Goal: Task Accomplishment & Management: Use online tool/utility

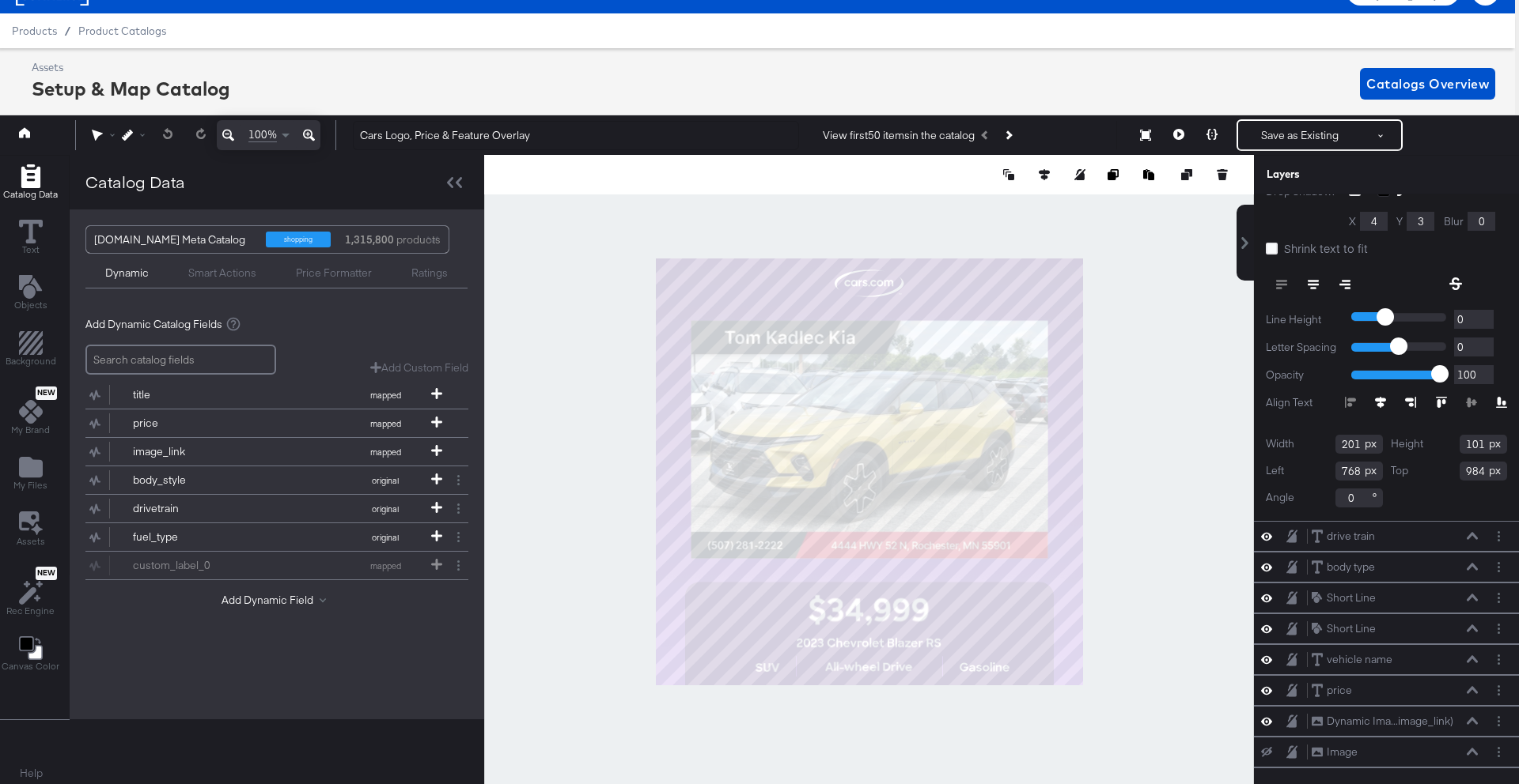
scroll to position [345, 0]
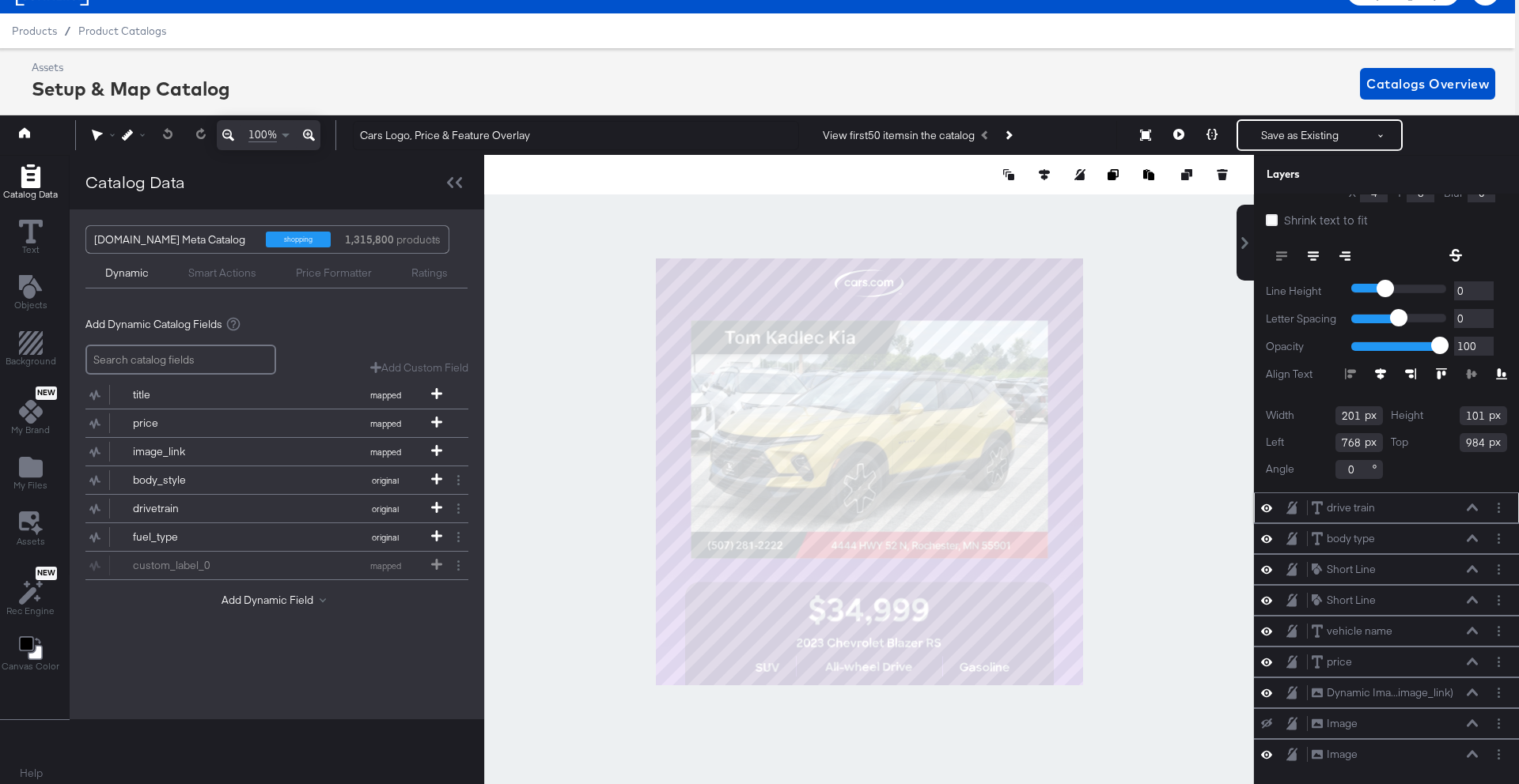
click at [1473, 506] on icon at bounding box center [1472, 507] width 11 height 7
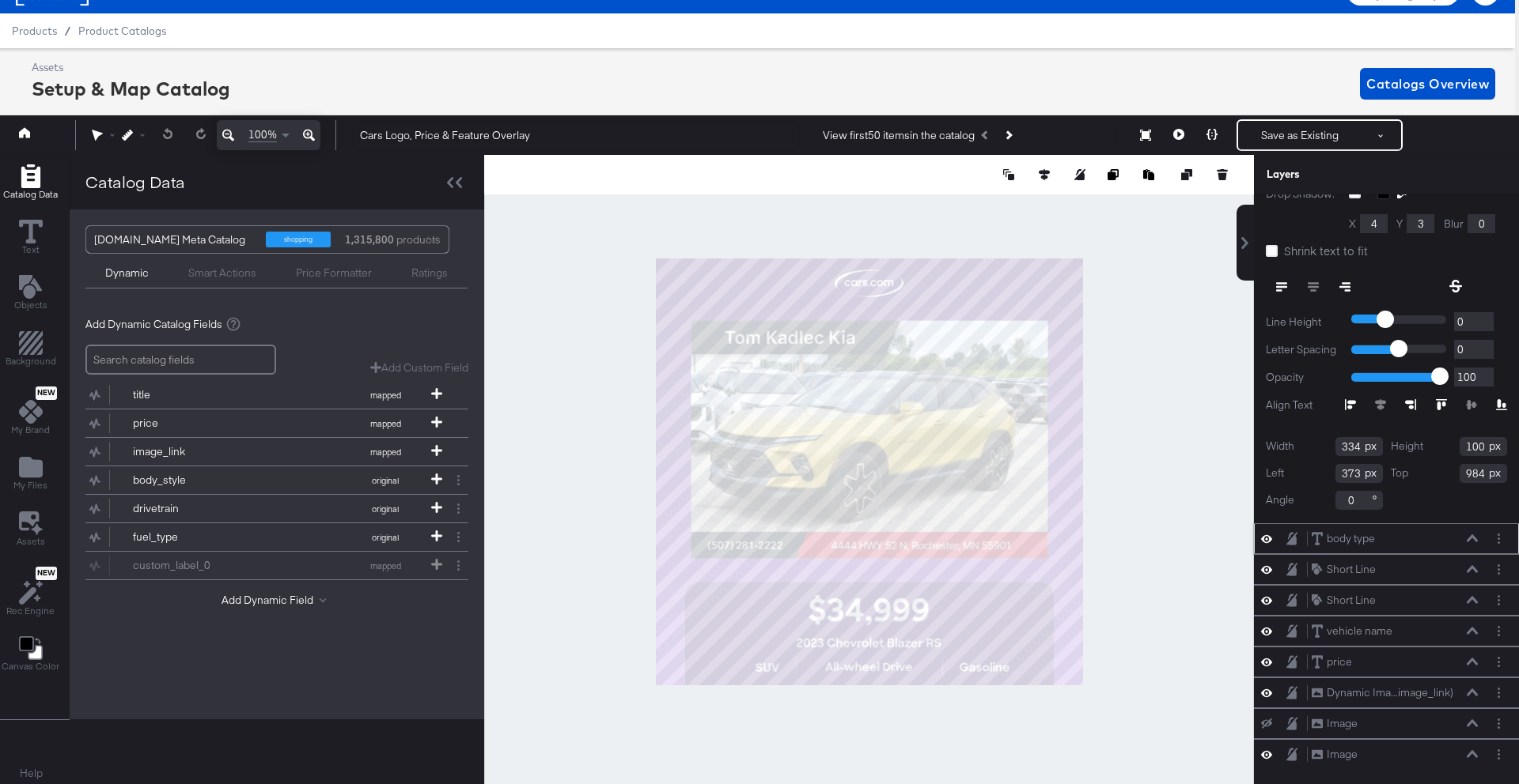
click at [1470, 540] on icon at bounding box center [1472, 539] width 11 height 8
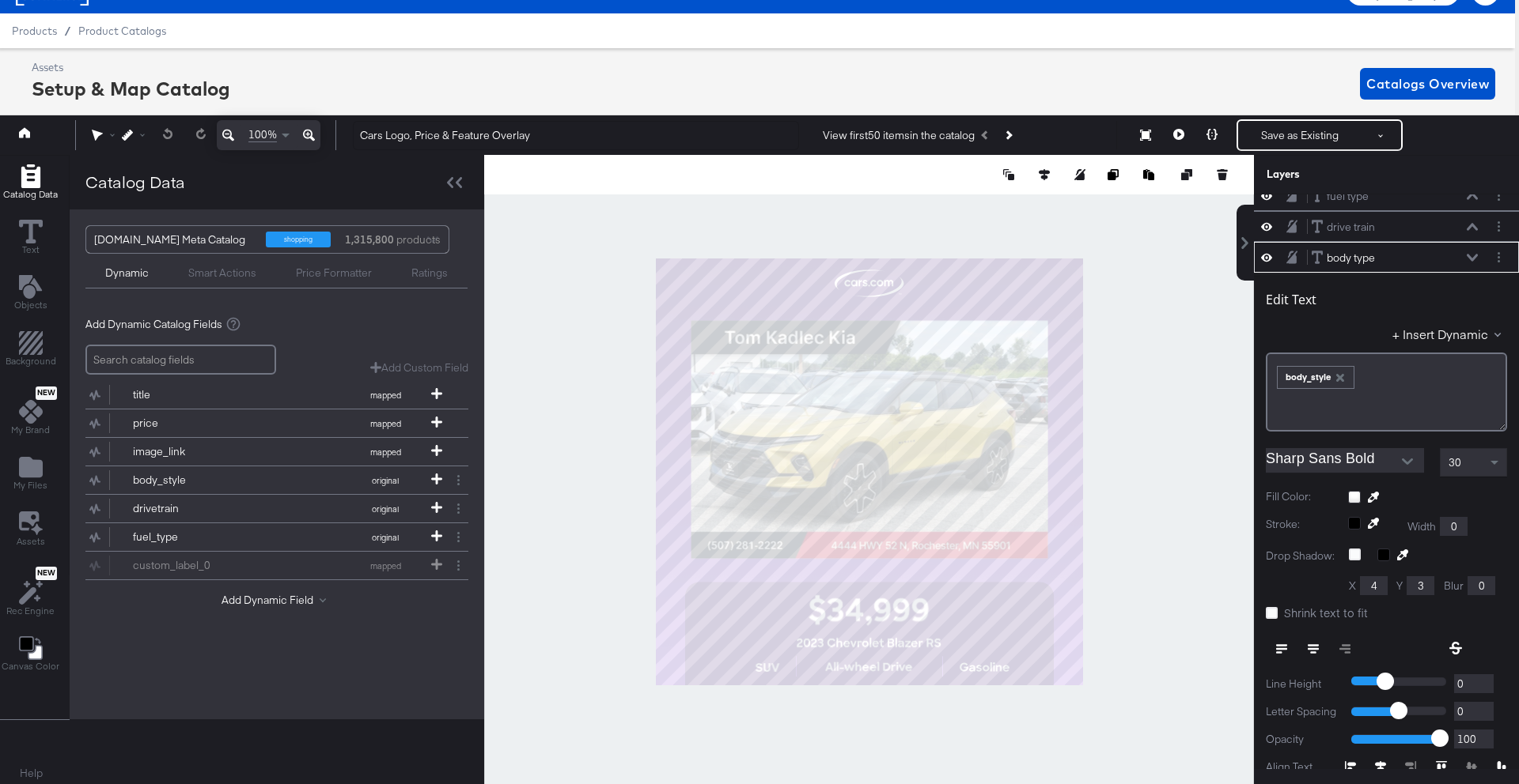
scroll to position [12, 0]
click at [1470, 262] on icon at bounding box center [1472, 259] width 11 height 7
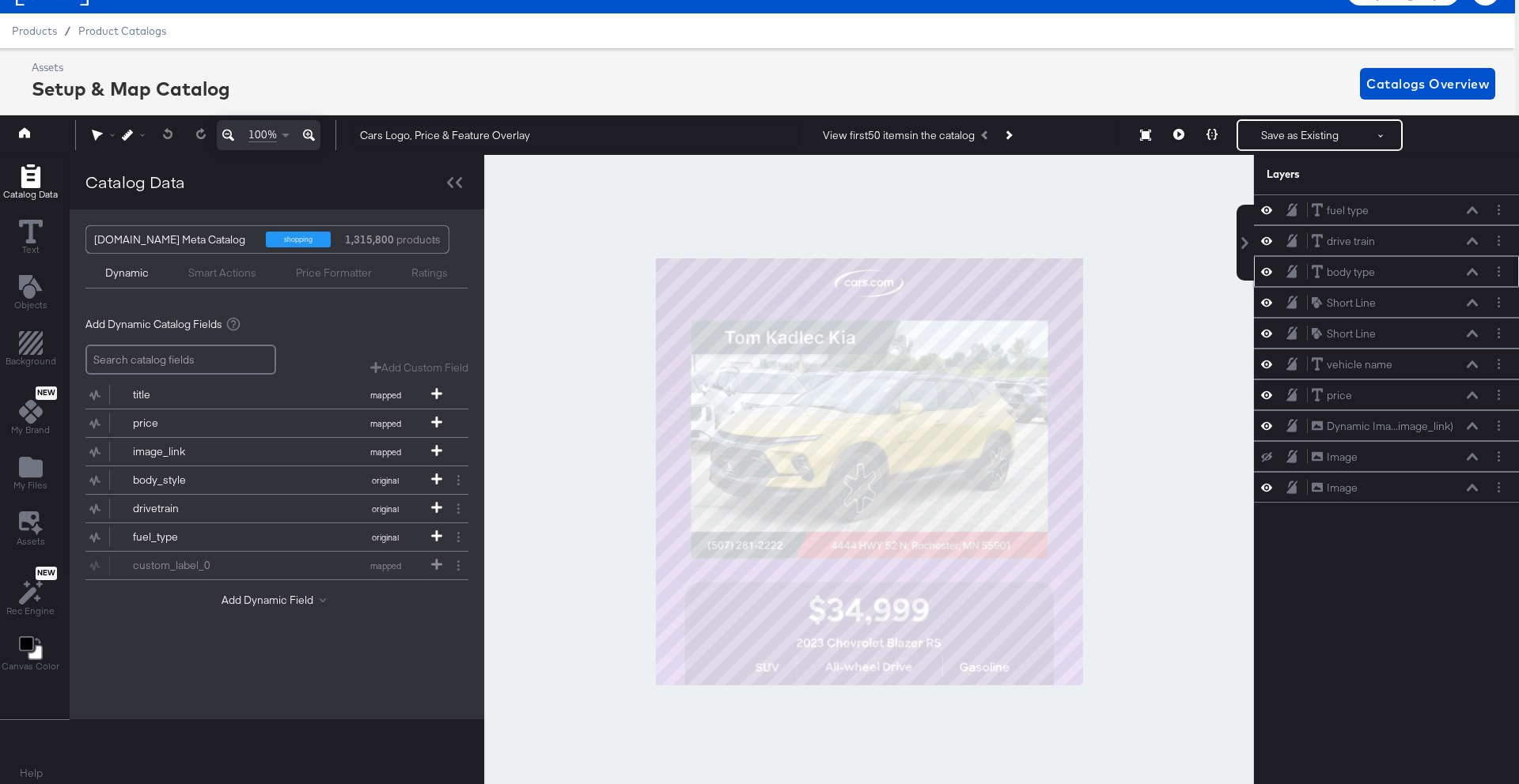
scroll to position [0, 0]
click at [1473, 311] on div "Short Line Short Line" at bounding box center [1386, 302] width 265 height 31
click at [1473, 306] on icon at bounding box center [1472, 303] width 11 height 8
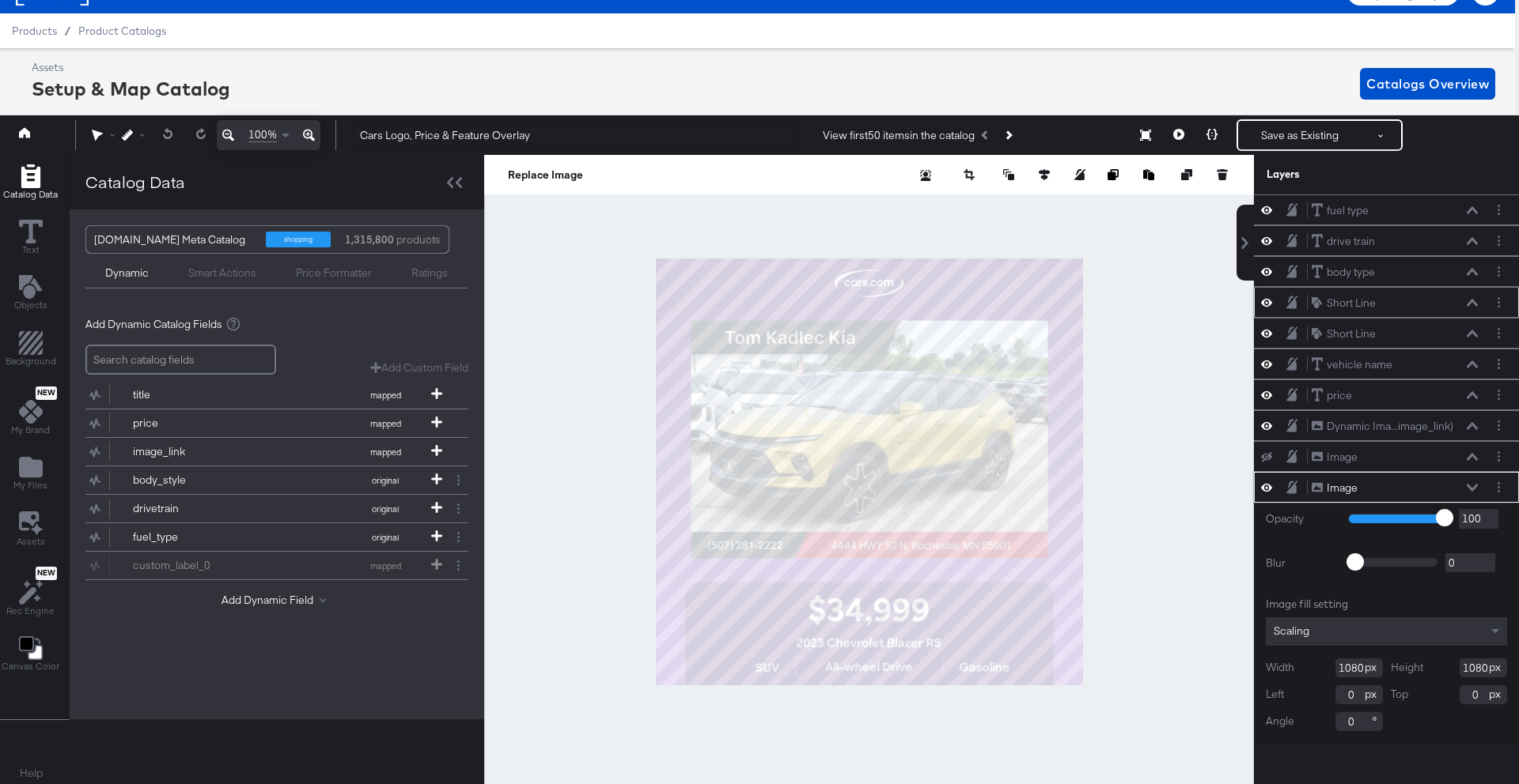
click at [1468, 301] on icon at bounding box center [1472, 303] width 11 height 8
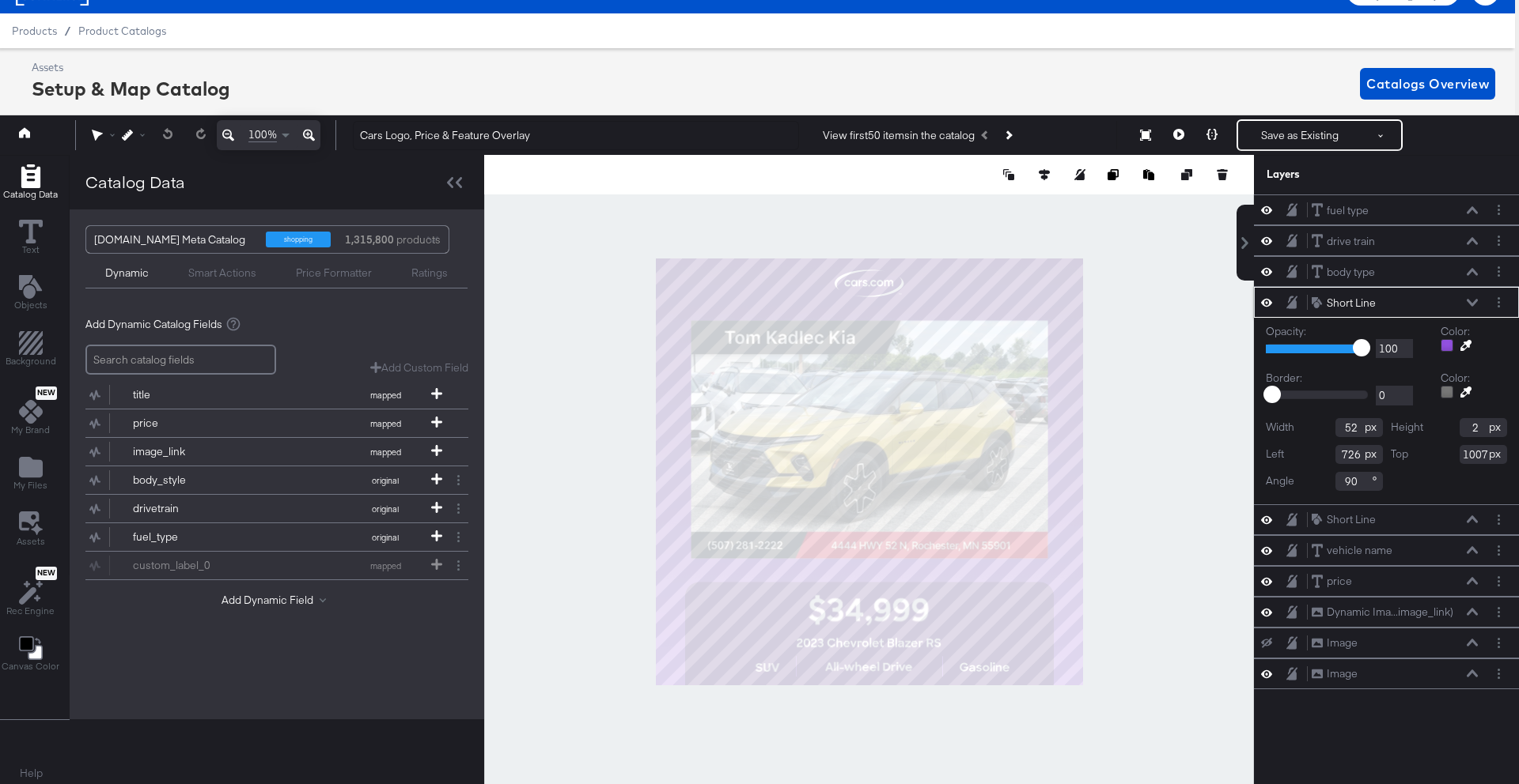
click at [1468, 299] on icon at bounding box center [1472, 303] width 11 height 8
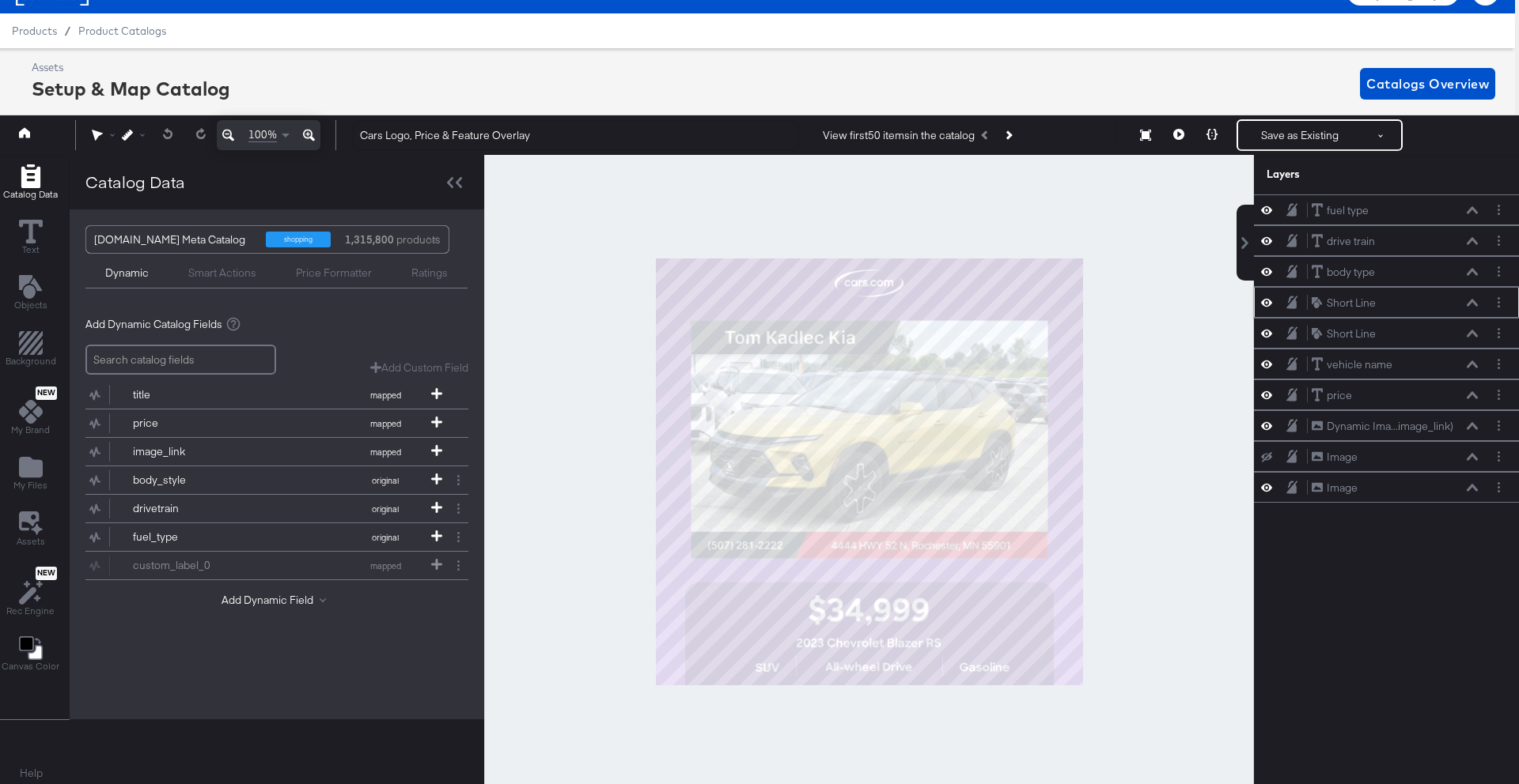
click at [1468, 299] on icon at bounding box center [1472, 303] width 11 height 8
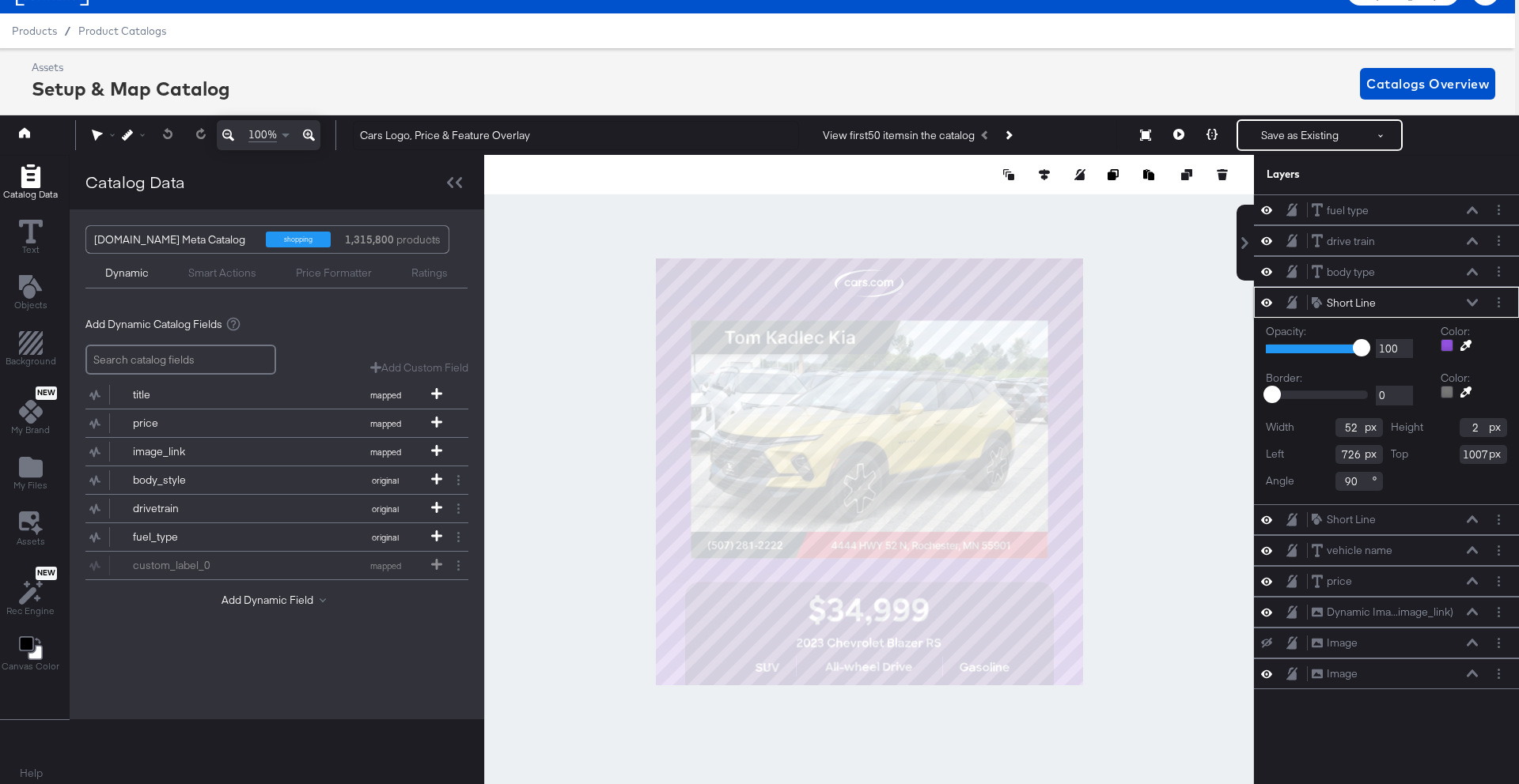
click at [1468, 299] on icon at bounding box center [1472, 303] width 11 height 8
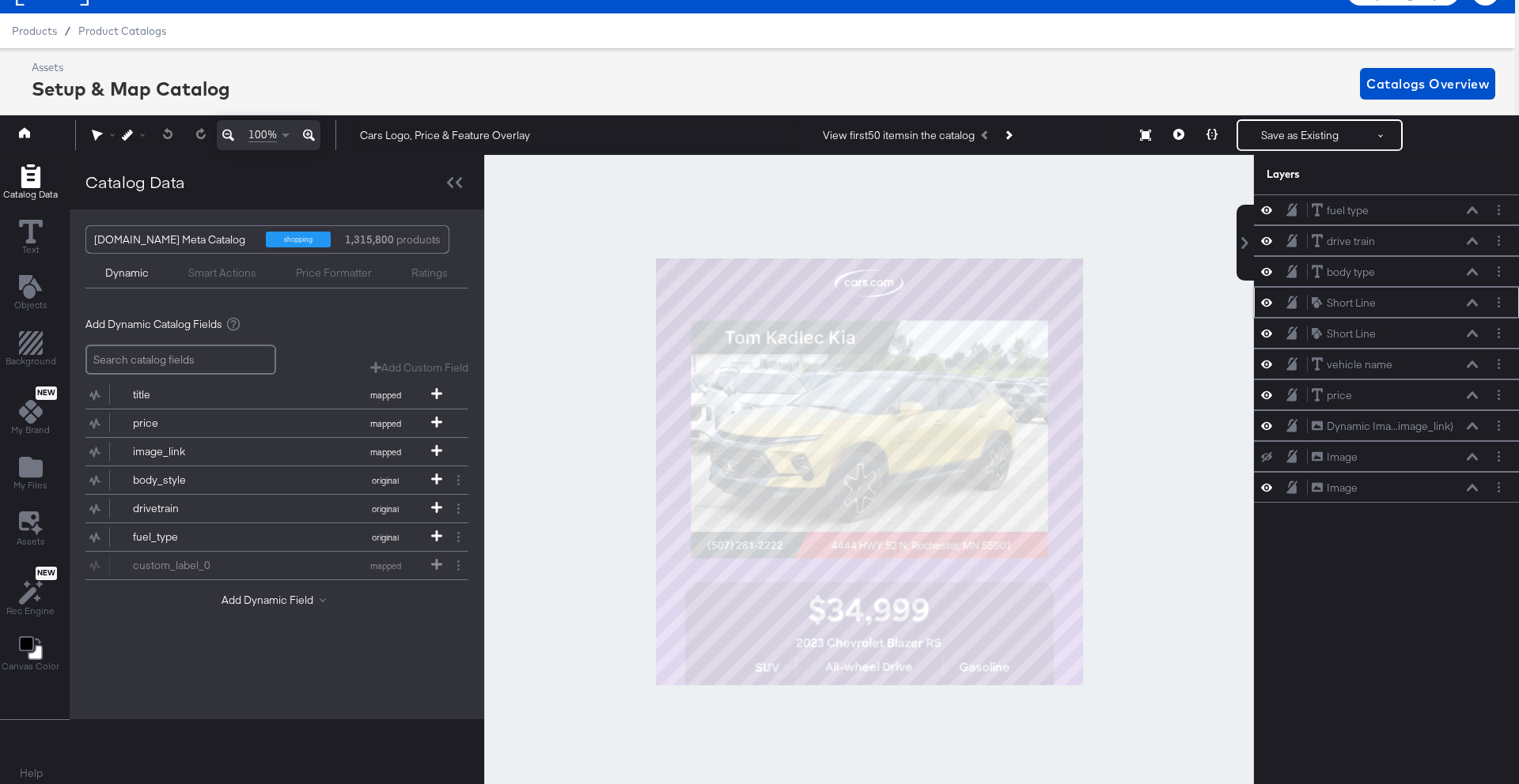
click at [1468, 299] on icon at bounding box center [1472, 303] width 11 height 8
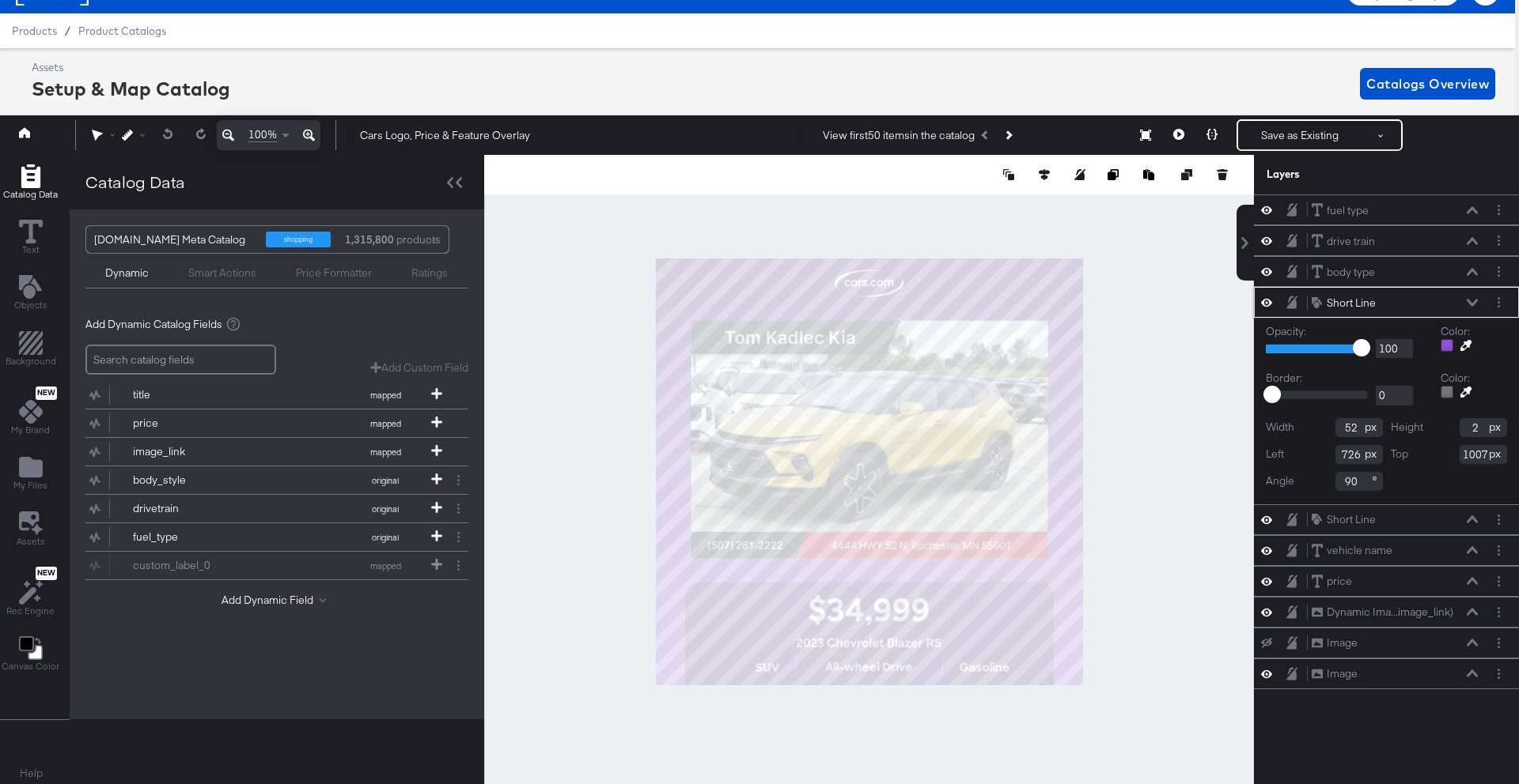
click at [1468, 299] on icon at bounding box center [1472, 303] width 11 height 8
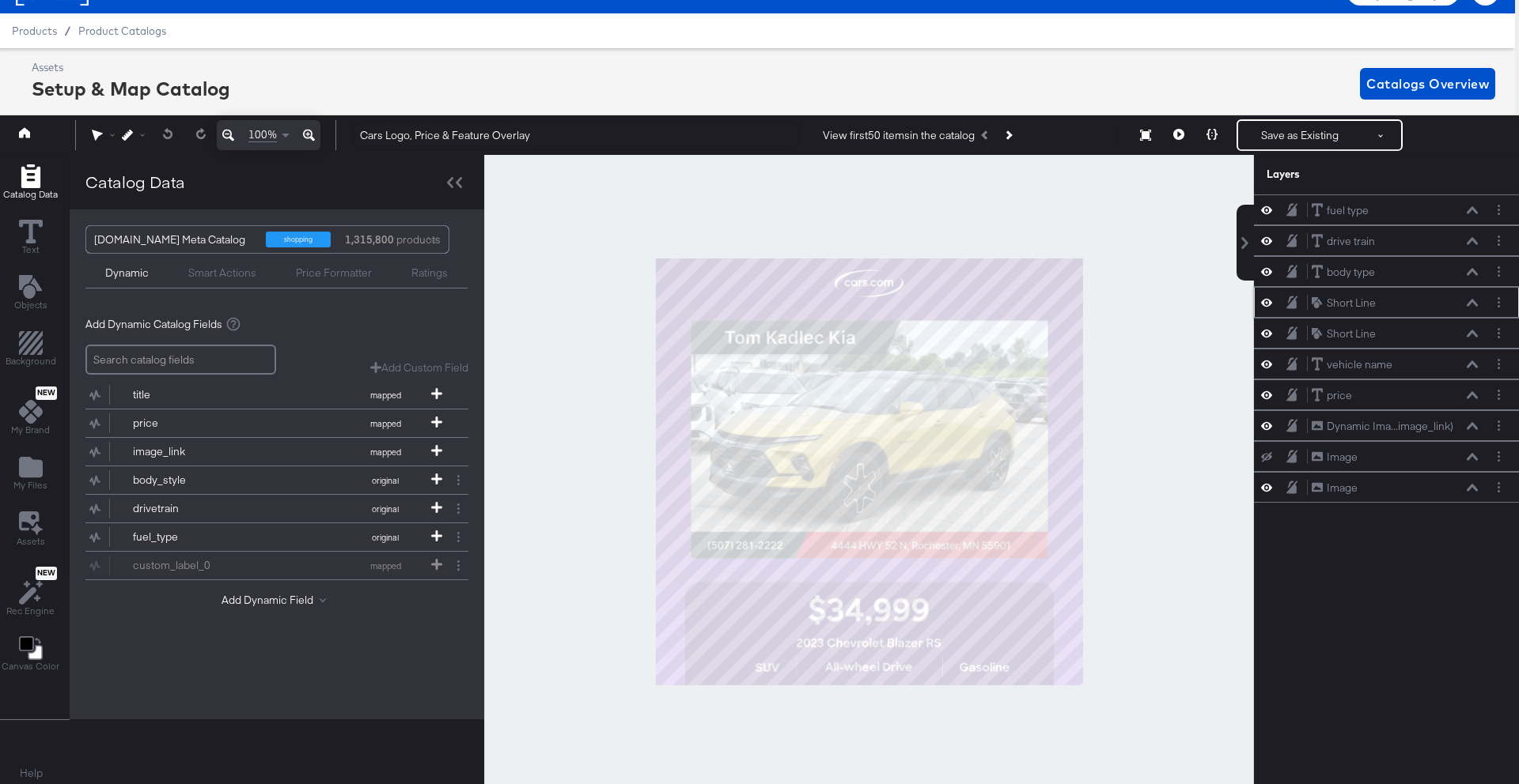
click at [1468, 299] on icon at bounding box center [1472, 303] width 11 height 8
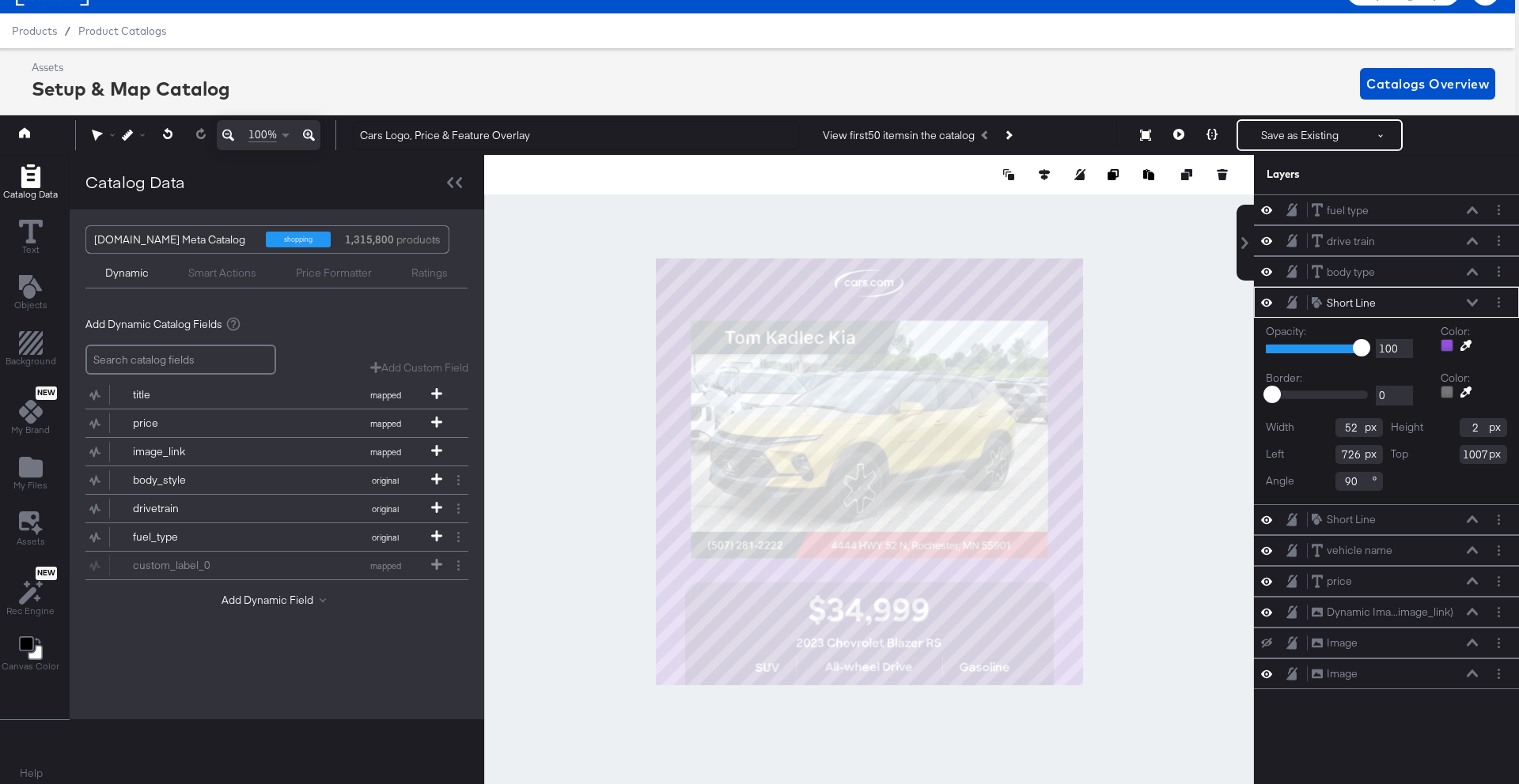
click at [1098, 620] on div at bounding box center [868, 472] width 769 height 634
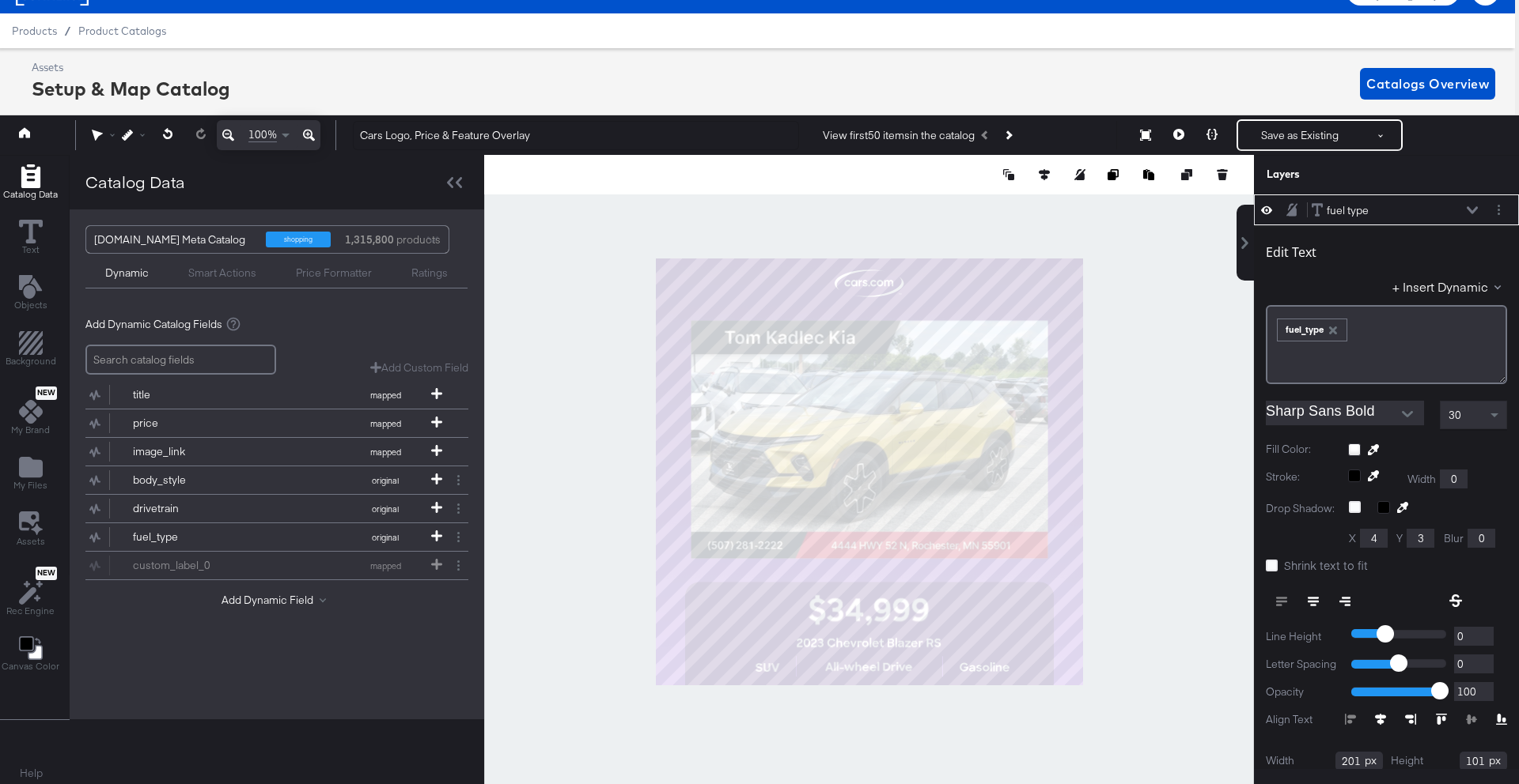
type input "196"
type input "100"
type input "773"
click at [1478, 214] on button at bounding box center [1472, 209] width 12 height 9
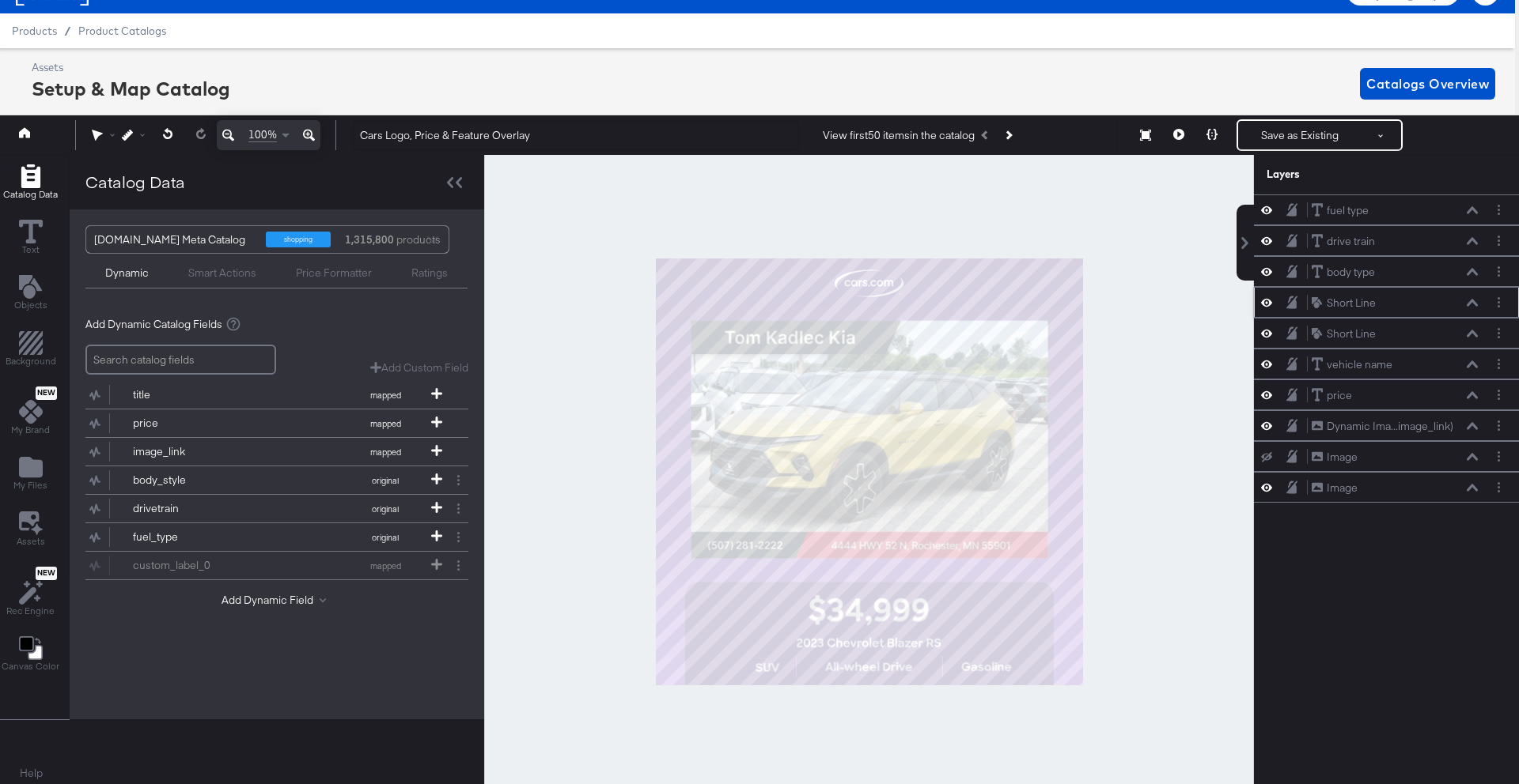
click at [1467, 302] on icon at bounding box center [1472, 303] width 11 height 8
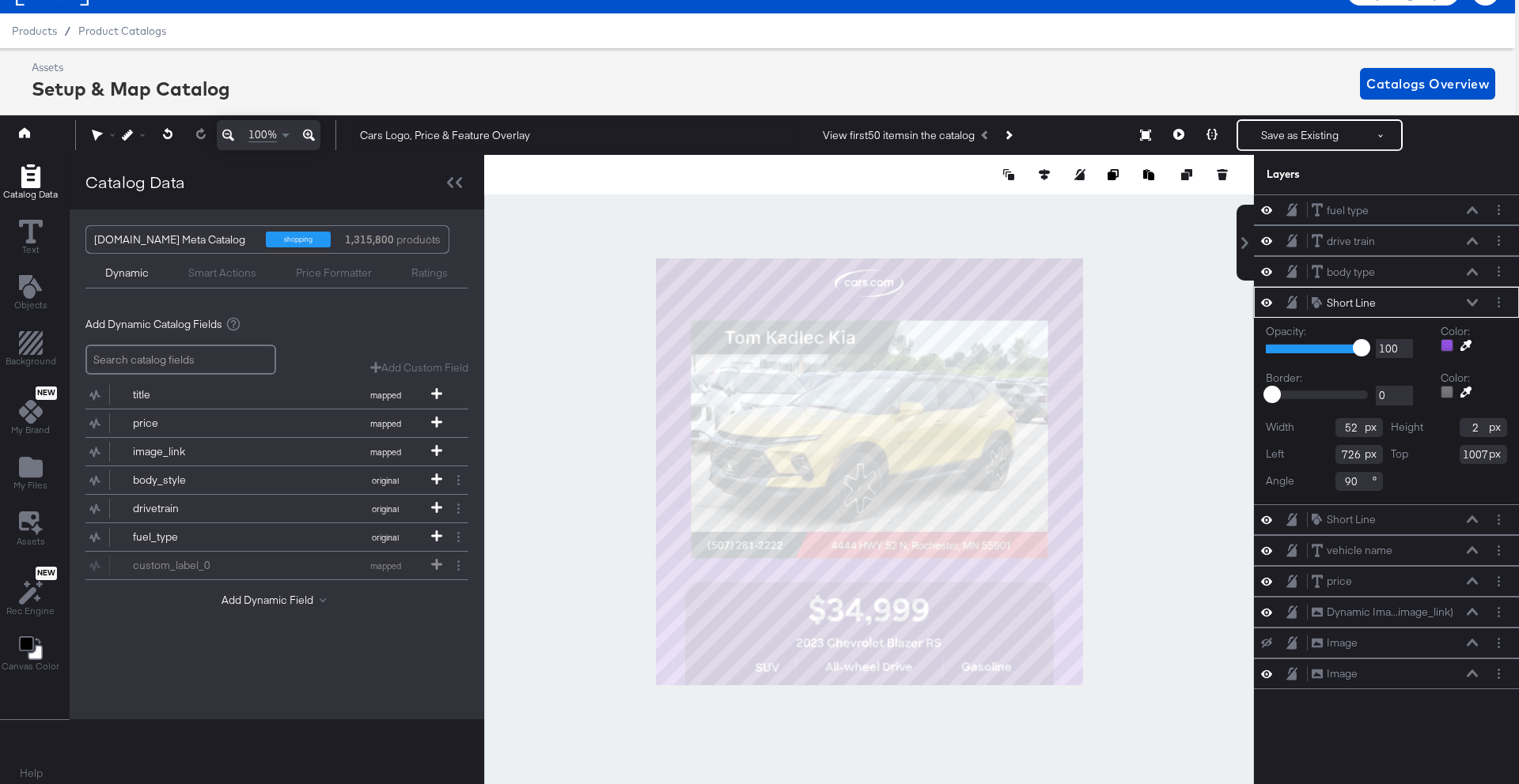
scroll to position [10, 4]
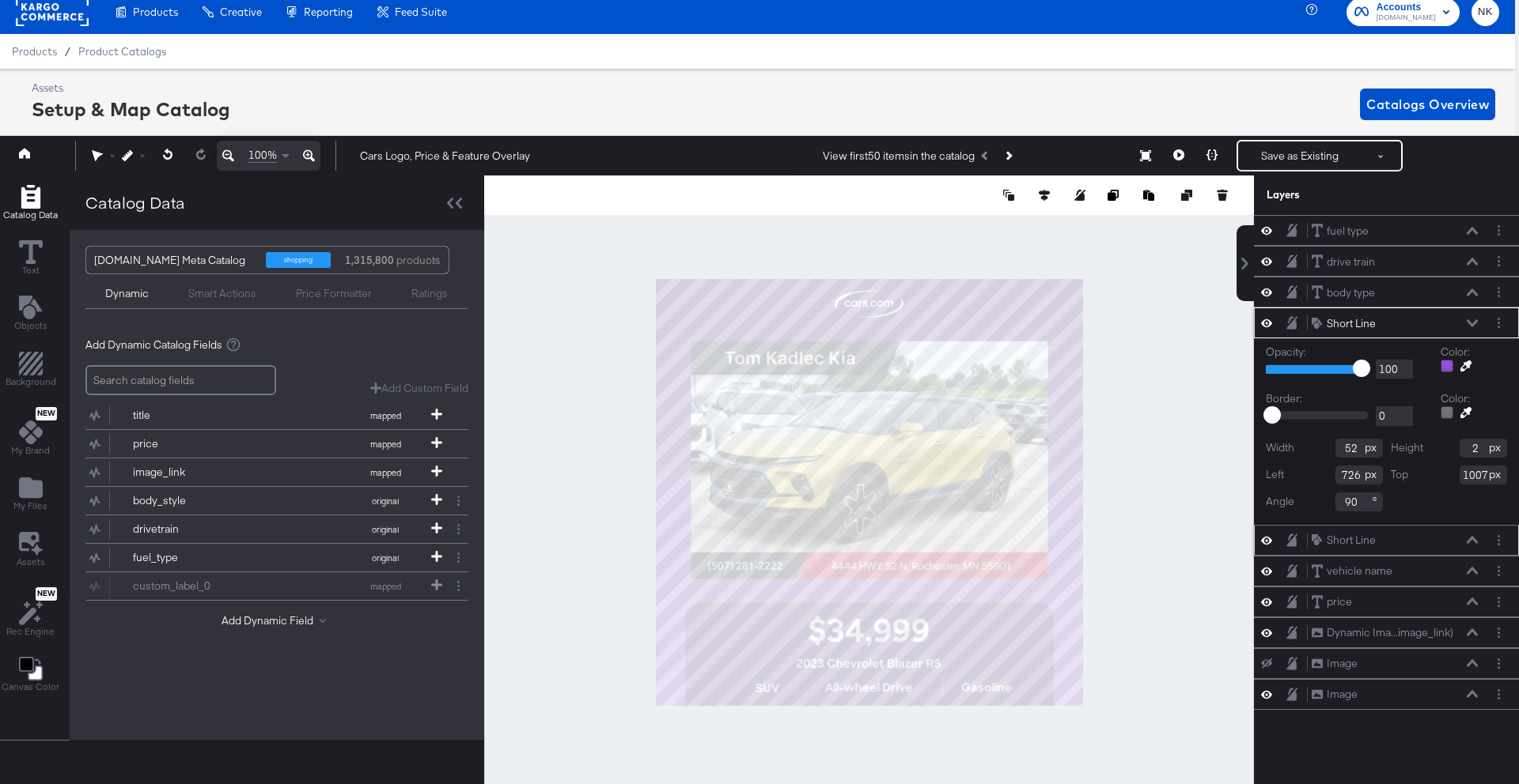
click at [1467, 540] on icon at bounding box center [1472, 540] width 11 height 8
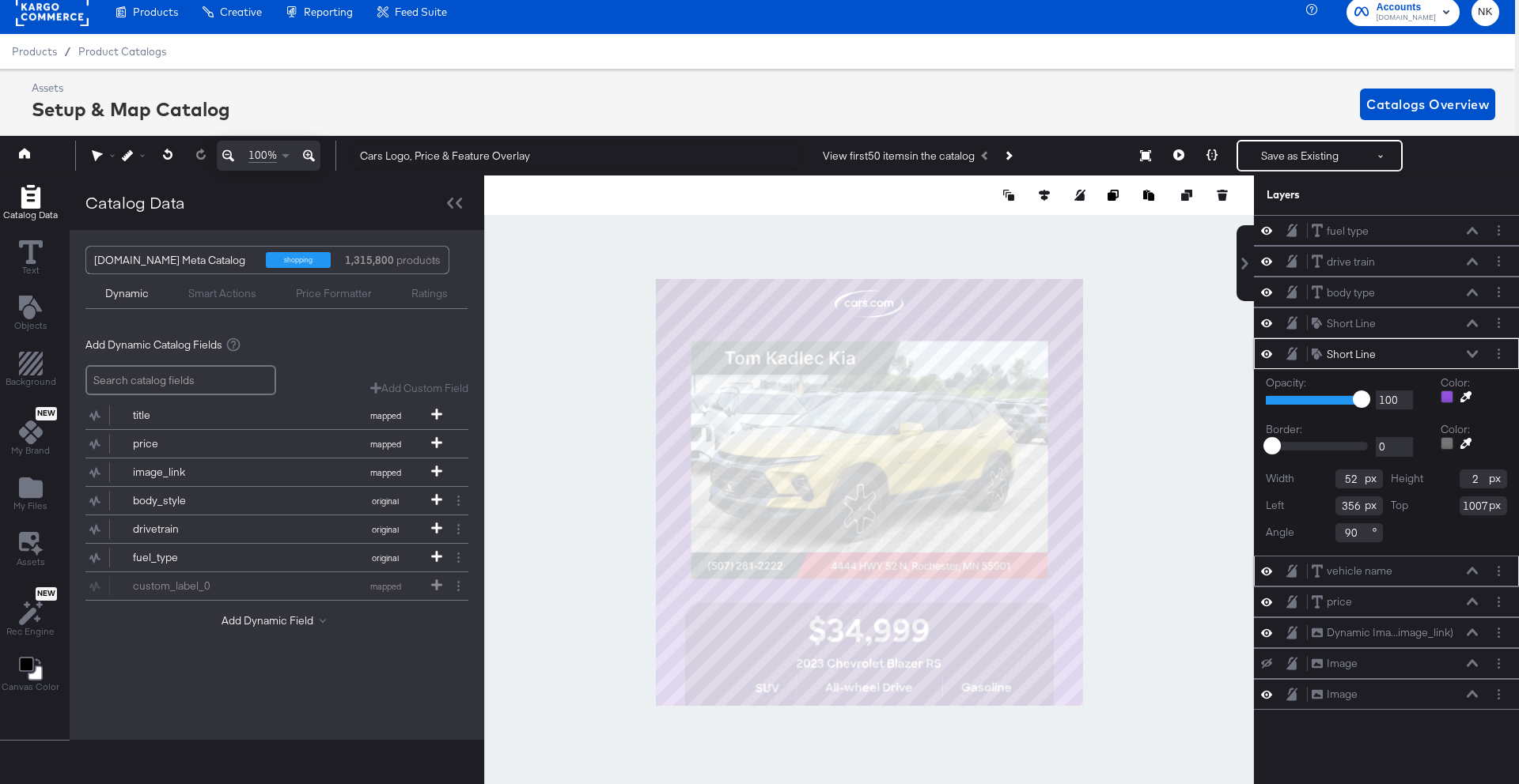
click at [1467, 569] on icon at bounding box center [1472, 571] width 11 height 8
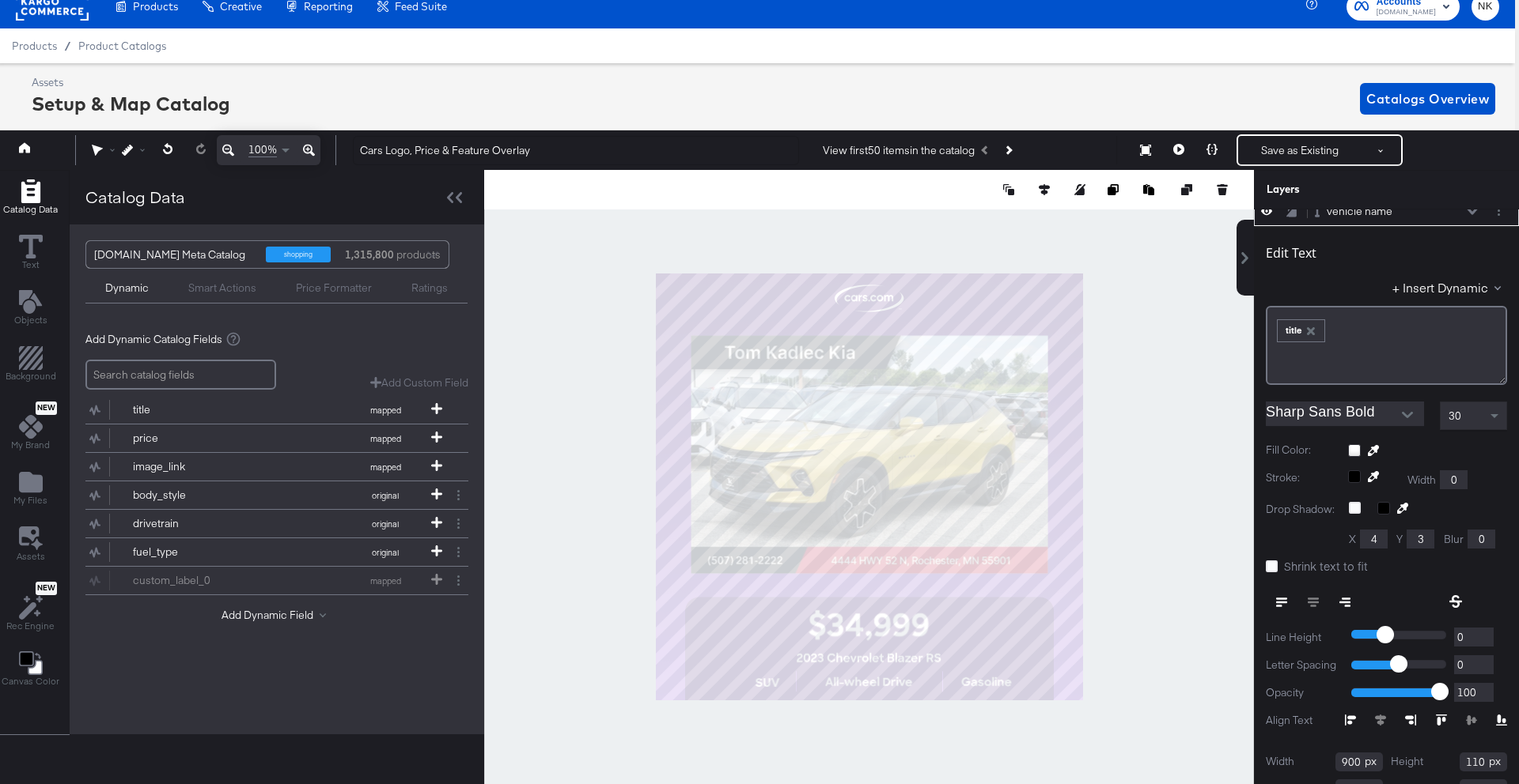
scroll to position [142, 0]
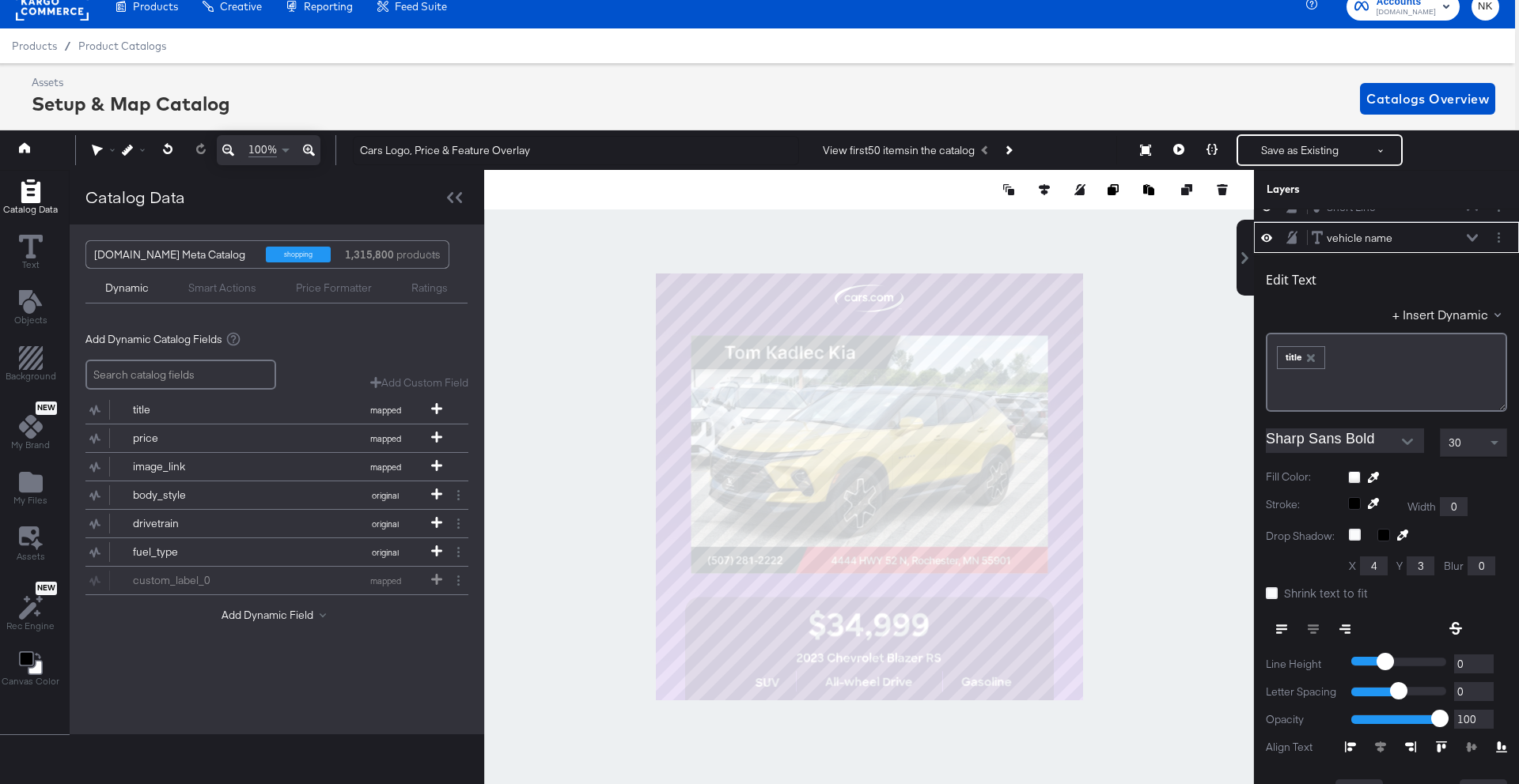
click at [1473, 239] on icon at bounding box center [1472, 238] width 11 height 7
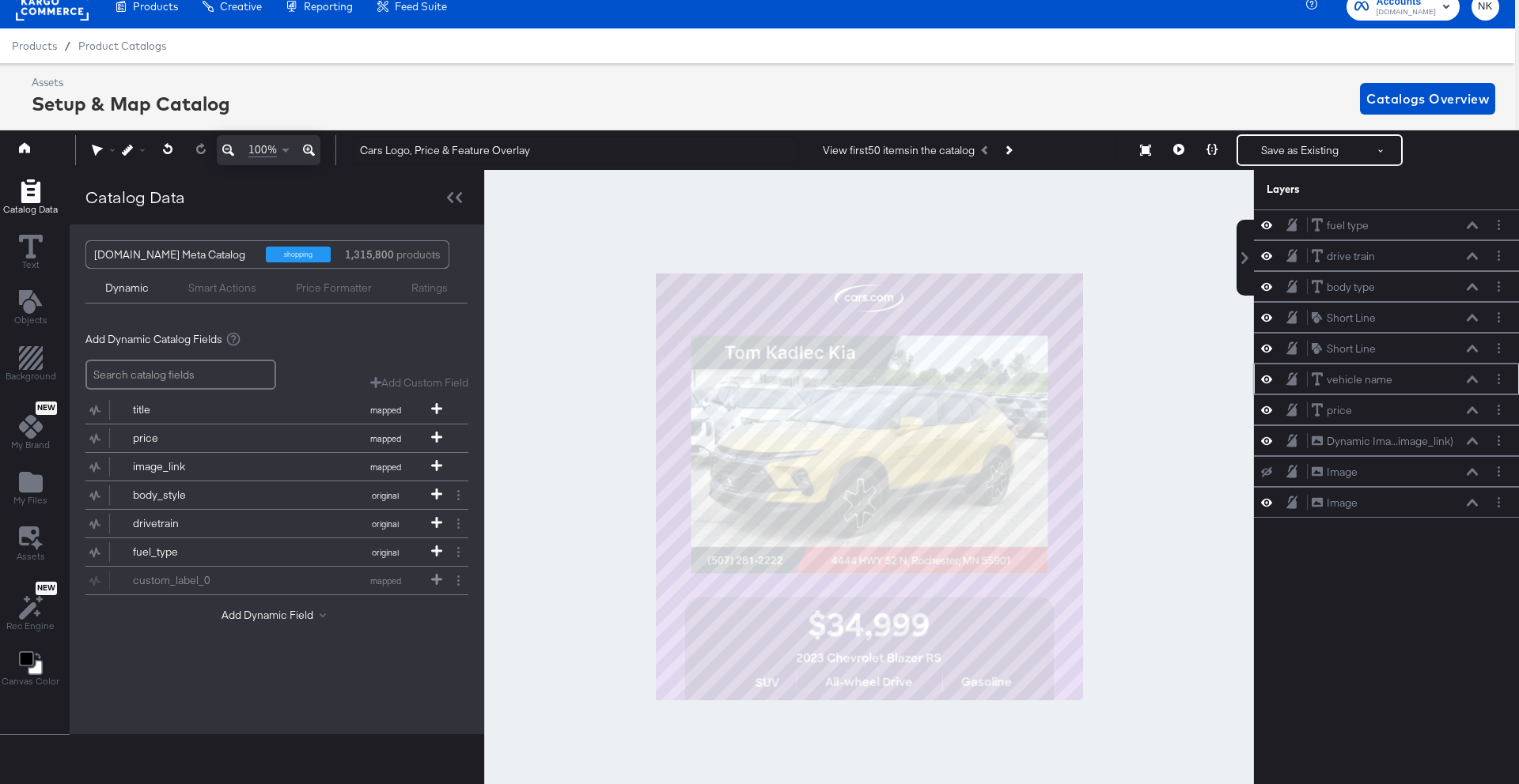
scroll to position [0, 0]
click at [1466, 375] on button at bounding box center [1472, 379] width 12 height 9
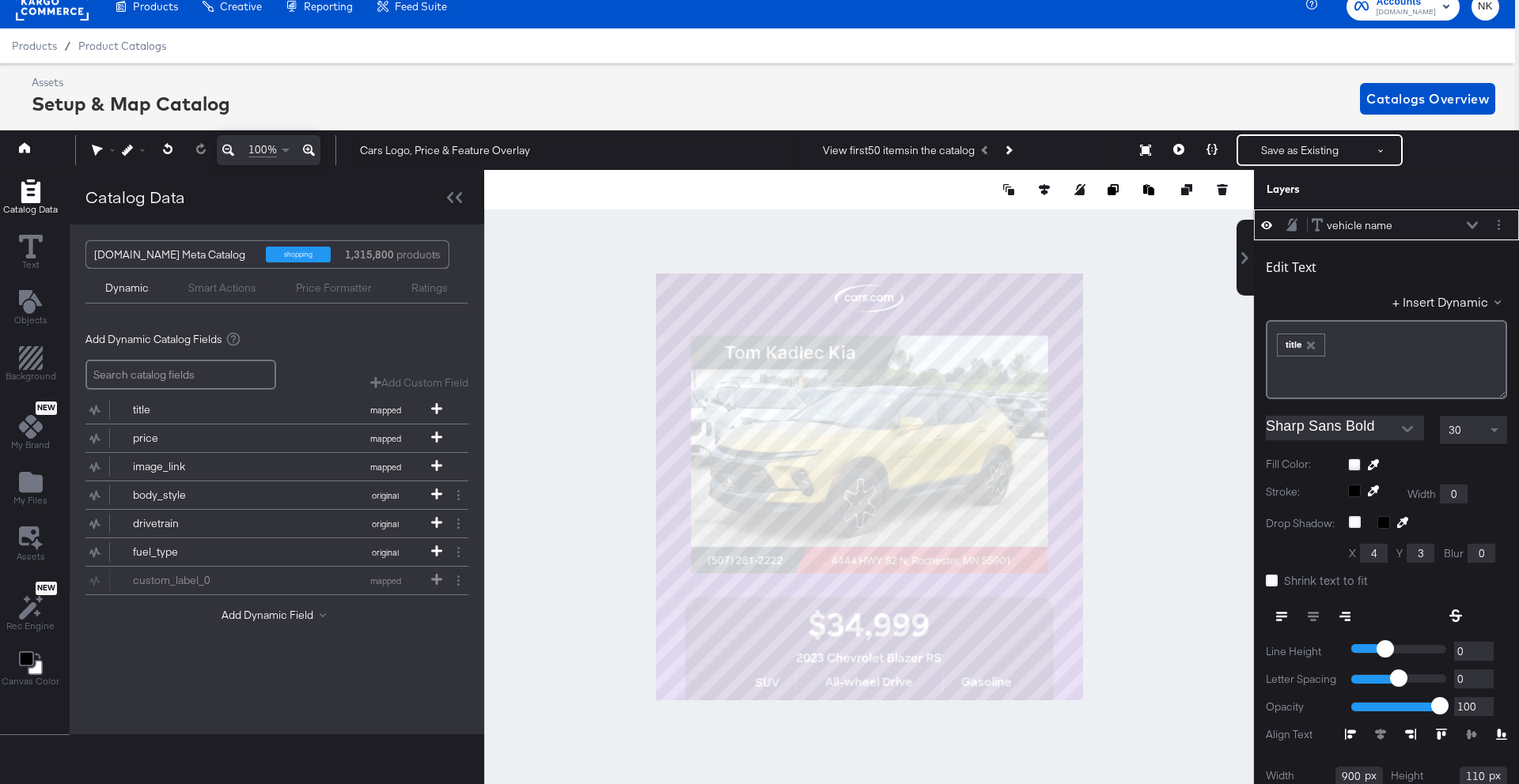
click at [1465, 224] on div "vehicle name vehicle name" at bounding box center [1394, 226] width 167 height 17
click at [1470, 224] on icon at bounding box center [1472, 225] width 11 height 8
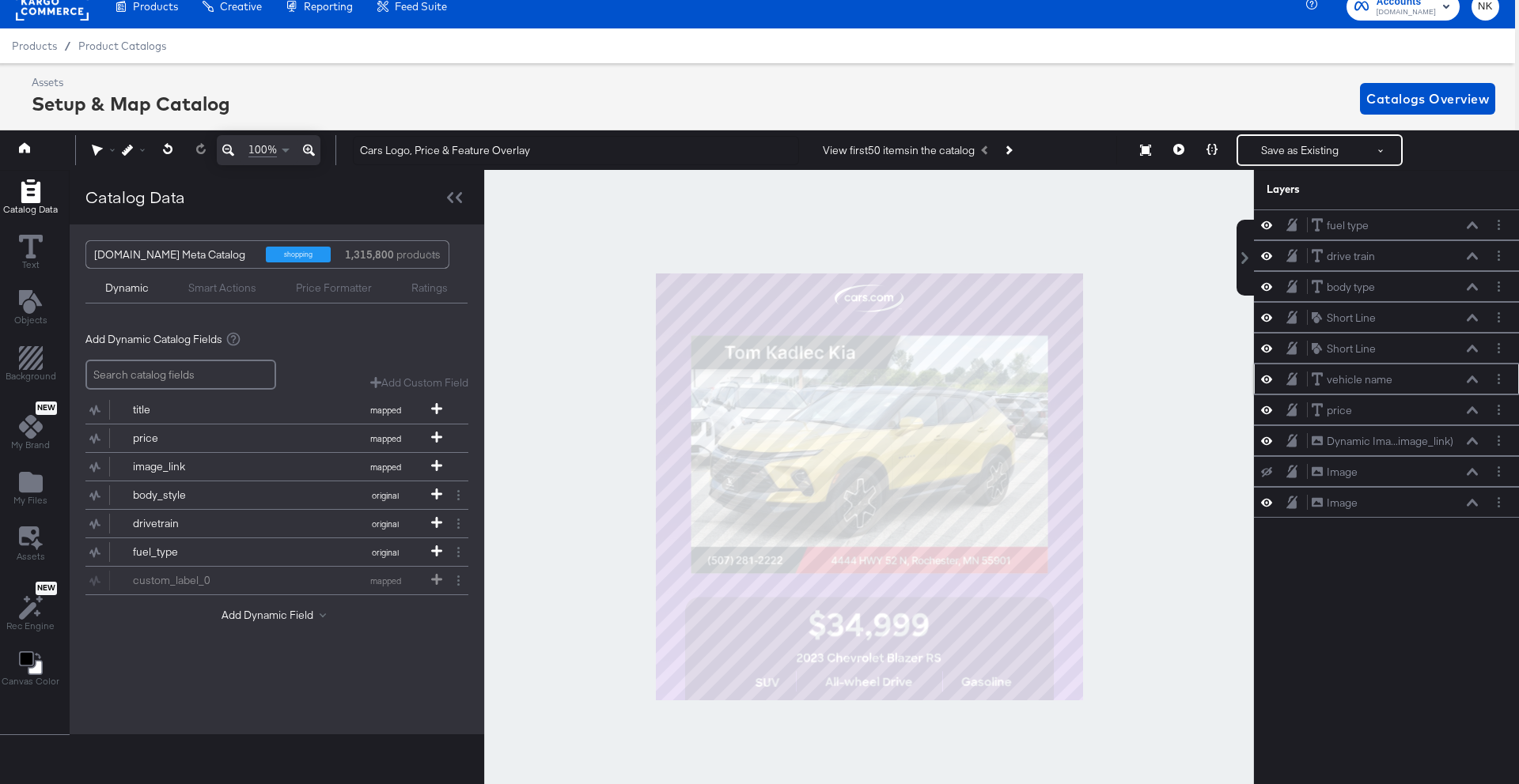
click at [1475, 382] on icon at bounding box center [1472, 379] width 11 height 7
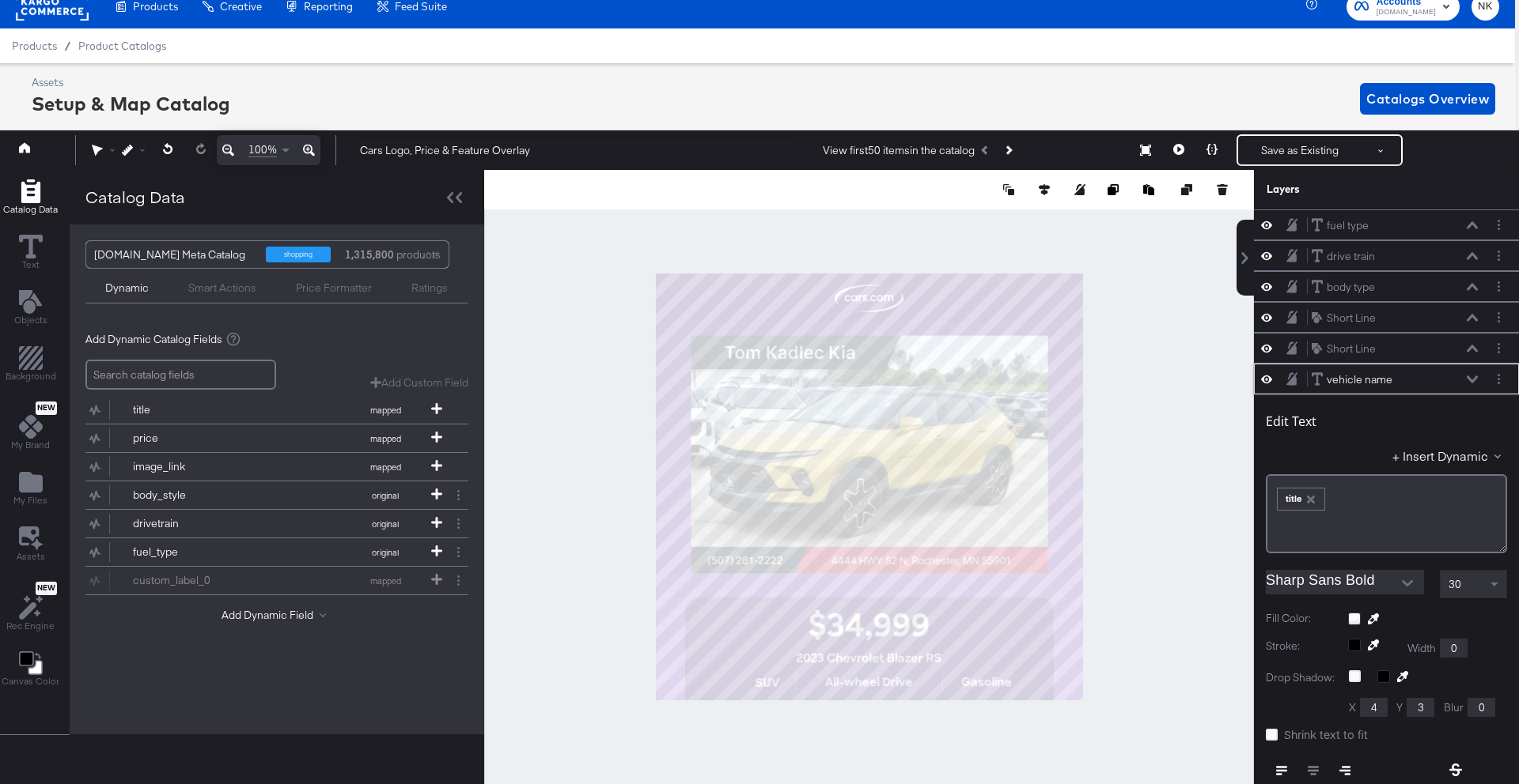
scroll to position [154, 0]
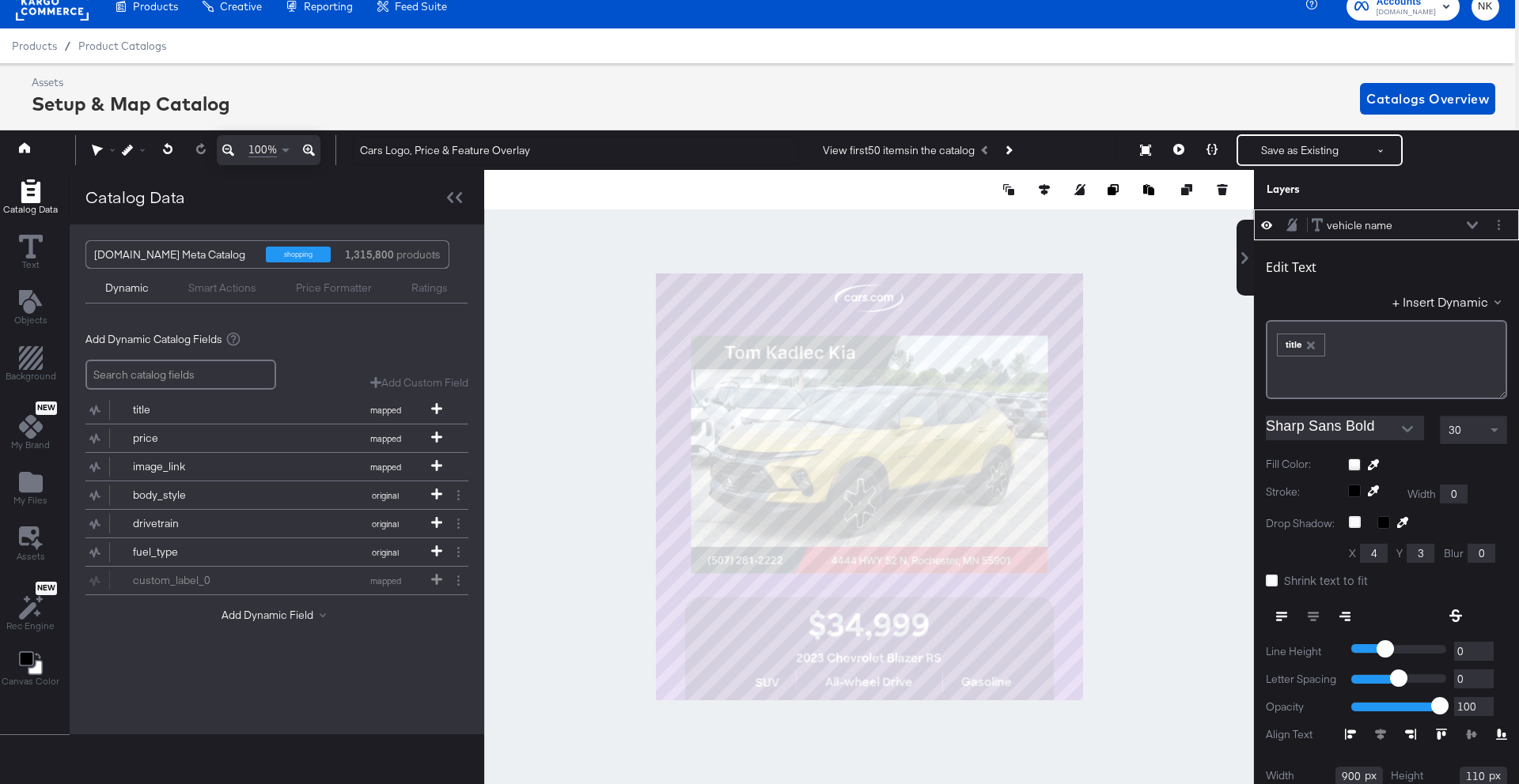
click at [1474, 222] on icon at bounding box center [1472, 225] width 11 height 8
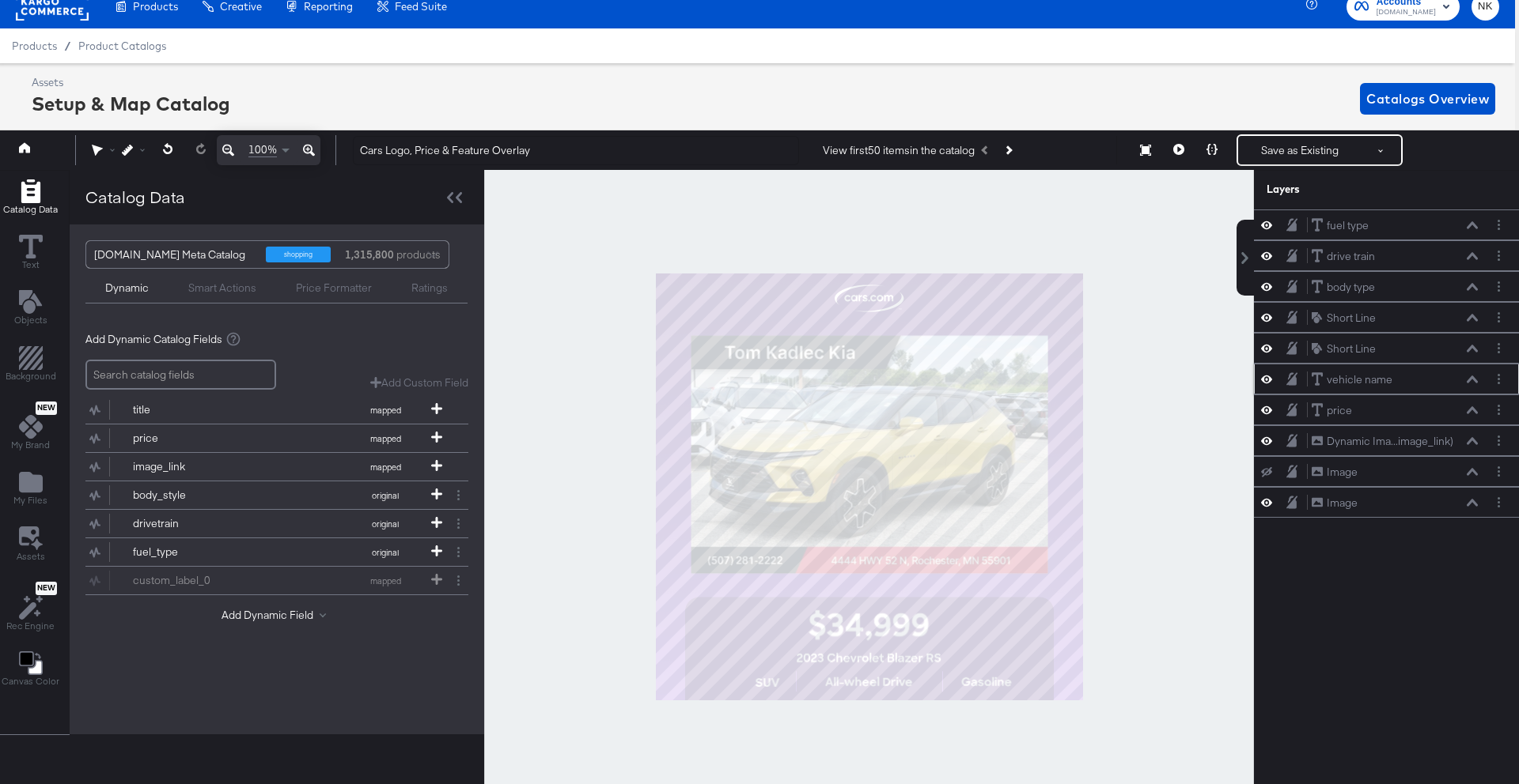
scroll to position [0, 0]
click at [1469, 411] on icon at bounding box center [1472, 410] width 11 height 7
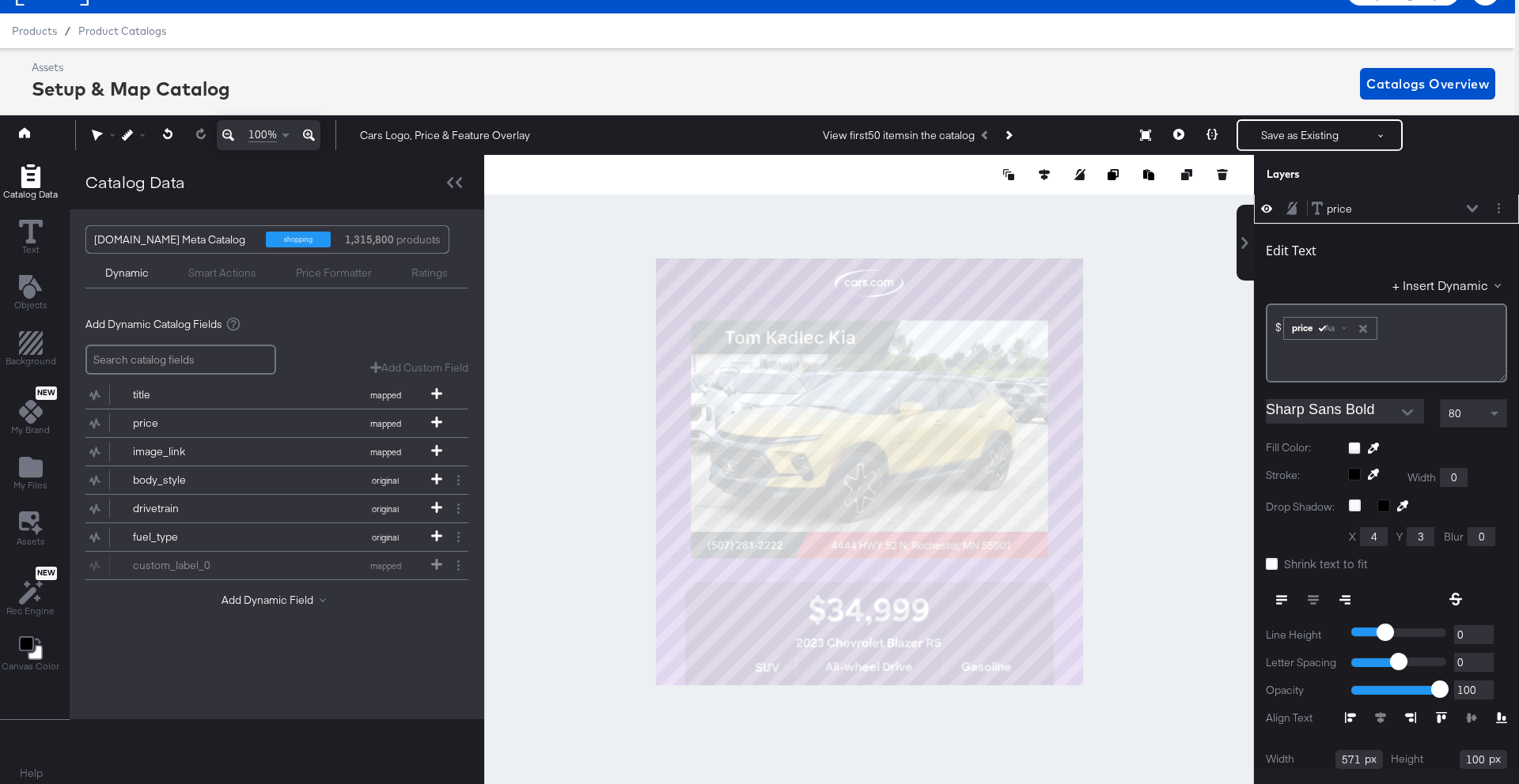
scroll to position [175, 0]
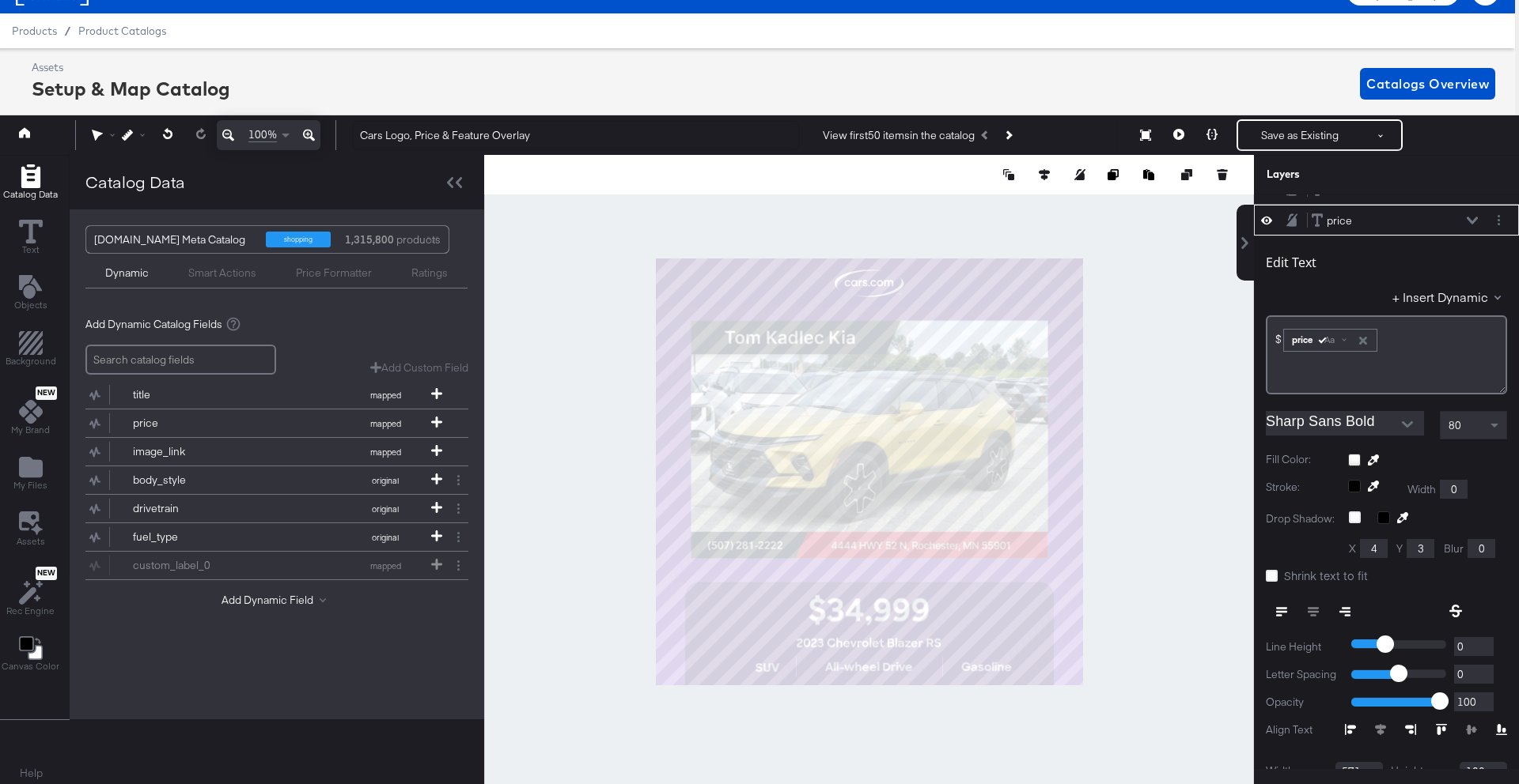
click at [1471, 219] on icon at bounding box center [1472, 221] width 11 height 8
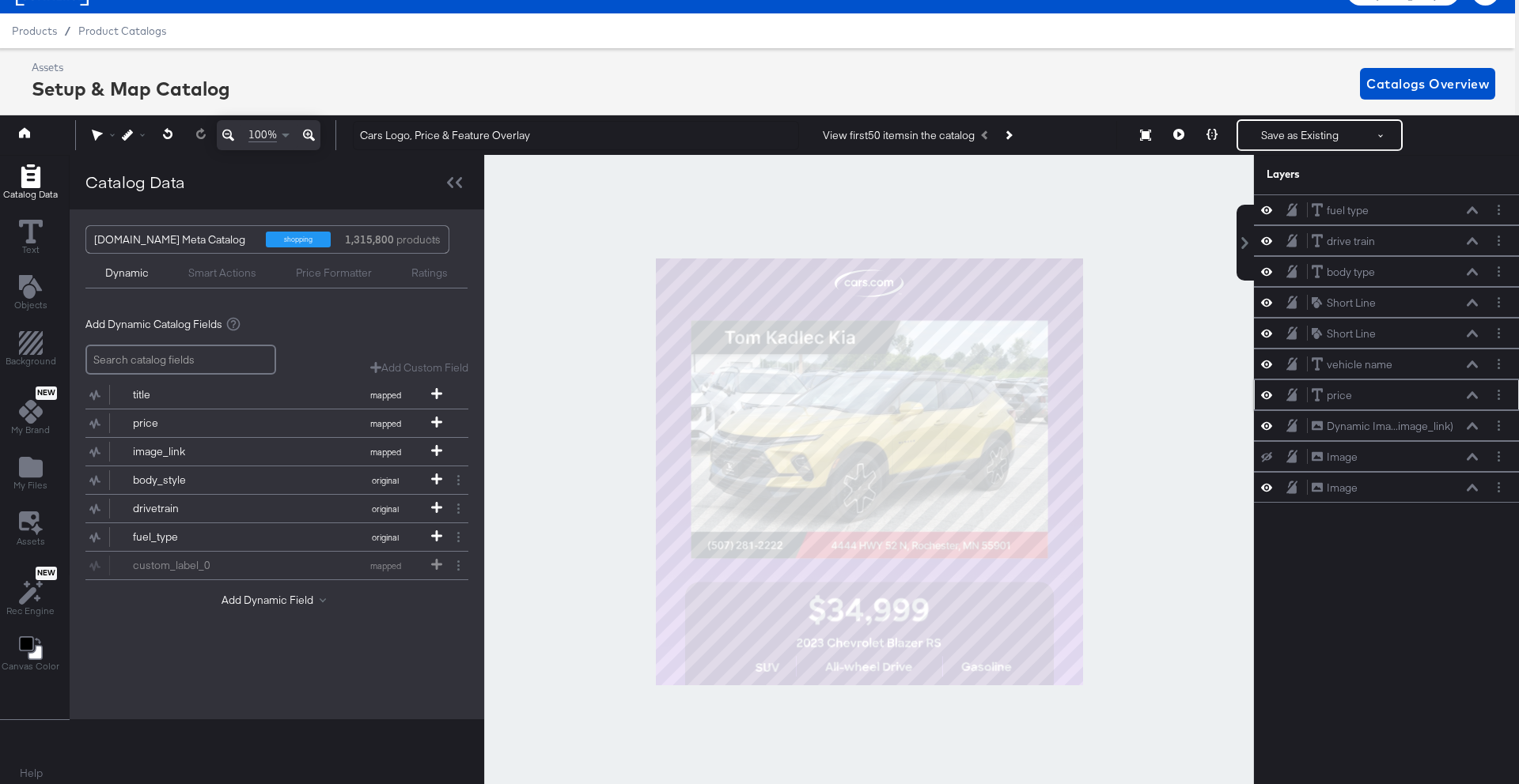
scroll to position [0, 0]
click at [1473, 428] on icon at bounding box center [1472, 426] width 11 height 8
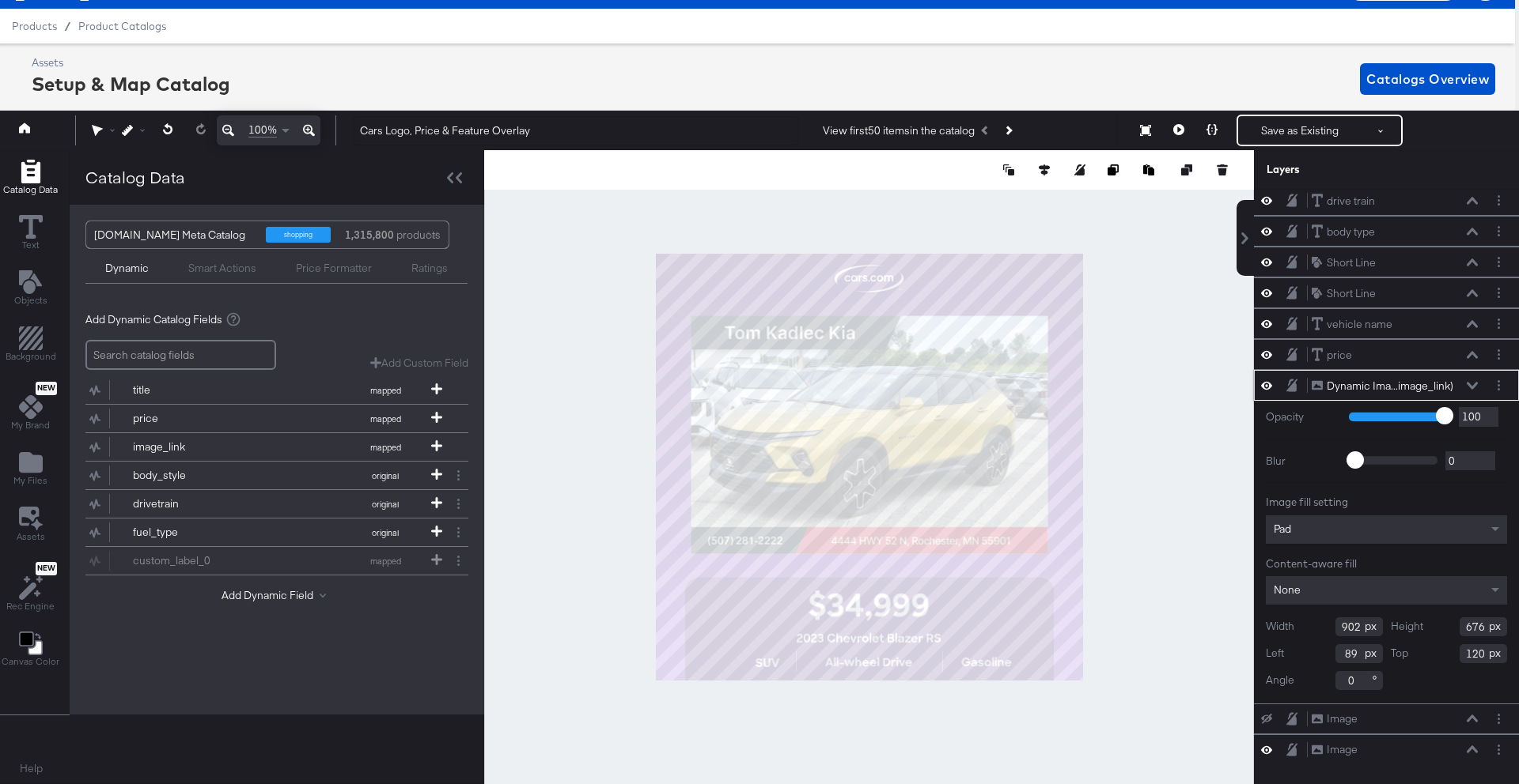
scroll to position [27, 0]
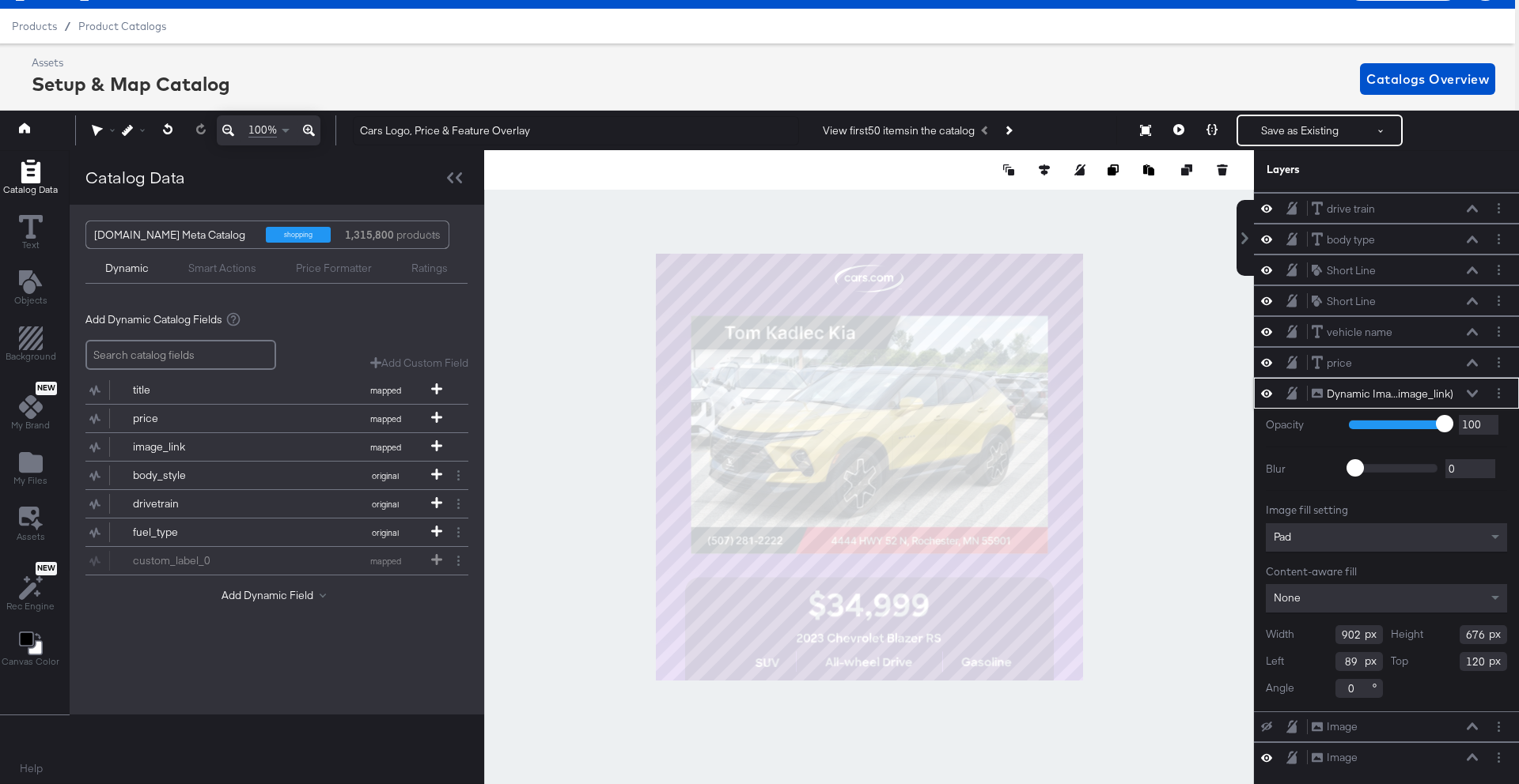
click at [1473, 392] on icon at bounding box center [1472, 394] width 11 height 8
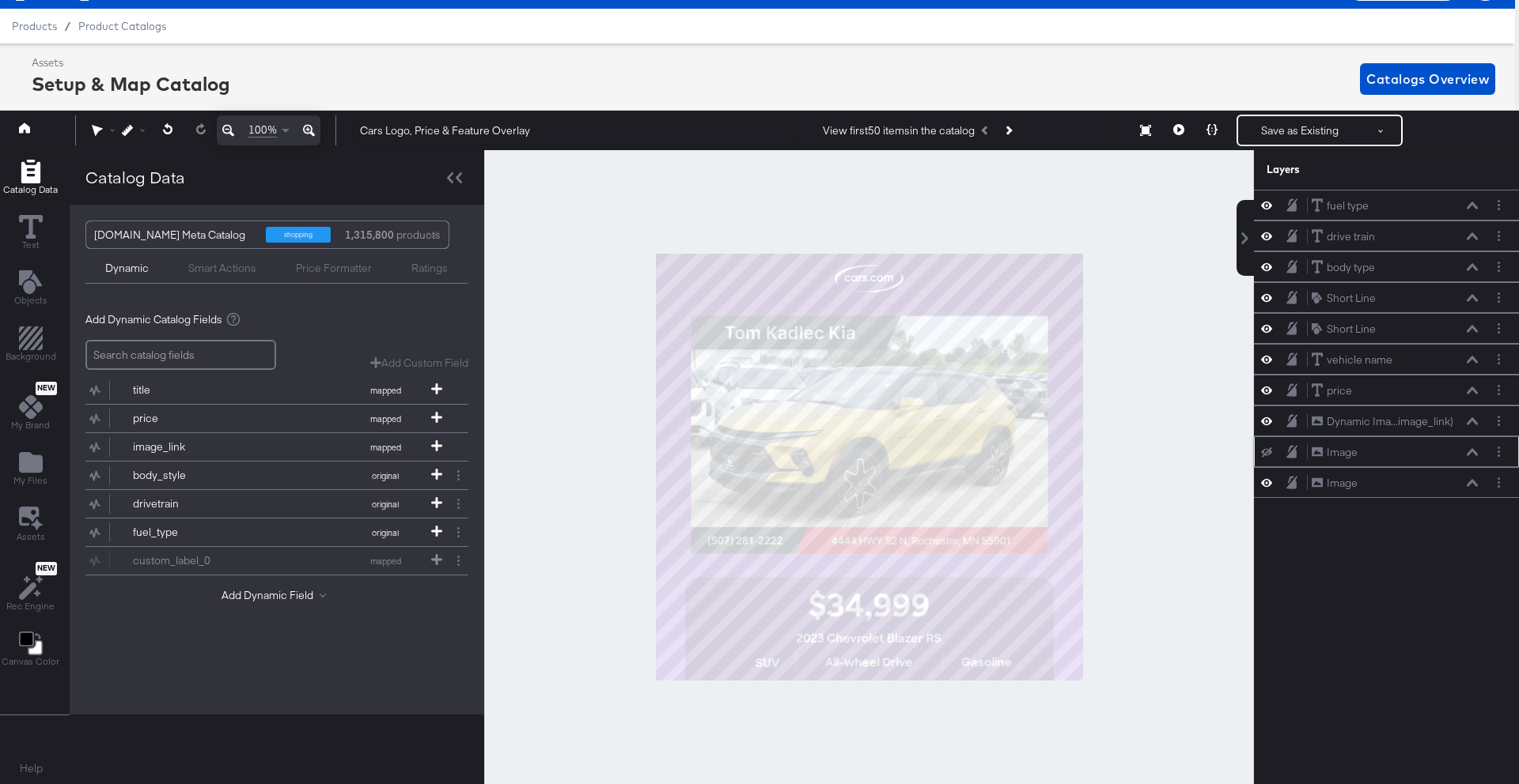
click at [1470, 451] on icon at bounding box center [1472, 451] width 11 height 7
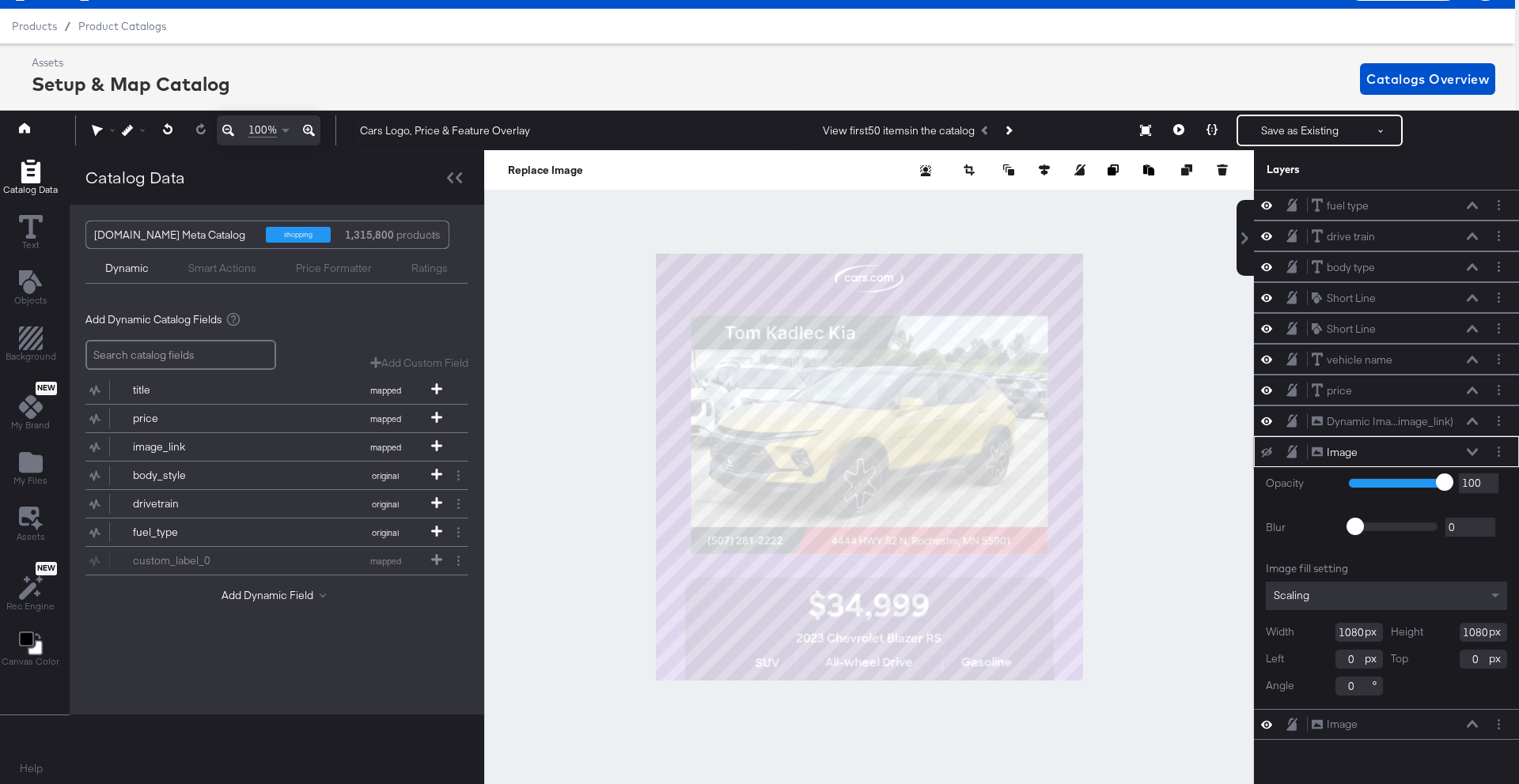
click at [1470, 451] on icon at bounding box center [1472, 451] width 11 height 7
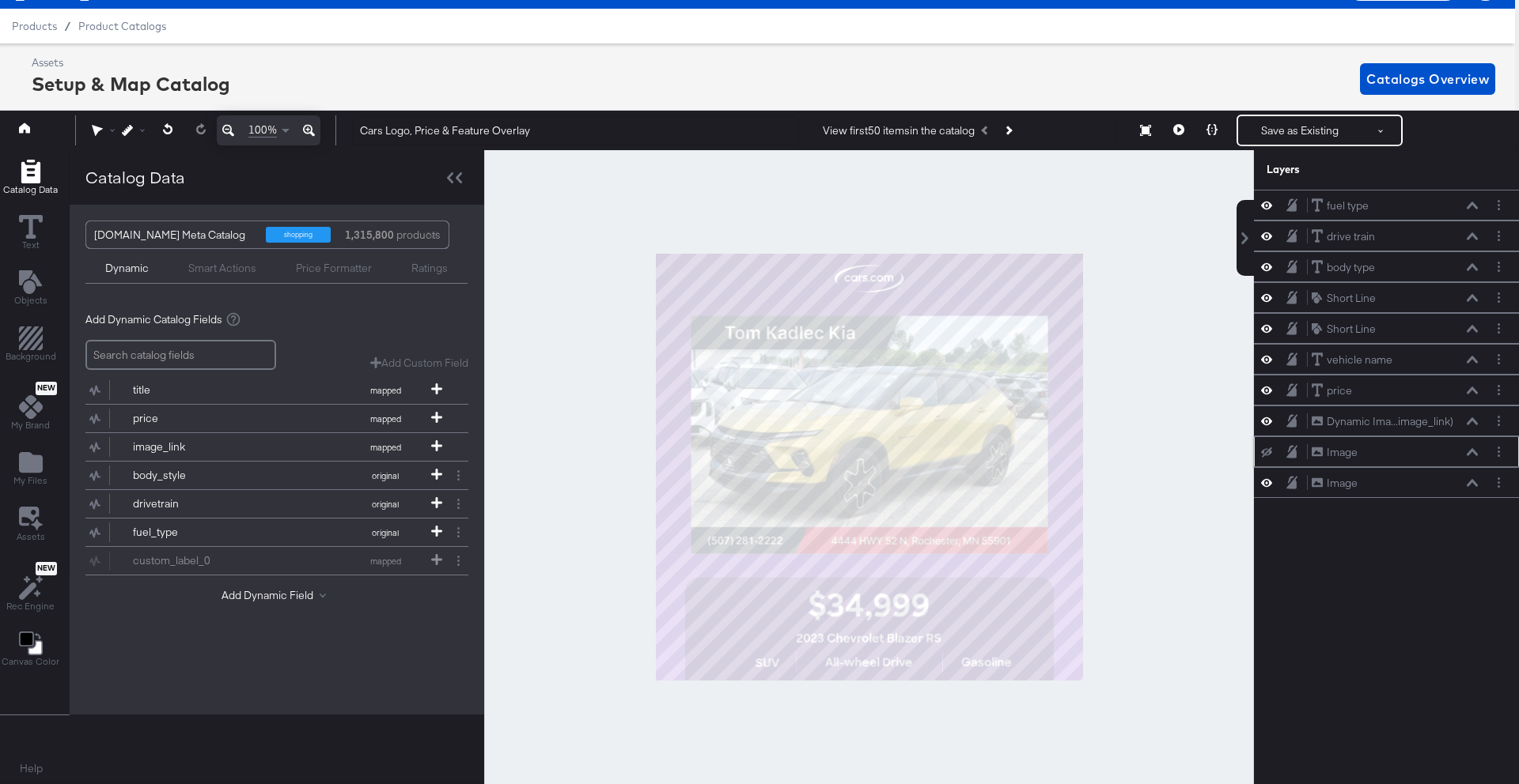
click at [1266, 451] on icon at bounding box center [1266, 453] width 11 height 10
click at [1266, 451] on icon at bounding box center [1266, 452] width 11 height 13
click at [1267, 483] on icon at bounding box center [1266, 483] width 11 height 8
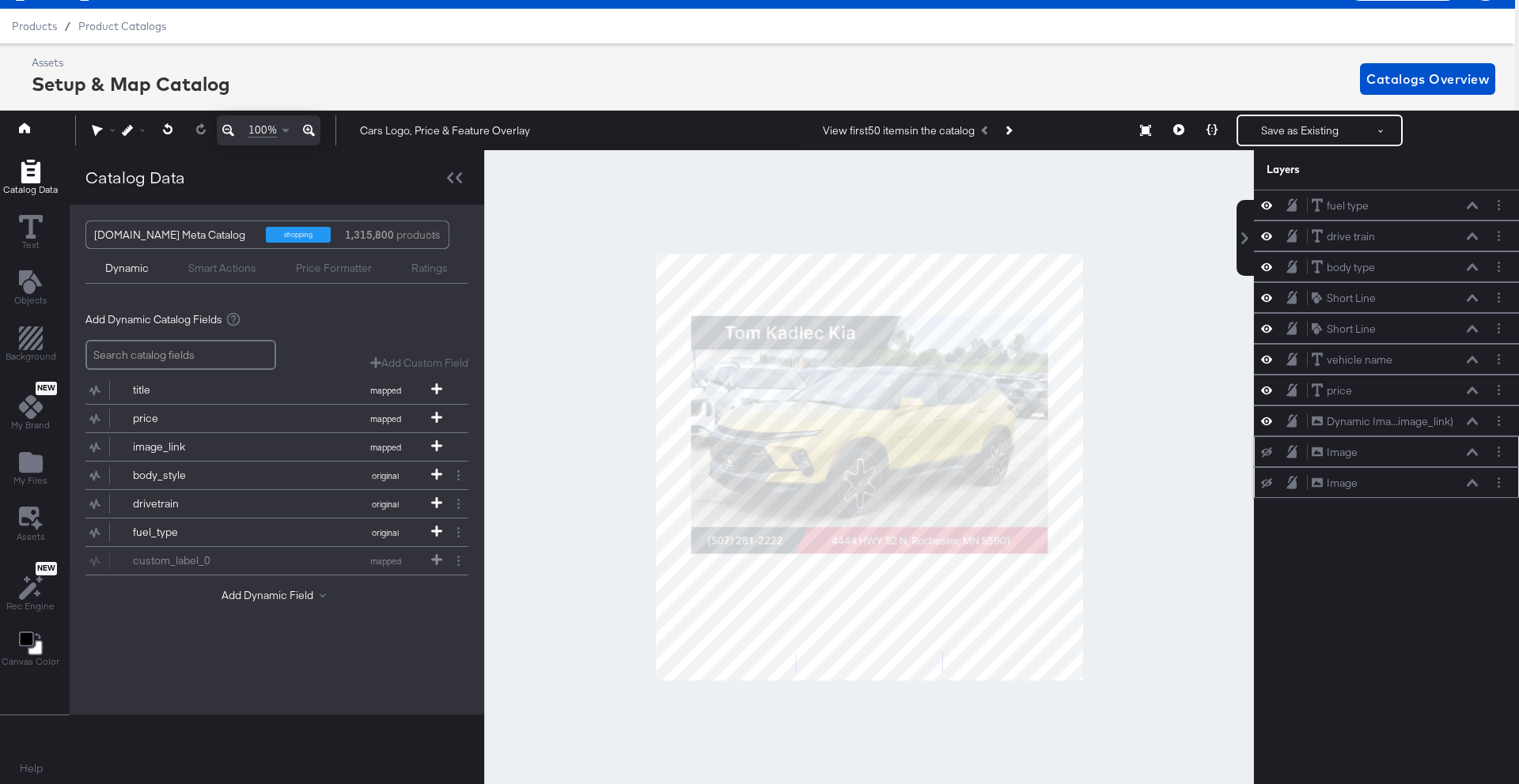
click at [1267, 483] on icon at bounding box center [1266, 483] width 11 height 10
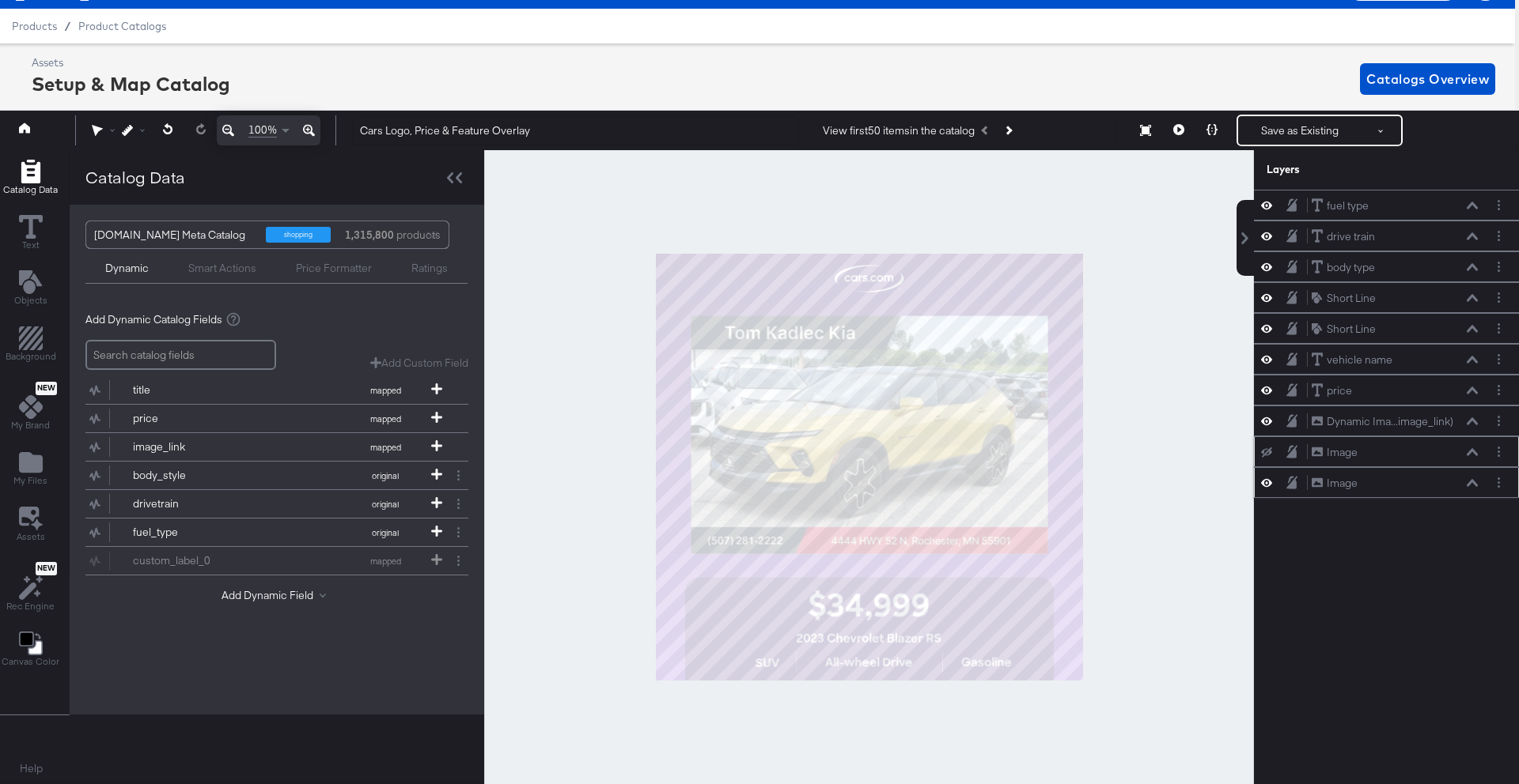
click at [1475, 483] on icon at bounding box center [1472, 483] width 11 height 8
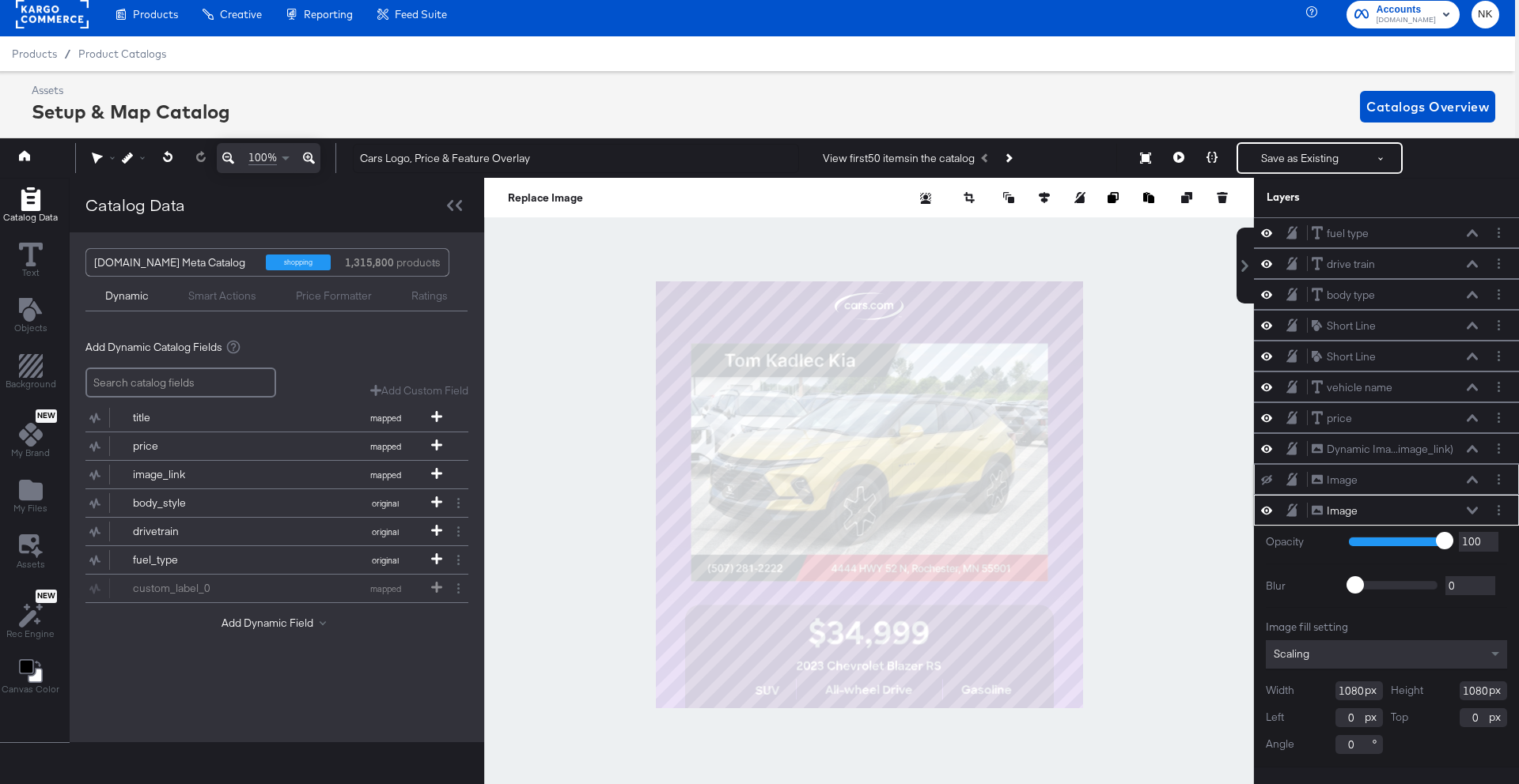
scroll to position [0, 4]
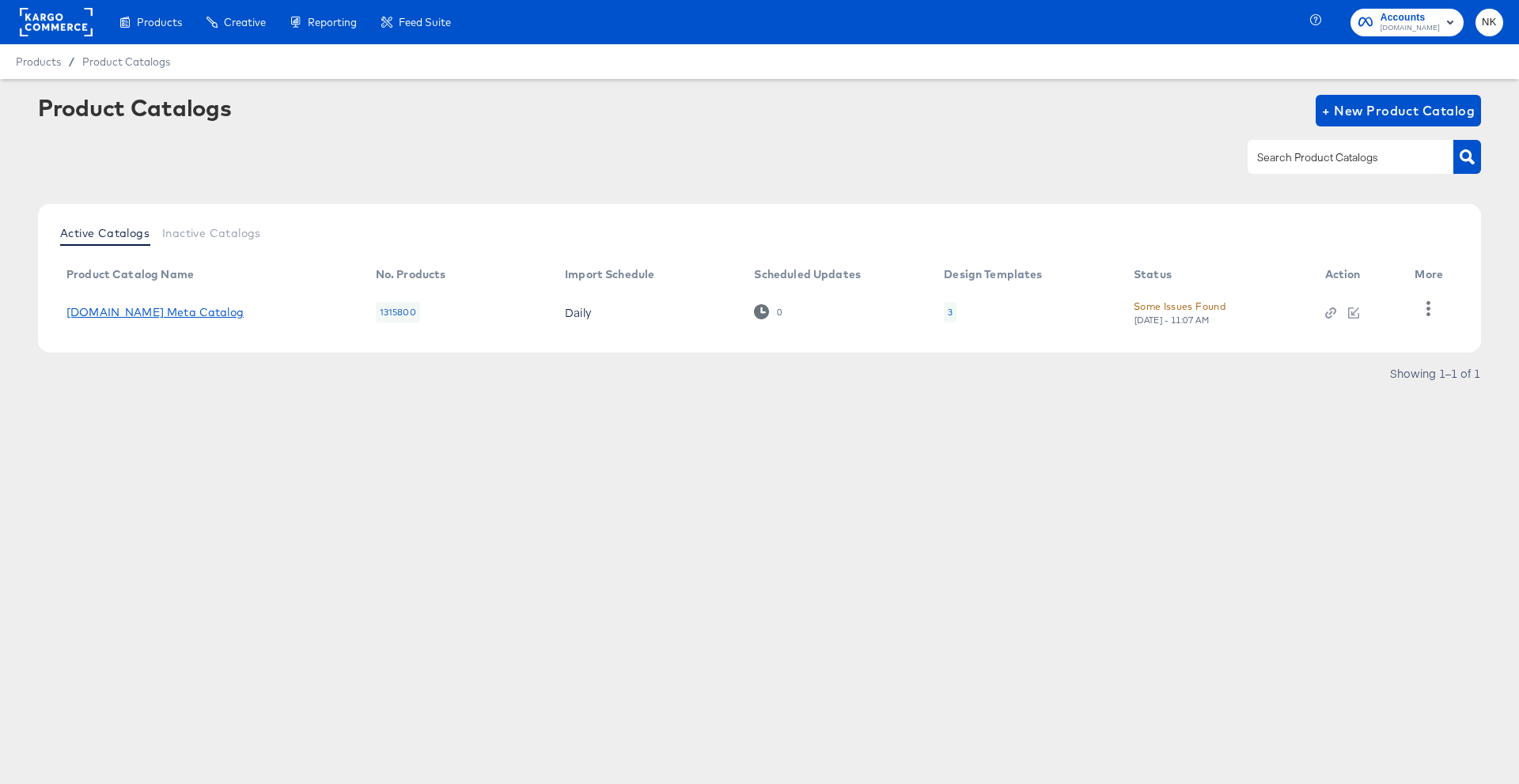
click at [190, 316] on link "Cars.com Meta Catalog" at bounding box center [155, 312] width 177 height 12
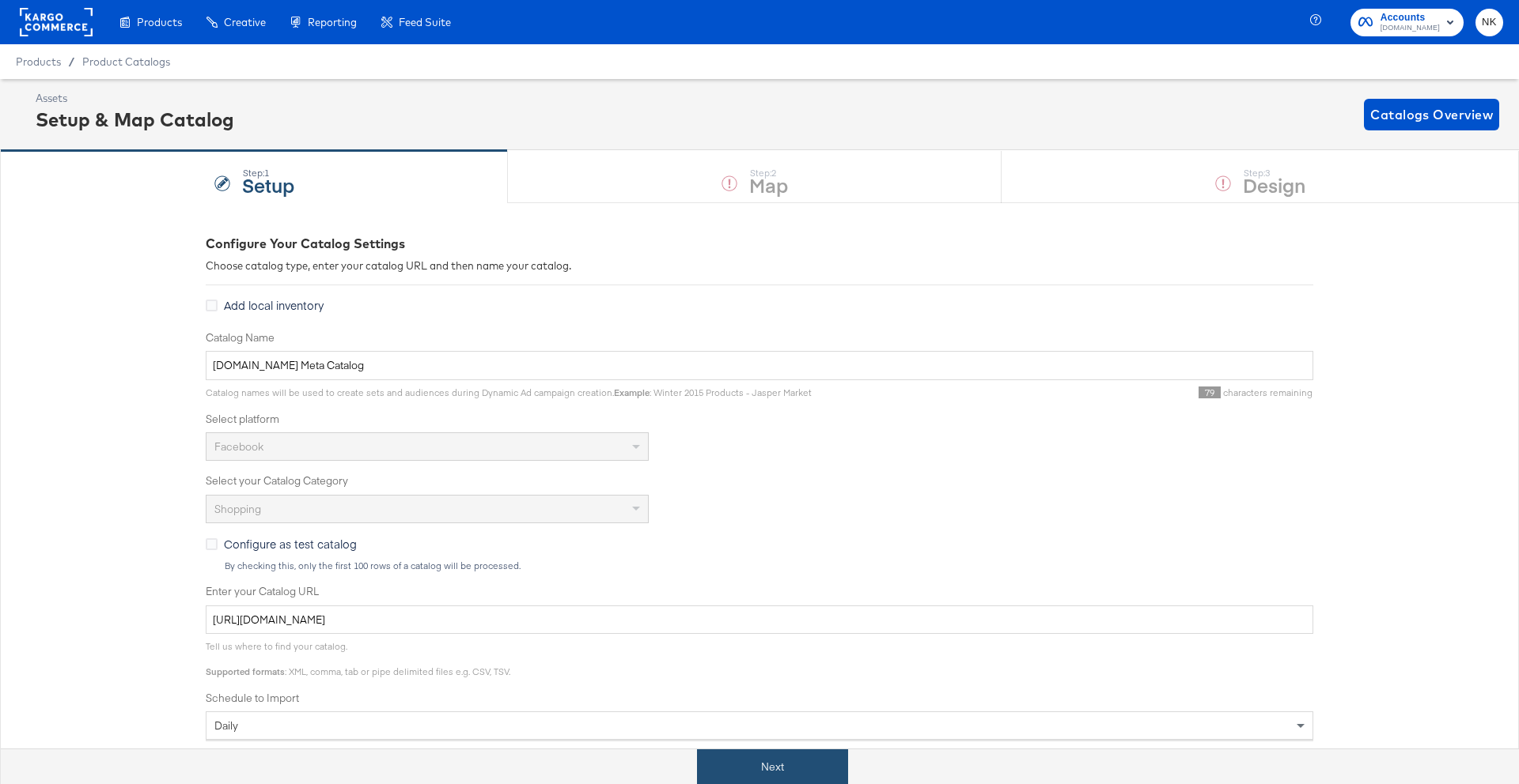
click at [769, 773] on button "Next" at bounding box center [772, 767] width 151 height 36
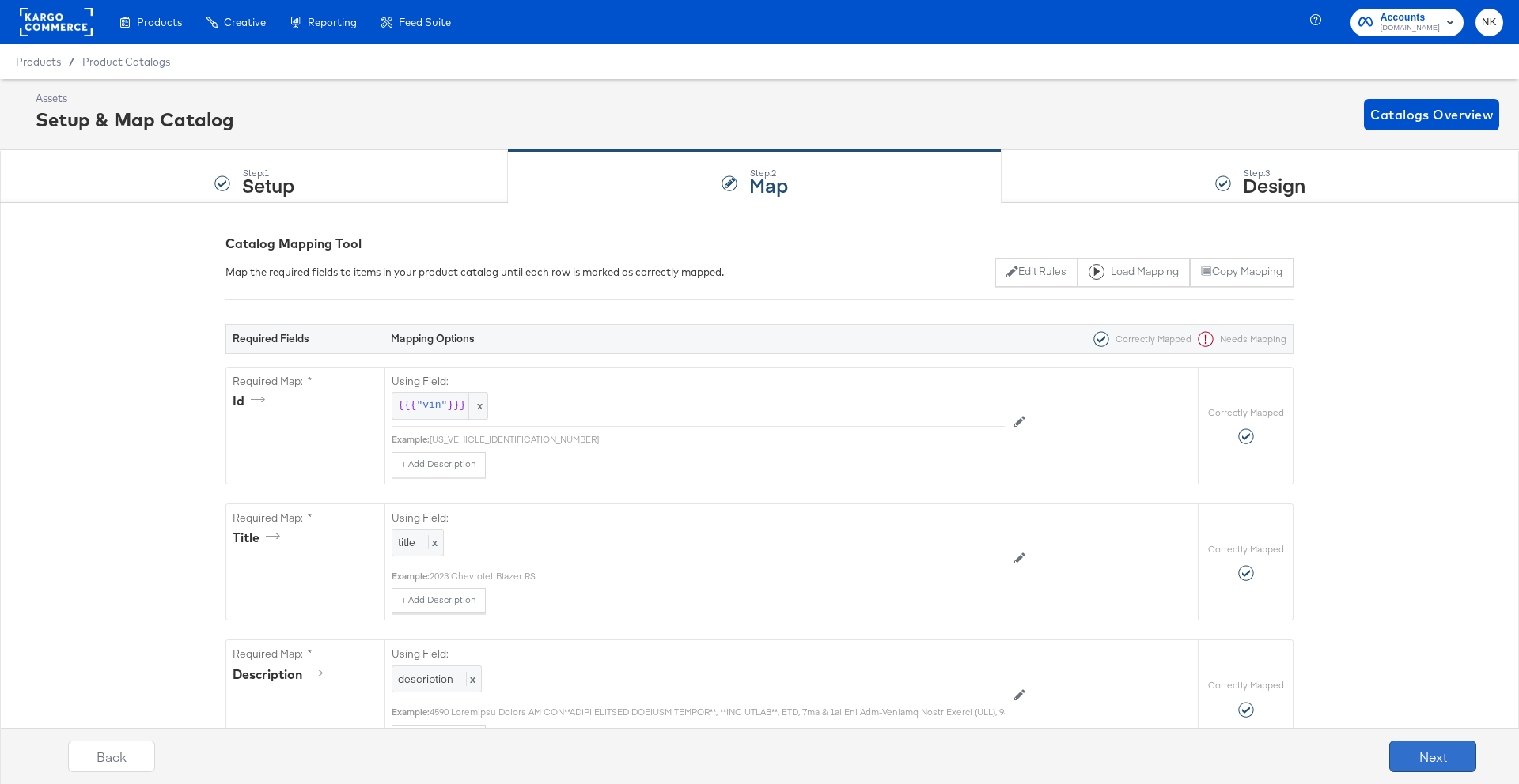
click at [1394, 748] on button "Next" at bounding box center [1432, 757] width 87 height 31
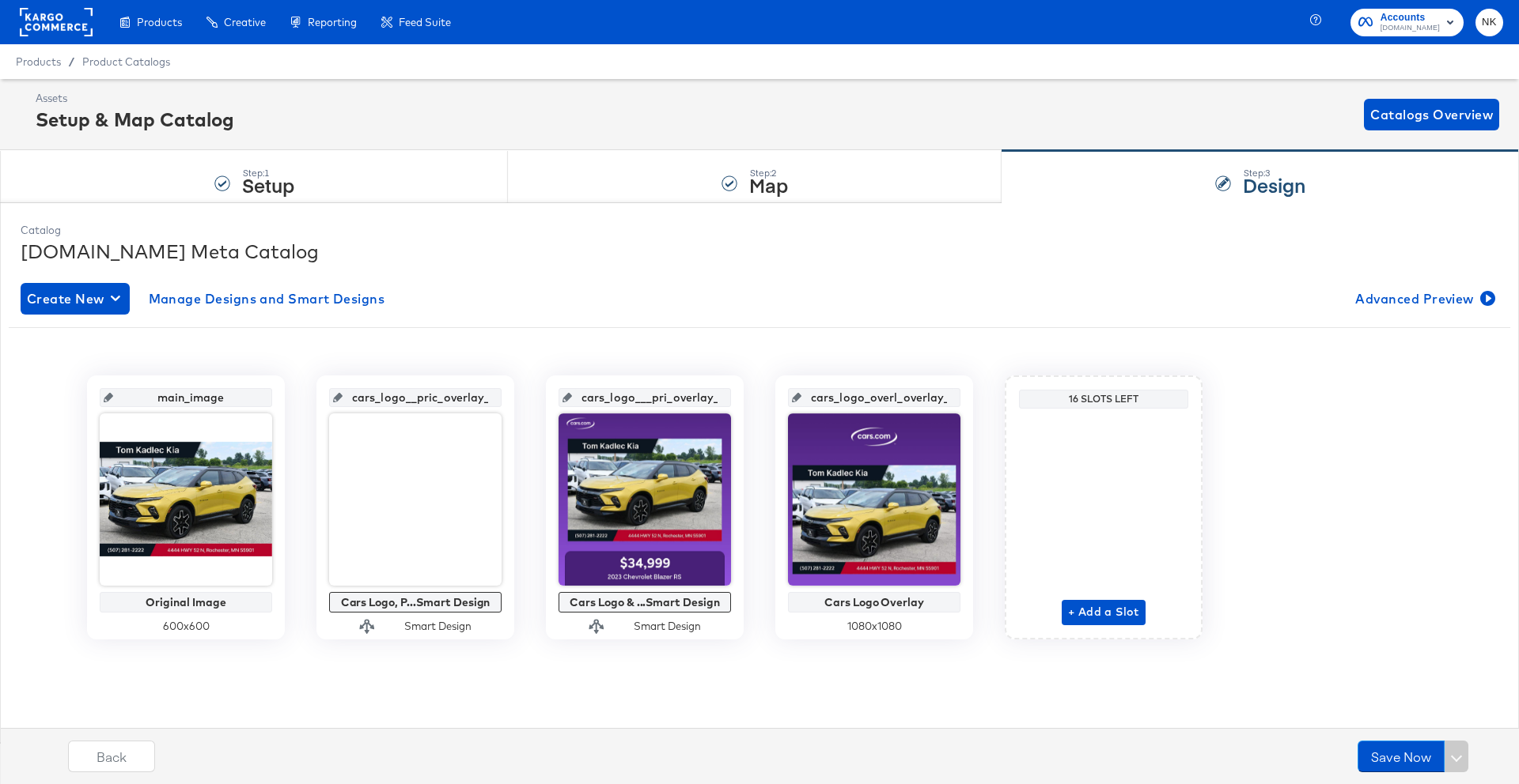
scroll to position [0, 17]
drag, startPoint x: 361, startPoint y: 398, endPoint x: 508, endPoint y: 402, distance: 147.1
click at [508, 402] on div "cars_logo__pric_overlay_1 Cars Logo, P...Smart Design Smart Design" at bounding box center [415, 507] width 198 height 264
drag, startPoint x: 589, startPoint y: 397, endPoint x: 775, endPoint y: 403, distance: 186.1
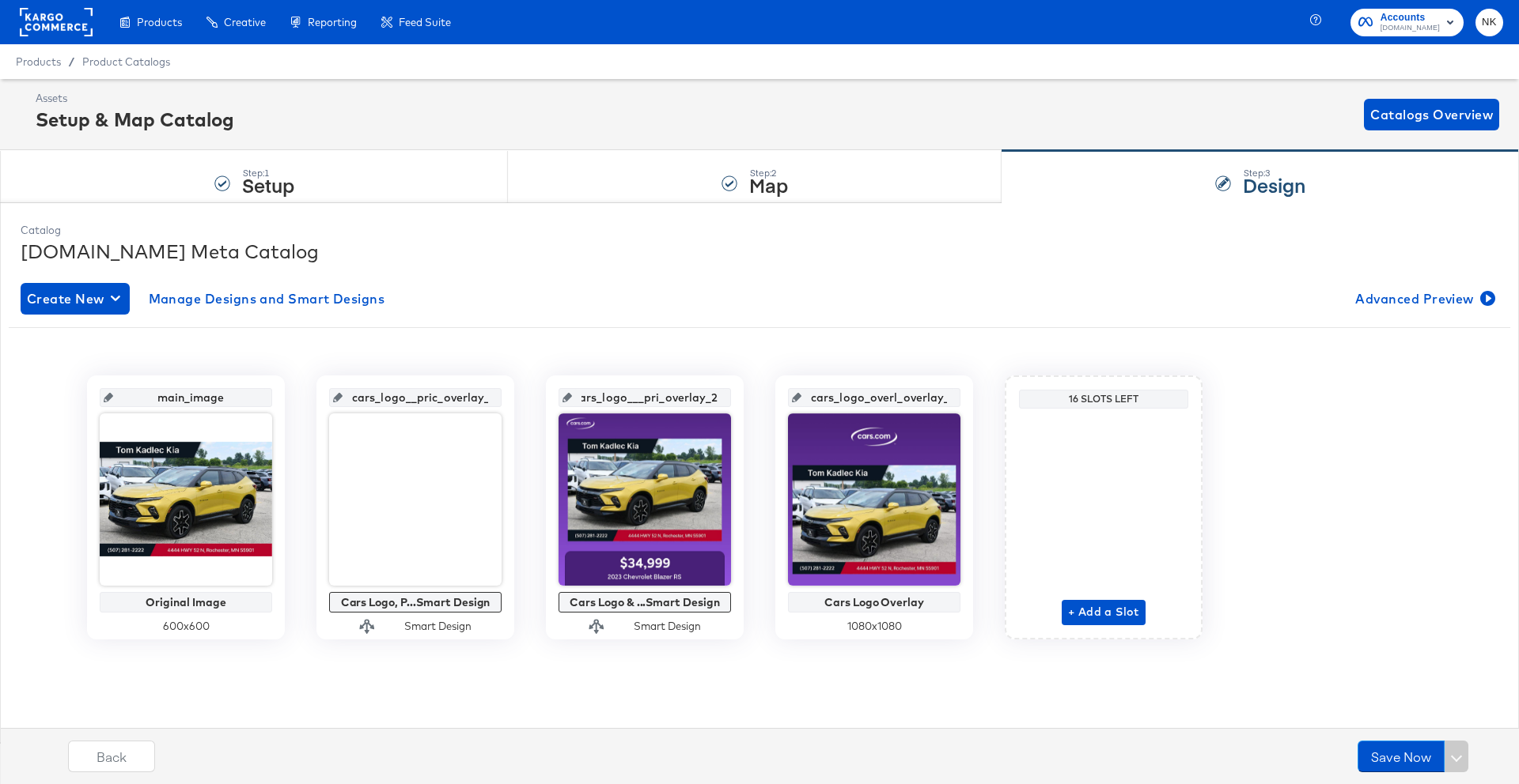
click at [775, 403] on div "main_image Original Image 600 x 600 cars_logo__pric_overlay_1 Cars Logo, P...Sm…" at bounding box center [760, 507] width 1502 height 264
drag, startPoint x: 818, startPoint y: 399, endPoint x: 1010, endPoint y: 406, distance: 192.1
click at [1010, 406] on div "main_image Original Image 600 x 600 cars_logo__pric_overlay_1 Cars Logo, P...Sm…" at bounding box center [760, 507] width 1502 height 264
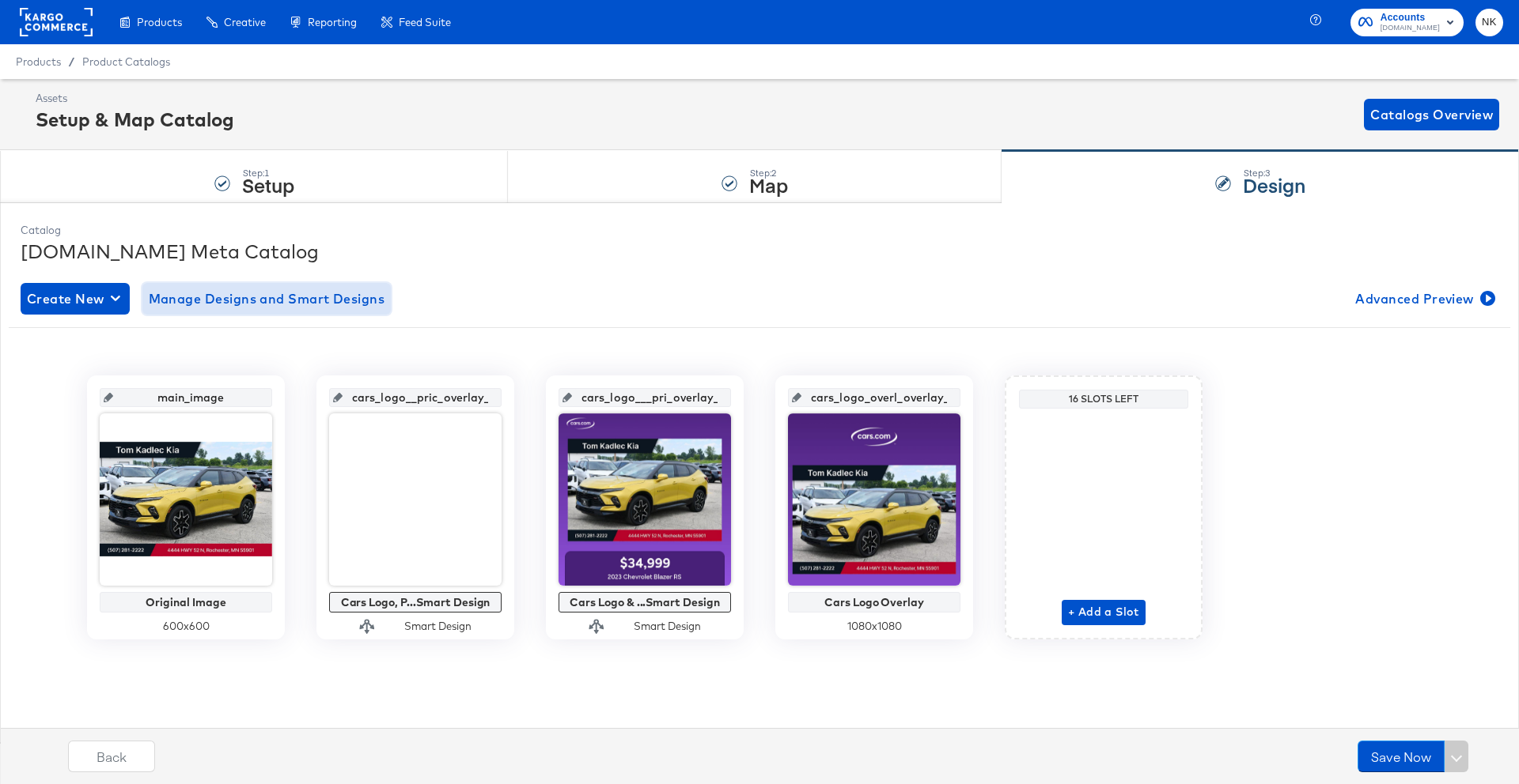
click at [304, 308] on span "Manage Designs and Smart Designs" at bounding box center [268, 299] width 237 height 22
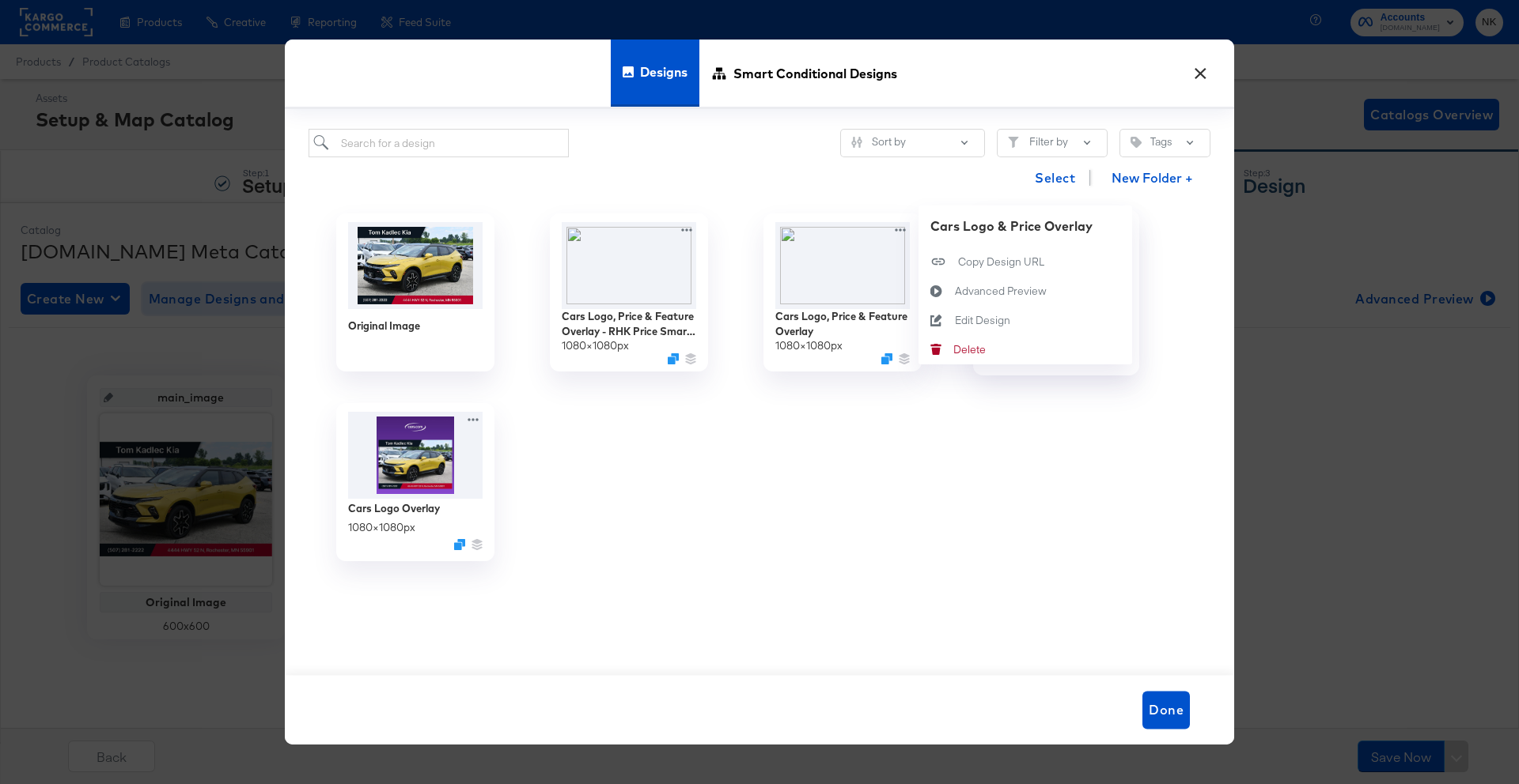
click at [1116, 226] on div "Cars Logo & Price Overlay 1080 × 1080 px Cars Logo & Price Overlay Copy Design …" at bounding box center [1056, 292] width 214 height 190
click at [955, 320] on div "Edit Design Edit Design" at bounding box center [955, 320] width 0 height 0
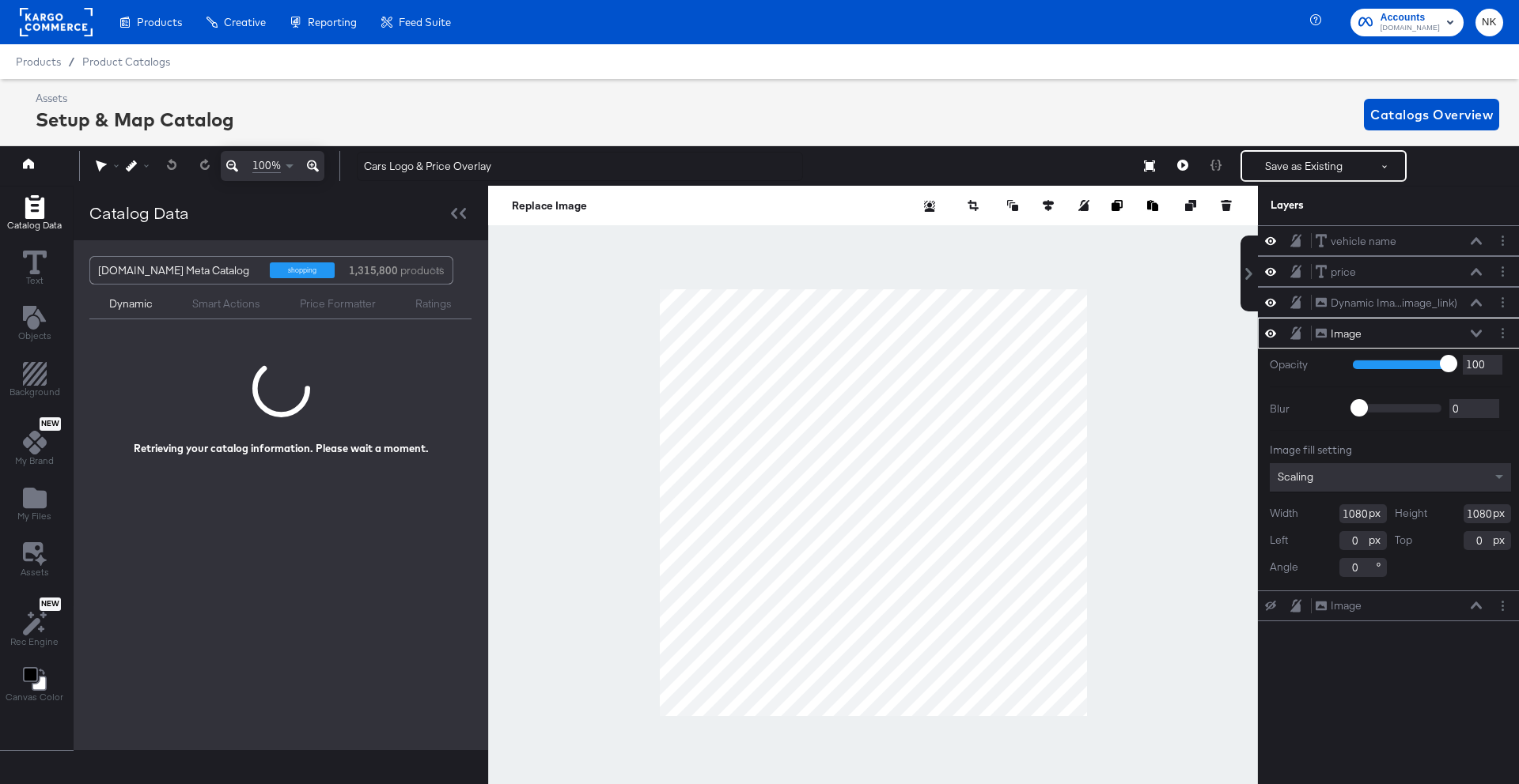
scroll to position [0, 4]
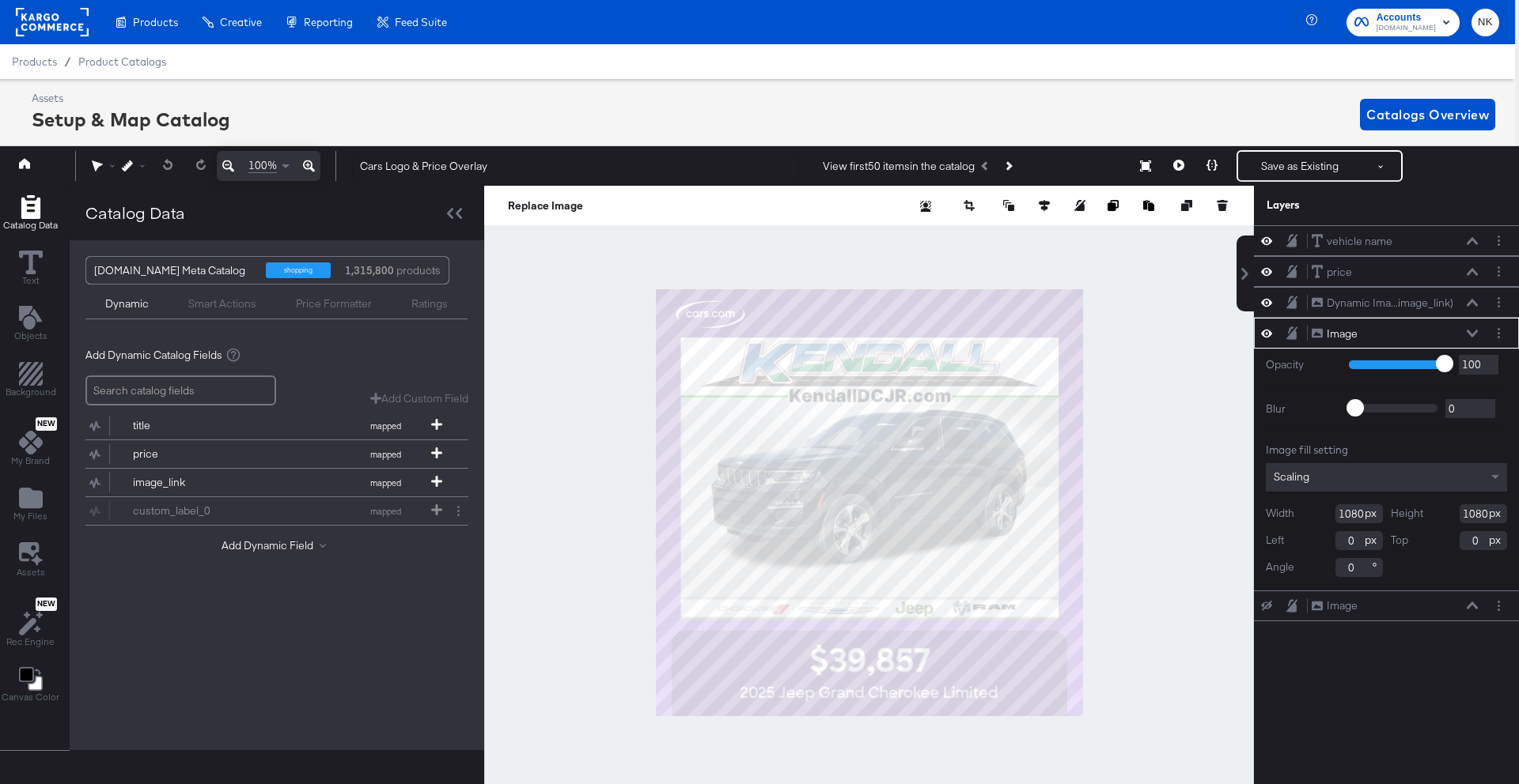
click at [1473, 325] on div "Image Image" at bounding box center [1394, 334] width 167 height 17
click at [1473, 329] on button at bounding box center [1472, 333] width 12 height 9
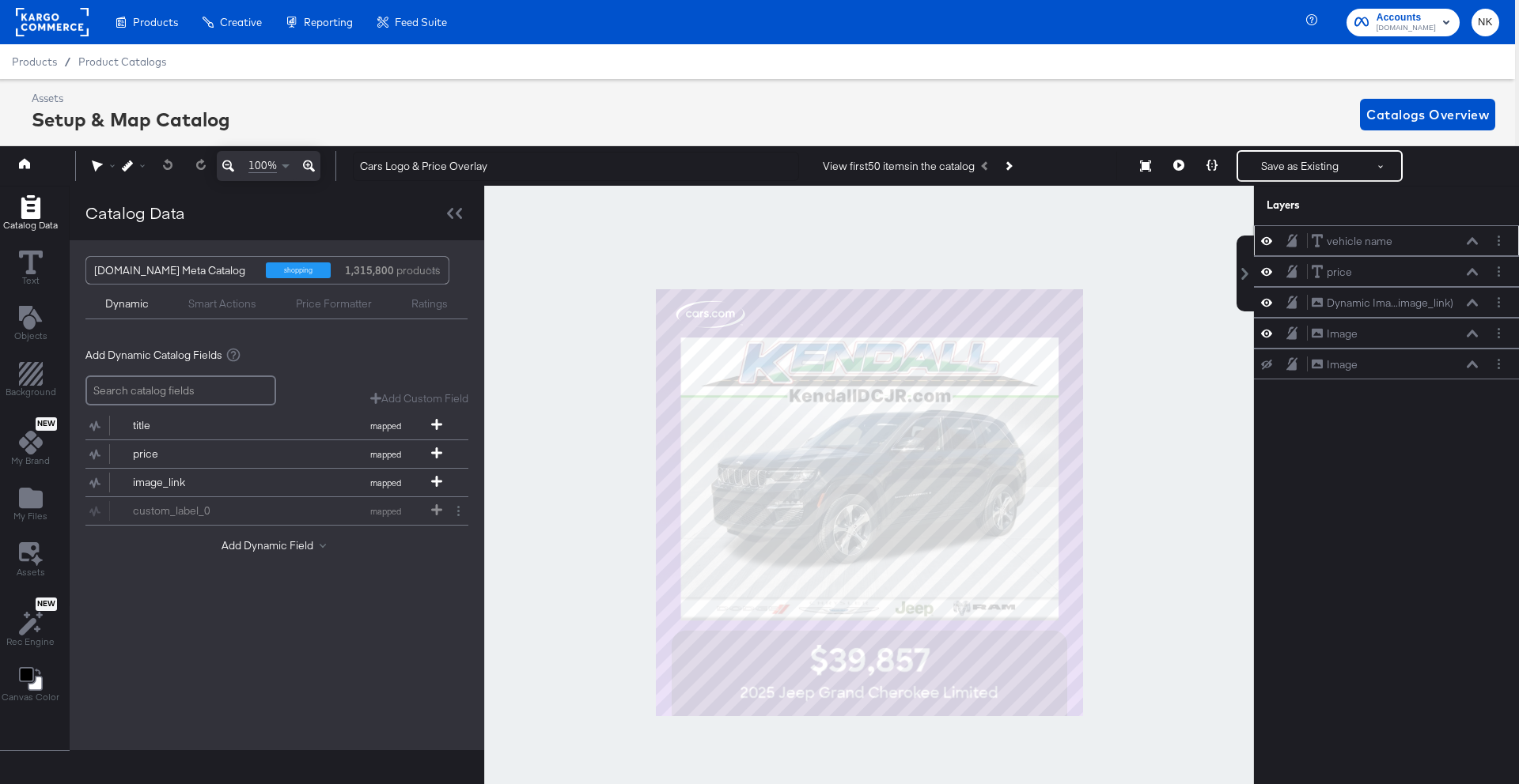
click at [1471, 239] on icon at bounding box center [1472, 240] width 11 height 7
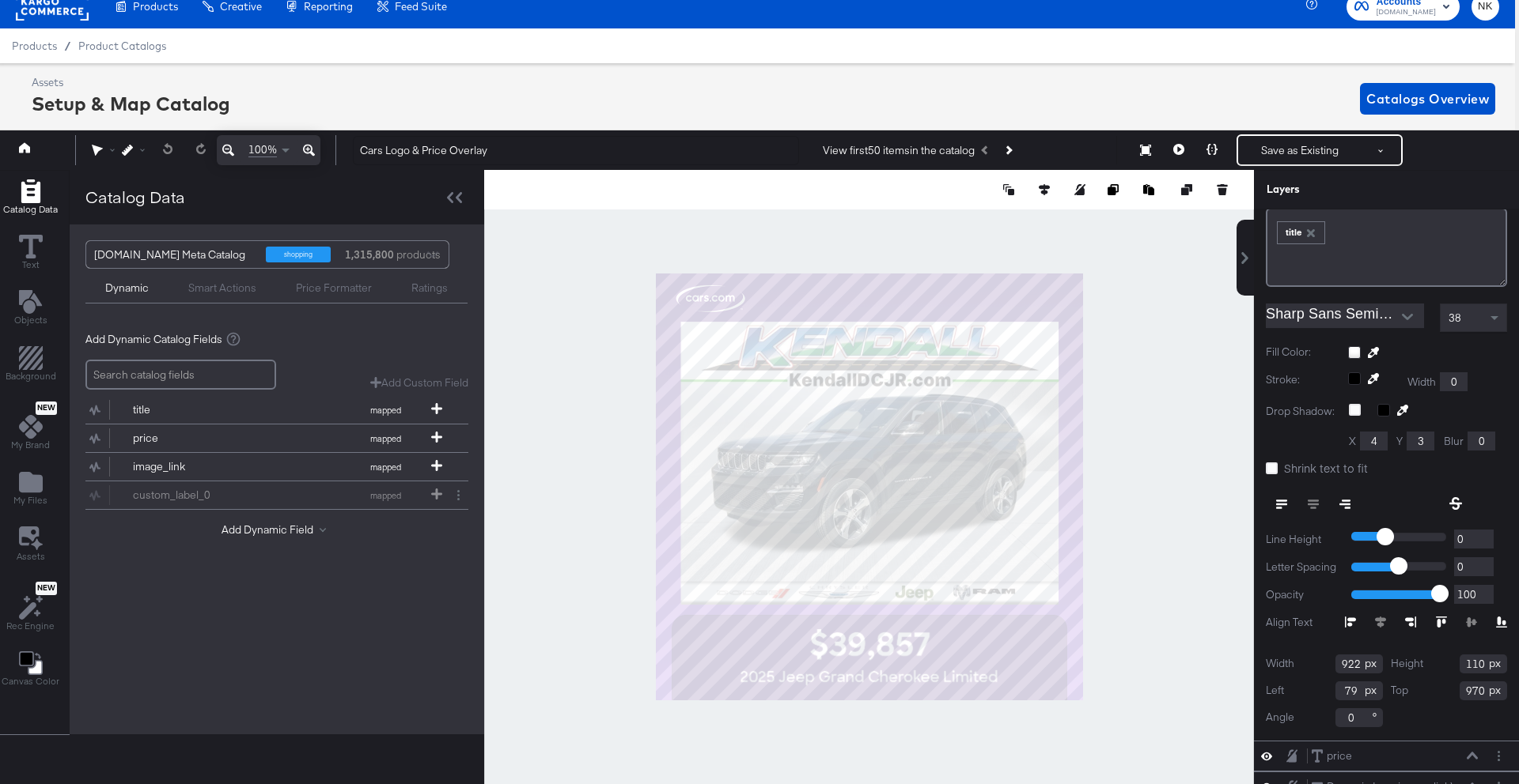
scroll to position [9, 4]
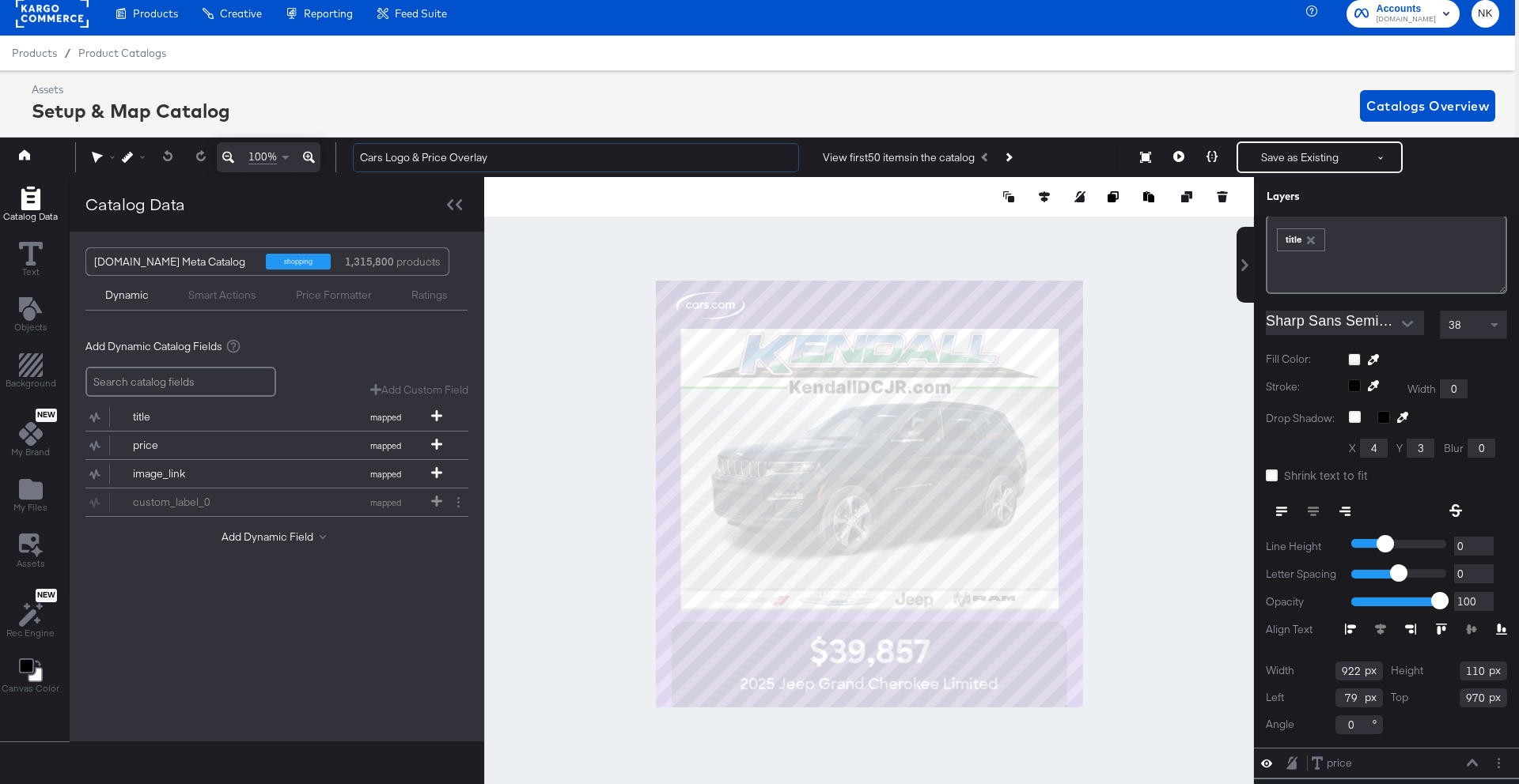
drag, startPoint x: 425, startPoint y: 151, endPoint x: 300, endPoint y: 144, distance: 125.2
click at [300, 144] on div "100% Cars Logo & Price Overlay View first 50 items in the catalog Save as Exist…" at bounding box center [755, 157] width 1526 height 40
drag, startPoint x: 503, startPoint y: 166, endPoint x: 327, endPoint y: 161, distance: 176.1
click at [327, 161] on div "100% Cars Logo & Price Overlay View first 50 items in the catalog Save as Exist…" at bounding box center [755, 157] width 1526 height 40
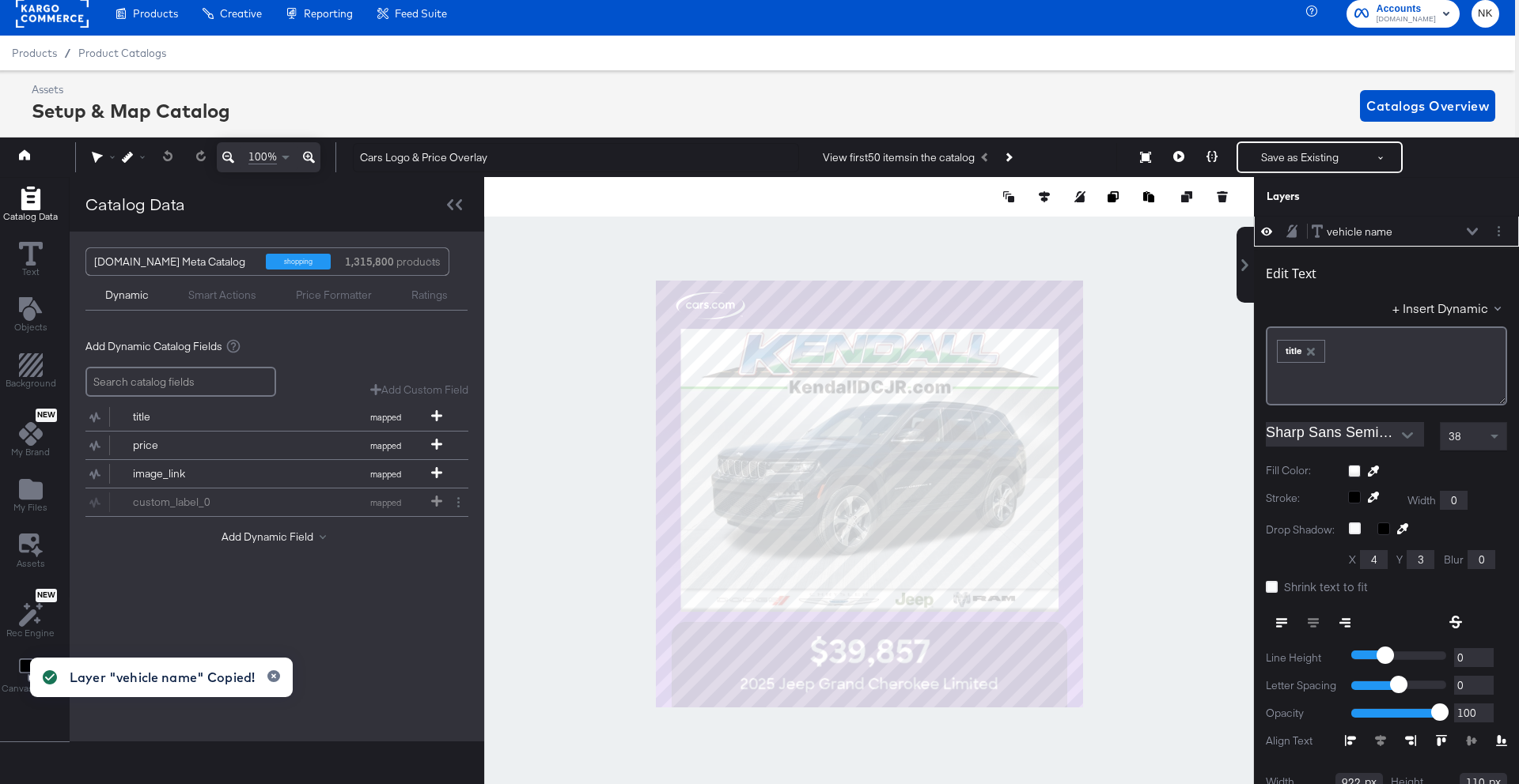
scroll to position [0, 0]
click at [1472, 233] on icon at bounding box center [1472, 232] width 11 height 7
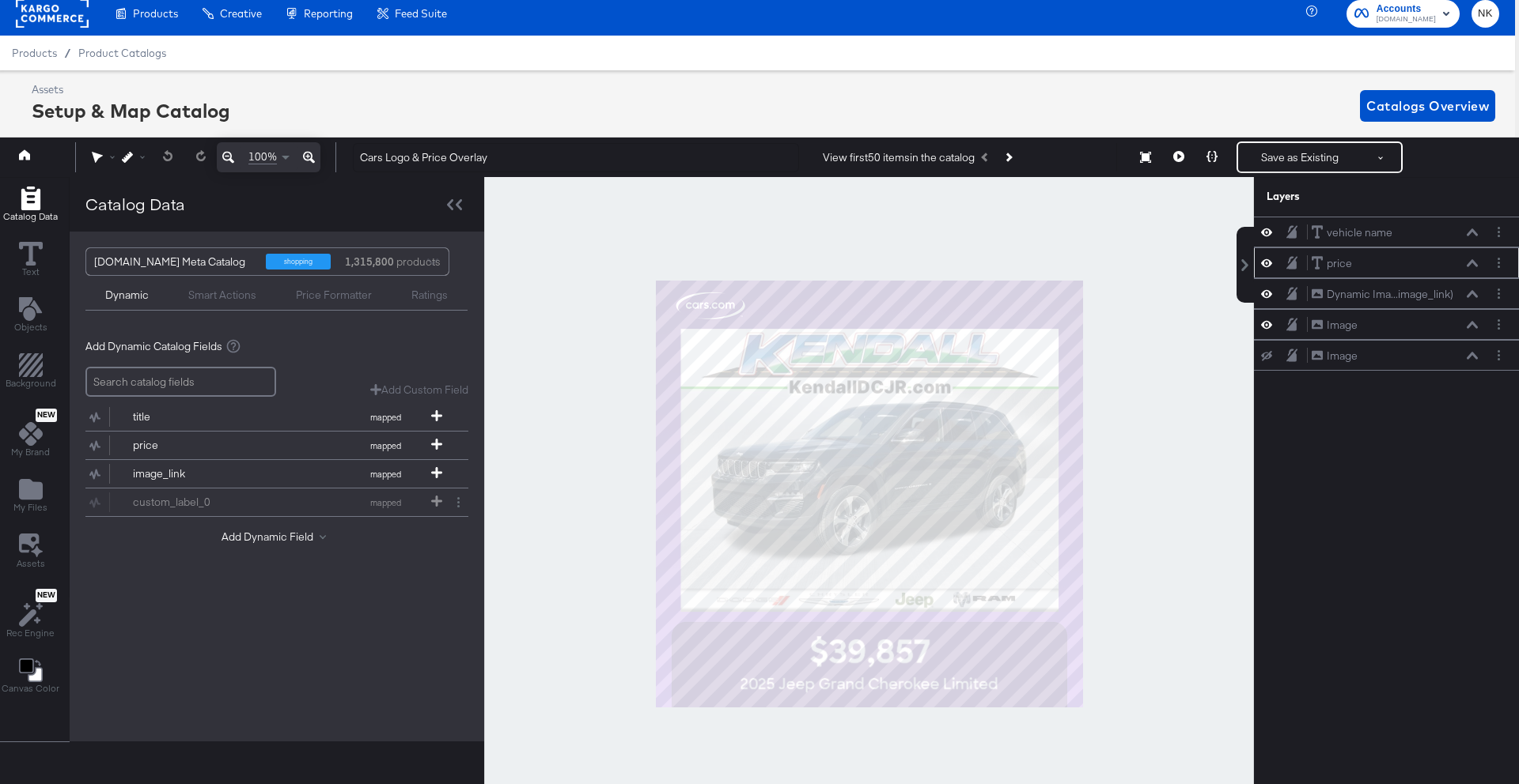
click at [1472, 264] on icon at bounding box center [1472, 263] width 11 height 8
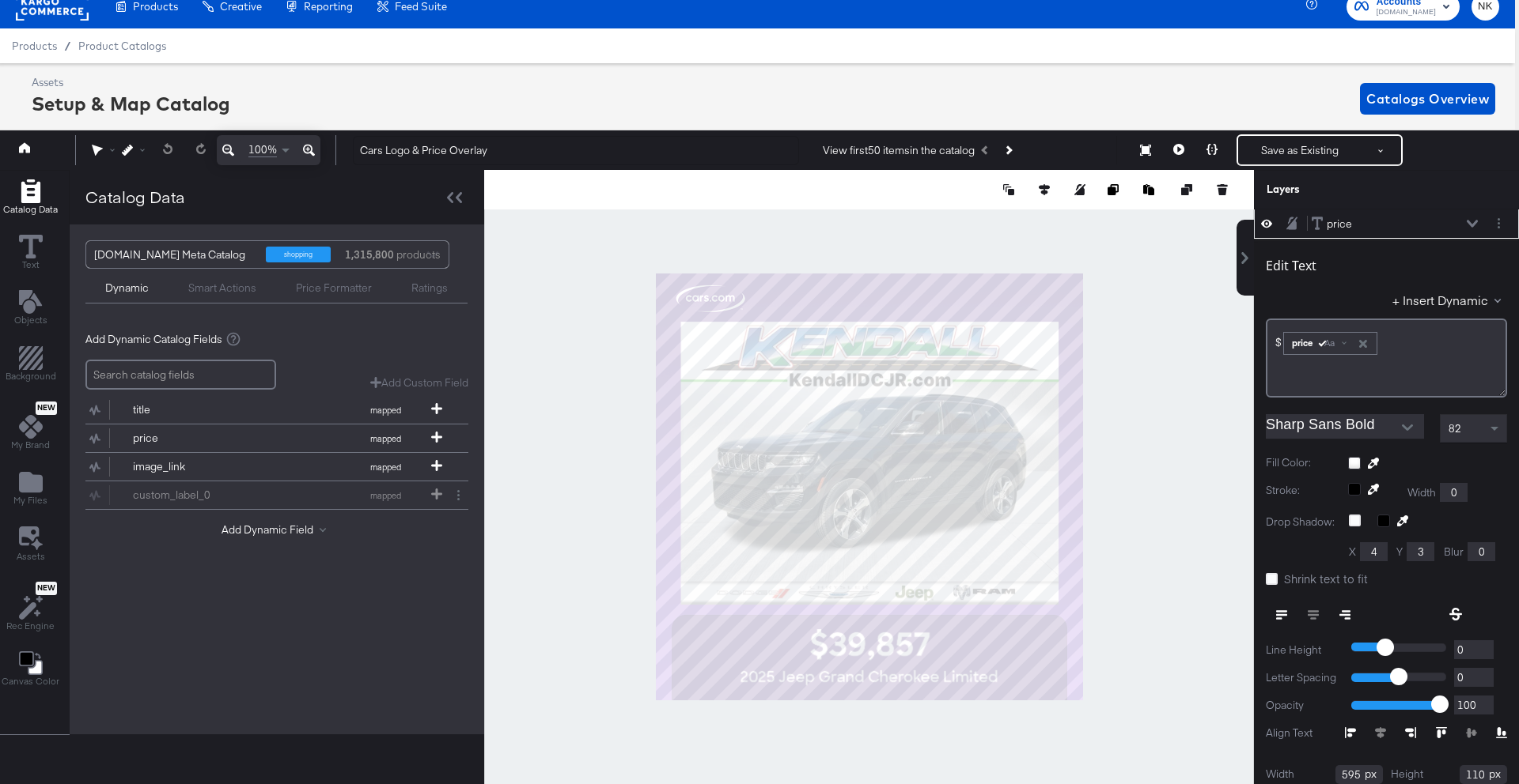
scroll to position [25, 0]
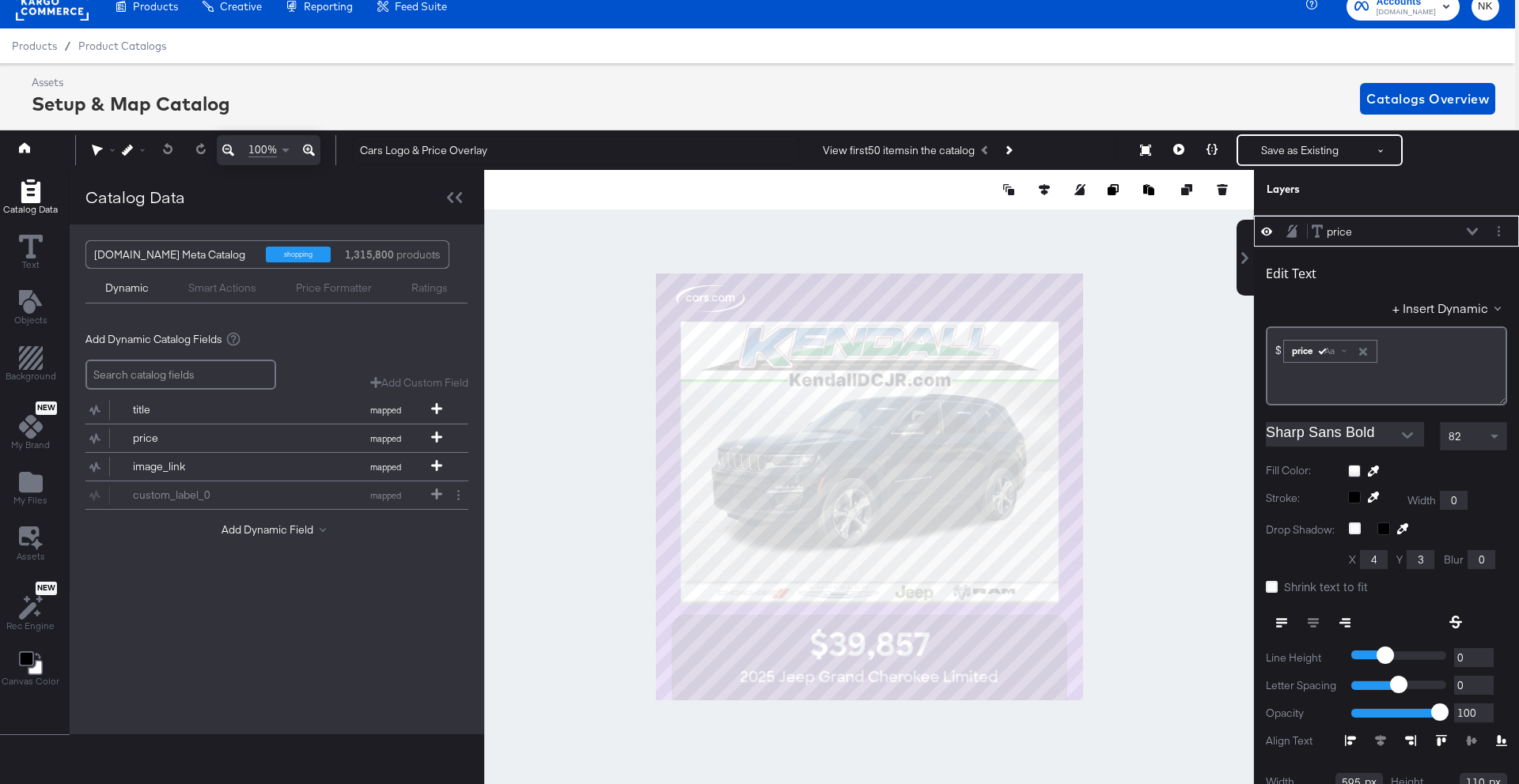
click at [1473, 235] on icon at bounding box center [1472, 232] width 11 height 8
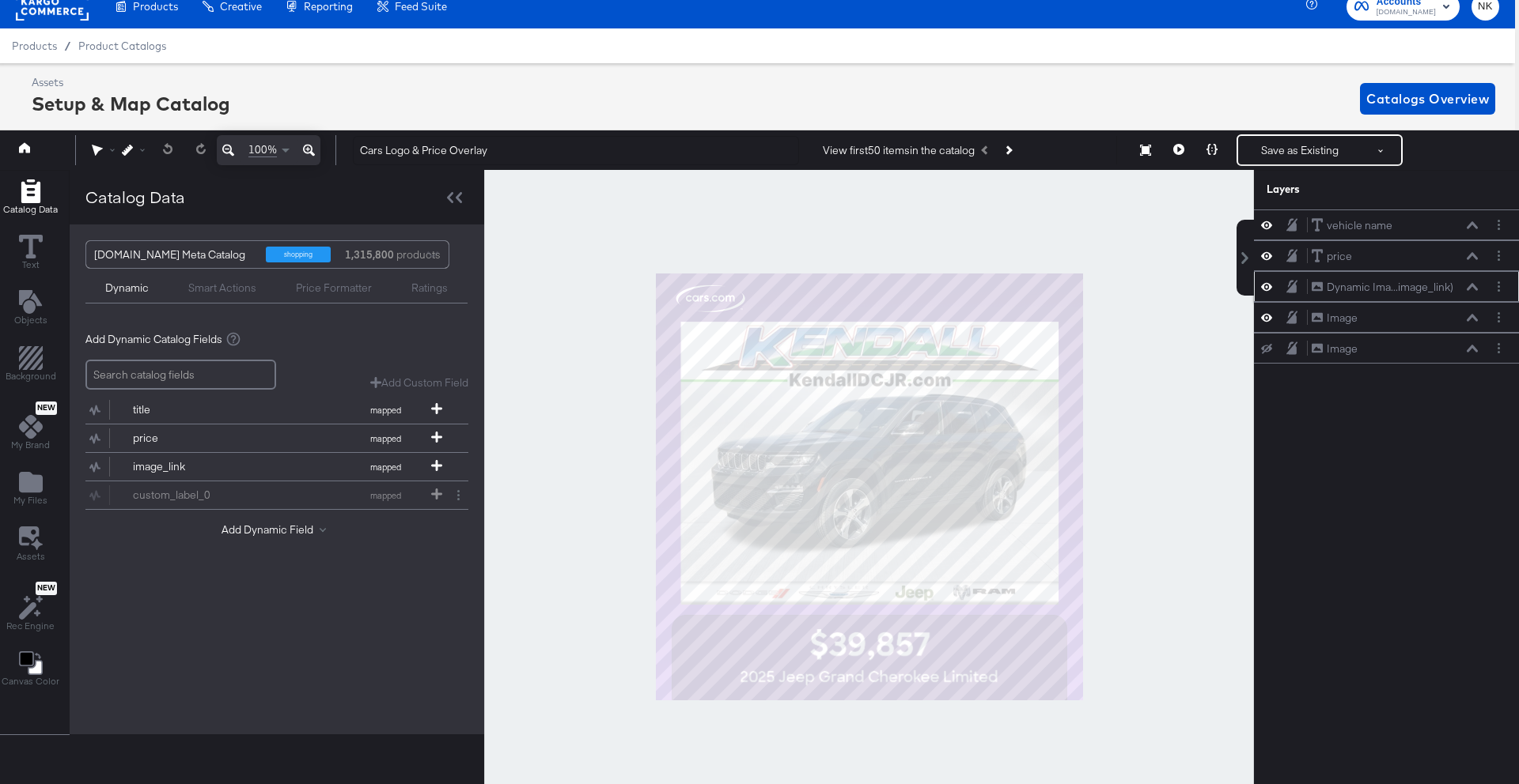
click at [1469, 288] on icon at bounding box center [1472, 286] width 11 height 7
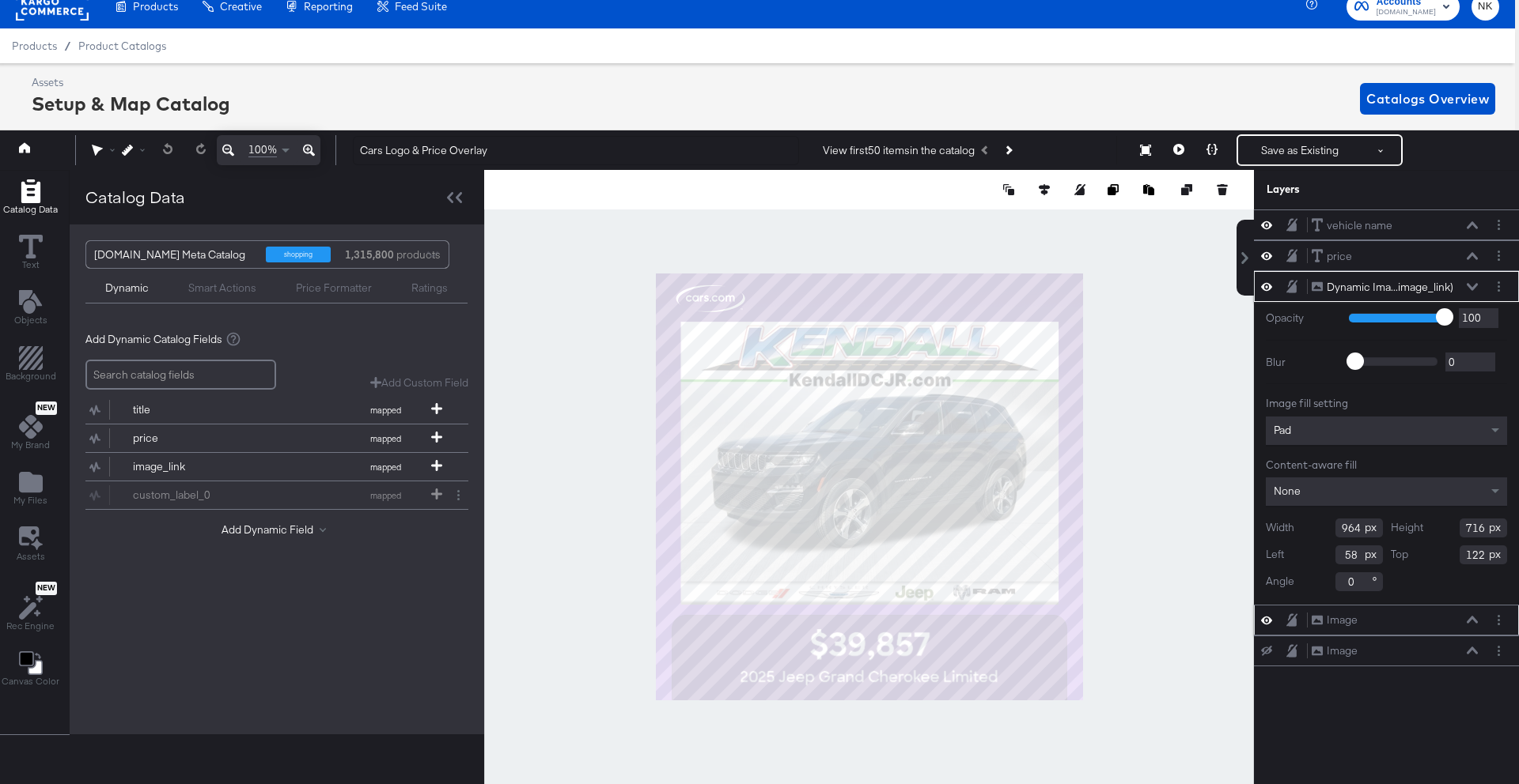
click at [1467, 616] on icon at bounding box center [1472, 620] width 11 height 8
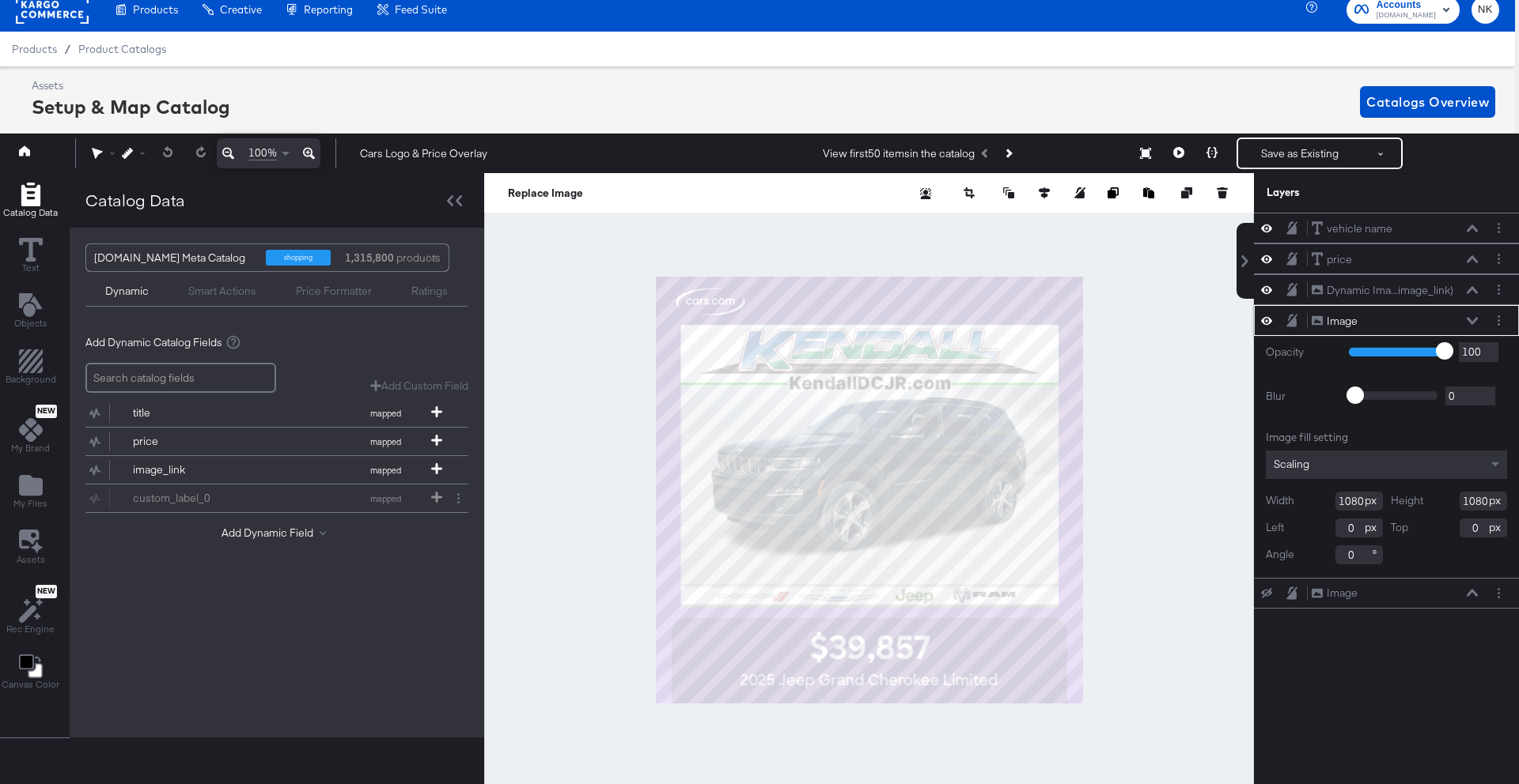
scroll to position [21, 4]
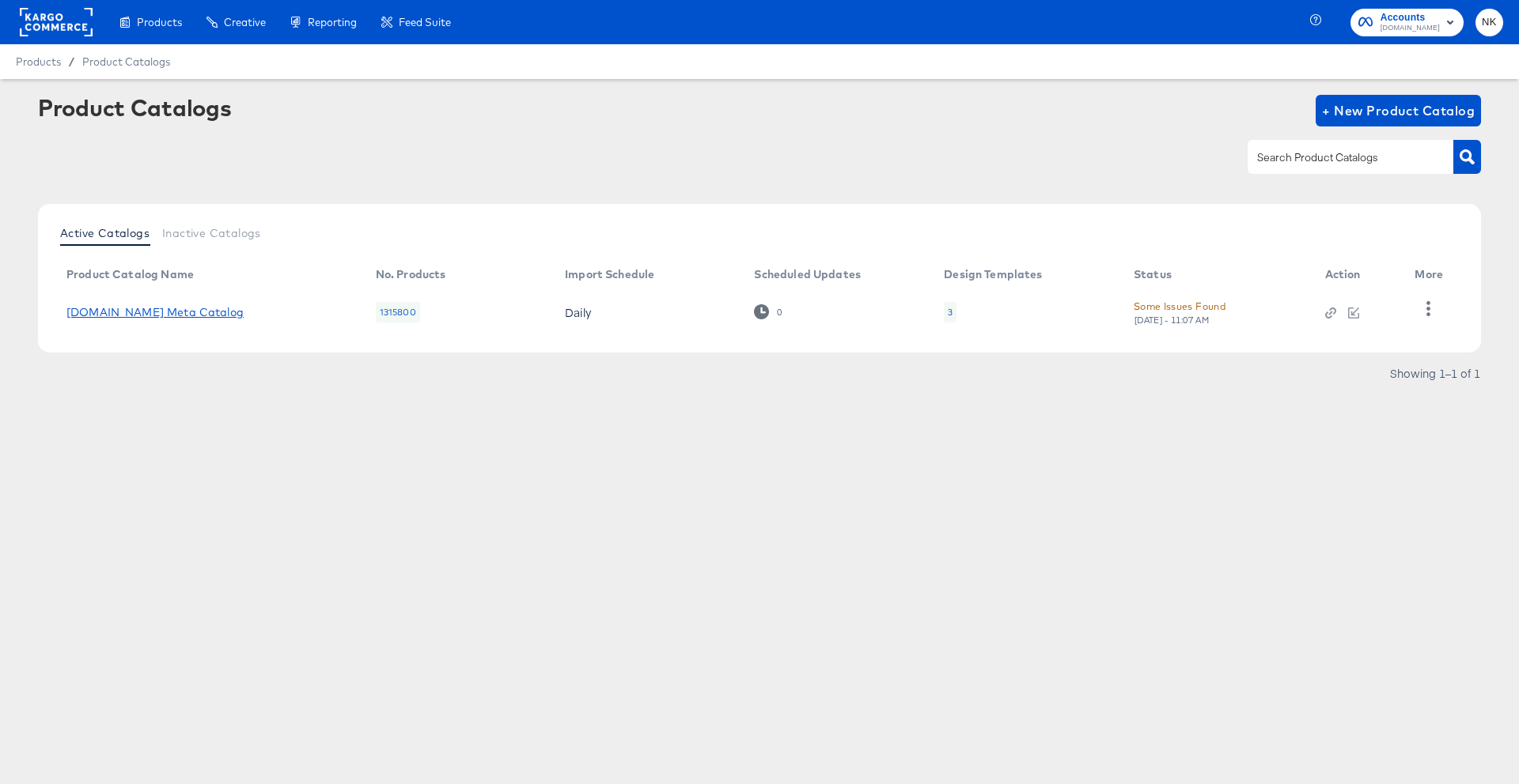
click at [161, 310] on link "Cars.com Meta Catalog" at bounding box center [155, 312] width 177 height 12
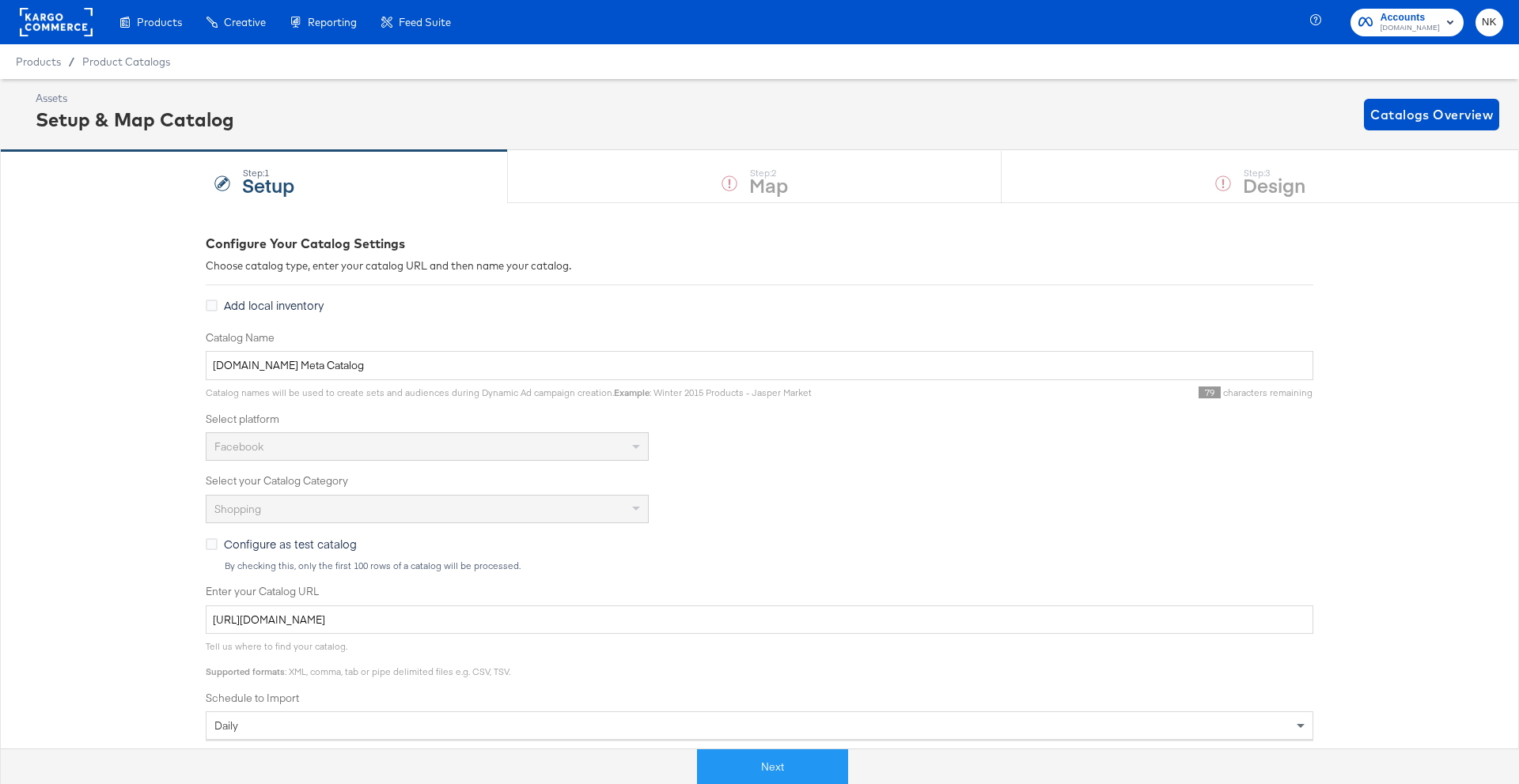
drag, startPoint x: 827, startPoint y: 396, endPoint x: 822, endPoint y: 510, distance: 114.1
click at [827, 396] on div "79 characters remaining" at bounding box center [1062, 392] width 501 height 12
click at [769, 764] on button "Next" at bounding box center [772, 767] width 151 height 36
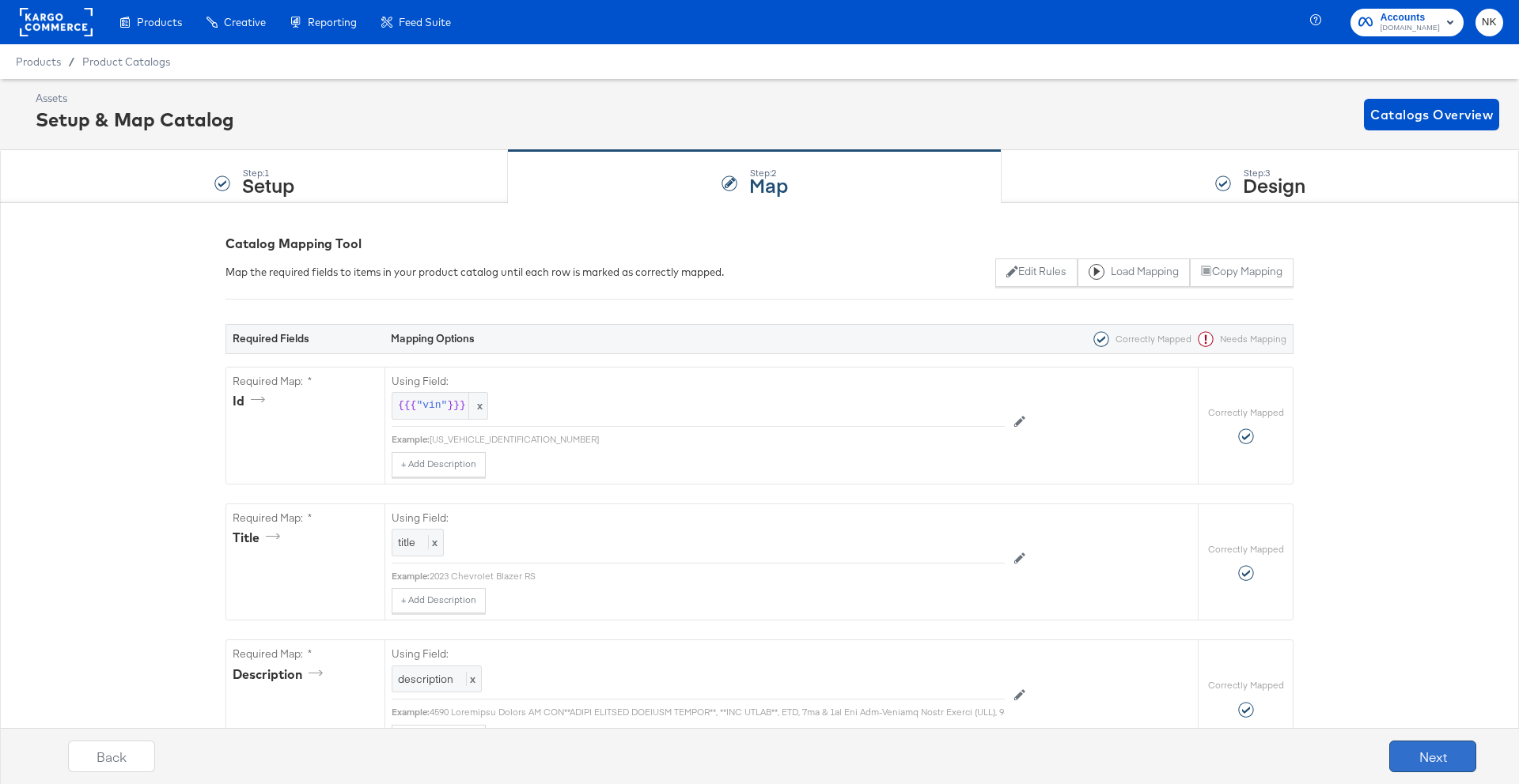
click at [1429, 755] on button "Next" at bounding box center [1432, 757] width 87 height 31
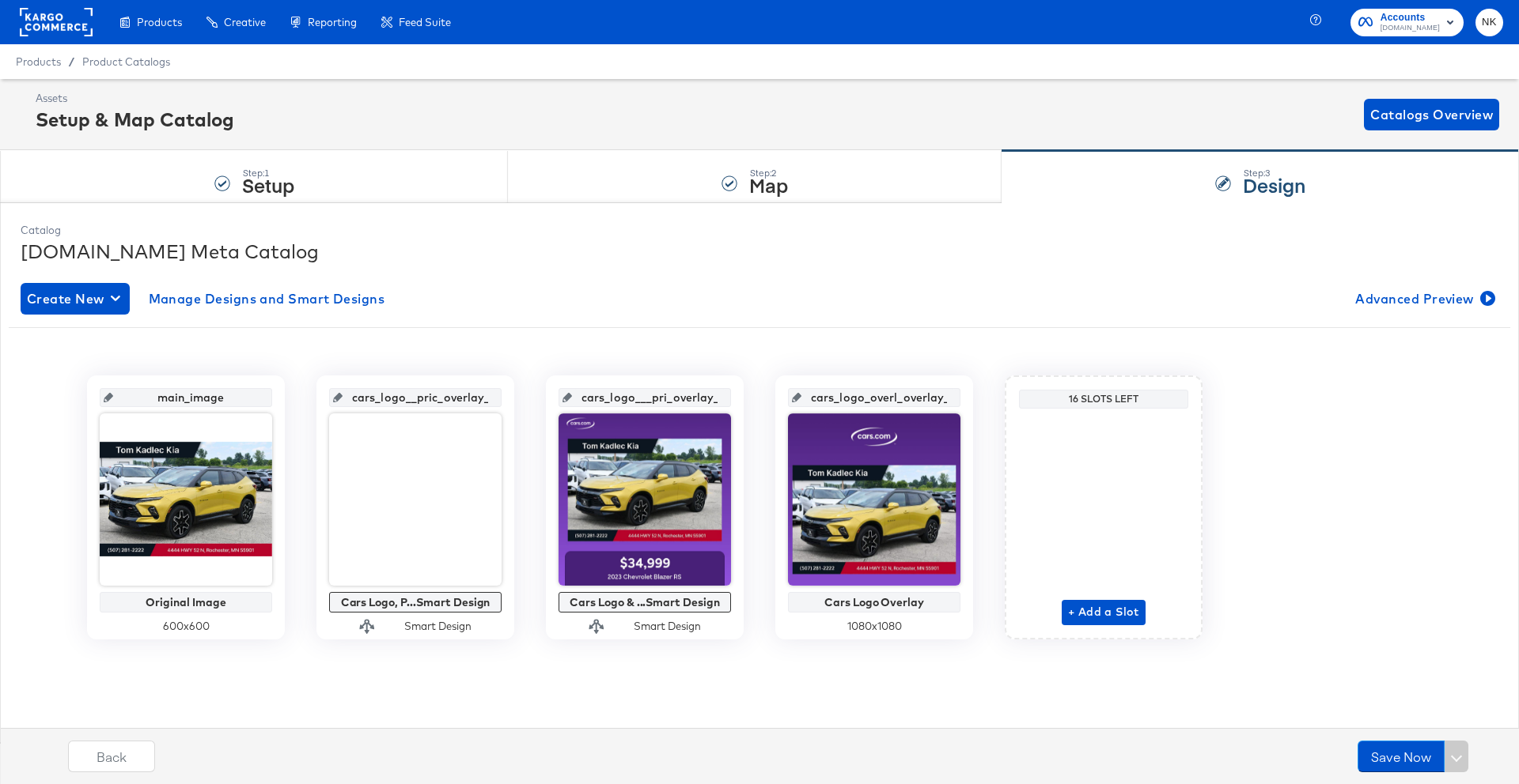
drag, startPoint x: 879, startPoint y: 536, endPoint x: 861, endPoint y: 531, distance: 18.7
click at [879, 536] on div at bounding box center [874, 499] width 172 height 172
drag, startPoint x: 906, startPoint y: 445, endPoint x: 864, endPoint y: 434, distance: 43.4
click at [905, 443] on div at bounding box center [874, 499] width 172 height 172
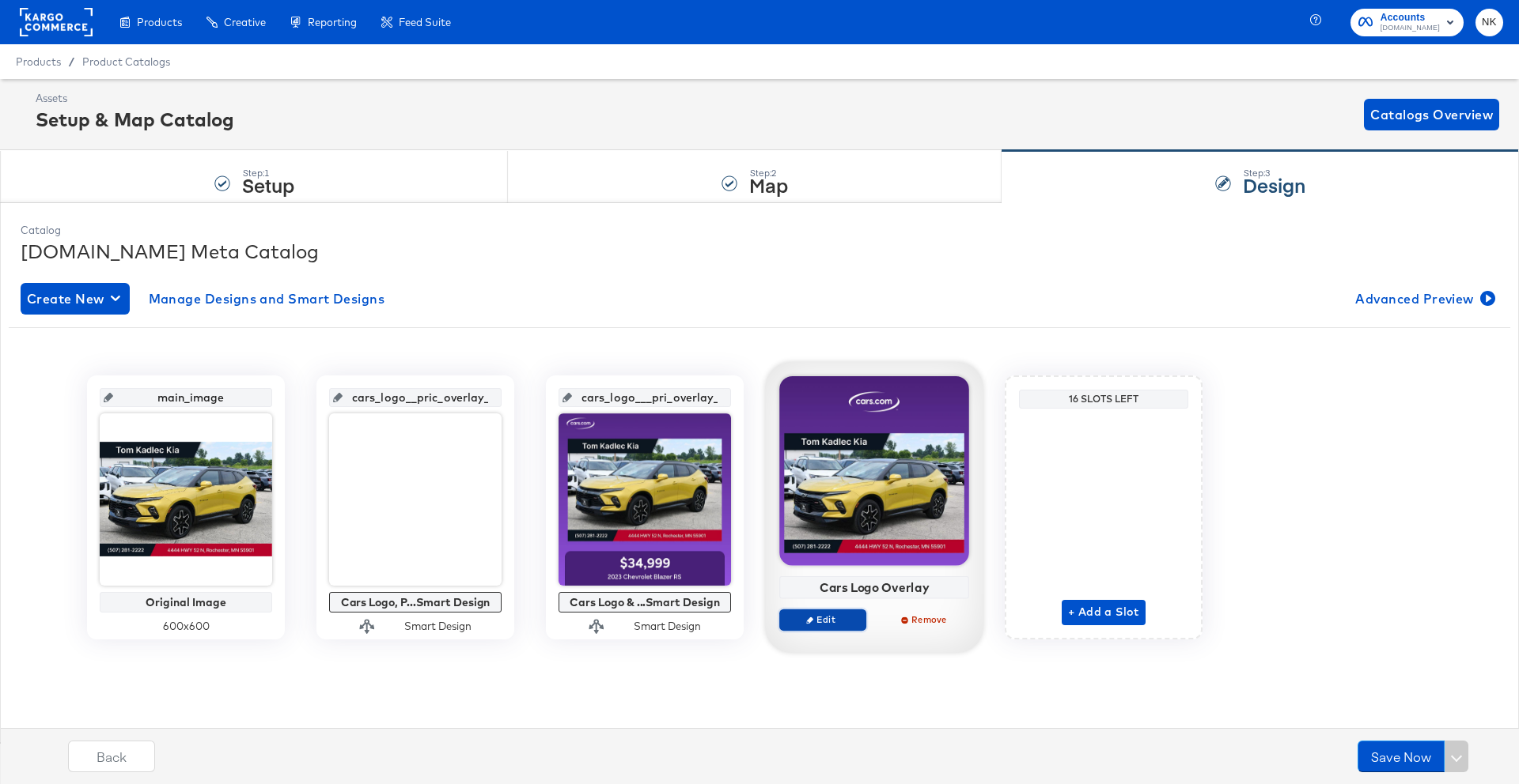
click at [837, 613] on span "Edit" at bounding box center [822, 619] width 73 height 12
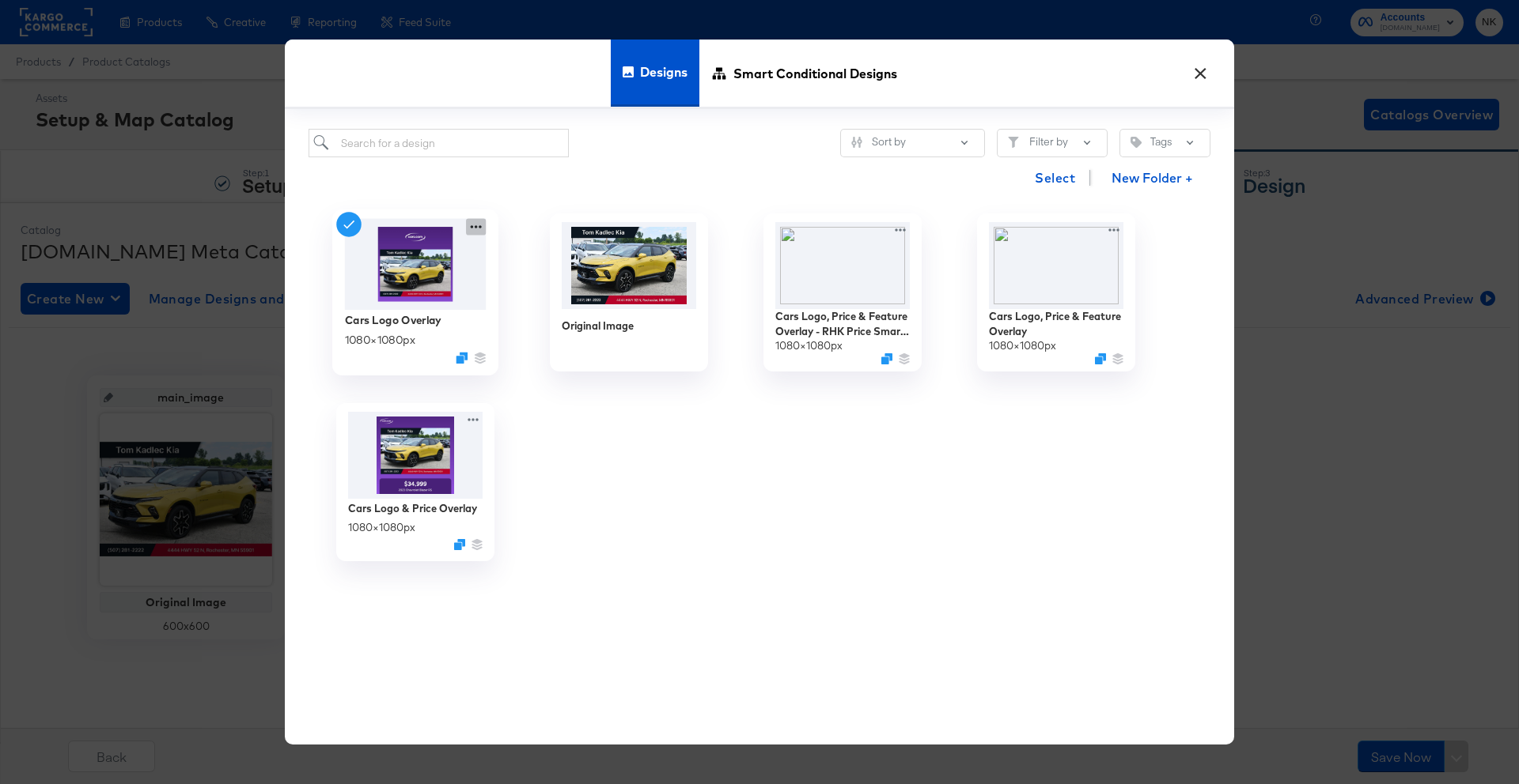
click at [474, 232] on icon at bounding box center [475, 227] width 20 height 17
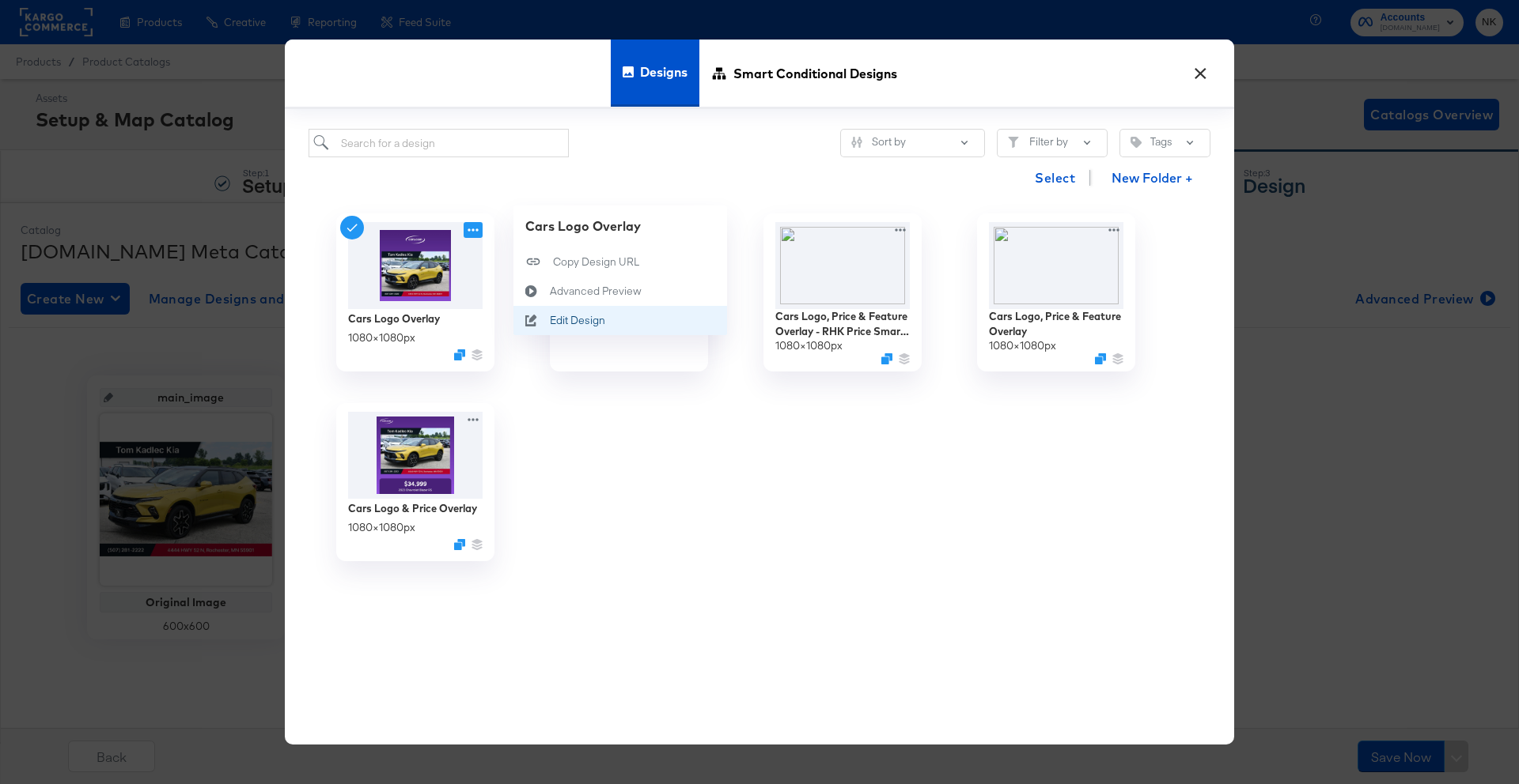
click at [550, 320] on div "Edit Design Edit Design" at bounding box center [550, 320] width 0 height 0
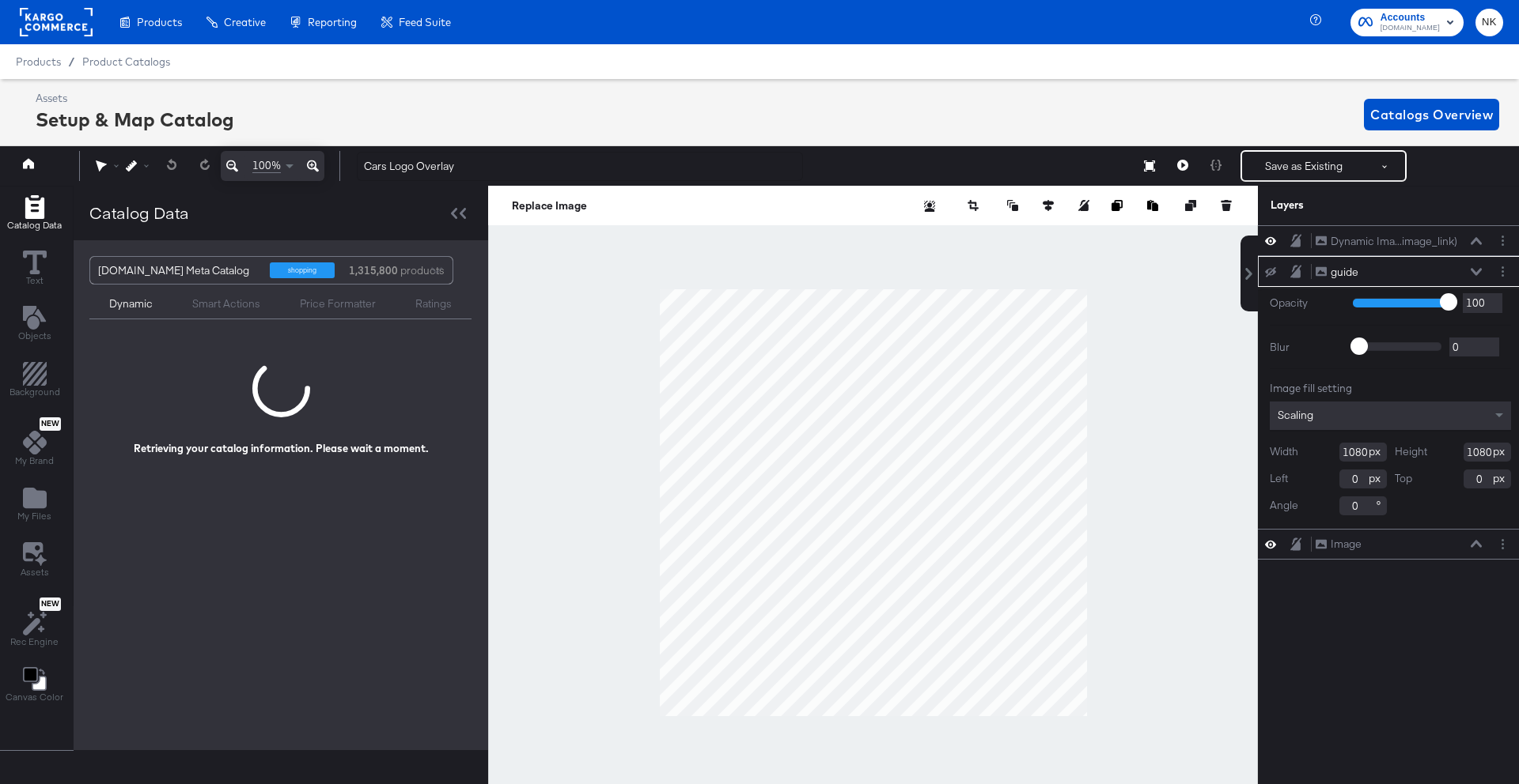
scroll to position [0, 4]
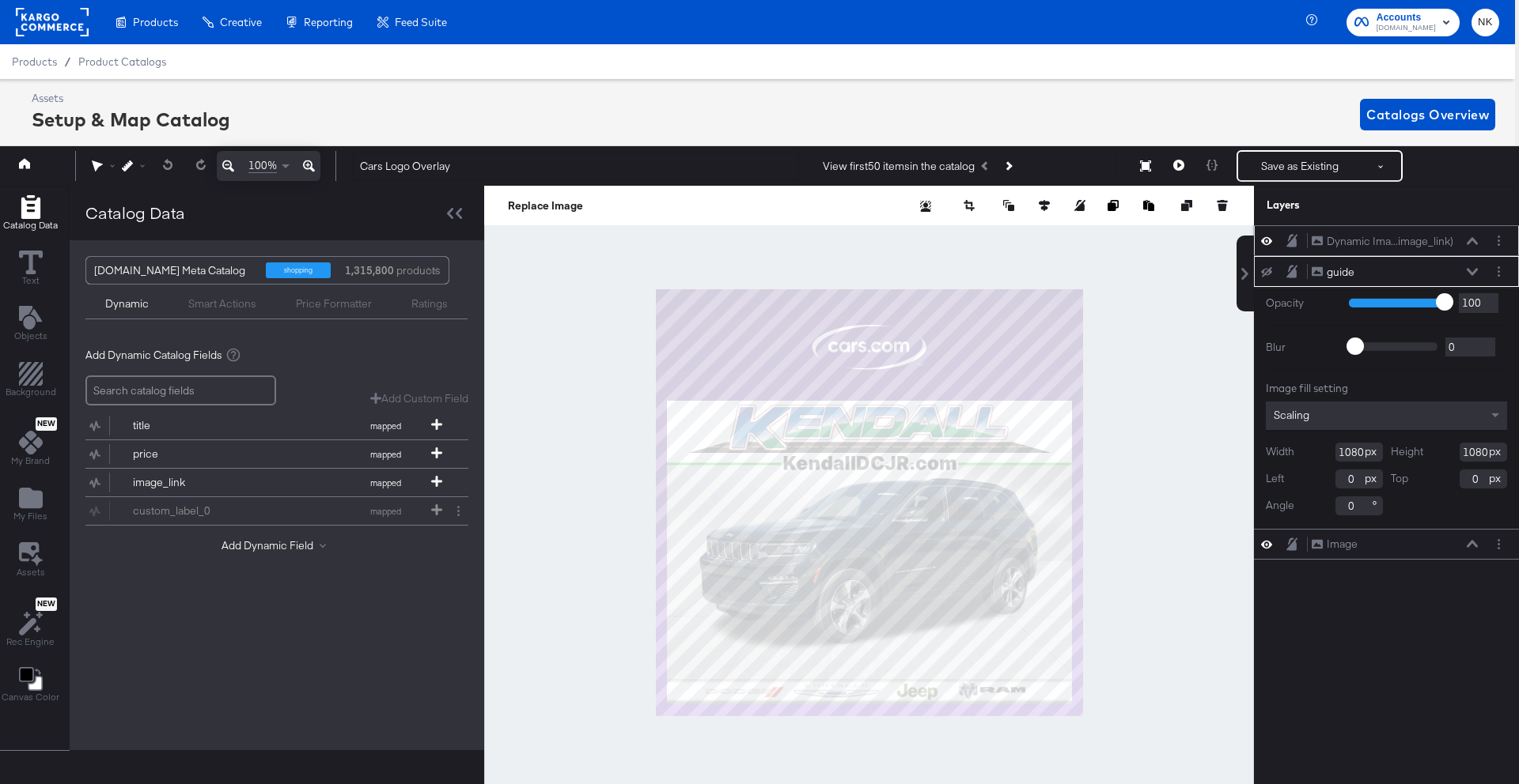
click at [1467, 239] on icon at bounding box center [1472, 241] width 11 height 8
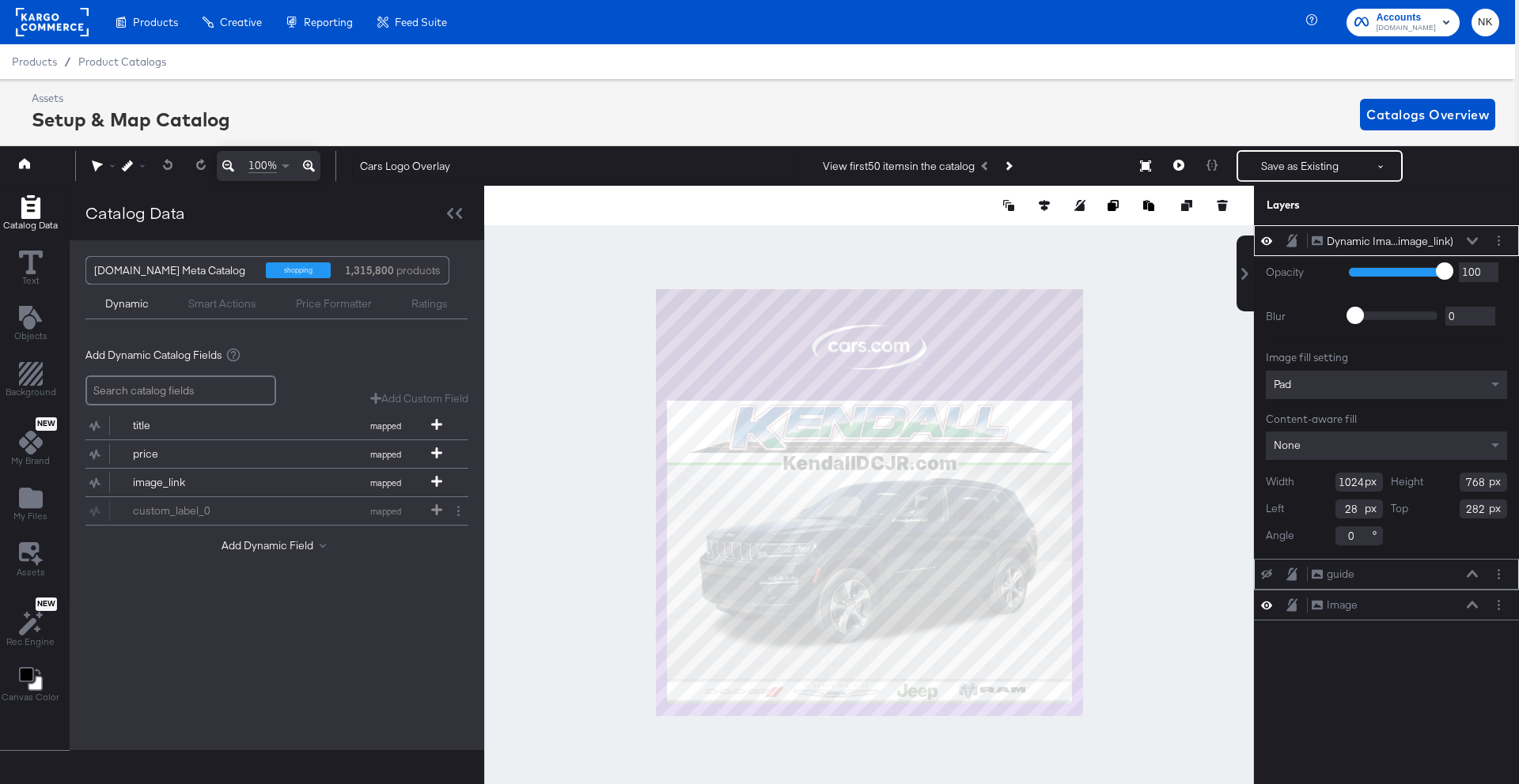
click at [1479, 575] on div "guide guide" at bounding box center [1398, 575] width 176 height 17
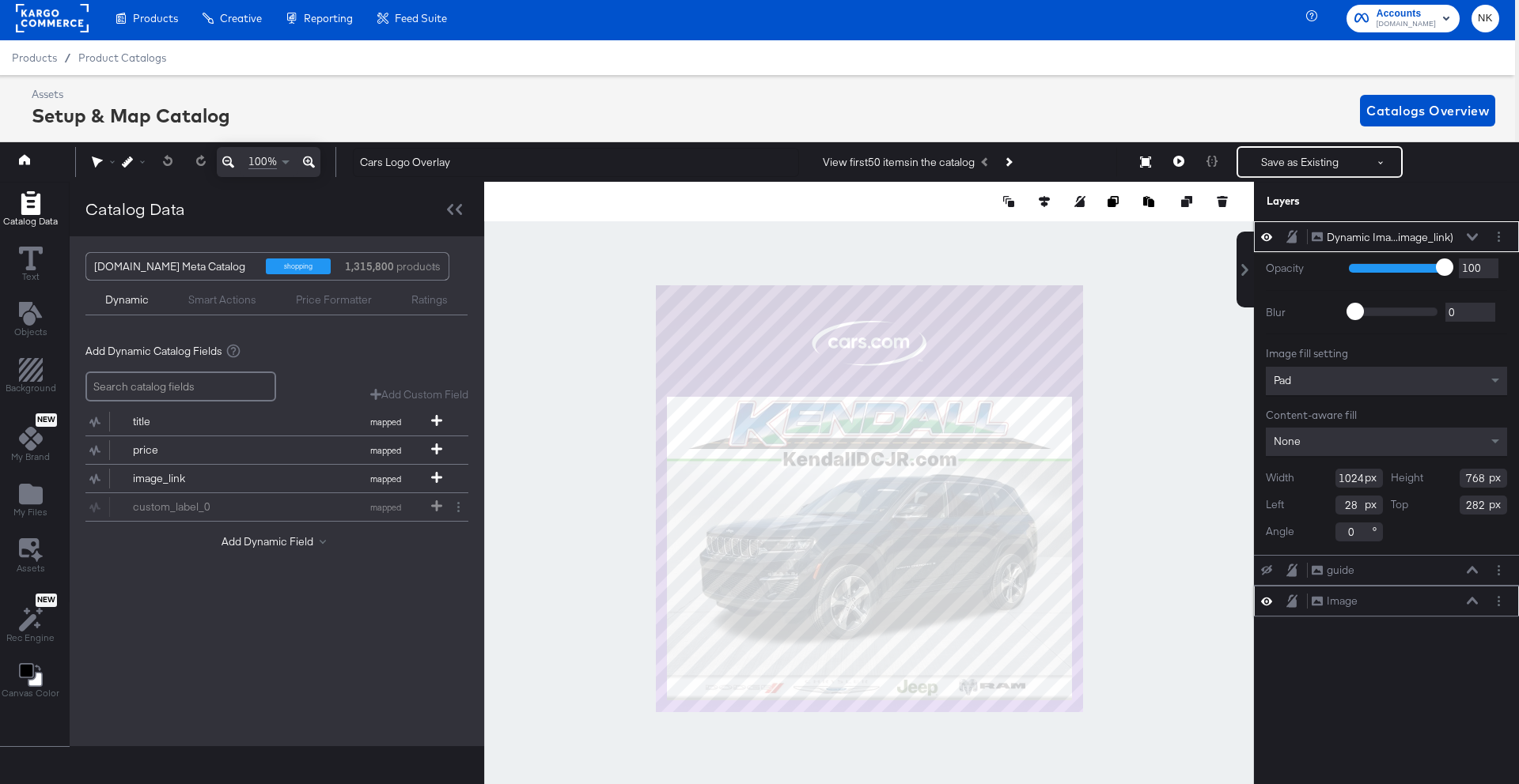
click at [1469, 604] on icon at bounding box center [1472, 601] width 11 height 8
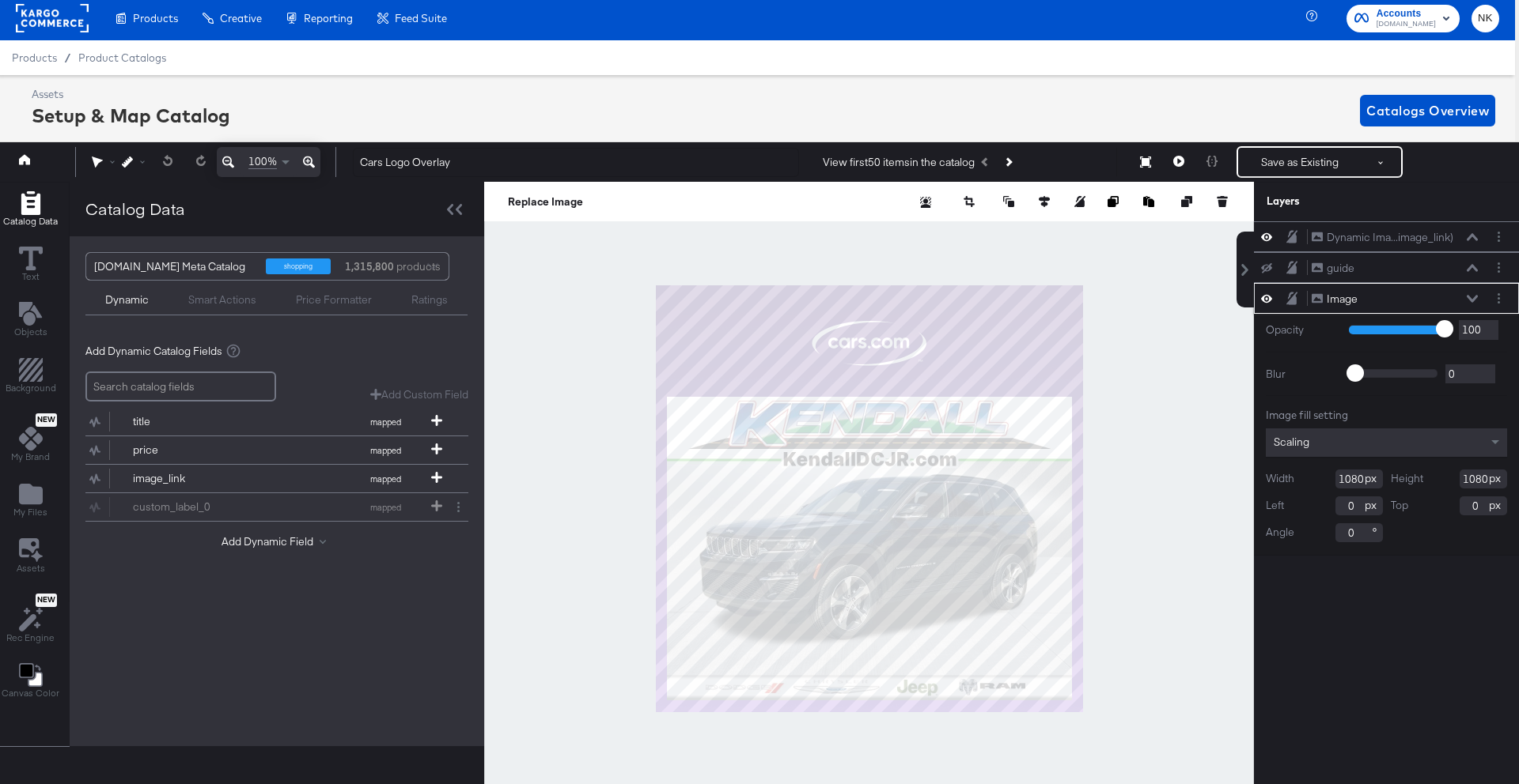
scroll to position [7, 4]
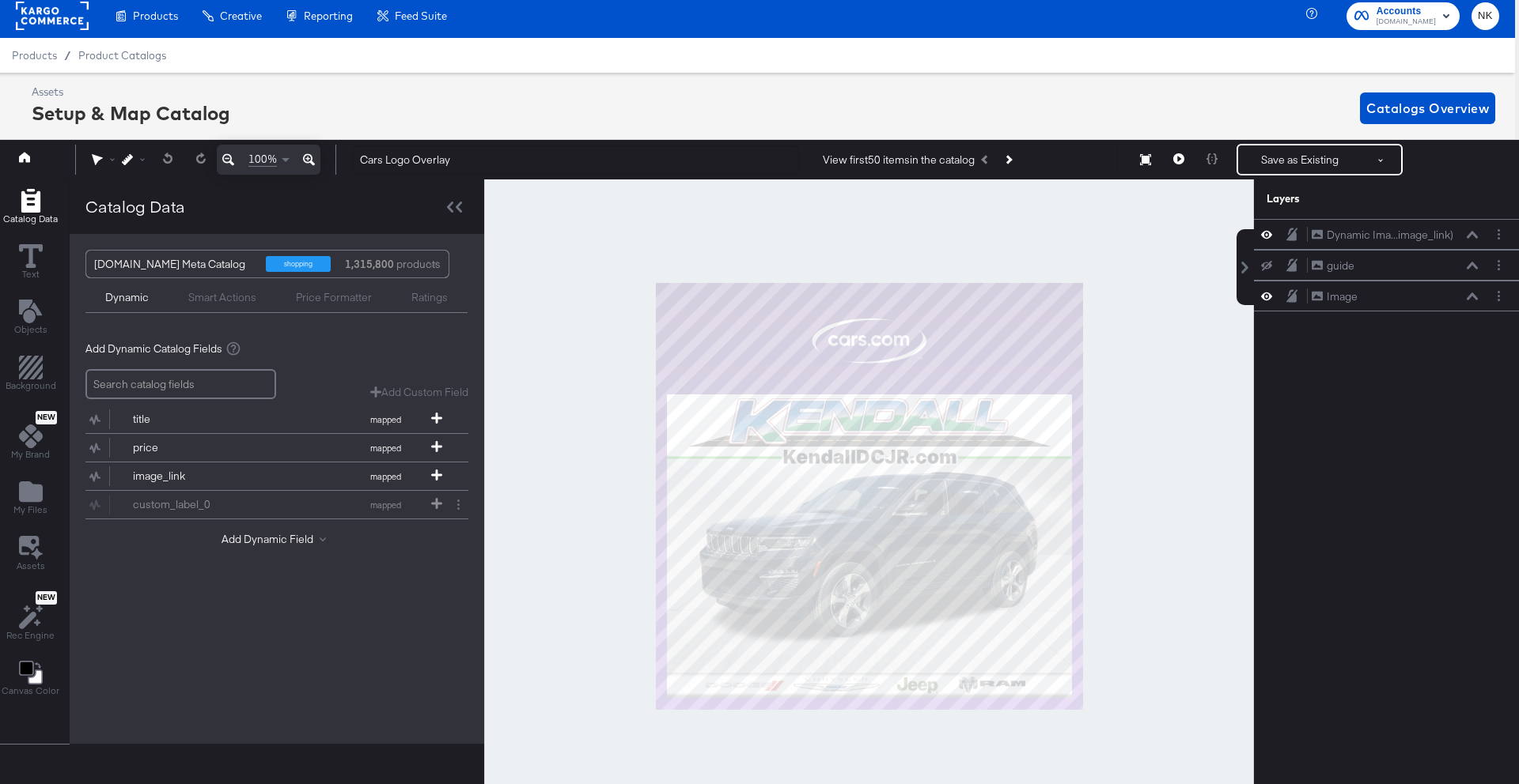
click at [354, 90] on div "Assets Setup & Map Catalog Catalogs Overview" at bounding box center [763, 108] width 1464 height 46
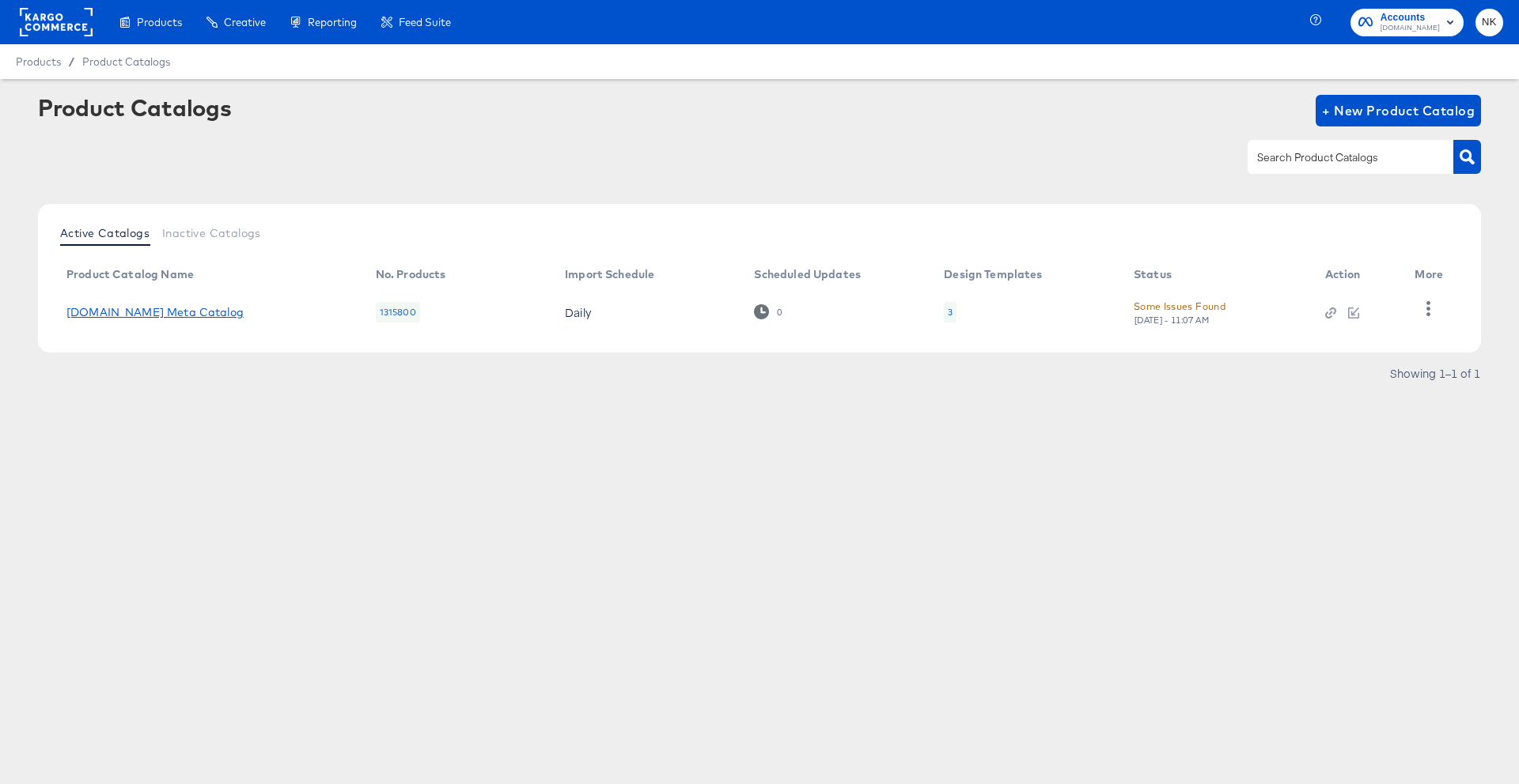
click at [185, 310] on link "Cars.com Meta Catalog" at bounding box center [155, 312] width 177 height 12
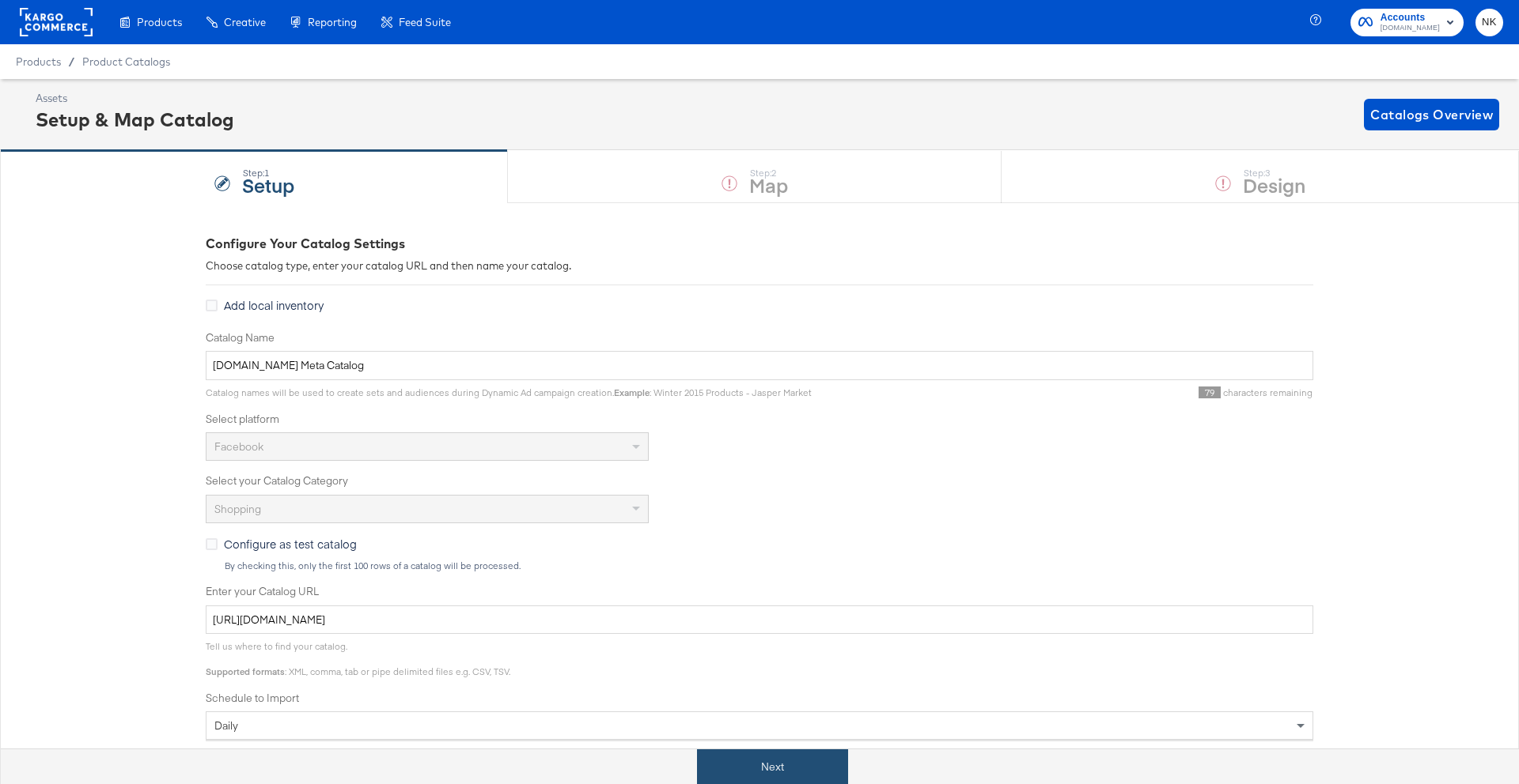
click at [784, 759] on button "Next" at bounding box center [772, 767] width 151 height 36
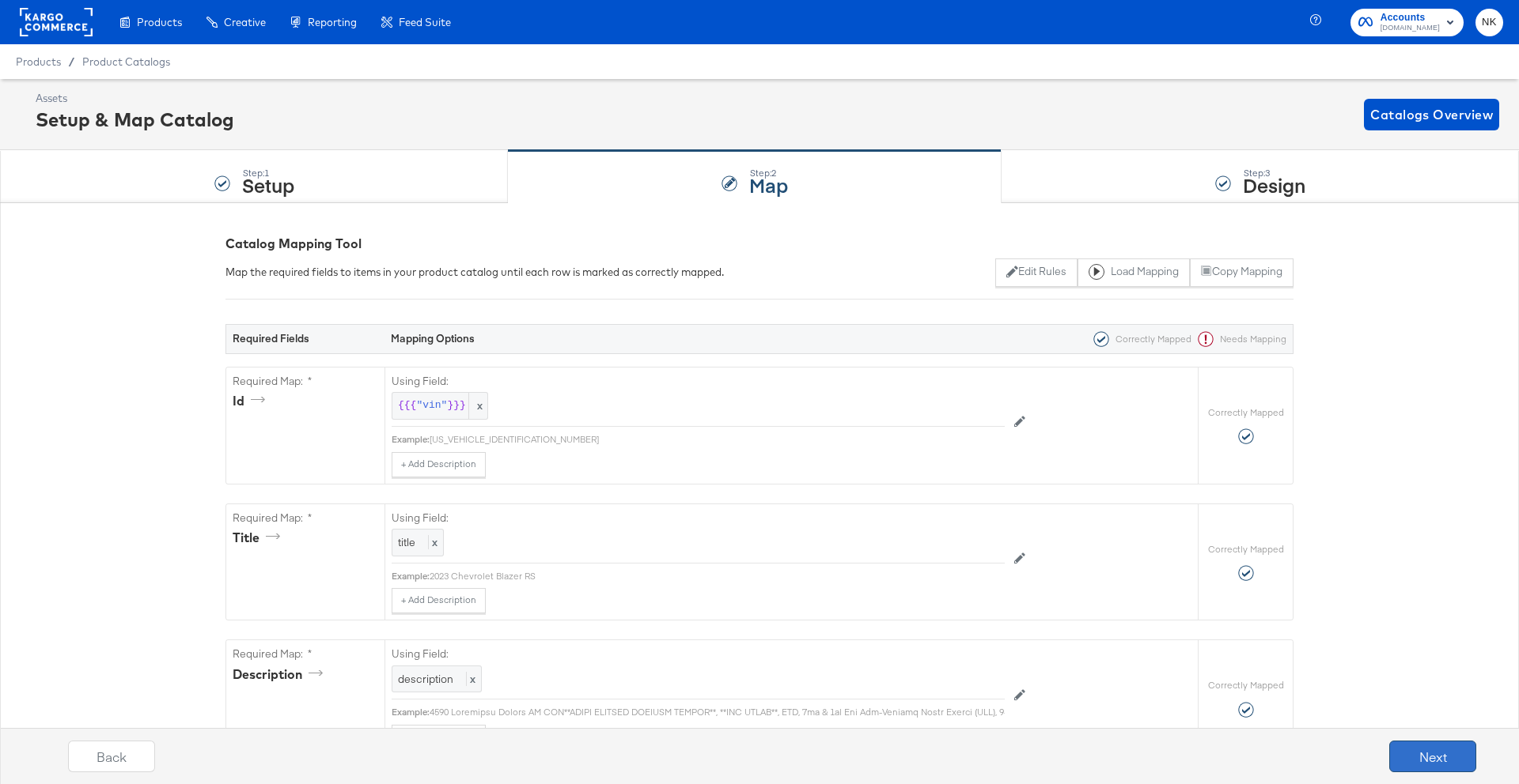
click at [1410, 747] on button "Next" at bounding box center [1432, 757] width 87 height 31
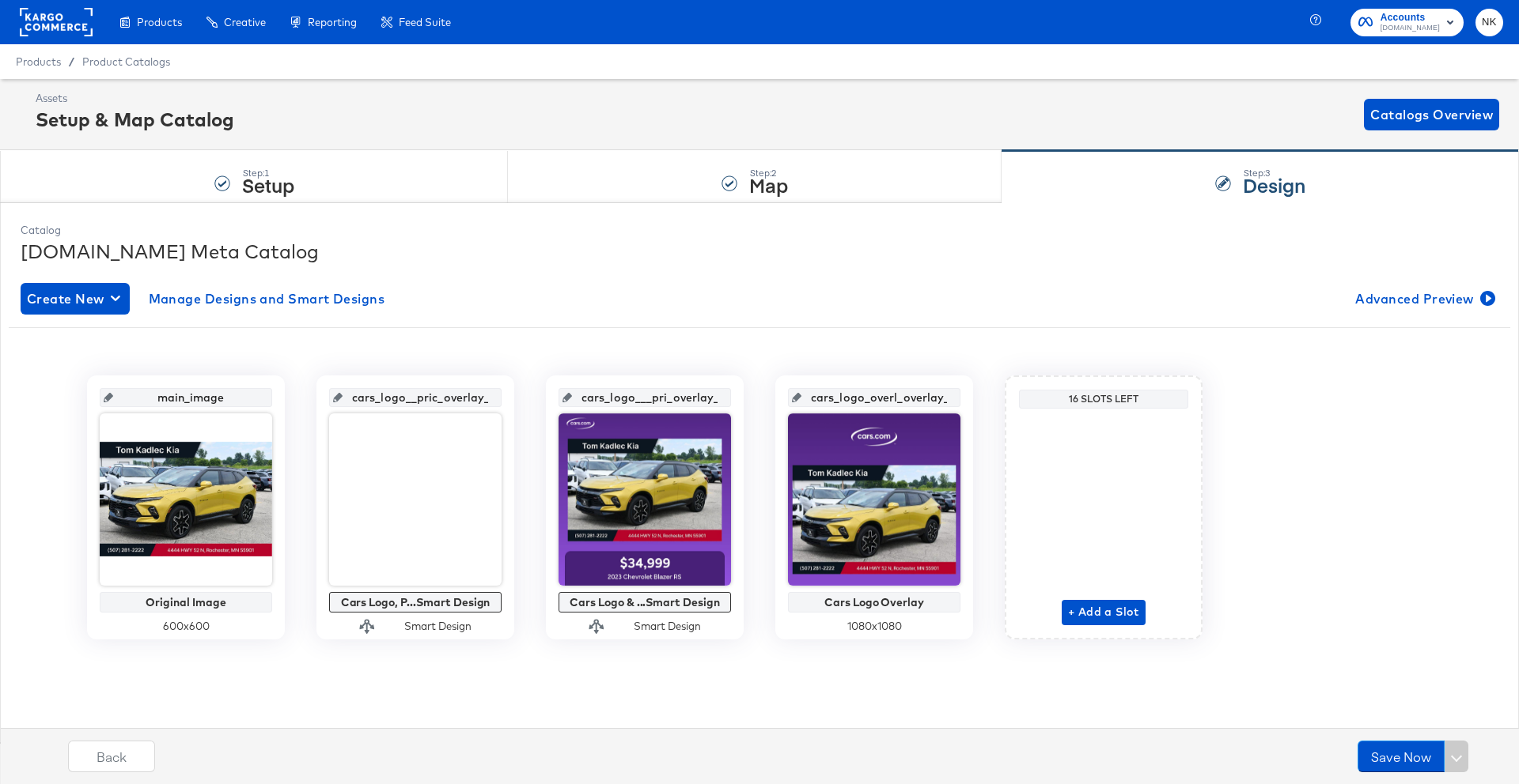
click at [65, 32] on rect at bounding box center [56, 22] width 73 height 28
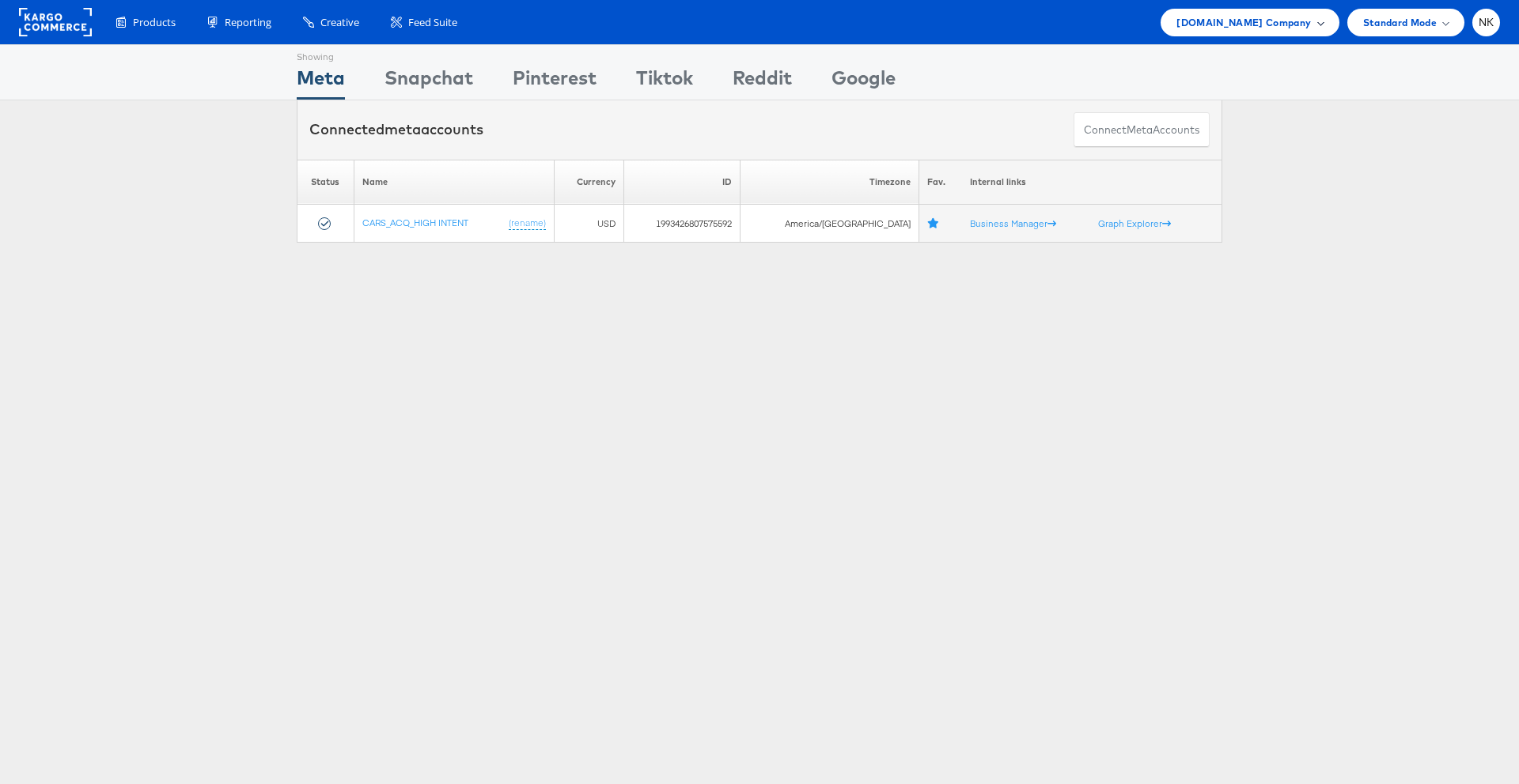
click at [1221, 28] on span "[DOMAIN_NAME] Company" at bounding box center [1243, 22] width 134 height 17
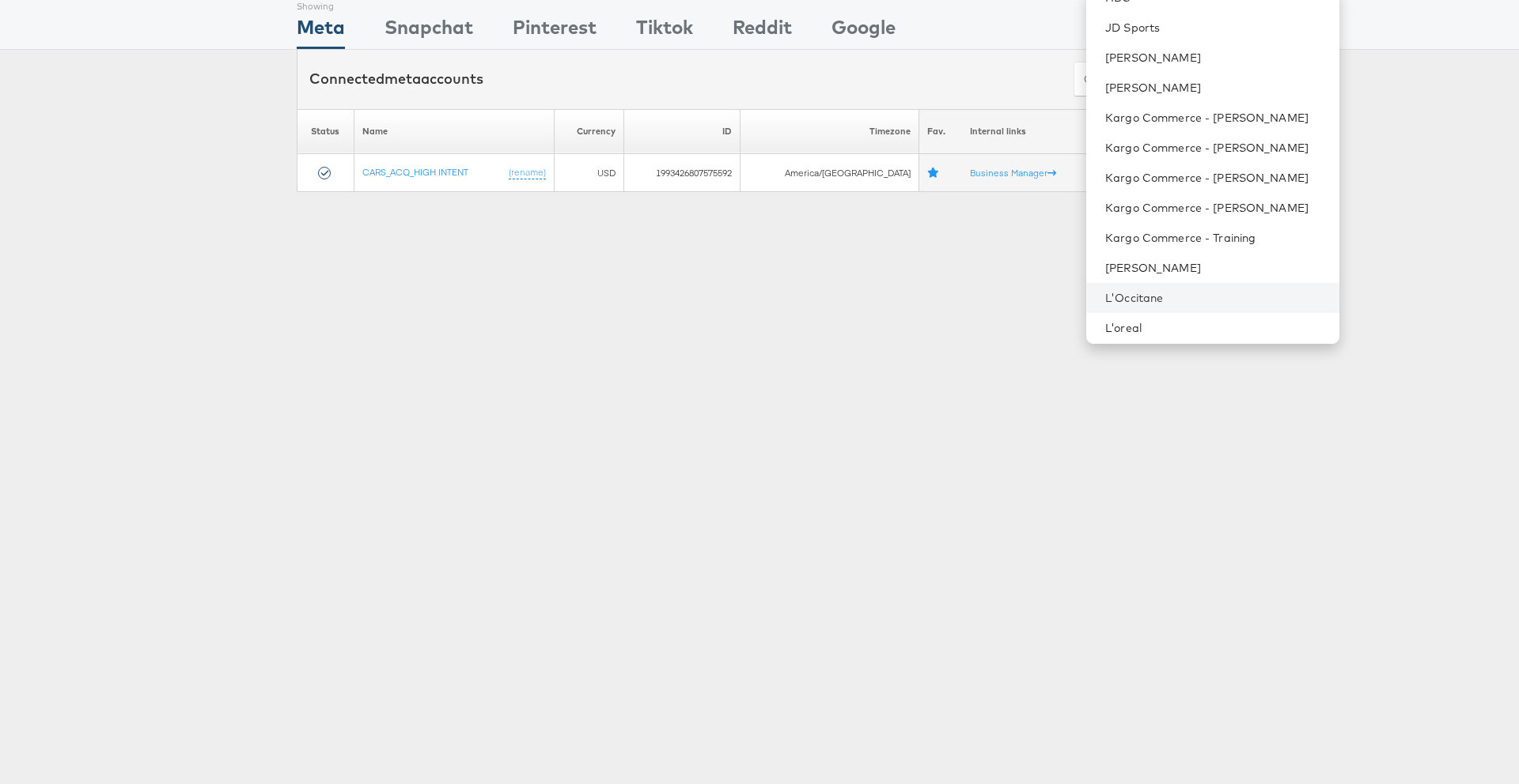
scroll to position [709, 0]
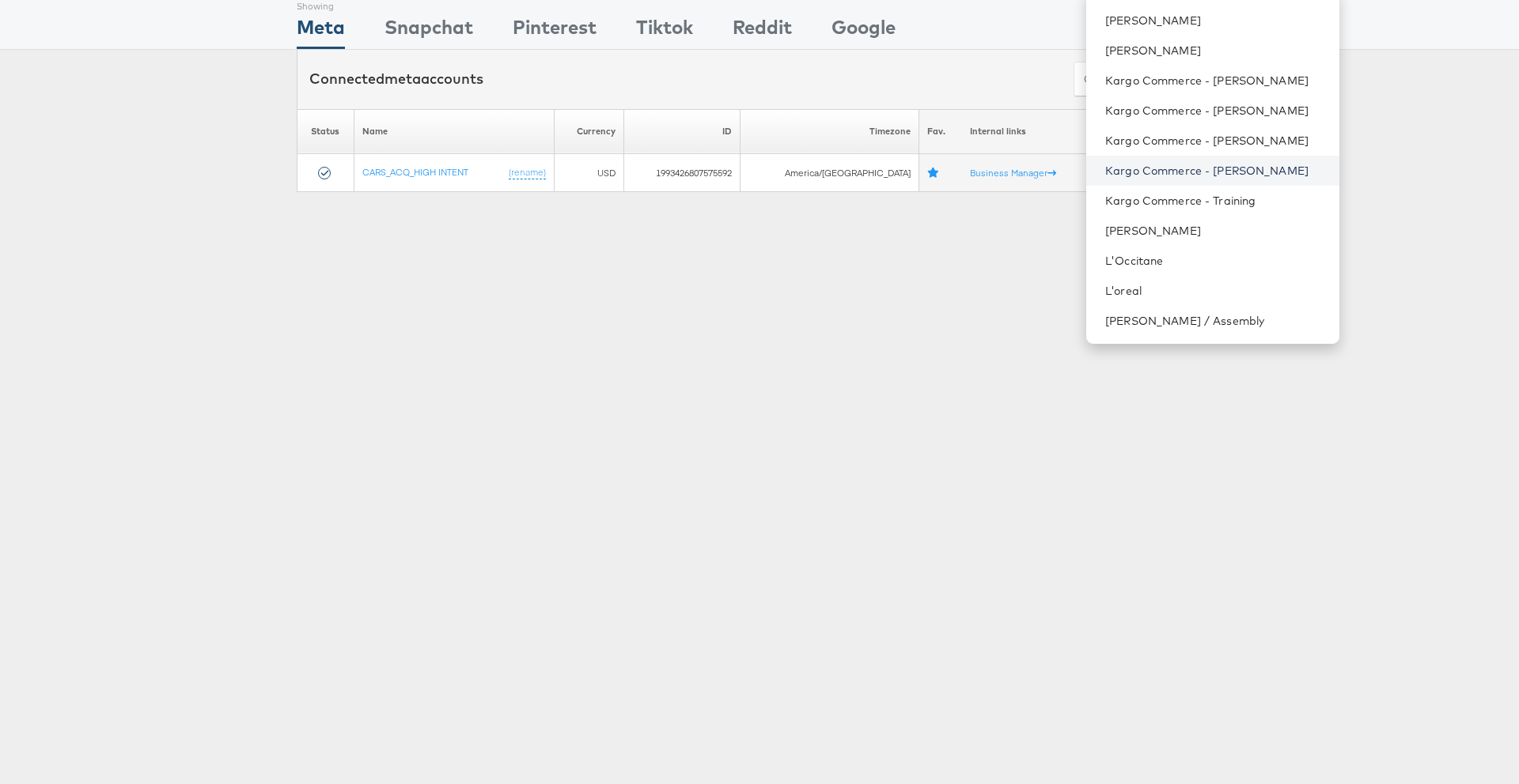
click at [1213, 175] on link "Kargo Commerce - Namit Kumar" at bounding box center [1215, 171] width 220 height 16
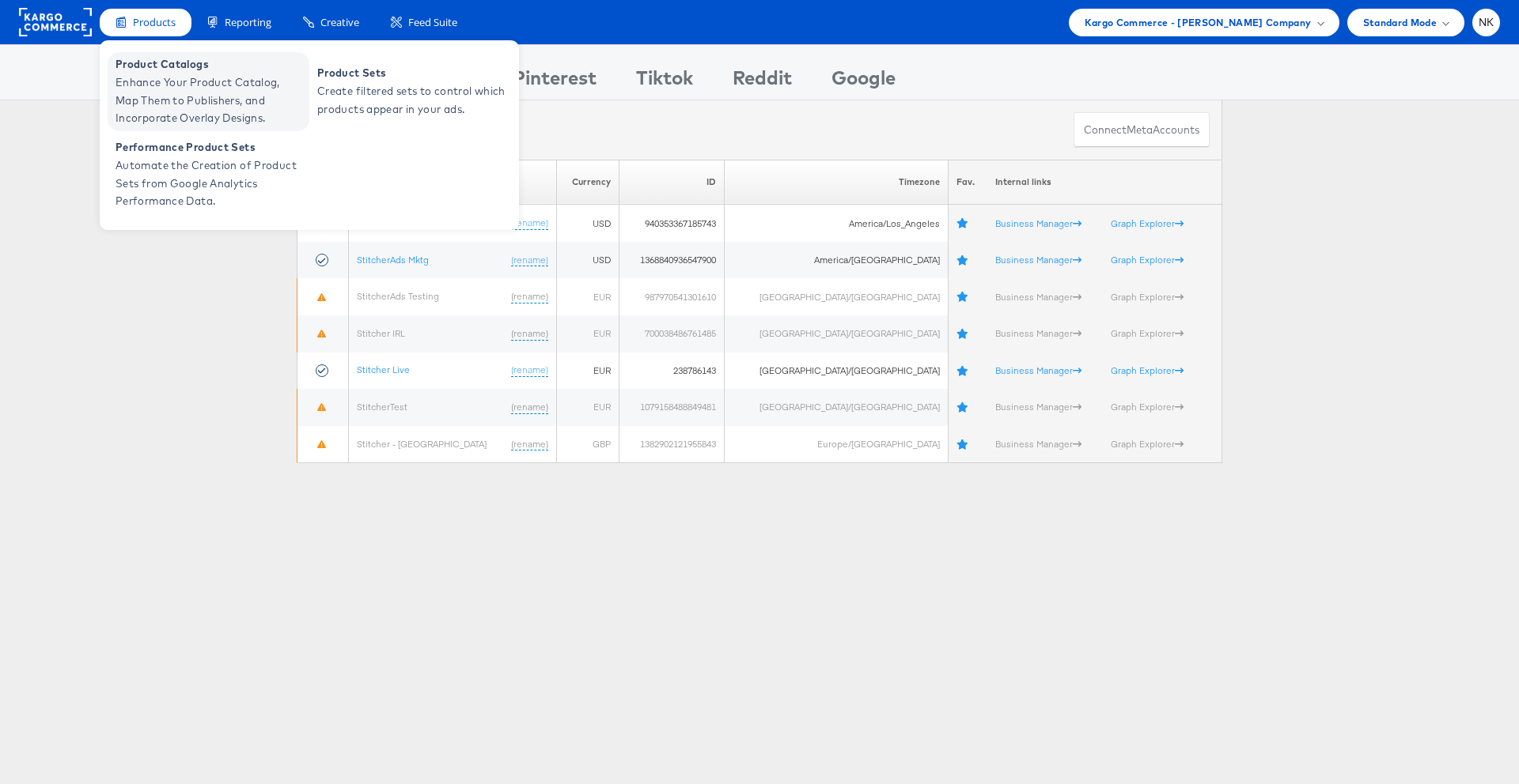
click at [192, 89] on span "Enhance Your Product Catalog, Map Them to Publishers, and Incorporate Overlay D…" at bounding box center [210, 100] width 190 height 54
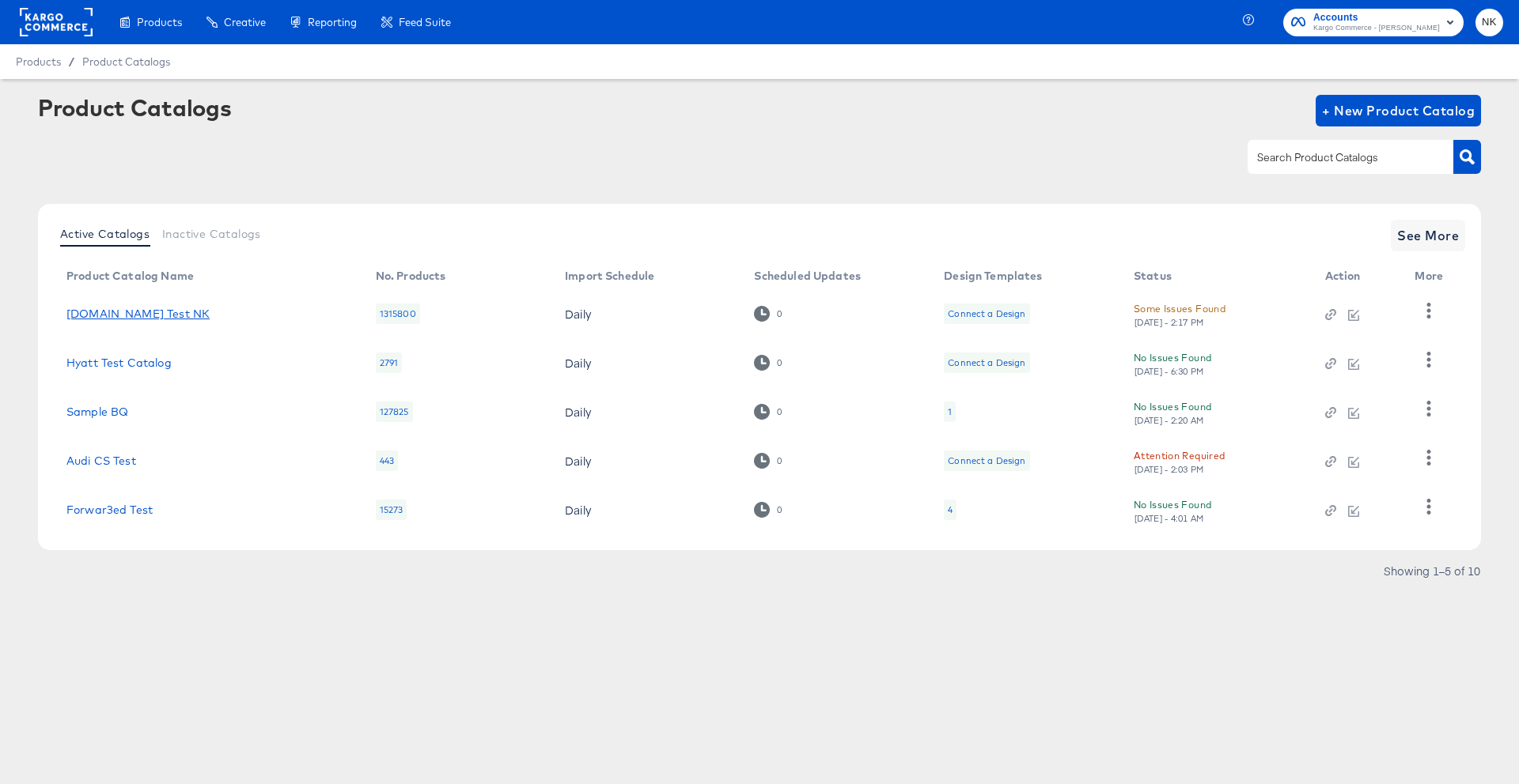
click at [128, 318] on link "[DOMAIN_NAME] Test NK" at bounding box center [137, 313] width 143 height 12
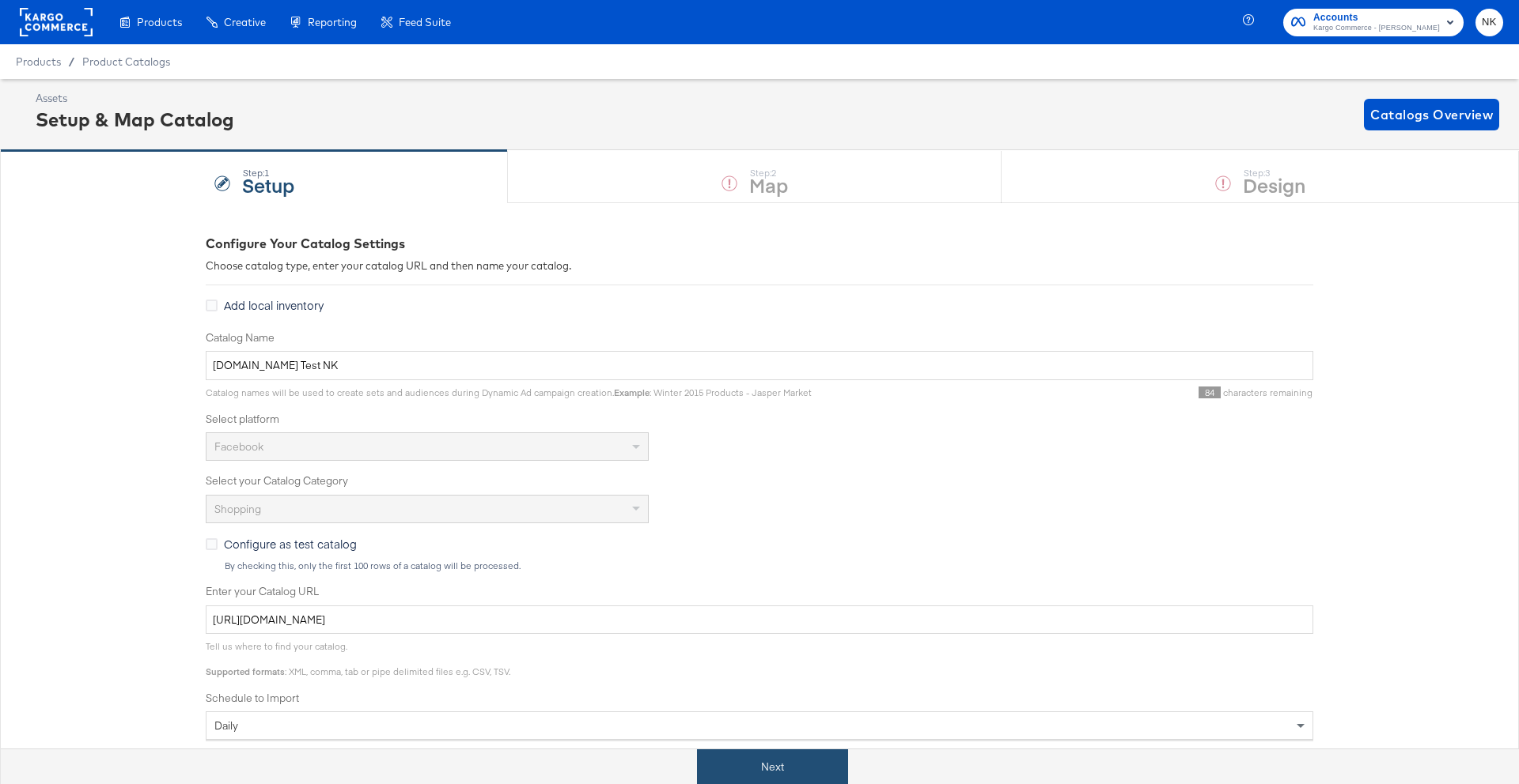
click at [770, 760] on button "Next" at bounding box center [772, 767] width 151 height 36
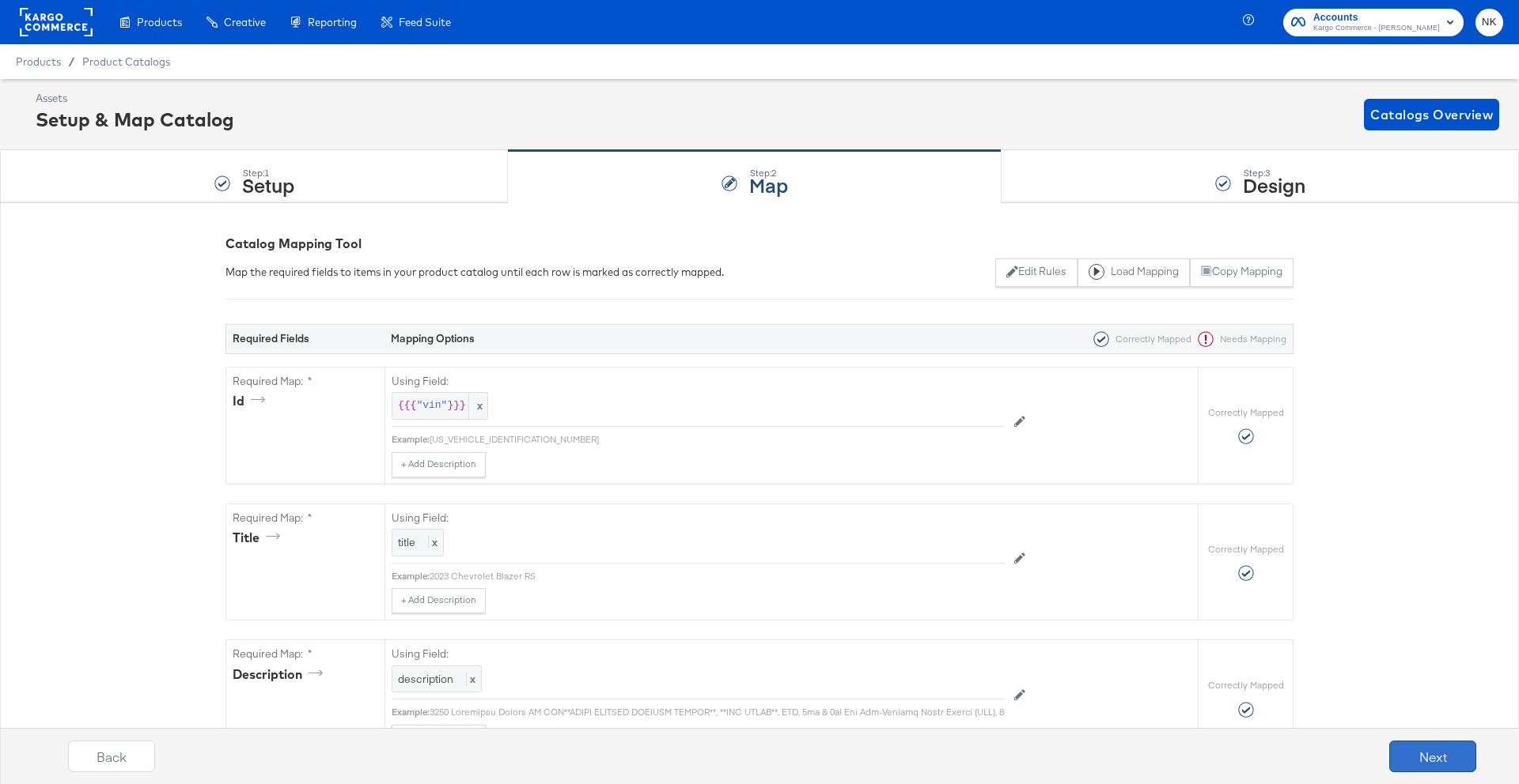
click at [1401, 761] on button "Next" at bounding box center [1432, 757] width 87 height 31
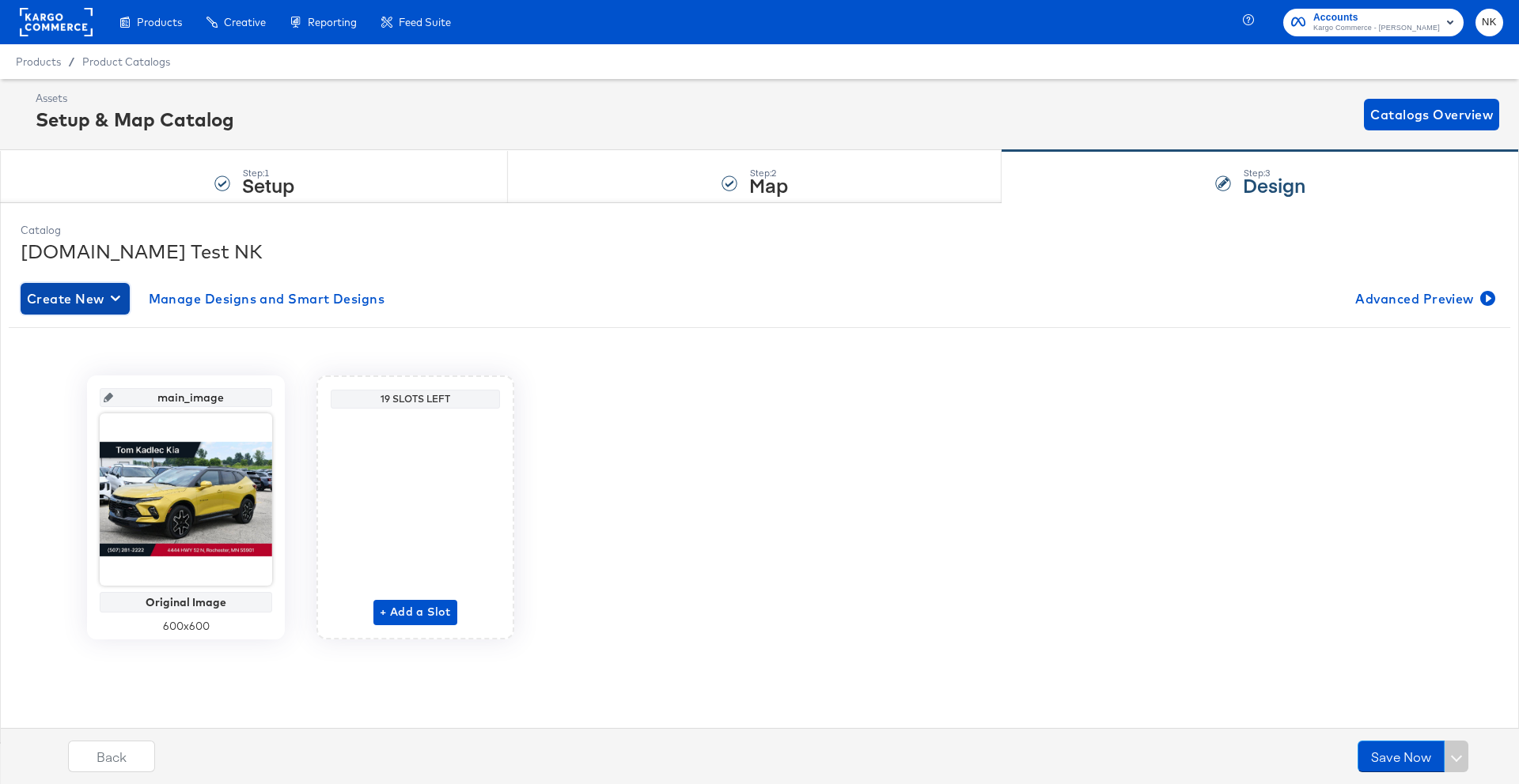
click at [53, 305] on span "Create New" at bounding box center [75, 299] width 97 height 22
click at [114, 338] on div "Create New Design" at bounding box center [87, 335] width 114 height 12
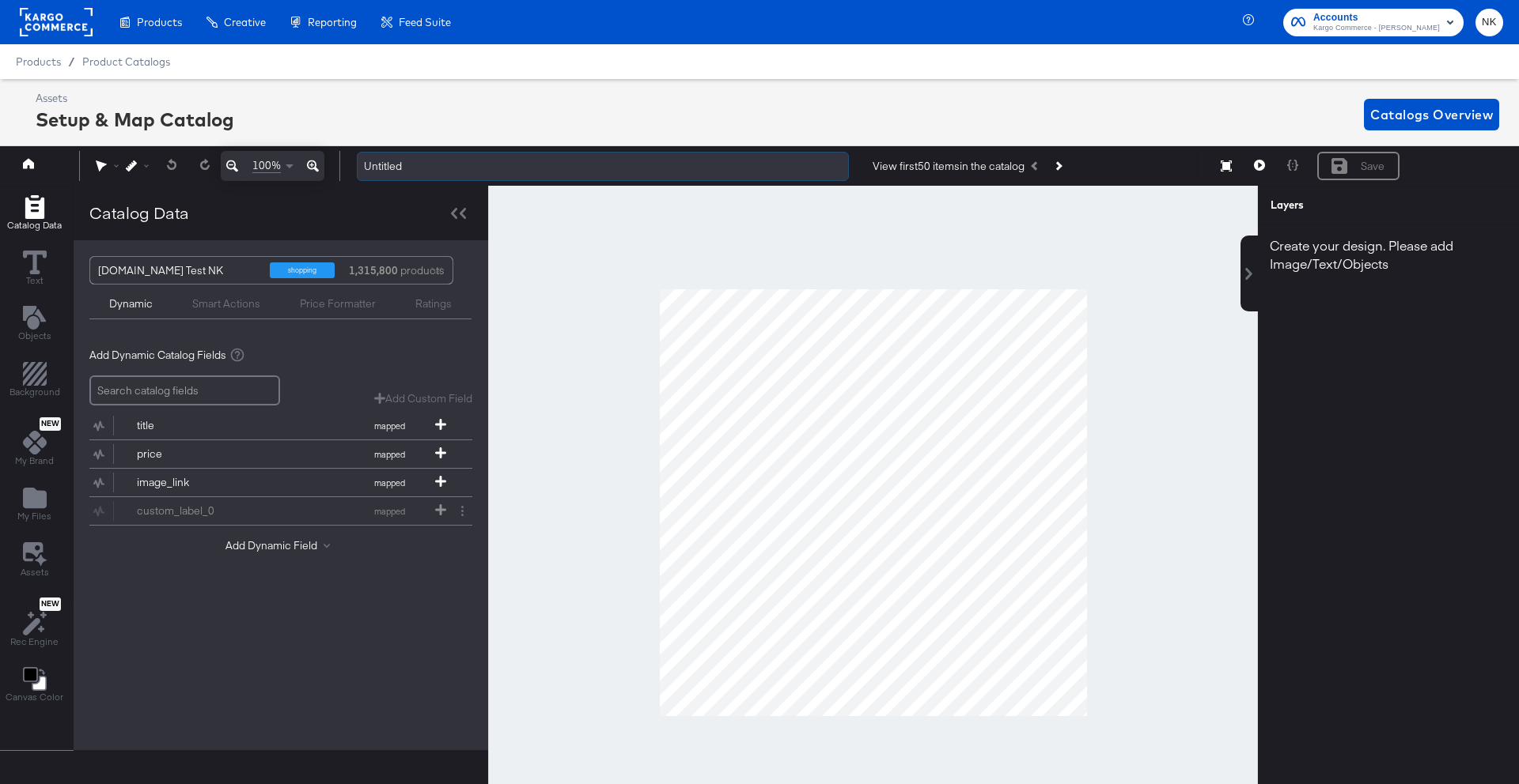
click at [419, 173] on input "Untitled" at bounding box center [603, 166] width 492 height 29
drag, startPoint x: 419, startPoint y: 173, endPoint x: 357, endPoint y: 160, distance: 63.3
click at [357, 160] on input "Untitled" at bounding box center [603, 166] width 492 height 29
type input "Cars Logo, Price, and Feature Overlay"
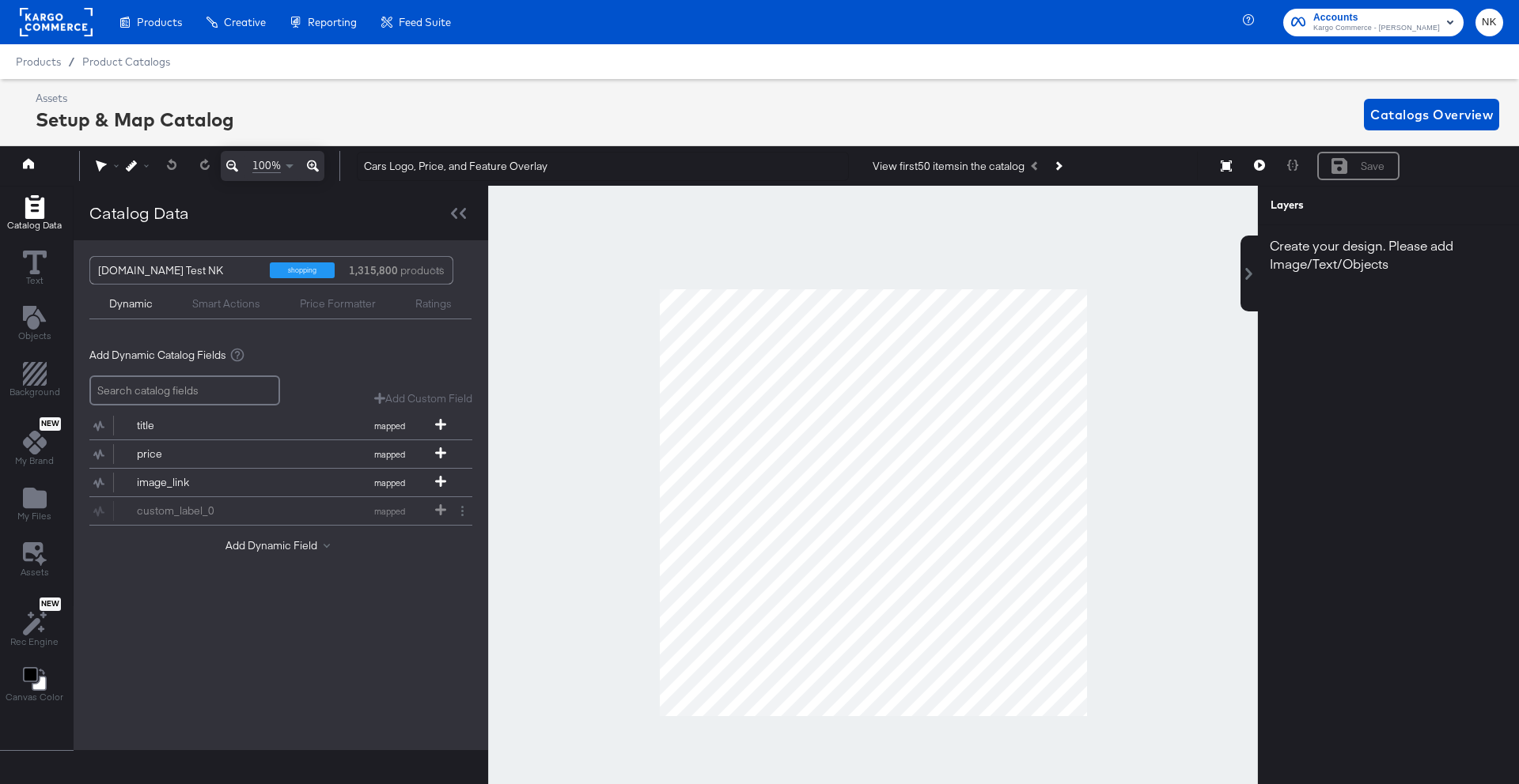
click at [424, 213] on div "Catalog Data" at bounding box center [281, 213] width 414 height 55
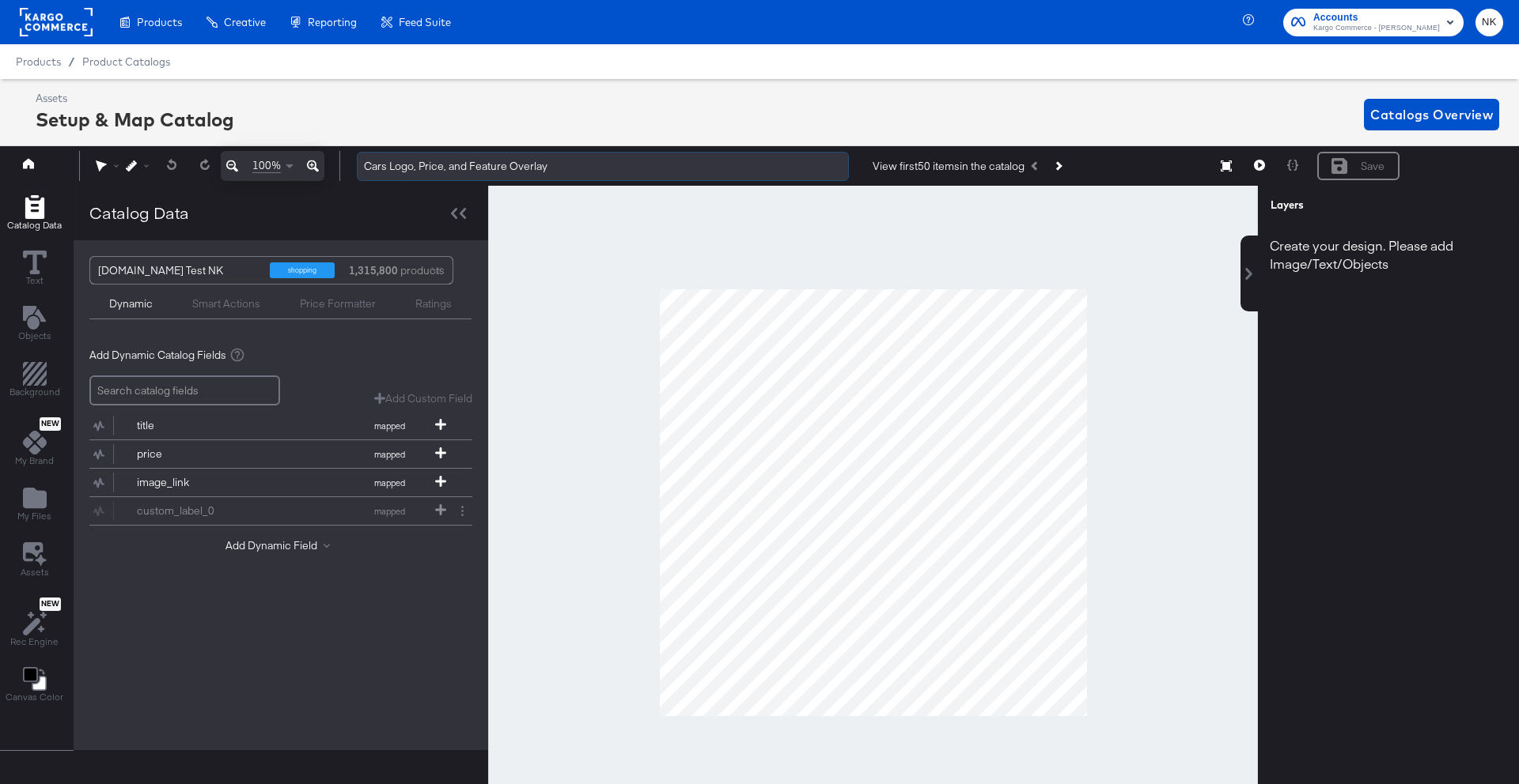
click at [576, 163] on input "Cars Logo, Price, and Feature Overlay" at bounding box center [603, 166] width 492 height 29
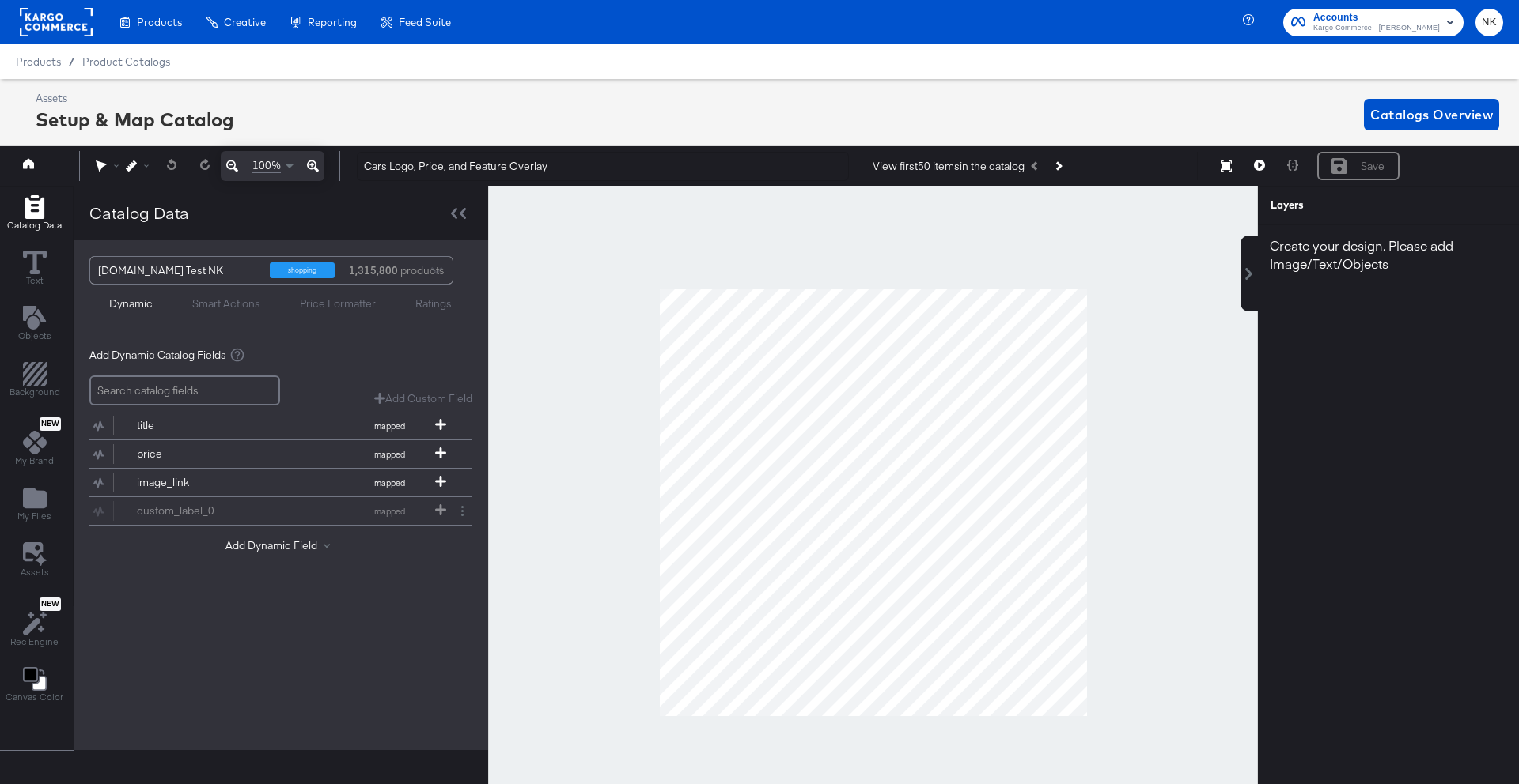
click at [564, 211] on div at bounding box center [872, 503] width 769 height 634
click at [266, 551] on button "Add Dynamic Field" at bounding box center [281, 546] width 111 height 15
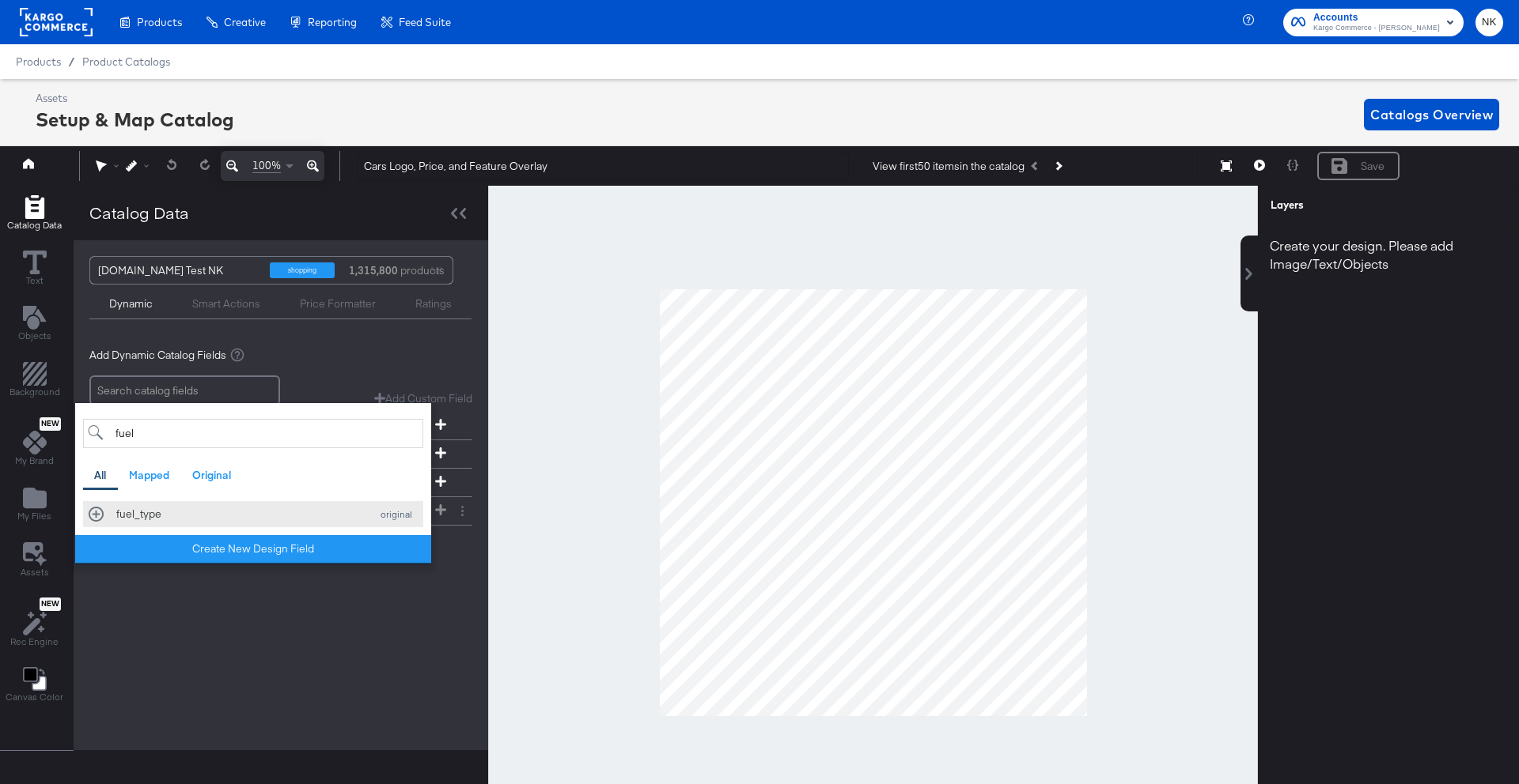
type input "fuel"
click at [101, 516] on div "fuel_type original" at bounding box center [253, 514] width 329 height 15
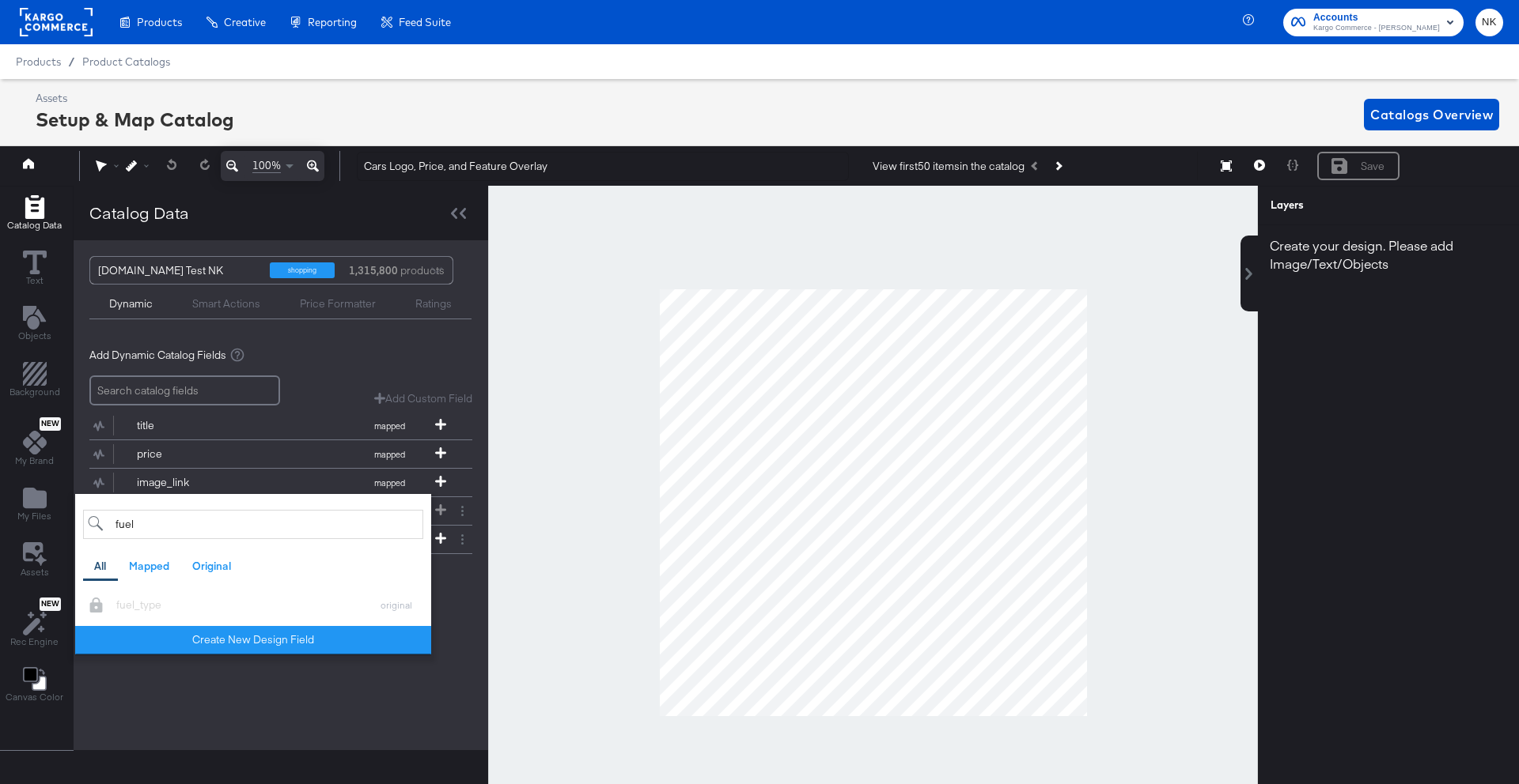
click at [338, 669] on div "Cars.com Test NK shopping 1,315,800 products Dynamic Smart Actions Price Format…" at bounding box center [281, 495] width 414 height 510
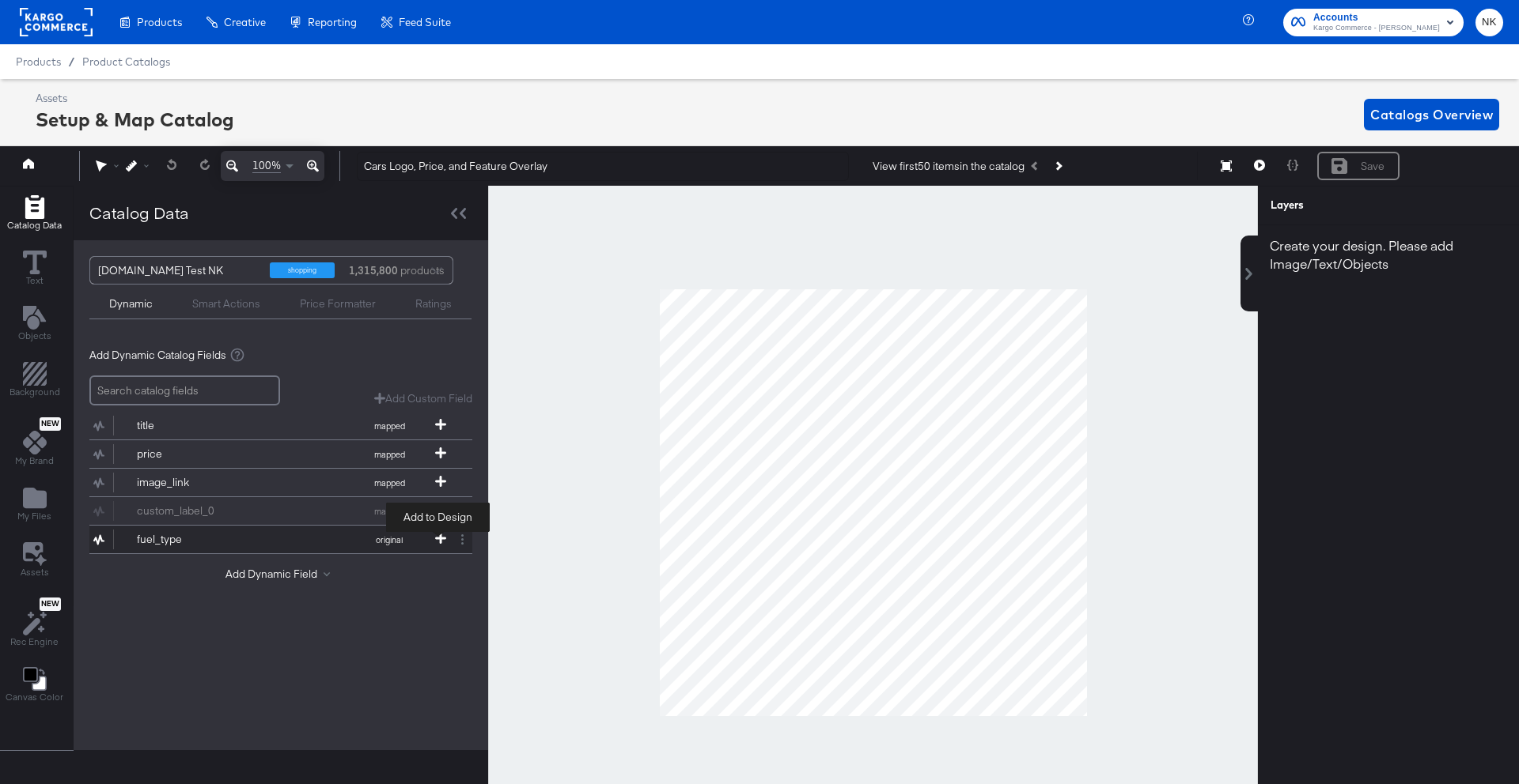
click at [439, 539] on icon at bounding box center [440, 538] width 11 height 11
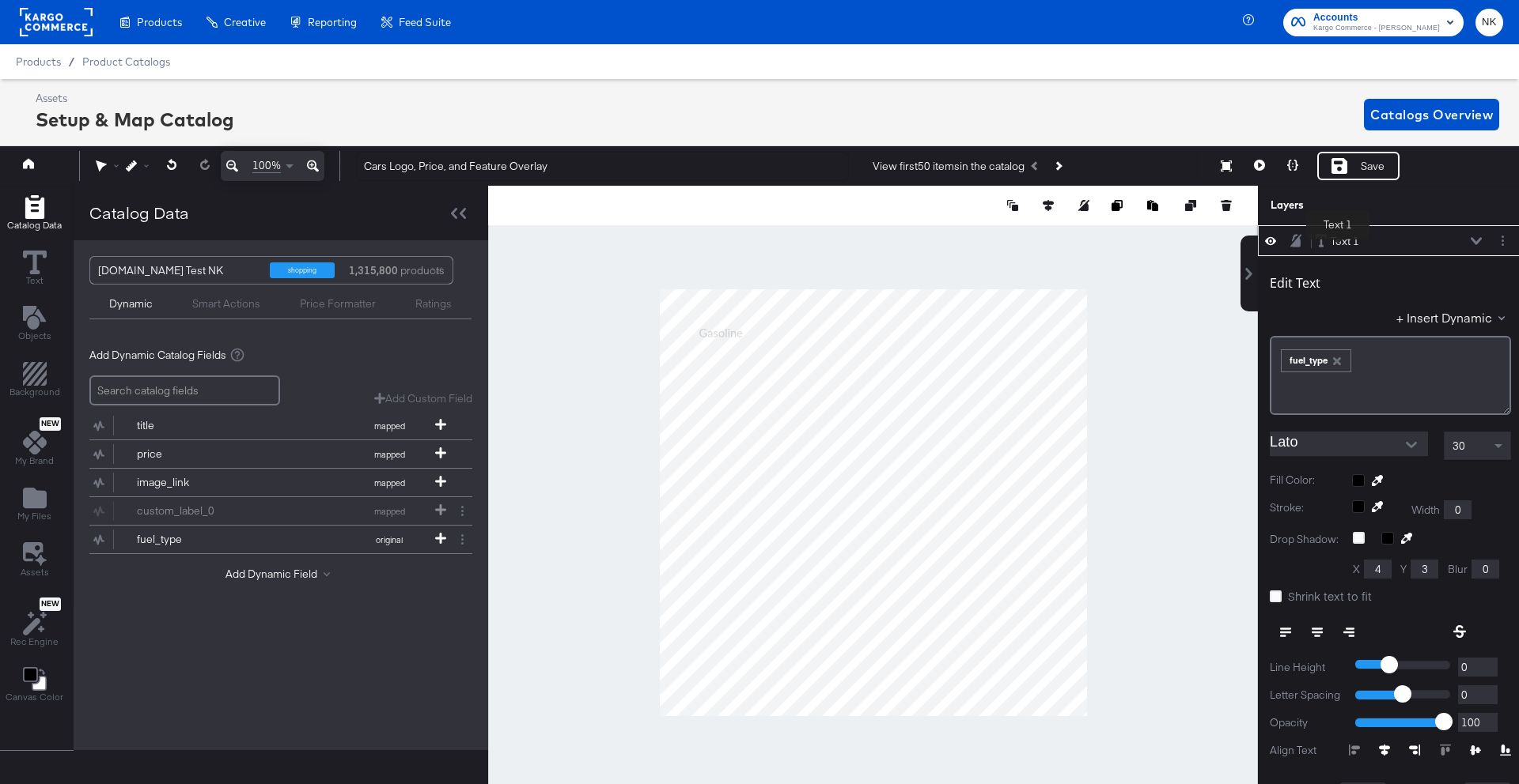
click at [1339, 242] on div "Text 1" at bounding box center [1344, 242] width 28 height 15
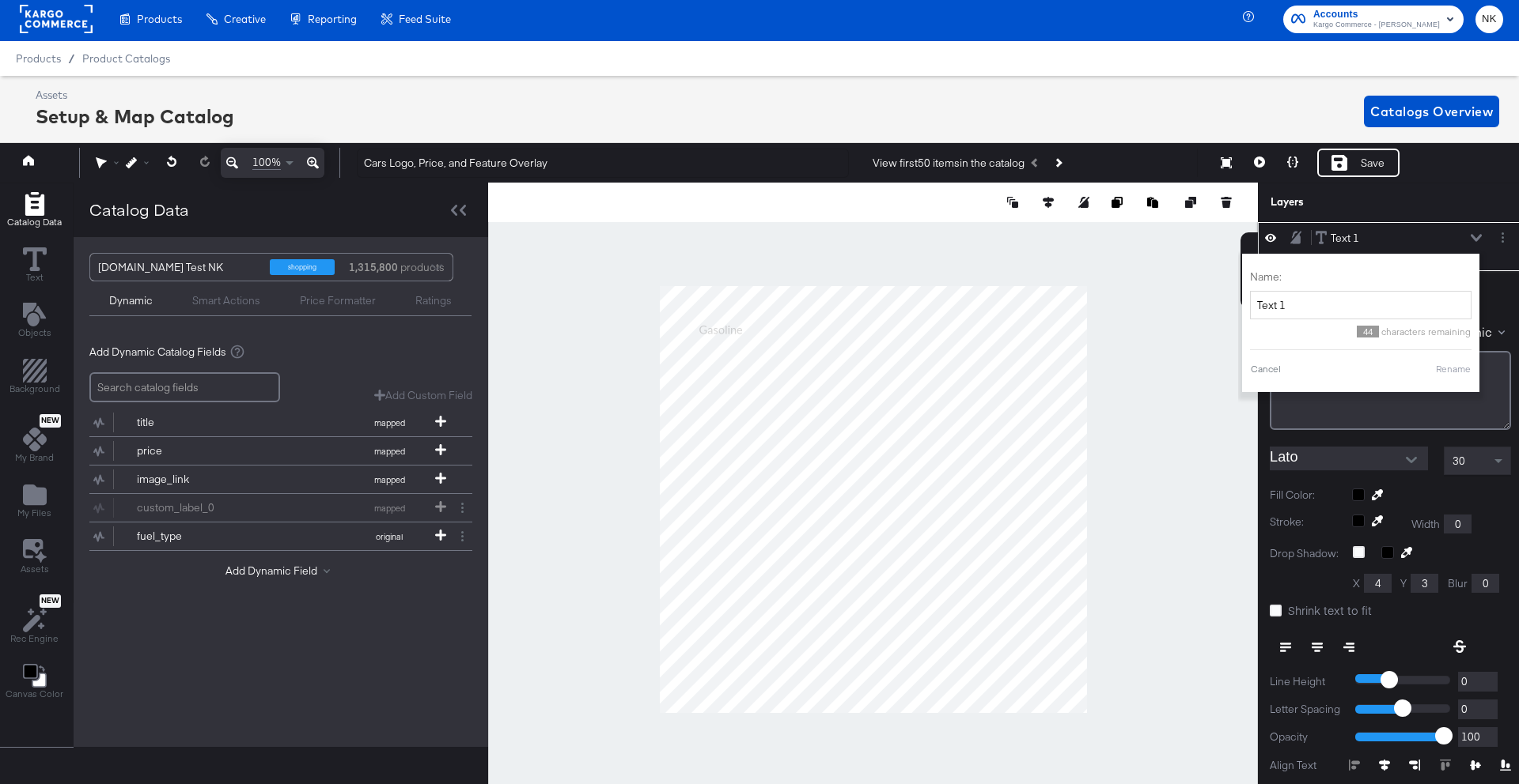
scroll to position [5, 0]
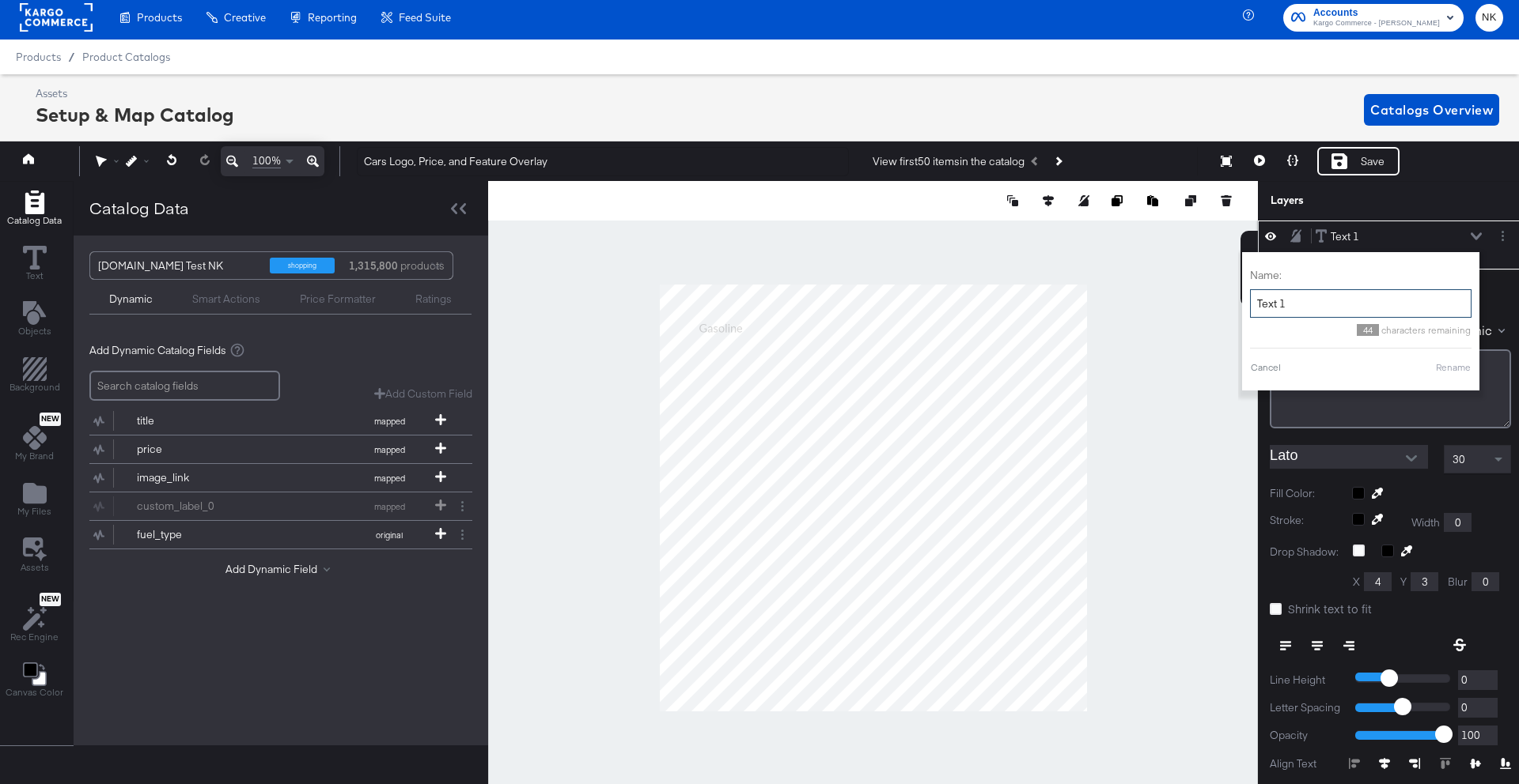
drag, startPoint x: 1283, startPoint y: 294, endPoint x: 1193, endPoint y: 293, distance: 90.0
click at [1194, 220] on div "Catalog Data Text Objects Background New My Brand My Files Assets New Rec Engin…" at bounding box center [759, 201] width 1526 height 40
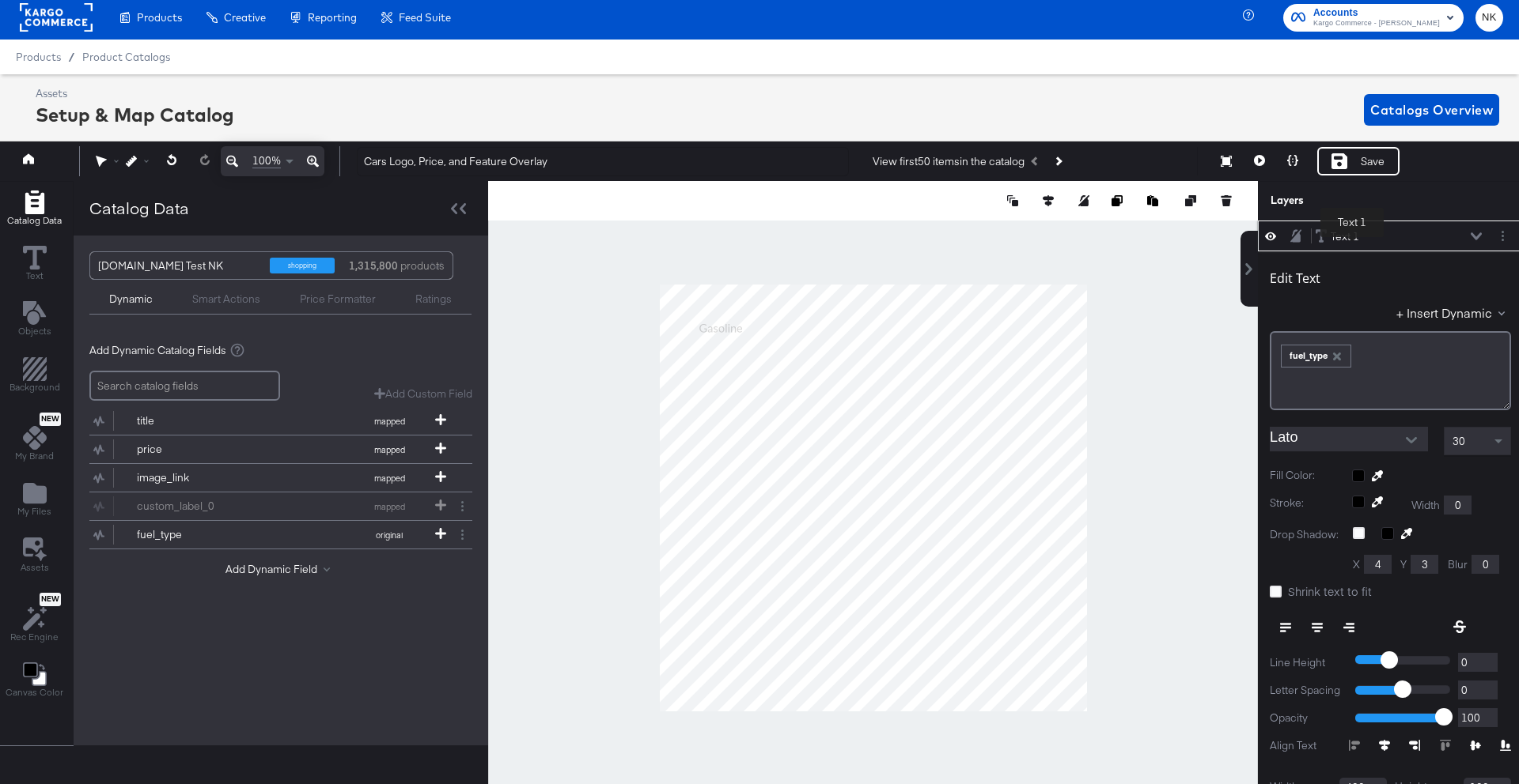
click at [1352, 240] on div "Text 1" at bounding box center [1344, 237] width 28 height 15
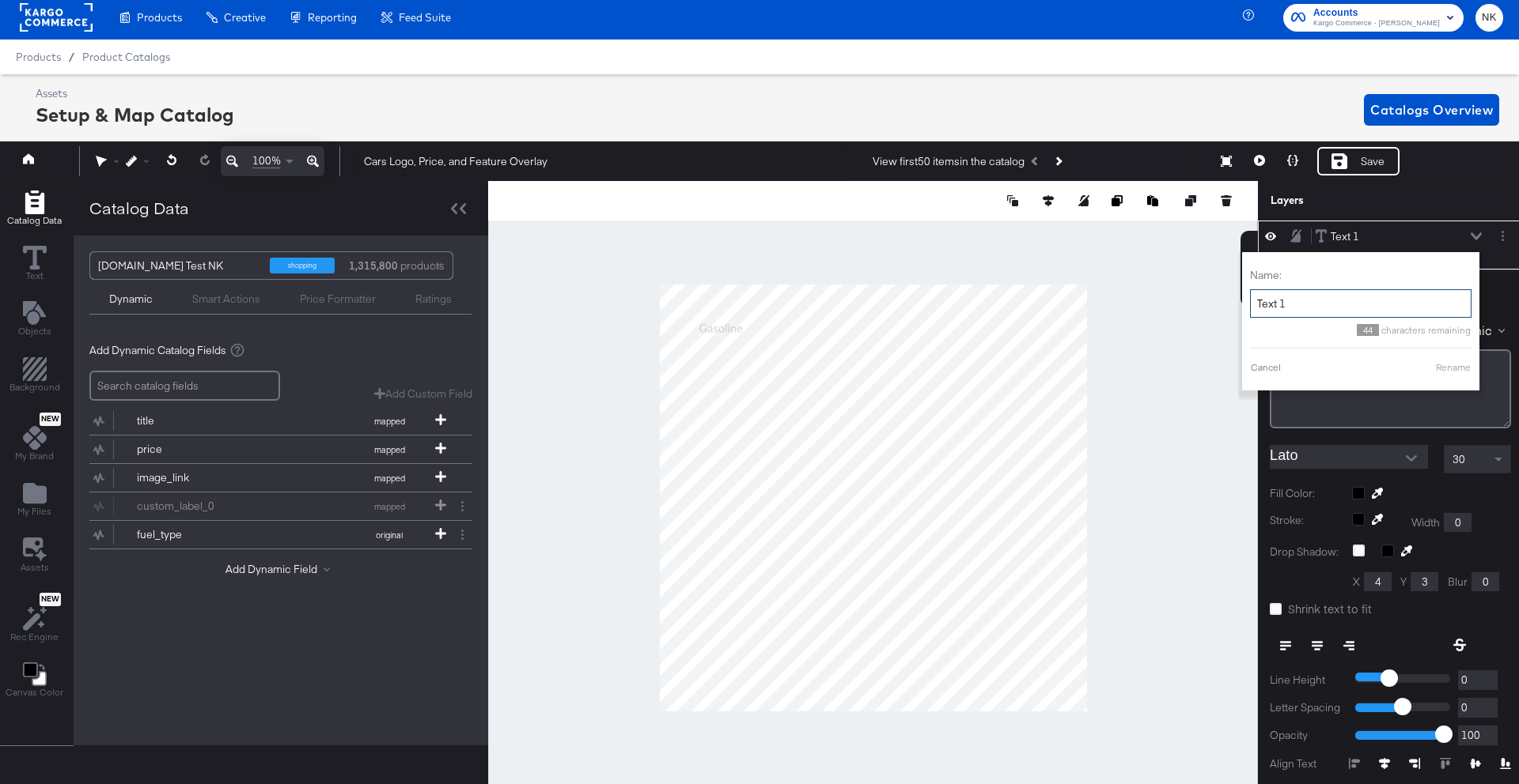
drag, startPoint x: 1314, startPoint y: 302, endPoint x: 1247, endPoint y: 296, distance: 67.3
click at [1247, 296] on div "Name: Text 1 44 characters remaining Cancel Rename" at bounding box center [1360, 321] width 237 height 138
type input "Fuel Type"
click at [1458, 365] on button "Rename" at bounding box center [1453, 367] width 36 height 14
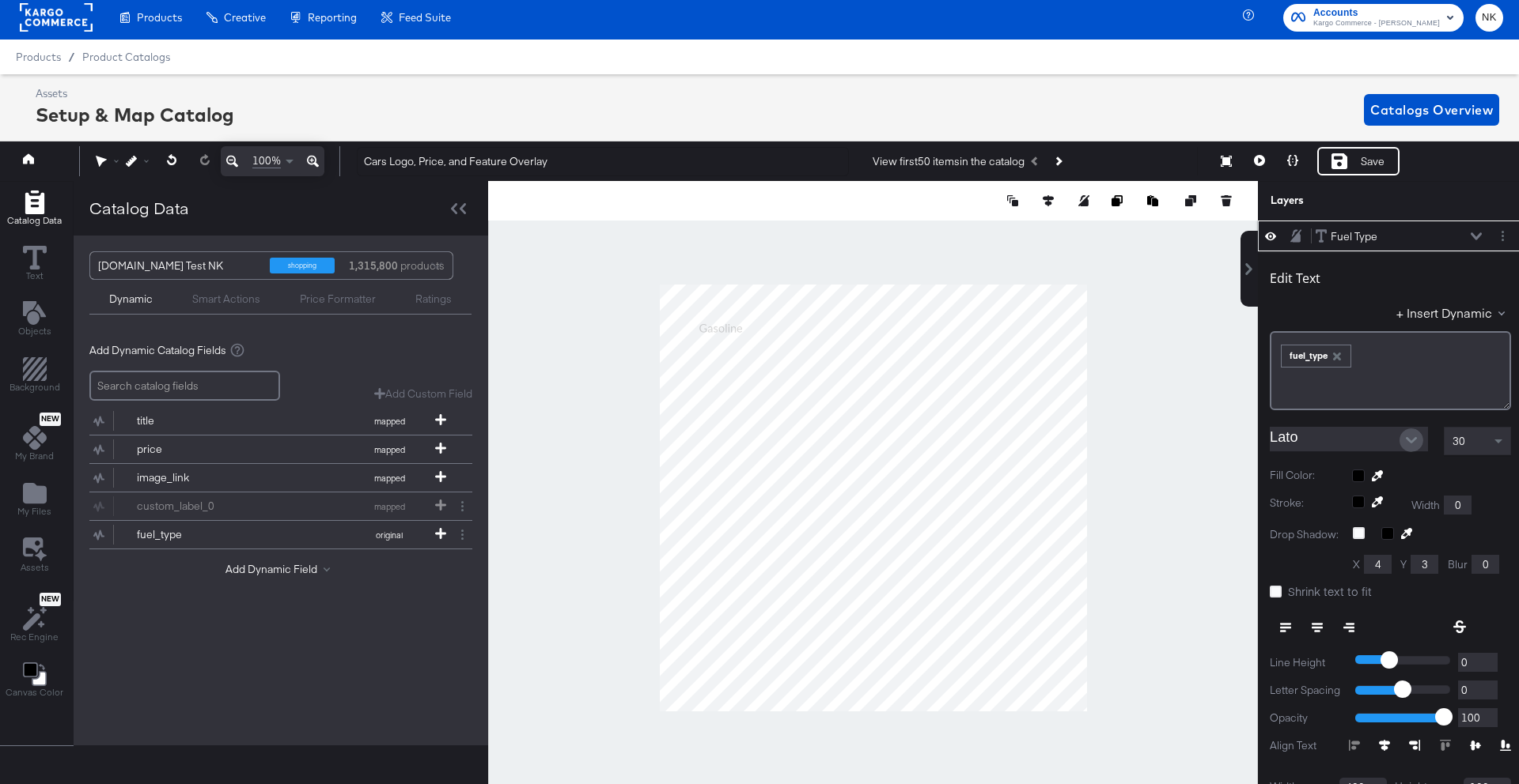
click at [1415, 442] on icon "Open" at bounding box center [1410, 440] width 11 height 11
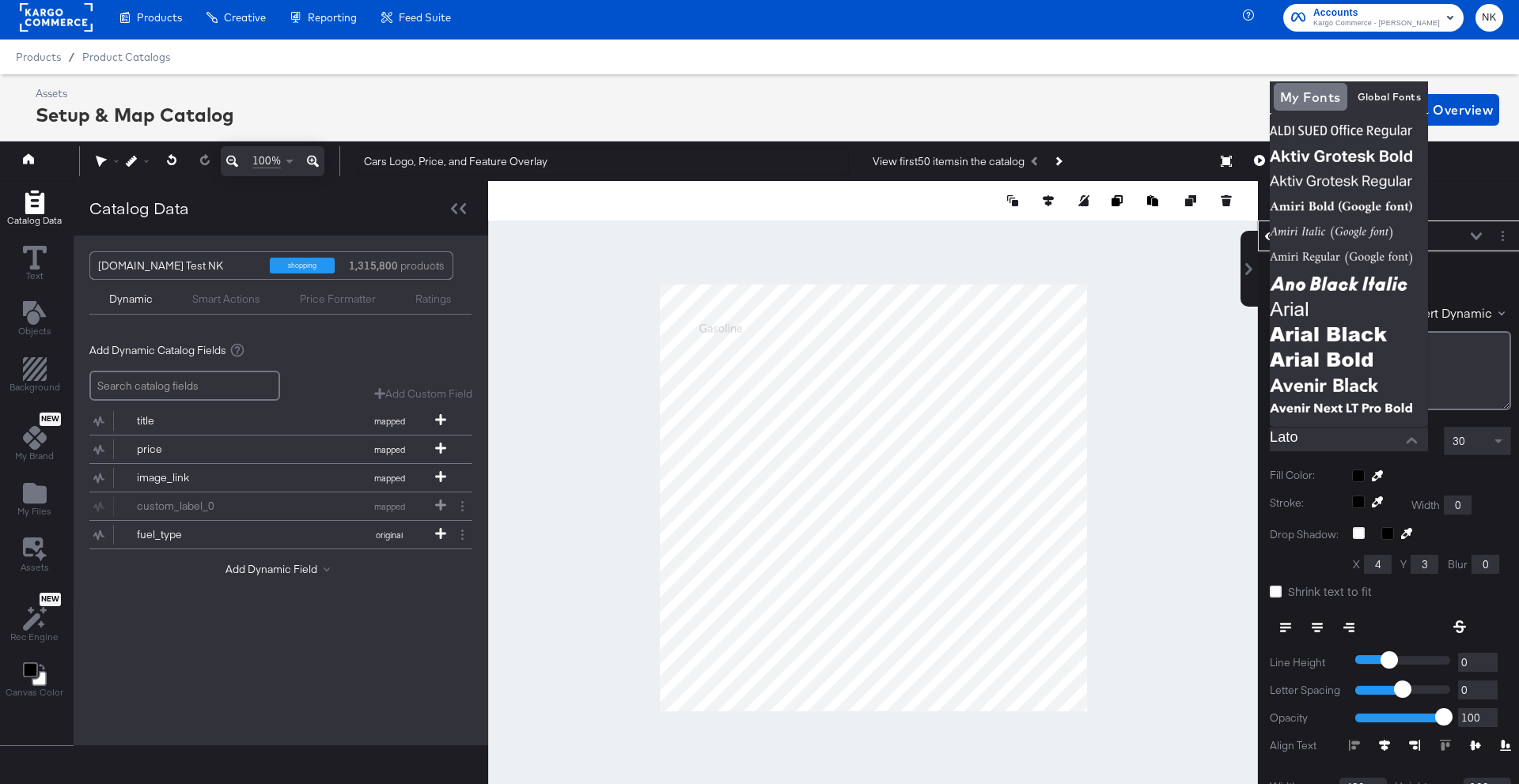
click at [1321, 450] on input "Lato" at bounding box center [1337, 439] width 134 height 24
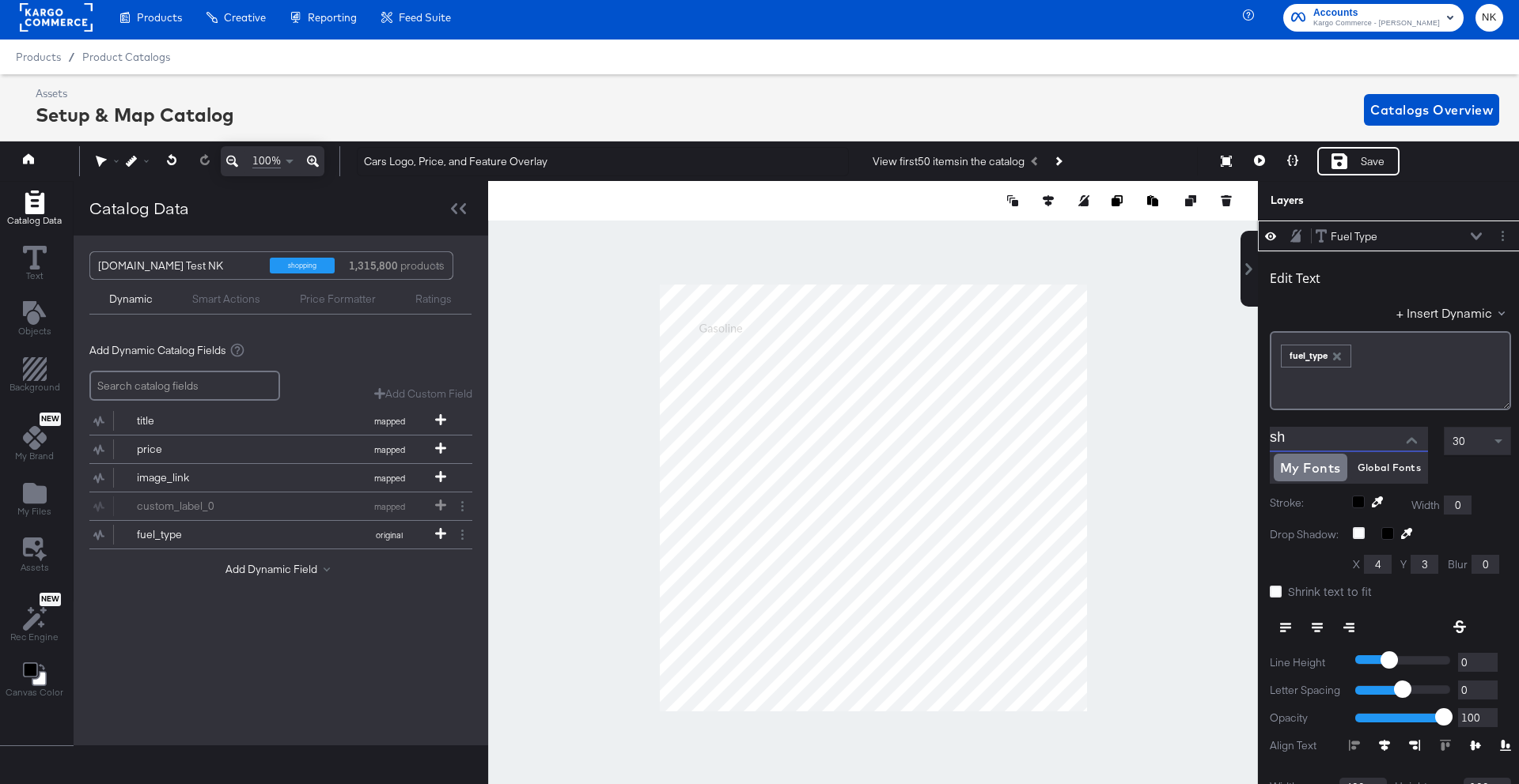
type input "s"
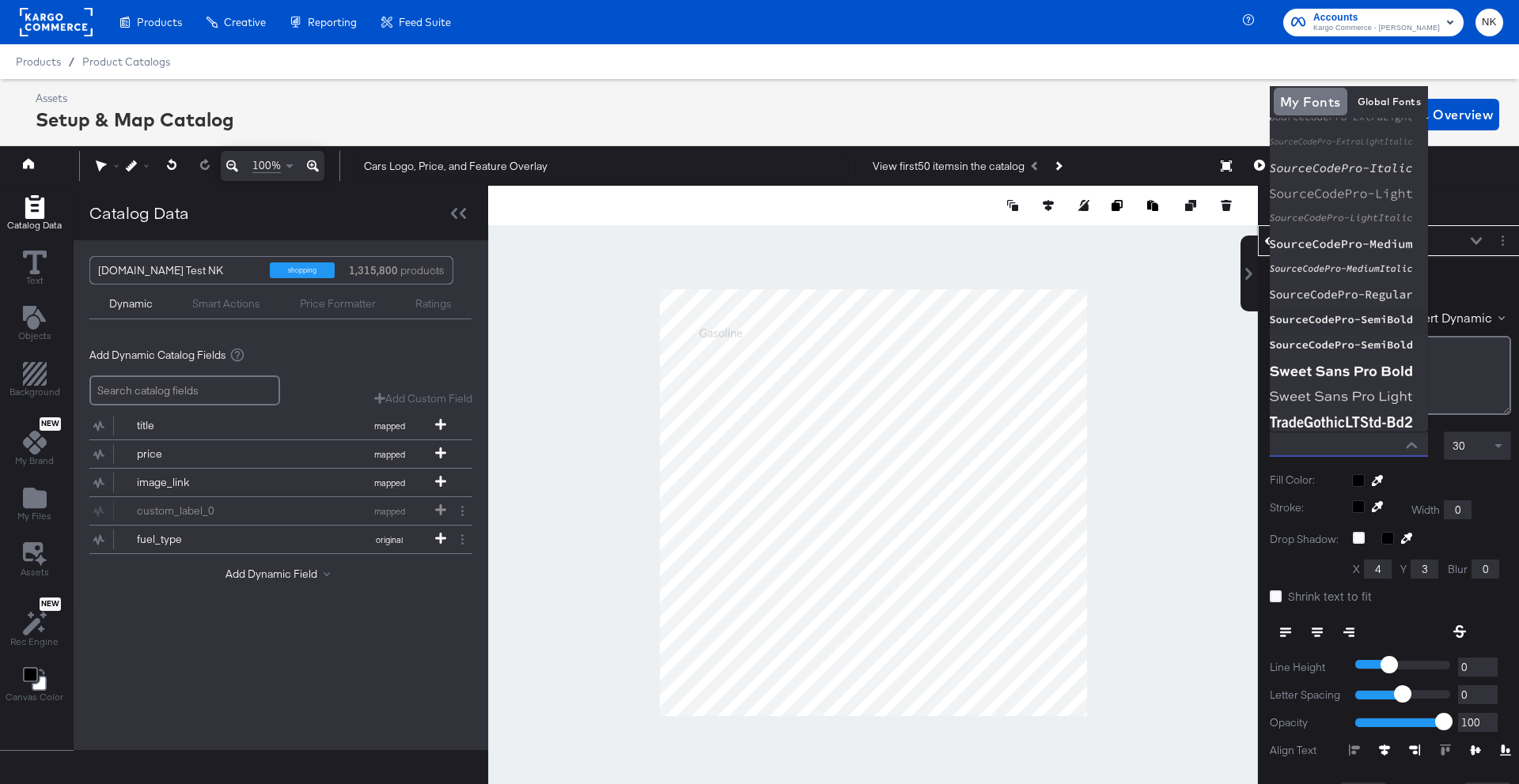
scroll to position [2758, 0]
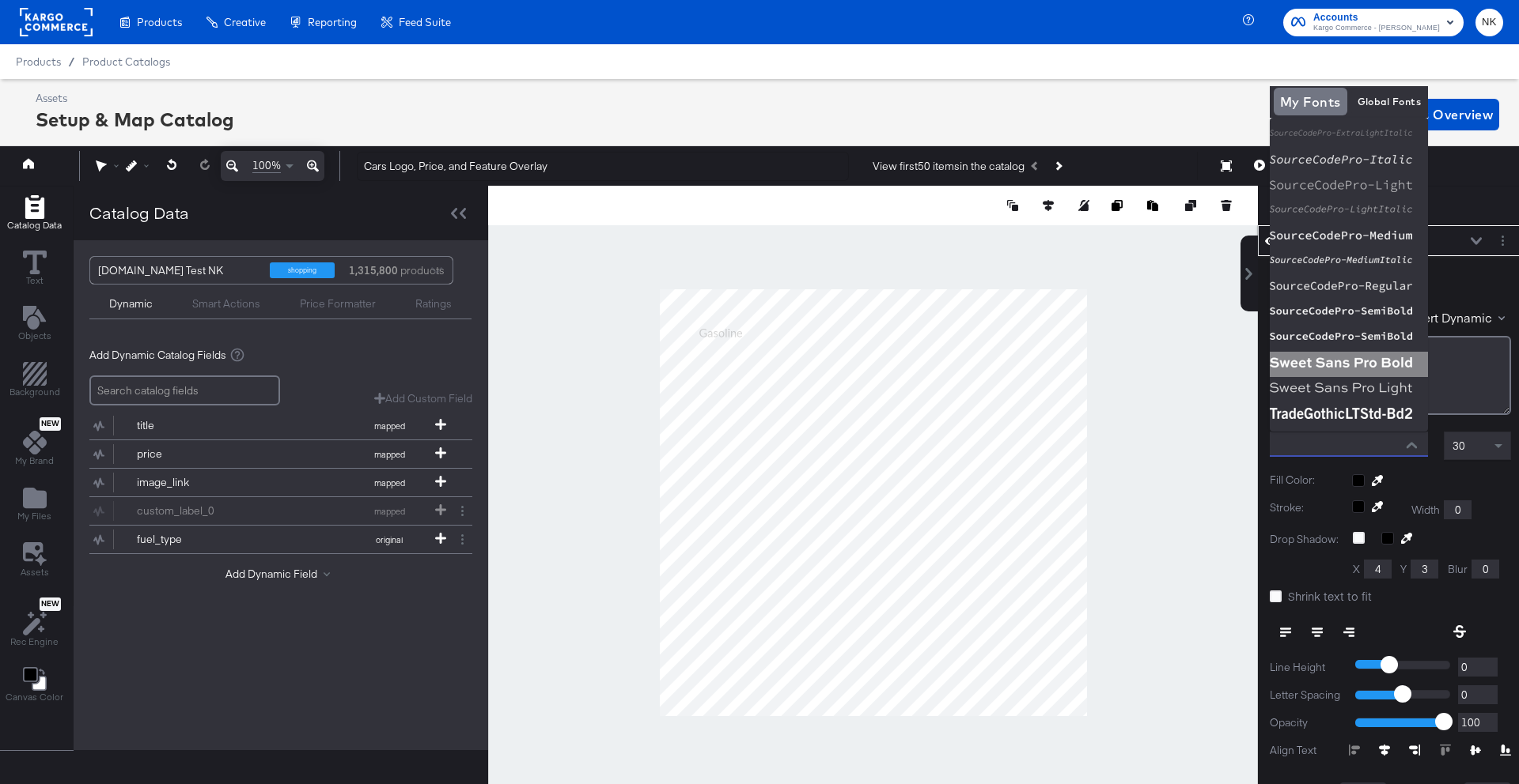
click at [1317, 368] on img at bounding box center [1348, 364] width 158 height 26
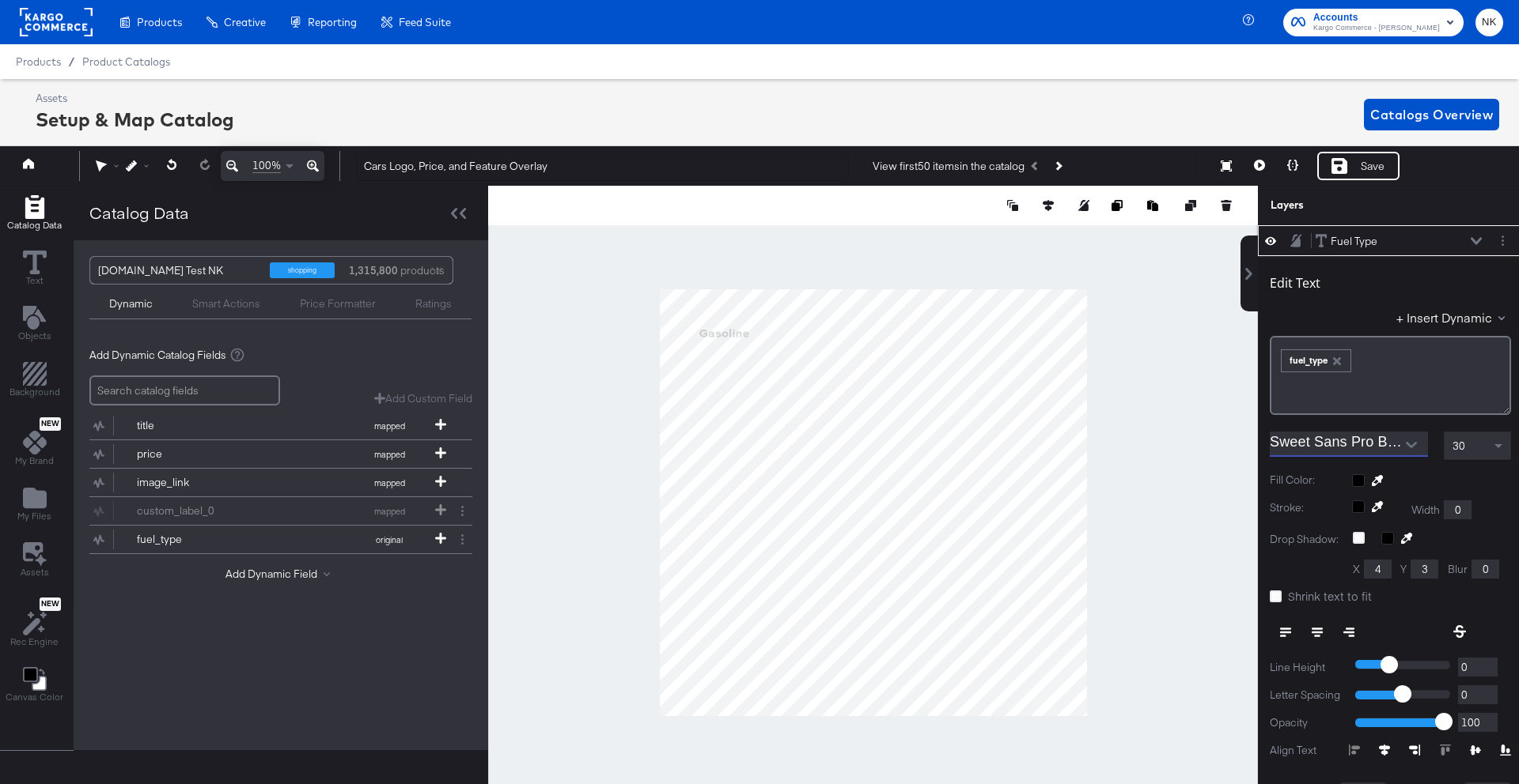
type input "Sweet Sans Pro Bold"
click at [1359, 479] on div at bounding box center [1431, 480] width 159 height 12
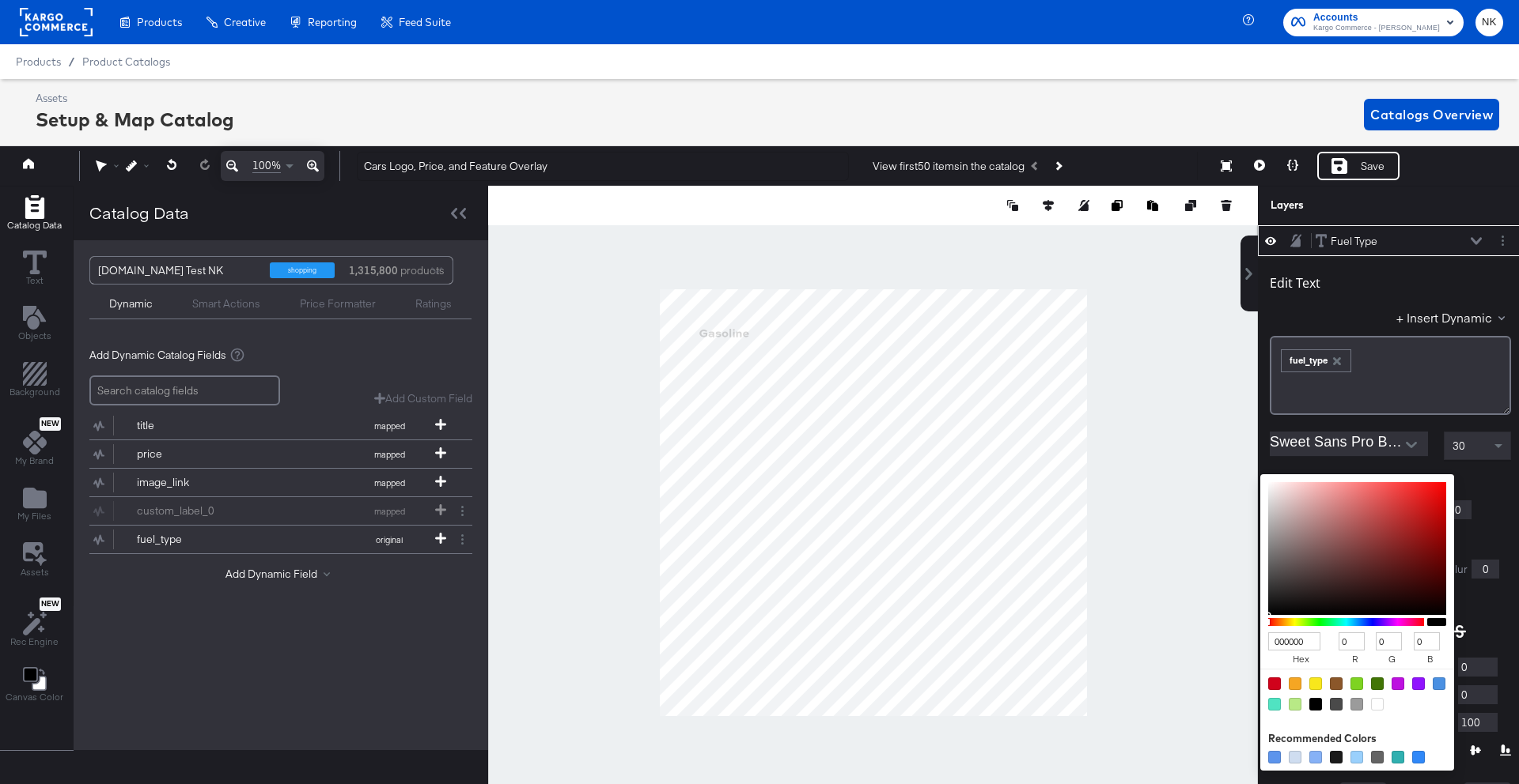
click at [1372, 702] on div at bounding box center [1377, 704] width 12 height 12
type input "FFFFFF"
type input "255"
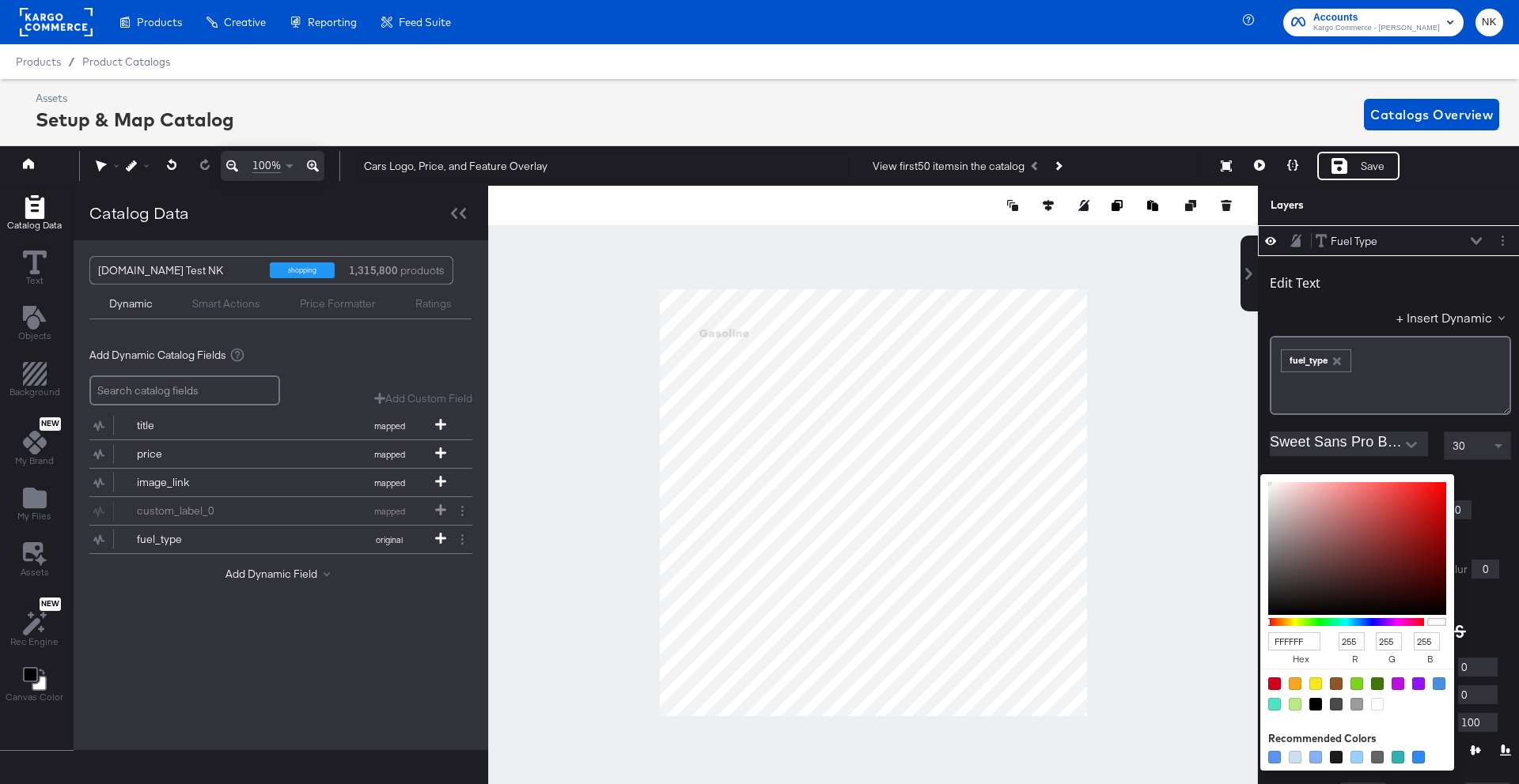
click at [1479, 582] on div "Edit Text + Insert Dynamic ﻿ ﻿ fuel_type ﻿ Sweet Sans Pro Bold 30 Fill Color: F…" at bounding box center [1390, 561] width 265 height 612
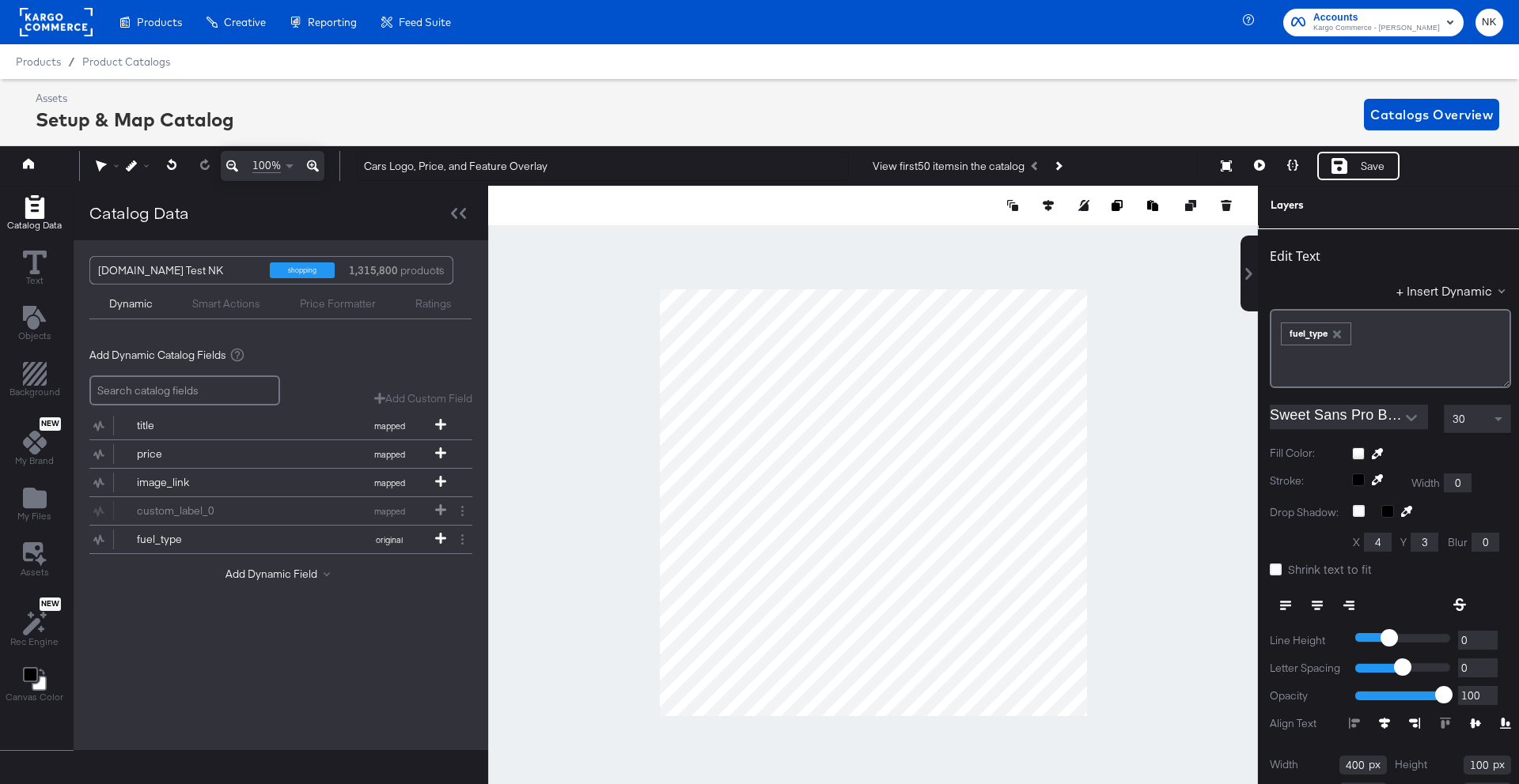
scroll to position [68, 0]
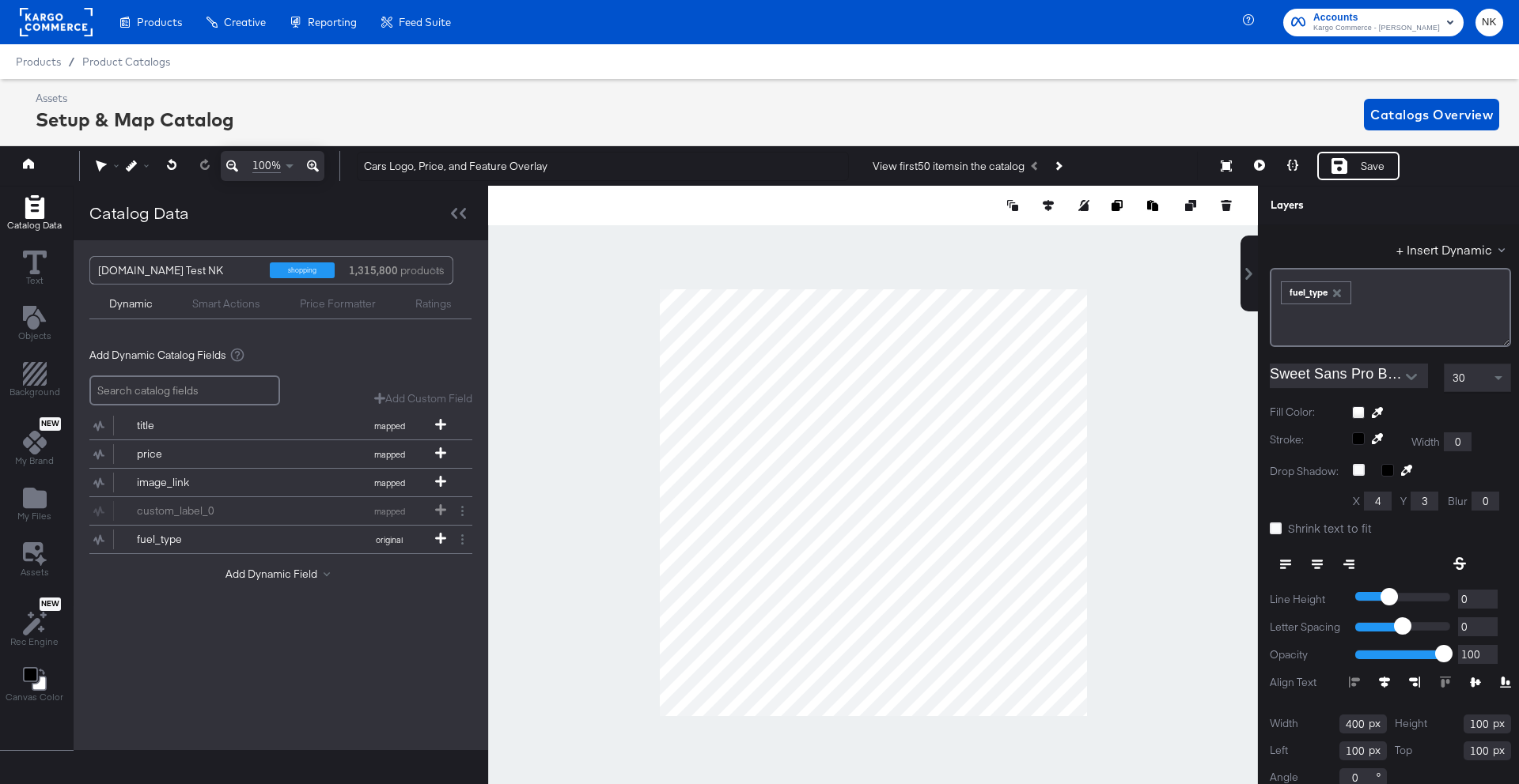
click at [1359, 721] on input "400" at bounding box center [1362, 724] width 47 height 19
type input "200"
click at [1362, 753] on input "100" at bounding box center [1362, 751] width 47 height 19
type input "1"
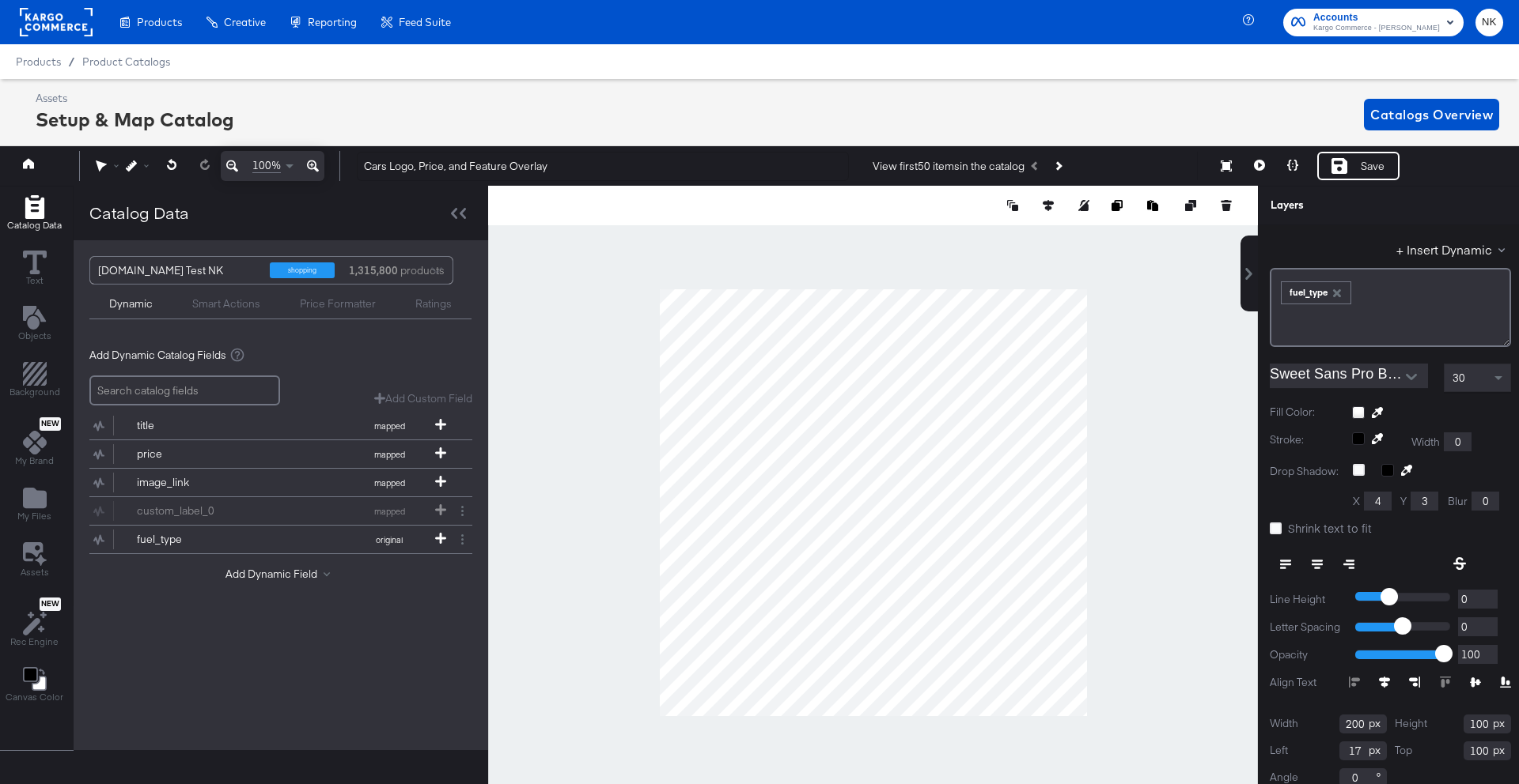
type input "1"
drag, startPoint x: 1485, startPoint y: 728, endPoint x: 1516, endPoint y: 728, distance: 31.0
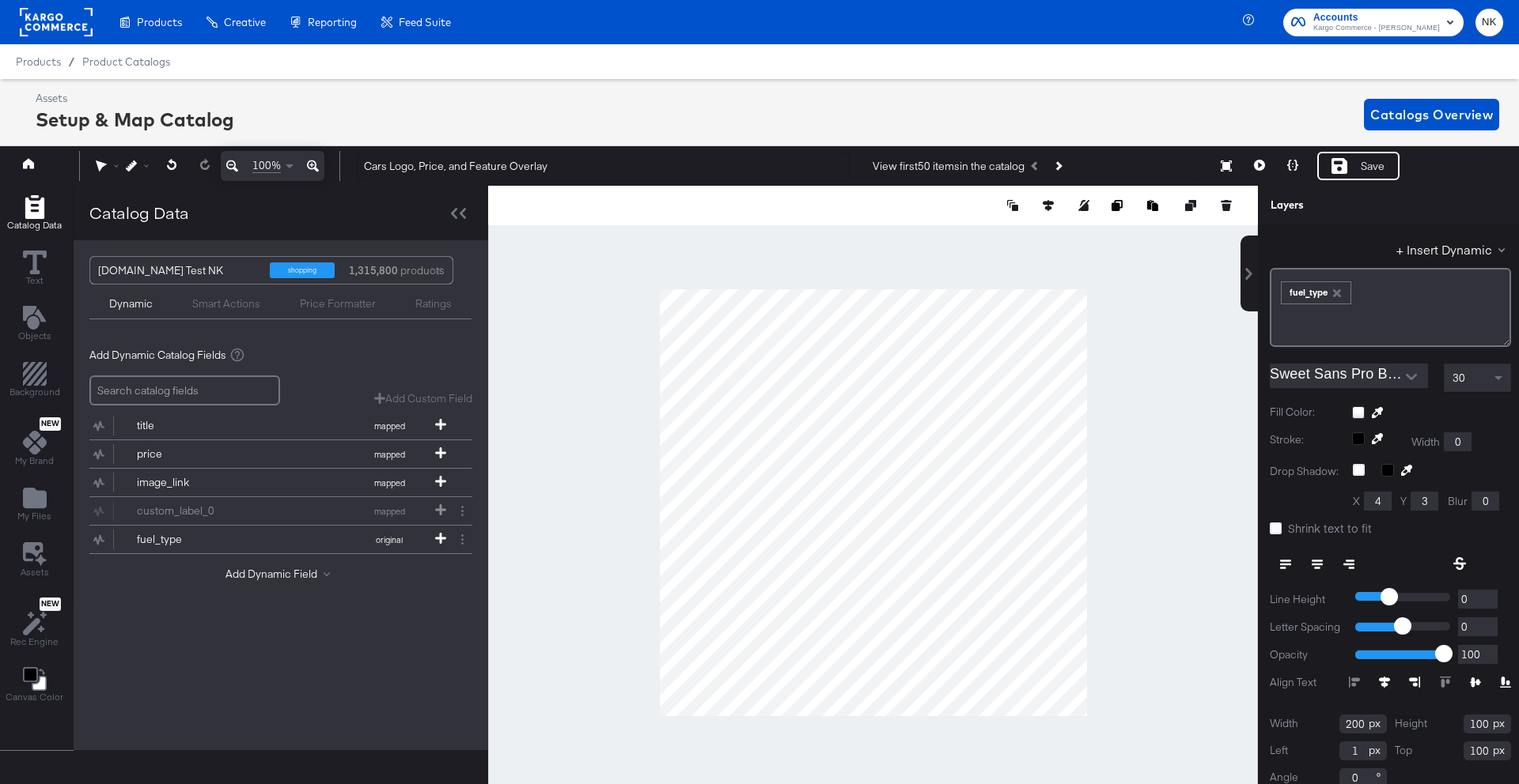
click at [1486, 728] on input "100" at bounding box center [1487, 724] width 47 height 19
type input "101"
click at [1484, 748] on input "100" at bounding box center [1487, 751] width 47 height 19
type input "984"
click at [1362, 753] on input "1" at bounding box center [1362, 751] width 47 height 19
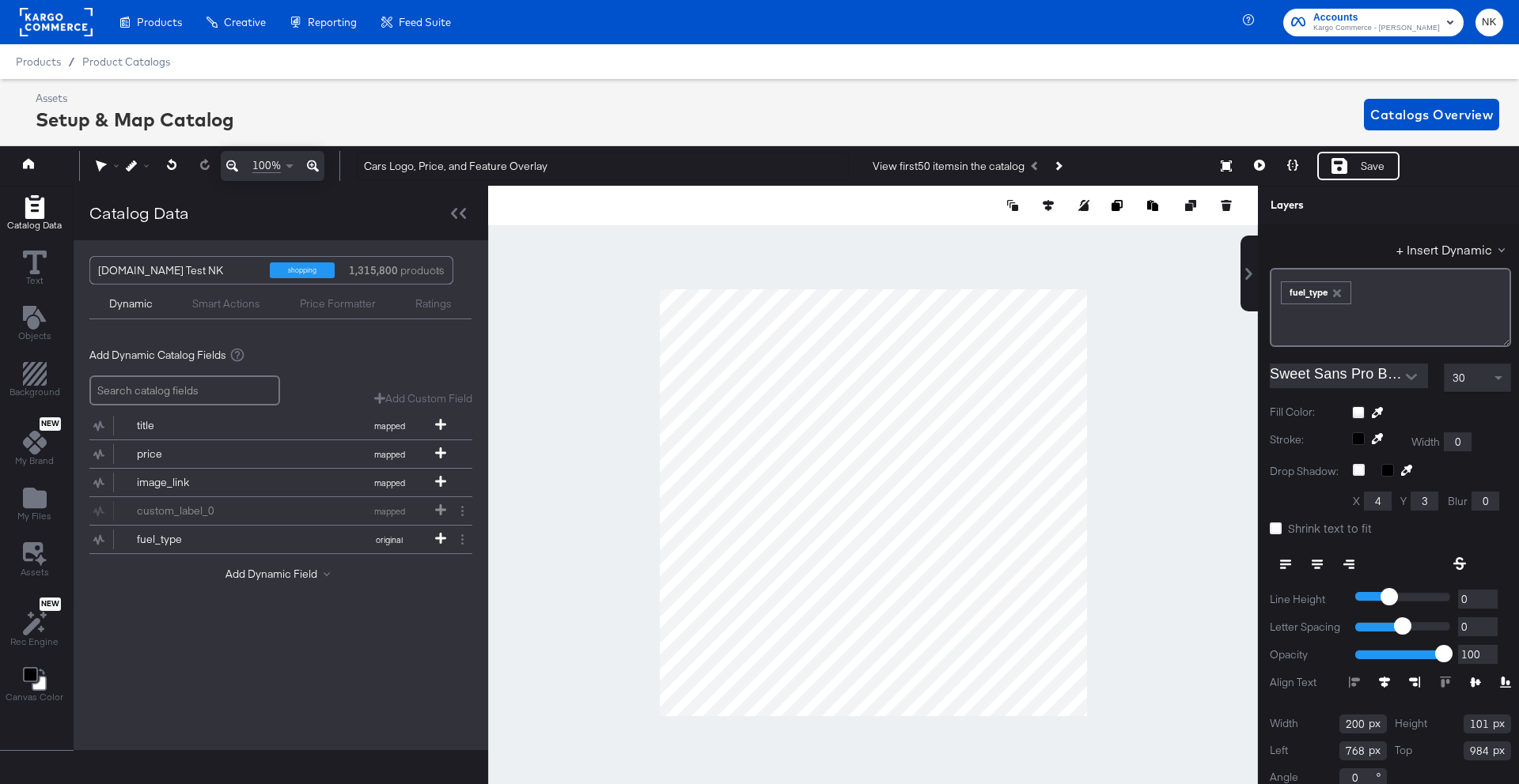
type input "768"
click at [1438, 738] on div "Width 200 Height 101 Left 768 Top 984 Angle 0" at bounding box center [1390, 751] width 241 height 73
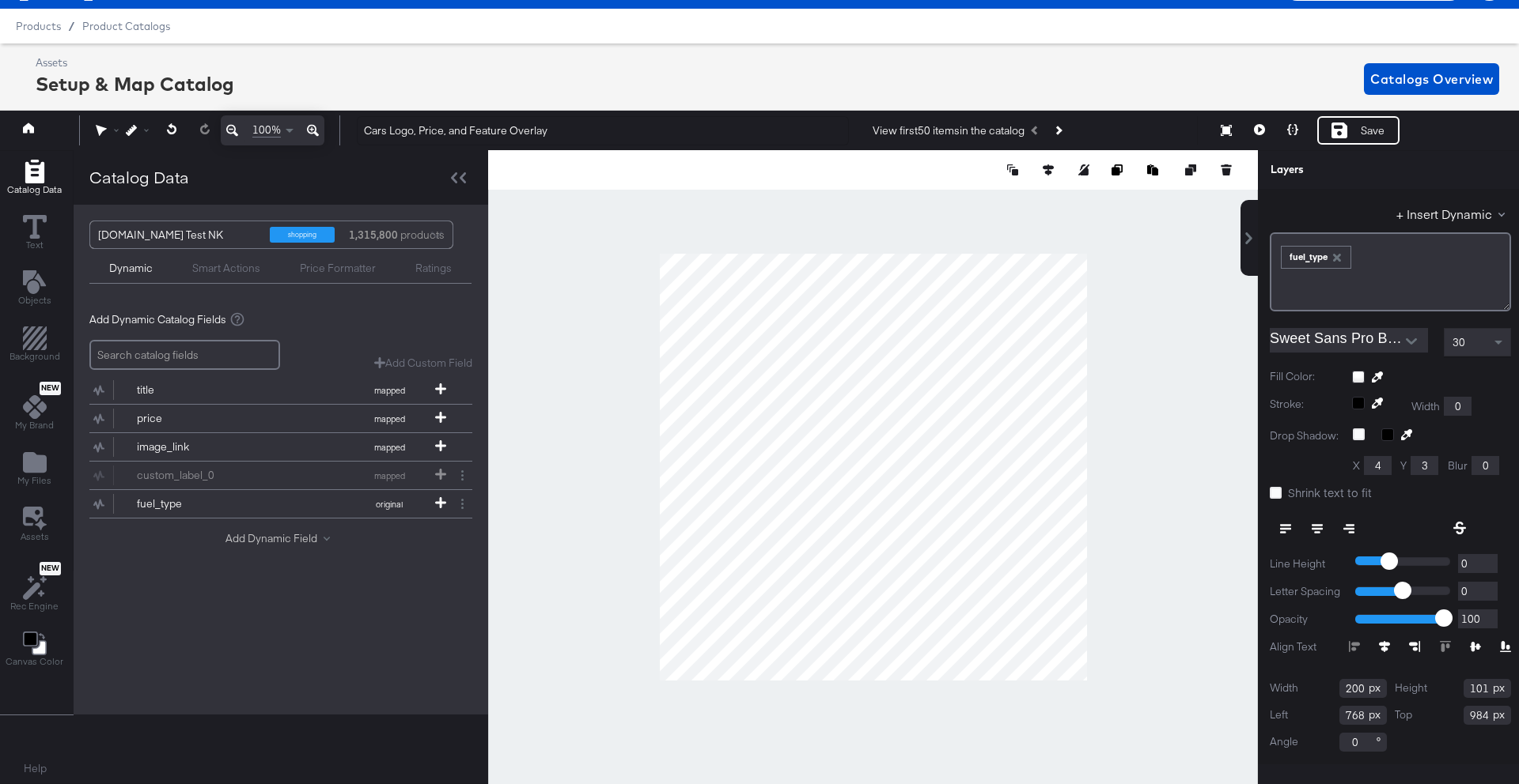
click at [259, 539] on button "Add Dynamic Field" at bounding box center [281, 539] width 111 height 15
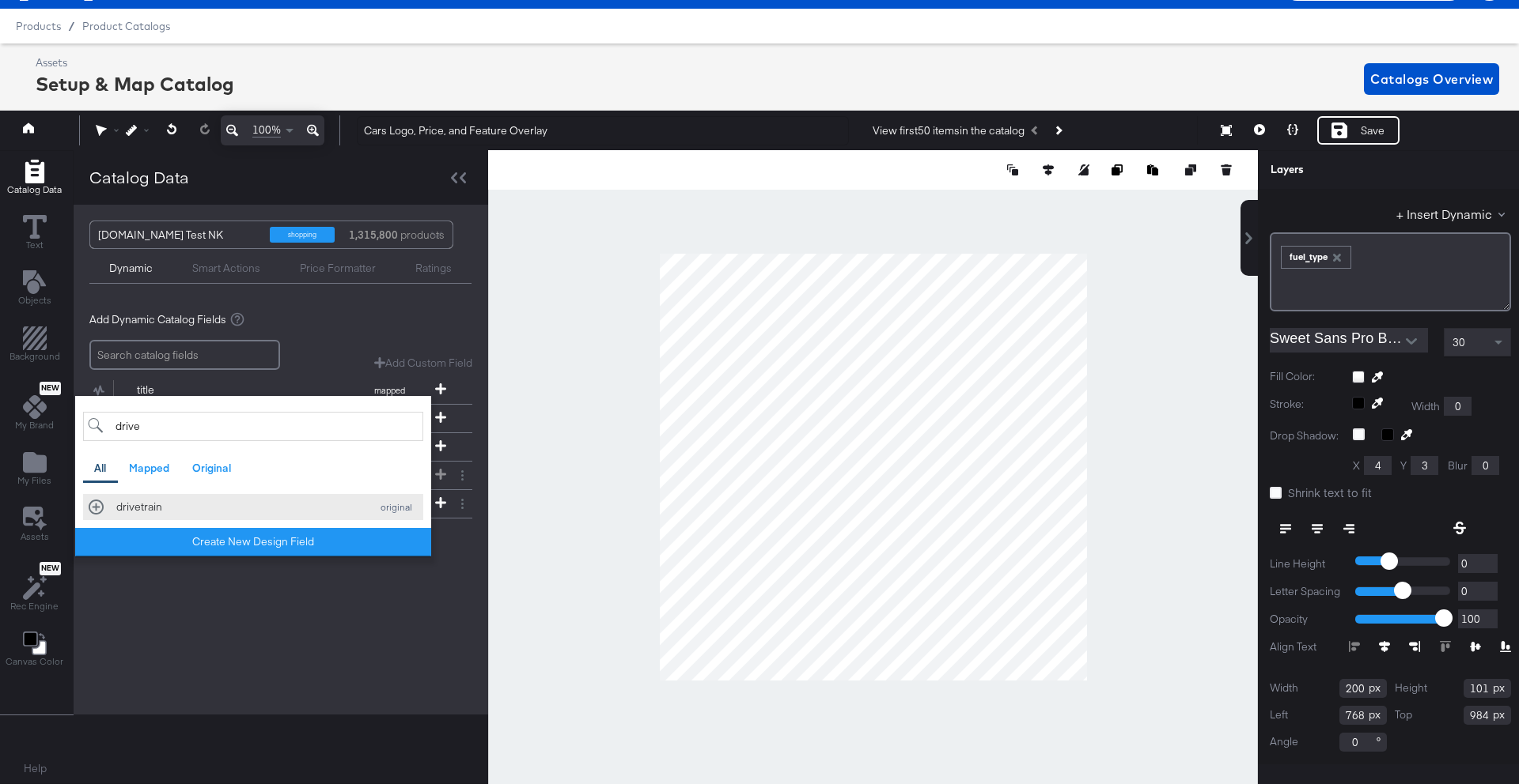
type input "drive"
click at [100, 509] on div "drivetrain original" at bounding box center [253, 507] width 329 height 15
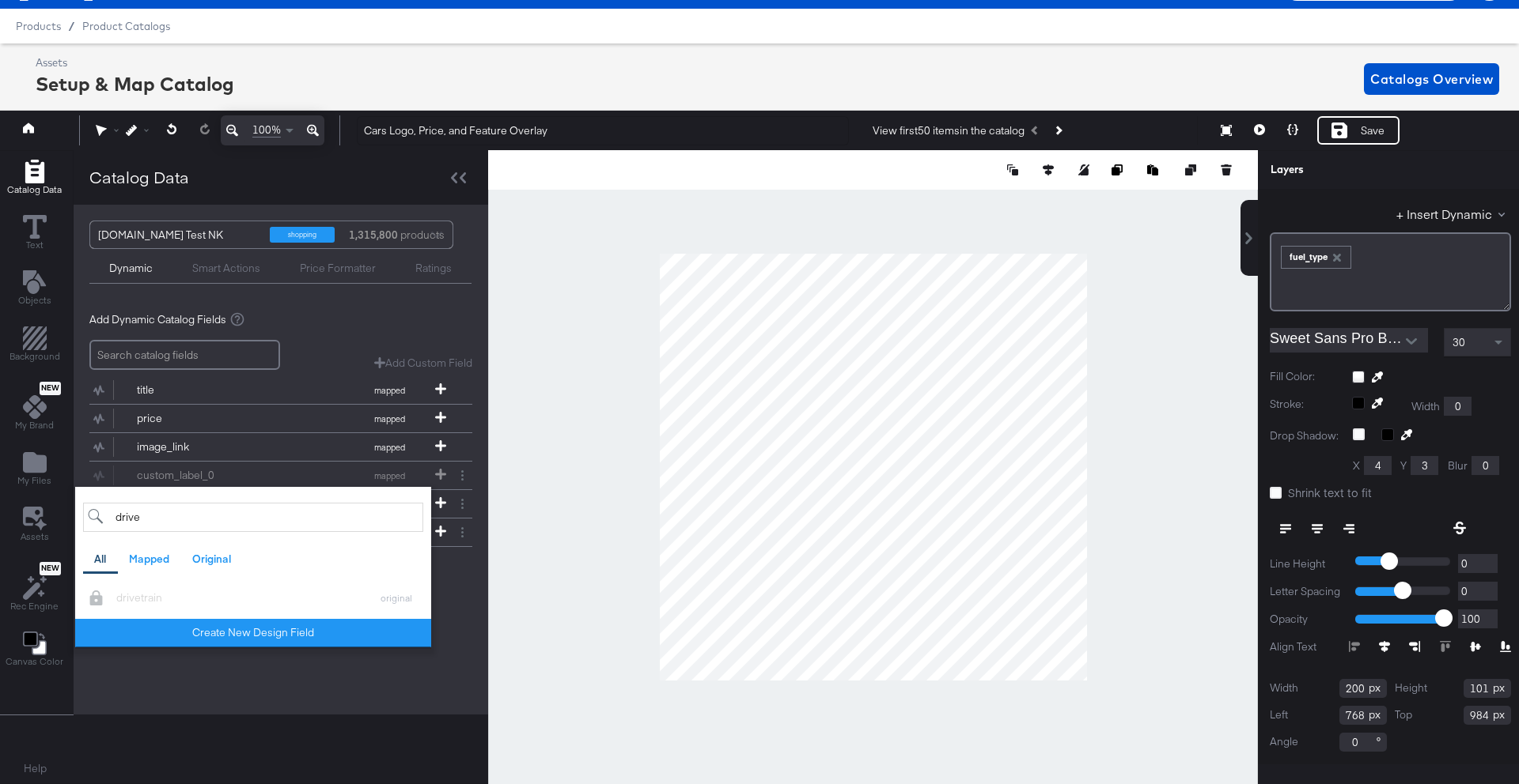
click at [447, 593] on div "Add Dynamic Catalog Fields Add Custom Field Create a custom field based on an e…" at bounding box center [281, 446] width 383 height 294
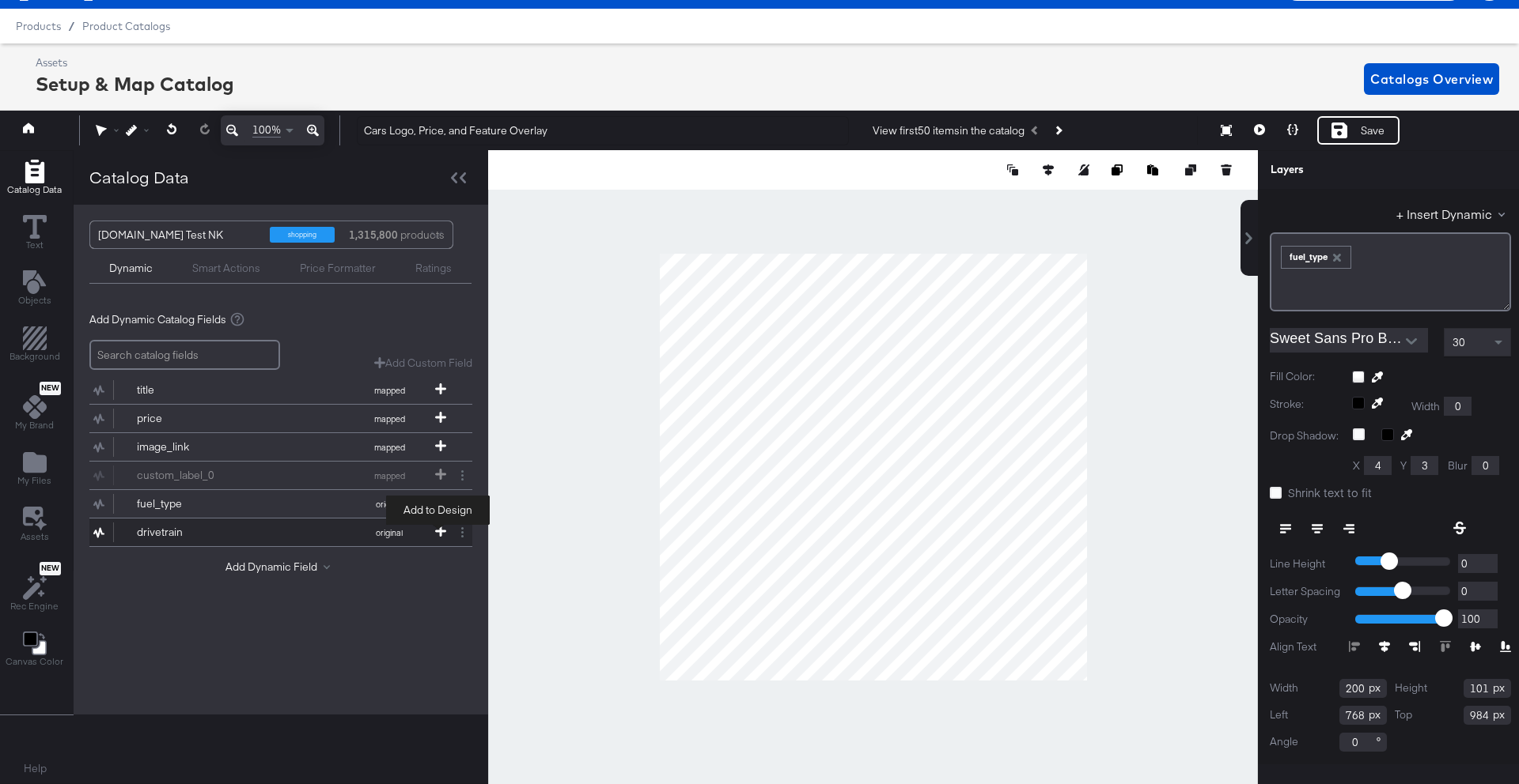
click at [435, 532] on icon at bounding box center [440, 531] width 11 height 11
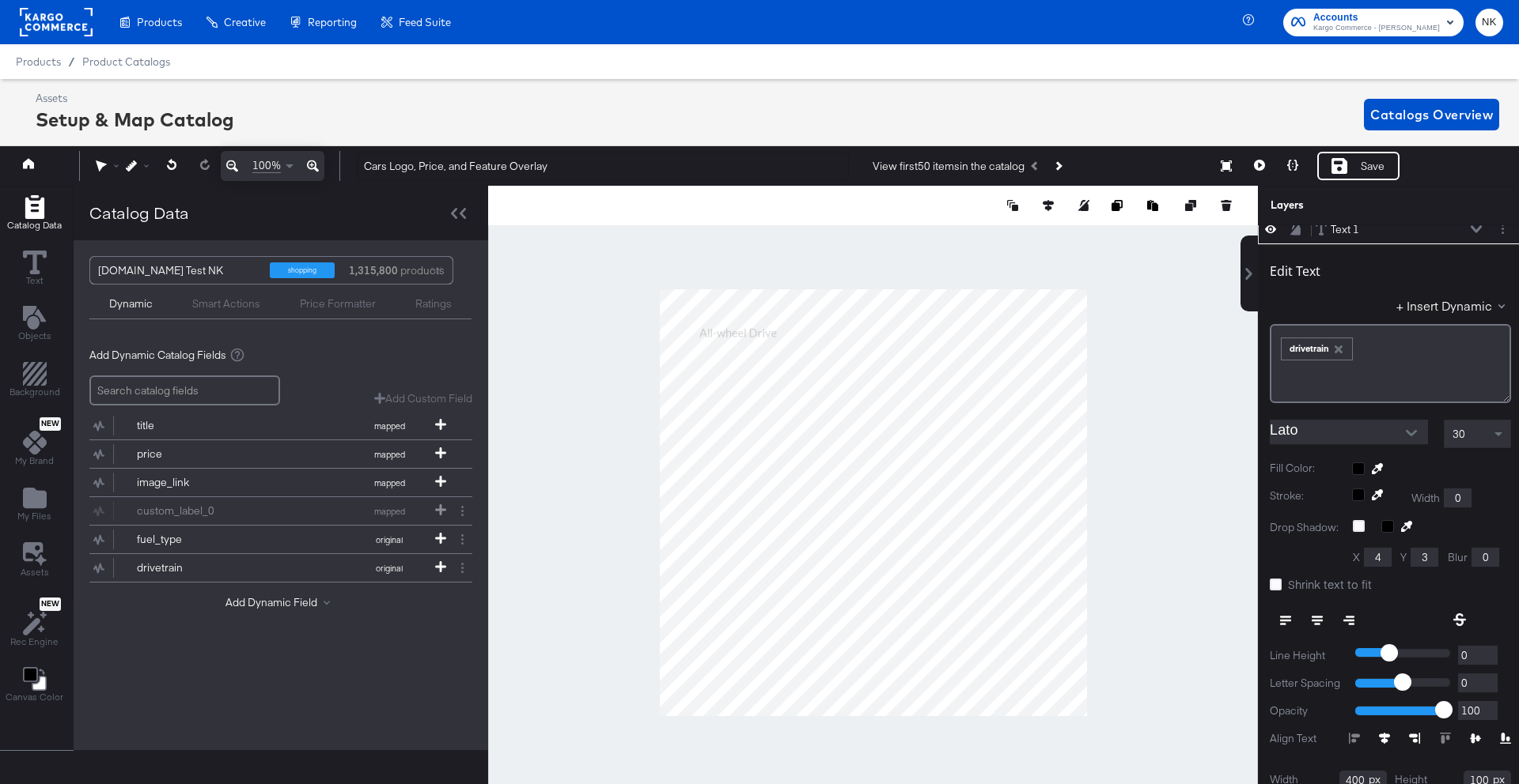
scroll to position [0, 0]
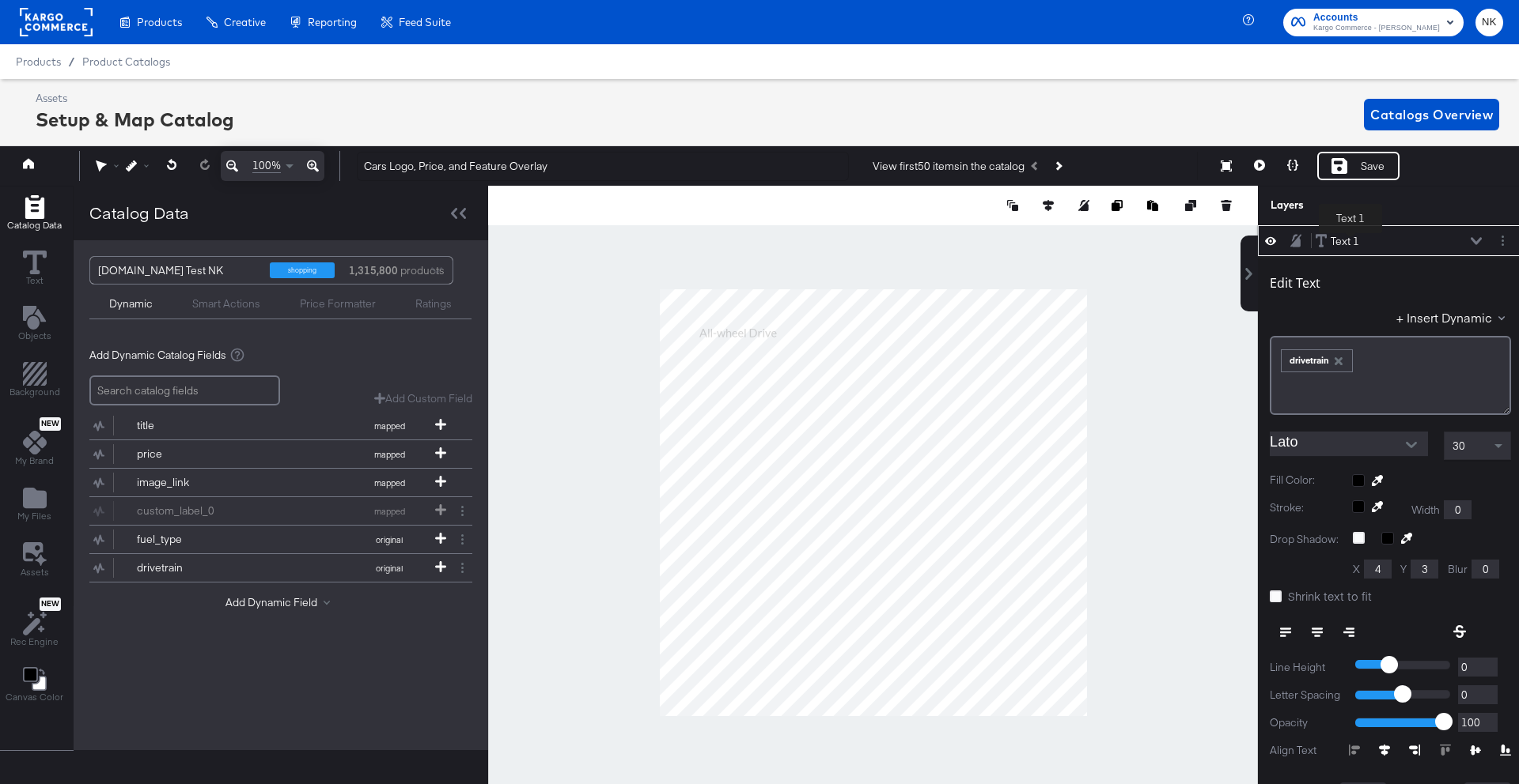
click at [1350, 237] on div "Text 1" at bounding box center [1344, 242] width 28 height 15
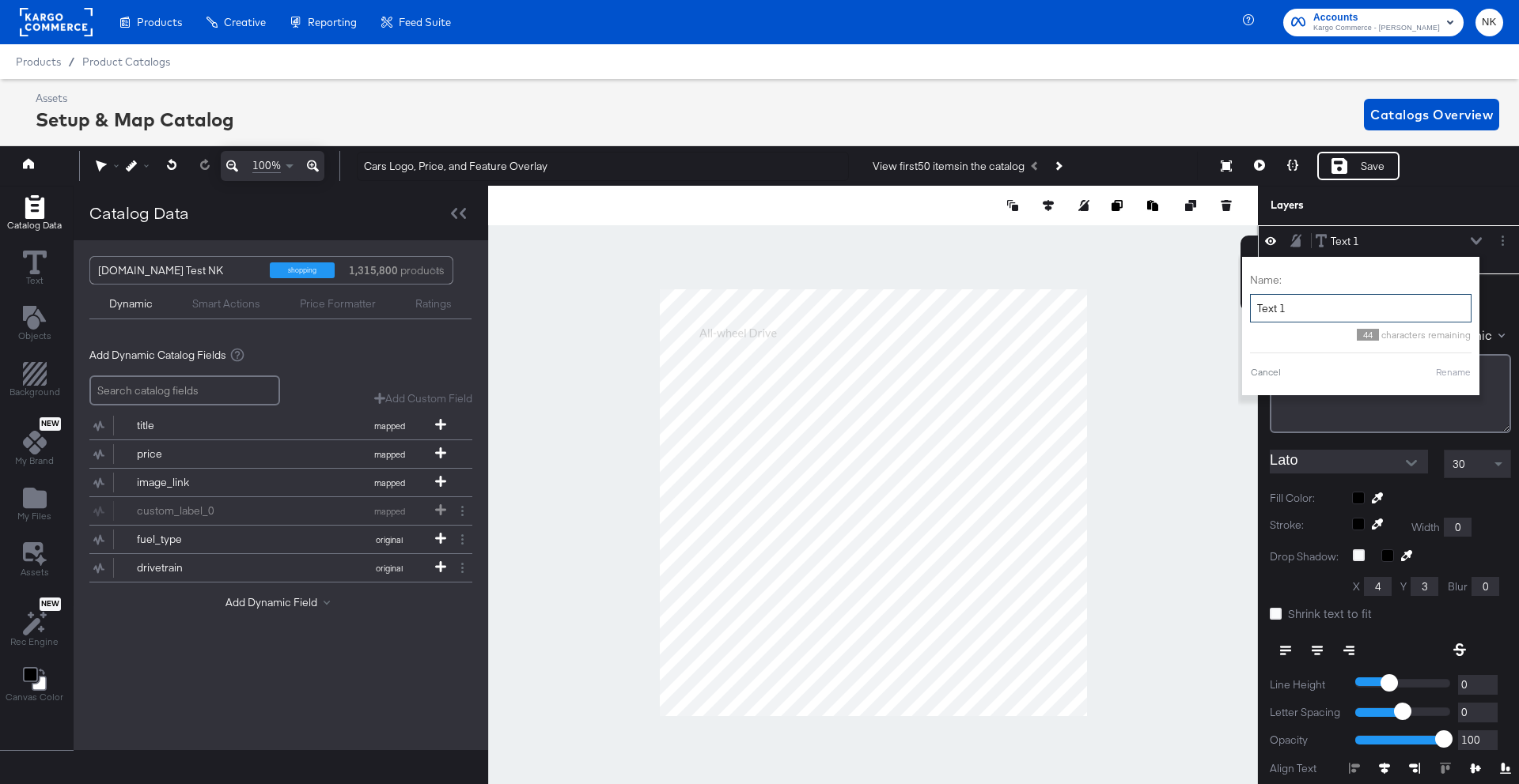
drag, startPoint x: 1246, startPoint y: 300, endPoint x: 1231, endPoint y: 301, distance: 15.0
click at [1231, 225] on div "Catalog Data Text Objects Background New My Brand My Files Assets New Rec Engin…" at bounding box center [759, 205] width 1526 height 40
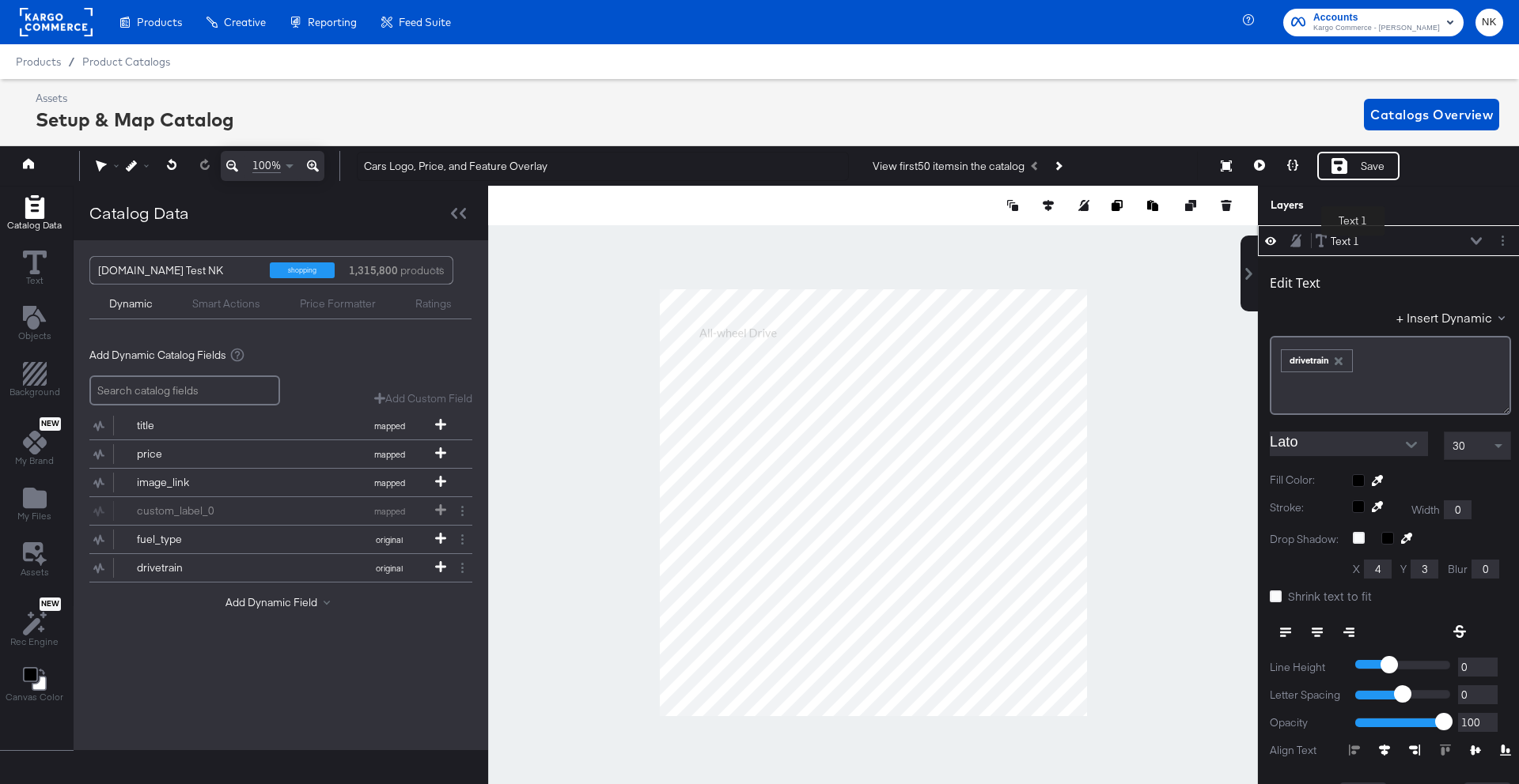
click at [1353, 238] on div "Text 1" at bounding box center [1344, 242] width 28 height 15
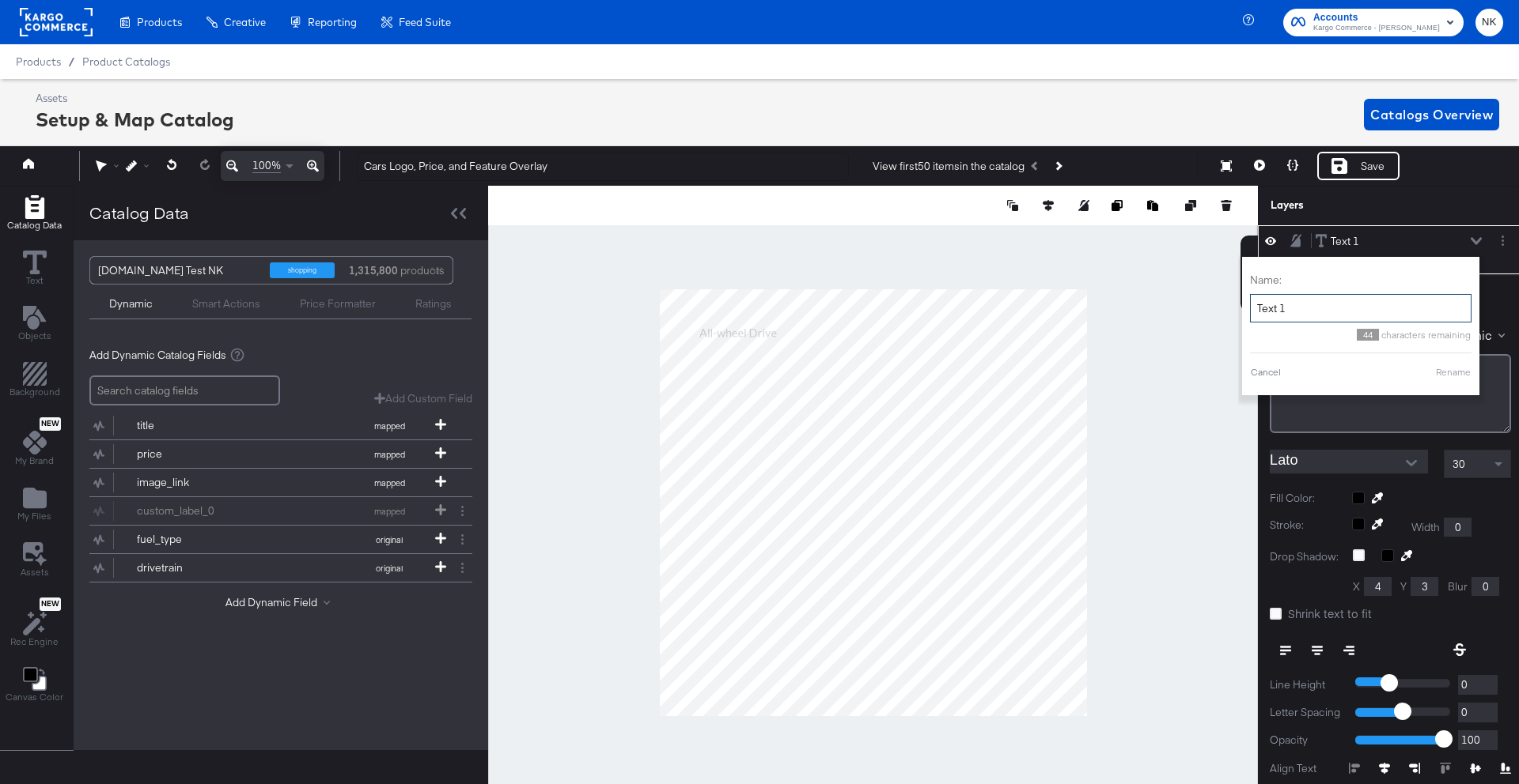
click at [1315, 305] on input "Text 1" at bounding box center [1360, 308] width 221 height 29
type input "T"
type input "Drivetrain"
click at [1309, 437] on div at bounding box center [1390, 437] width 241 height 1
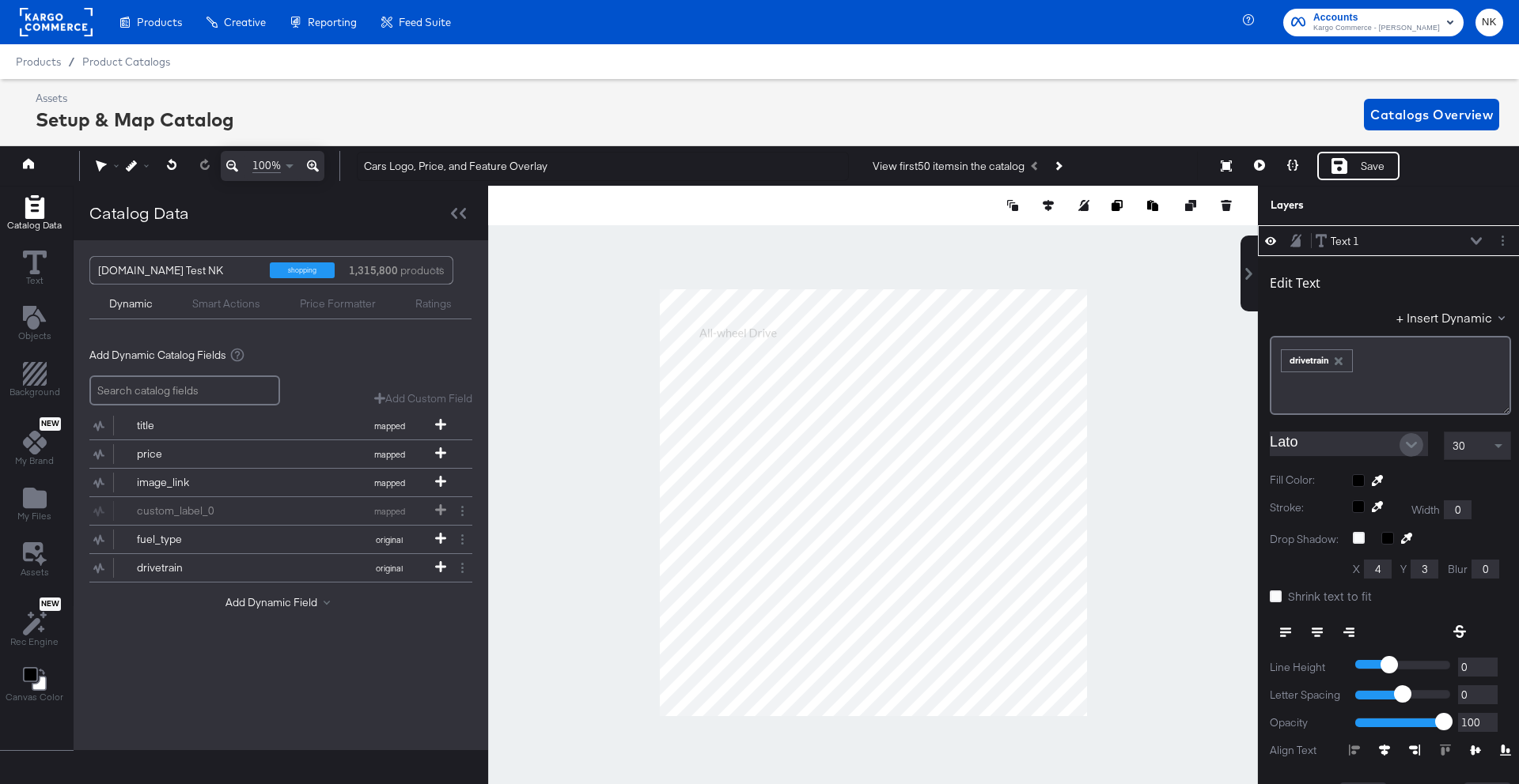
click at [1411, 450] on icon "Open" at bounding box center [1410, 445] width 11 height 11
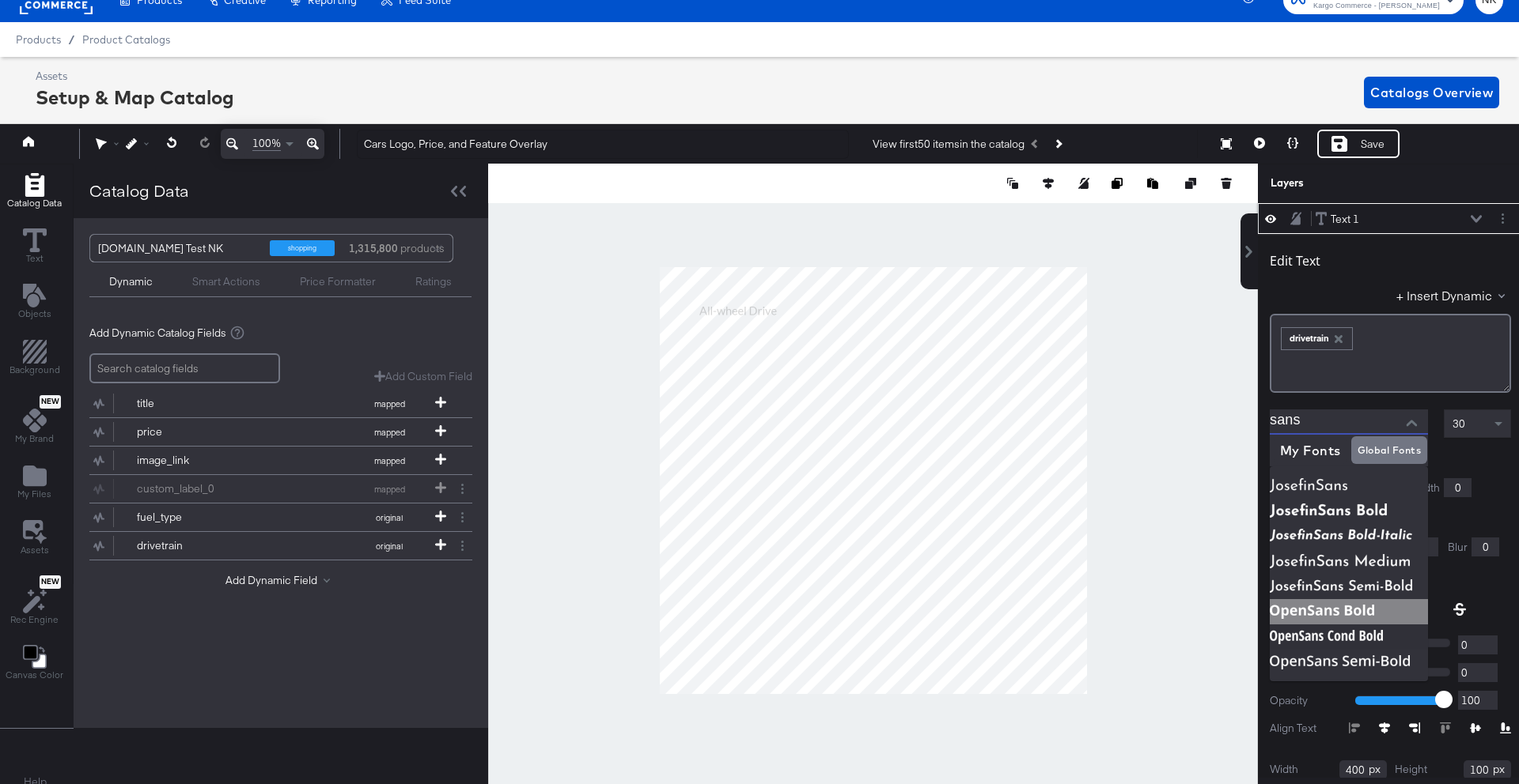
scroll to position [25, 0]
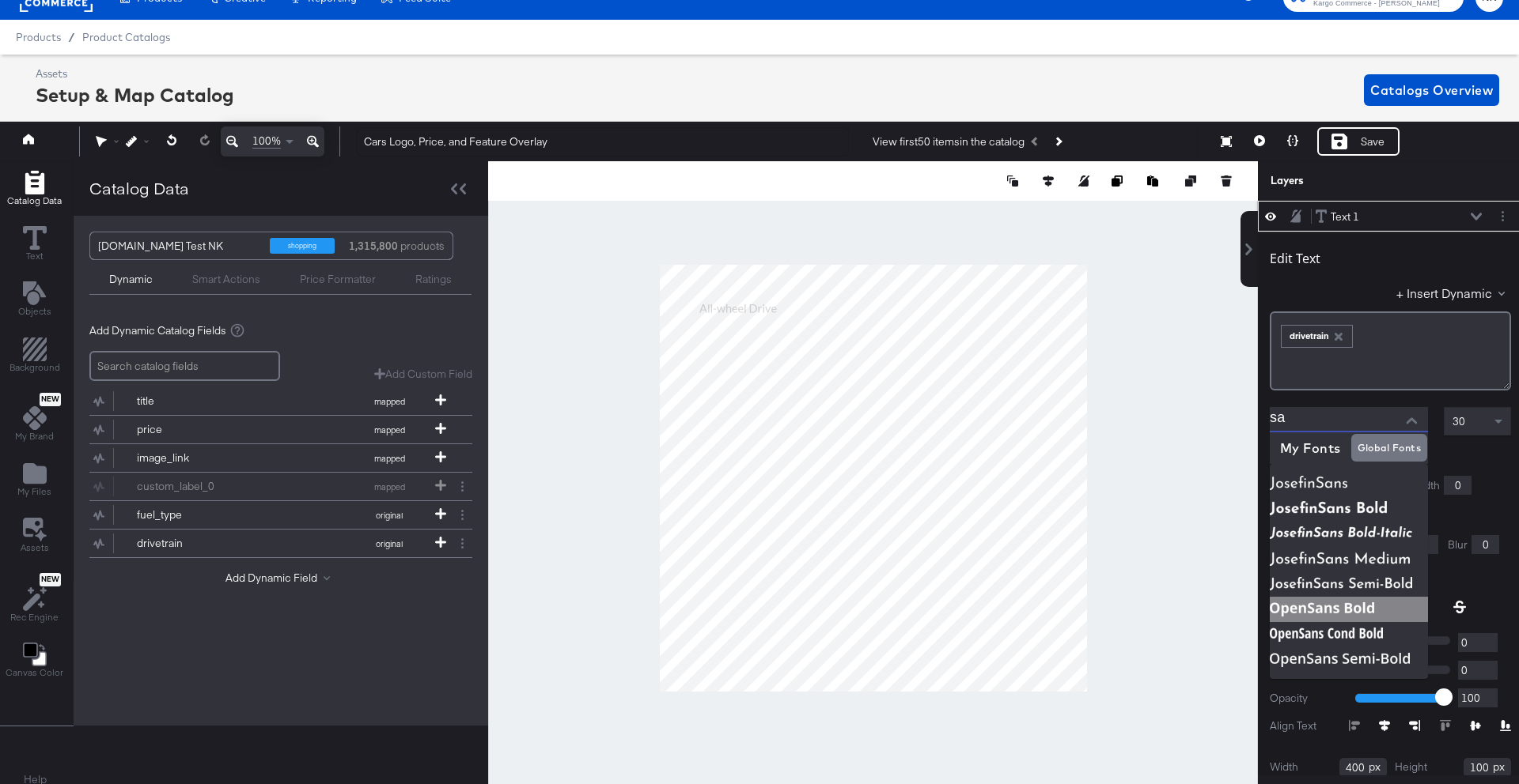
type input "s"
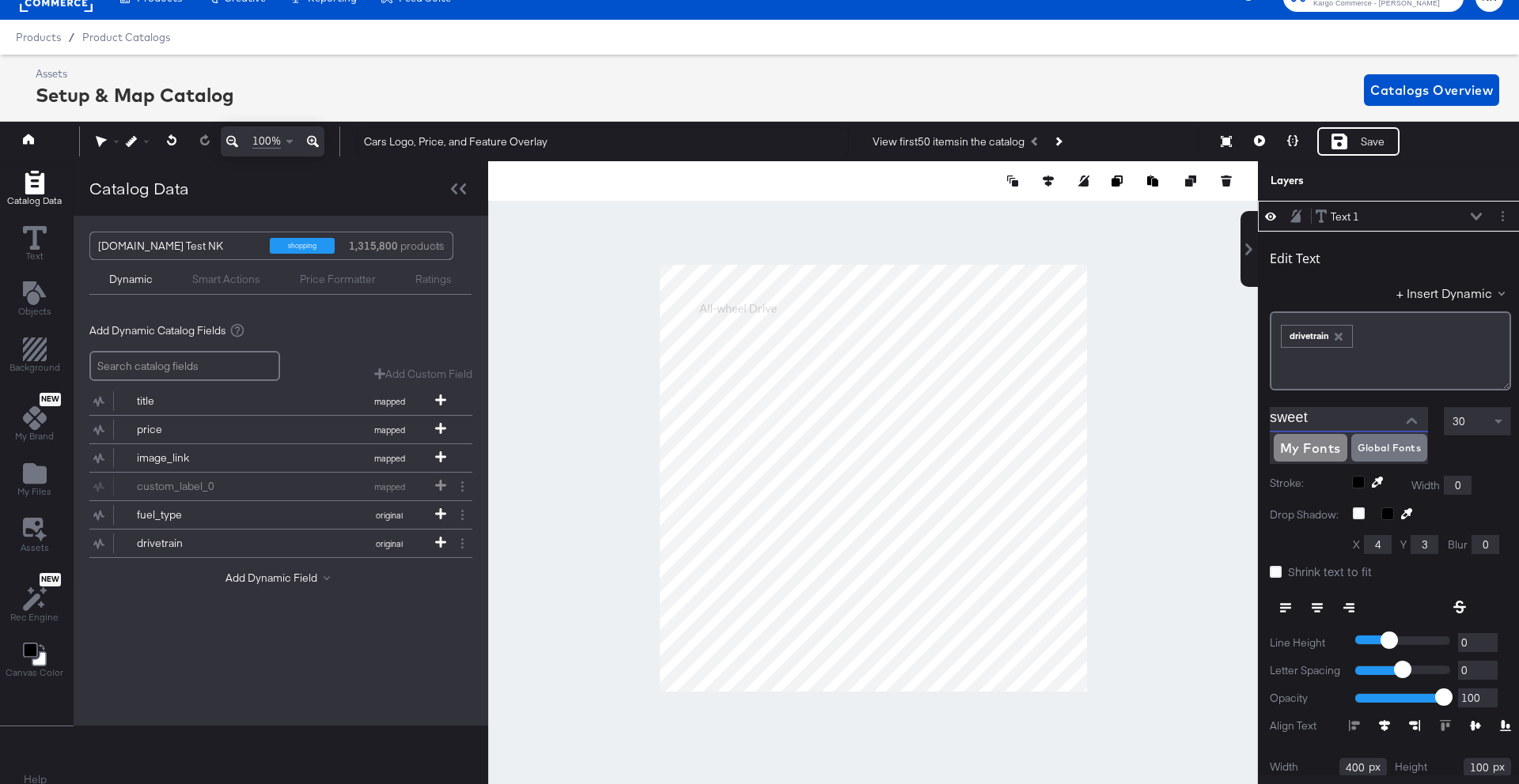
type input "Lato"
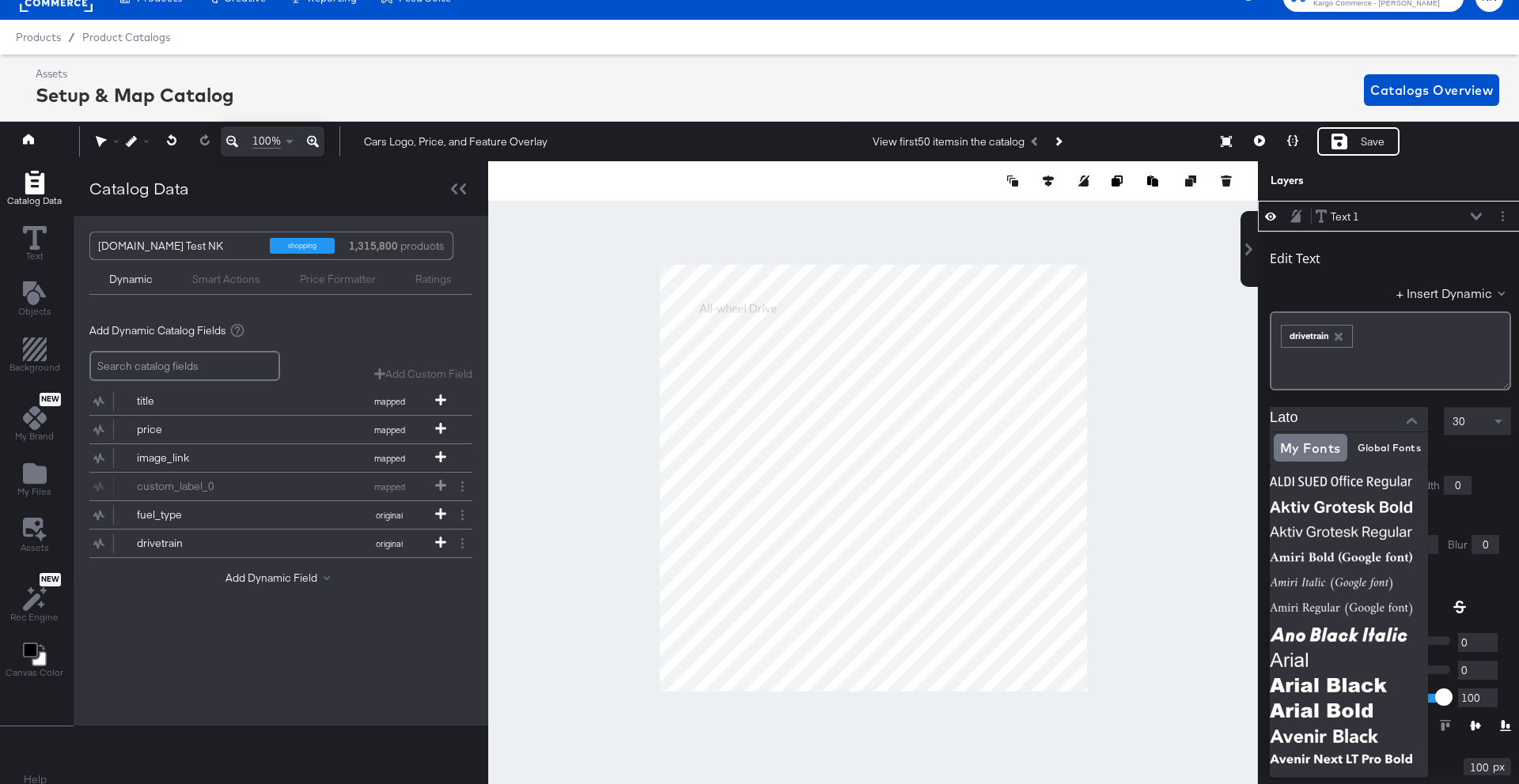
scroll to position [27, 0]
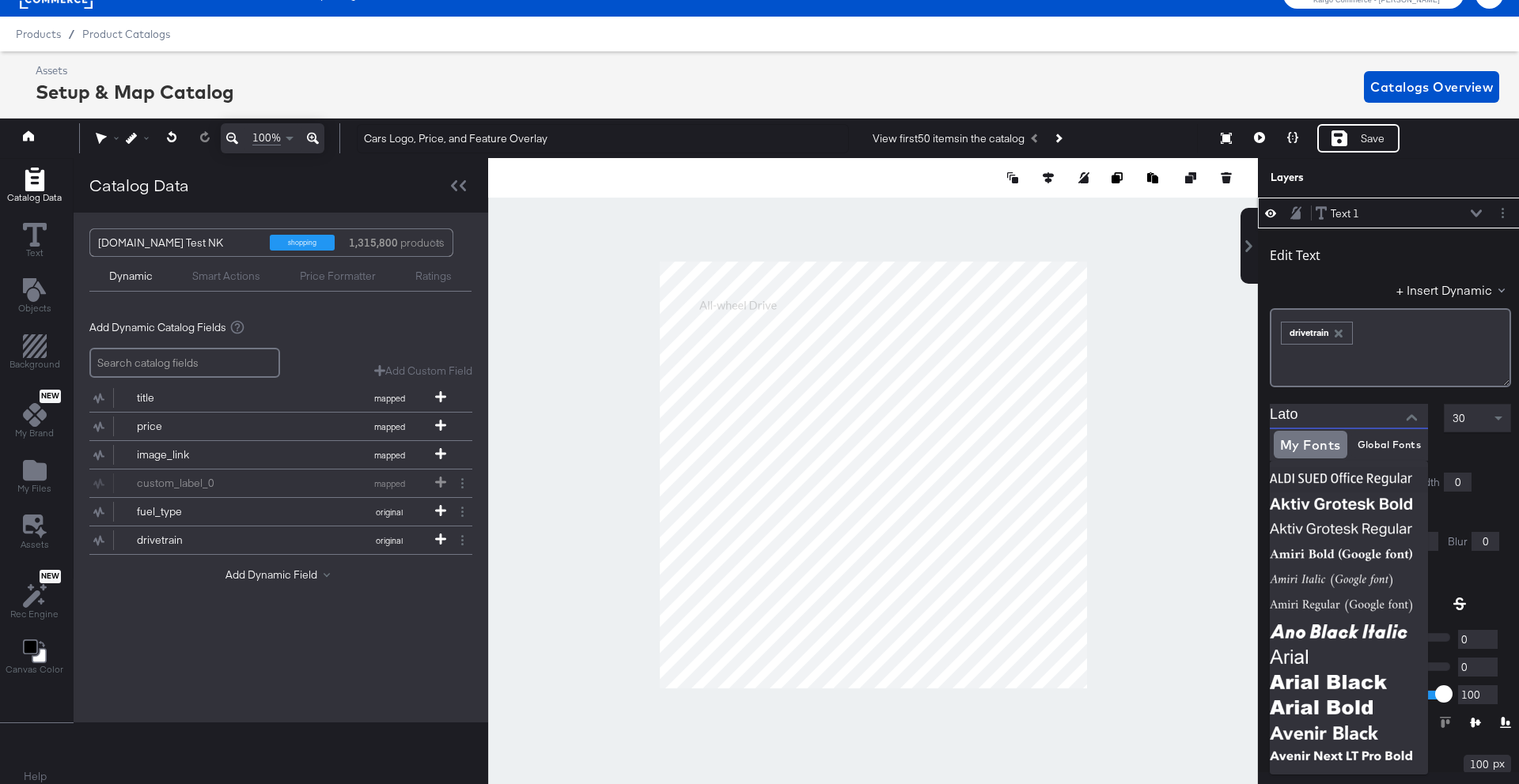
click at [1323, 414] on input "Lato" at bounding box center [1337, 416] width 134 height 24
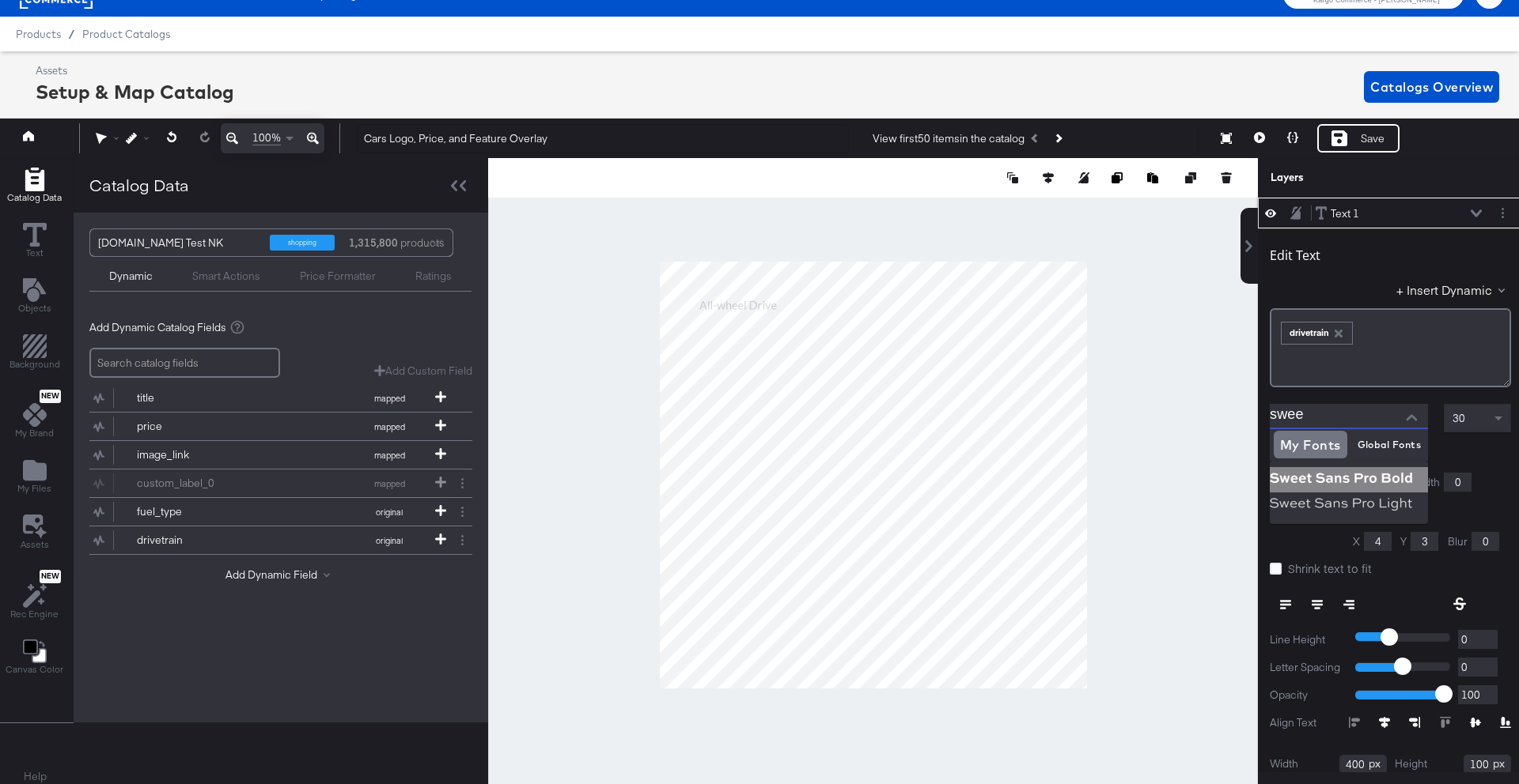
click at [1321, 469] on img at bounding box center [1348, 479] width 158 height 26
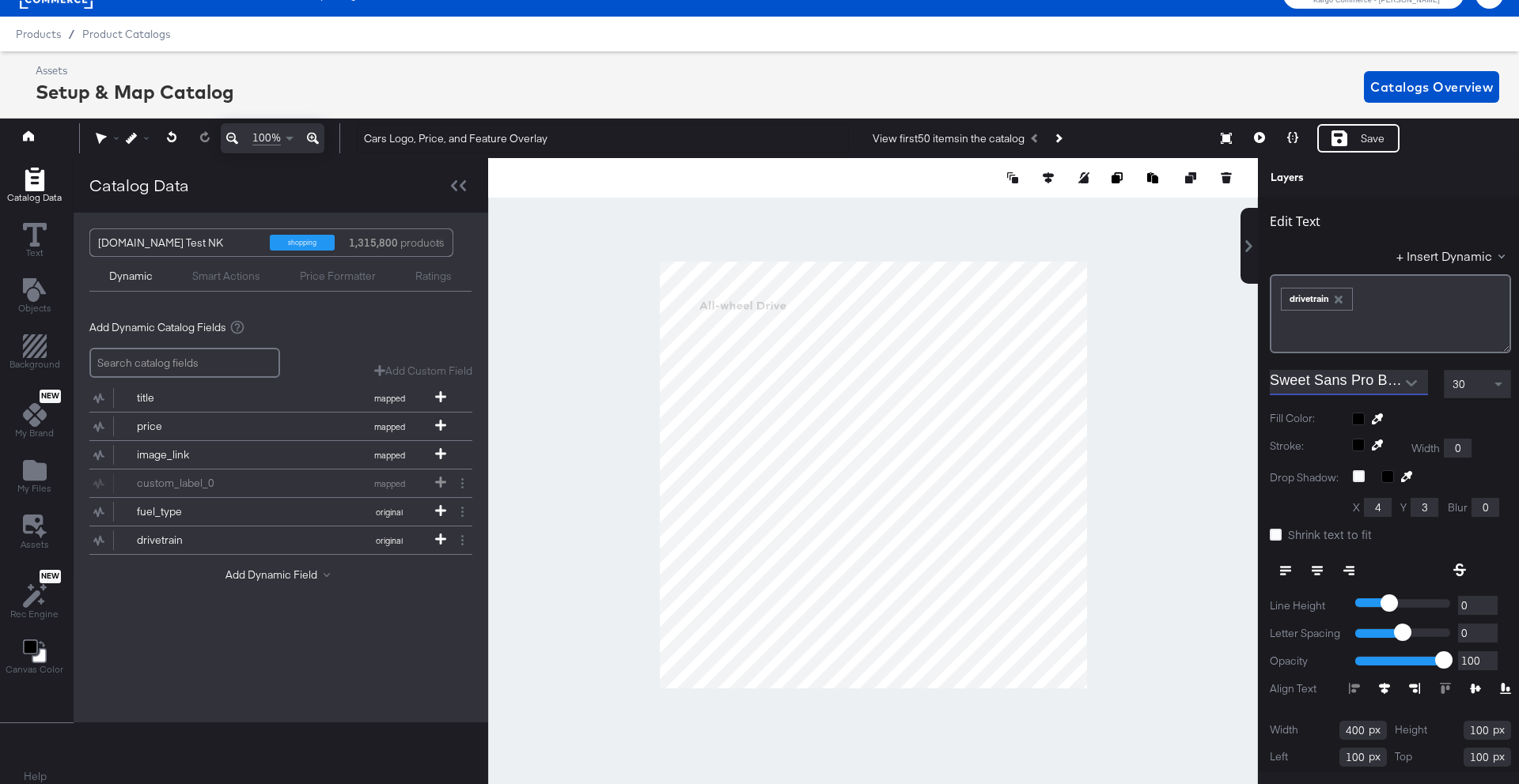
scroll to position [33, 0]
type input "Sweet Sans Pro Bold"
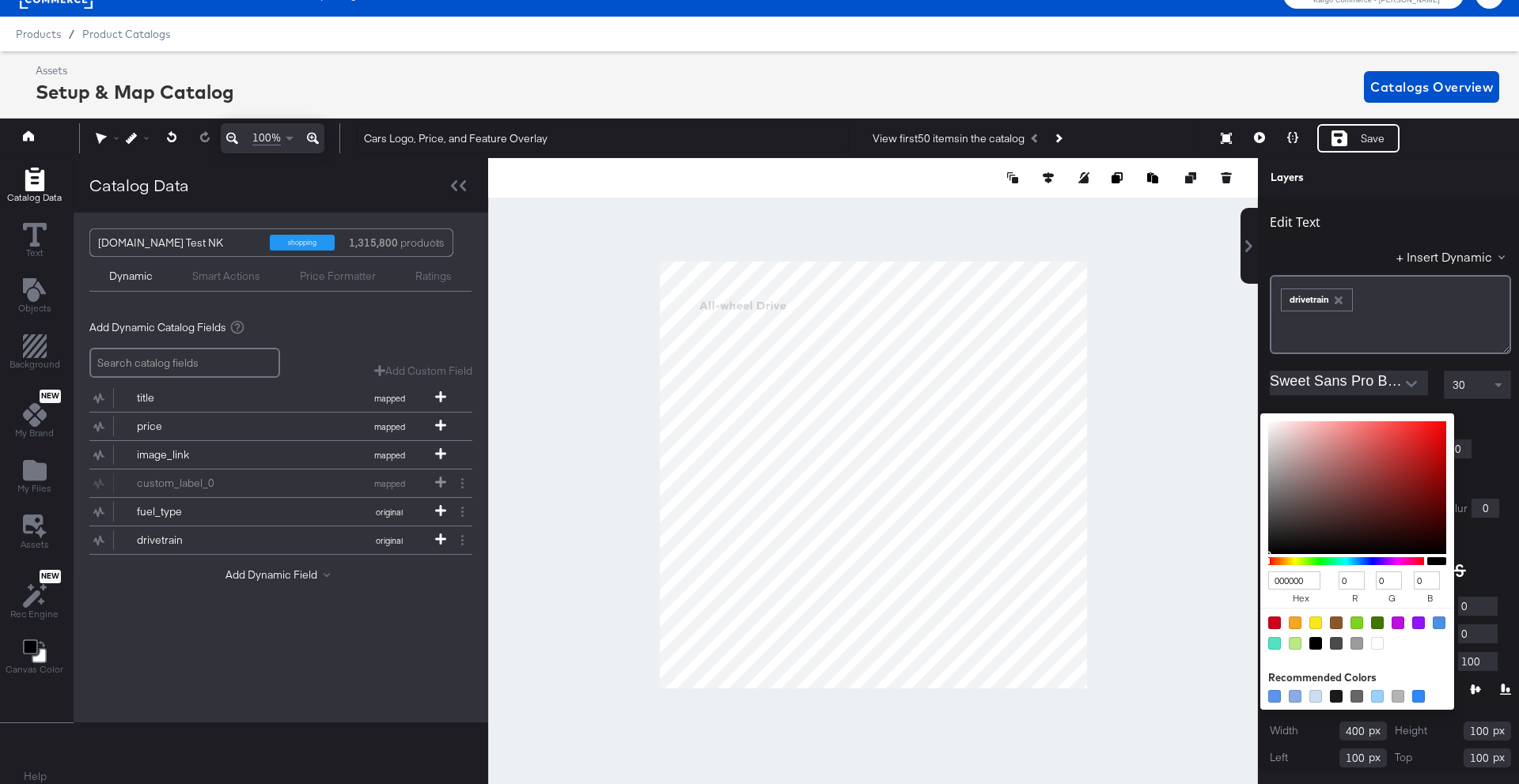
click at [1358, 421] on div "000000 hex 0 r 0 g 0 b 100 a Recommended Colors" at bounding box center [1431, 419] width 159 height 12
click at [1376, 645] on div at bounding box center [1377, 643] width 12 height 12
type input "FFFFFF"
type input "255"
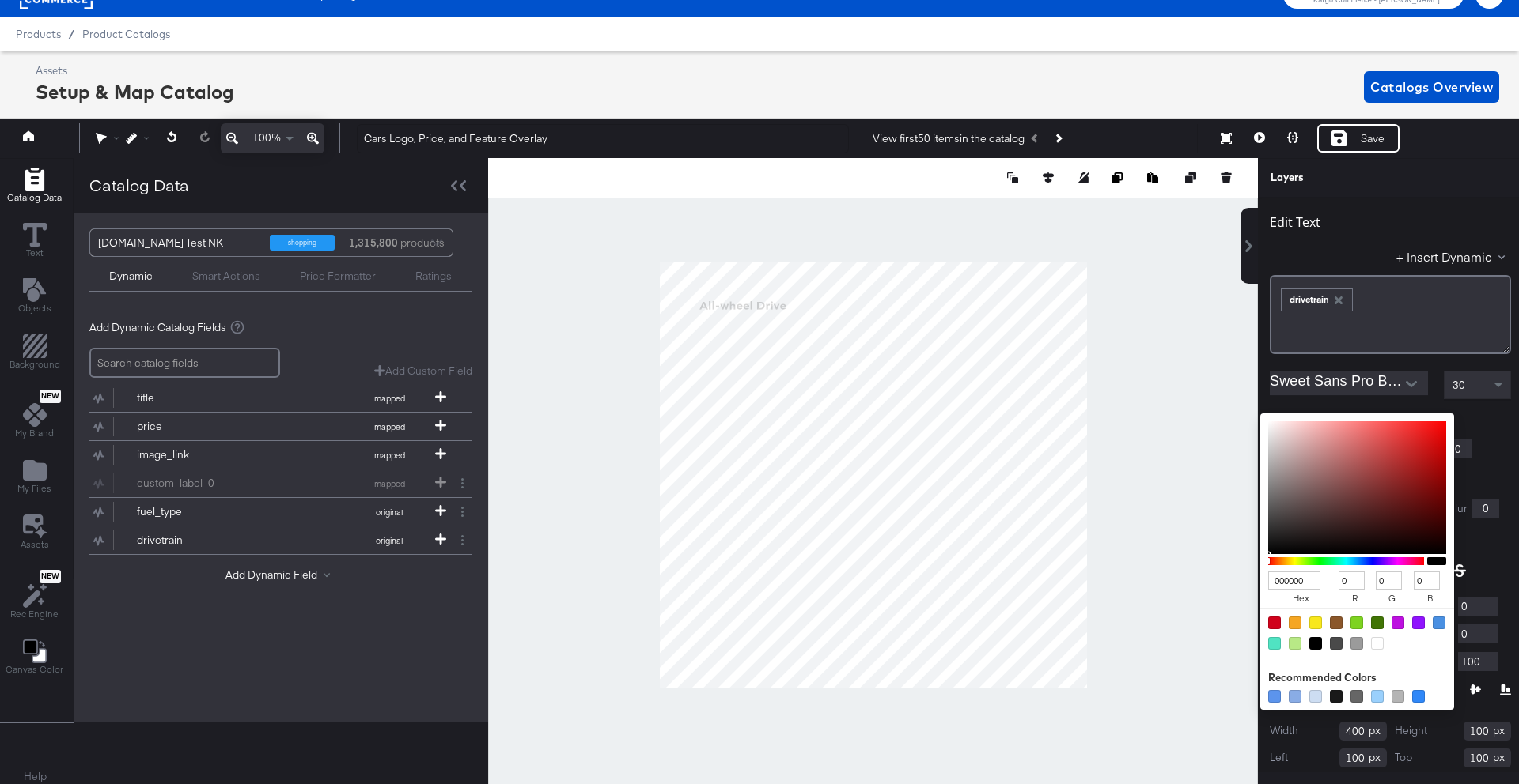
type input "255"
click at [1491, 455] on div "Stroke: Width 0" at bounding box center [1390, 449] width 241 height 19
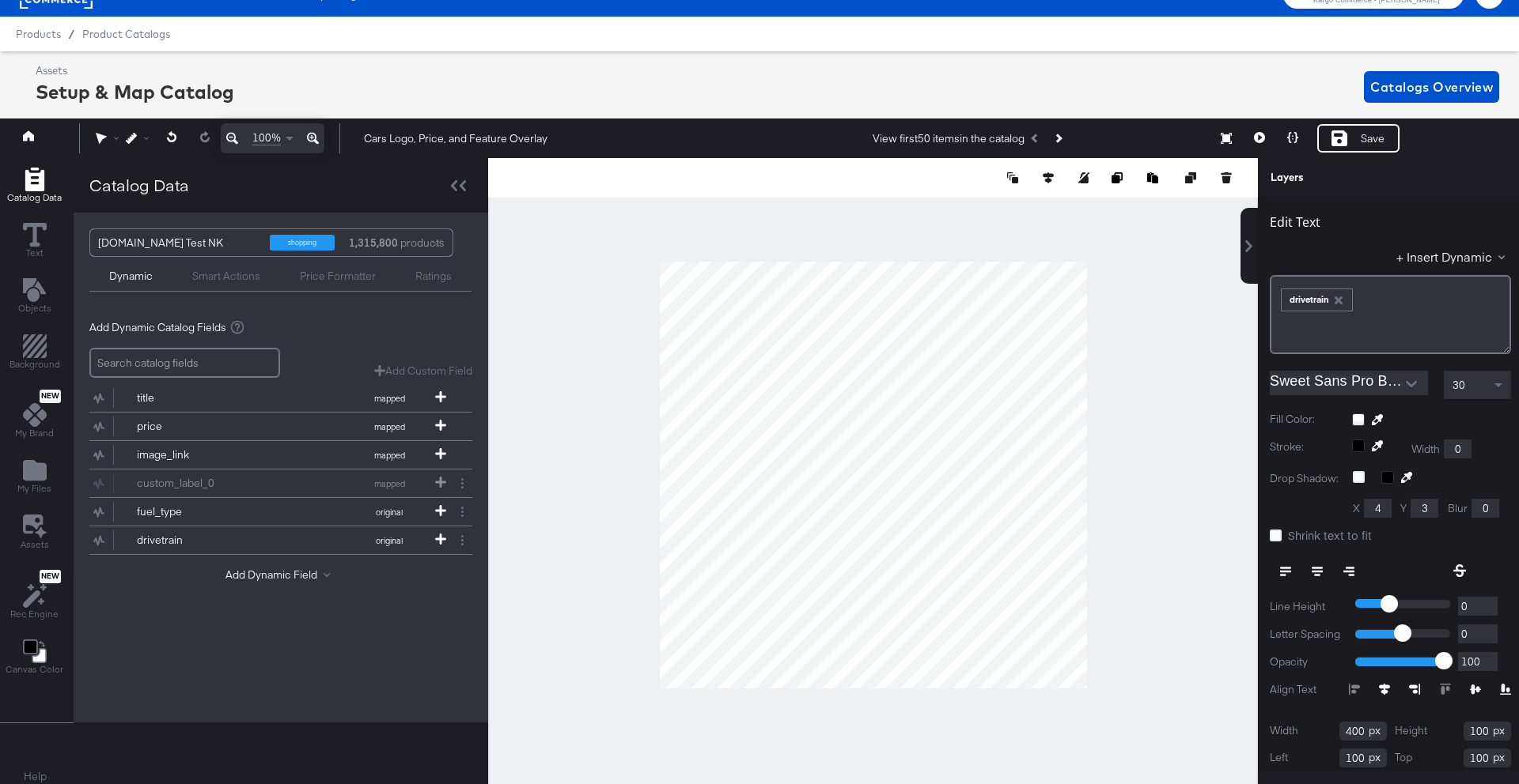
scroll to position [52, 0]
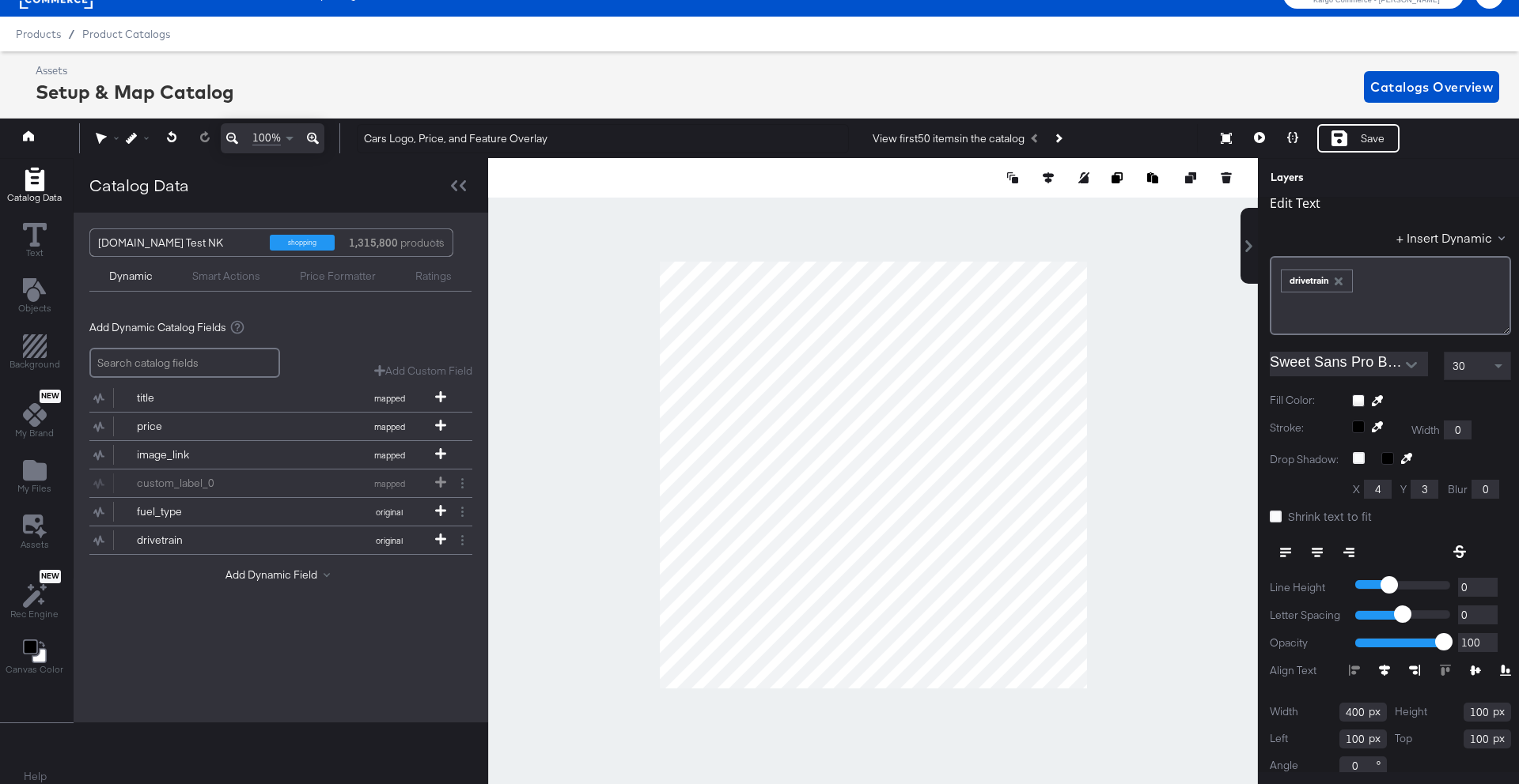
drag, startPoint x: 1362, startPoint y: 706, endPoint x: 1382, endPoint y: 707, distance: 20.0
click at [1362, 706] on input "400" at bounding box center [1362, 712] width 47 height 19
type input "4"
type input "334"
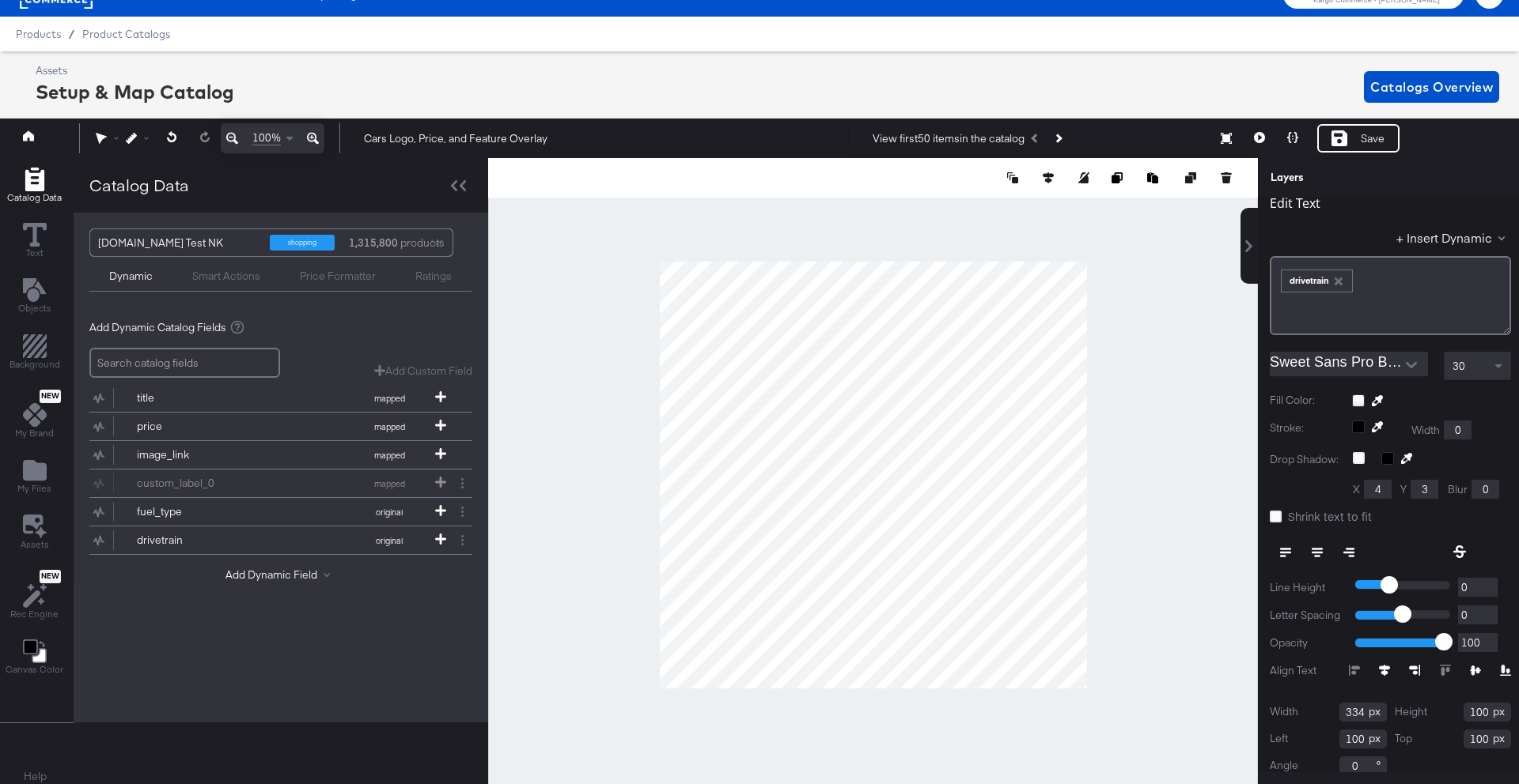
click at [1362, 740] on input "100" at bounding box center [1362, 738] width 47 height 19
type input "1"
type input "373"
click at [1485, 736] on input "100" at bounding box center [1487, 738] width 47 height 19
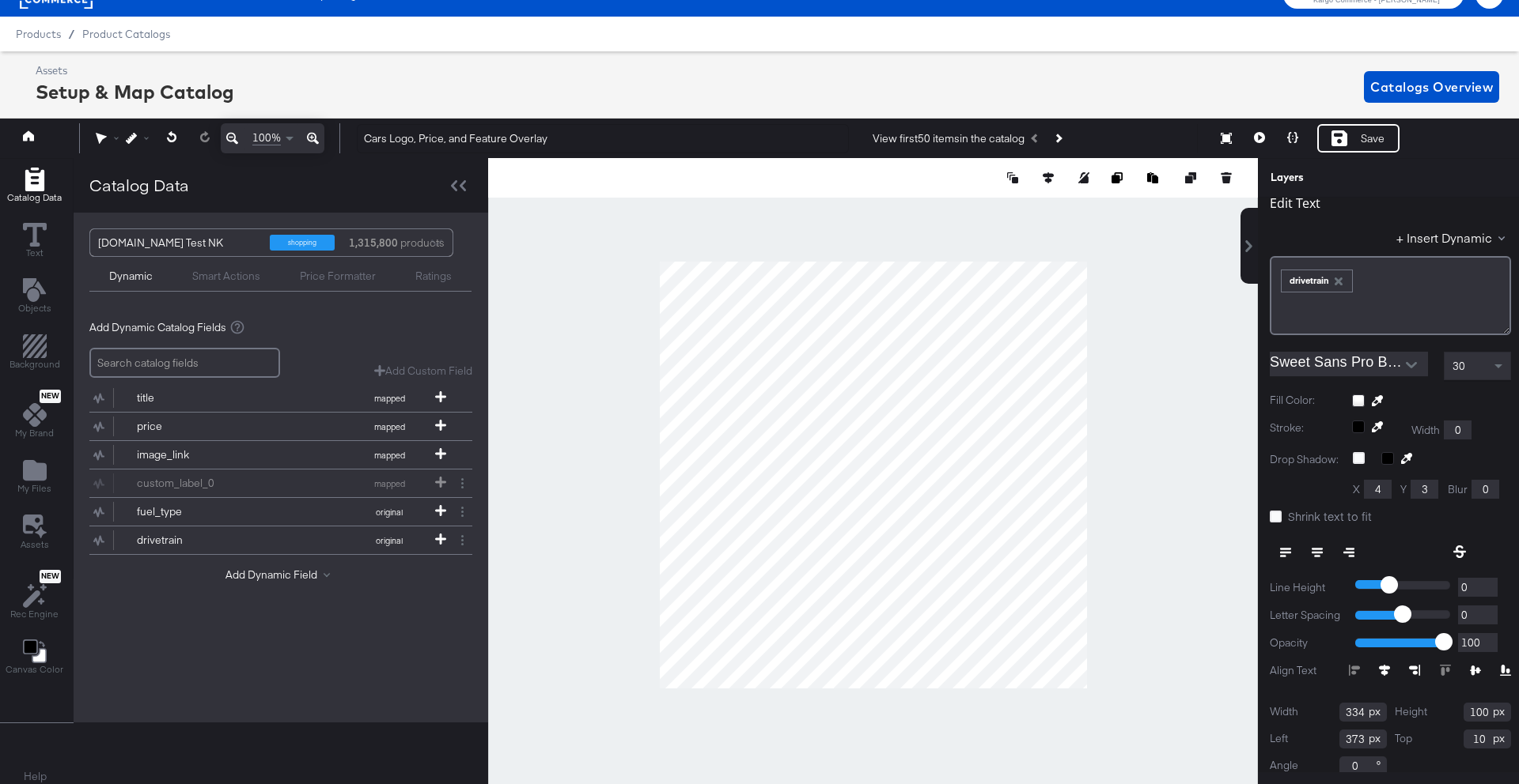
type input "1"
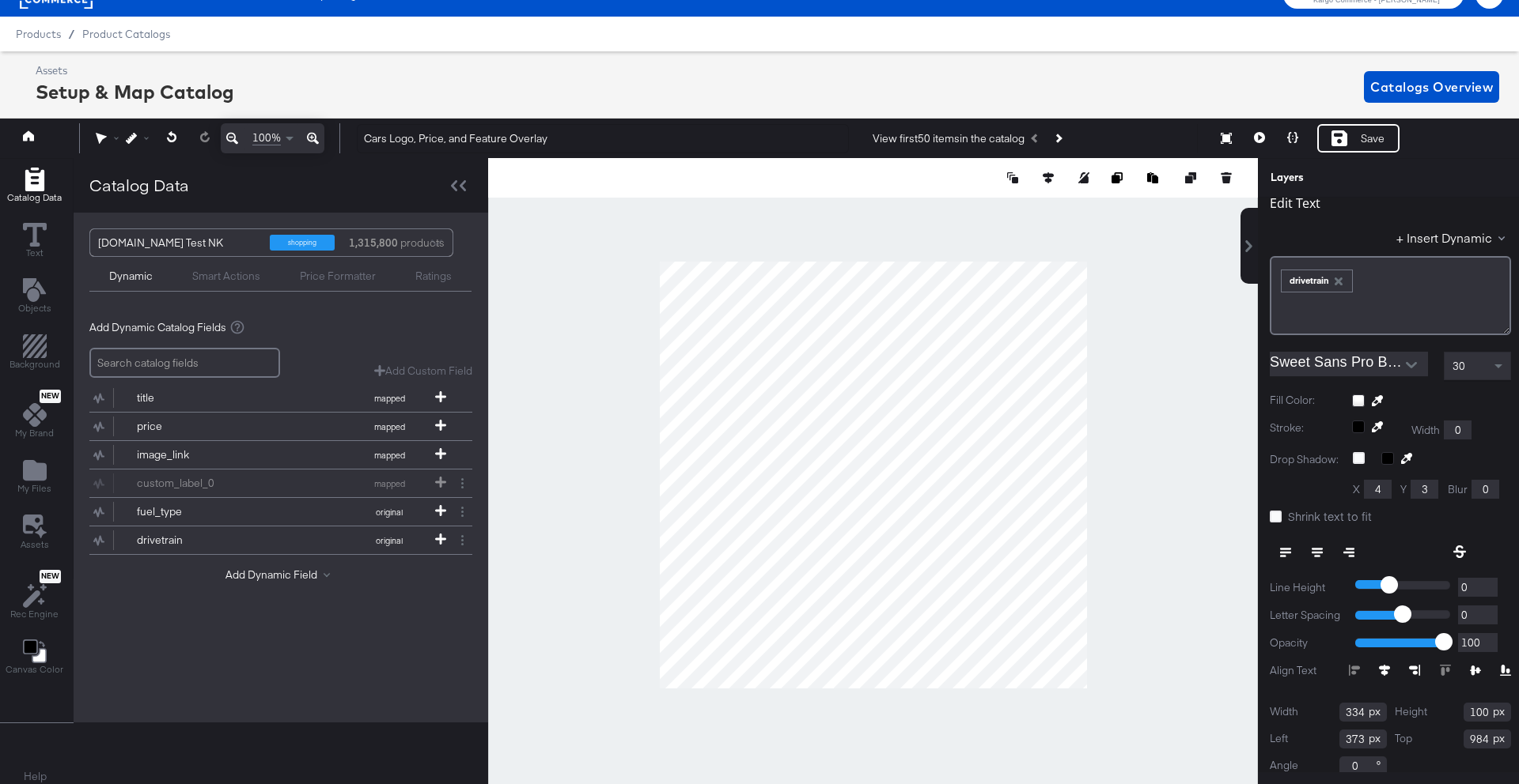
type input "984"
click at [1442, 740] on div "Top 984" at bounding box center [1453, 738] width 117 height 19
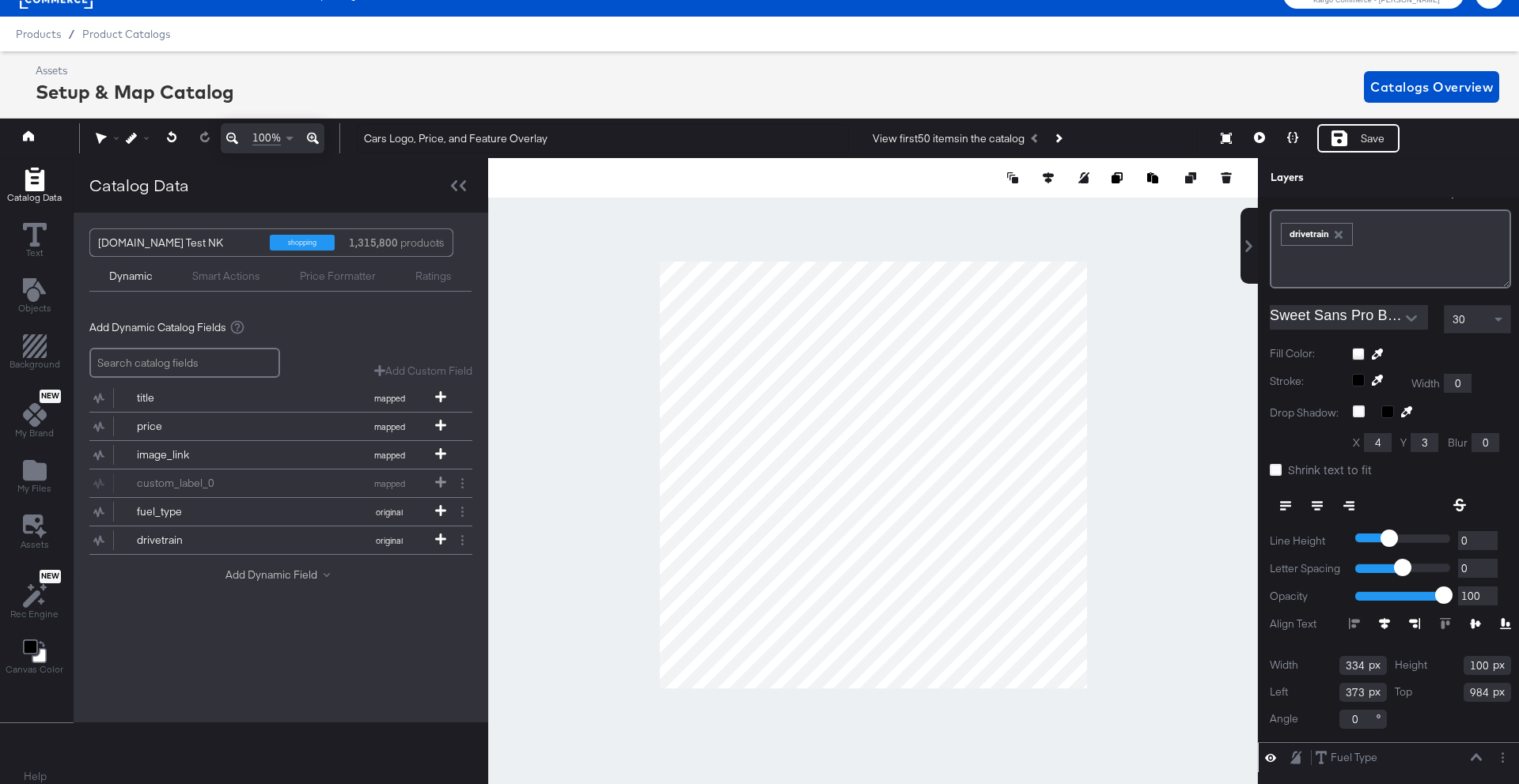
click at [310, 576] on button "Add Dynamic Field" at bounding box center [281, 575] width 111 height 15
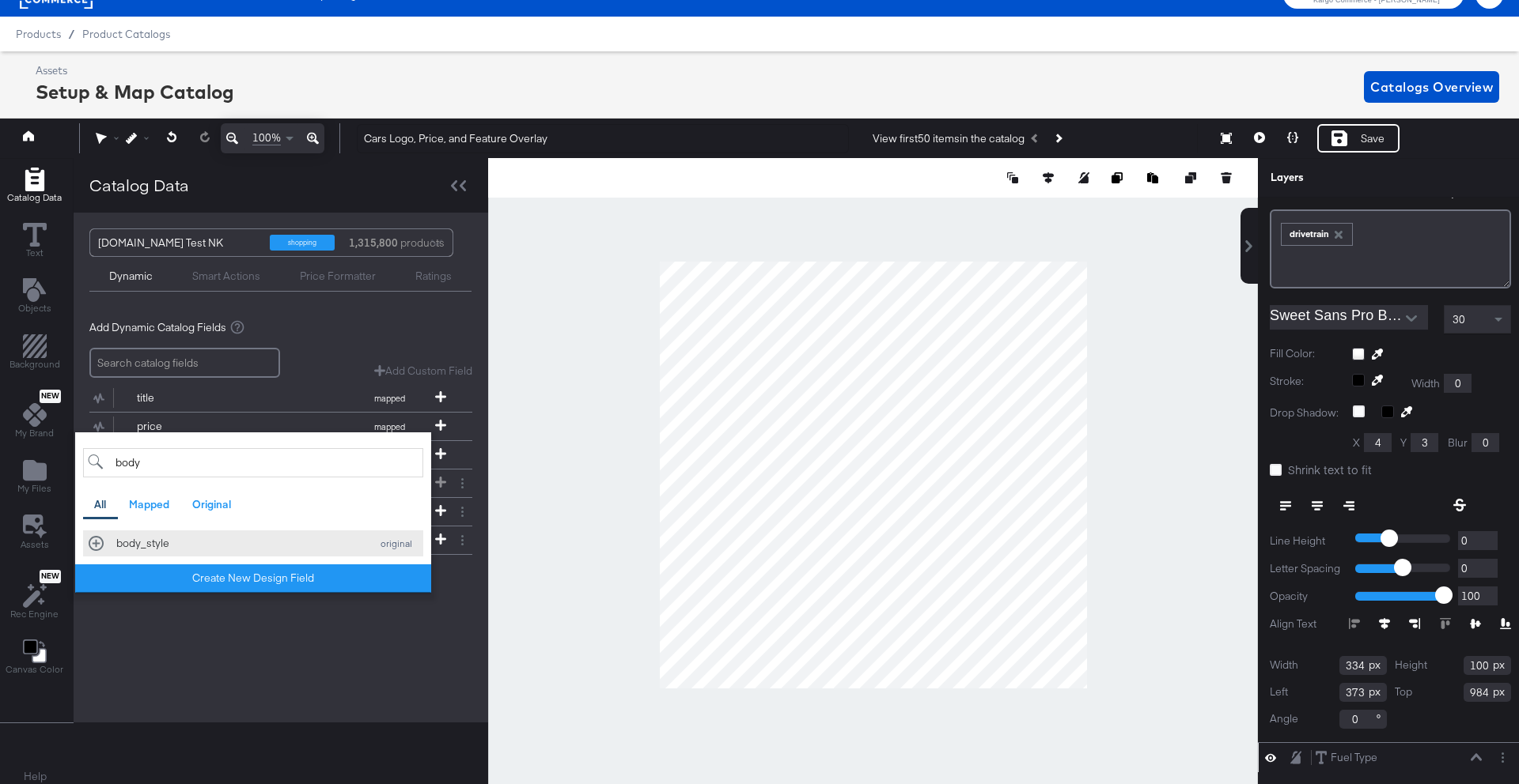
type input "body"
click at [100, 543] on div "body_style original" at bounding box center [253, 543] width 329 height 15
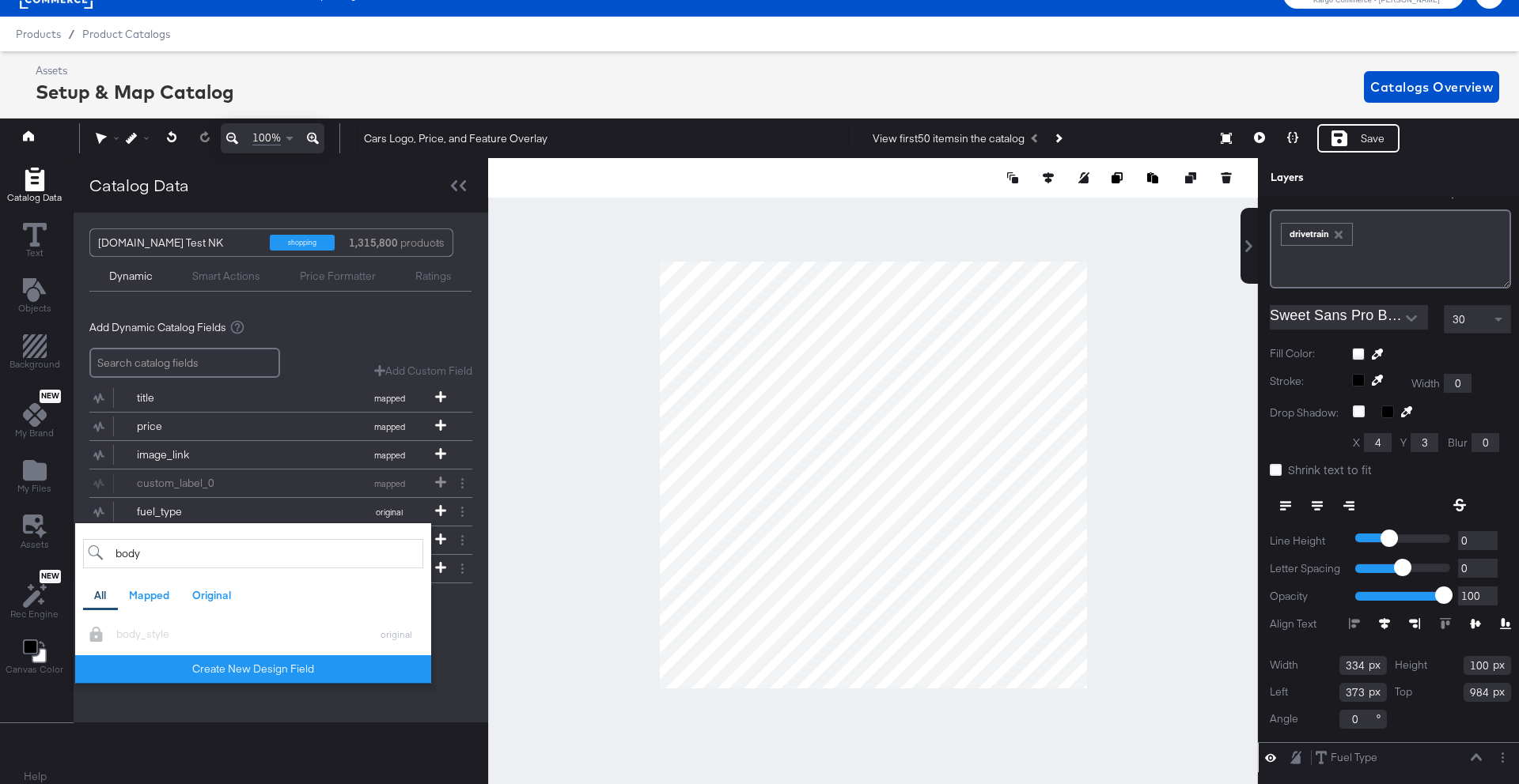
click at [456, 642] on div "Add Dynamic Catalog Fields Add Custom Field Create a custom field based on an e…" at bounding box center [281, 476] width 414 height 339
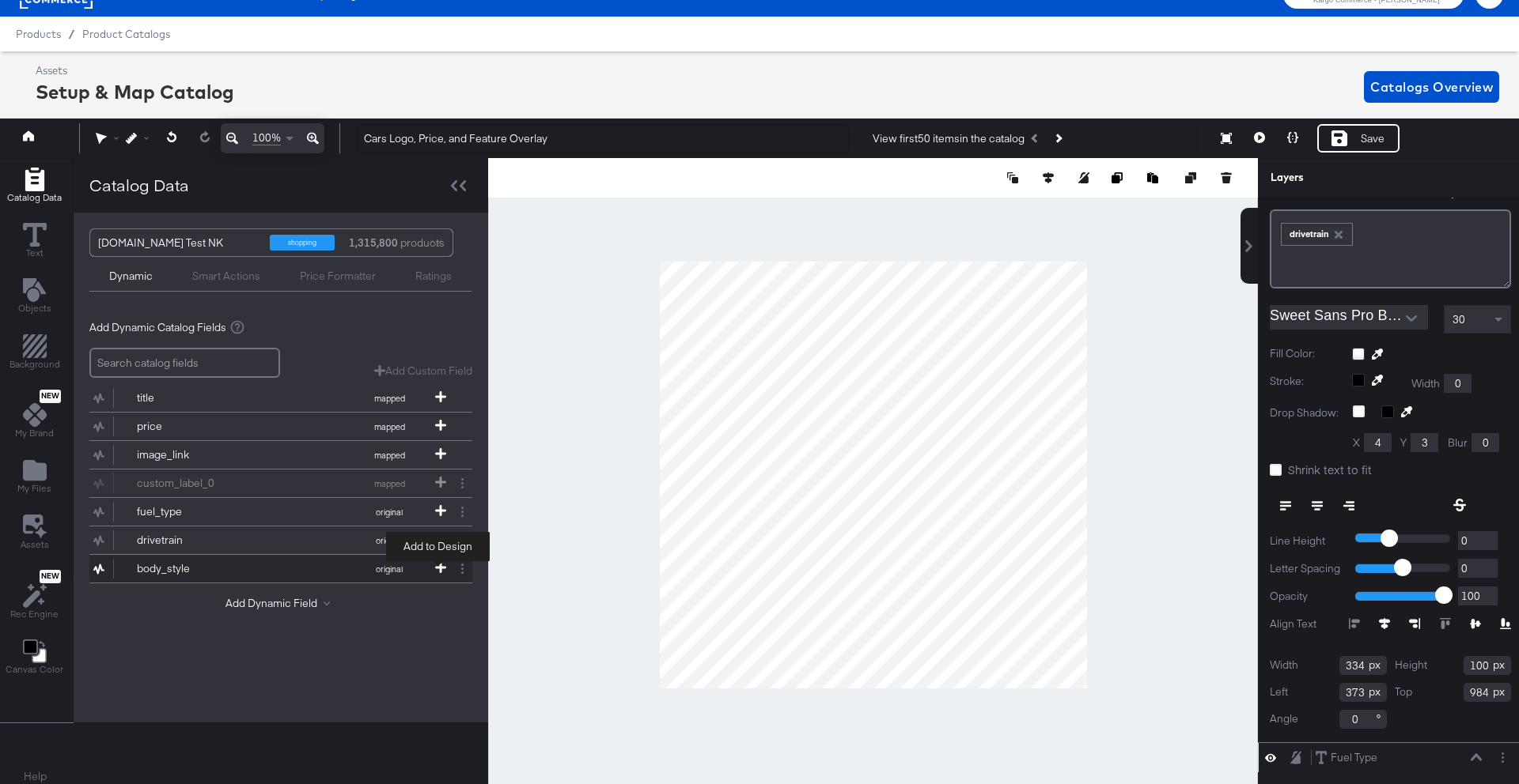
click at [438, 570] on icon at bounding box center [440, 567] width 11 height 11
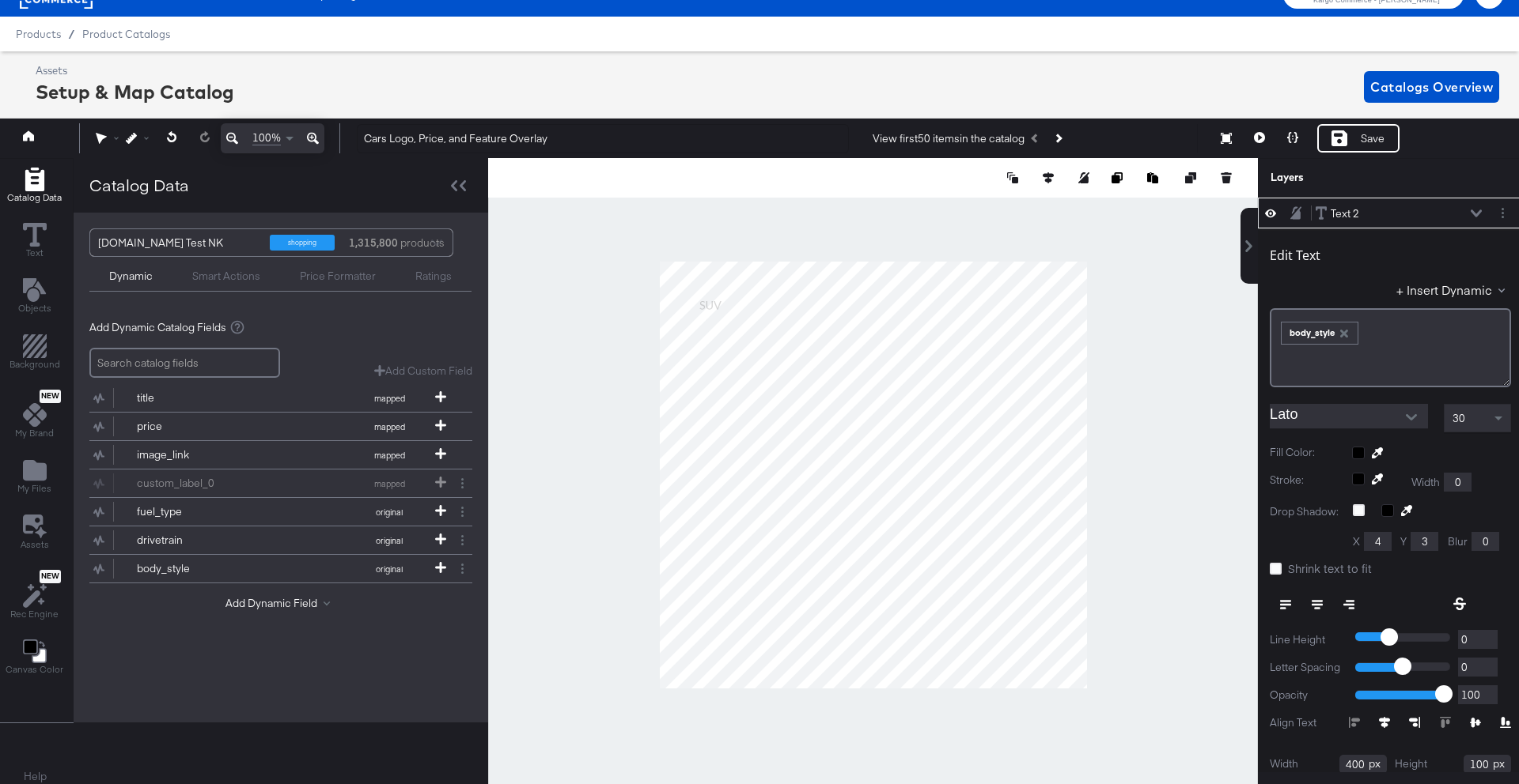
click at [1365, 220] on div "Text 2 Text 2" at bounding box center [1398, 214] width 167 height 17
click at [1360, 214] on div "Text 2 Text 2" at bounding box center [1398, 214] width 167 height 17
click at [1349, 215] on div "Text 2" at bounding box center [1344, 214] width 28 height 15
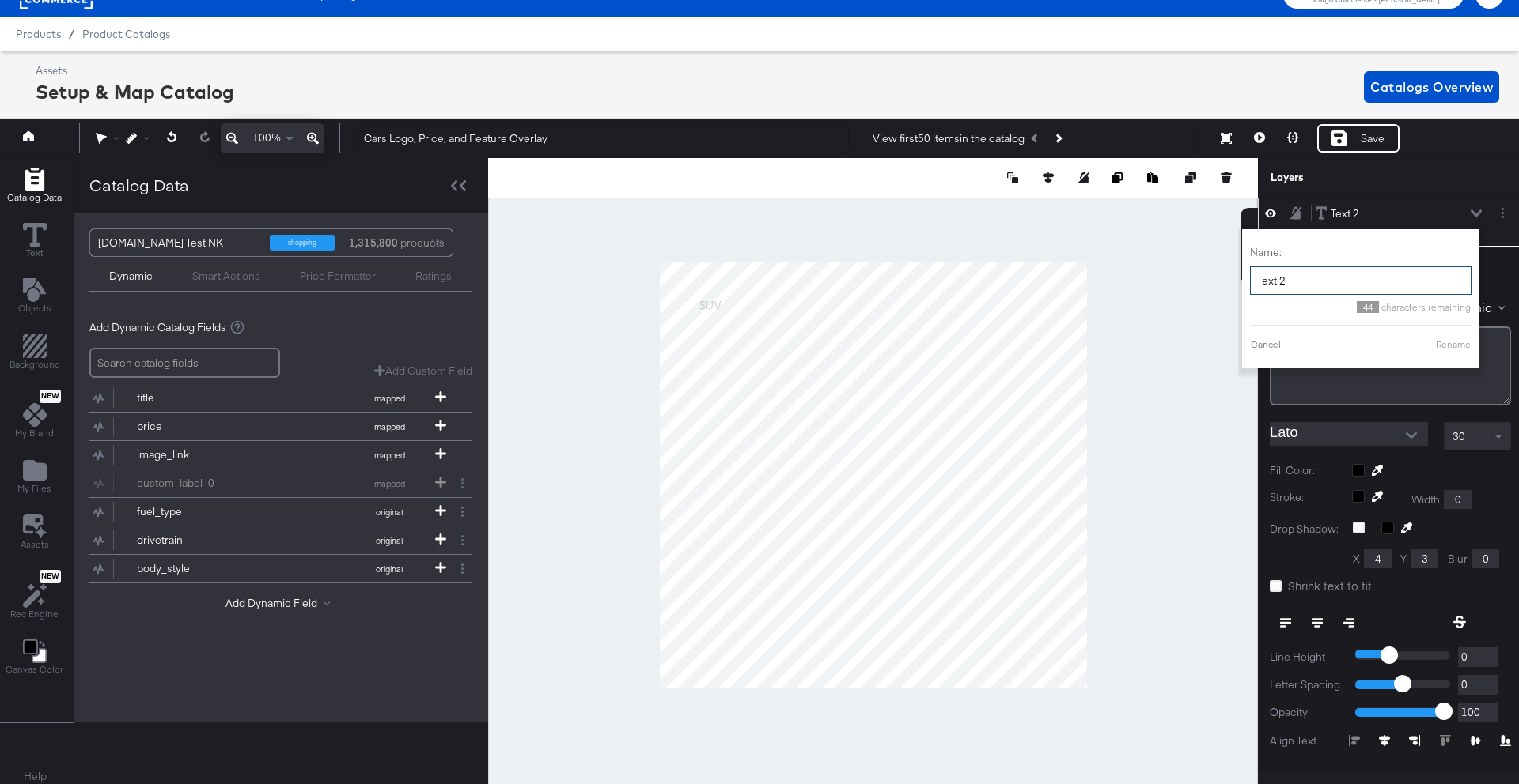
drag, startPoint x: 1323, startPoint y: 282, endPoint x: 1219, endPoint y: 279, distance: 104.0
click at [1219, 198] on div "Catalog Data Text Objects Background New My Brand My Files Assets New Rec Engin…" at bounding box center [759, 178] width 1526 height 40
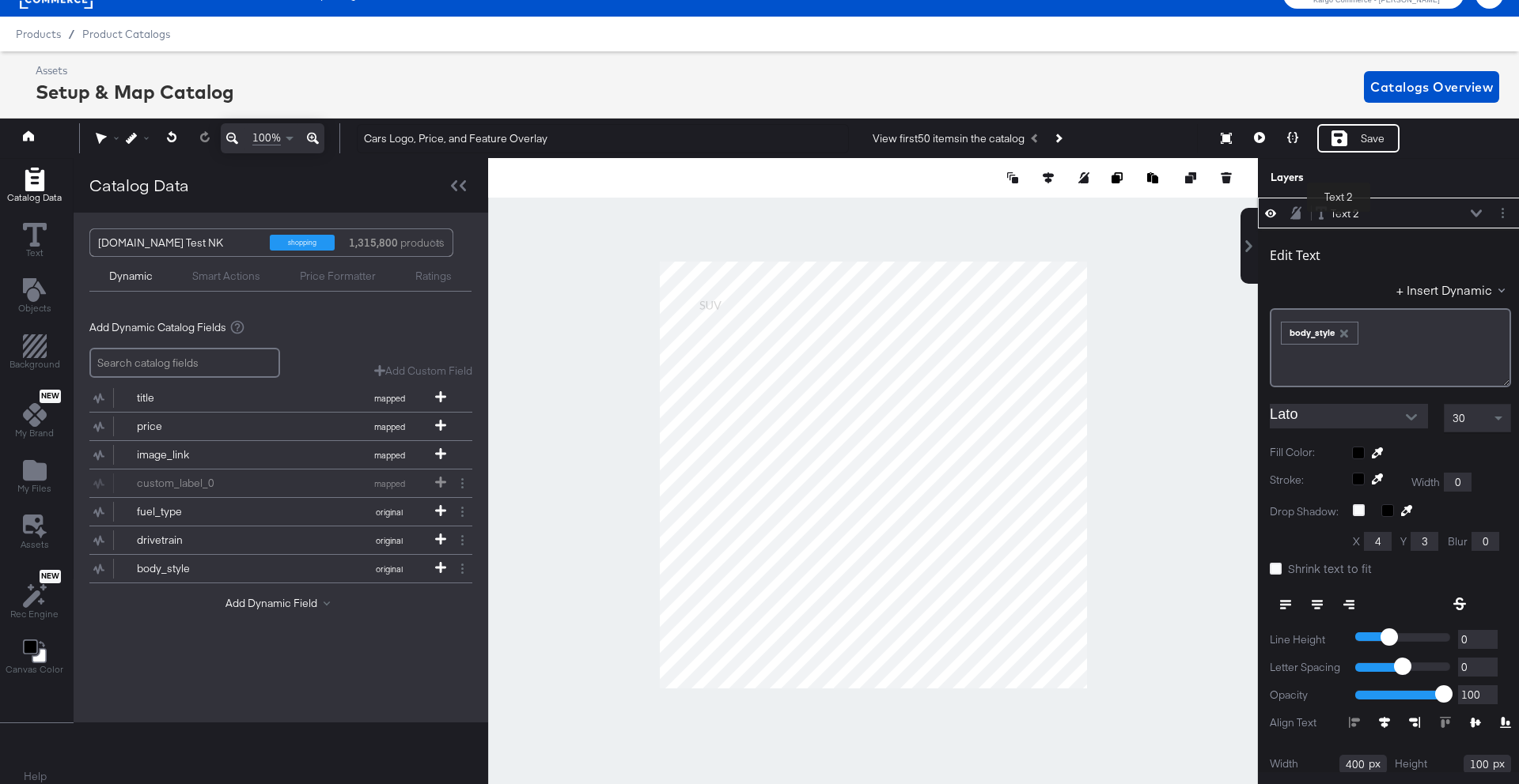
click at [1340, 215] on div "Text 2" at bounding box center [1344, 214] width 28 height 15
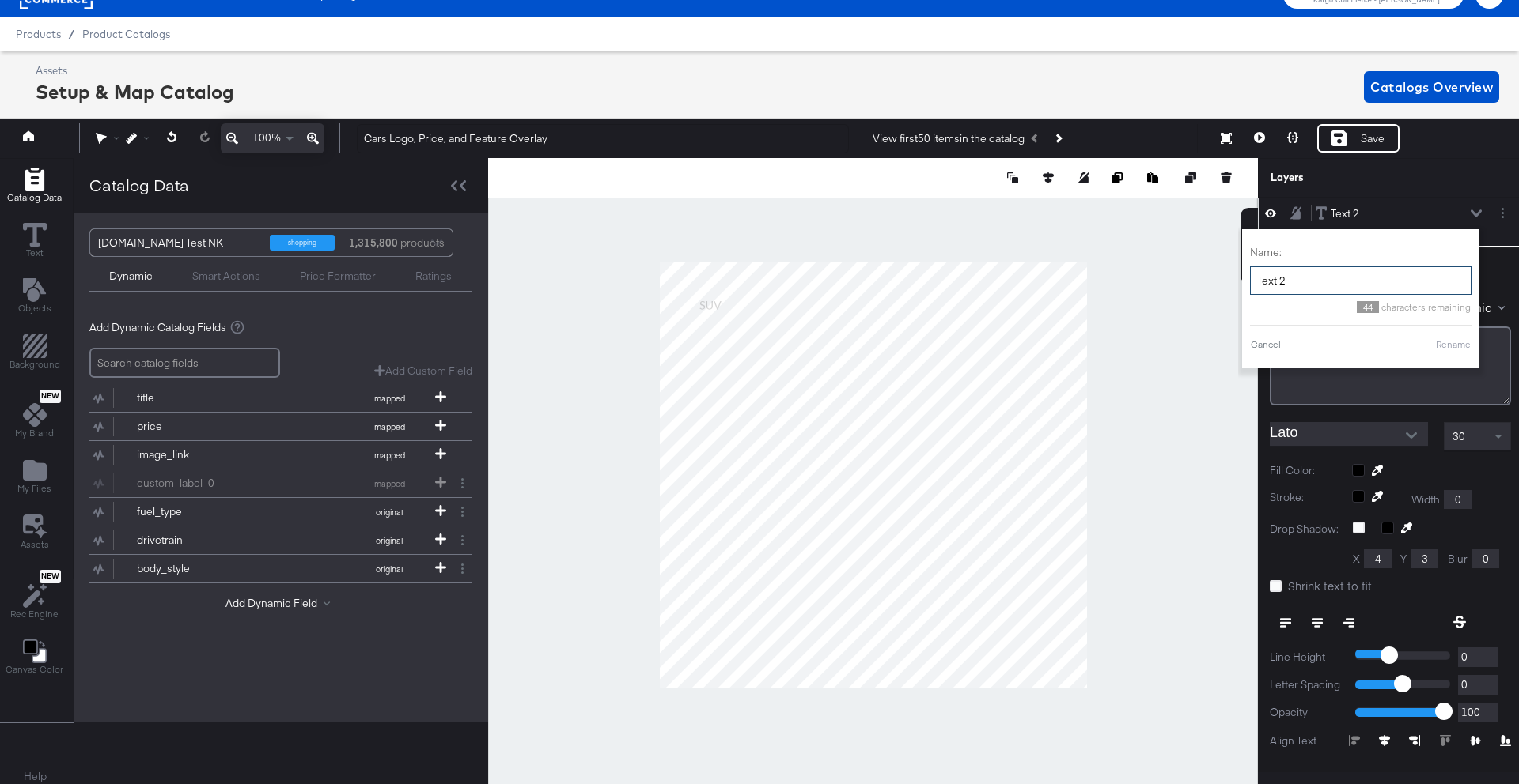
drag, startPoint x: 1309, startPoint y: 278, endPoint x: 1255, endPoint y: 279, distance: 54.0
click at [1255, 279] on input "Text 2" at bounding box center [1360, 281] width 221 height 29
type input "Body Type"
click at [1423, 342] on div "Cancel Rename" at bounding box center [1360, 344] width 221 height 14
click at [1400, 208] on div "Text 2 Text 2" at bounding box center [1398, 214] width 167 height 17
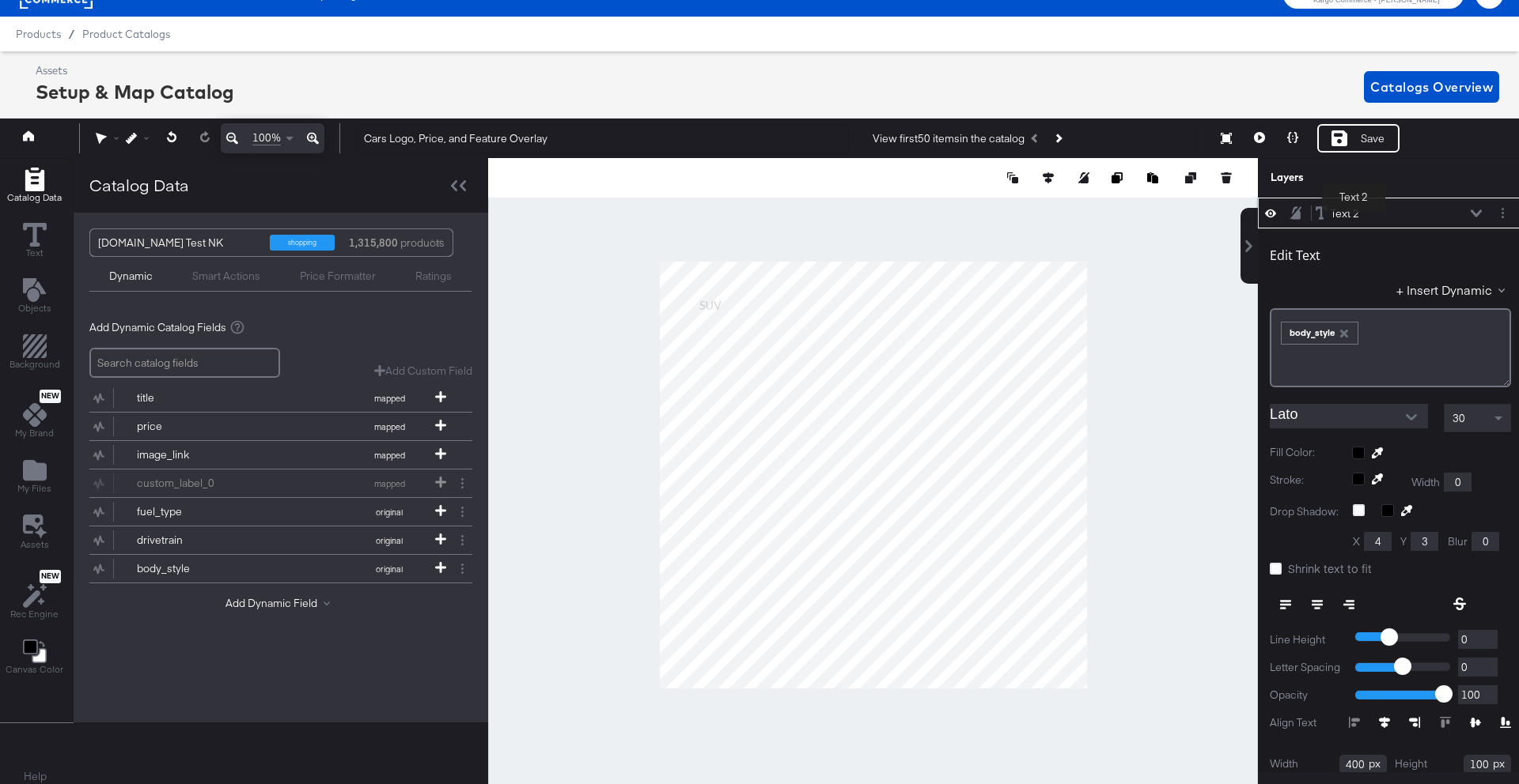
click at [1353, 215] on div "Text 2" at bounding box center [1344, 214] width 28 height 15
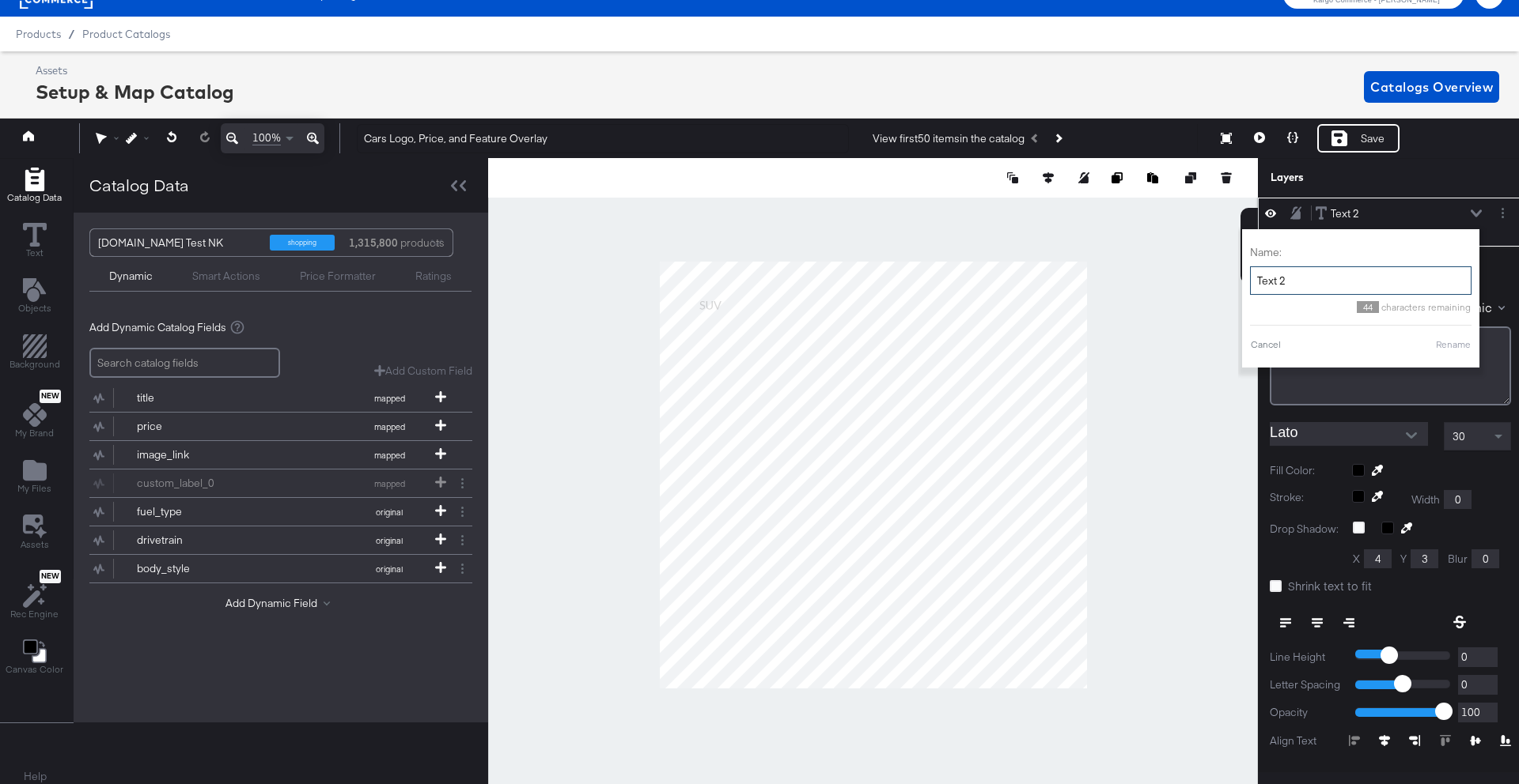
drag, startPoint x: 1325, startPoint y: 281, endPoint x: 1246, endPoint y: 277, distance: 79.1
click at [1246, 277] on div "Name: Text 2 44 characters remaining Cancel Rename" at bounding box center [1360, 298] width 237 height 138
type input "ı"
type input "Body Type"
click at [1295, 315] on div "Name: Body Type 41 characters remaining Cancel Rename" at bounding box center [1360, 298] width 221 height 123
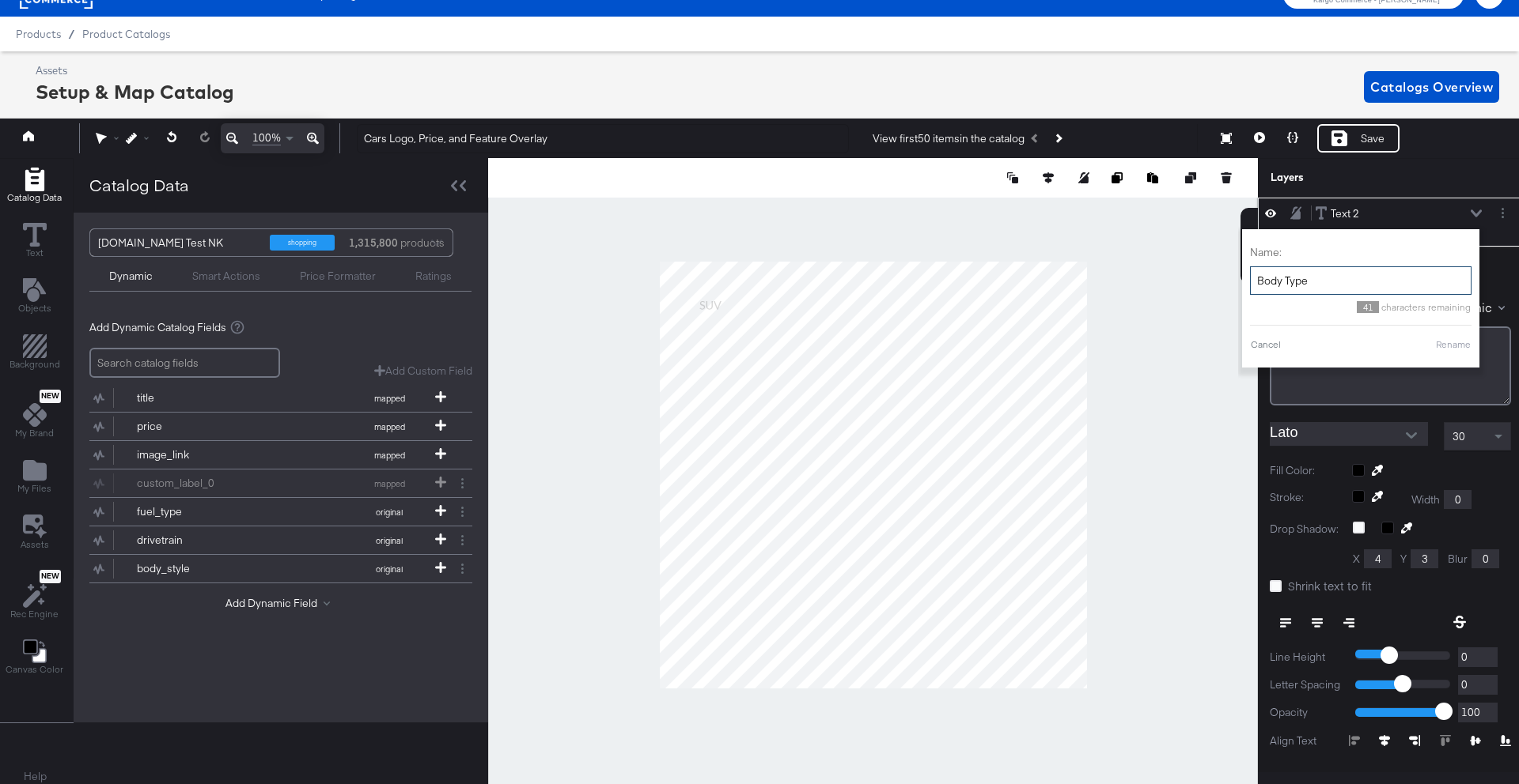
click at [1328, 280] on input "Body Type" at bounding box center [1360, 281] width 221 height 29
click at [1449, 342] on button "Rename" at bounding box center [1453, 344] width 36 height 14
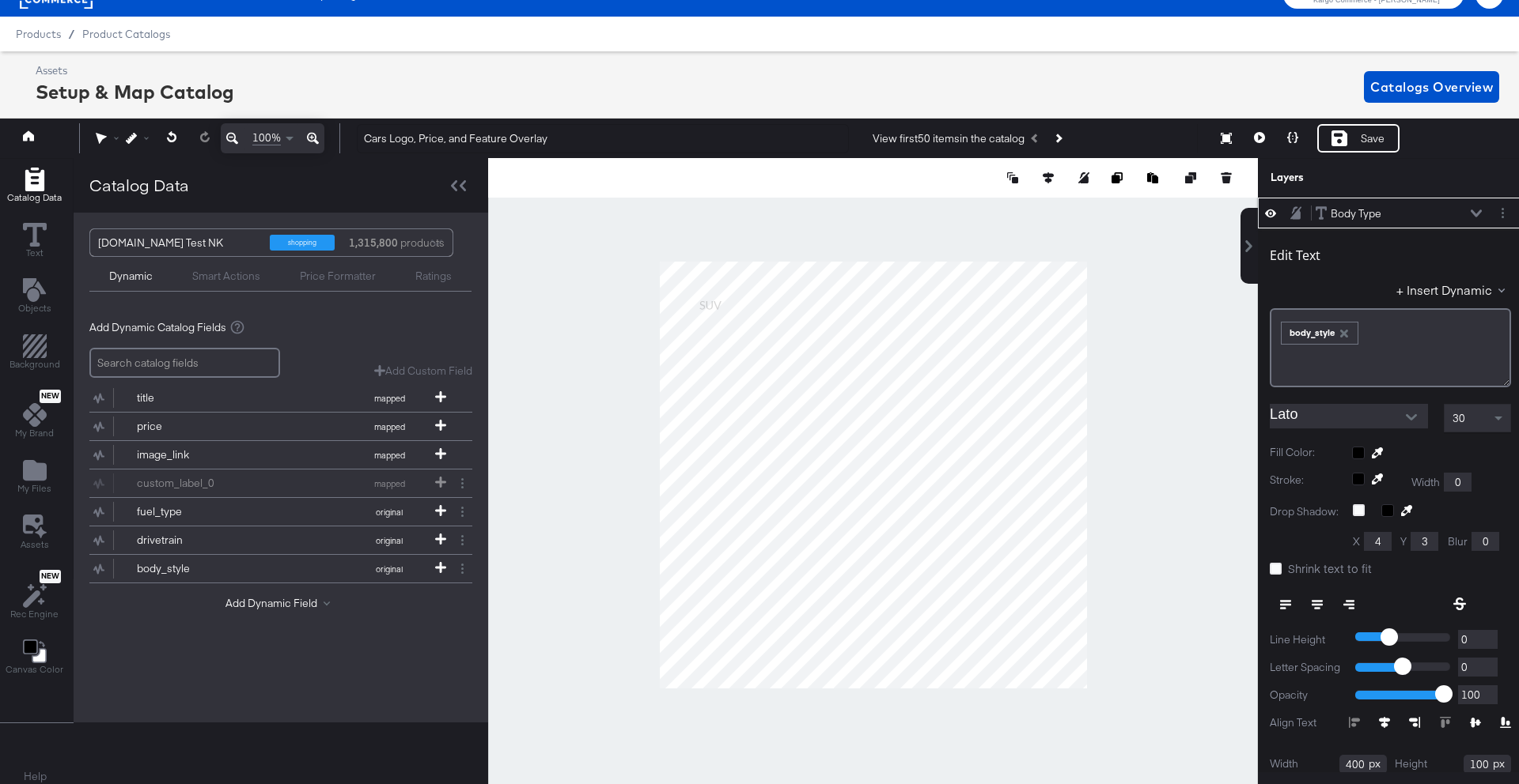
click at [1379, 420] on input "Lato" at bounding box center [1337, 416] width 134 height 24
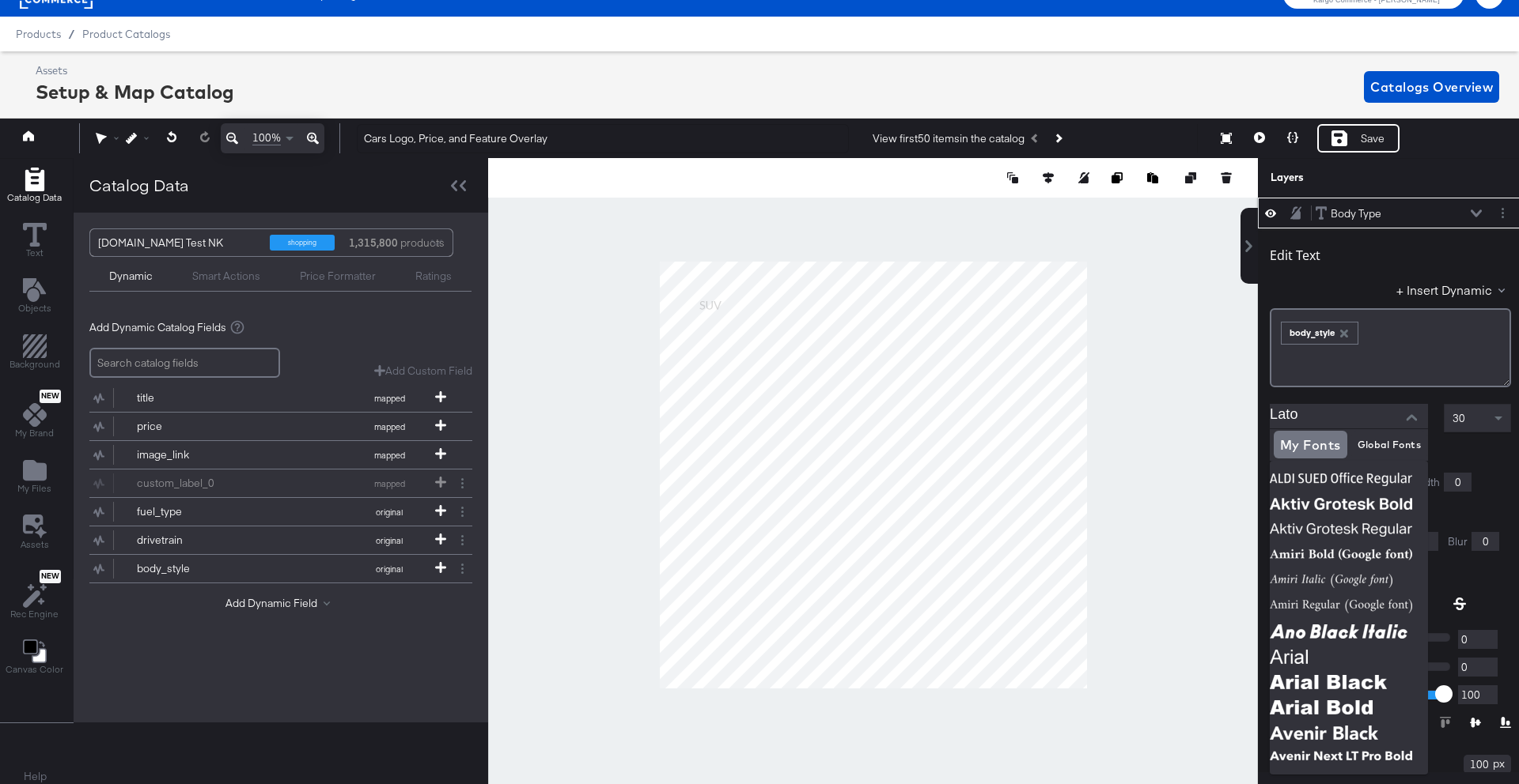
click at [1320, 417] on input "Lato" at bounding box center [1337, 416] width 134 height 24
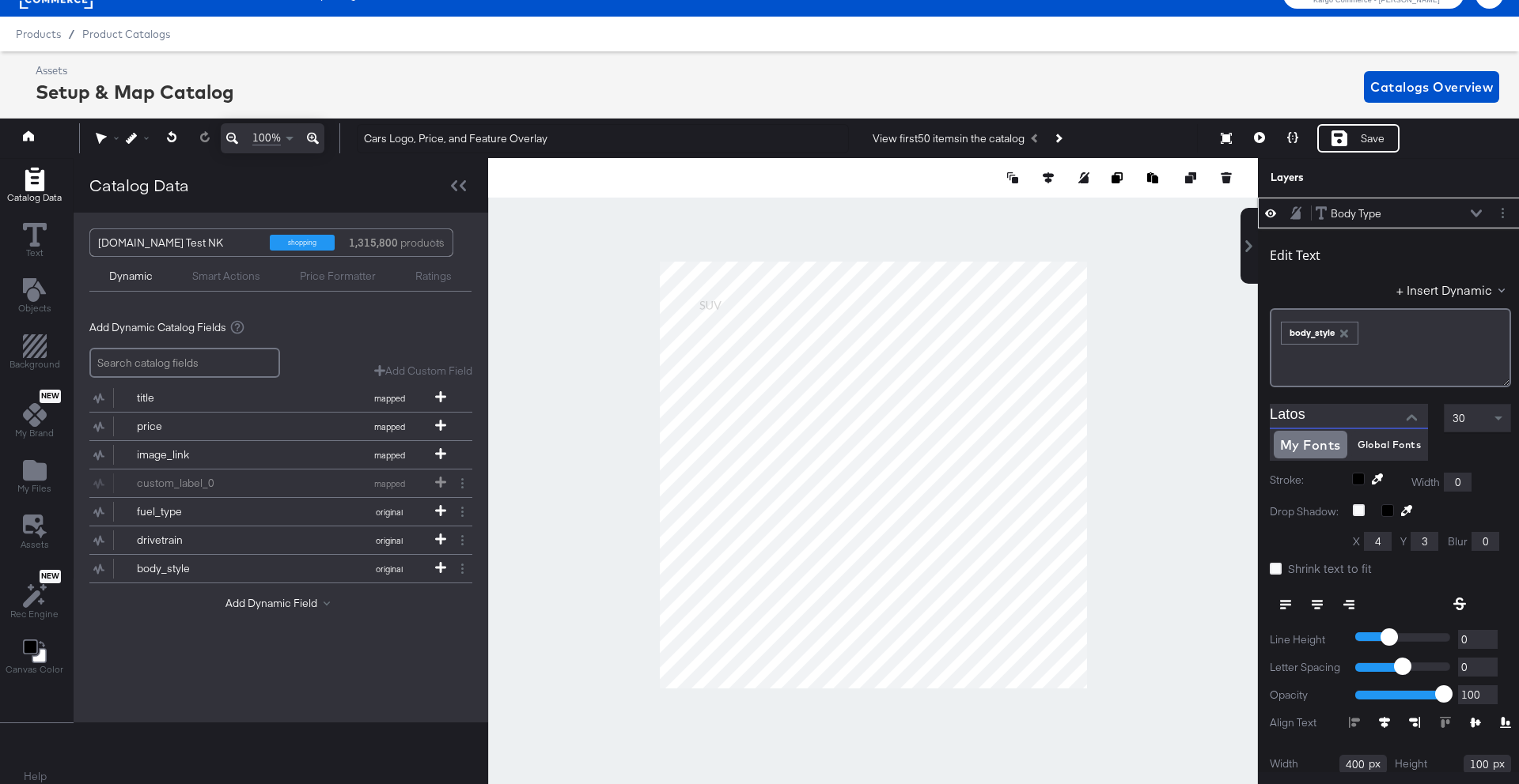
drag, startPoint x: 1320, startPoint y: 417, endPoint x: 1250, endPoint y: 416, distance: 70.0
click at [1250, 416] on div "Body Type Body Type Edit Text + Insert Dynamic ﻿ ﻿ body_style ﻿ Latos 30 Fill C…" at bounding box center [1381, 485] width 285 height 575
click at [1333, 471] on img at bounding box center [1348, 479] width 158 height 26
type input "Sweet Sans Pro Bold"
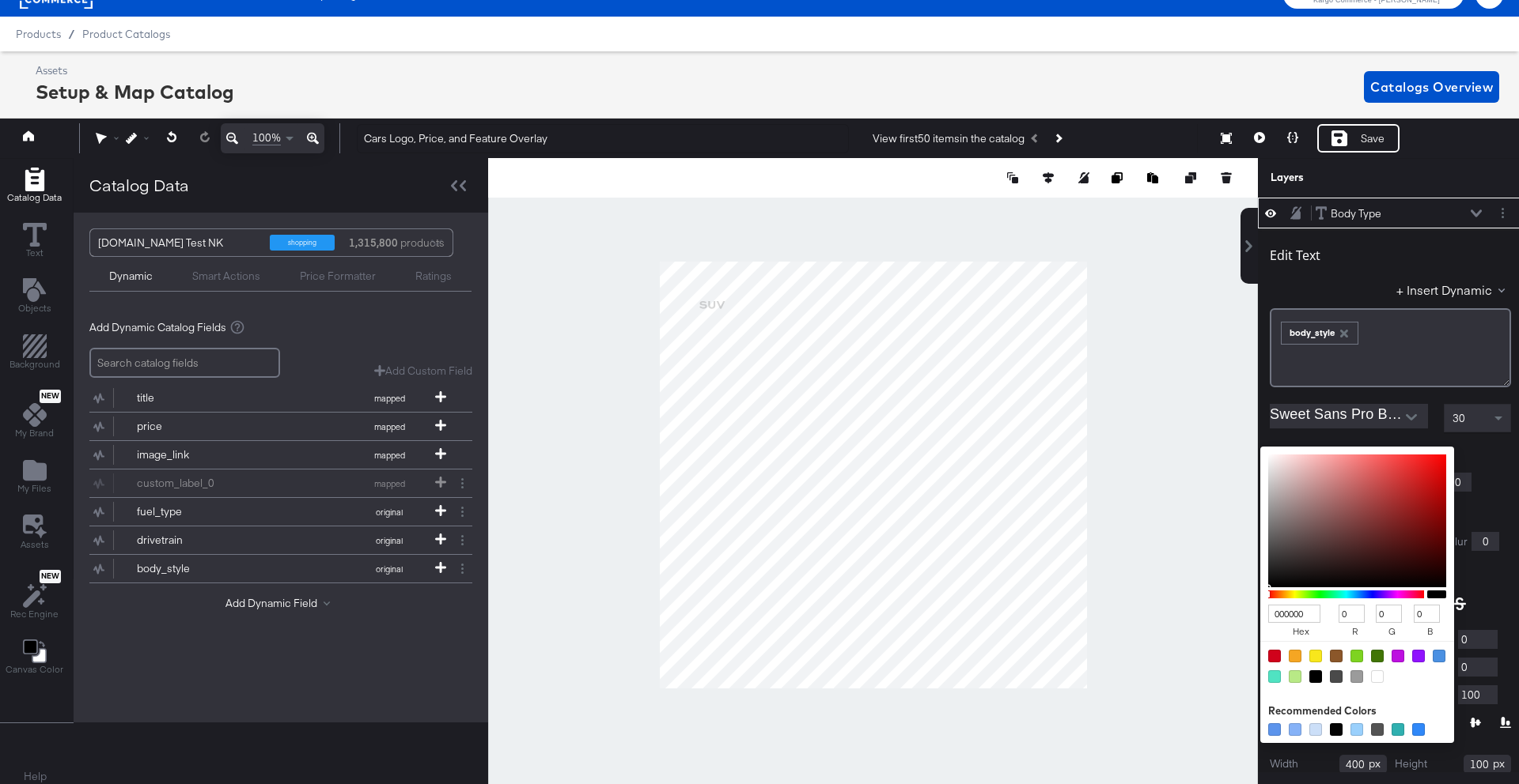
click at [1359, 455] on div "000000 hex 0 r 0 g 0 b 100 a Recommended Colors" at bounding box center [1431, 453] width 159 height 12
click at [1375, 672] on div at bounding box center [1377, 676] width 12 height 12
type input "FFFFFF"
type input "255"
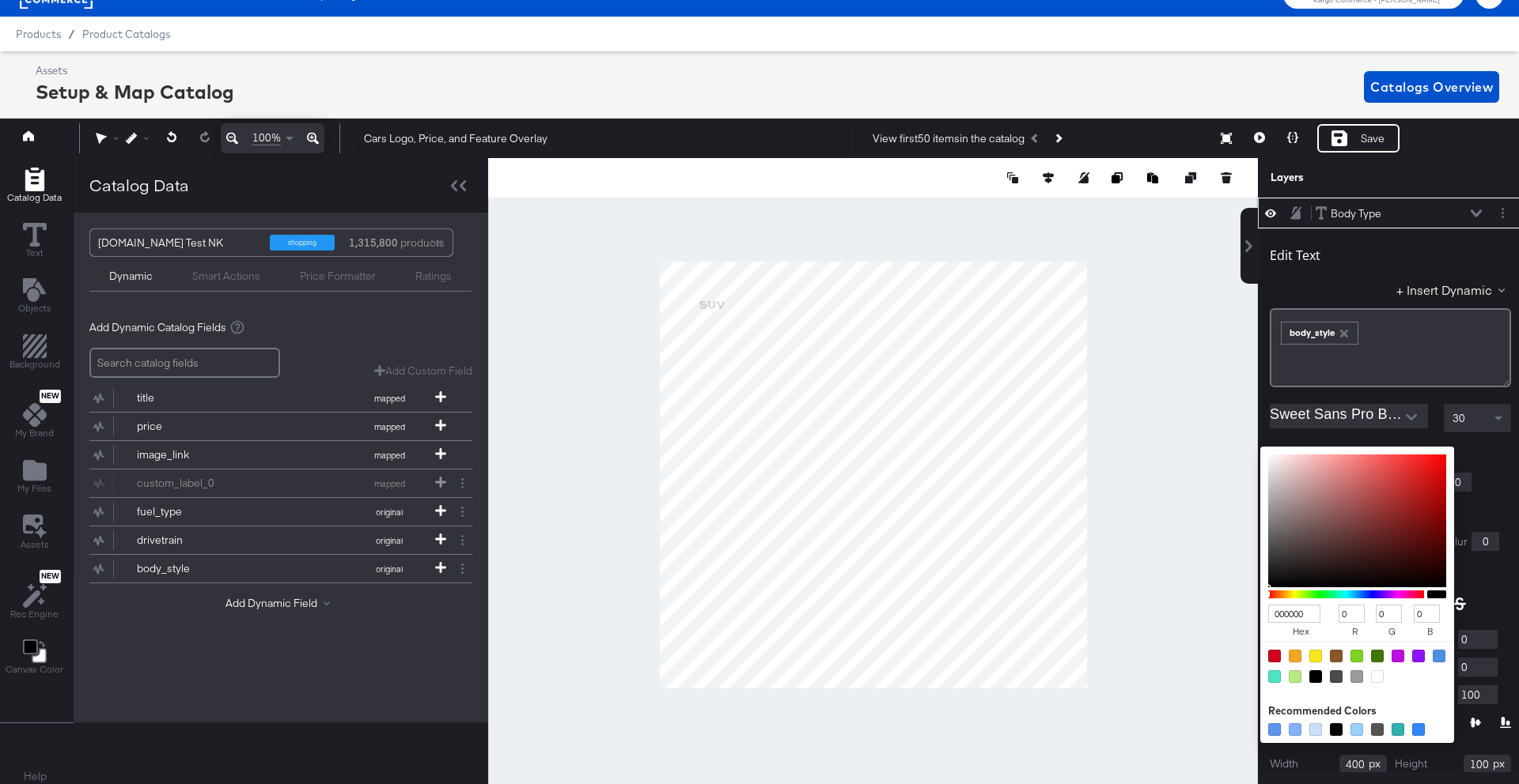
type input "255"
click at [1484, 501] on div "Edit Text + Insert Dynamic ﻿ ﻿ body_style ﻿ Sweet Sans Pro Bold 30 Fill Color: …" at bounding box center [1390, 534] width 265 height 612
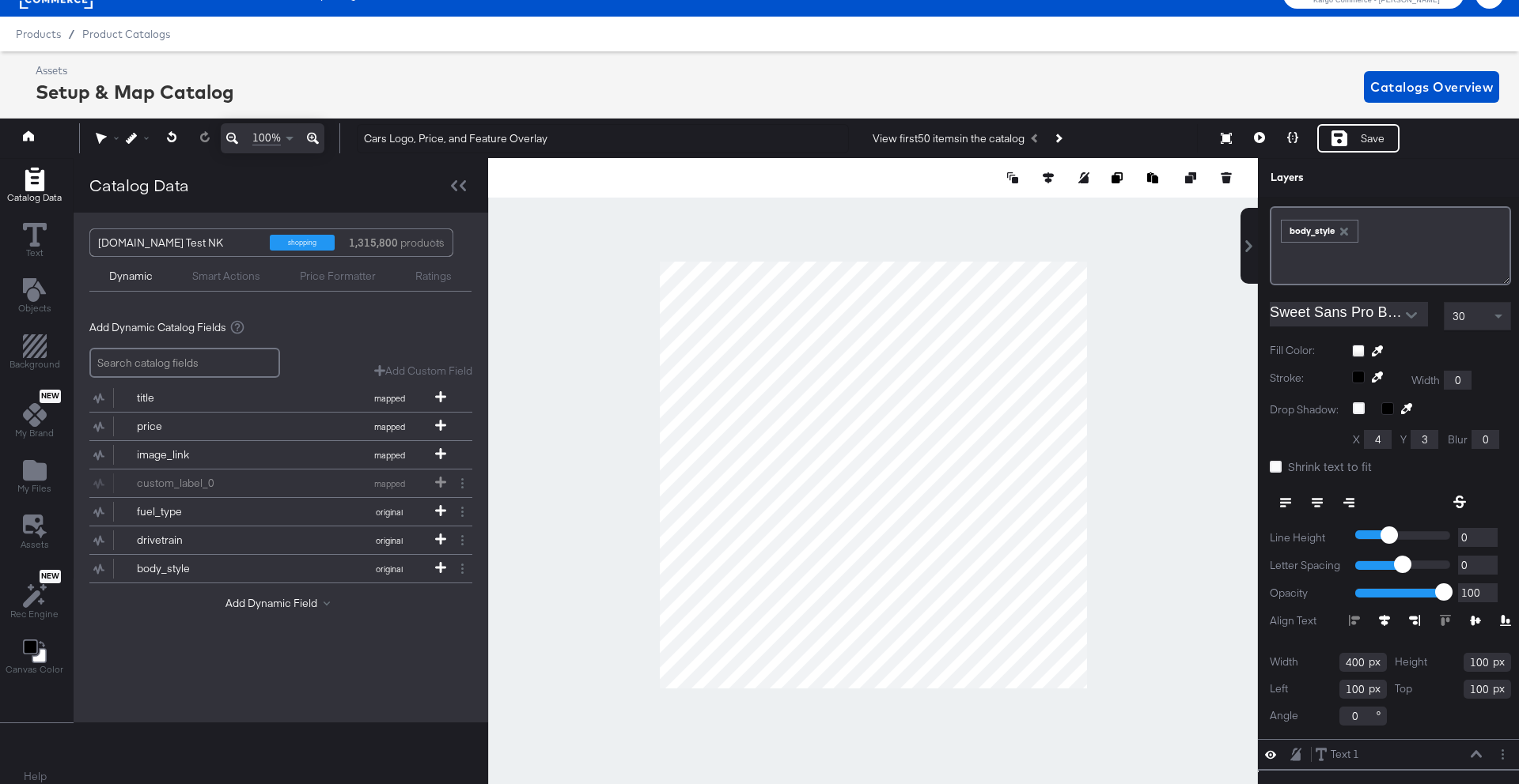
scroll to position [127, 0]
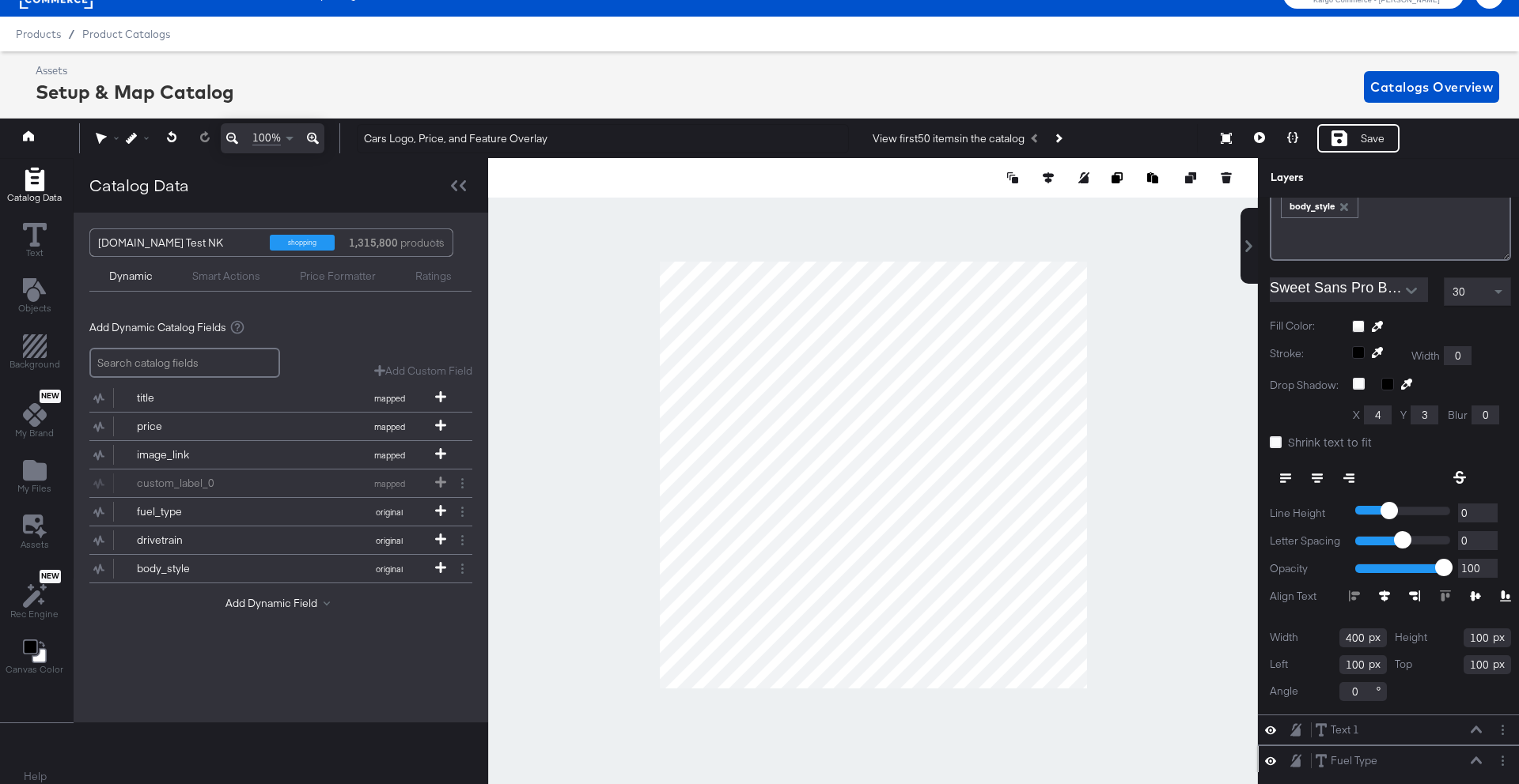
click at [1360, 639] on input "400" at bounding box center [1362, 637] width 47 height 19
type input "4"
type input "205"
click at [1362, 663] on input "100" at bounding box center [1362, 665] width 47 height 19
type input "112"
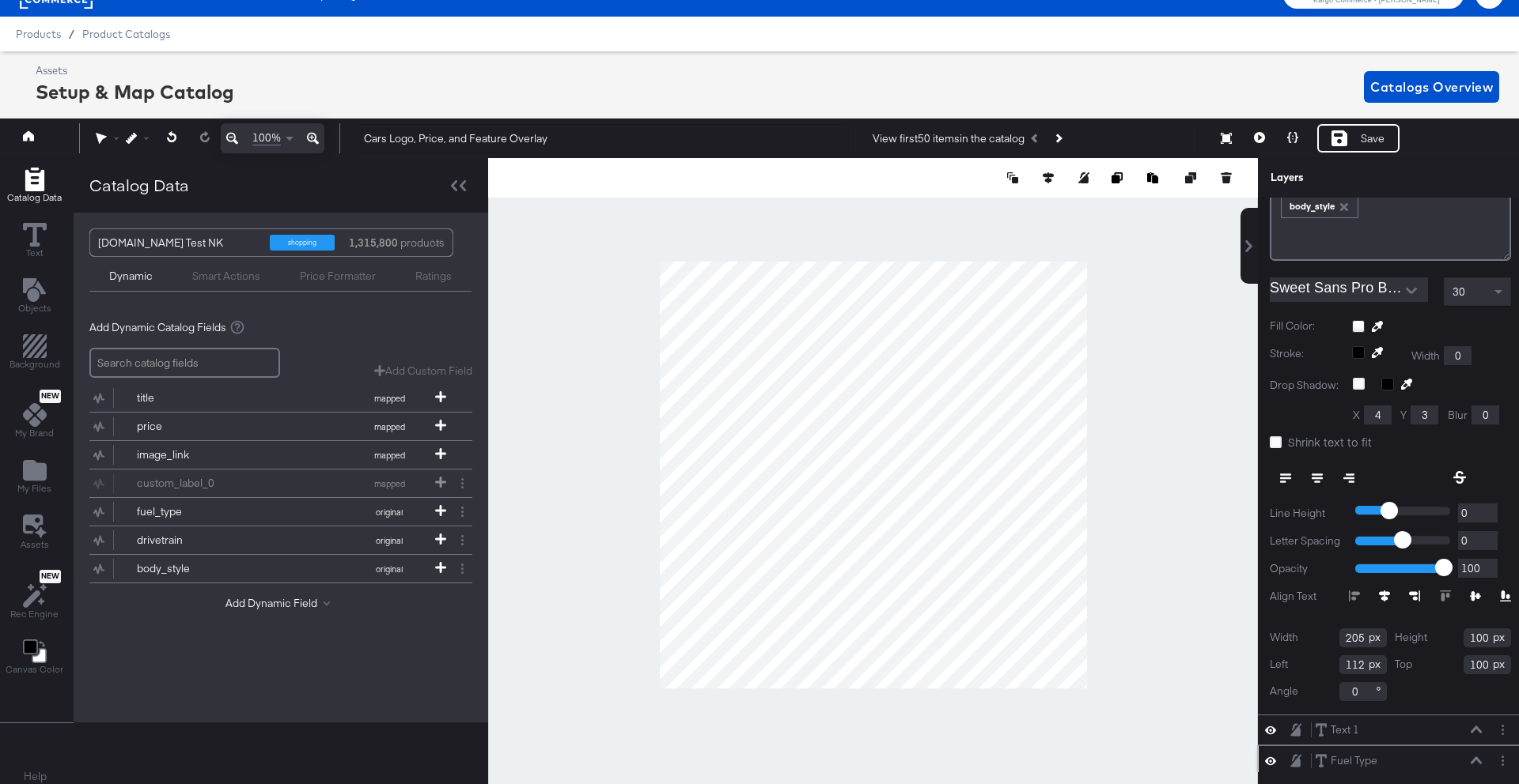
click at [1488, 641] on input "100" at bounding box center [1487, 637] width 47 height 19
type input "1"
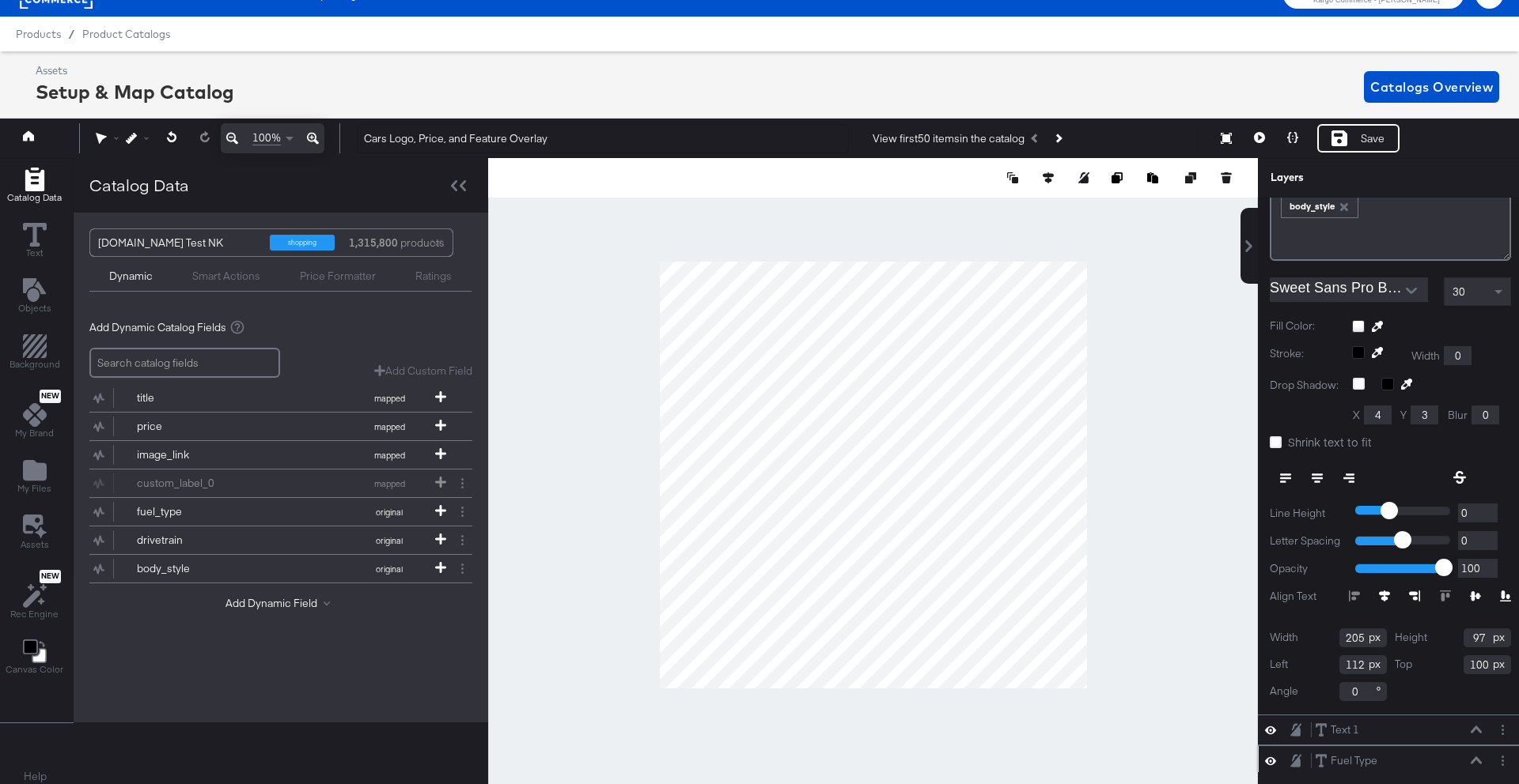
type input "97"
click at [1484, 660] on input "100" at bounding box center [1487, 665] width 47 height 19
type input "1"
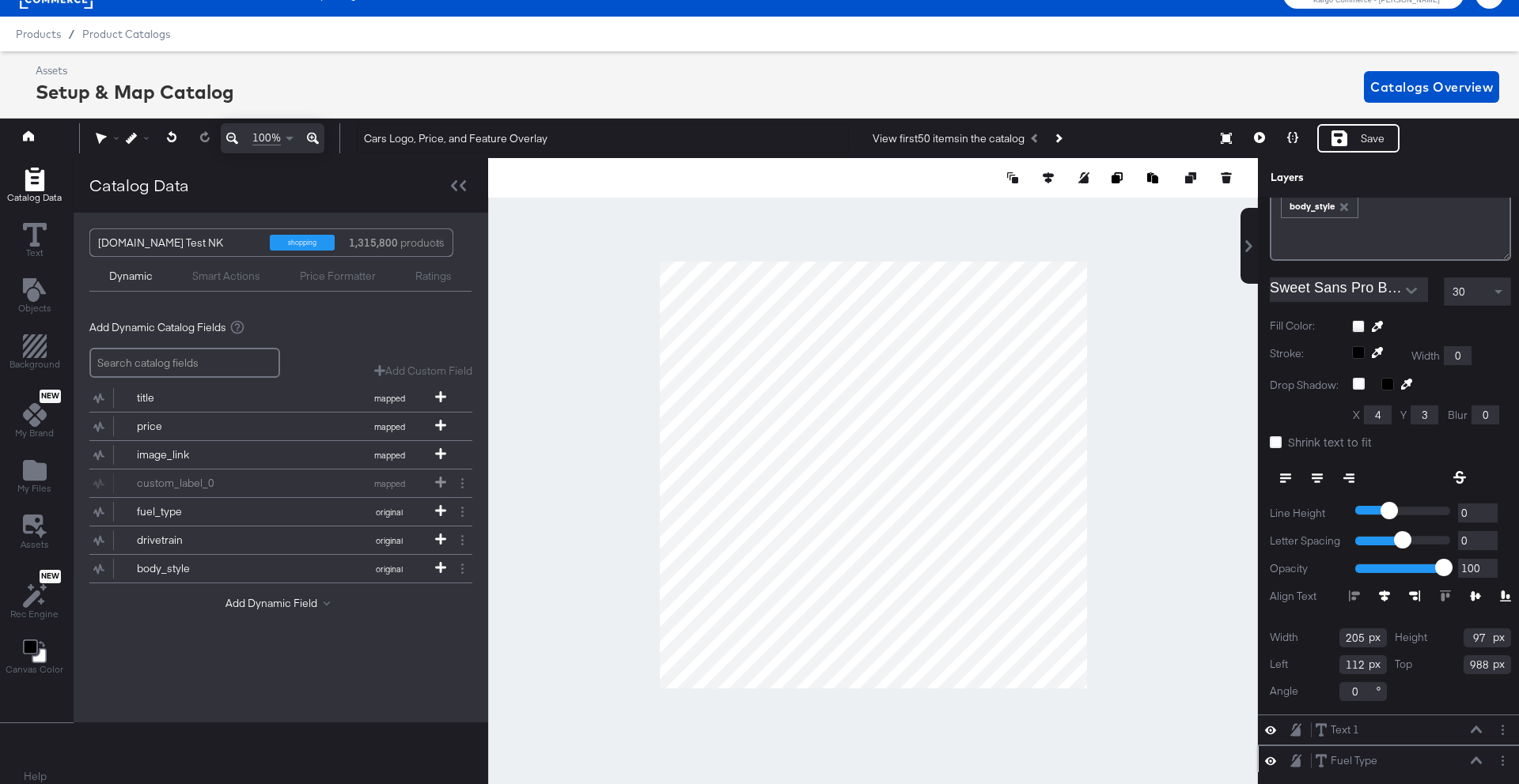
scroll to position [130, 0]
type input "988"
click at [1439, 676] on div "Width 205 Height 97 Left 112 Top 988 Angle 0" at bounding box center [1390, 661] width 241 height 73
click at [1476, 725] on icon at bounding box center [1475, 727] width 11 height 7
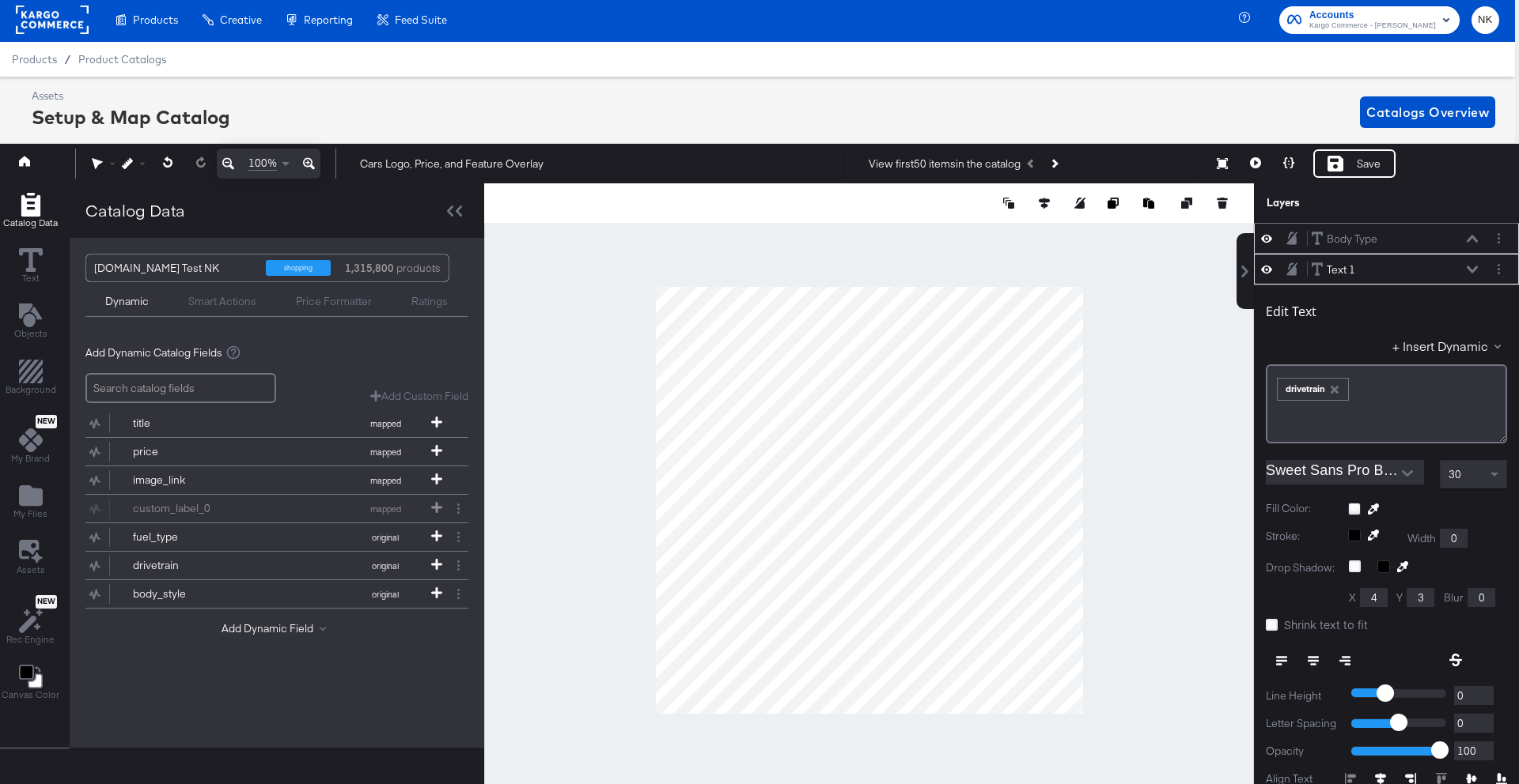
scroll to position [0, 4]
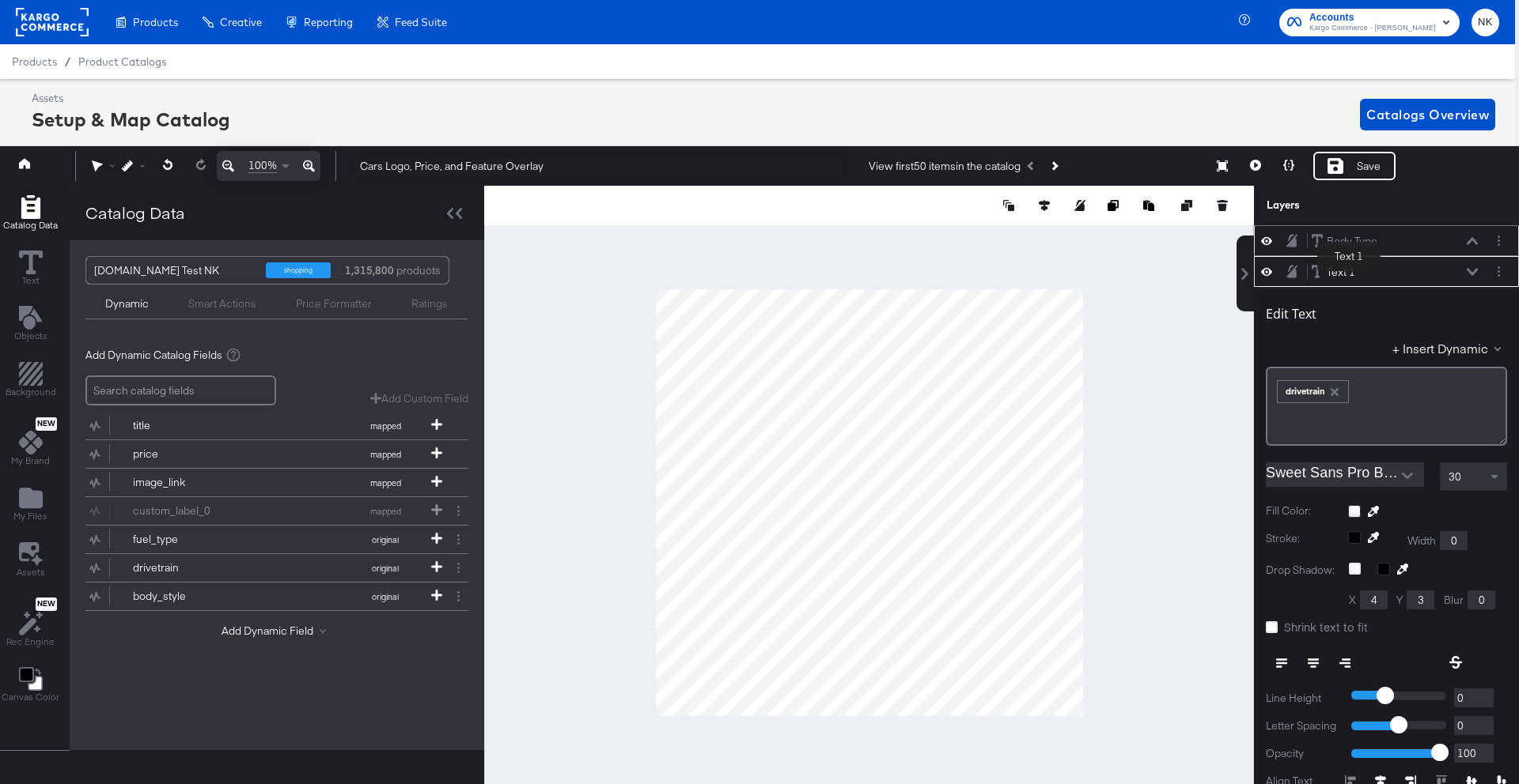
click at [1348, 274] on div "Text 1" at bounding box center [1341, 272] width 28 height 15
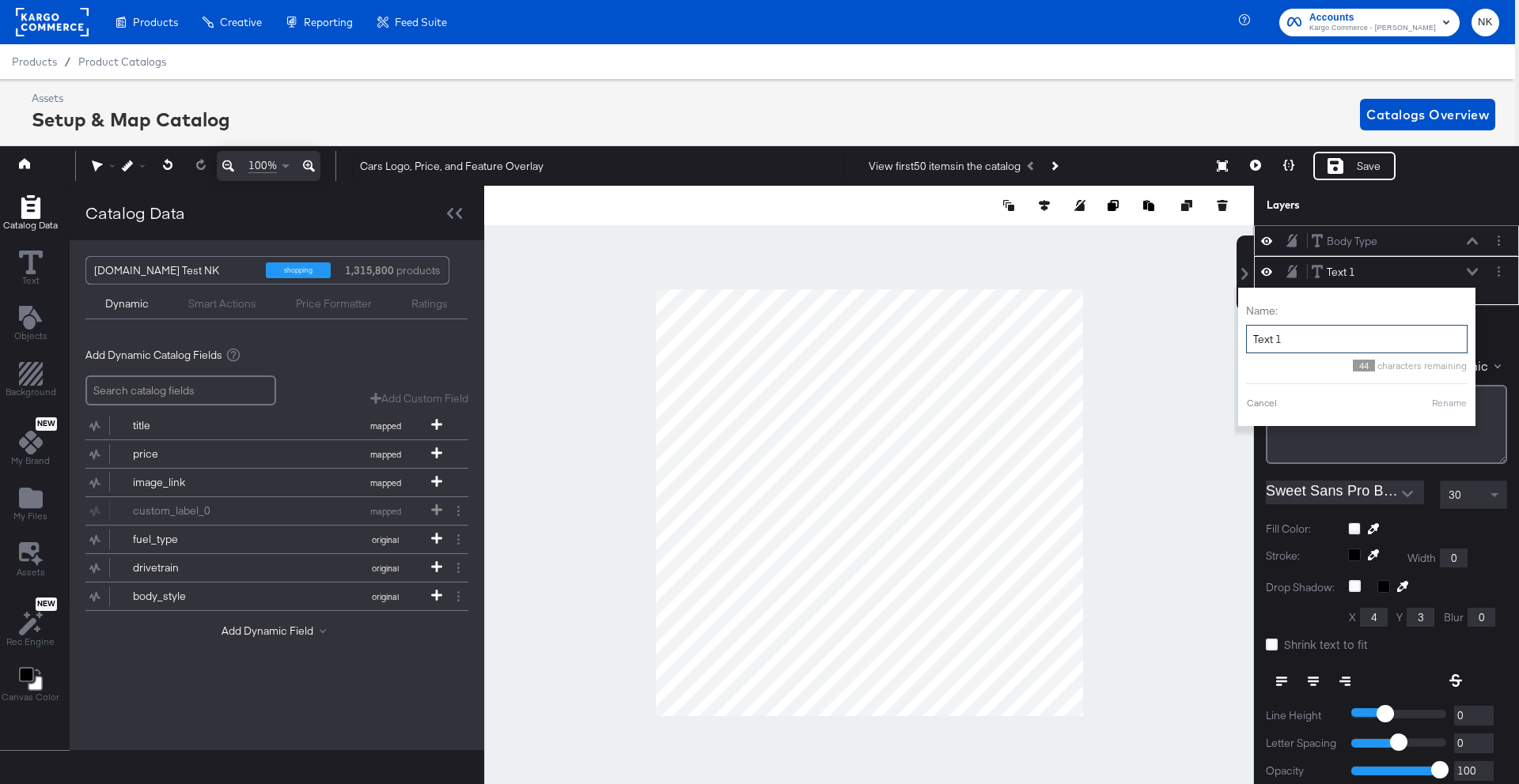
drag, startPoint x: 1296, startPoint y: 334, endPoint x: 1234, endPoint y: 333, distance: 62.0
click at [1238, 333] on div "Name: Text 1 44 characters remaining Cancel Rename" at bounding box center [1357, 357] width 237 height 138
type input "Drive train"
click at [1446, 402] on button "Rename" at bounding box center [1449, 402] width 36 height 14
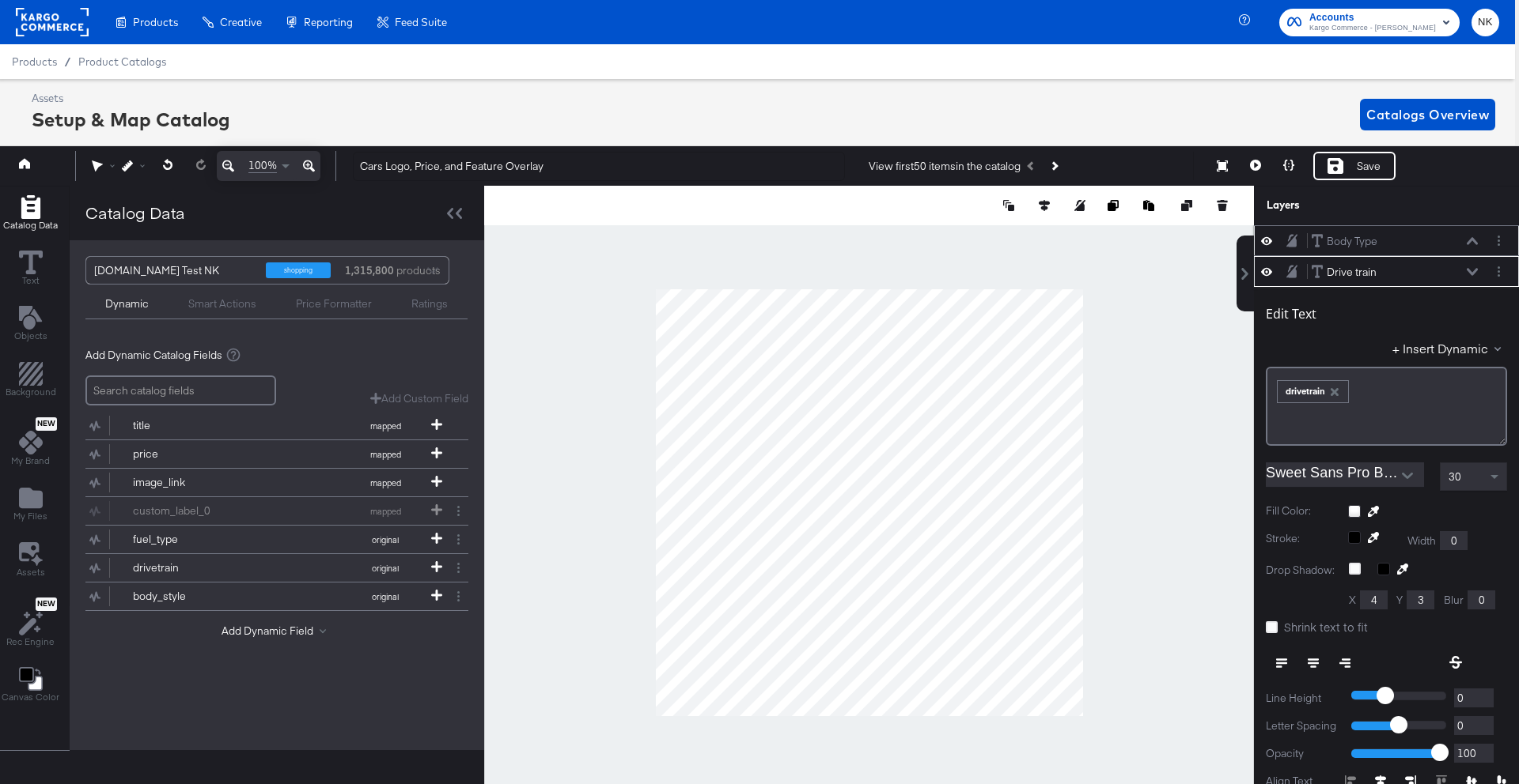
click at [1477, 271] on button at bounding box center [1472, 272] width 12 height 9
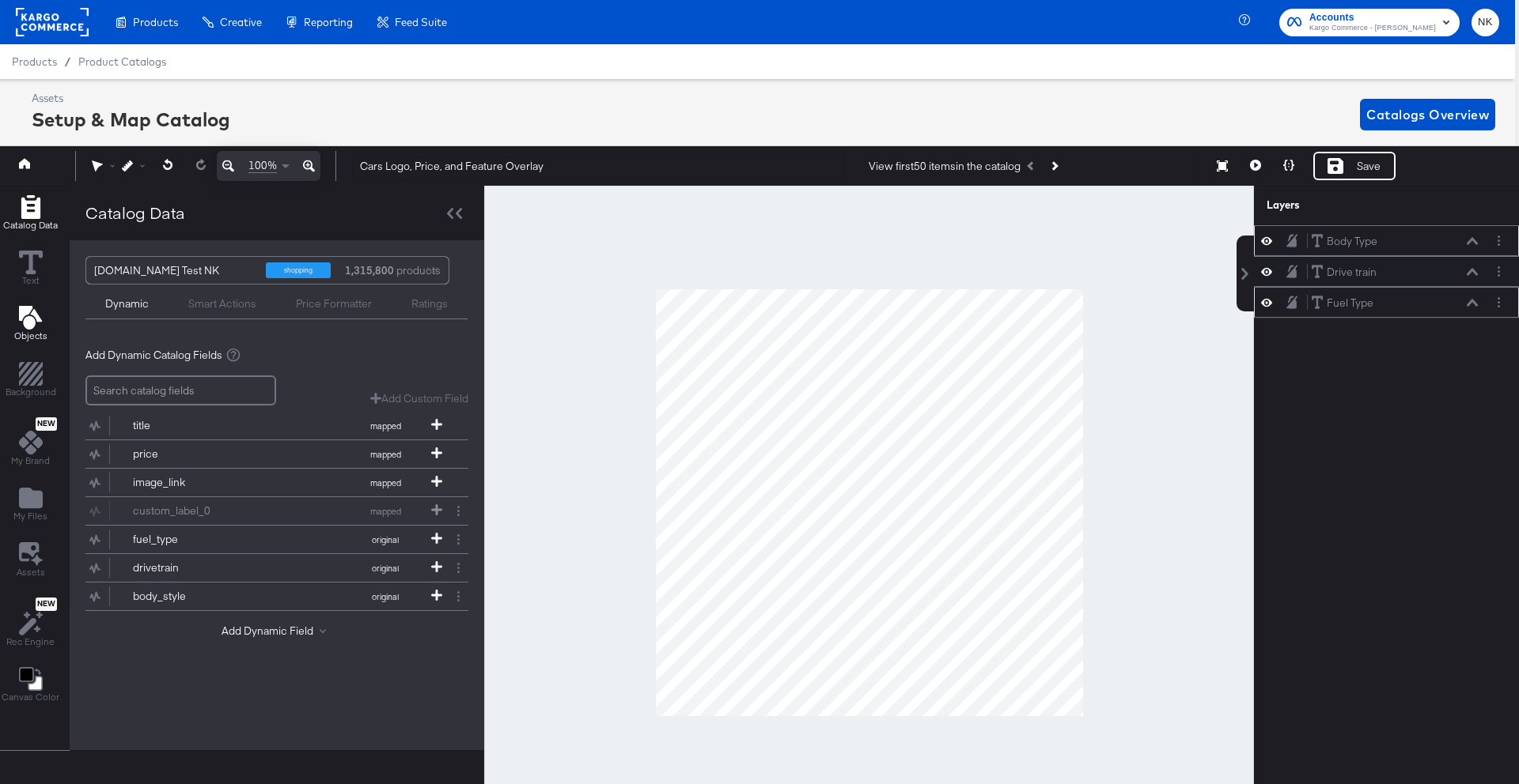
click at [41, 329] on div "Objects" at bounding box center [31, 325] width 33 height 36
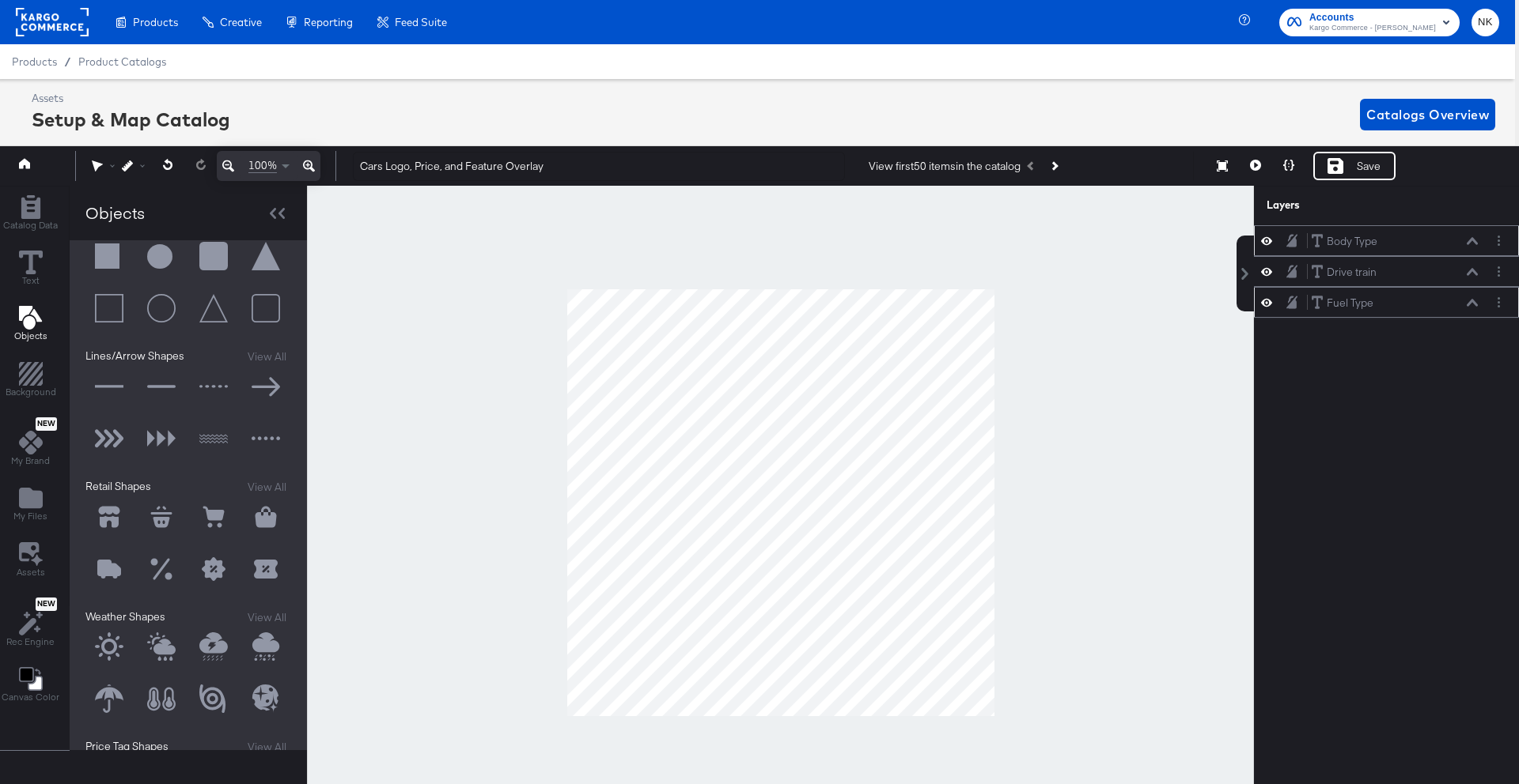
scroll to position [0, 0]
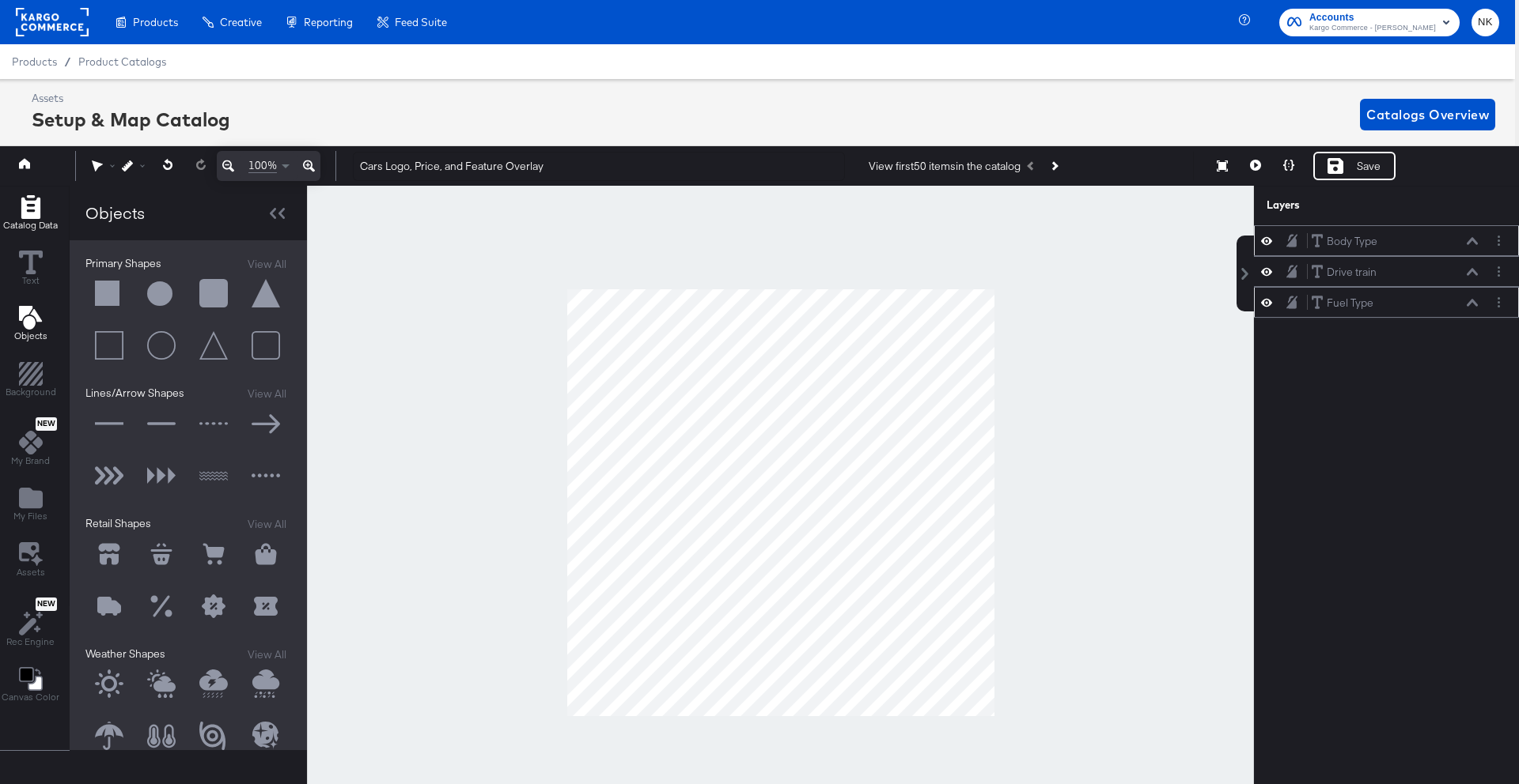
click at [33, 225] on span "Catalog Data" at bounding box center [31, 225] width 55 height 12
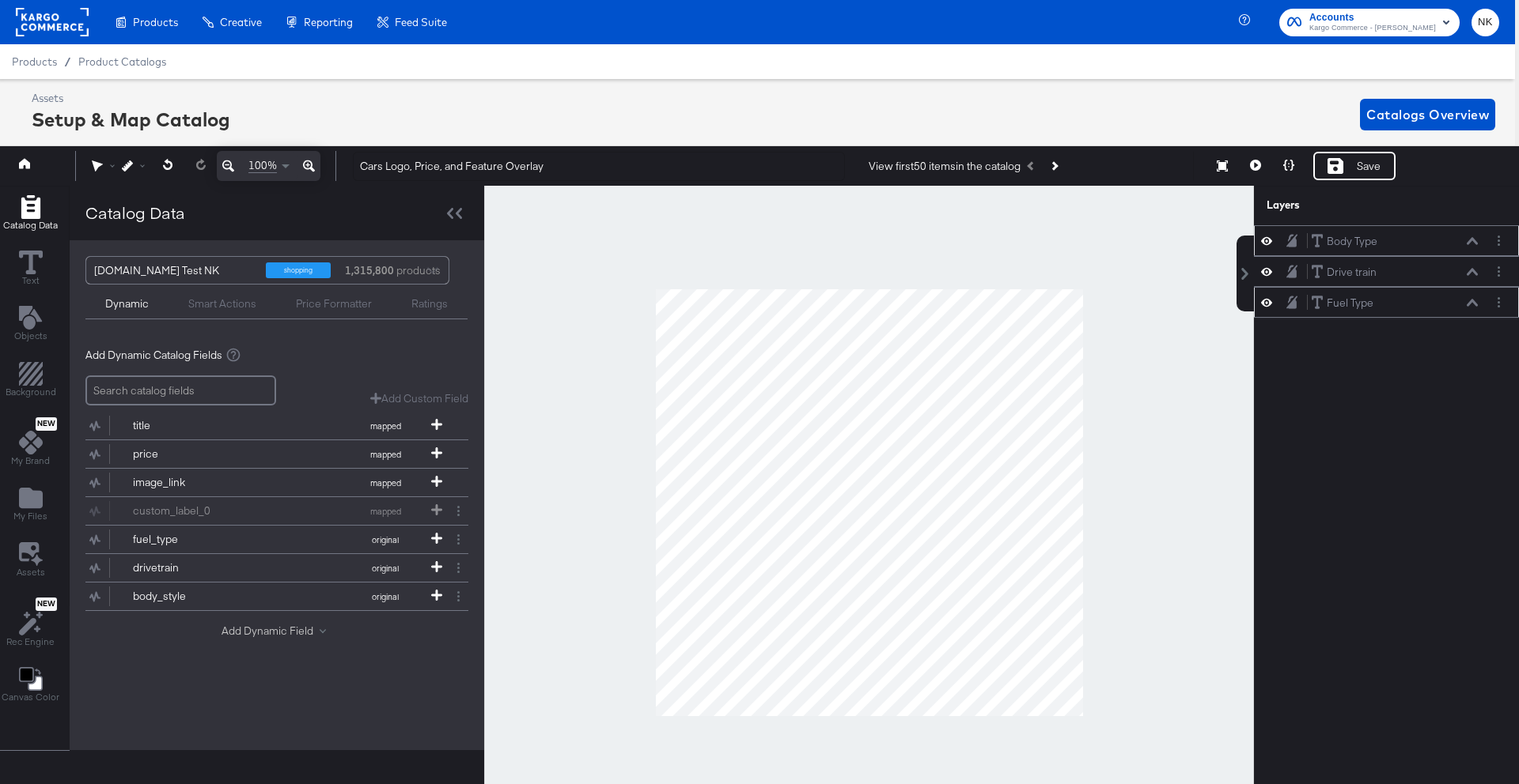
click at [256, 624] on button "Add Dynamic Field" at bounding box center [277, 631] width 111 height 15
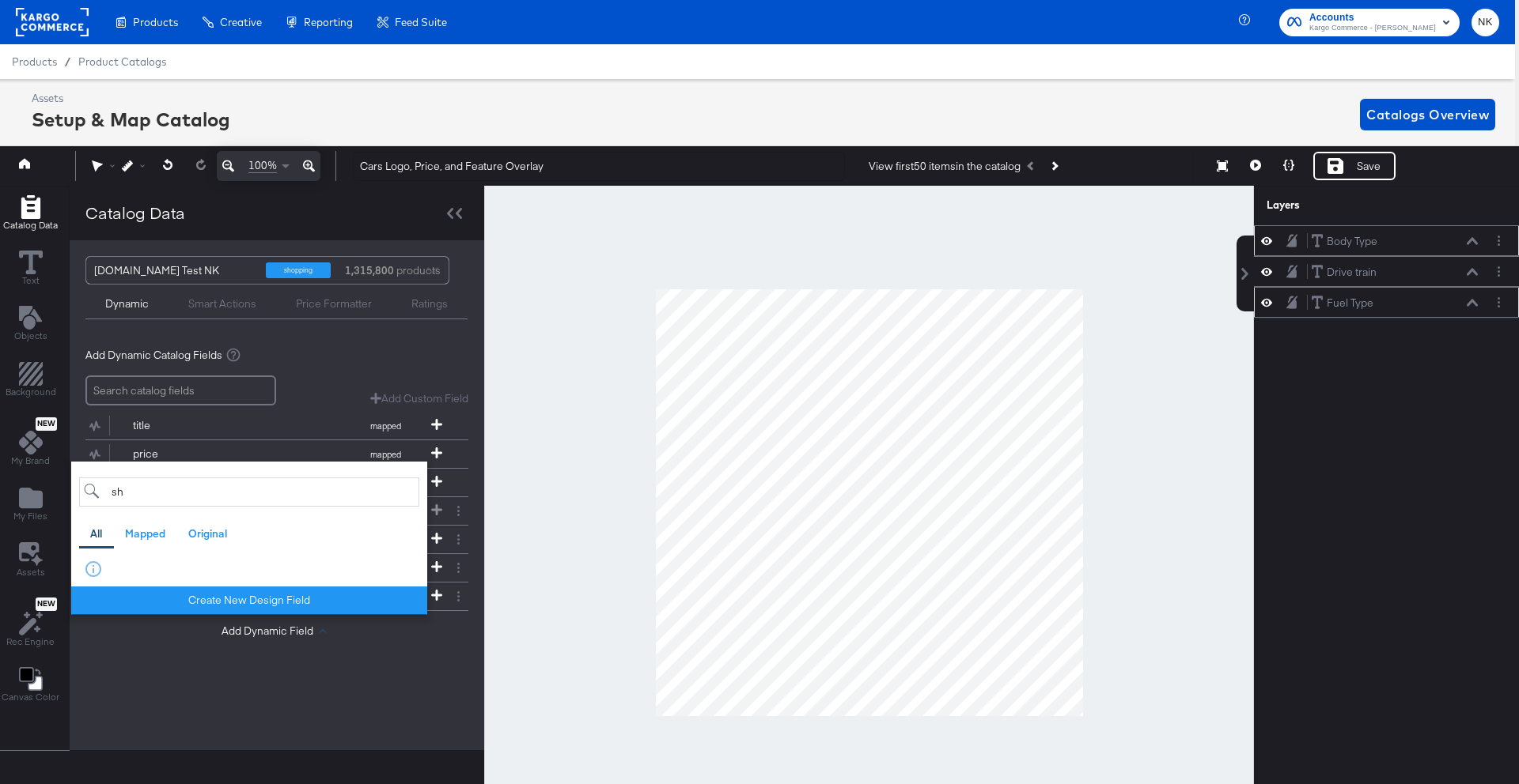
type input "s"
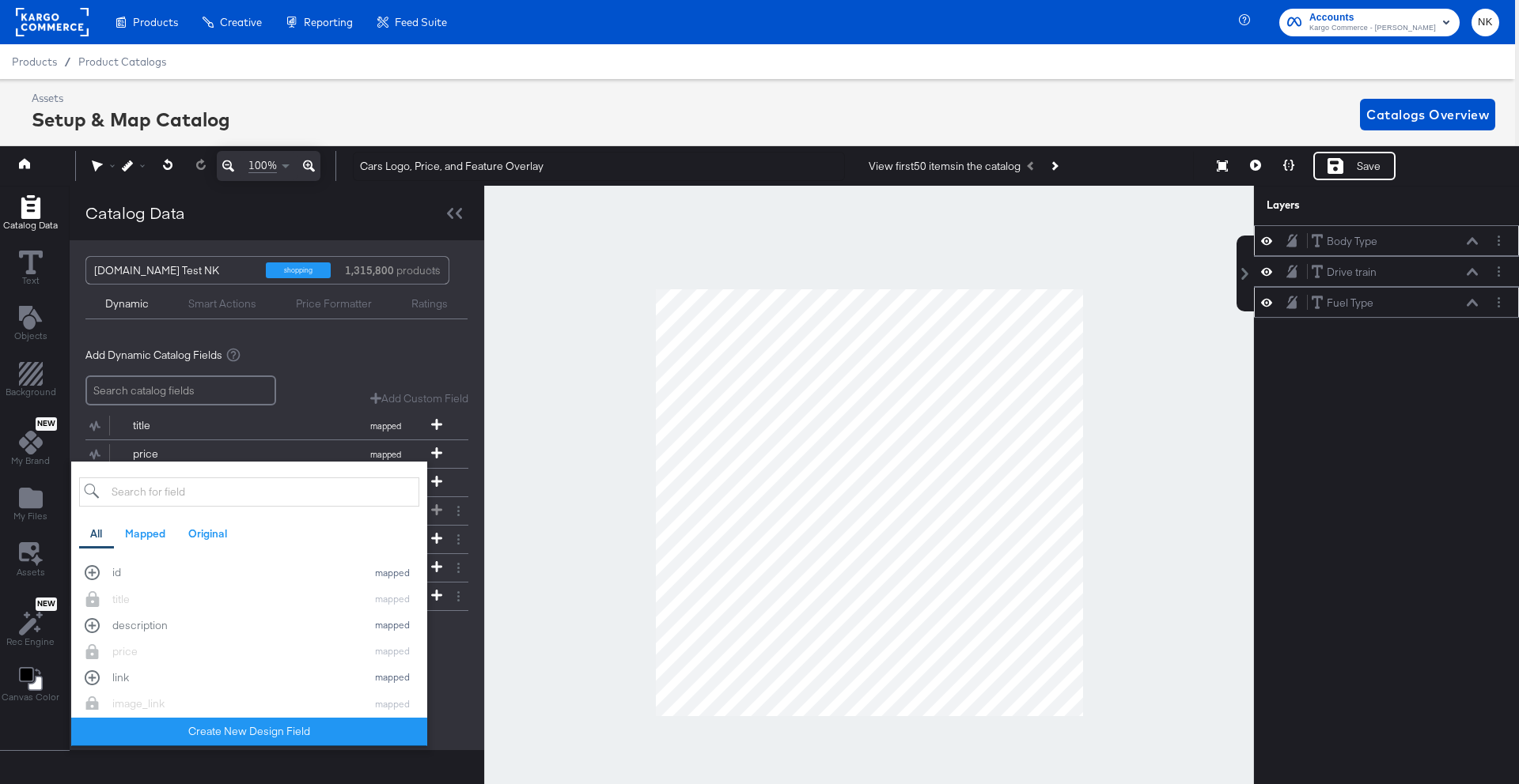
click at [277, 349] on div "Add Dynamic Catalog Fields" at bounding box center [277, 355] width 383 height 15
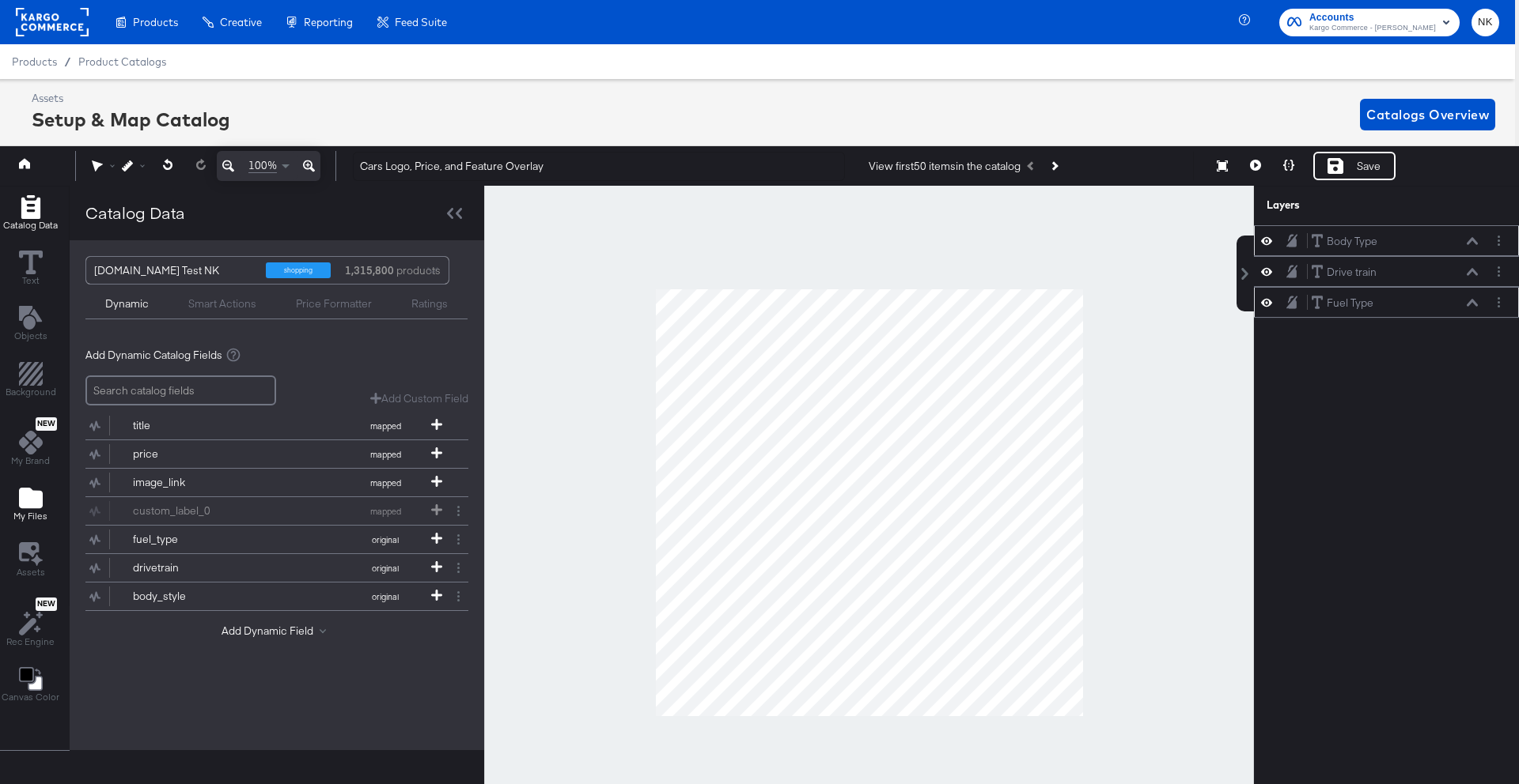
click at [36, 503] on icon "Add Files" at bounding box center [31, 498] width 24 height 21
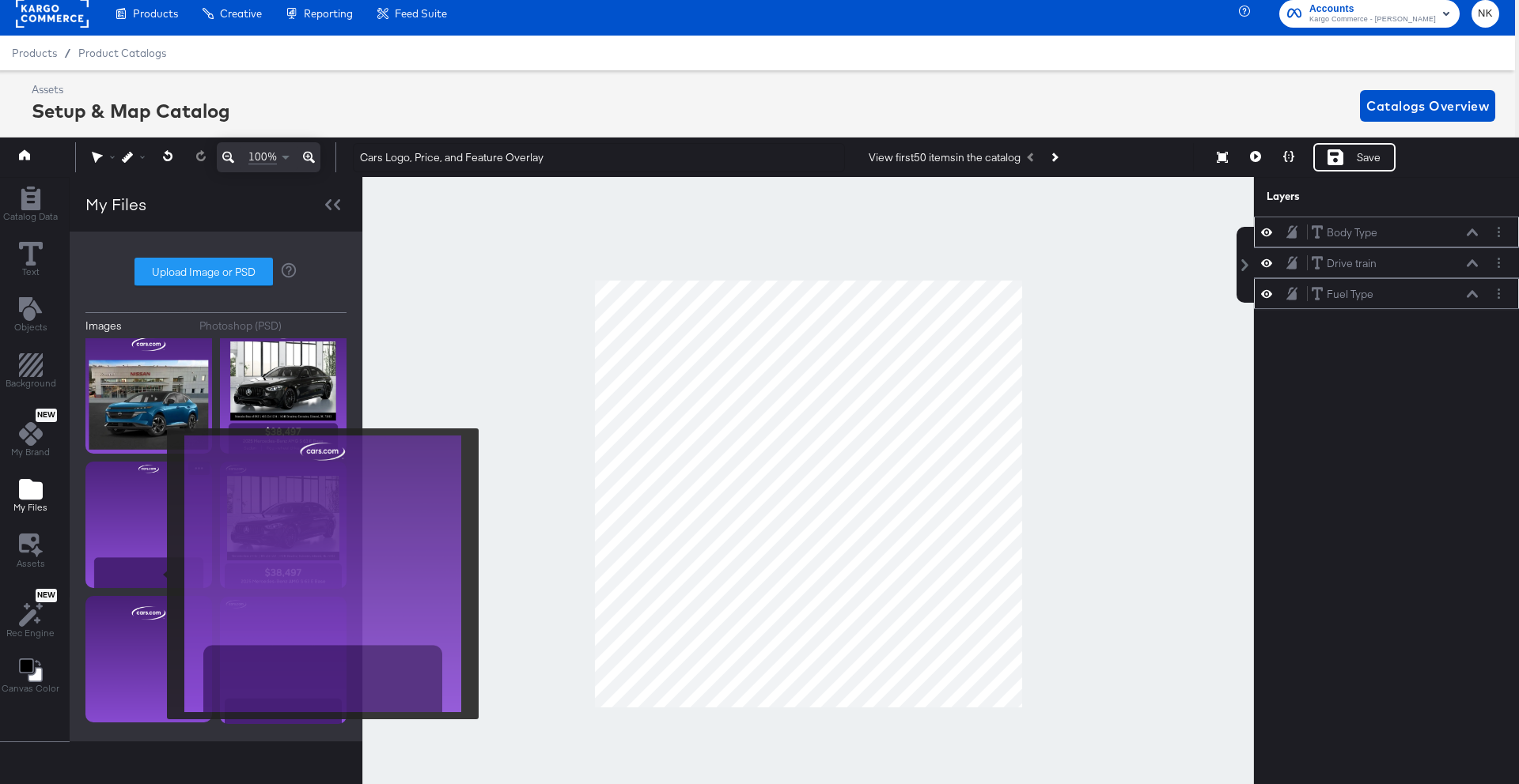
scroll to position [7, 0]
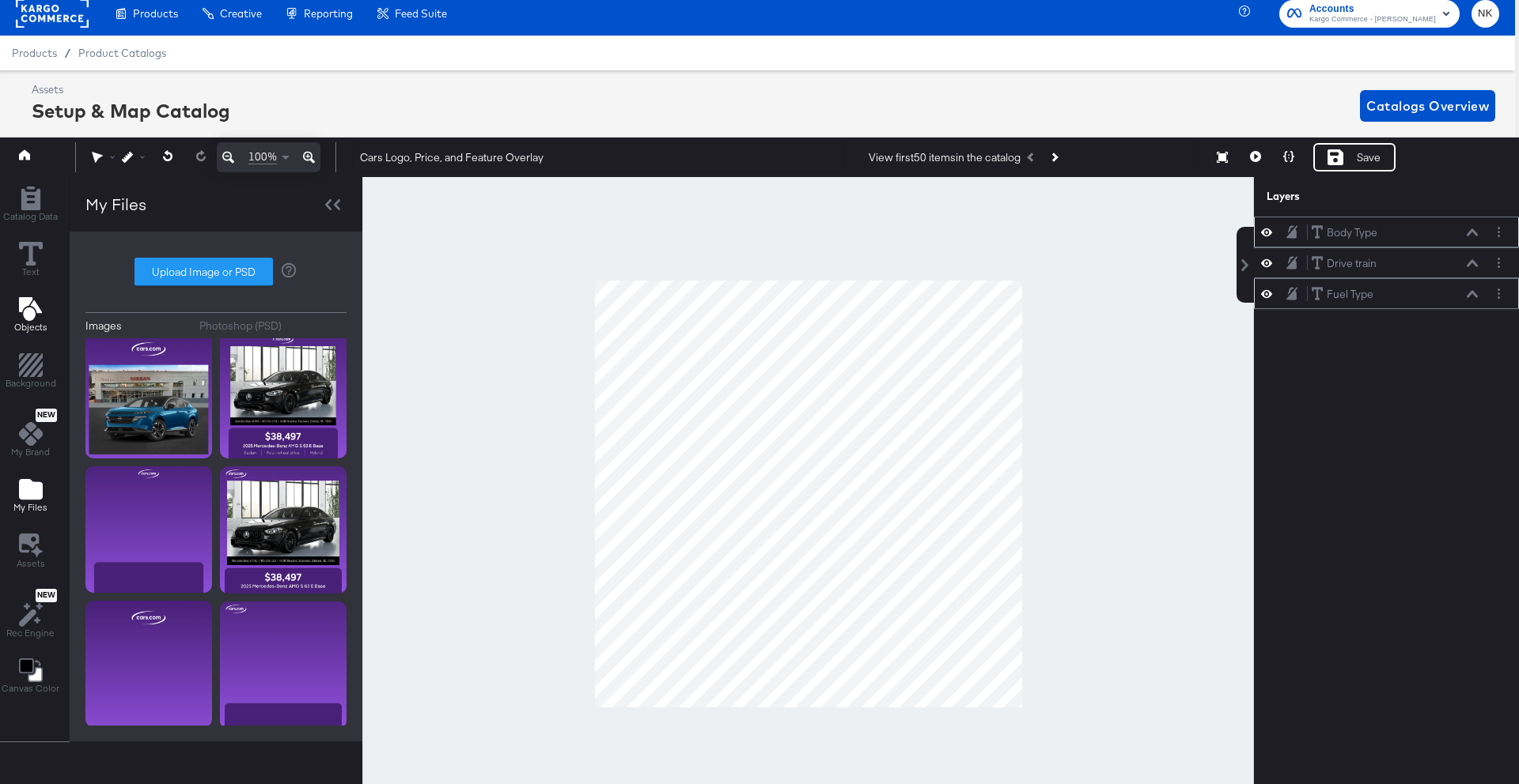
click at [31, 320] on div "Objects" at bounding box center [31, 315] width 33 height 36
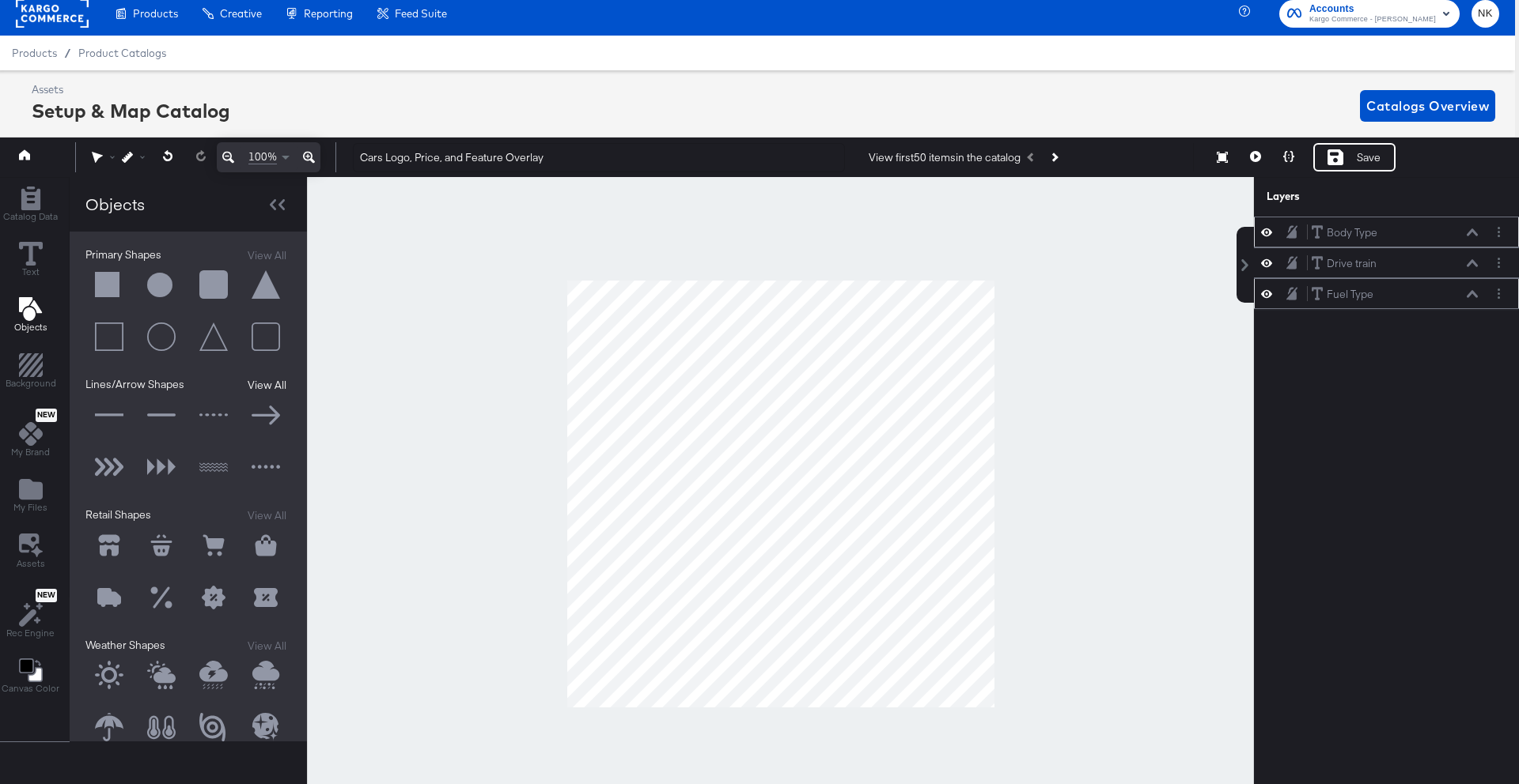
click at [251, 388] on button "View All" at bounding box center [267, 386] width 48 height 17
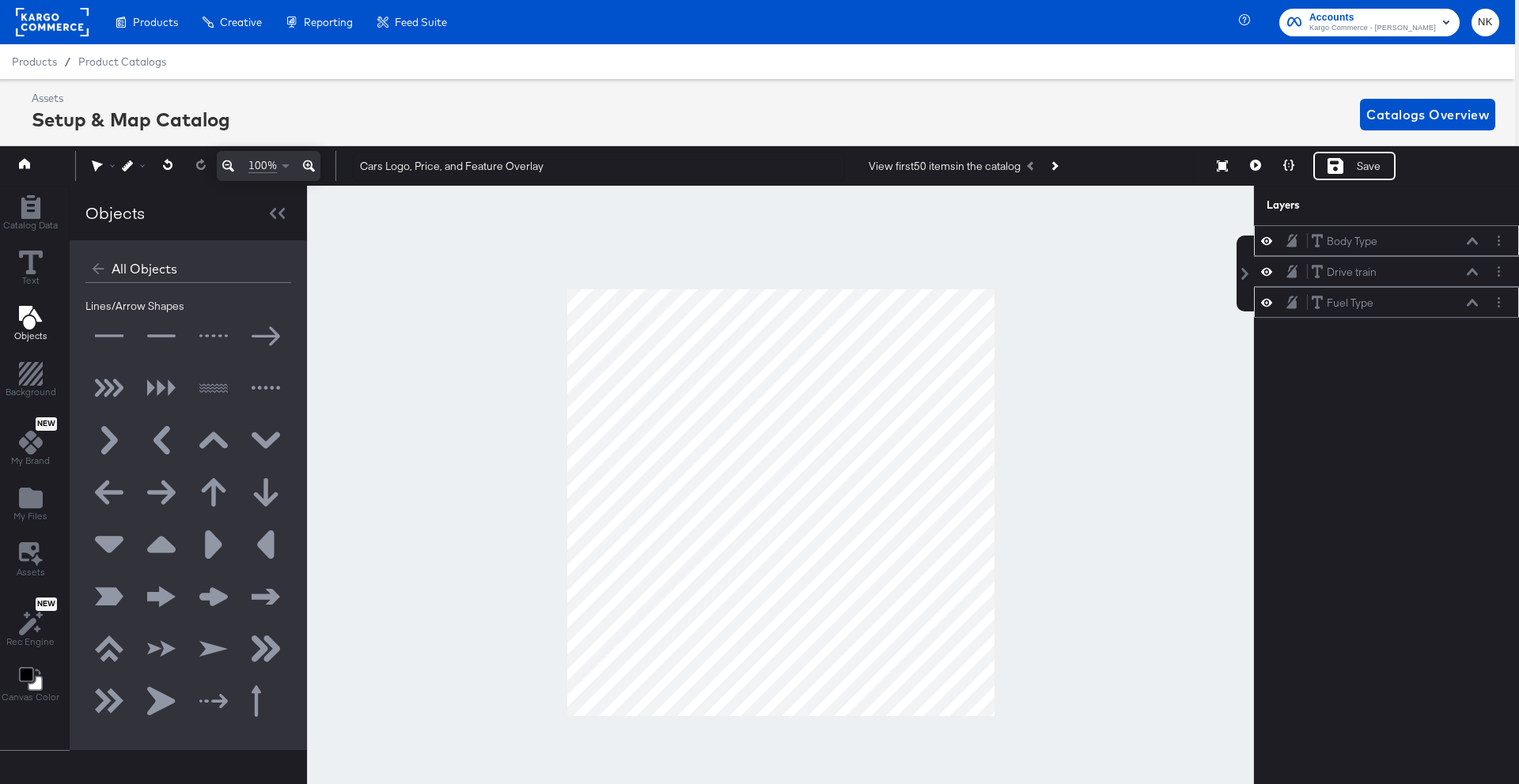
scroll to position [9, 0]
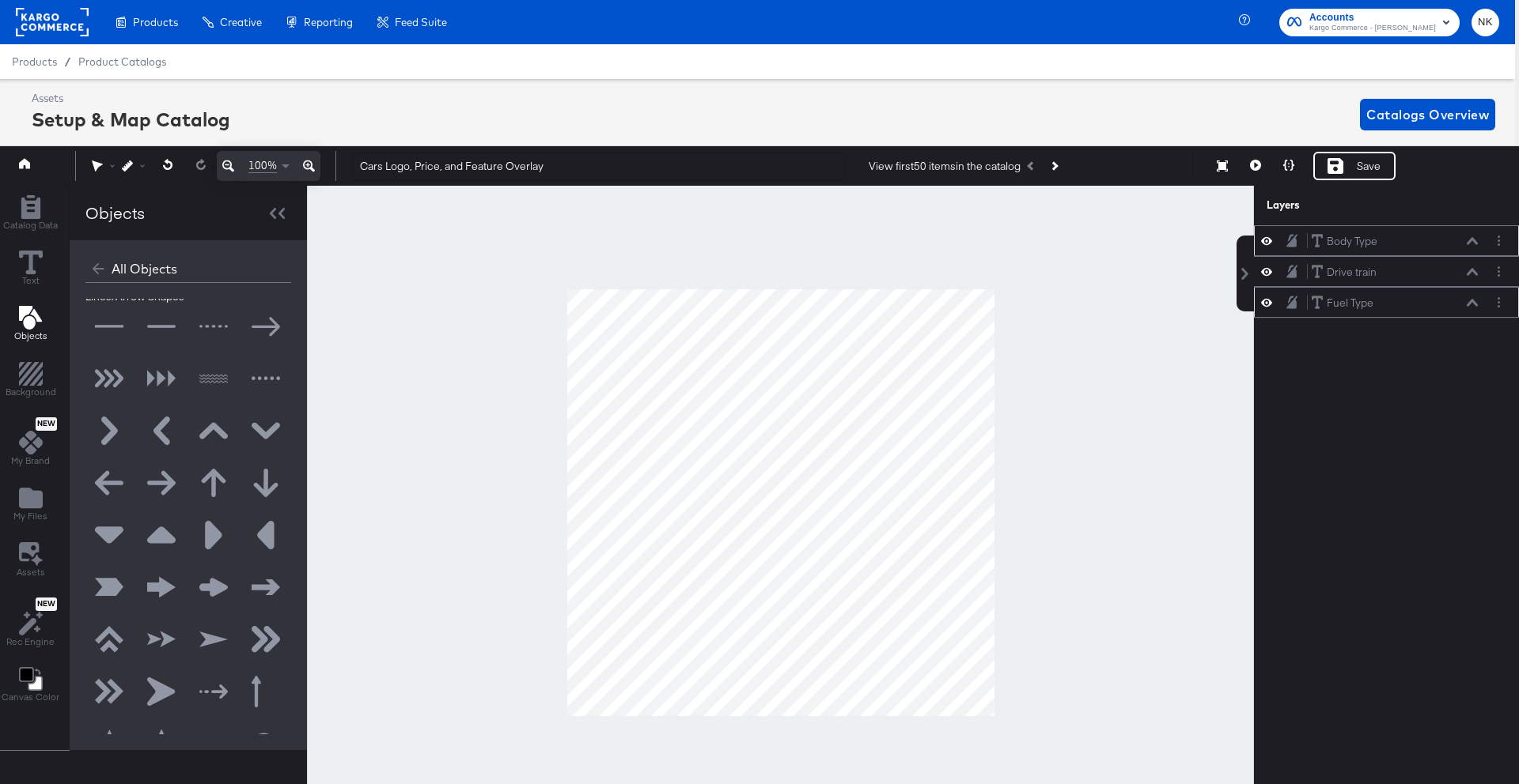
click at [157, 328] on button at bounding box center [161, 327] width 47 height 47
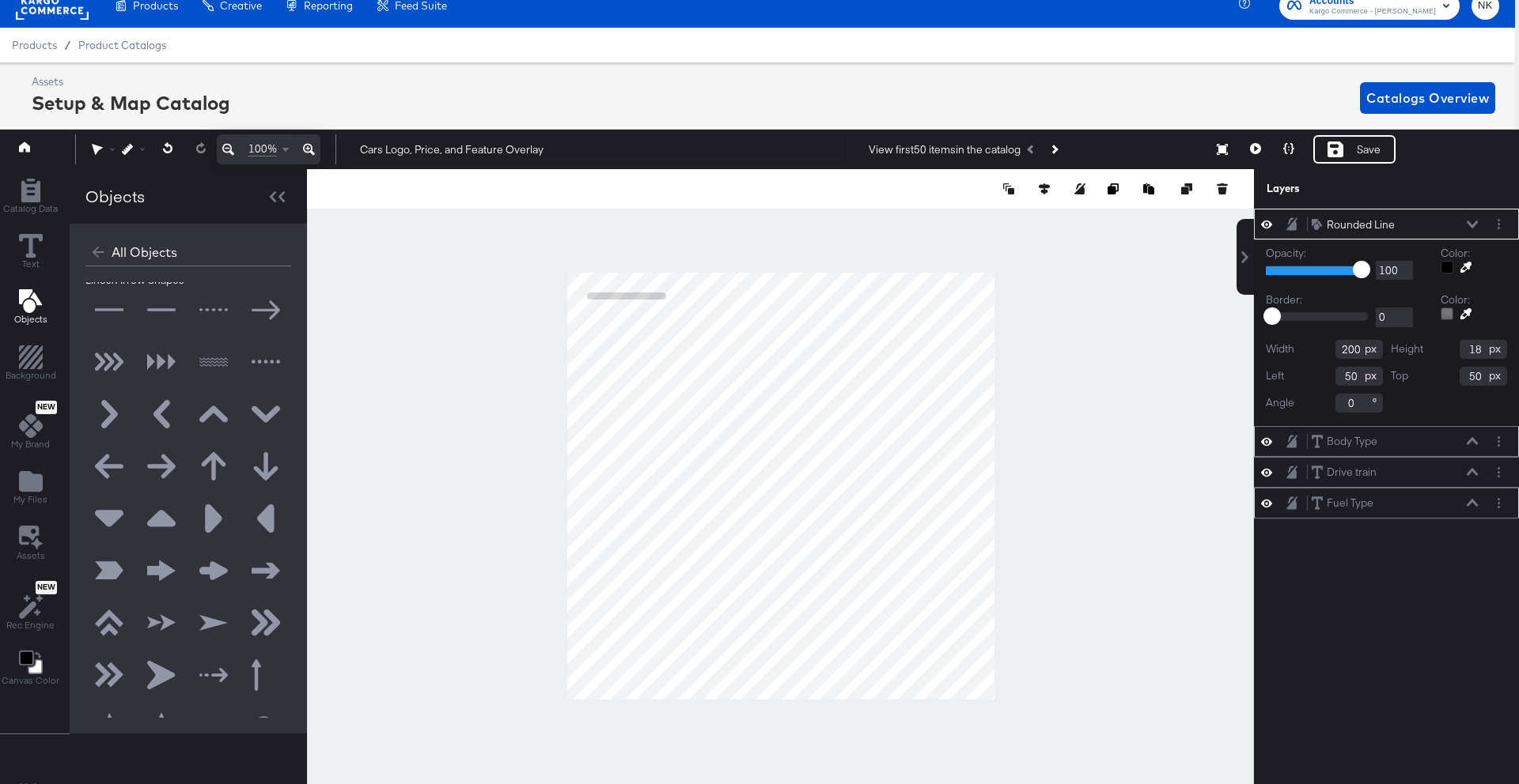
scroll to position [10, 4]
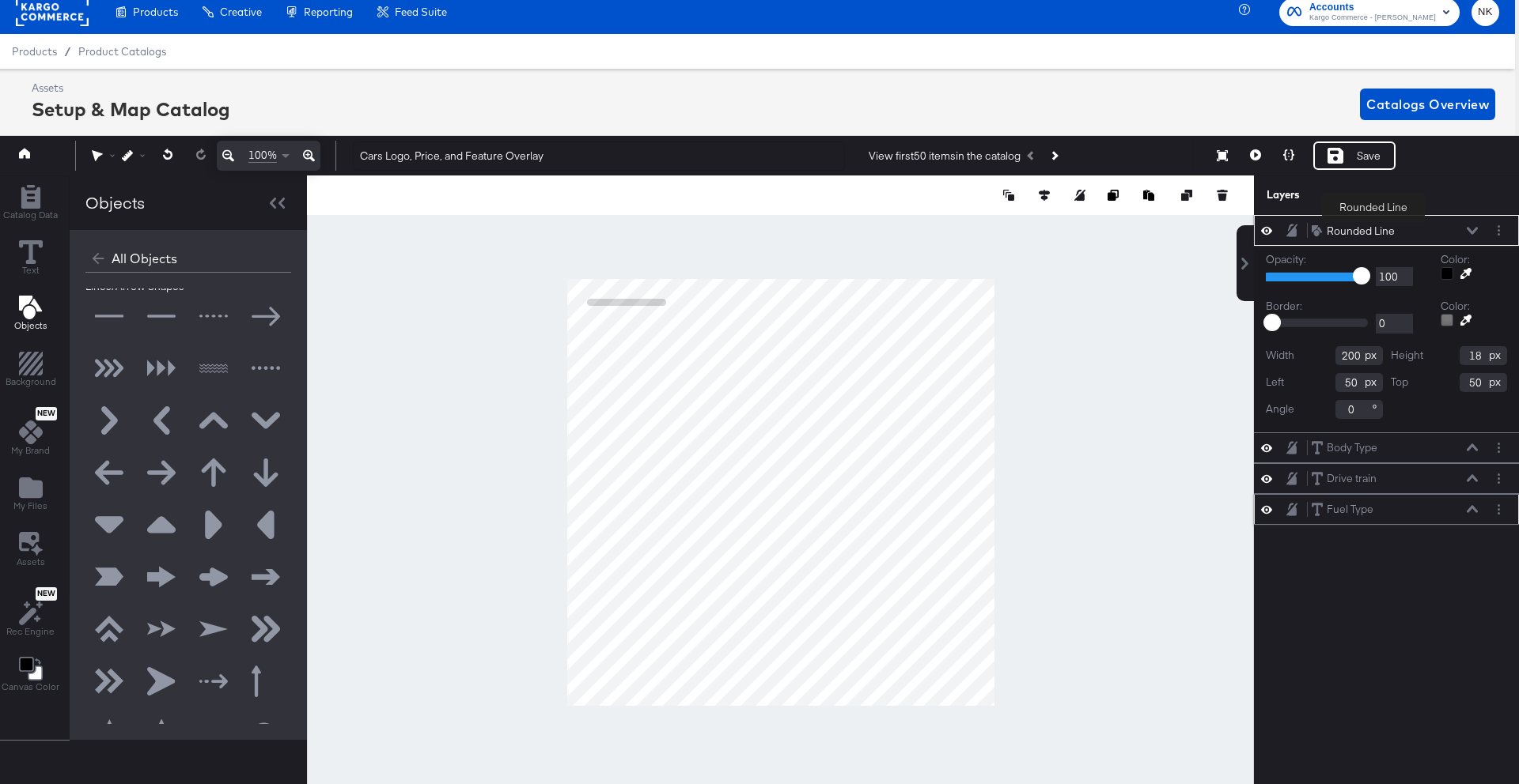
click at [1373, 233] on div "Rounded Line" at bounding box center [1361, 231] width 68 height 15
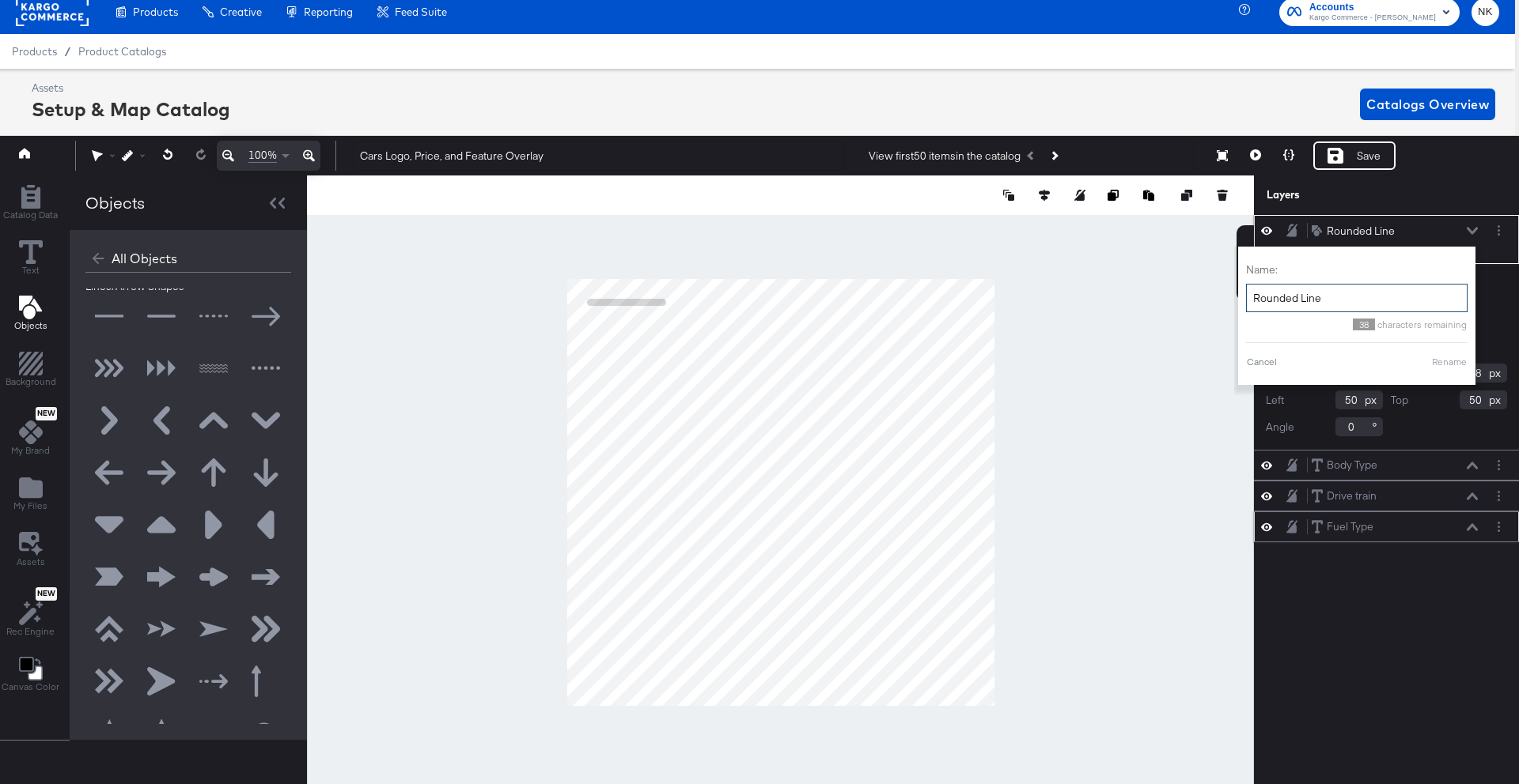
drag, startPoint x: 1322, startPoint y: 291, endPoint x: 1256, endPoint y: 291, distance: 66.0
click at [1256, 291] on input "Rounded Line" at bounding box center [1356, 298] width 221 height 29
type input "R"
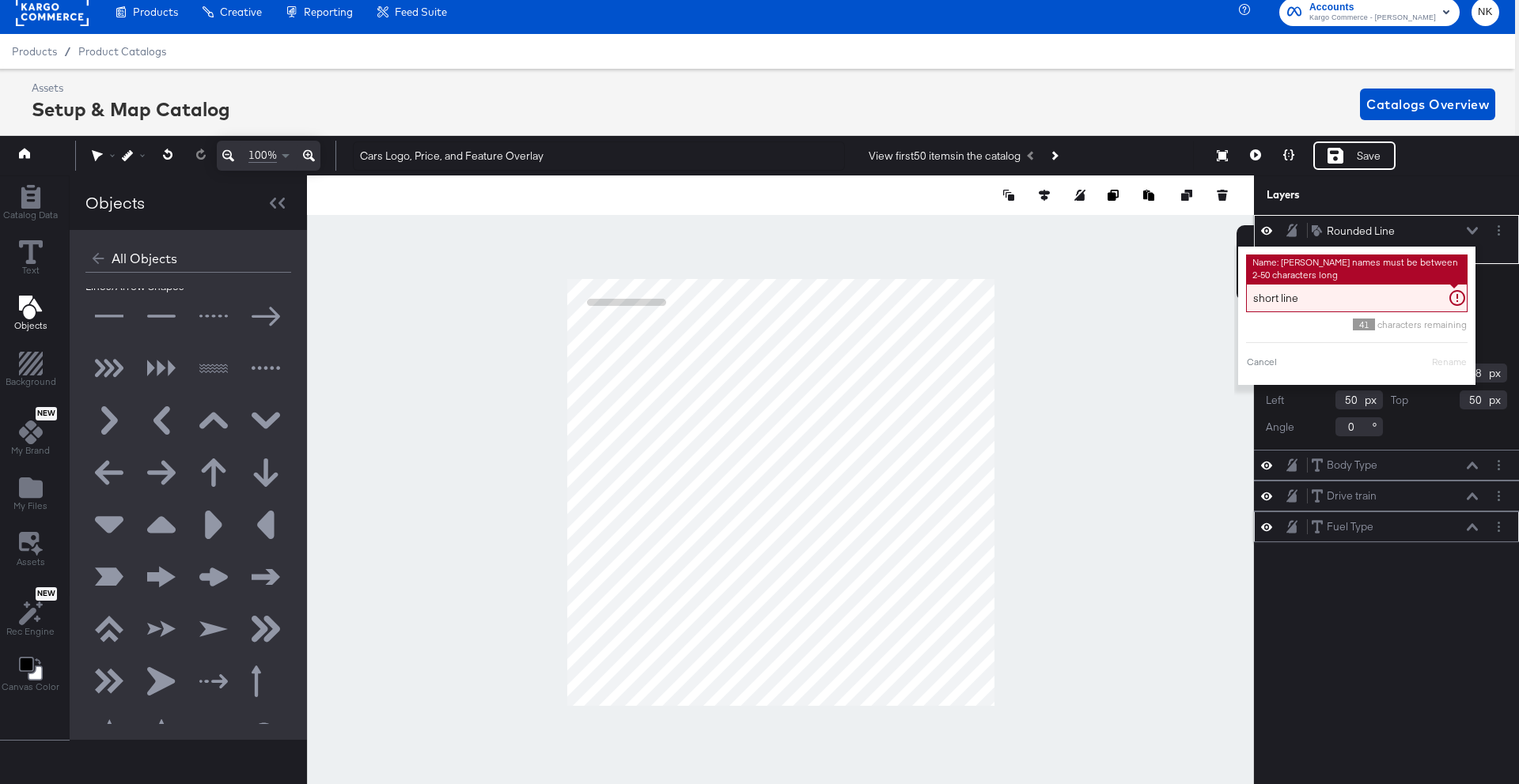
type input "short line"
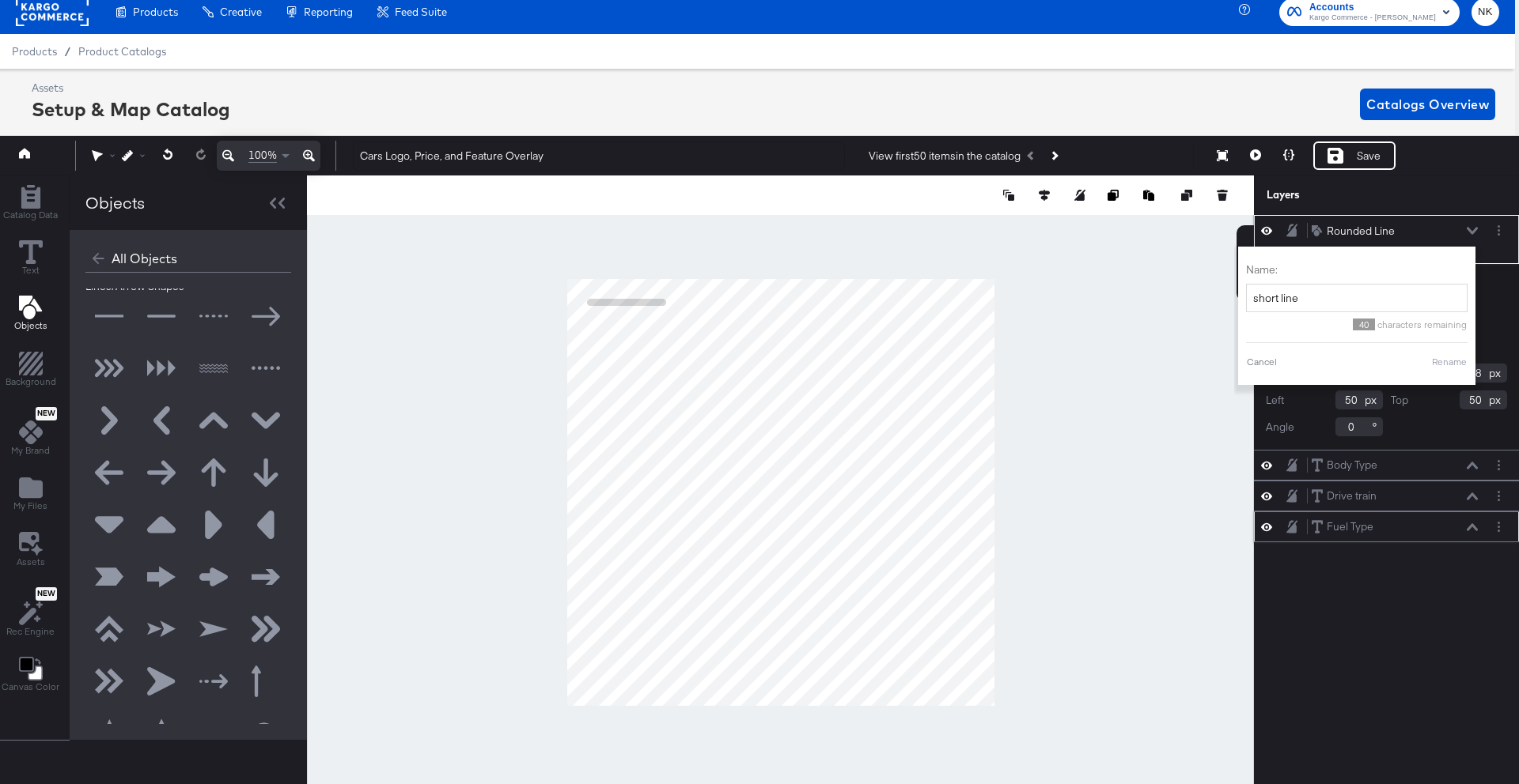
click at [1452, 361] on button "Rename" at bounding box center [1449, 362] width 36 height 14
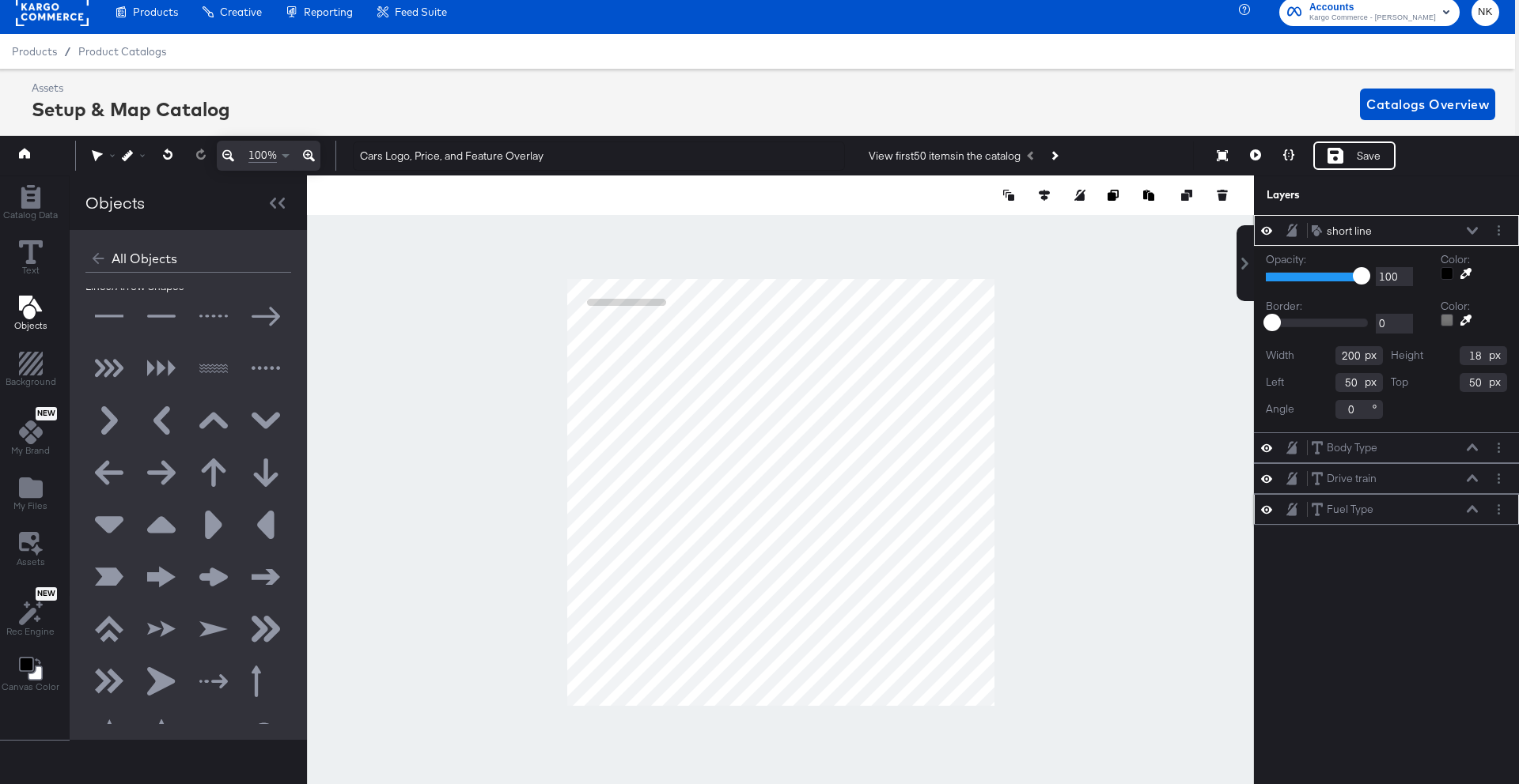
click at [1440, 271] on div at bounding box center [1446, 273] width 12 height 12
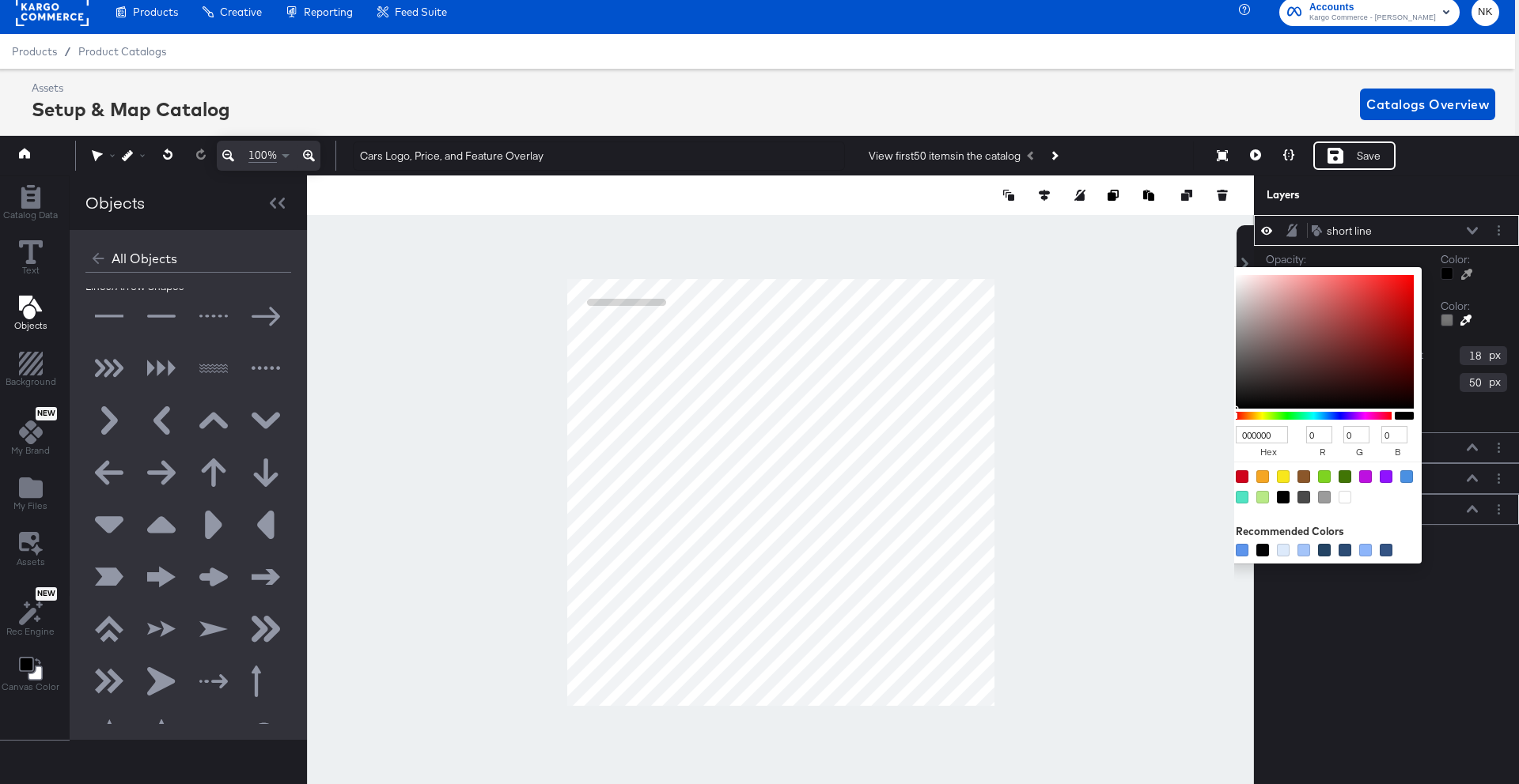
click at [1366, 475] on div at bounding box center [1365, 476] width 12 height 12
type input "BD10E0"
type input "189"
type input "16"
type input "224"
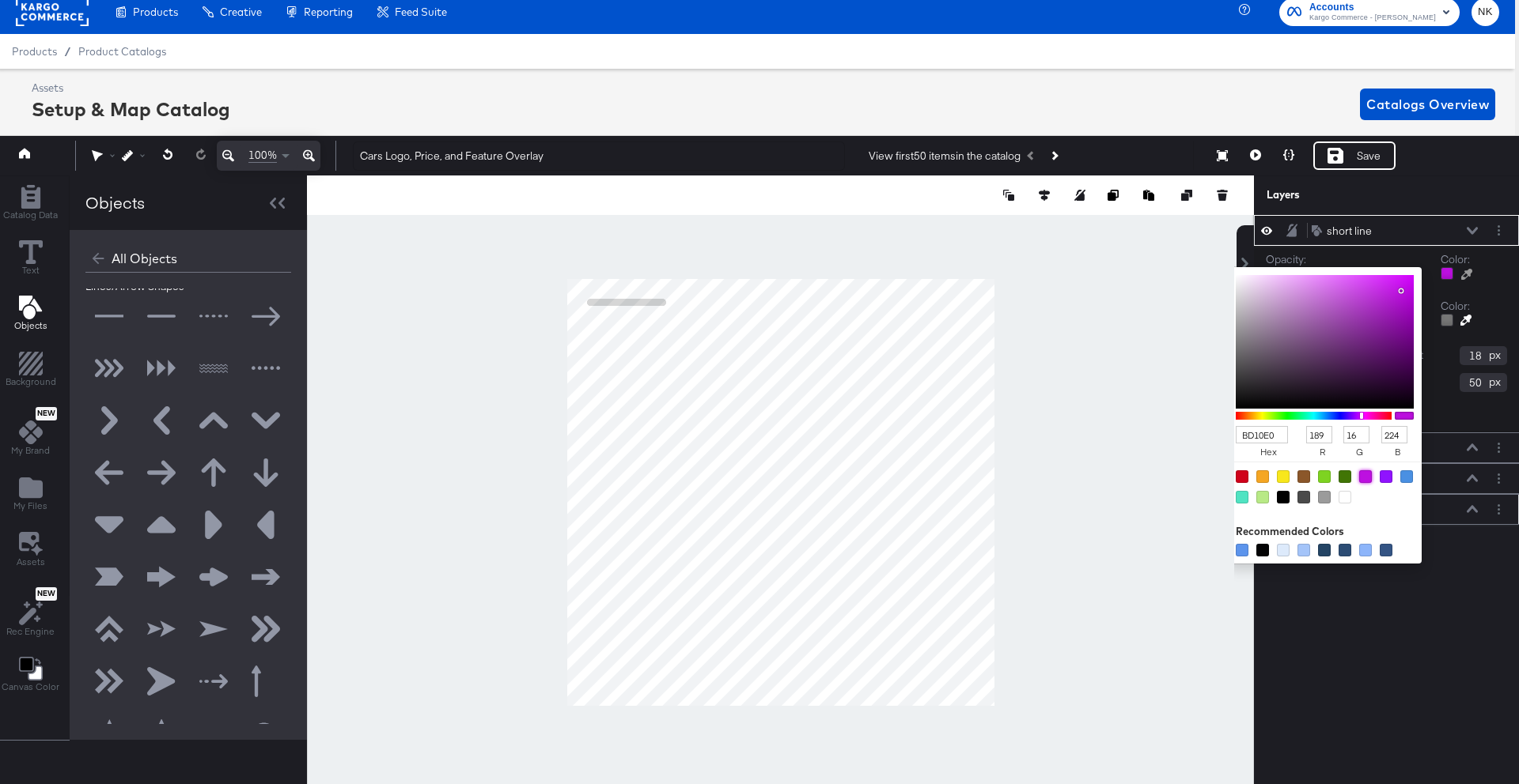
type input "200"
type input "18"
click at [1400, 583] on div "short line short line Opacity: 1 100 100 Color: BD10E0 hex 189 r 16 g 224 b 100…" at bounding box center [1386, 503] width 265 height 575
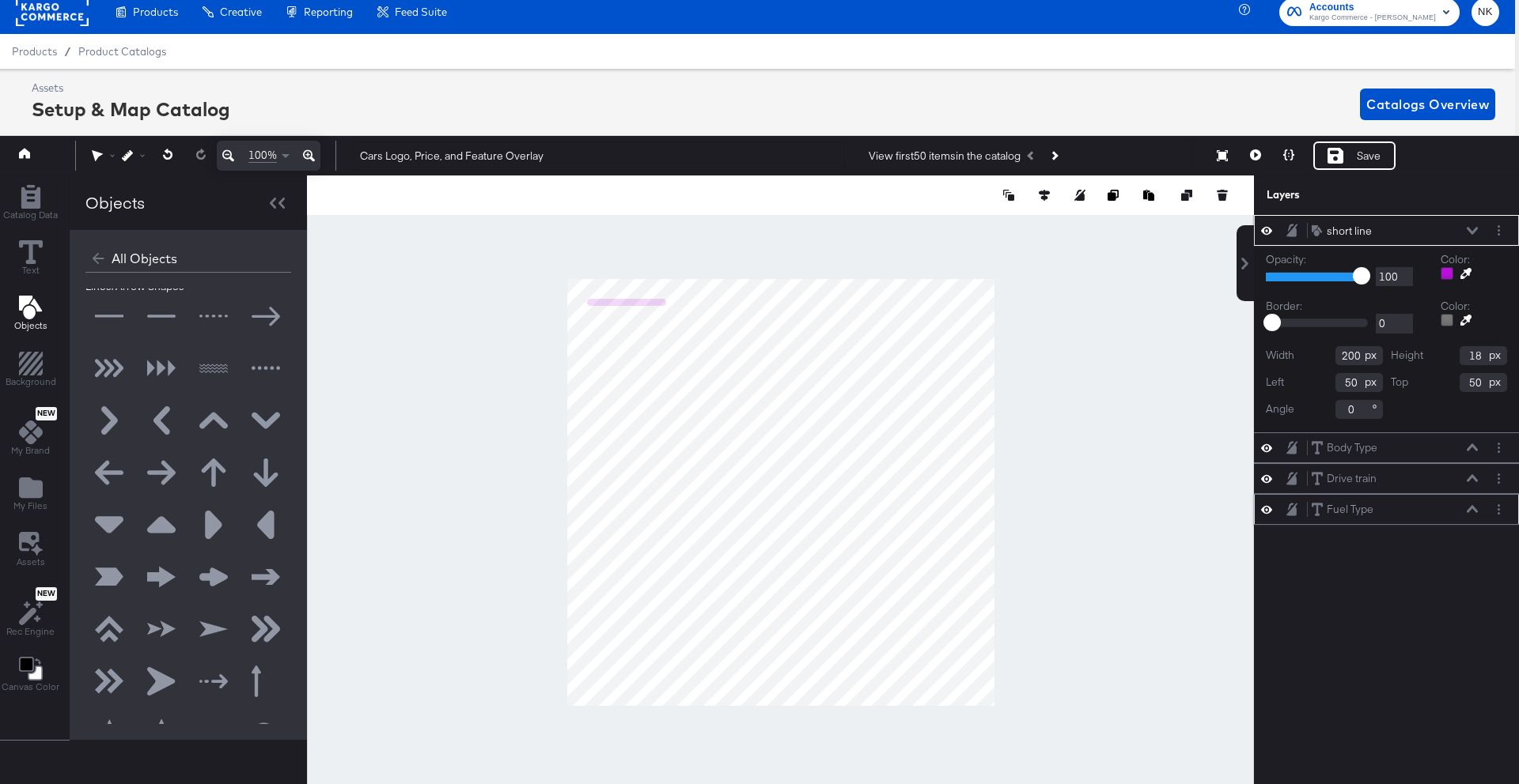
click at [1354, 358] on input "200" at bounding box center [1358, 355] width 47 height 19
type input "2"
type input "52"
click at [1477, 360] on input "18" at bounding box center [1483, 355] width 47 height 19
type input "1"
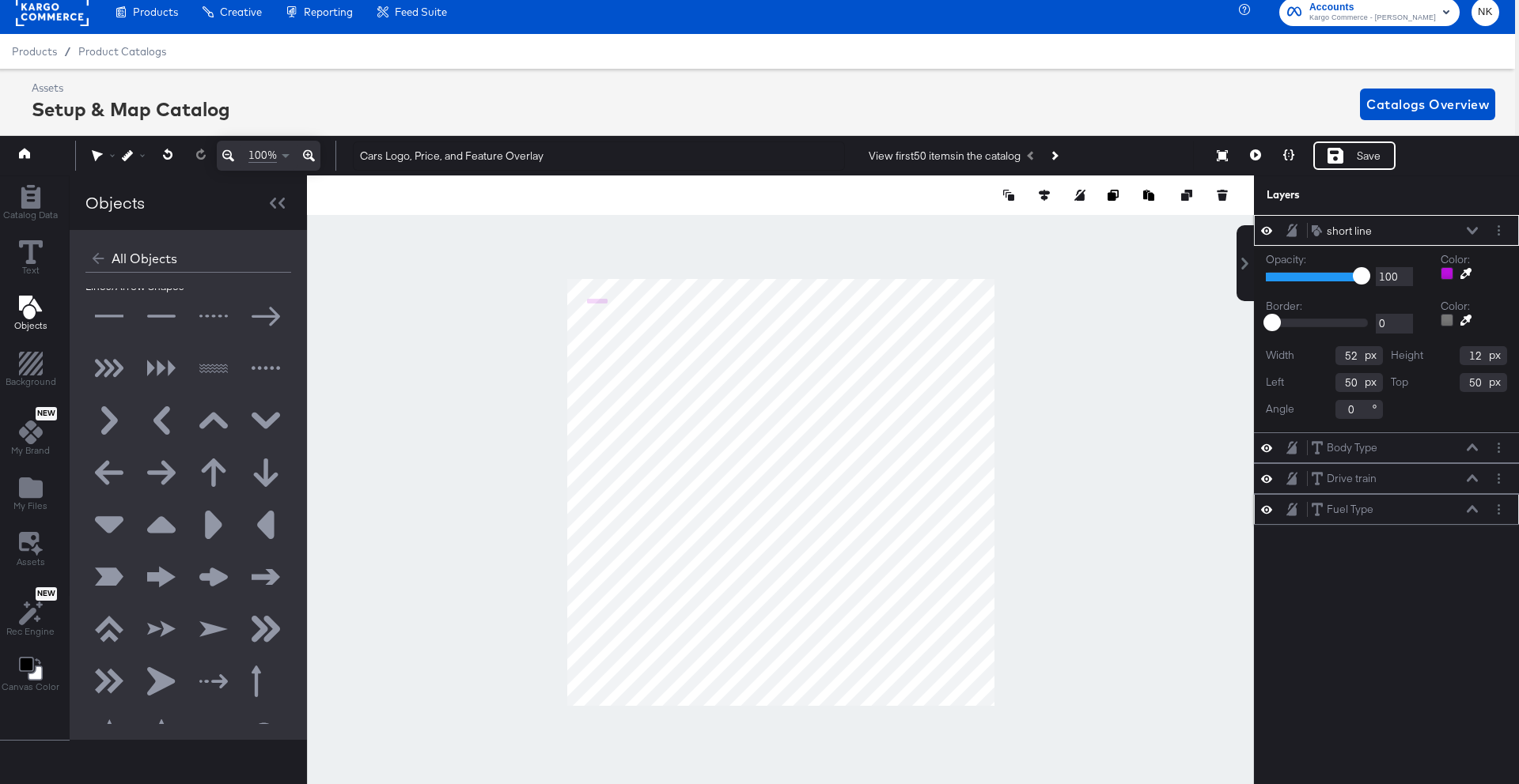
type input "1"
type input "2"
click at [1355, 382] on input "50" at bounding box center [1358, 382] width 47 height 19
type input "5"
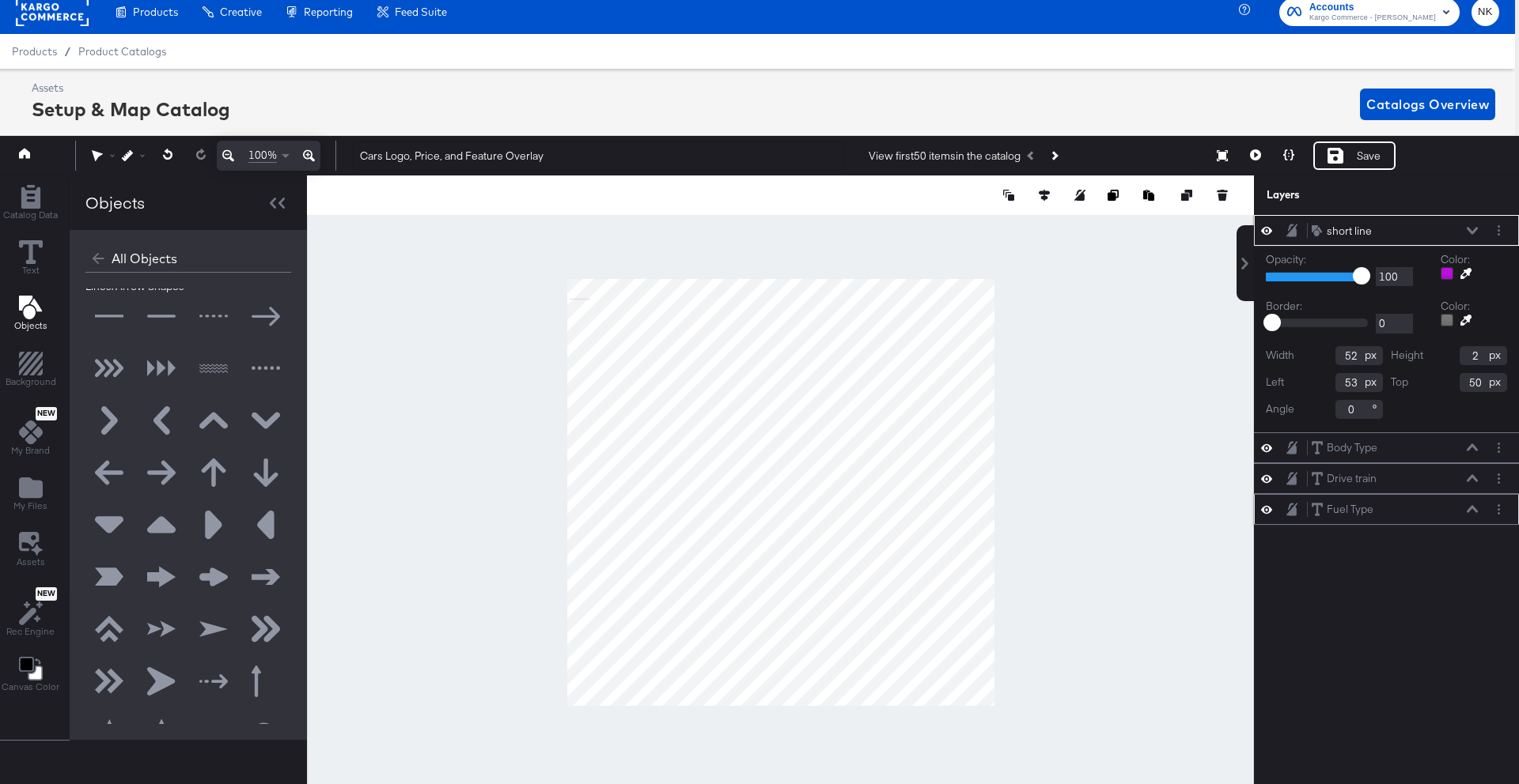
type input "5"
type input "356"
click at [1480, 380] on input "50" at bounding box center [1483, 382] width 47 height 19
type input "5"
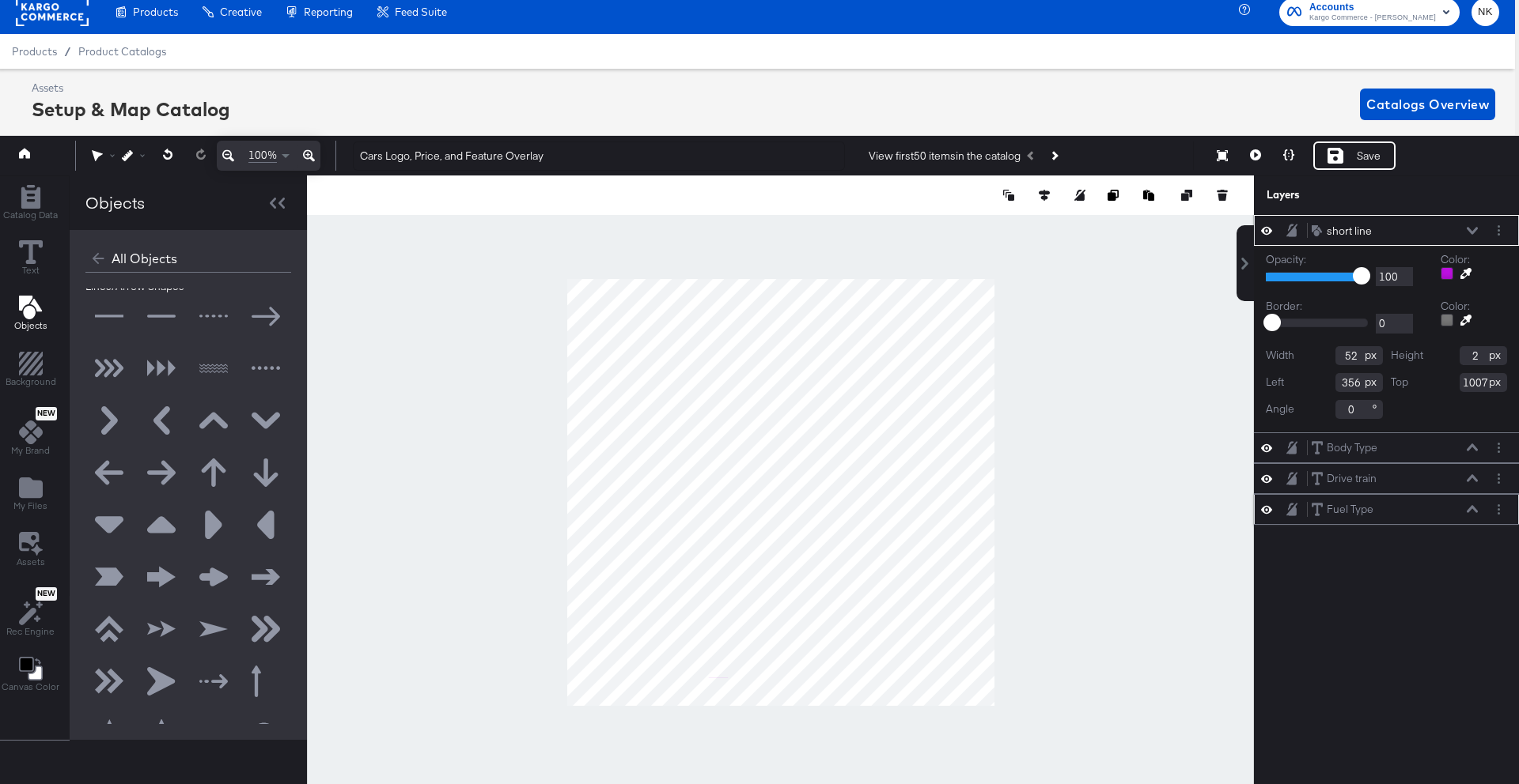
type input "1007"
click at [1358, 409] on input "0" at bounding box center [1358, 409] width 47 height 19
type input "90"
click at [1321, 569] on div "short line short line Opacity: 1 100 100 Color: Border: 0 0 0 Color: Width 52 H…" at bounding box center [1386, 503] width 265 height 575
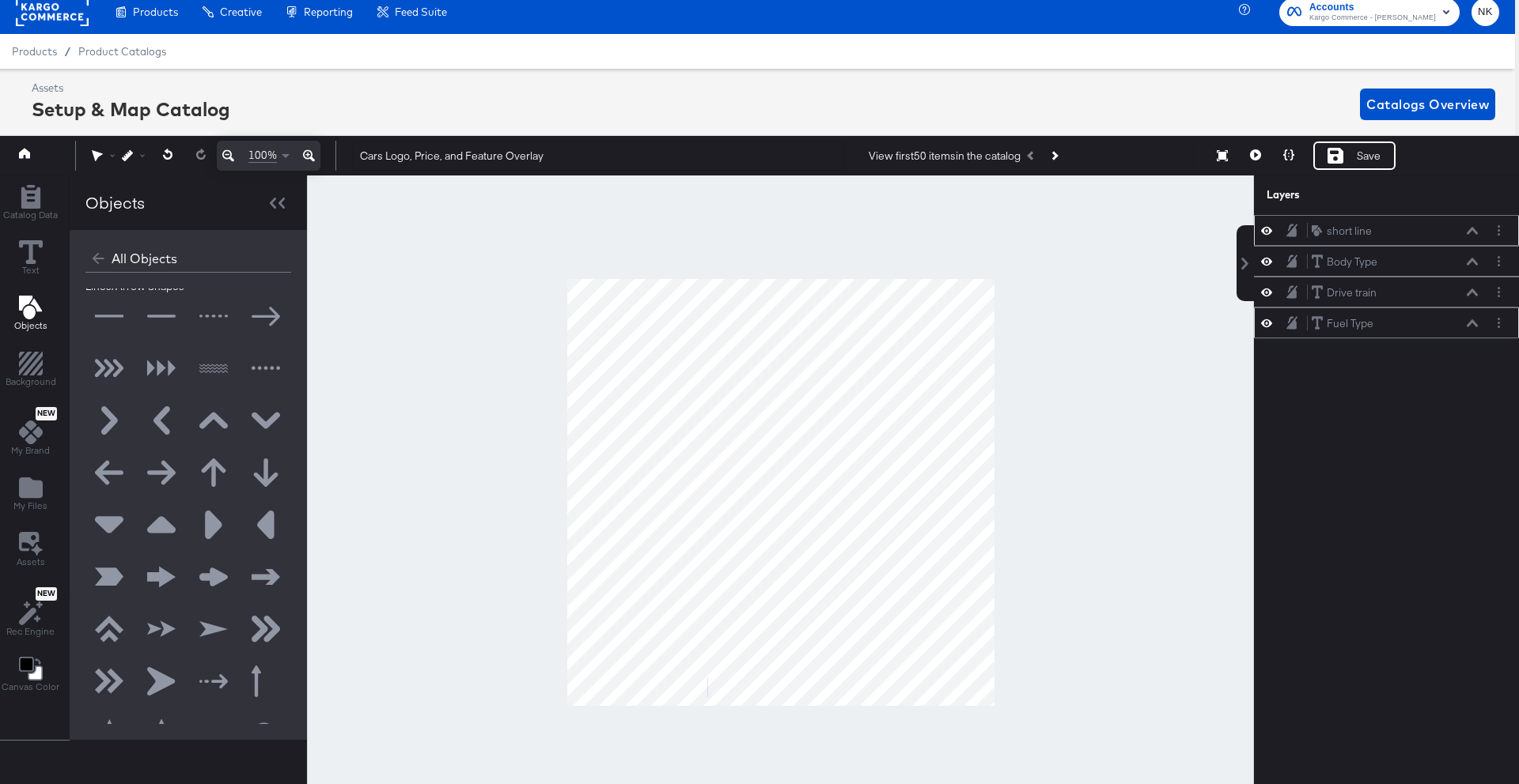
click at [167, 316] on button at bounding box center [161, 316] width 47 height 47
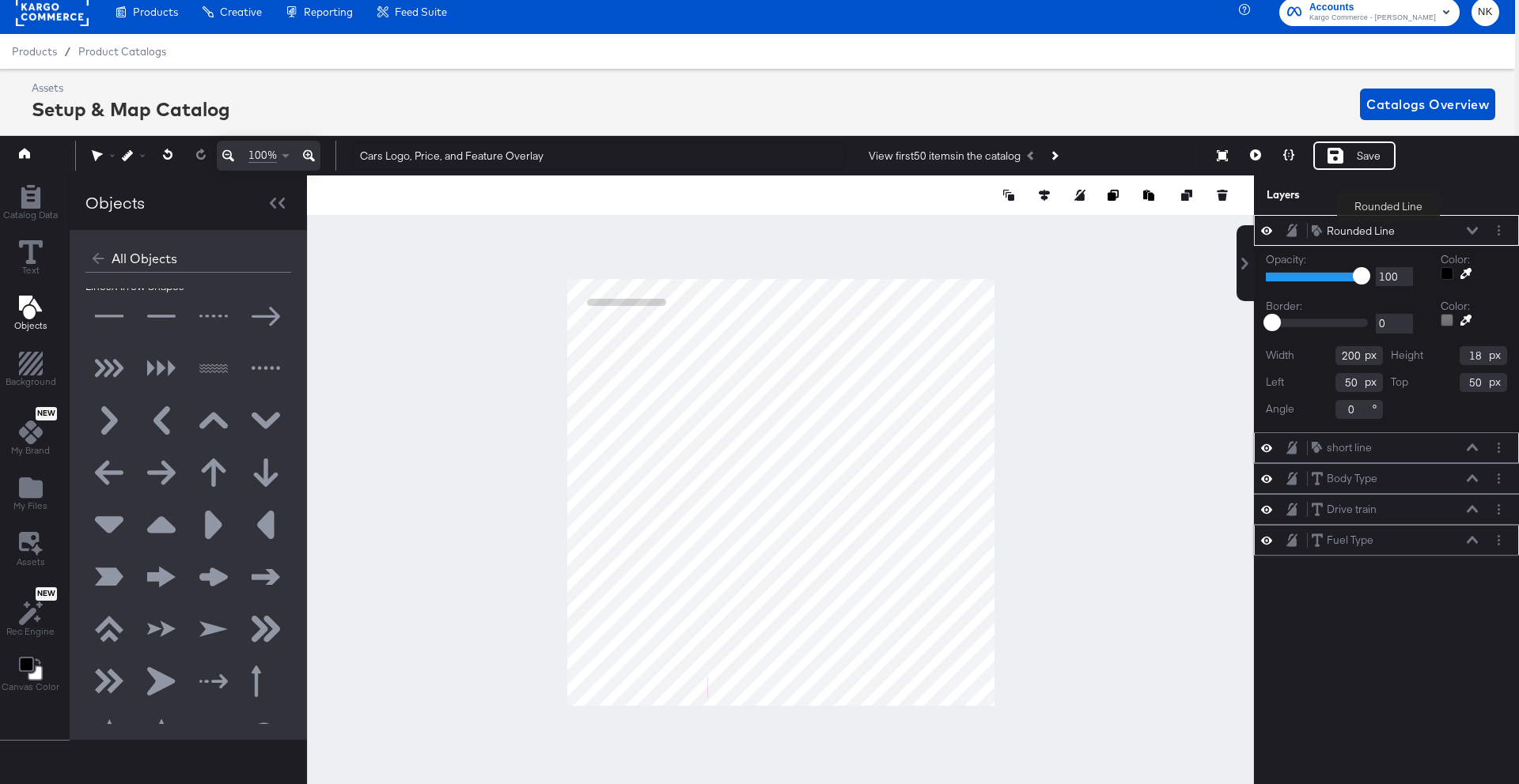
click at [1388, 233] on div "Rounded Line" at bounding box center [1361, 231] width 68 height 15
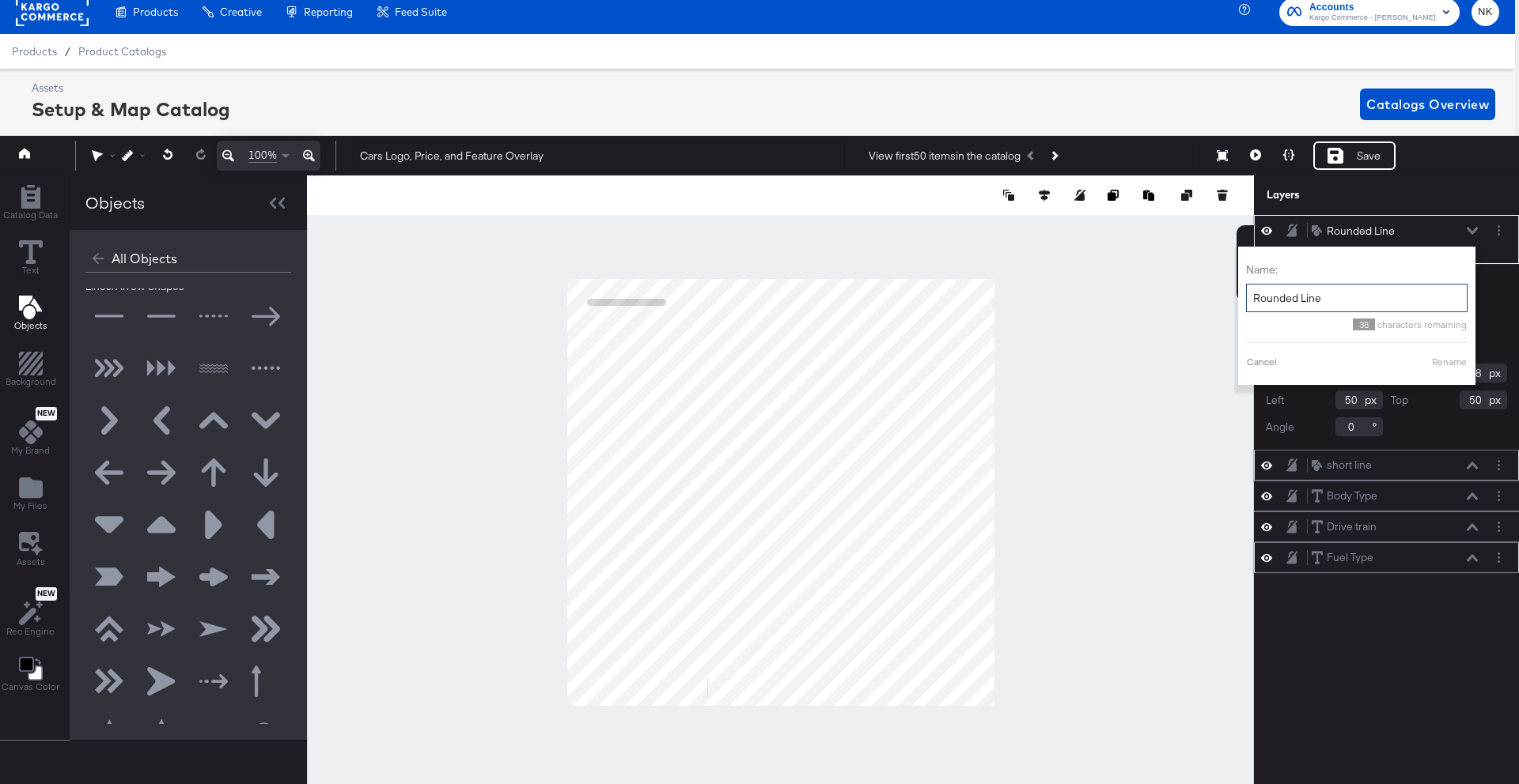
drag, startPoint x: 1203, startPoint y: 290, endPoint x: 1173, endPoint y: 289, distance: 30.0
click at [1173, 215] on div "Catalog Data Text Objects Background New My Brand My Files Assets New Rec Engin…" at bounding box center [755, 195] width 1526 height 40
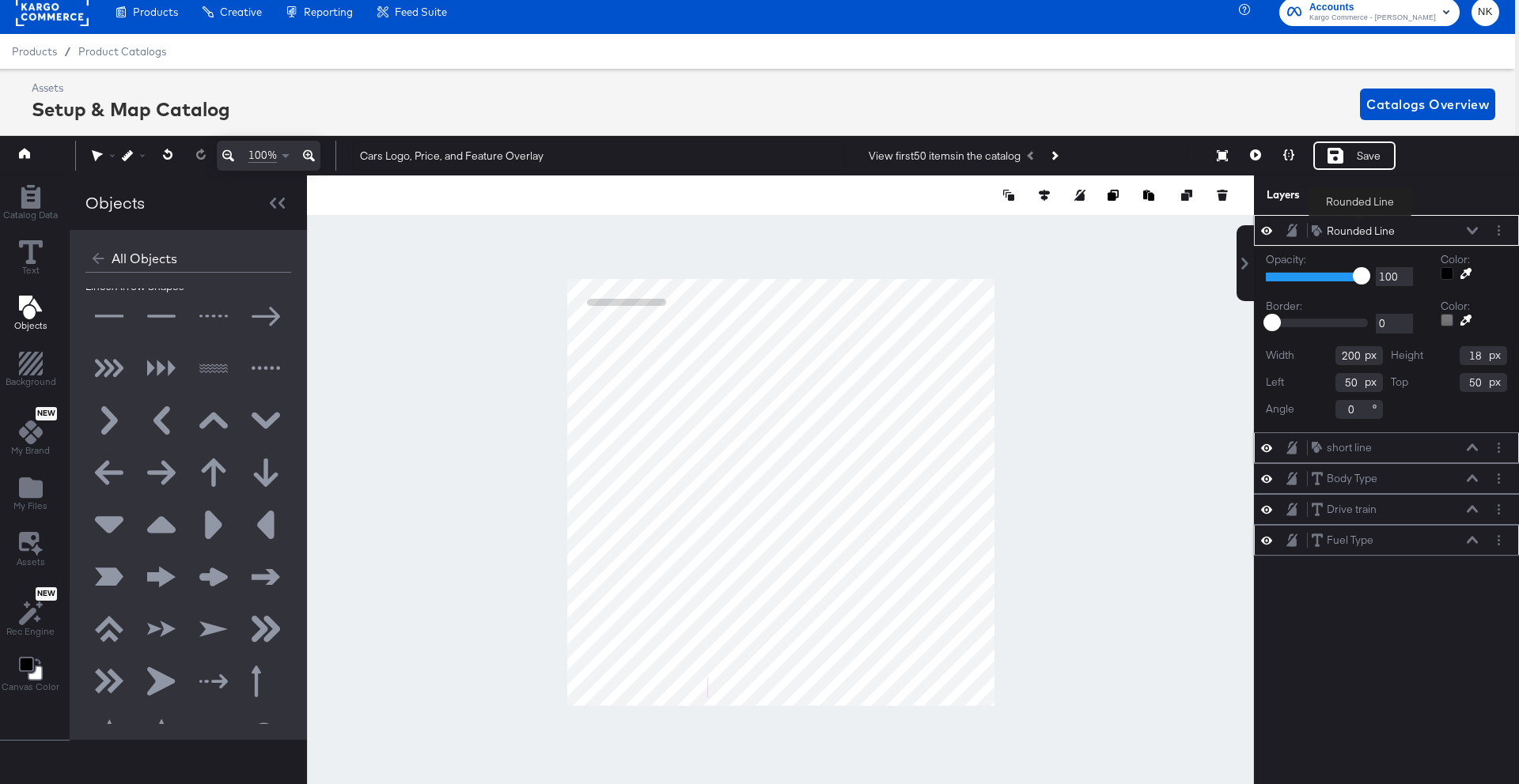
click at [1360, 227] on div "Rounded Line" at bounding box center [1361, 231] width 68 height 15
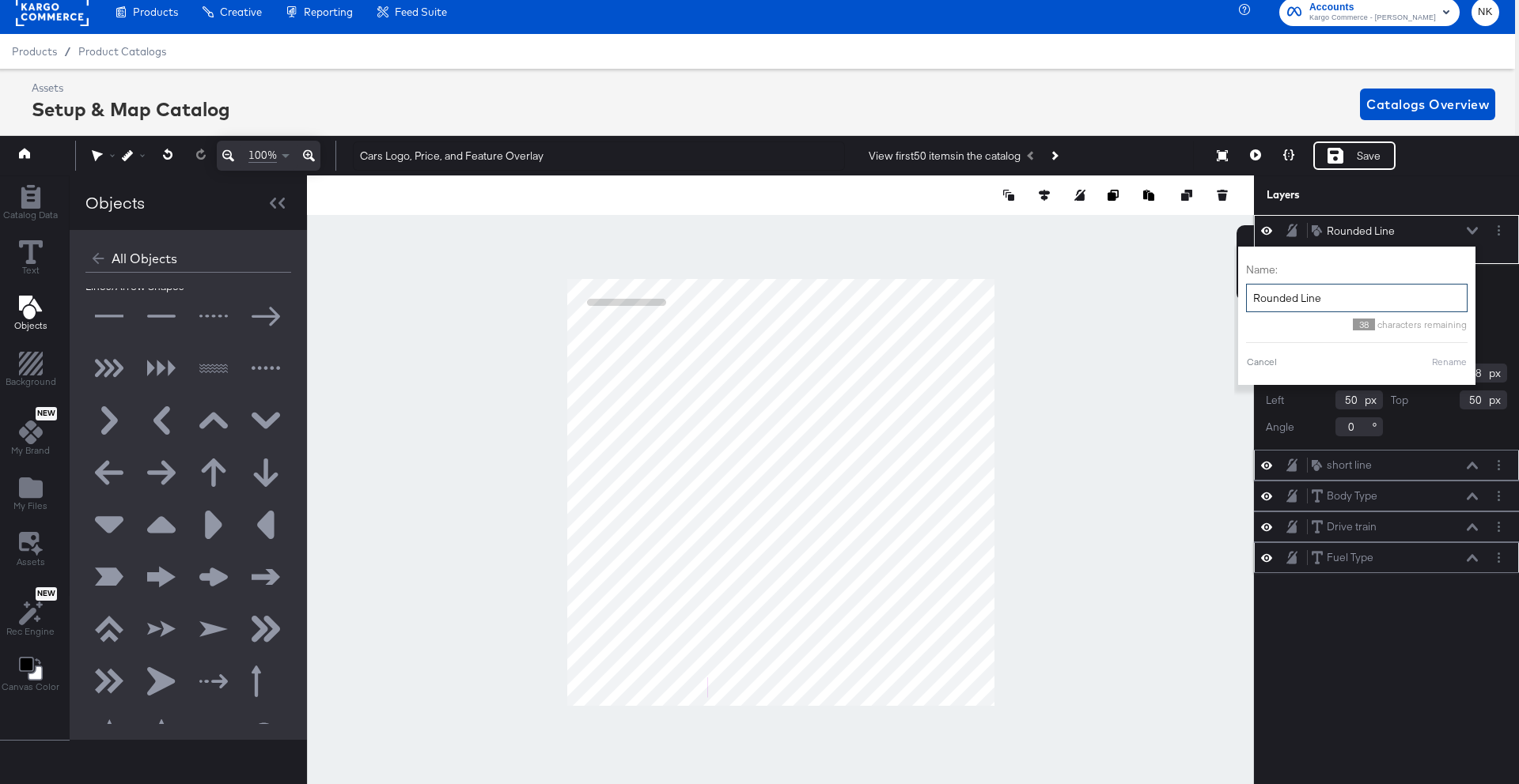
drag, startPoint x: 1324, startPoint y: 296, endPoint x: 1251, endPoint y: 296, distance: 73.0
click at [1251, 296] on input "Rounded Line" at bounding box center [1356, 298] width 221 height 29
type input "Short line"
click at [1437, 360] on button "Rename" at bounding box center [1449, 362] width 36 height 14
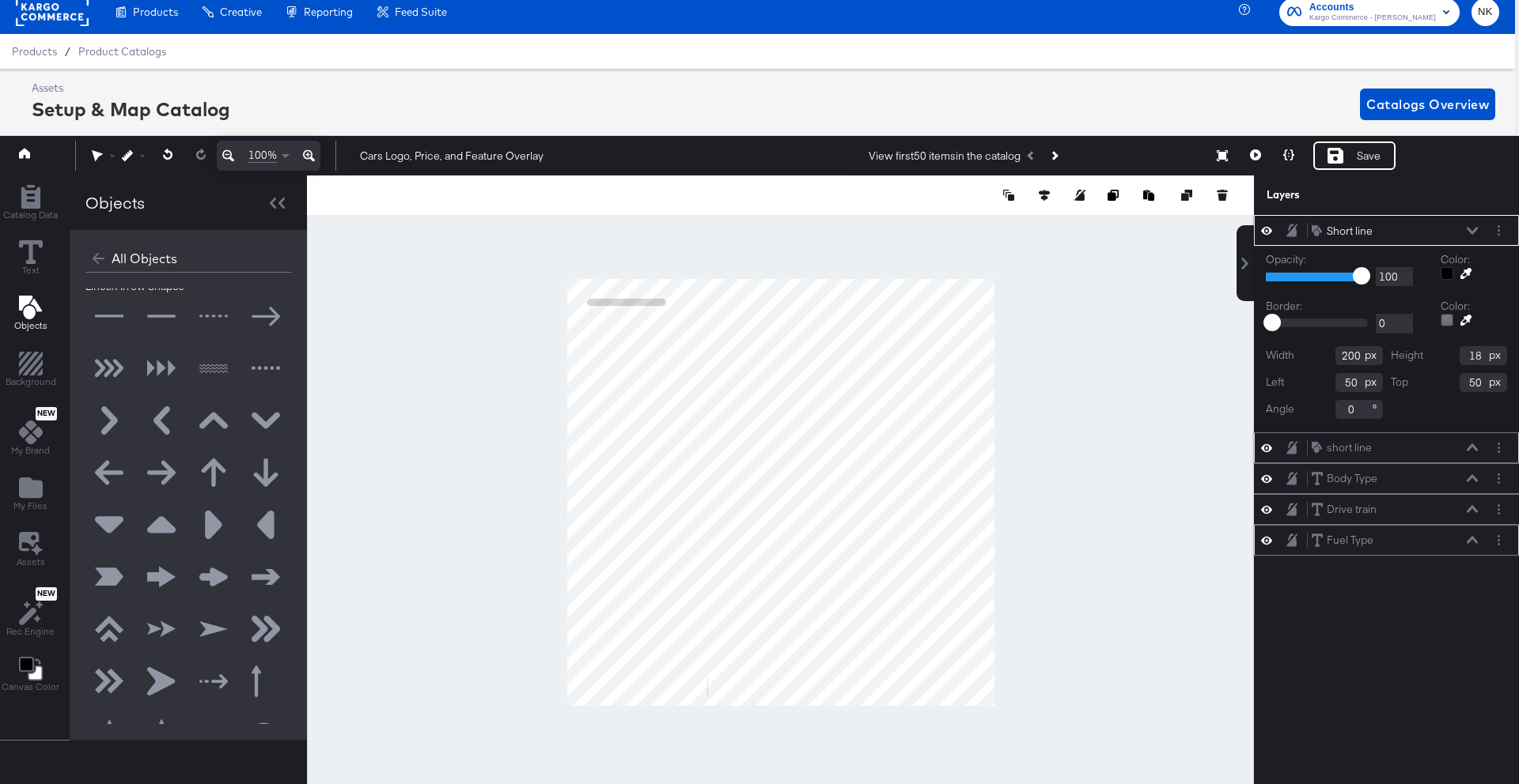
click at [1451, 272] on div at bounding box center [1446, 273] width 12 height 12
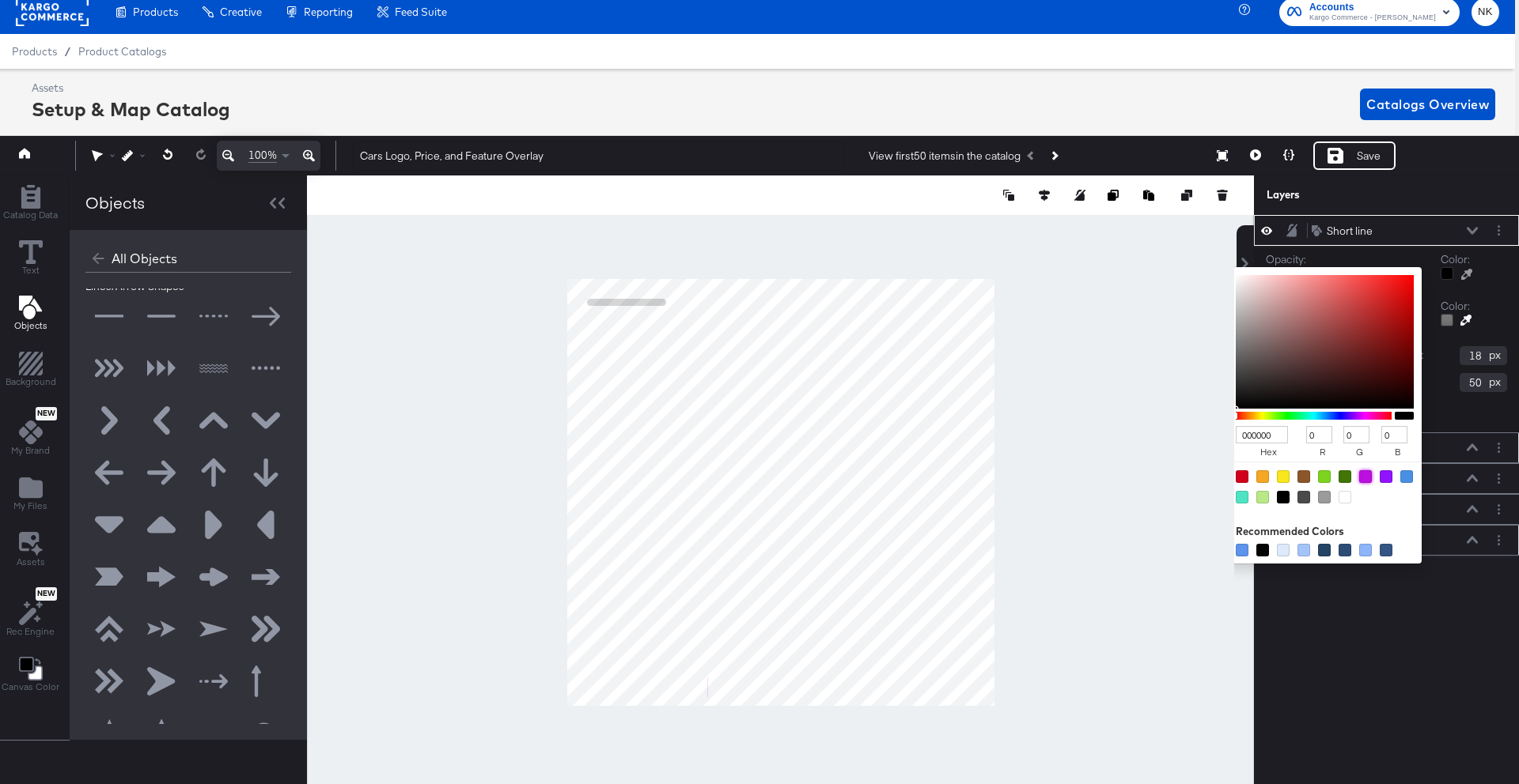
click at [1365, 474] on div at bounding box center [1365, 476] width 12 height 12
type input "BD10E0"
type input "189"
type input "16"
type input "224"
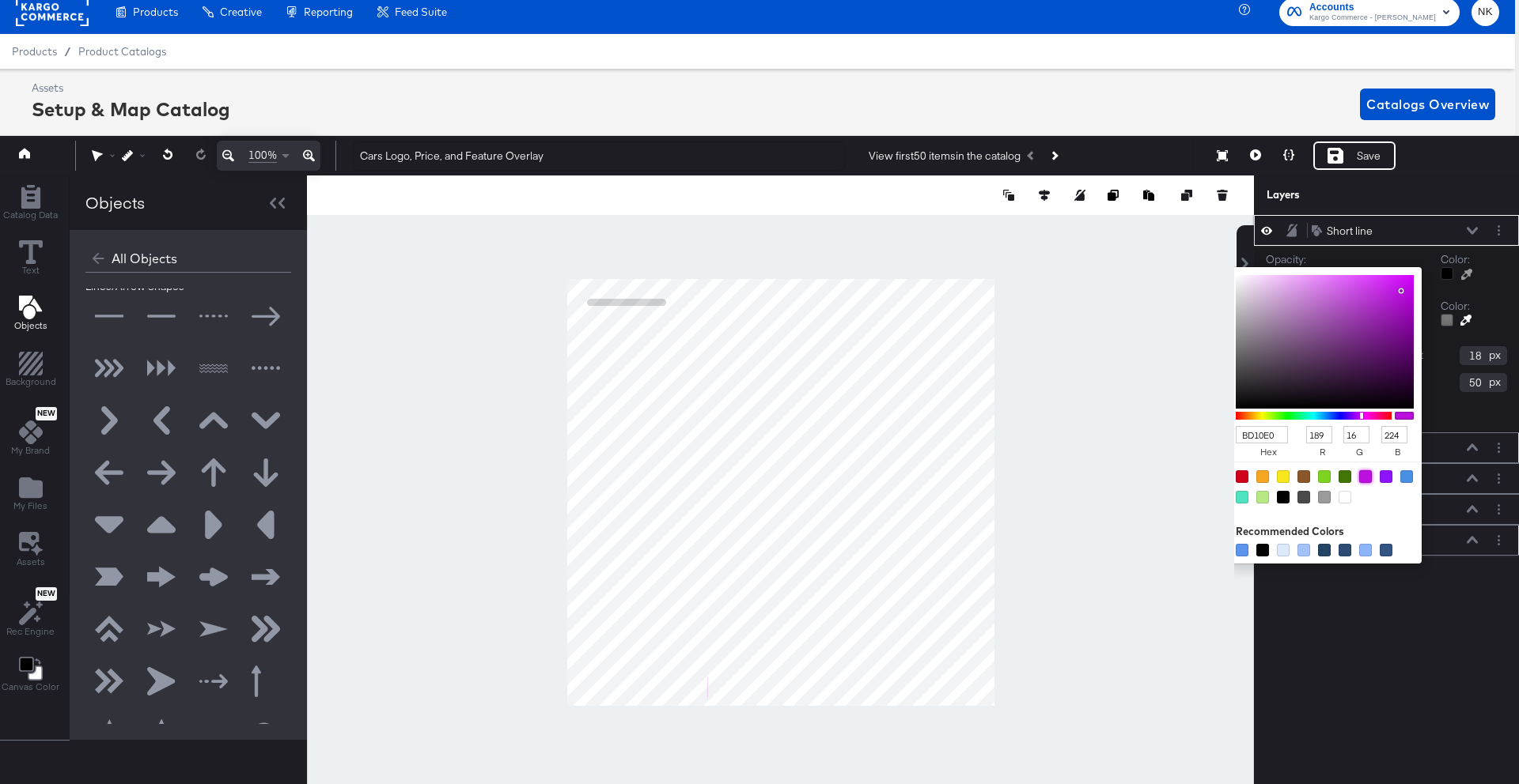
type input "200"
type input "18"
click at [1466, 553] on div "Fuel Type Fuel Type" at bounding box center [1386, 540] width 265 height 31
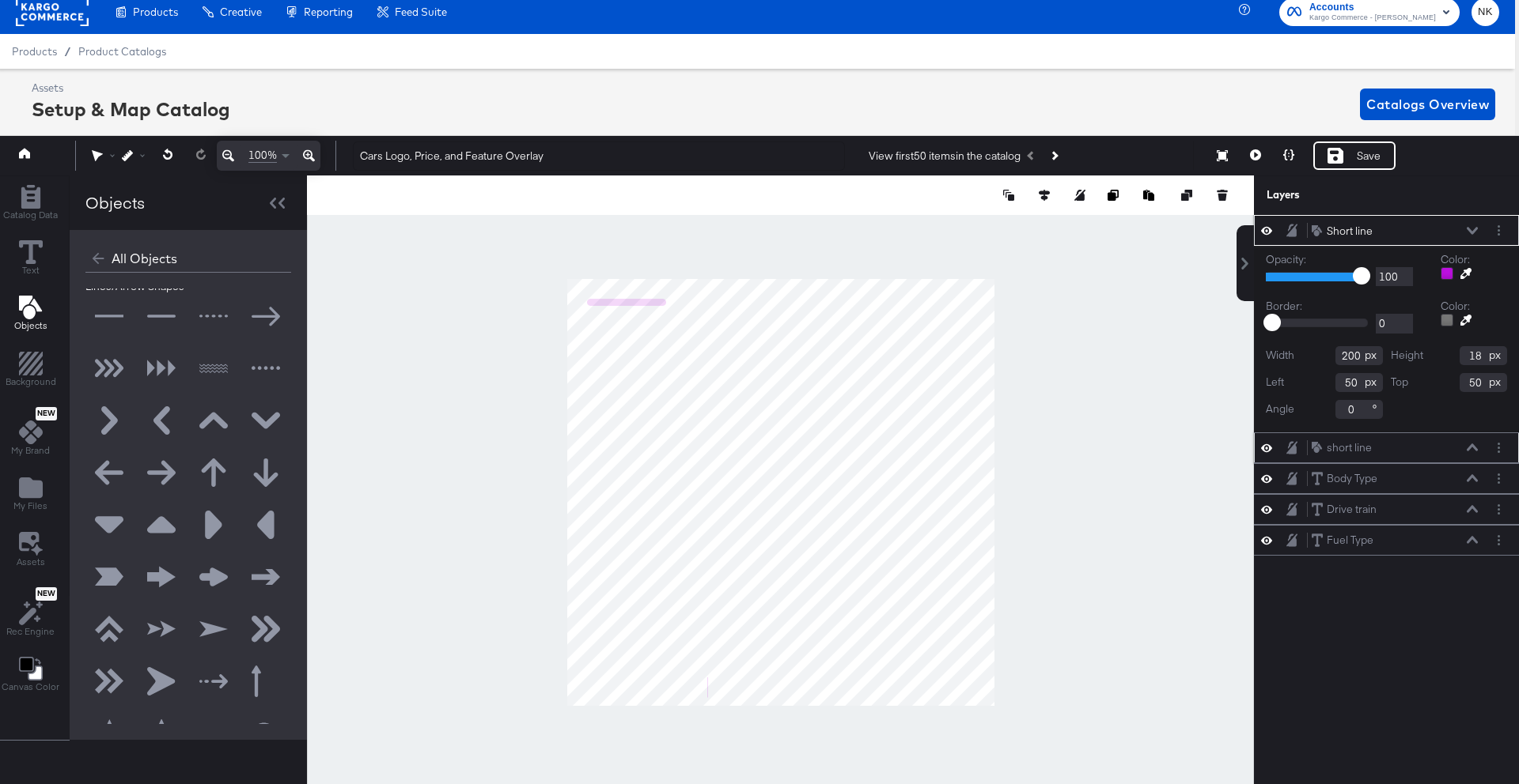
click at [1355, 358] on input "200" at bounding box center [1358, 355] width 47 height 19
type input "1"
type input "52"
drag, startPoint x: 1478, startPoint y: 354, endPoint x: 1517, endPoint y: 352, distance: 39.1
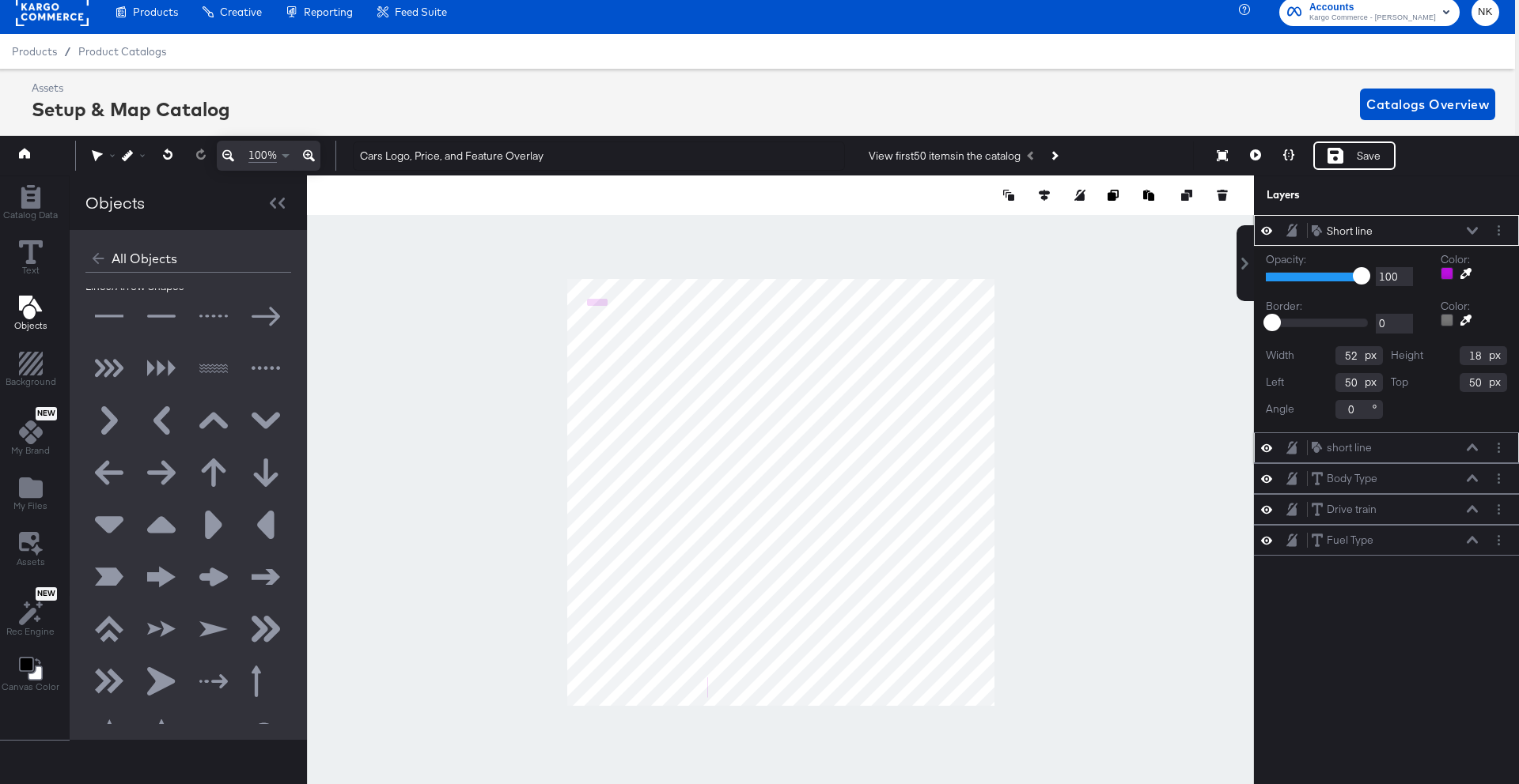
click at [1478, 354] on input "18" at bounding box center [1483, 355] width 47 height 19
type input "1"
type input "2"
click at [1359, 383] on input "50" at bounding box center [1358, 382] width 47 height 19
type input "5"
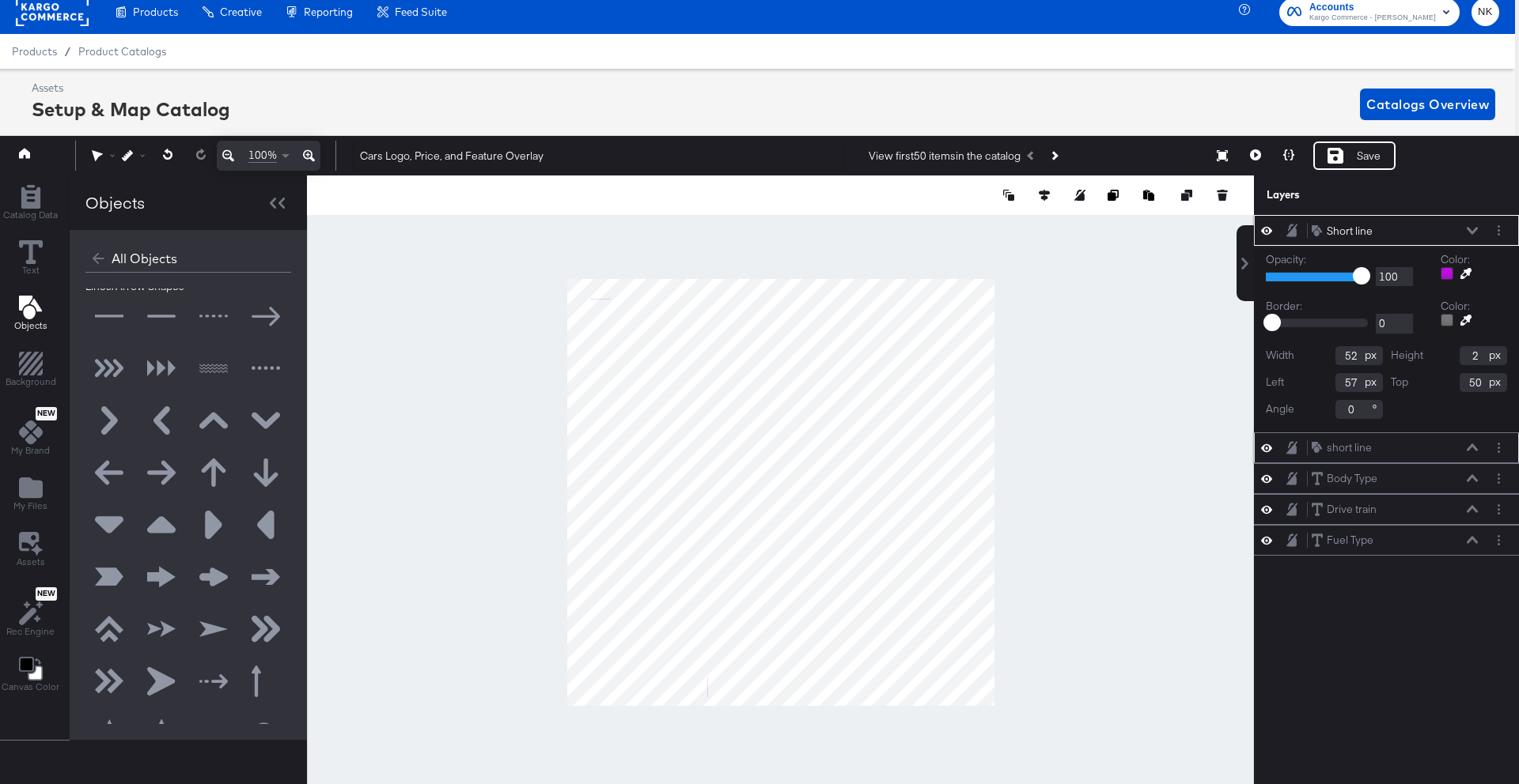
type input "5"
type input "726"
click at [1478, 379] on input "50" at bounding box center [1483, 382] width 47 height 19
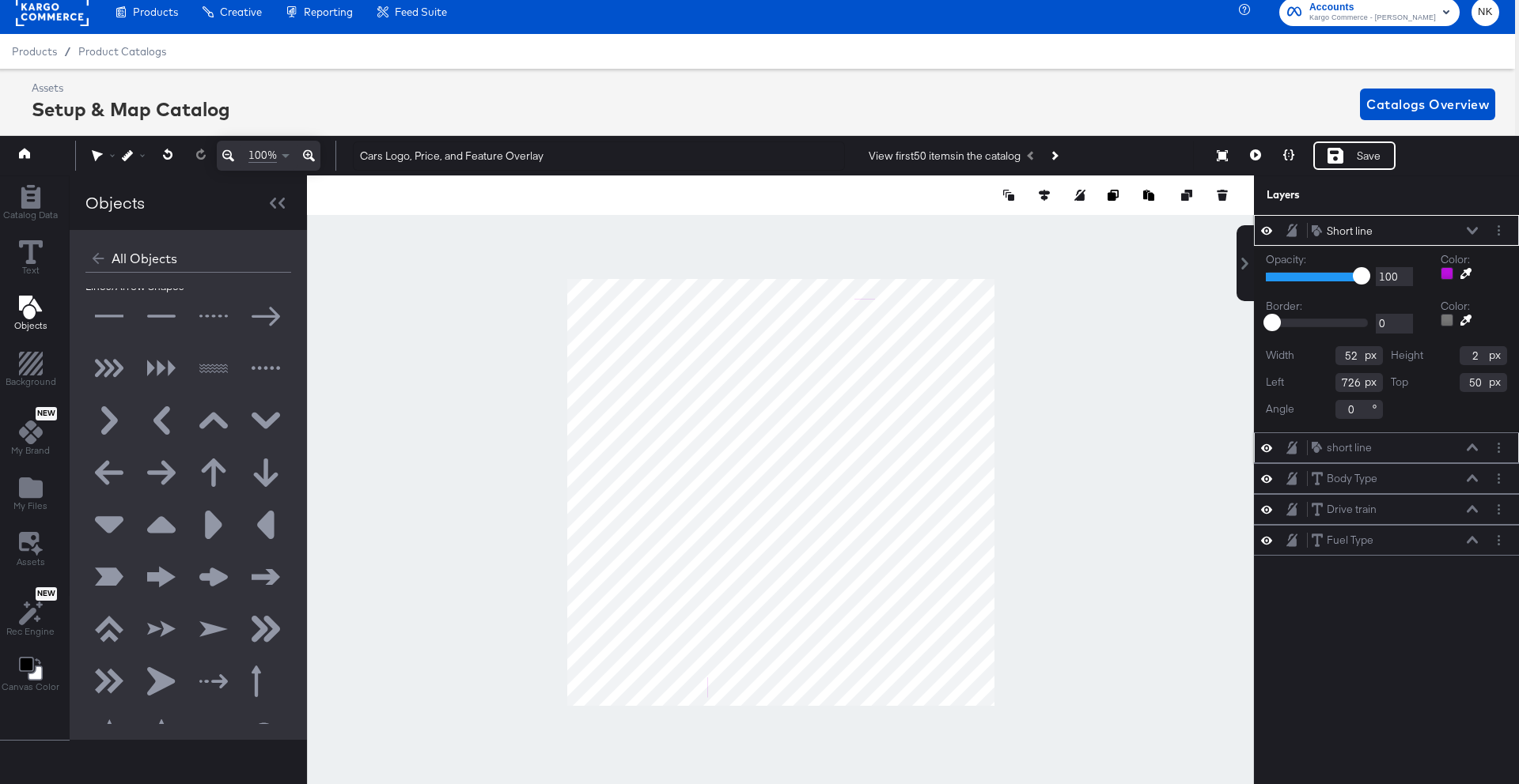
type input "5"
type input "1007"
click at [1361, 412] on input "0" at bounding box center [1358, 409] width 47 height 19
type input "90"
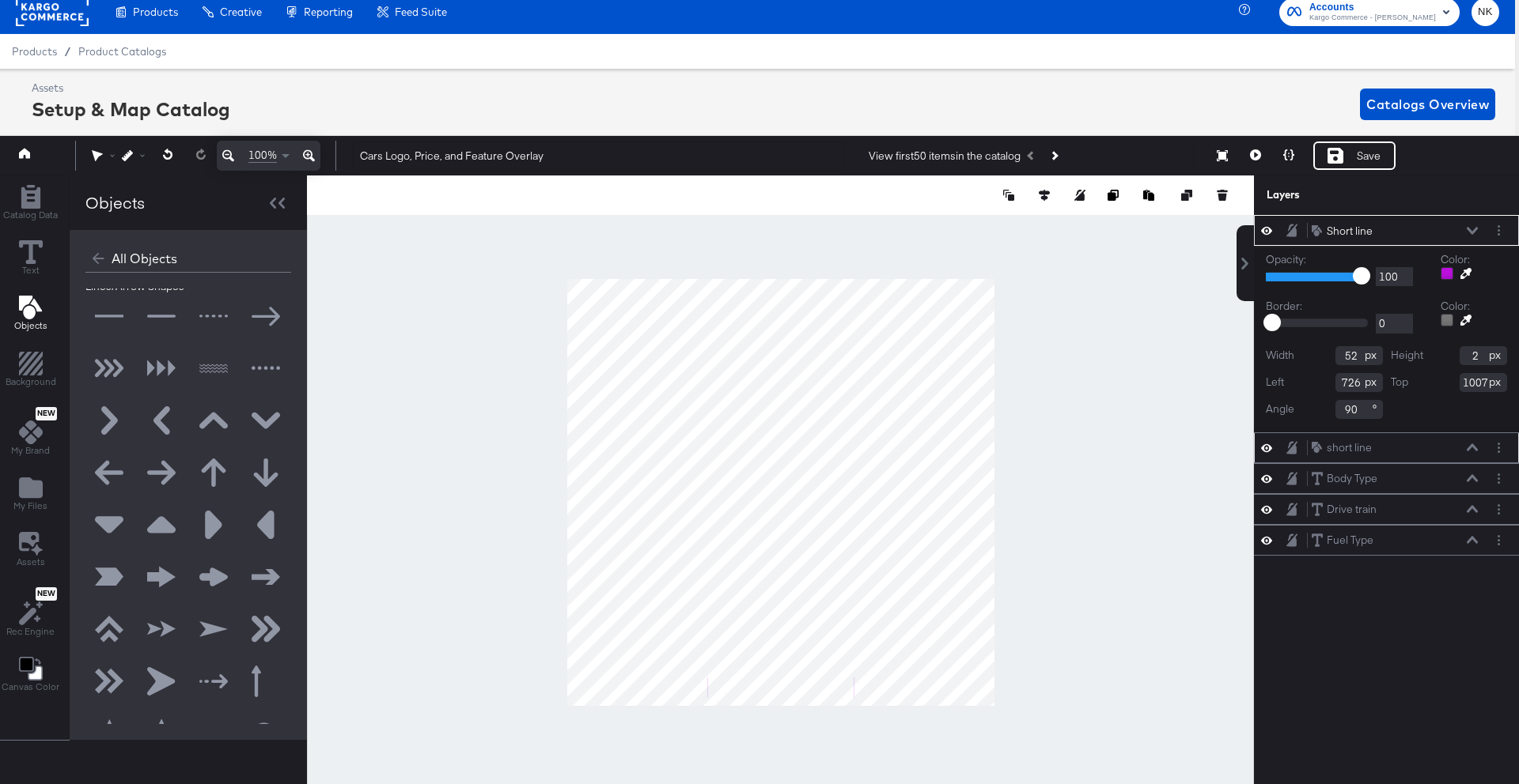
click at [1330, 604] on div "Short line Short line Opacity: 1 100 100 Color: Border: 0 0 0 Color: Width 52 H…" at bounding box center [1386, 503] width 265 height 575
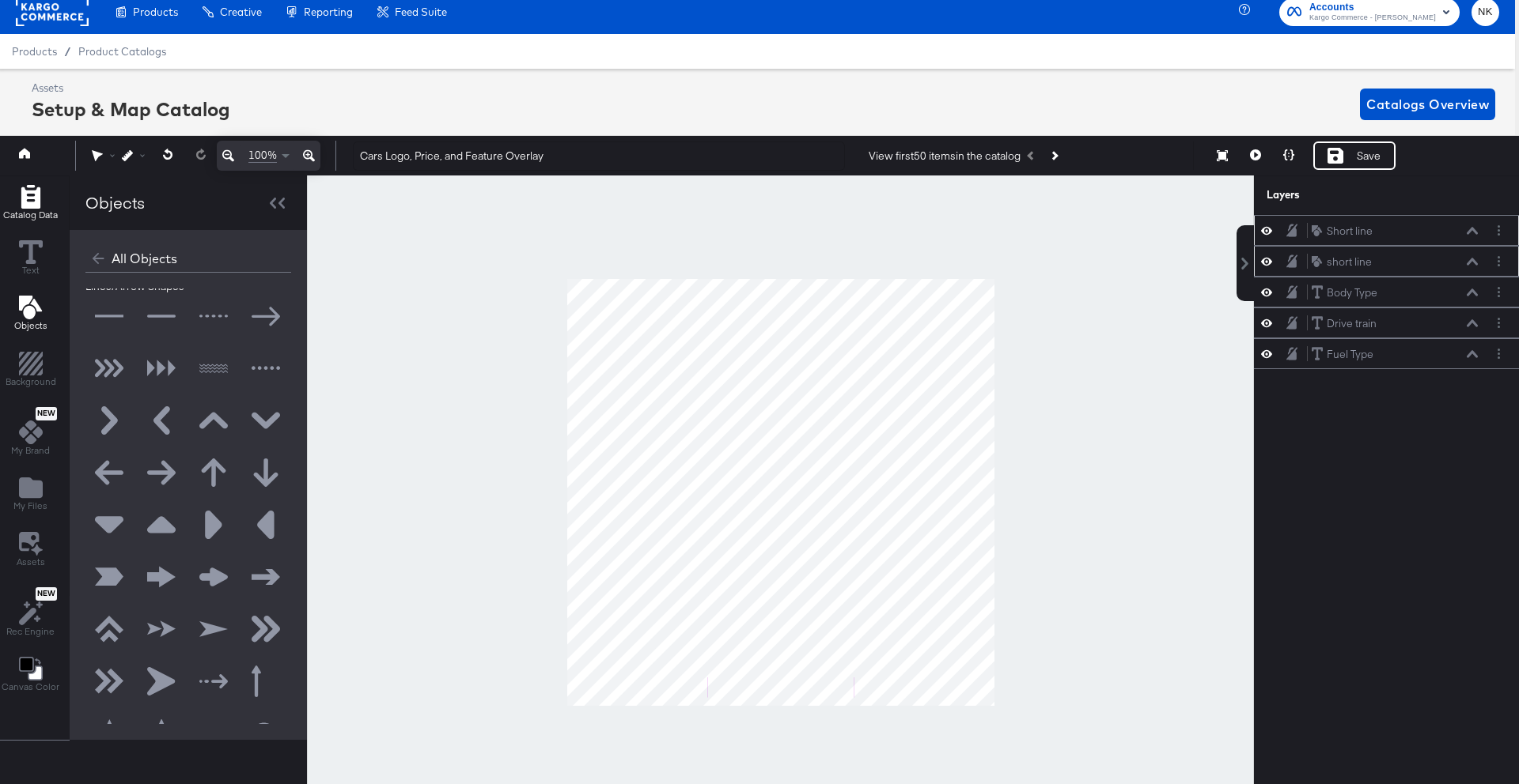
click at [36, 214] on span "Catalog Data" at bounding box center [31, 214] width 55 height 12
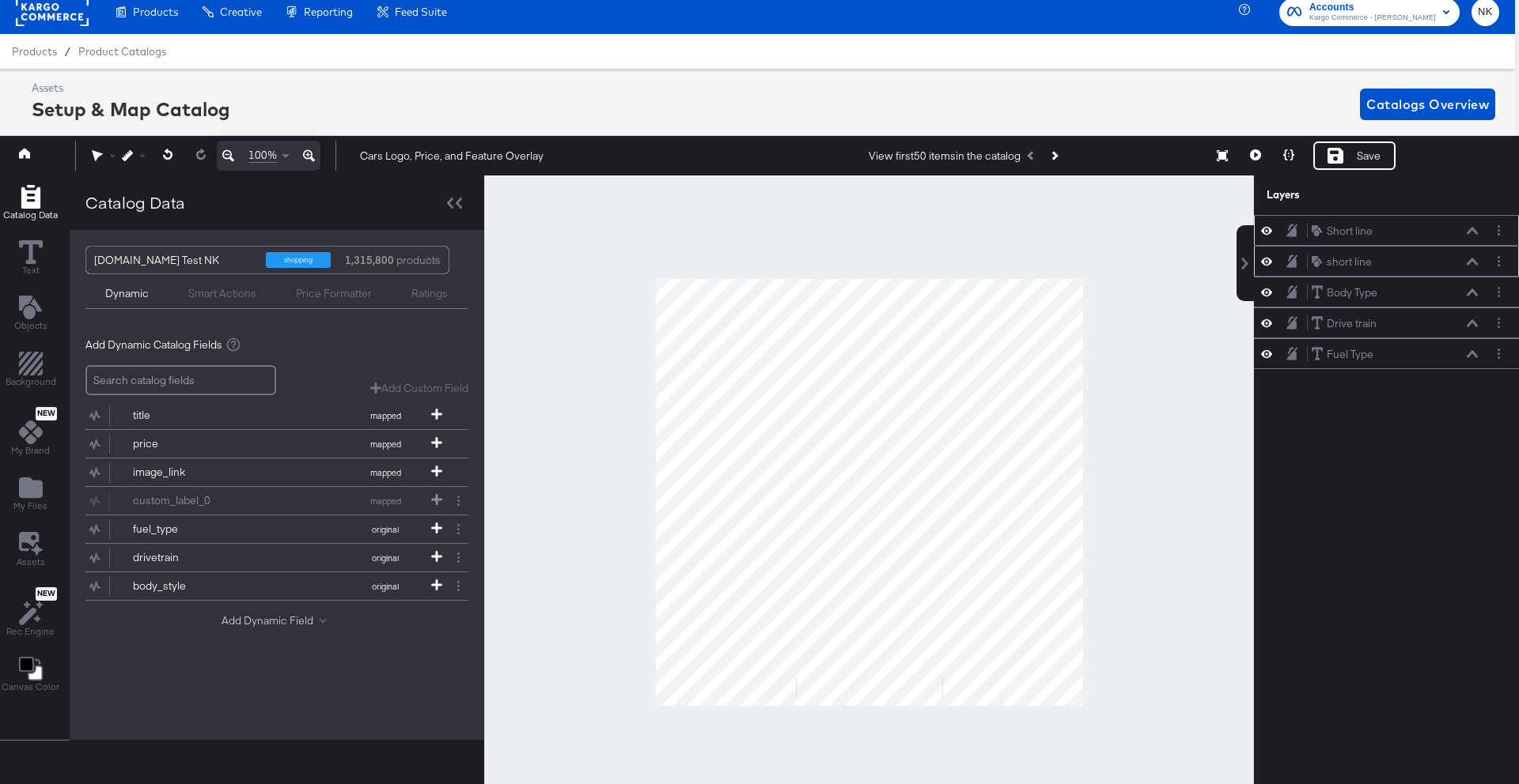
click at [255, 617] on button "Add Dynamic Field" at bounding box center [277, 621] width 111 height 15
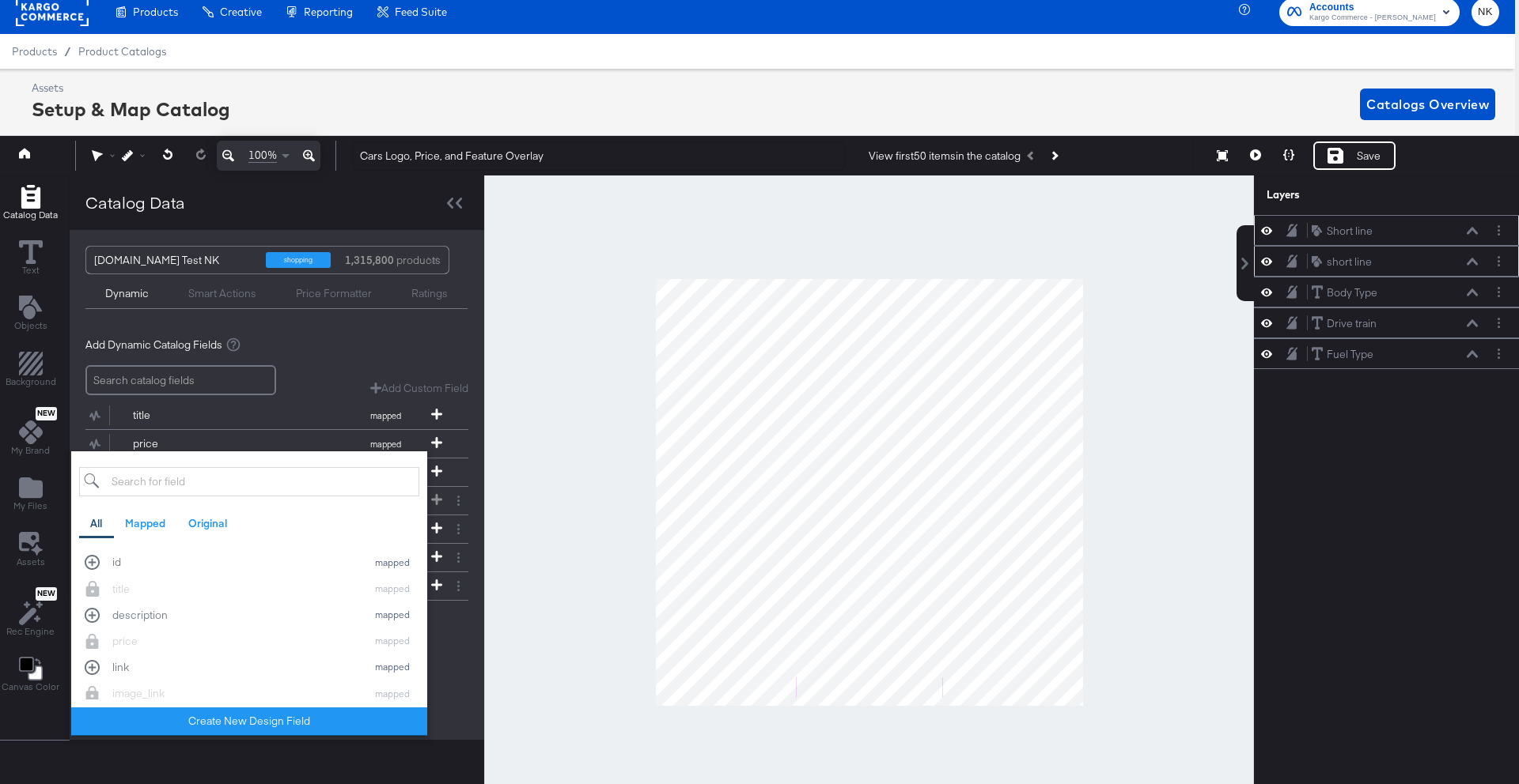
click at [199, 490] on input "search" at bounding box center [248, 481] width 340 height 29
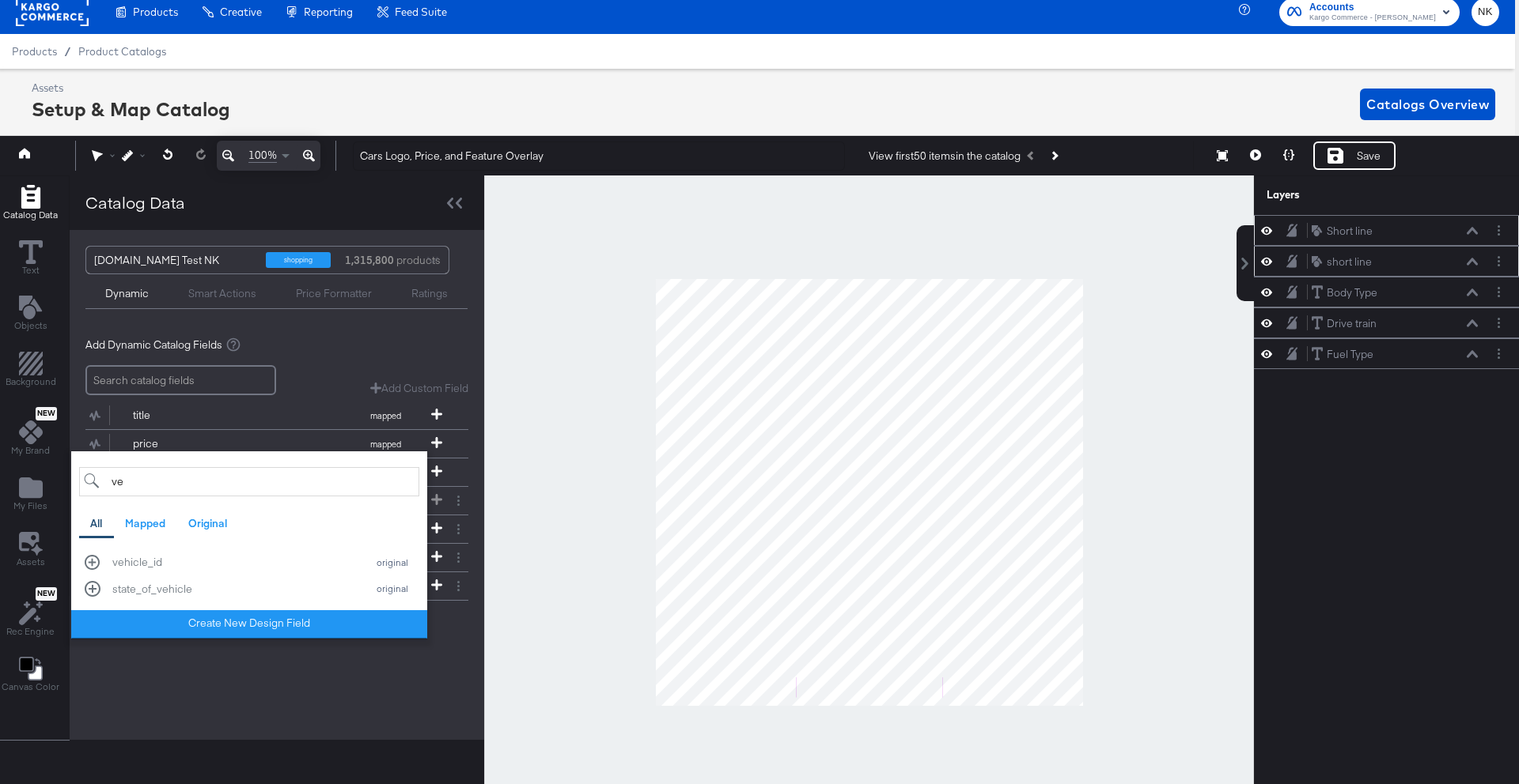
type input "v"
type input "title"
click at [94, 587] on div "title original" at bounding box center [248, 589] width 329 height 15
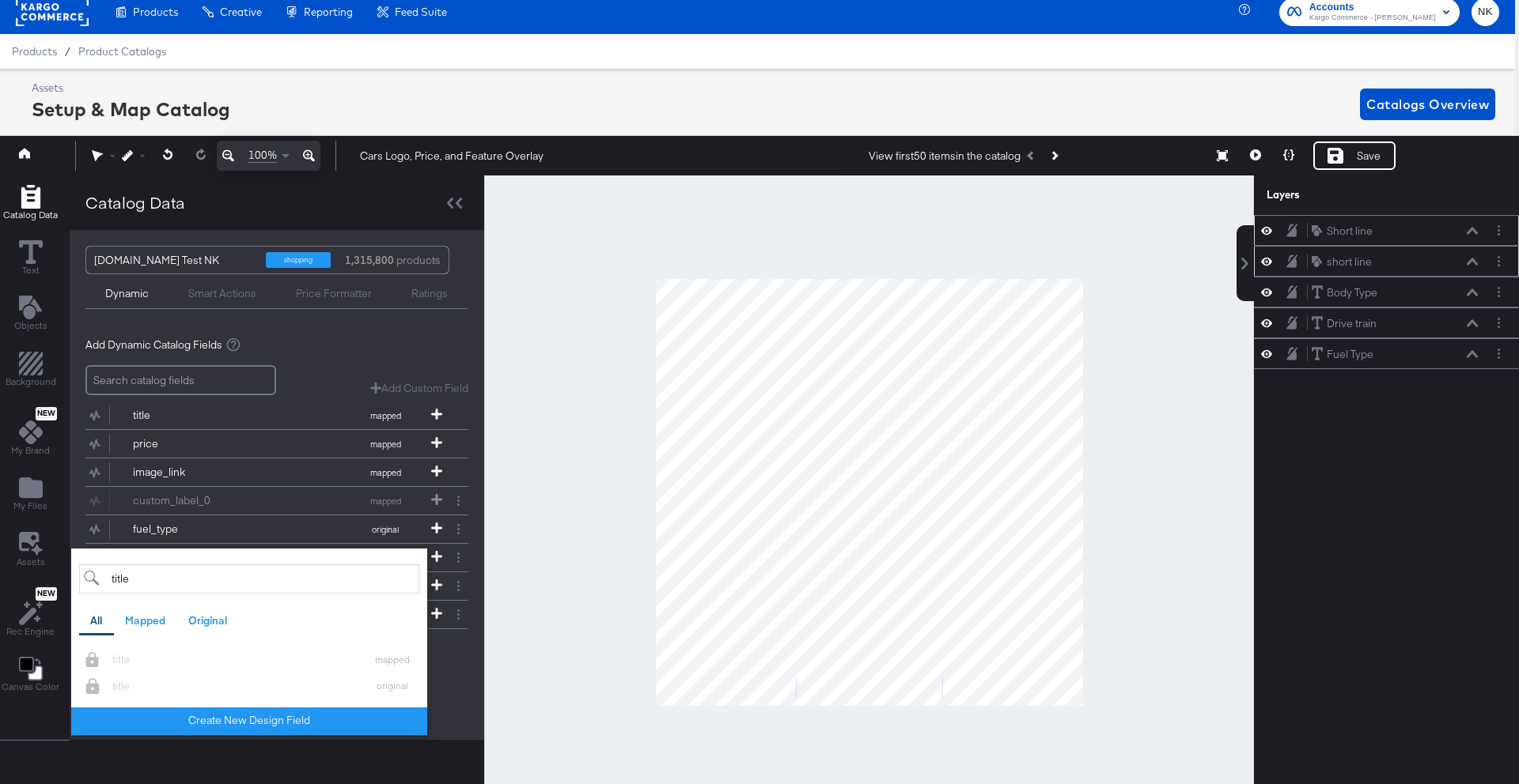
click at [446, 663] on div at bounding box center [277, 663] width 383 height 1
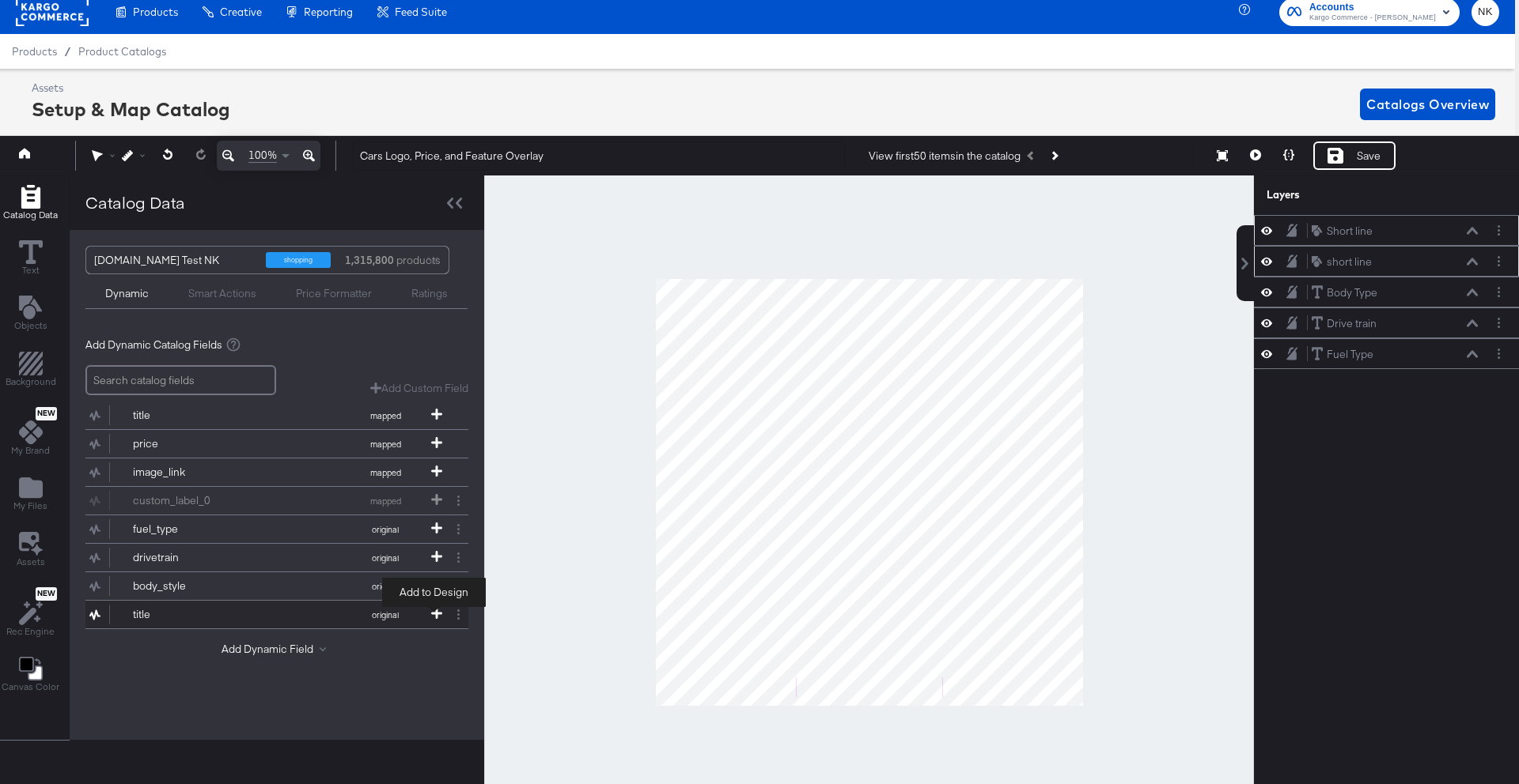
click at [435, 609] on icon at bounding box center [436, 613] width 11 height 11
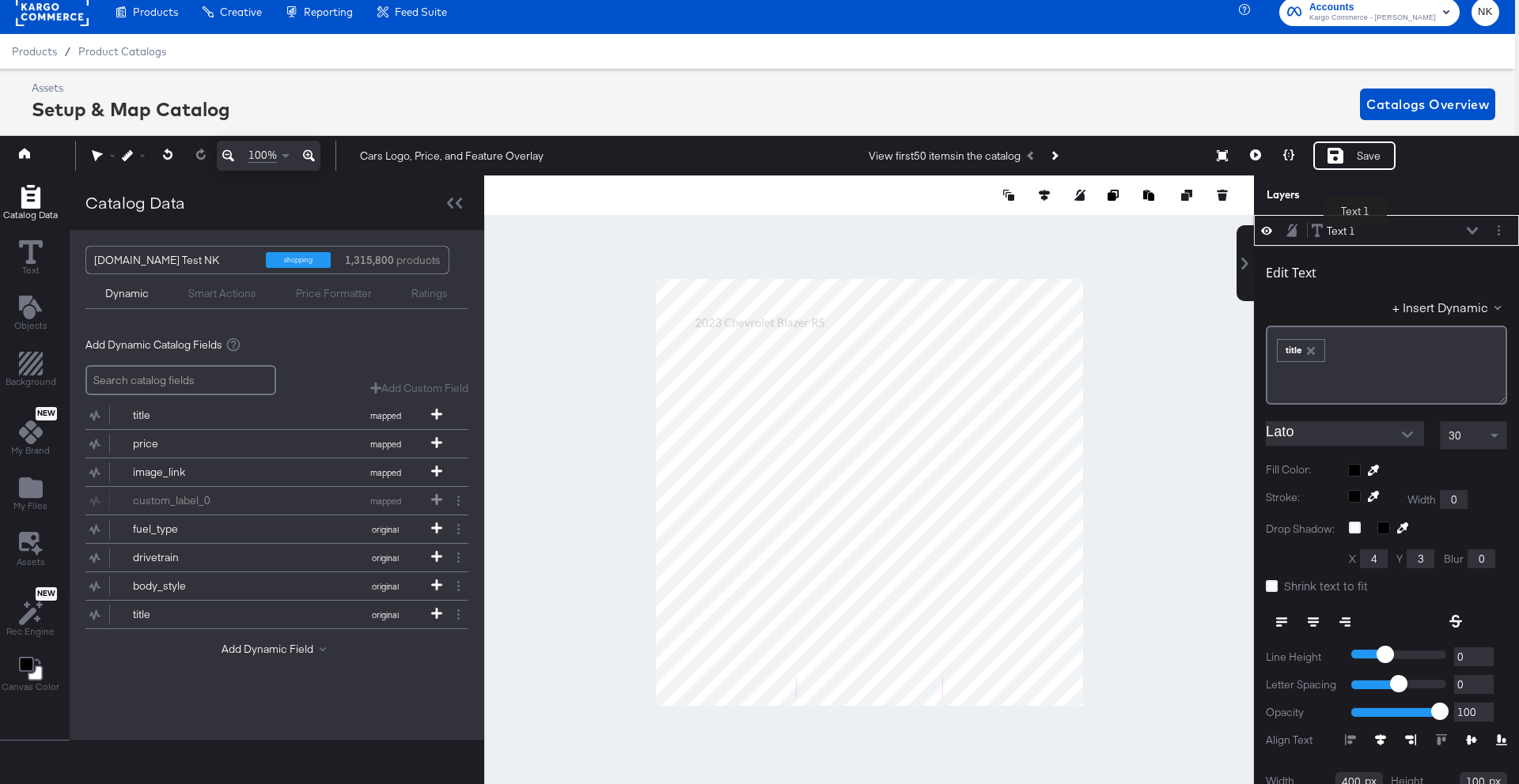
click at [1355, 229] on button "Text 1 Text 1" at bounding box center [1333, 231] width 45 height 17
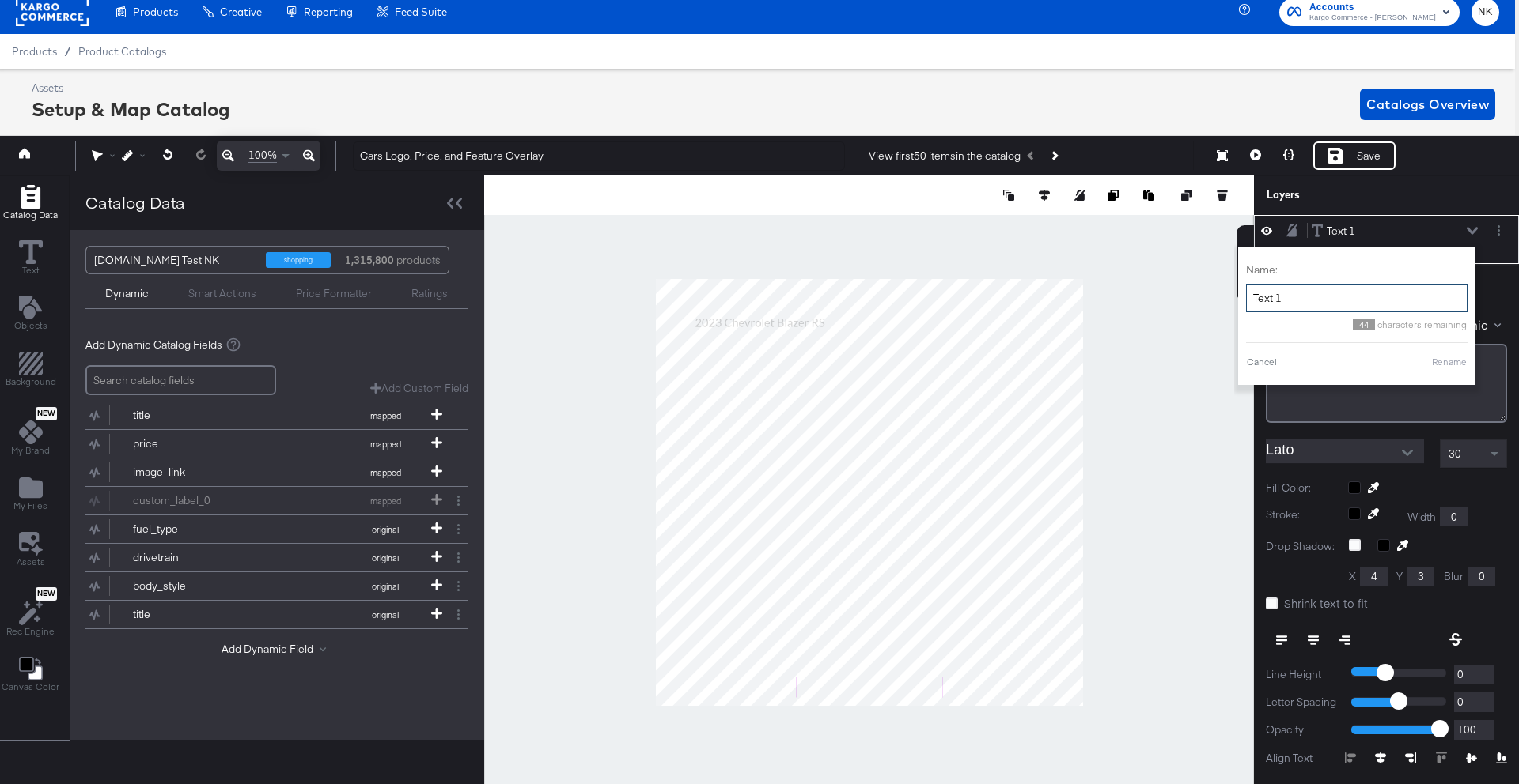
drag, startPoint x: 1333, startPoint y: 303, endPoint x: 1200, endPoint y: 287, distance: 134.0
click at [1200, 215] on div "Catalog Data Text Objects Background New My Brand My Files Assets New Rec Engin…" at bounding box center [755, 195] width 1526 height 40
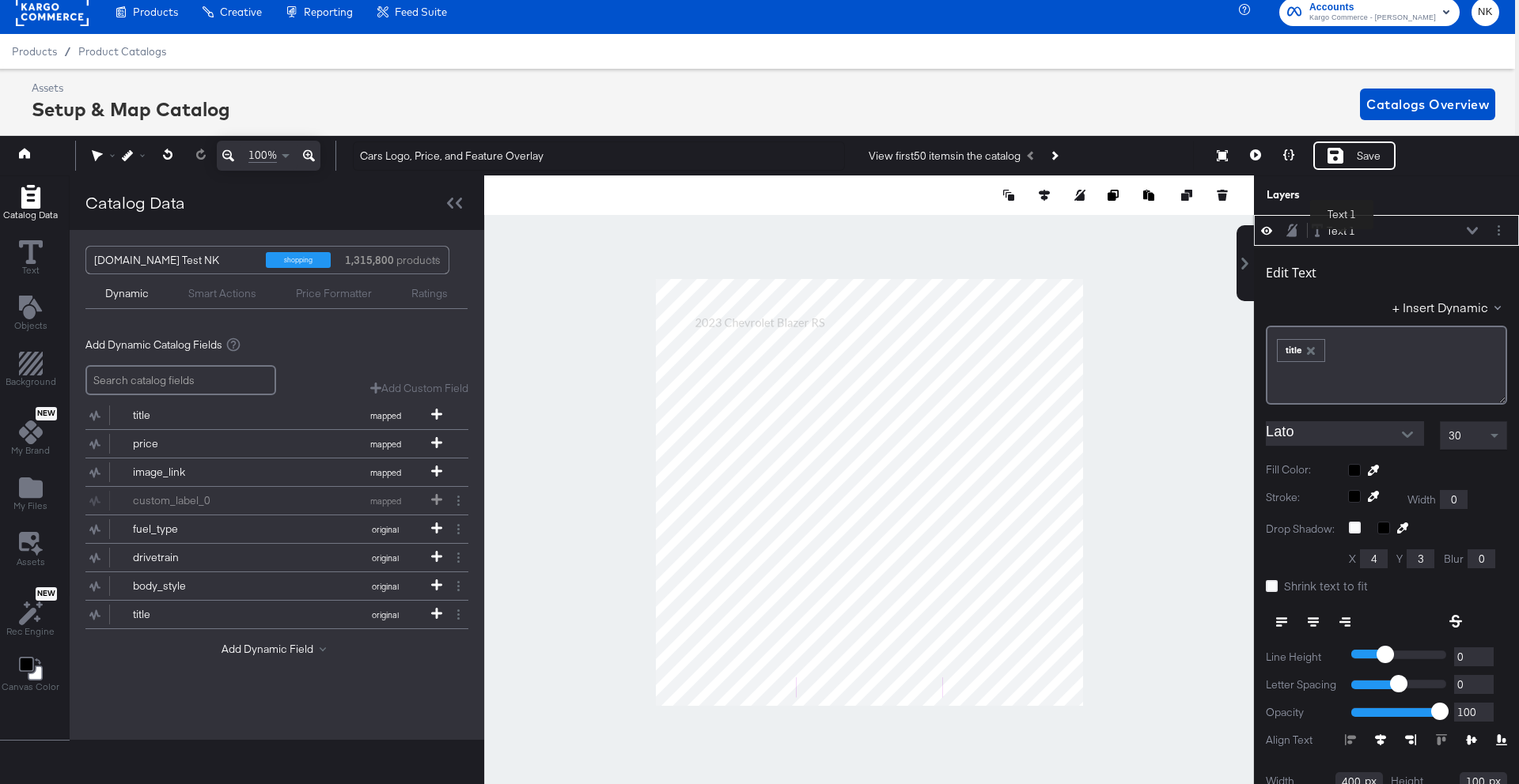
click at [1342, 233] on div "Text 1" at bounding box center [1341, 231] width 28 height 15
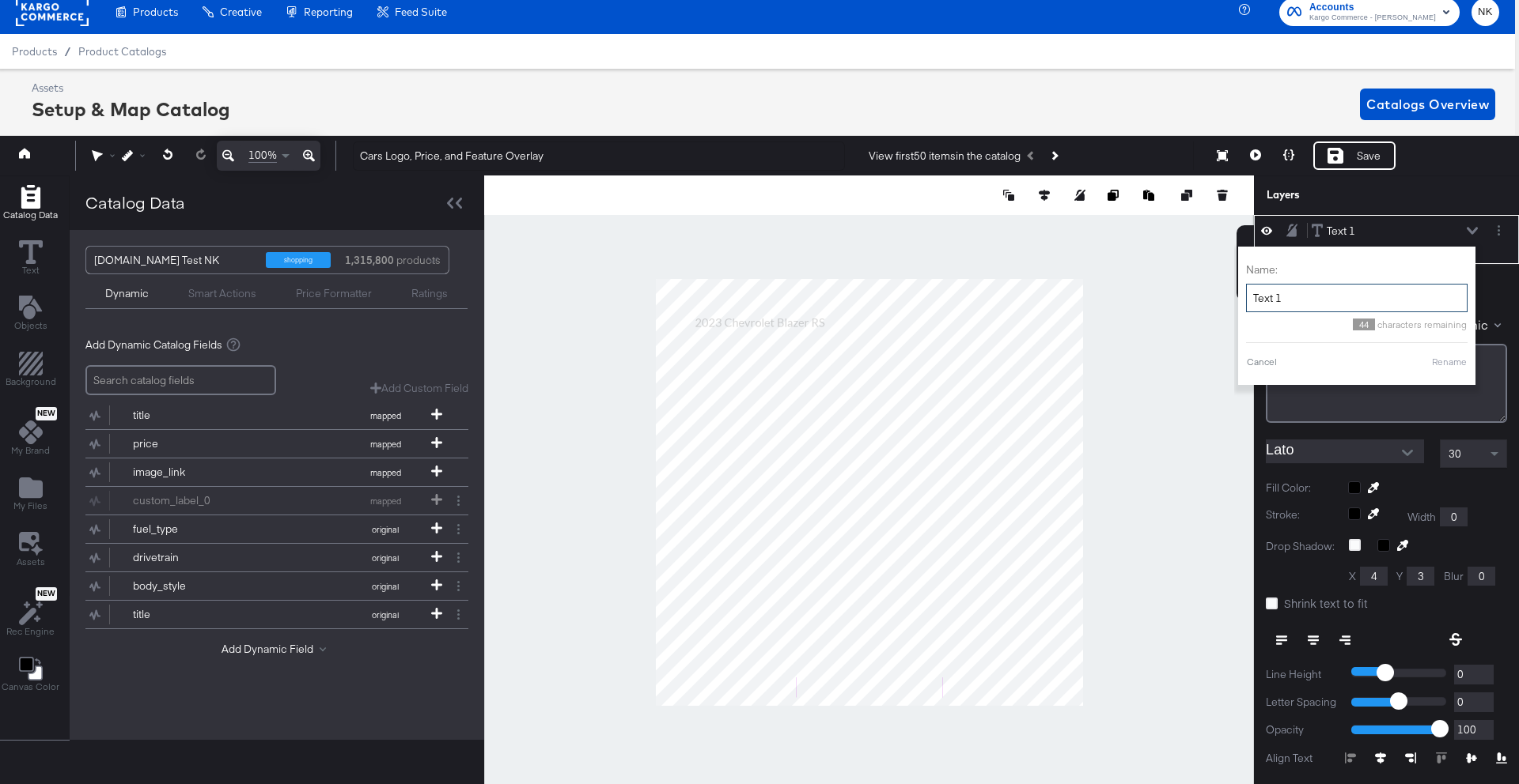
drag, startPoint x: 1318, startPoint y: 294, endPoint x: 1254, endPoint y: 296, distance: 64.0
click at [1254, 296] on input "Text 1" at bounding box center [1356, 298] width 221 height 29
type input "Title"
click at [1457, 364] on button "Rename" at bounding box center [1449, 362] width 36 height 14
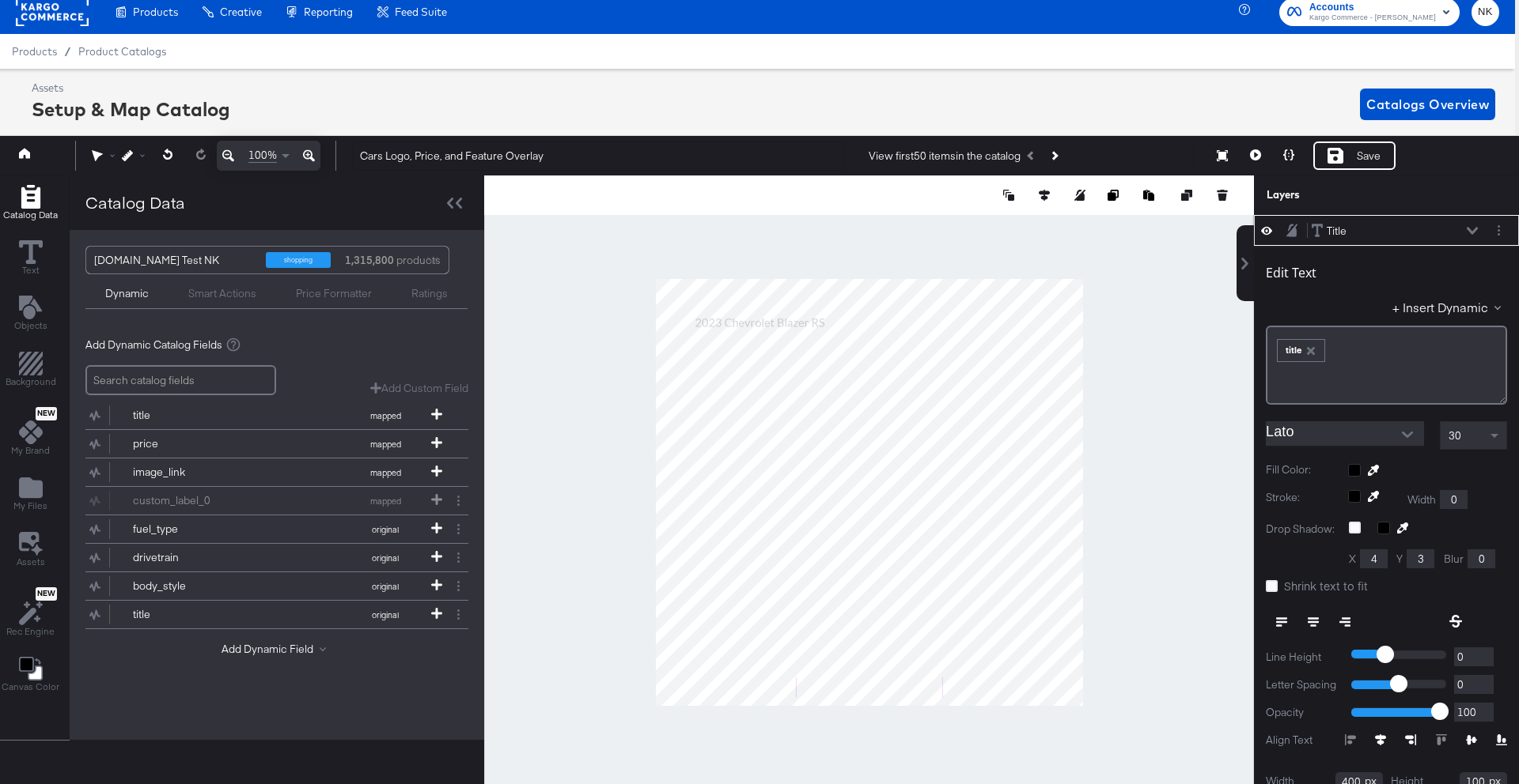
click at [1362, 233] on div "Title Title" at bounding box center [1394, 231] width 167 height 17
click at [1338, 231] on div "Title" at bounding box center [1337, 231] width 20 height 15
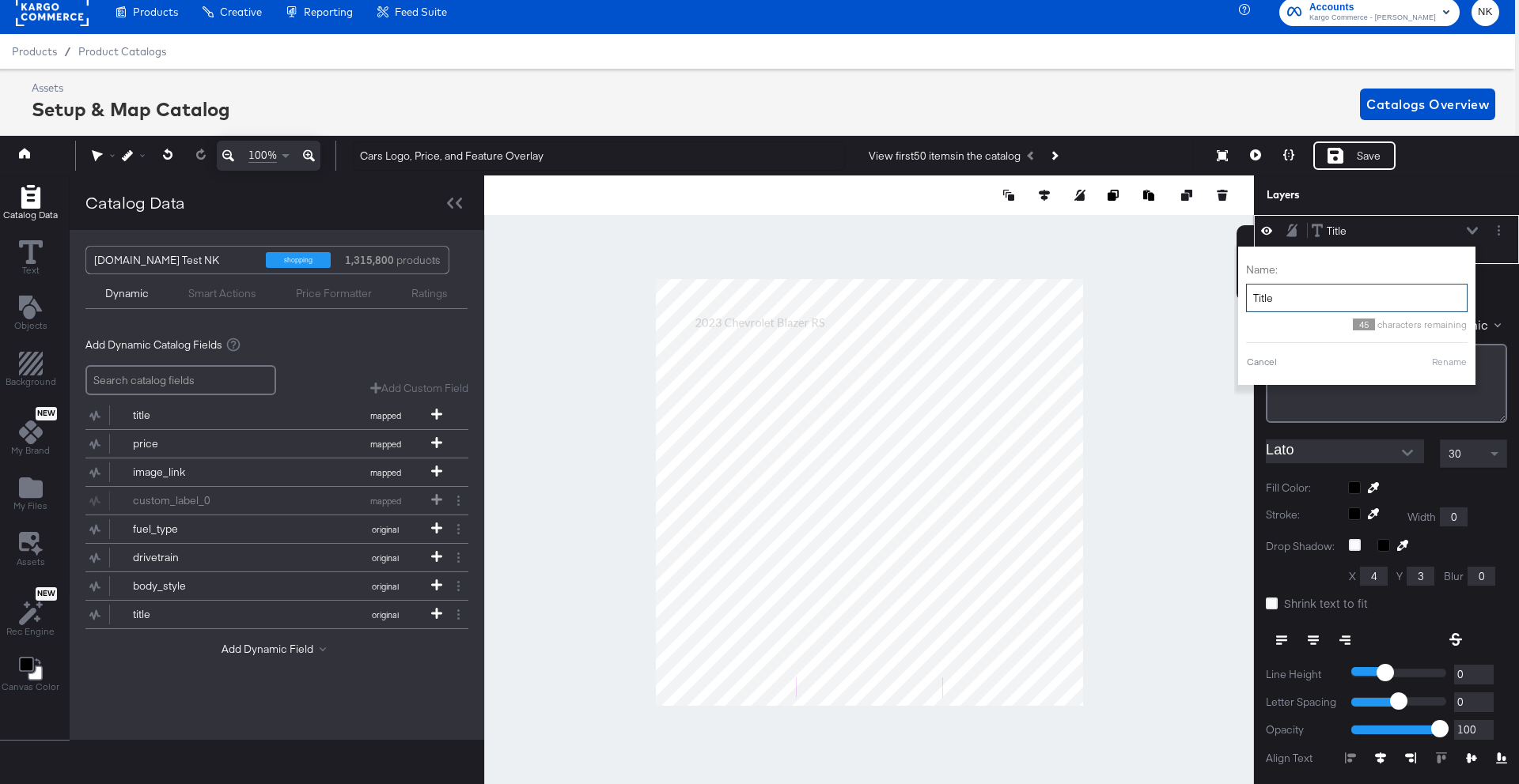
drag, startPoint x: 1276, startPoint y: 292, endPoint x: 1246, endPoint y: 293, distance: 30.0
click at [1247, 293] on input "Title" at bounding box center [1356, 298] width 221 height 29
type input "Vehicle Name"
click at [1447, 365] on button "Rename" at bounding box center [1449, 362] width 36 height 14
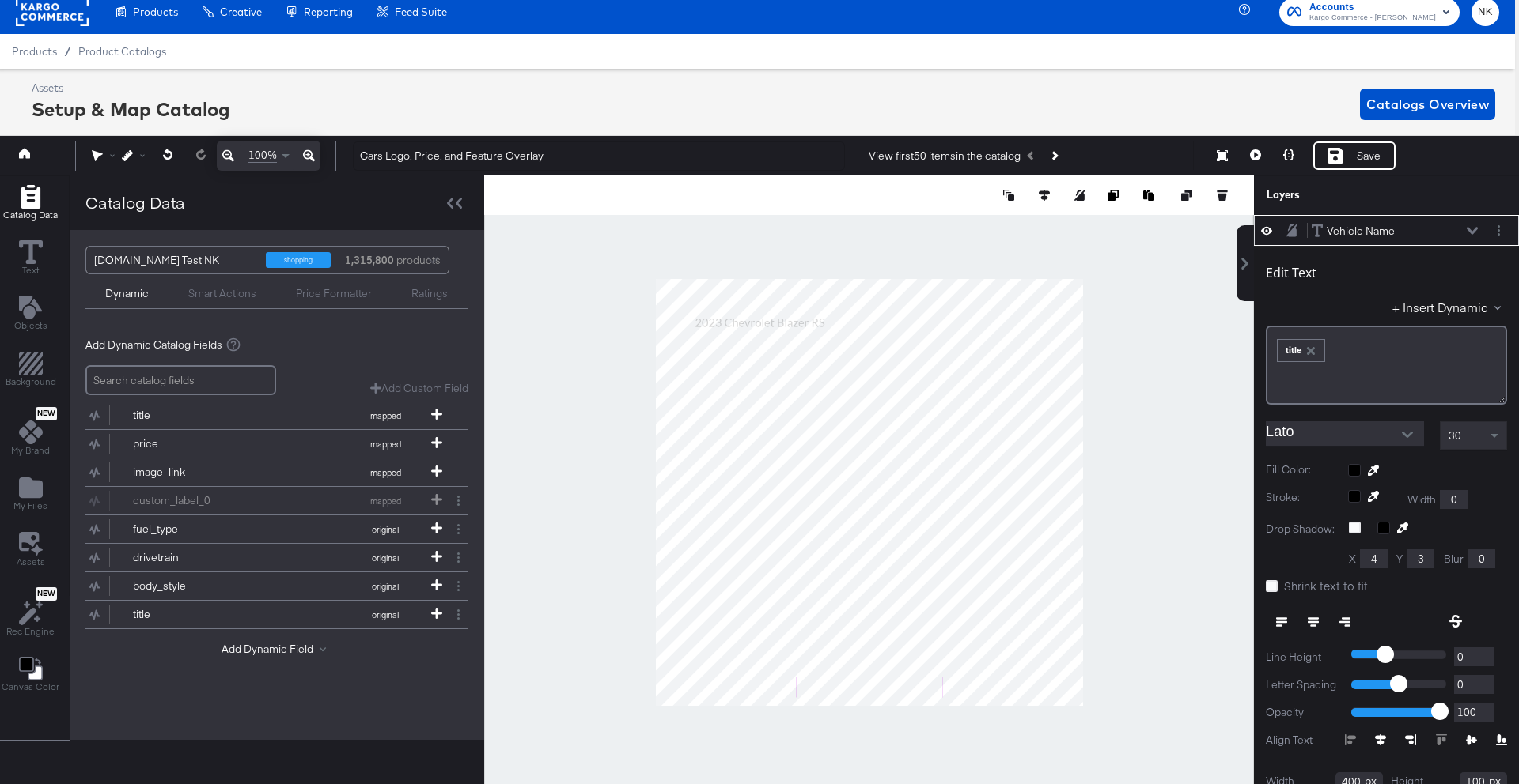
click at [1362, 431] on input "Lato" at bounding box center [1333, 433] width 134 height 24
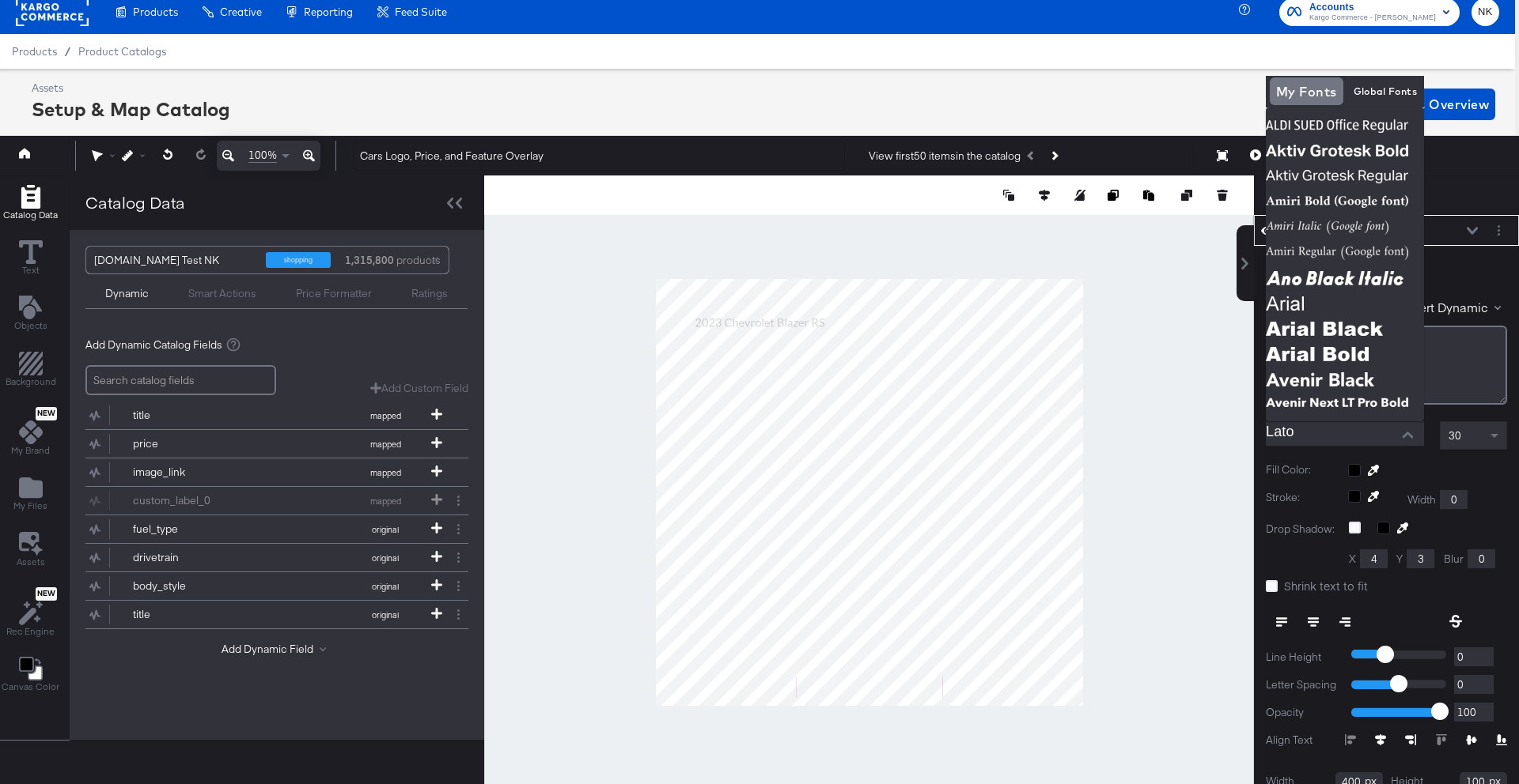
click at [1296, 426] on input "Lato" at bounding box center [1333, 433] width 134 height 24
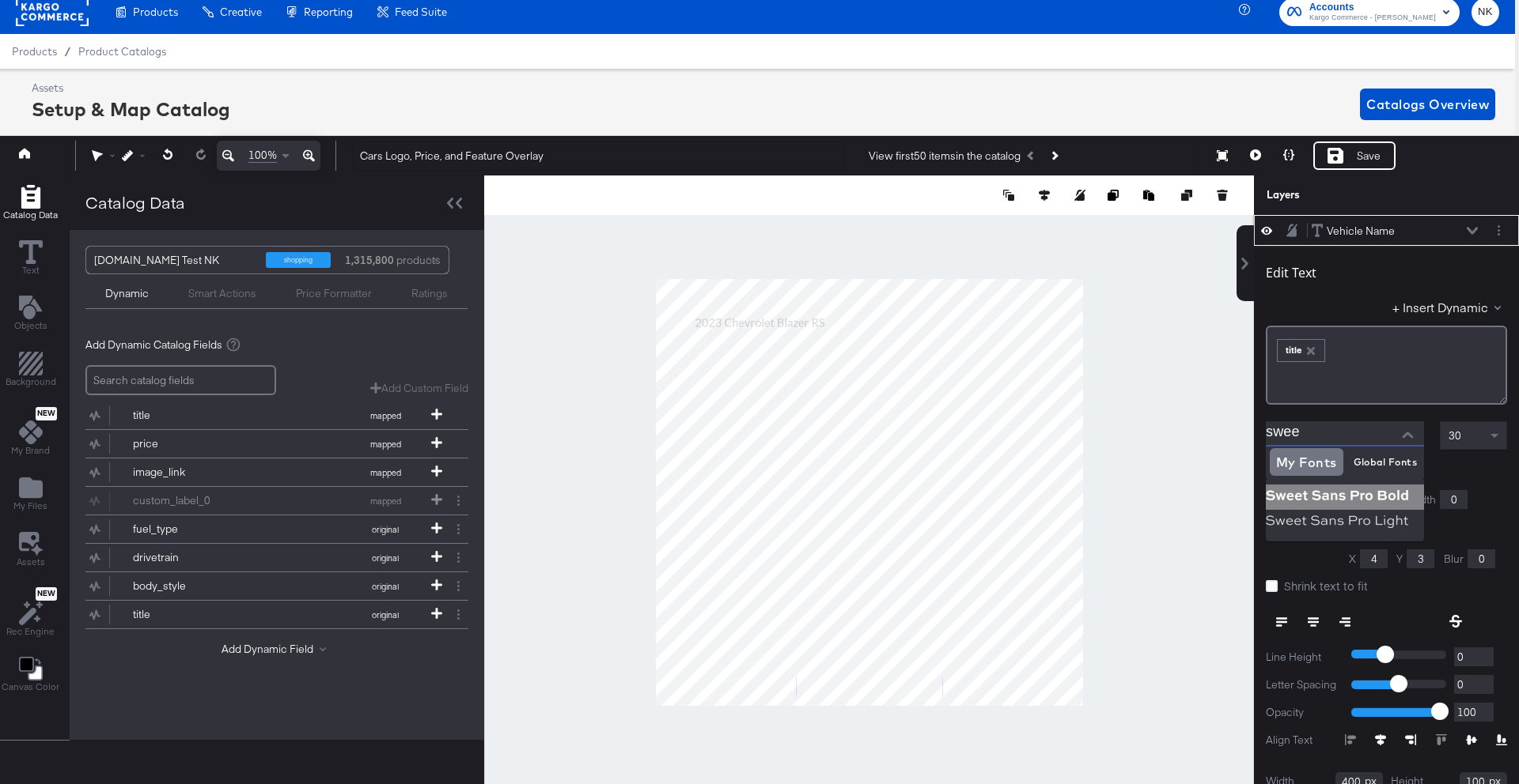
click at [1324, 489] on img at bounding box center [1344, 497] width 158 height 26
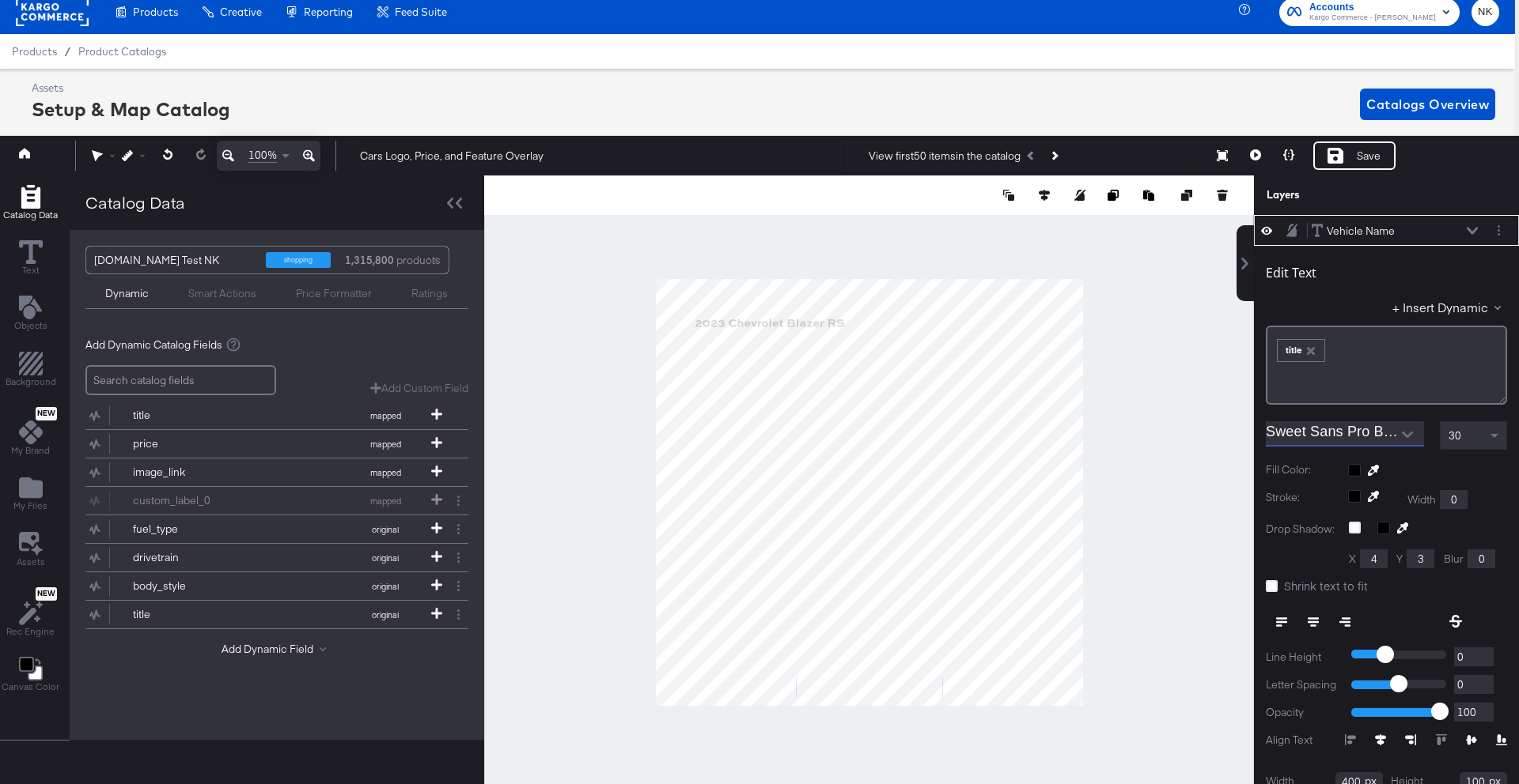
type input "Sweet Sans Pro Bold"
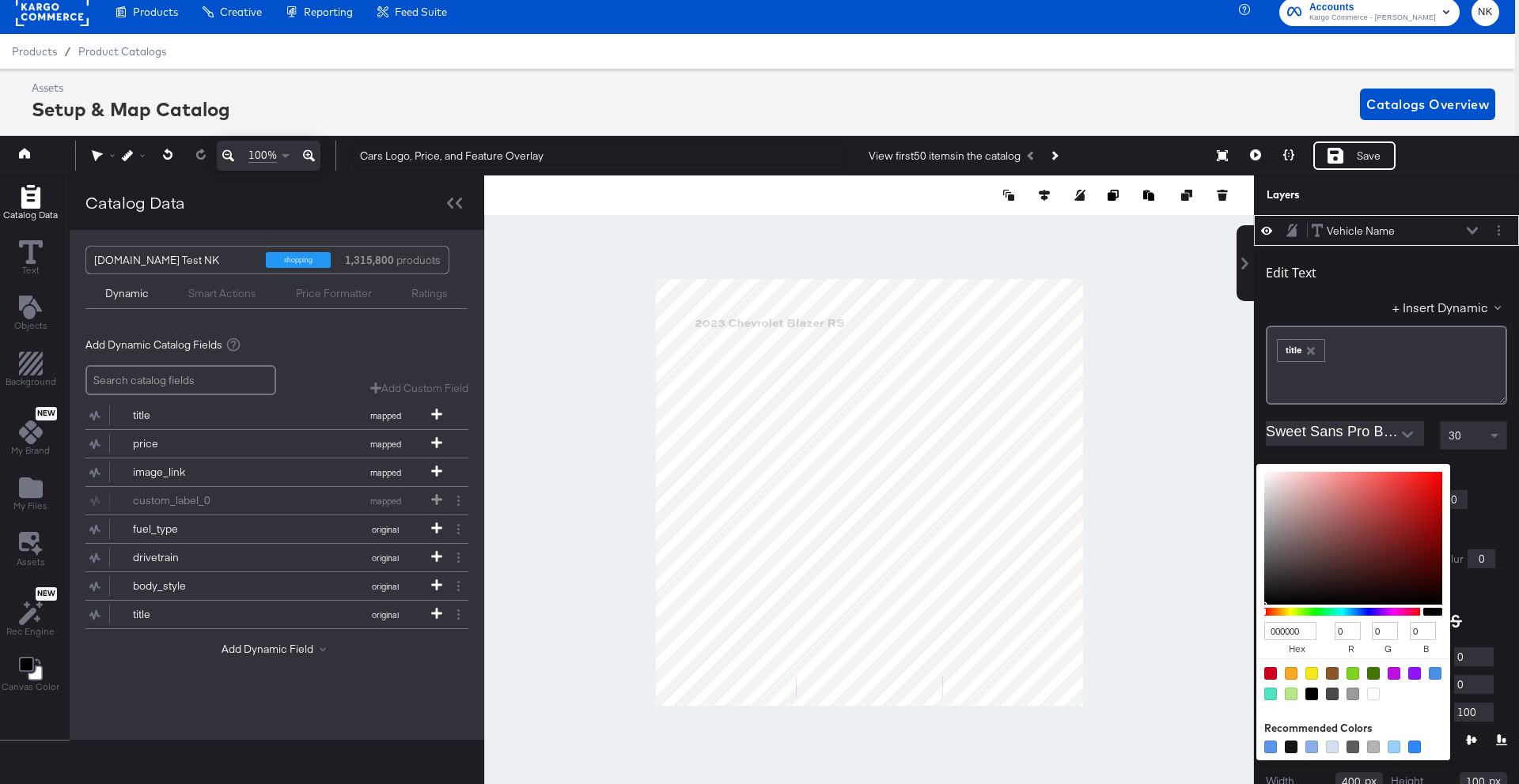
click at [1355, 471] on div "000000 hex 0 r 0 g 0 b 100 a Recommended Colors" at bounding box center [1427, 470] width 159 height 12
click at [1370, 694] on div at bounding box center [1372, 694] width 12 height 12
type input "FFFFFF"
type input "255"
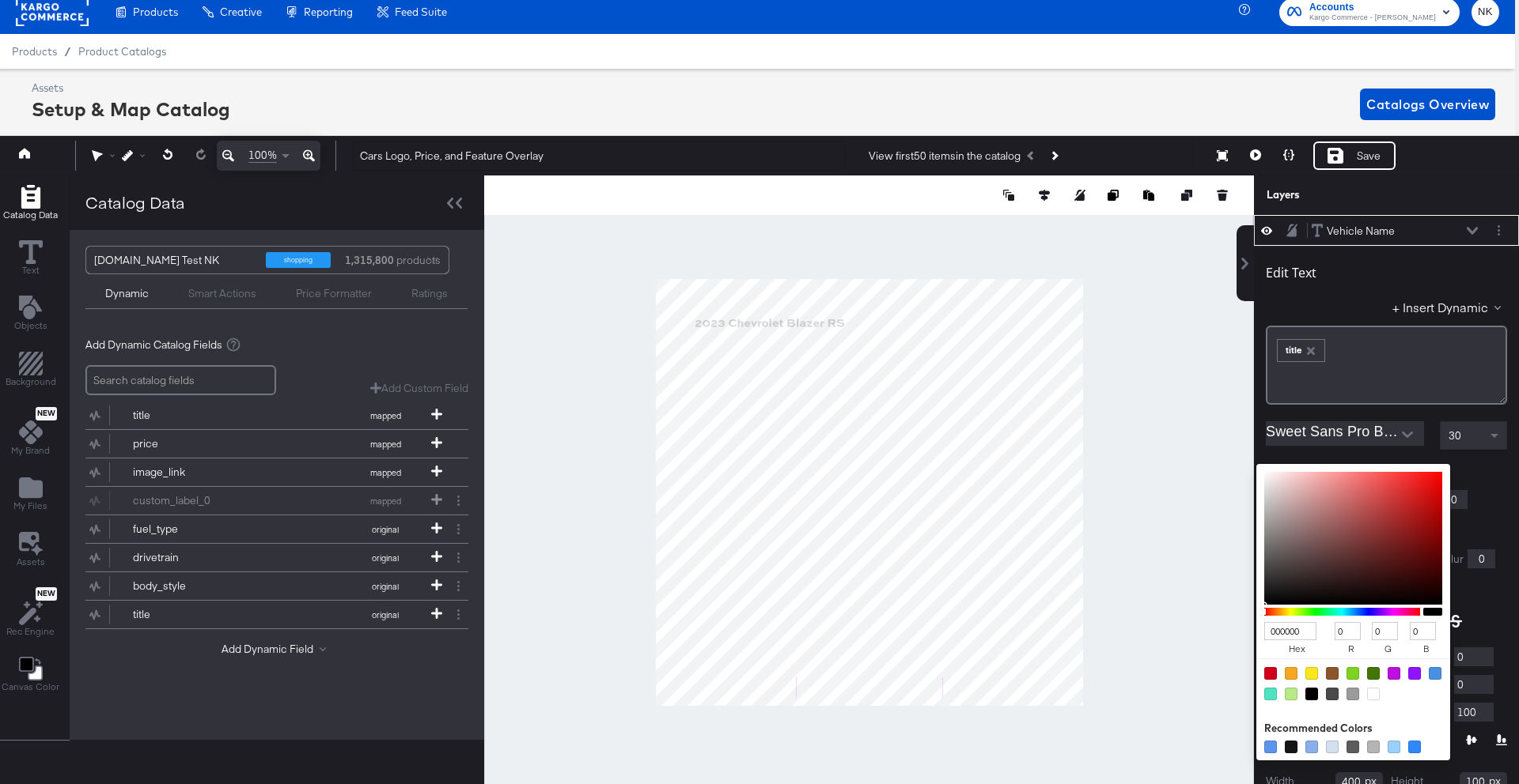
type input "255"
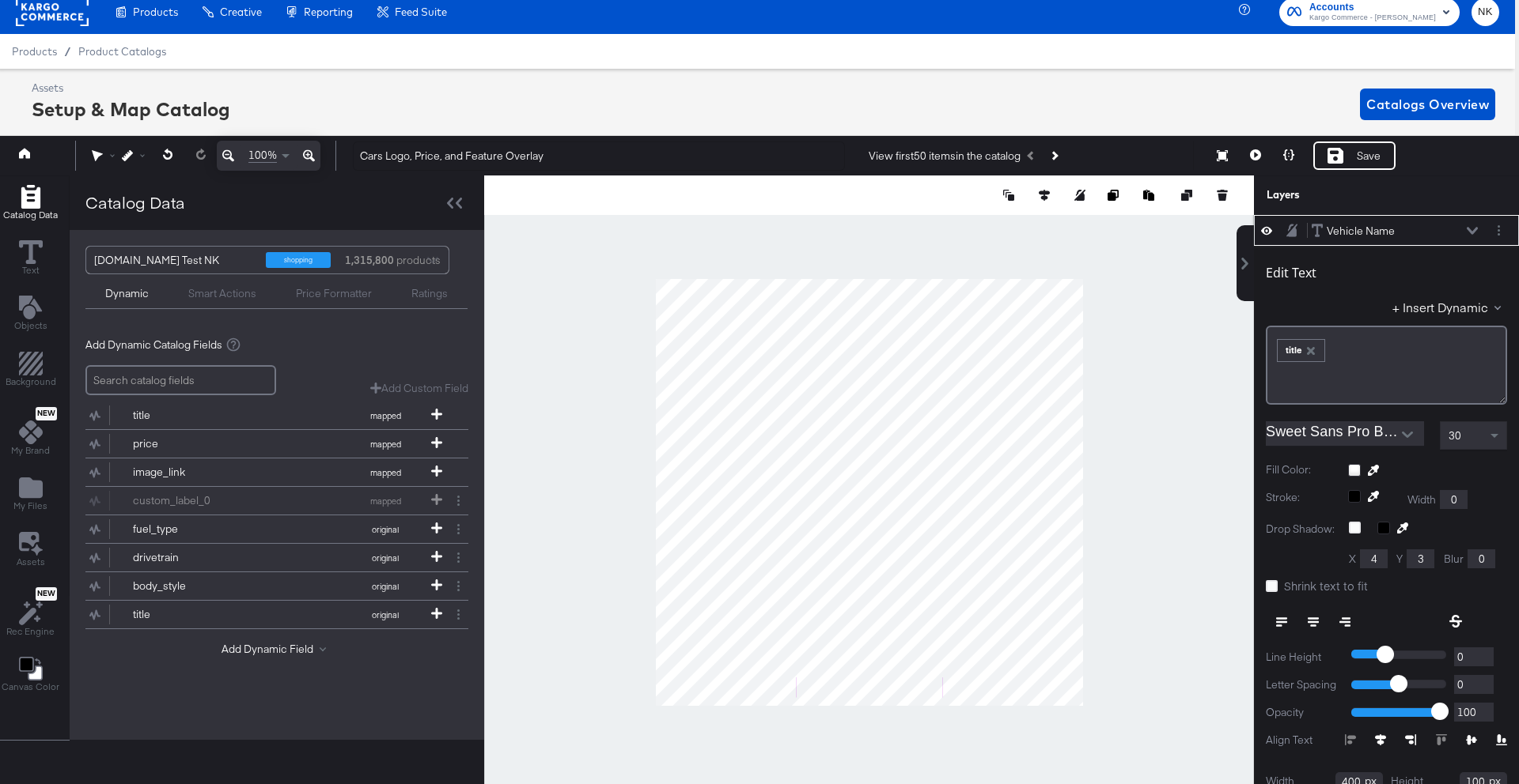
click at [1473, 491] on div "Stroke: Width 0" at bounding box center [1386, 499] width 241 height 19
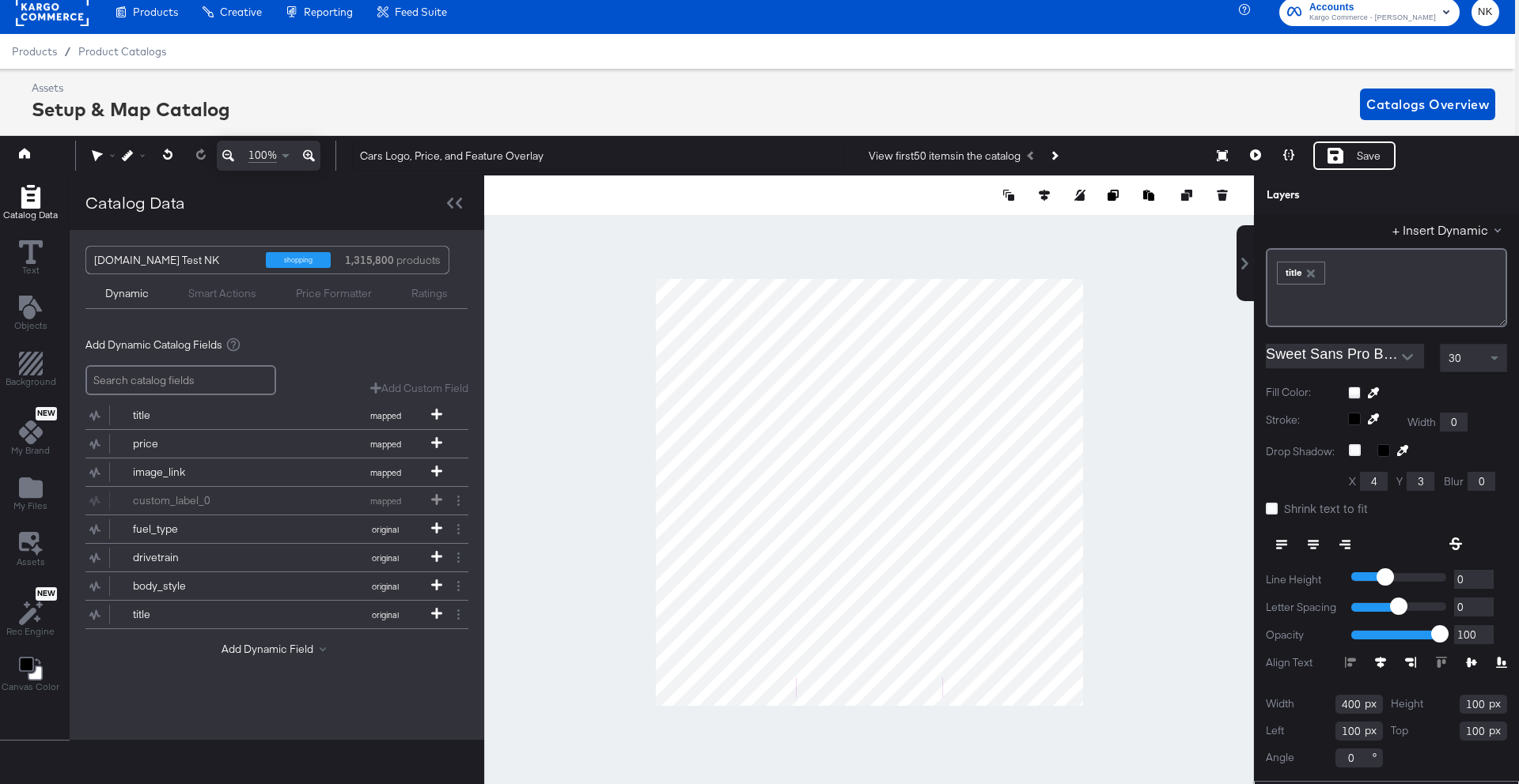
scroll to position [86, 0]
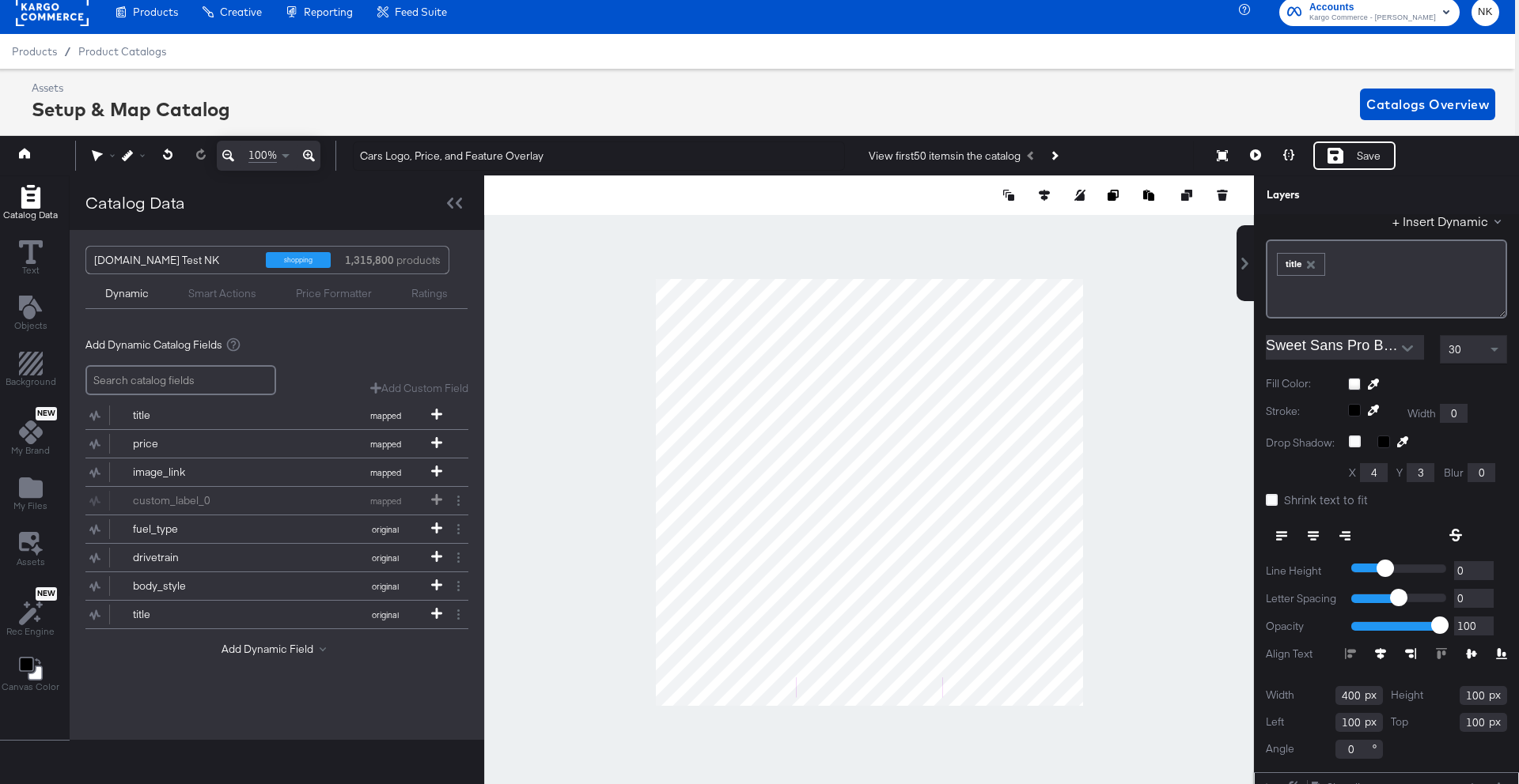
click at [1360, 691] on input "400" at bounding box center [1358, 695] width 47 height 19
type input "4"
type input "900"
click at [1359, 722] on input "100" at bounding box center [1358, 722] width 47 height 19
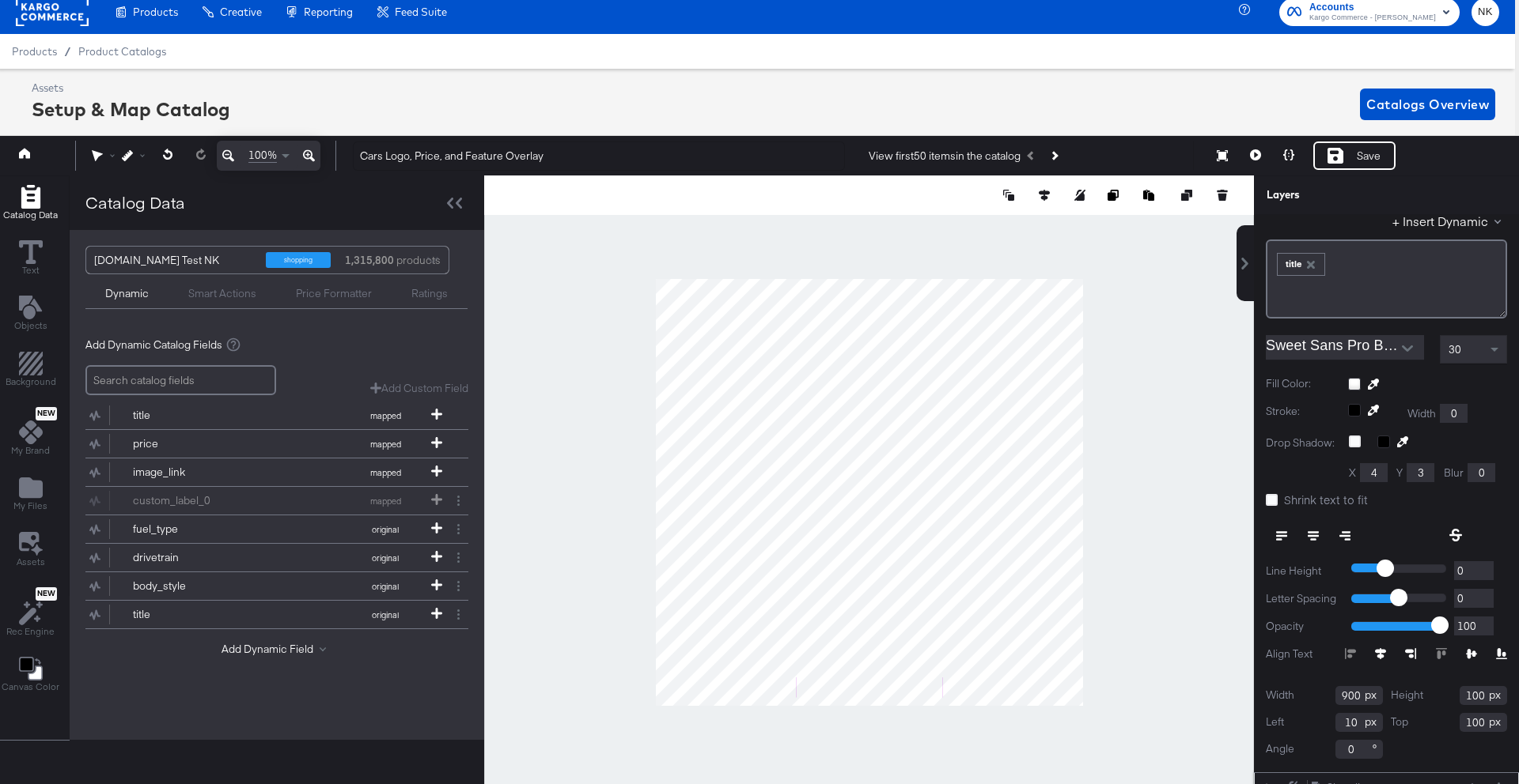
type input "1"
type input "90"
click at [1483, 693] on input "100" at bounding box center [1483, 695] width 47 height 19
type input "110"
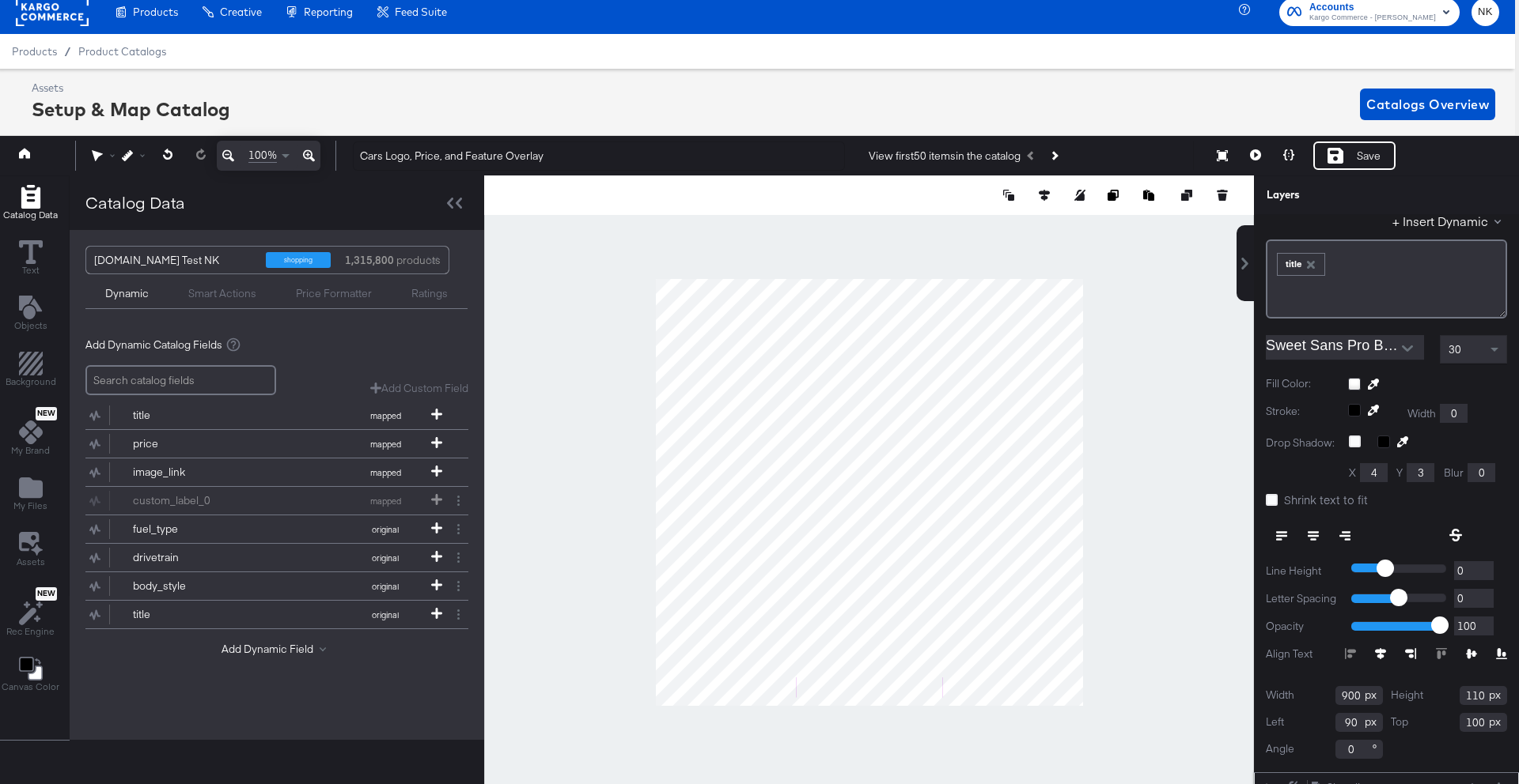
click at [1484, 722] on input "100" at bounding box center [1483, 722] width 47 height 19
type input "1"
type input "918"
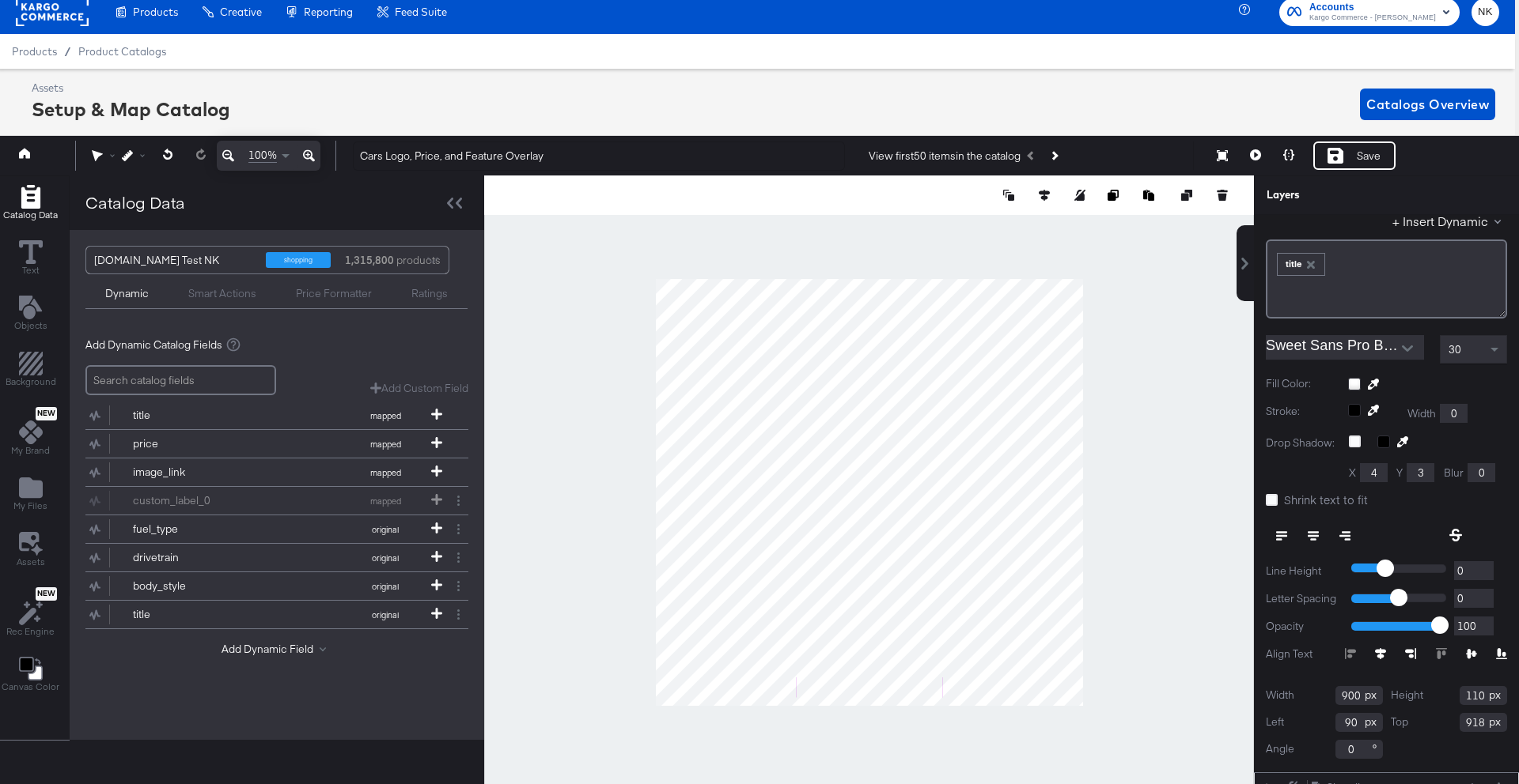
click at [1430, 737] on div "Width 900 Height 110 Left 90 Top 918 Angle 0" at bounding box center [1386, 723] width 241 height 73
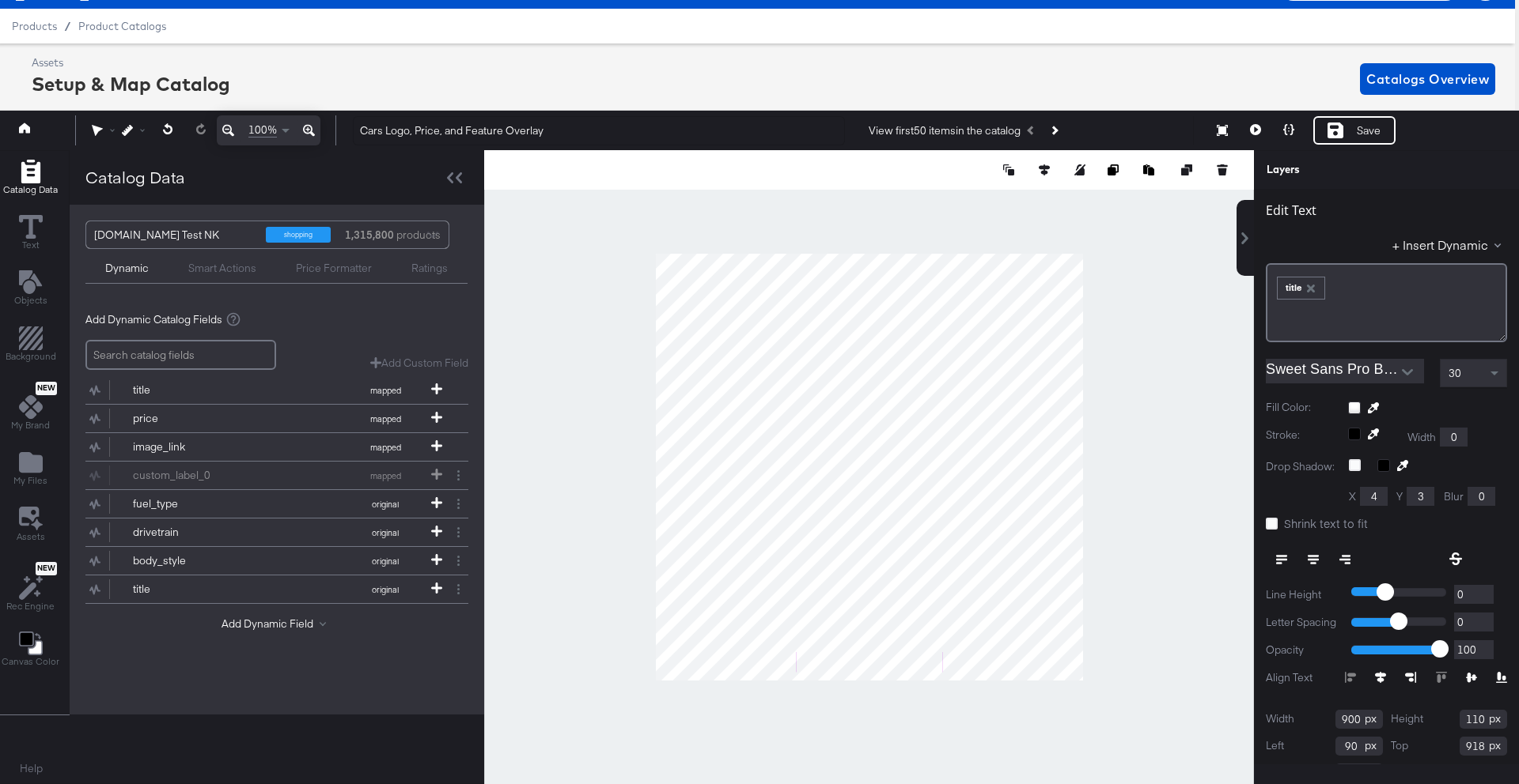
scroll to position [0, 0]
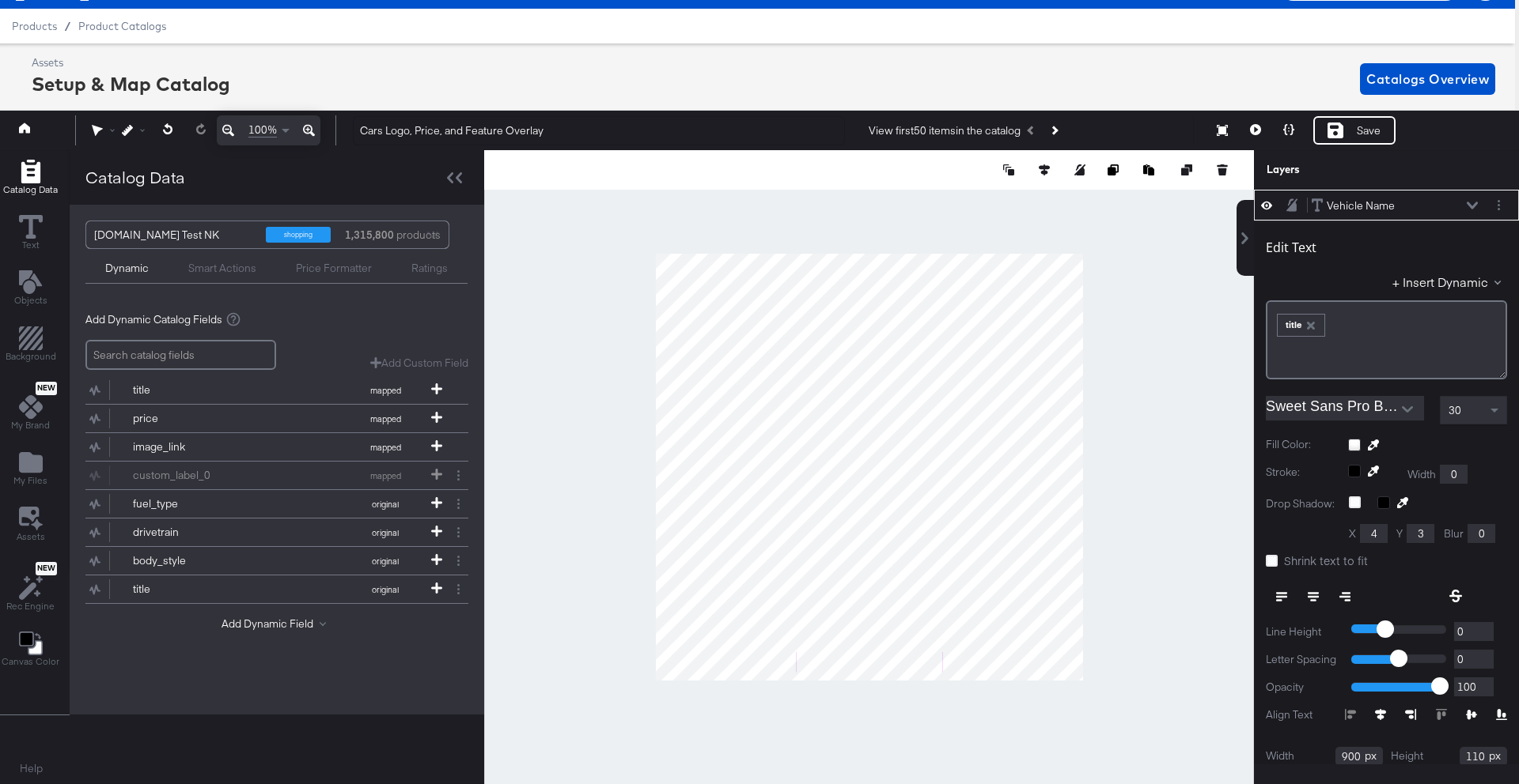
click at [1469, 205] on icon at bounding box center [1472, 205] width 11 height 7
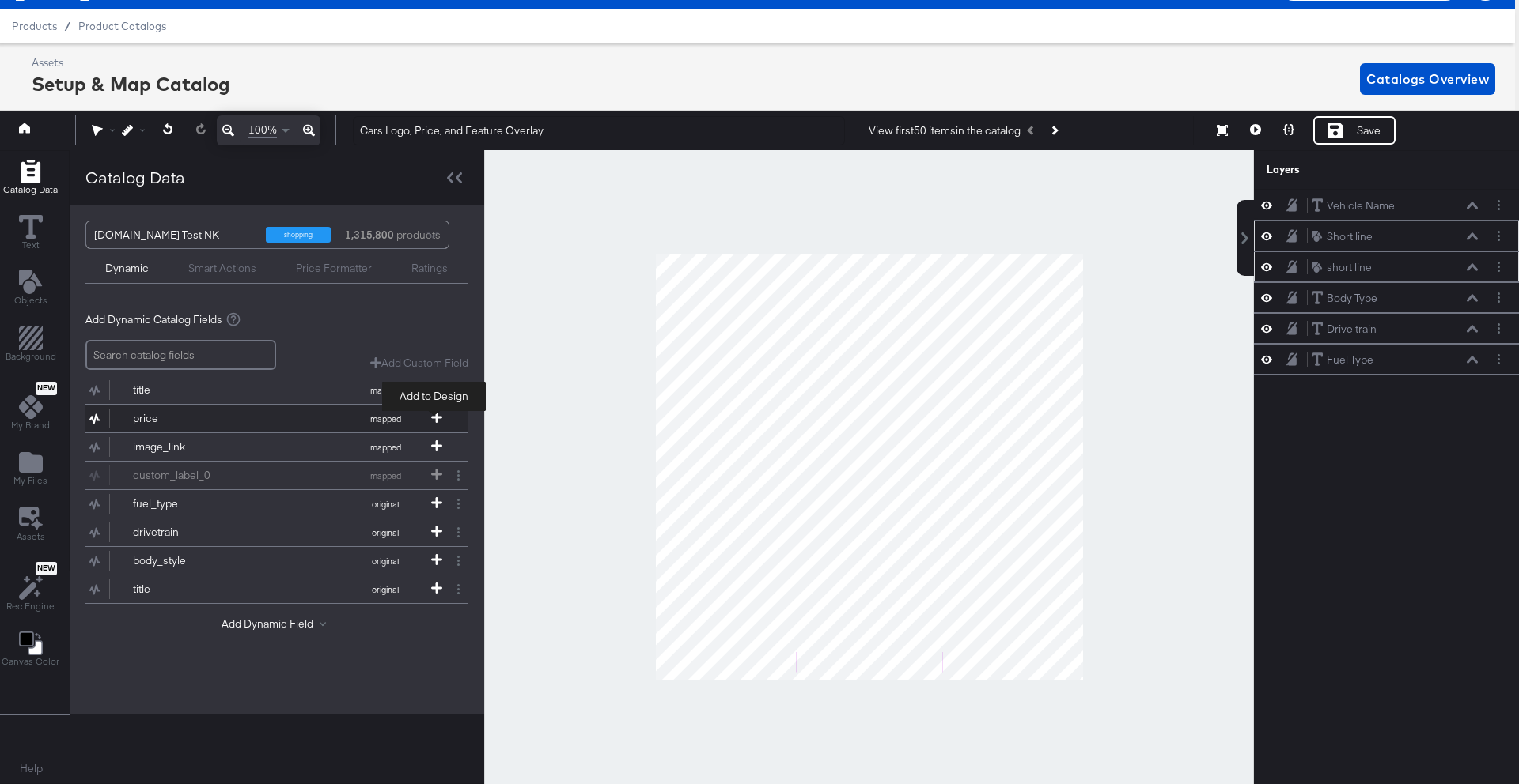
click at [440, 416] on icon at bounding box center [436, 417] width 11 height 11
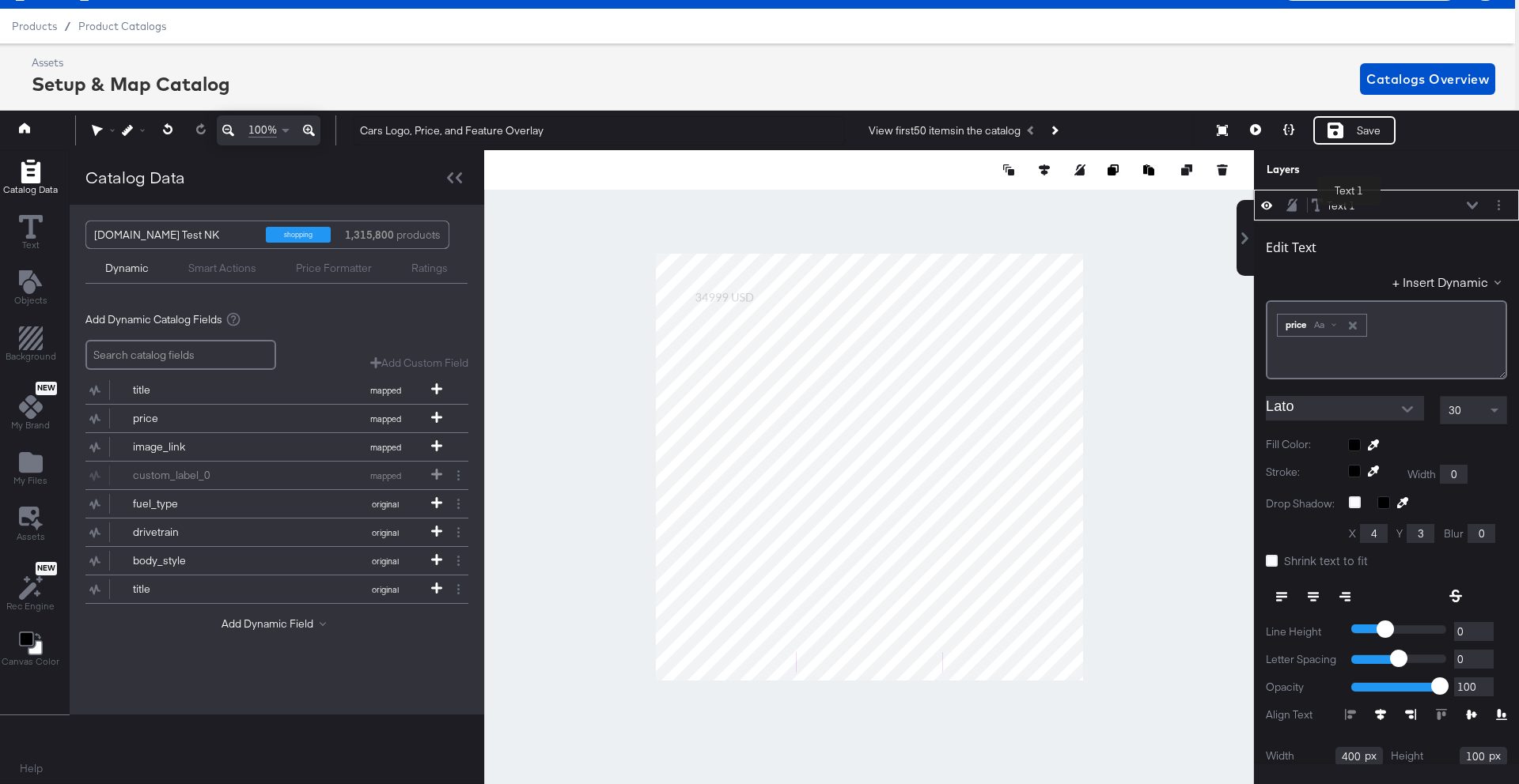
click at [1348, 209] on div "Text 1" at bounding box center [1341, 206] width 28 height 15
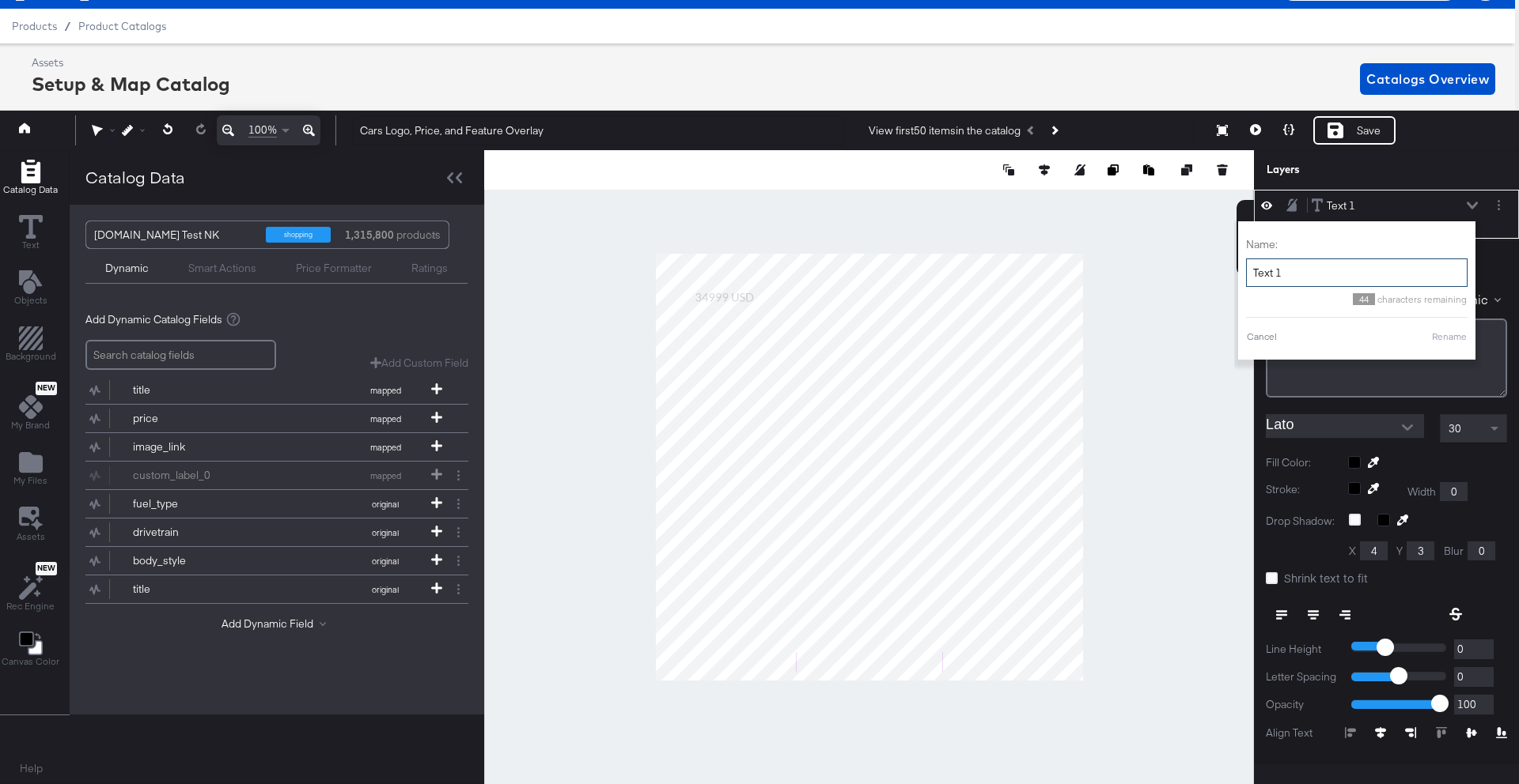
drag, startPoint x: 1319, startPoint y: 263, endPoint x: 1309, endPoint y: 277, distance: 17.2
click at [1309, 277] on input "Text 1" at bounding box center [1356, 272] width 221 height 29
type input "price"
click at [1449, 339] on button "Rename" at bounding box center [1449, 336] width 36 height 14
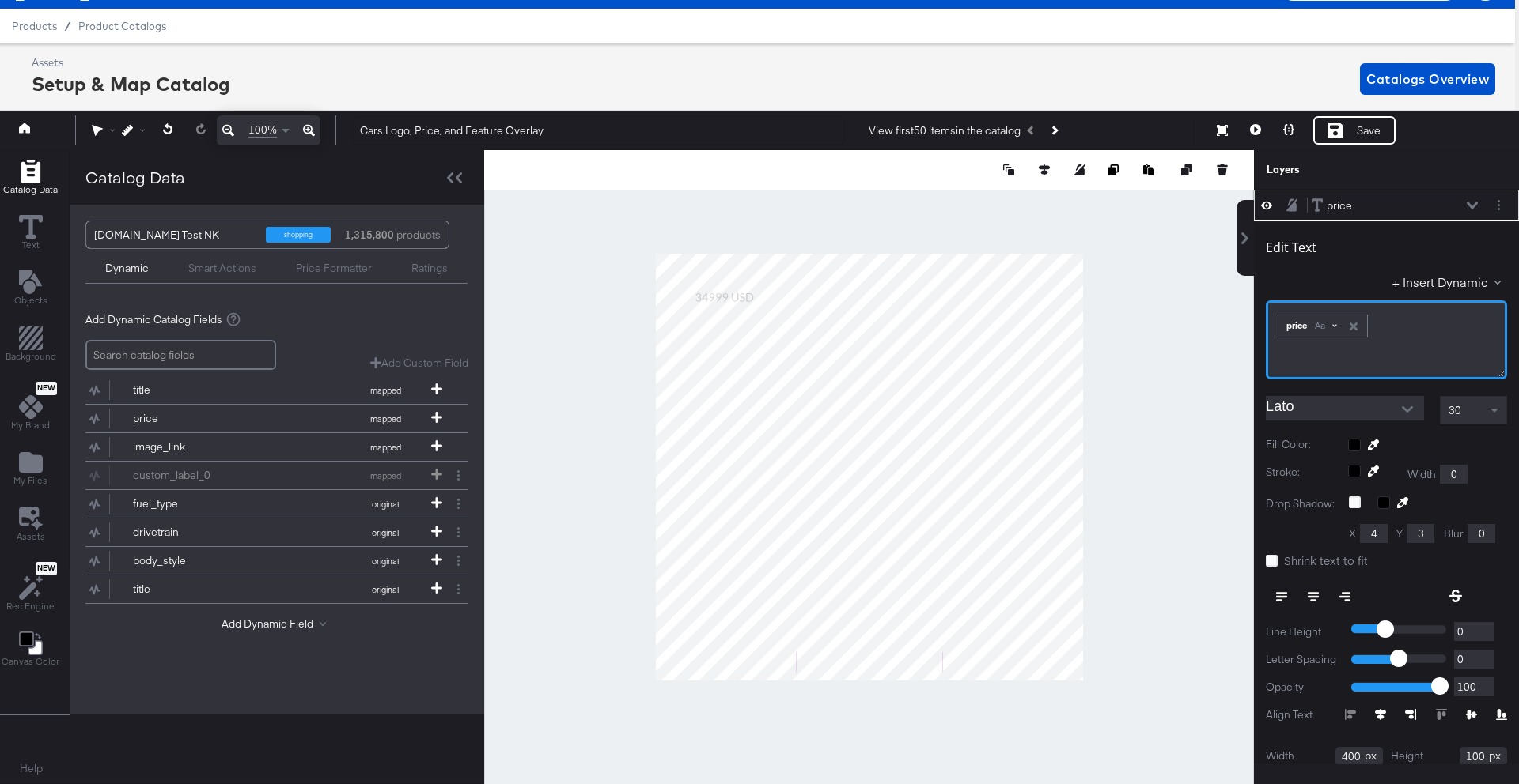
click at [1328, 323] on div "Aa" at bounding box center [1325, 325] width 37 height 12
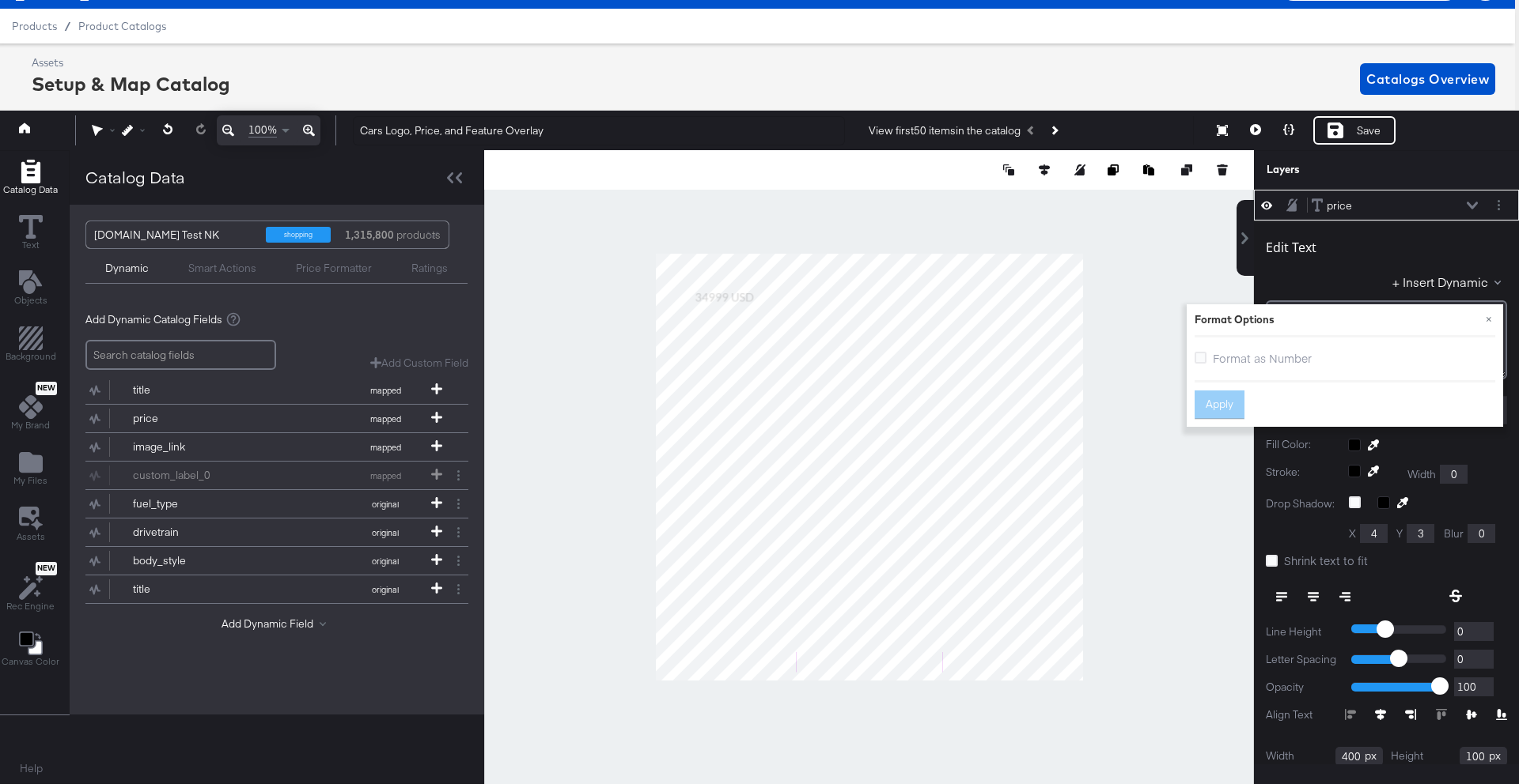
click at [1249, 355] on span "Format as Number" at bounding box center [1261, 358] width 99 height 16
click at [0, 0] on input "Format as Number" at bounding box center [0, 0] width 0 height 0
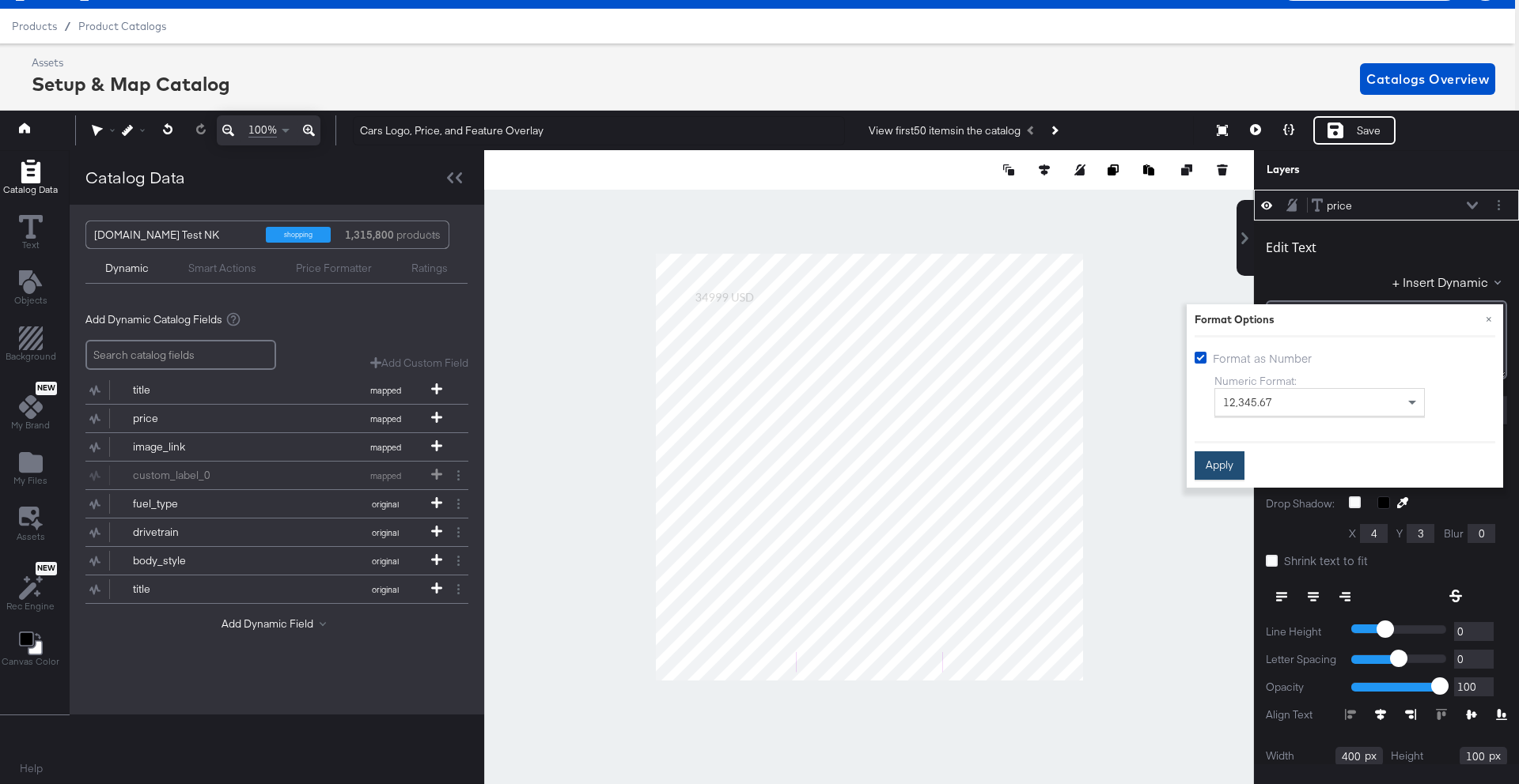
click at [1227, 464] on button "Apply" at bounding box center [1219, 466] width 50 height 28
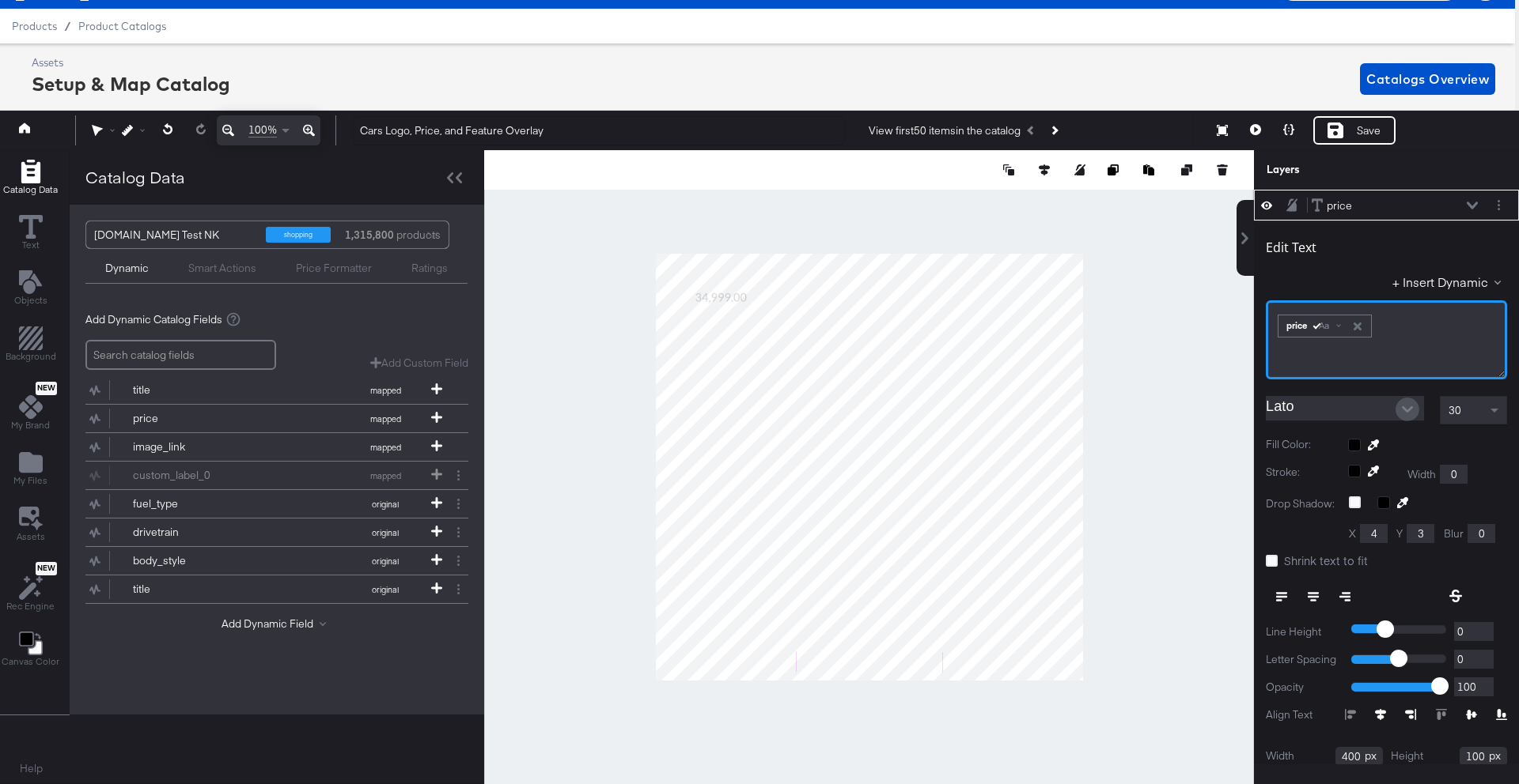
click at [1411, 412] on icon "Open" at bounding box center [1406, 409] width 11 height 11
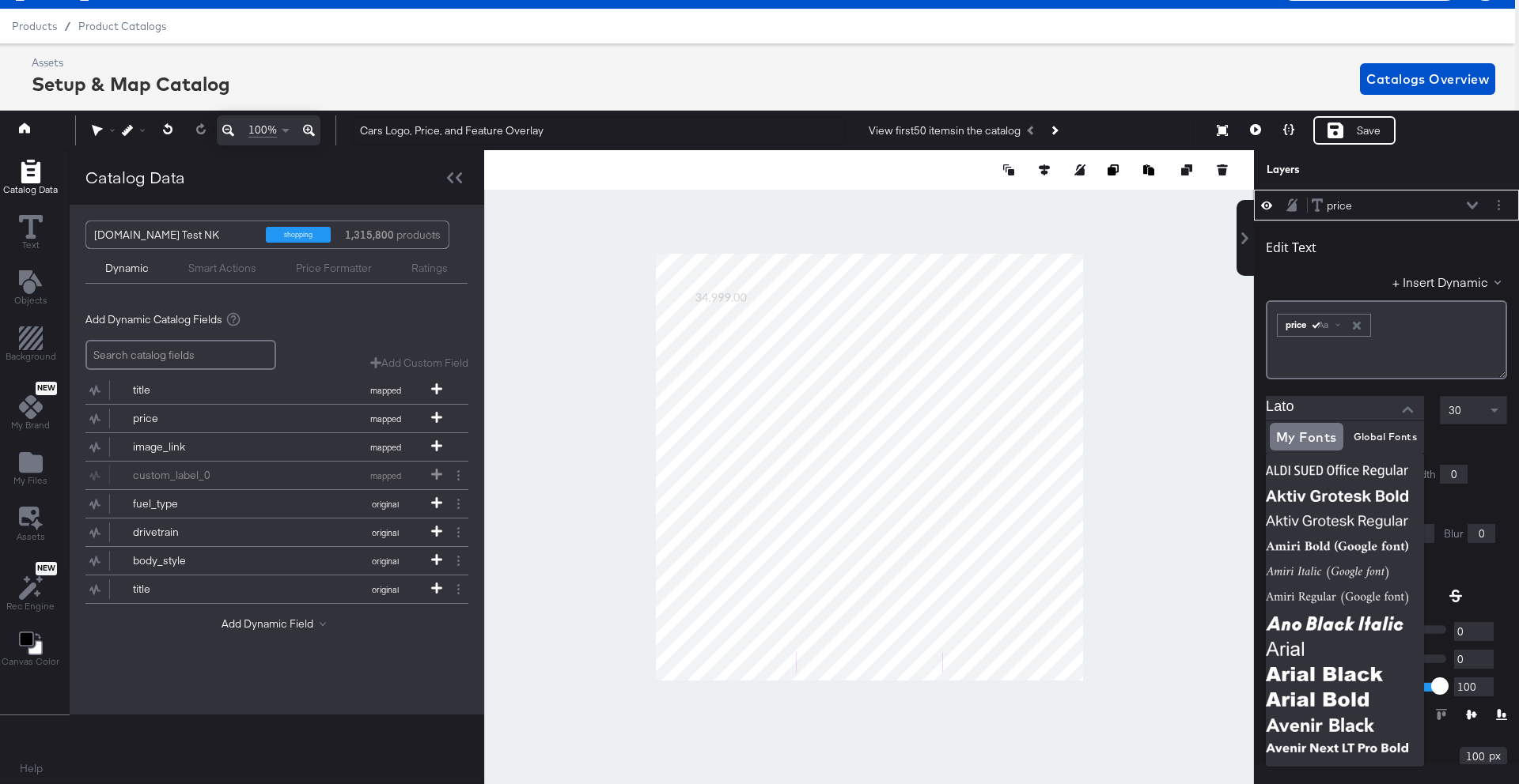
click at [1327, 411] on input "Lato" at bounding box center [1333, 407] width 134 height 24
click at [1303, 411] on input "Lato" at bounding box center [1333, 407] width 134 height 24
drag, startPoint x: 1300, startPoint y: 411, endPoint x: 1256, endPoint y: 407, distance: 44.2
click at [1256, 407] on div "Edit Text + Insert Dynamic ﻿ ﻿ price Aa ﻿ Lato 30 Fill Color: Stroke: Width 0 D…" at bounding box center [1386, 526] width 265 height 612
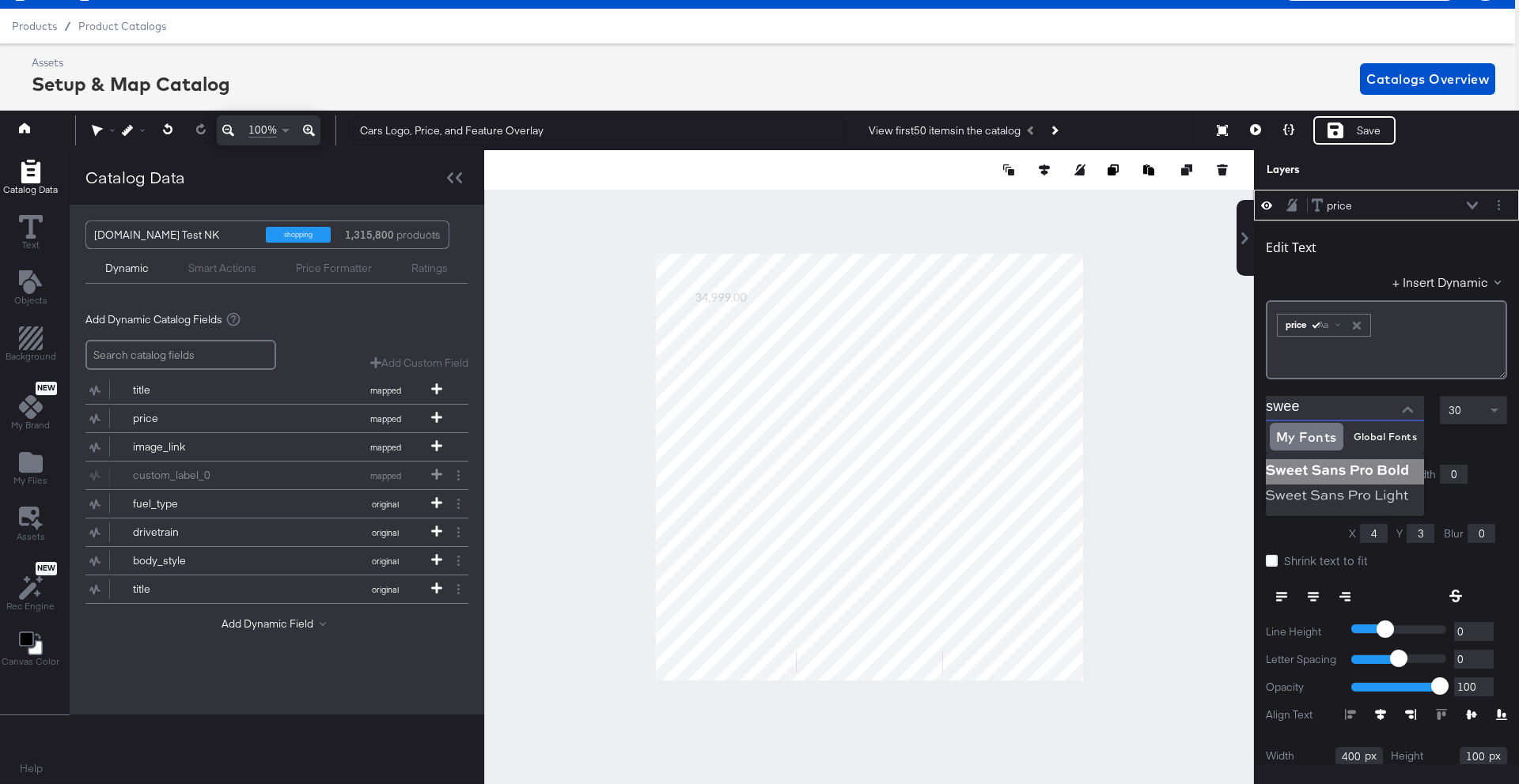
click at [1306, 463] on img at bounding box center [1344, 472] width 158 height 26
type input "Sweet Sans Pro Bold"
click at [1490, 409] on span at bounding box center [1494, 411] width 8 height 6
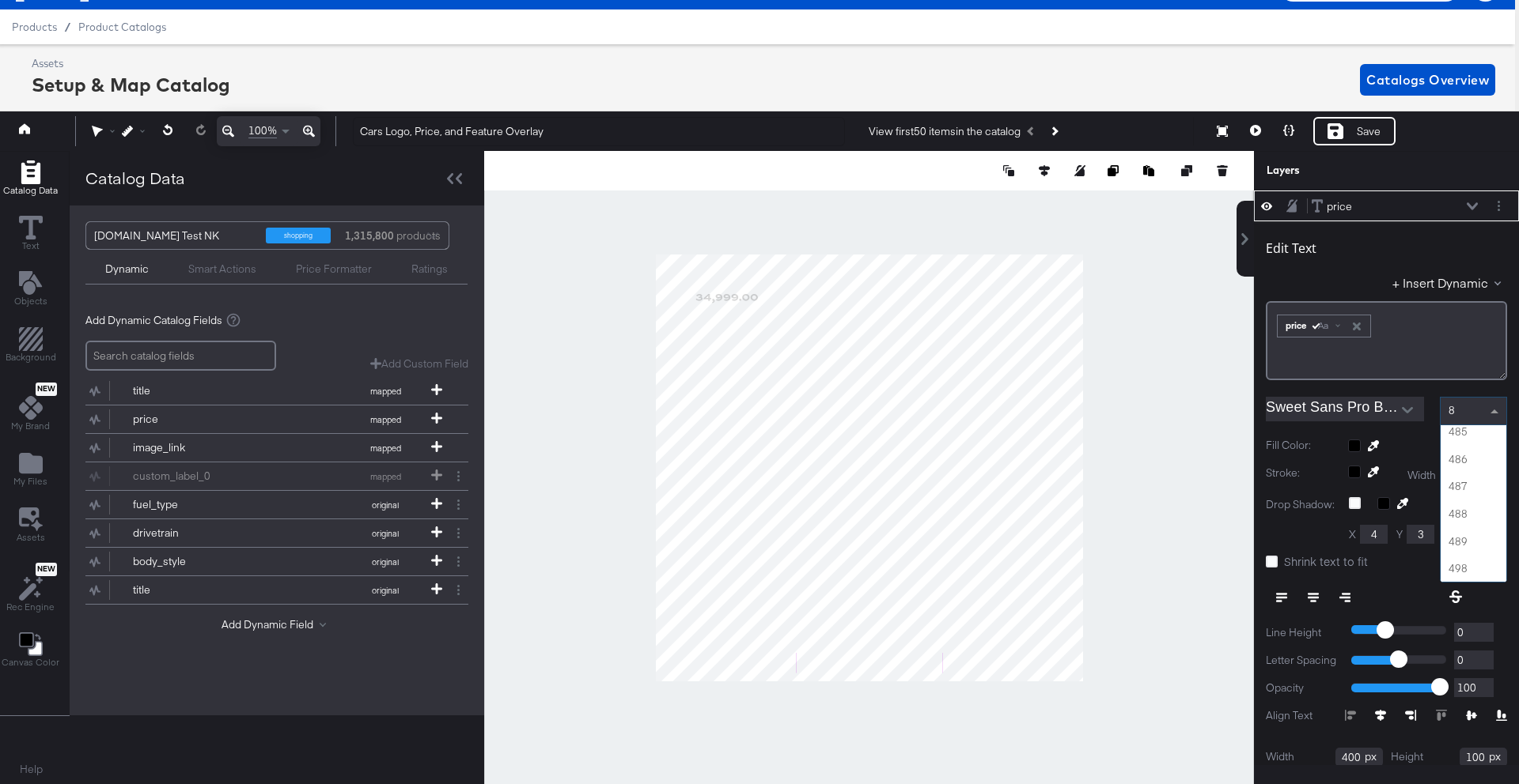
scroll to position [2439, 0]
type input "80"
click at [1357, 445] on div at bounding box center [1427, 445] width 159 height 12
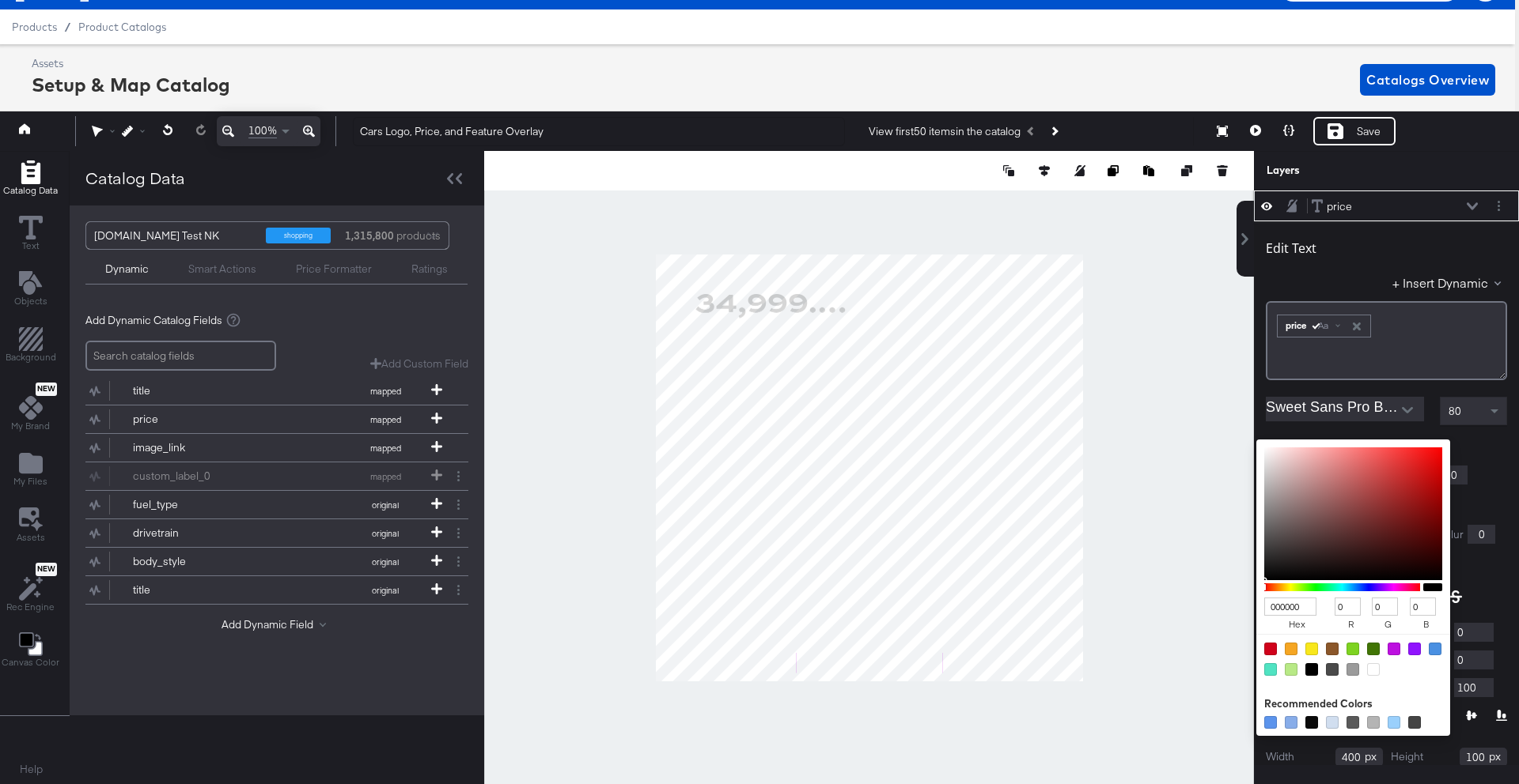
click at [1367, 672] on div at bounding box center [1372, 669] width 12 height 12
type input "FFFFFF"
type input "255"
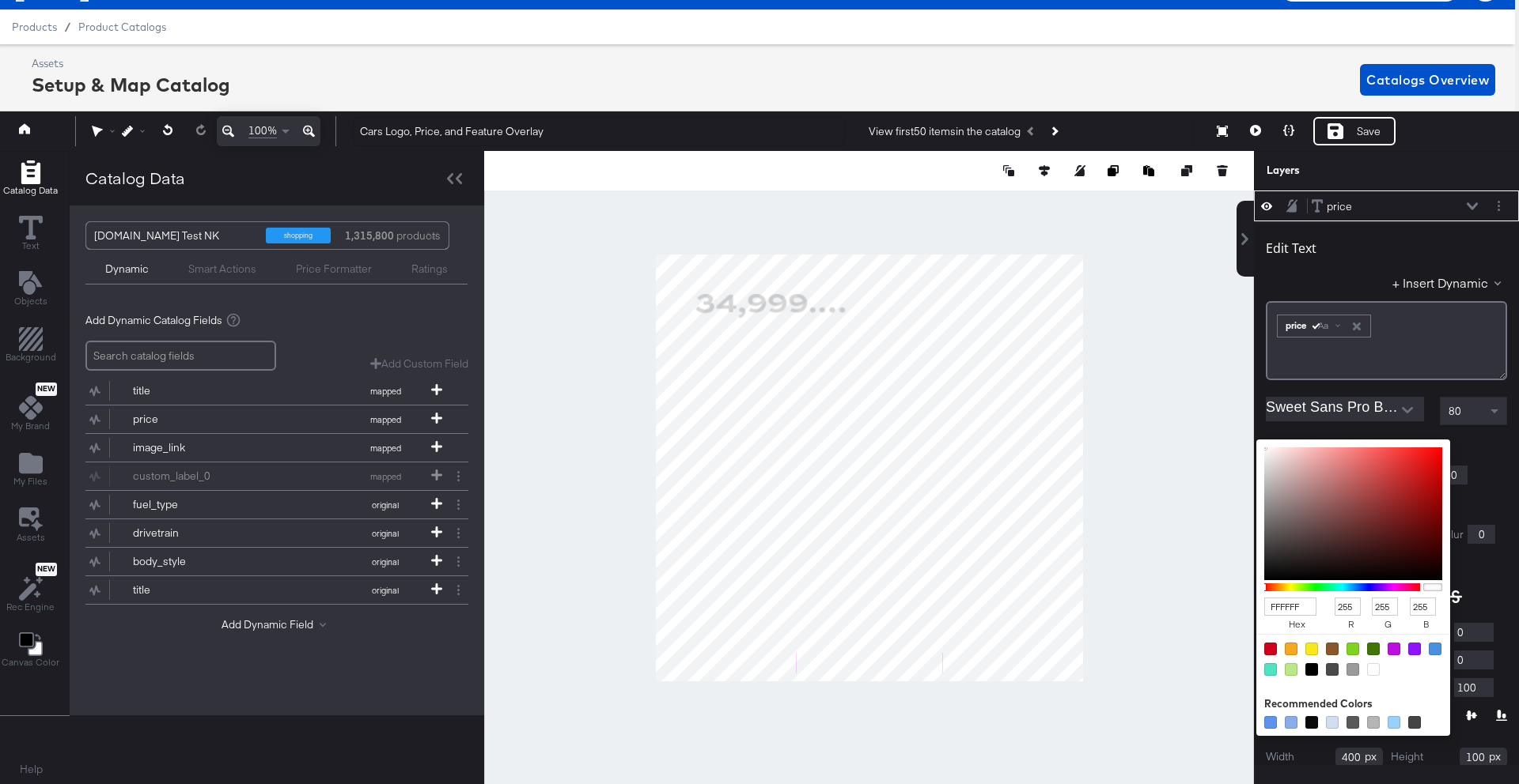
click at [1486, 450] on div "FFFFFF hex 255 r 255 g 255 b 100 a Recommended Colors" at bounding box center [1427, 445] width 159 height 12
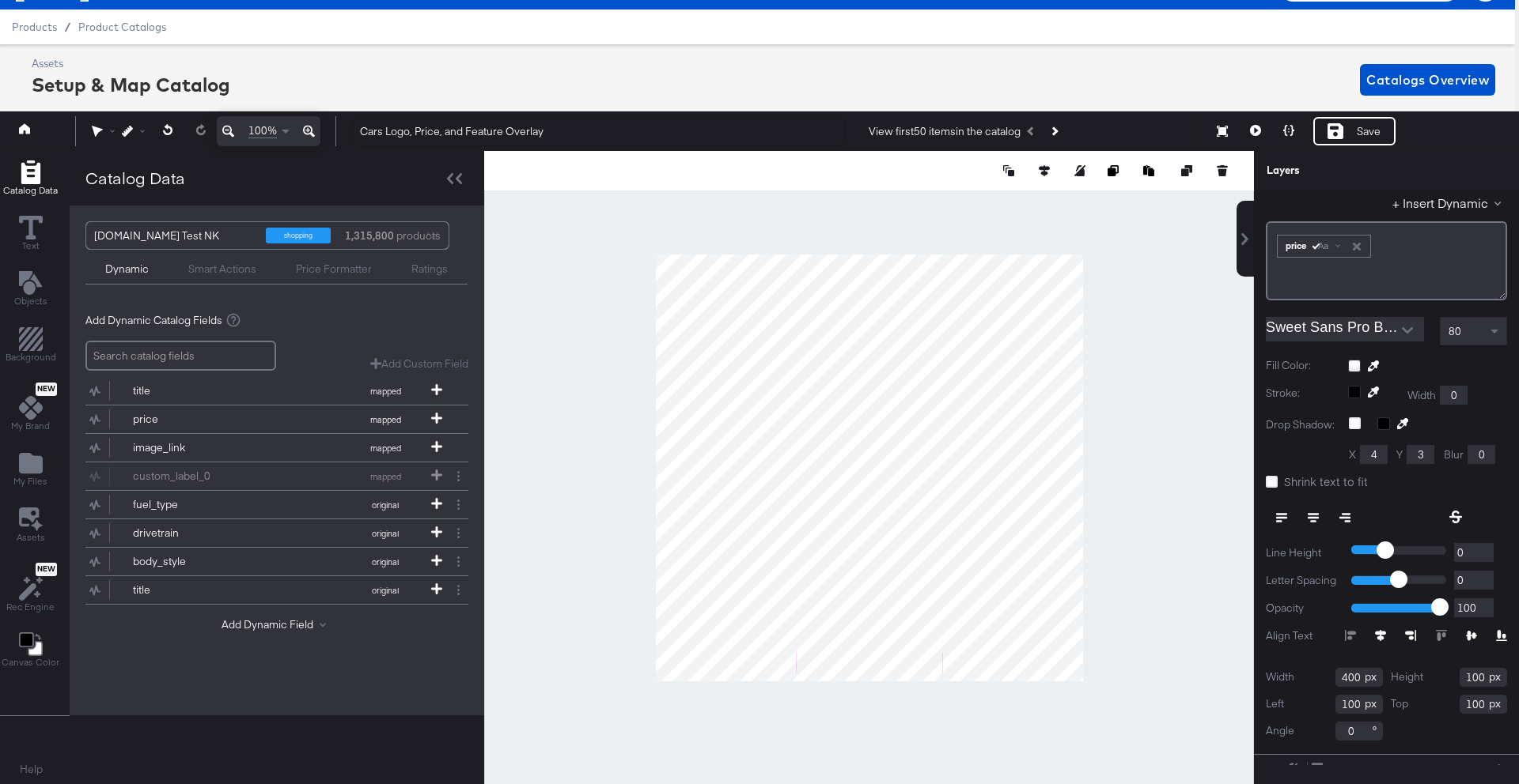
scroll to position [85, 0]
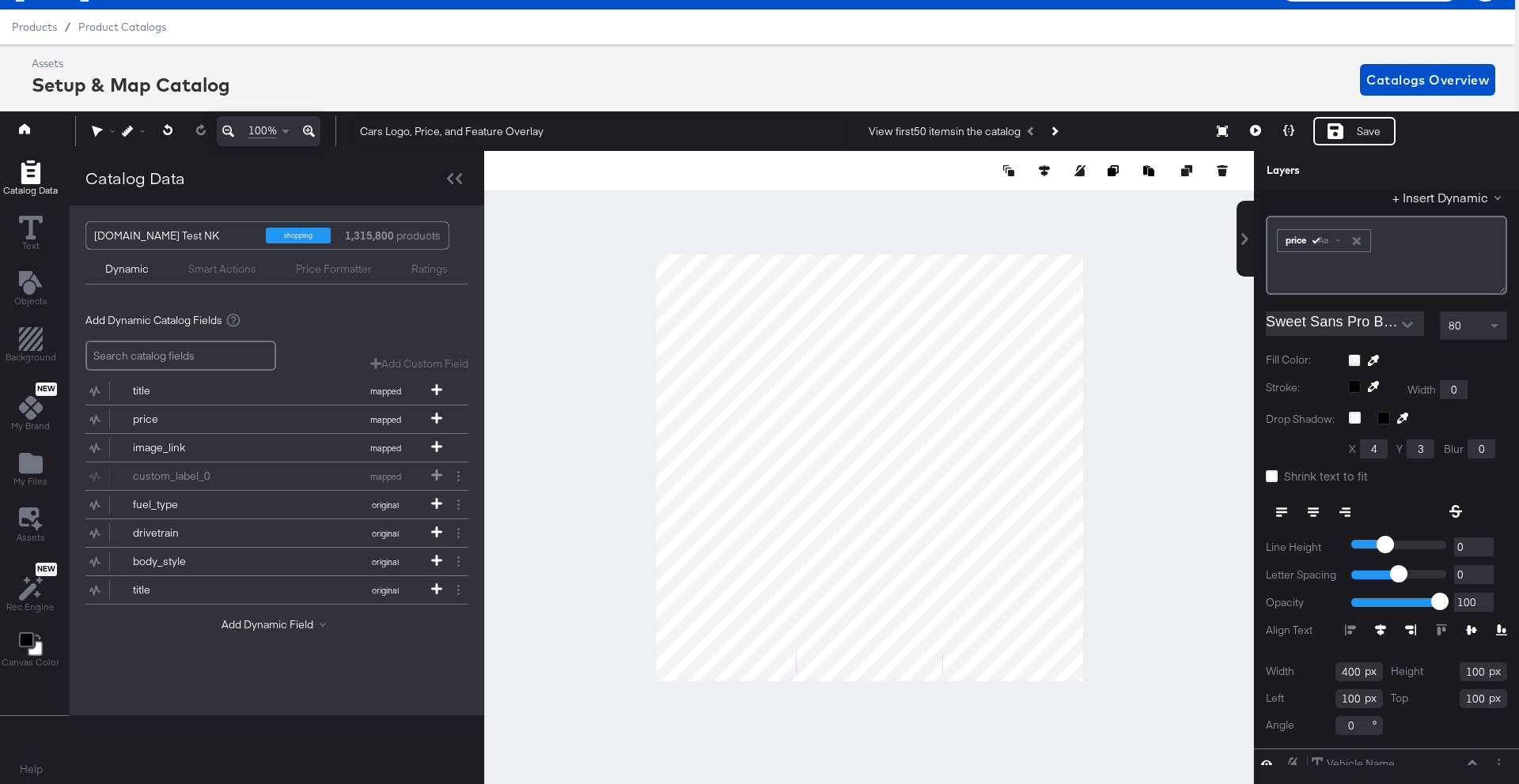
click at [1356, 667] on input "400" at bounding box center [1358, 671] width 47 height 19
type input "571"
click at [1358, 700] on input "100" at bounding box center [1358, 699] width 47 height 19
type input "1"
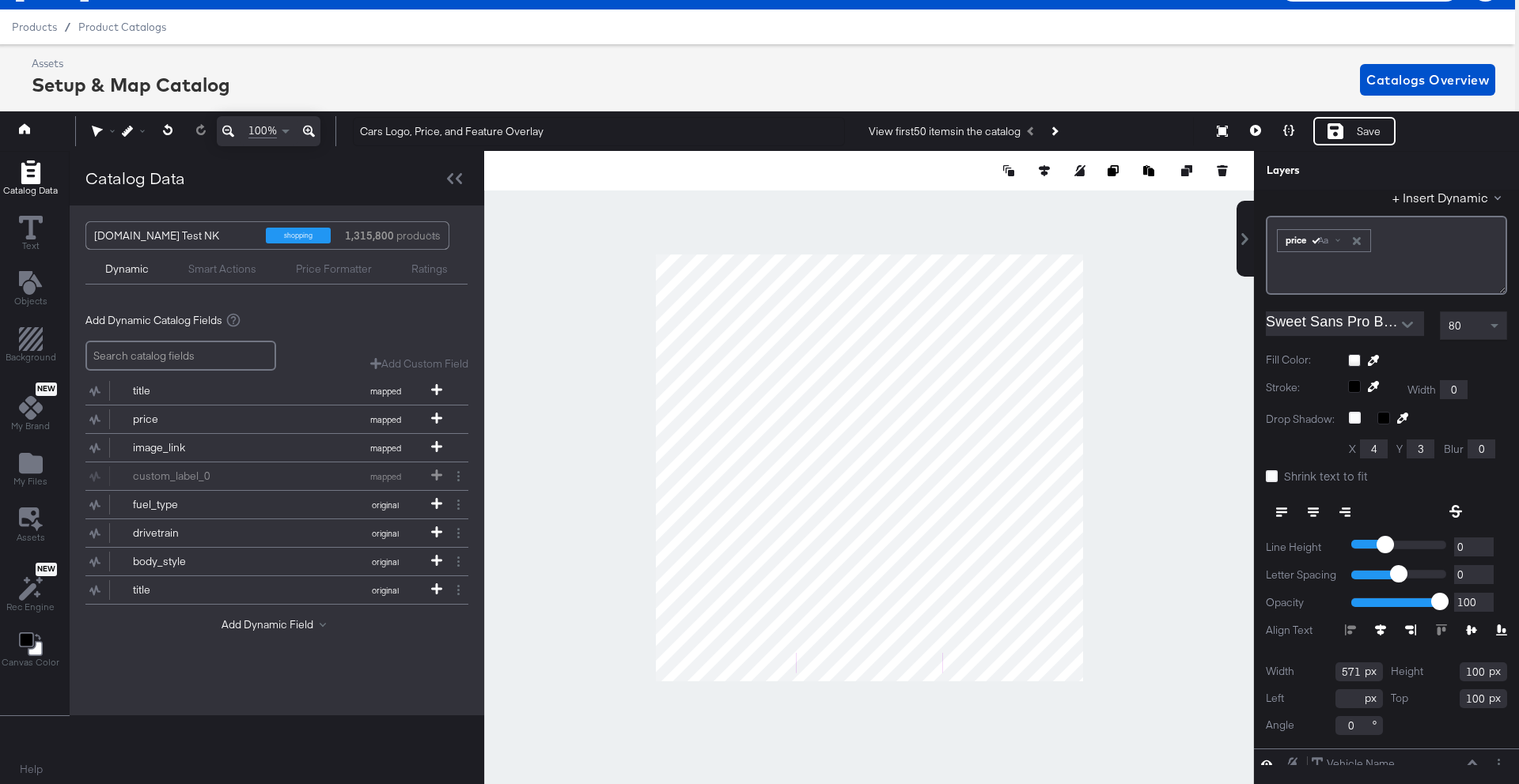
type input "2"
type input "5"
type input "254"
click at [1481, 699] on input "100" at bounding box center [1483, 699] width 47 height 19
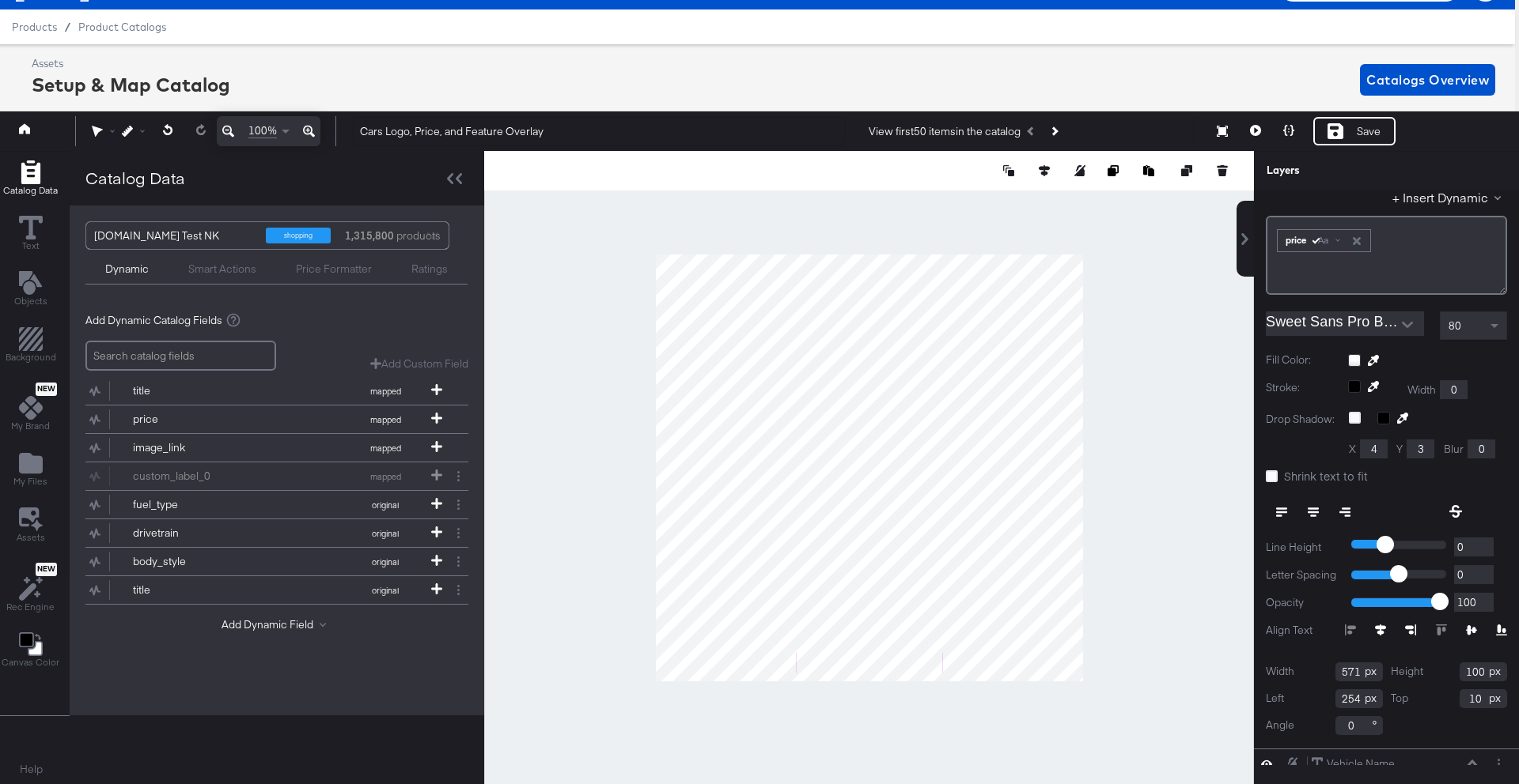
type input "1"
type input "843"
click at [1447, 716] on div "Width 571 Height 100 Left 254 Top 843 Angle 0" at bounding box center [1386, 699] width 241 height 73
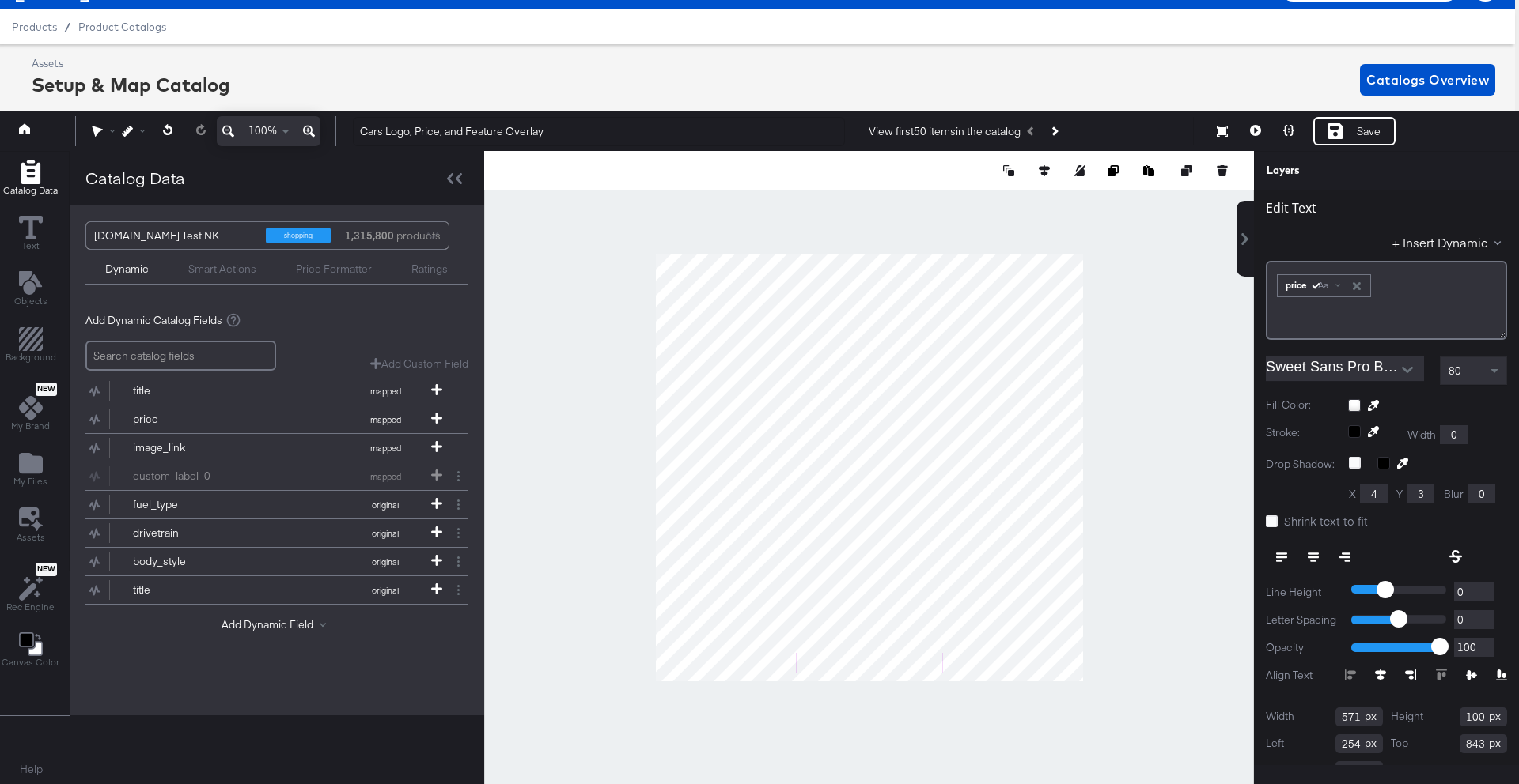
scroll to position [0, 0]
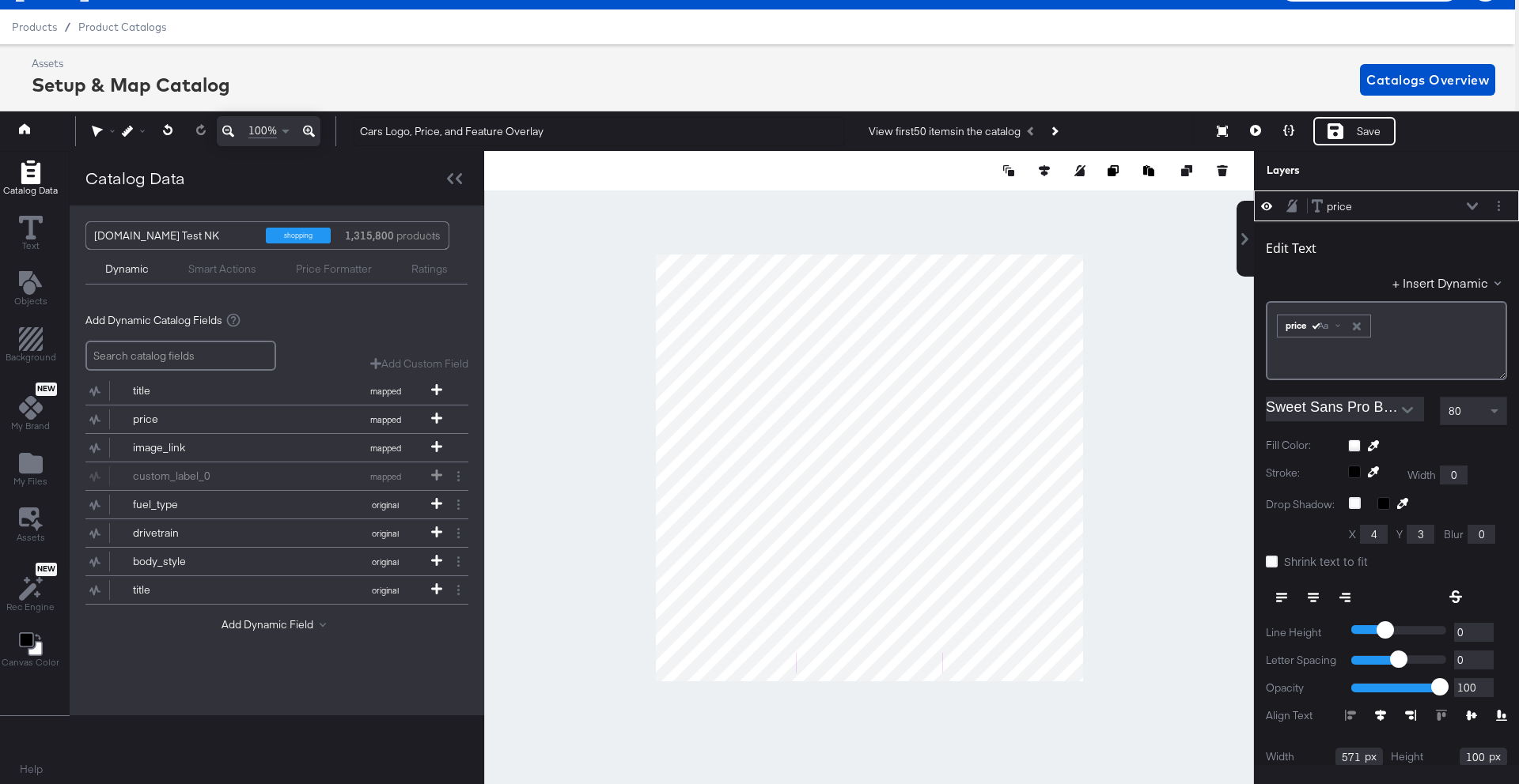
click at [1474, 206] on icon at bounding box center [1472, 205] width 11 height 7
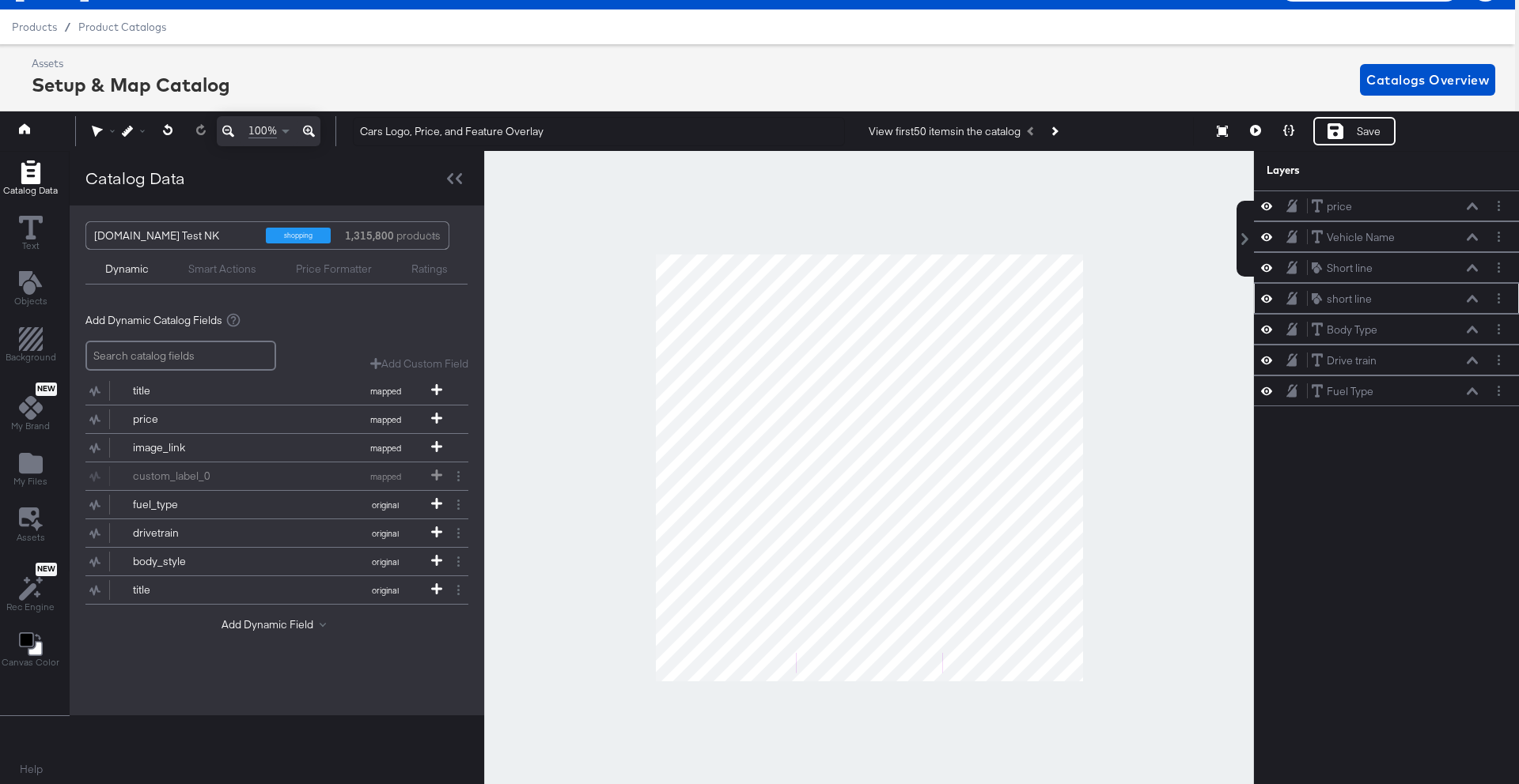
drag, startPoint x: 1406, startPoint y: 616, endPoint x: 1275, endPoint y: 629, distance: 131.6
click at [1406, 617] on div "price price Vehicle Name Vehicle Name Short line Short line short line short li…" at bounding box center [1386, 478] width 265 height 575
click at [431, 450] on icon at bounding box center [436, 446] width 11 height 11
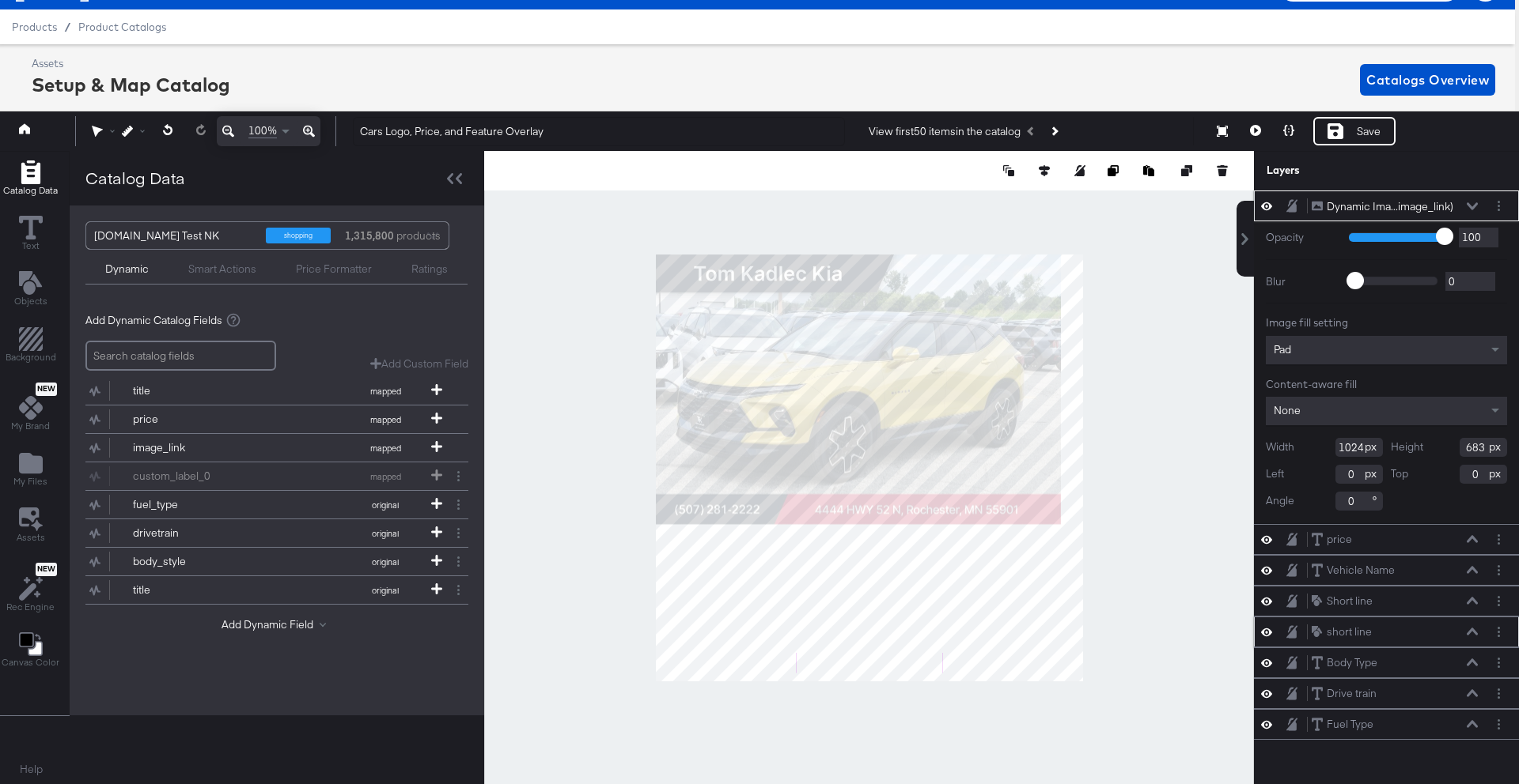
click at [1361, 445] on div "Width 1024" at bounding box center [1324, 447] width 117 height 19
type input "1"
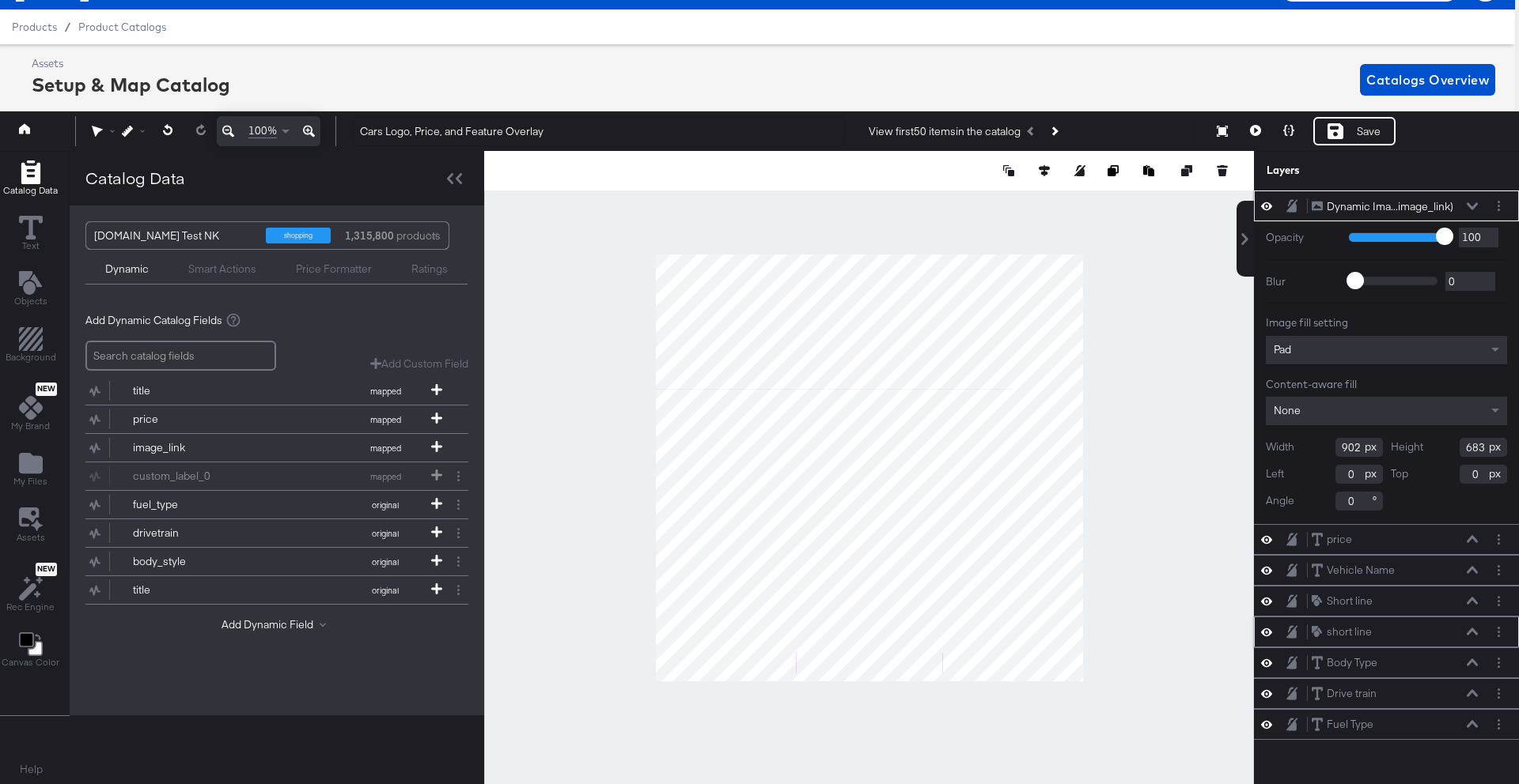
type input "902"
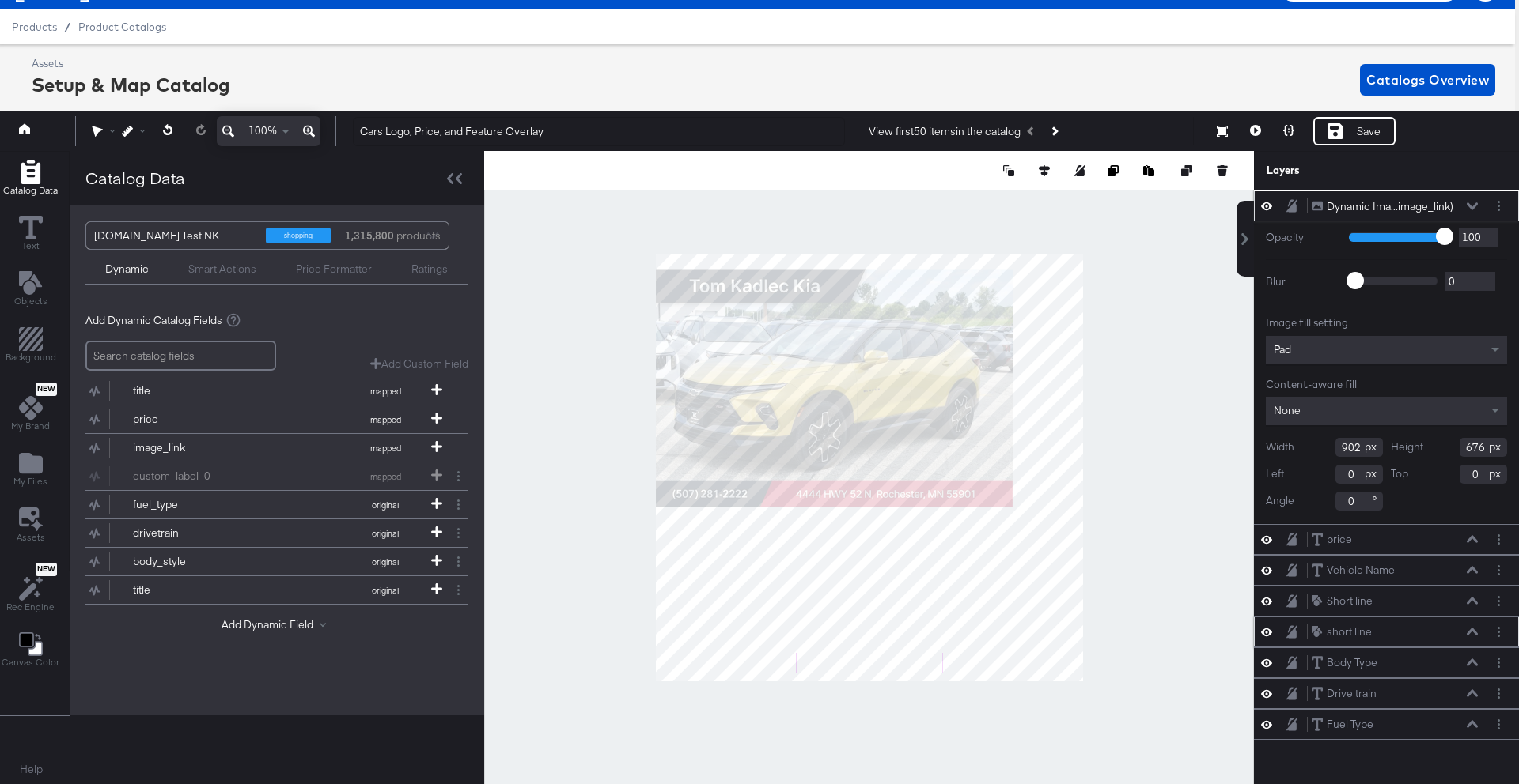
type input "676"
click at [1482, 476] on input "0" at bounding box center [1483, 474] width 47 height 19
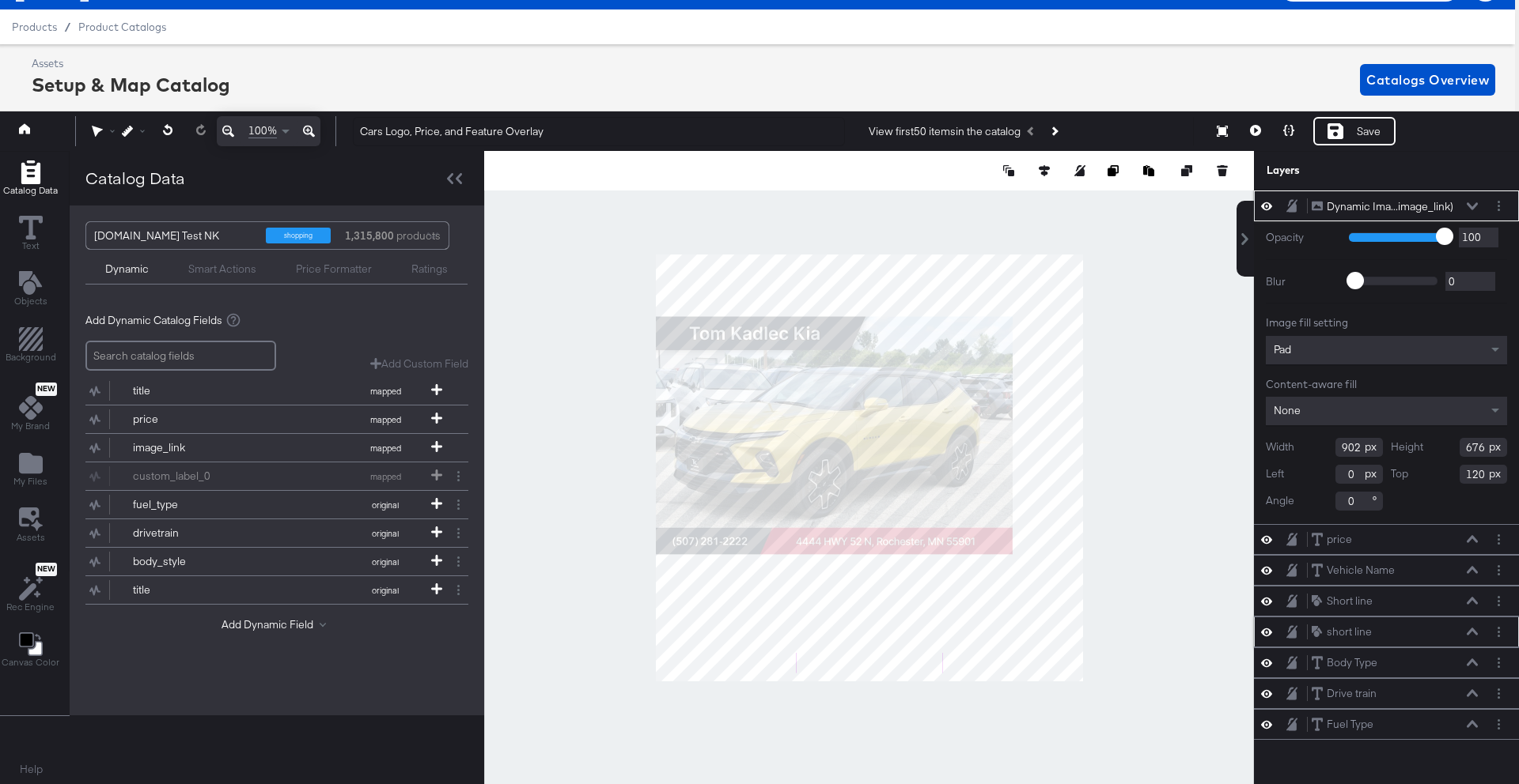
type input "120"
click at [1357, 477] on input "0" at bounding box center [1358, 474] width 47 height 19
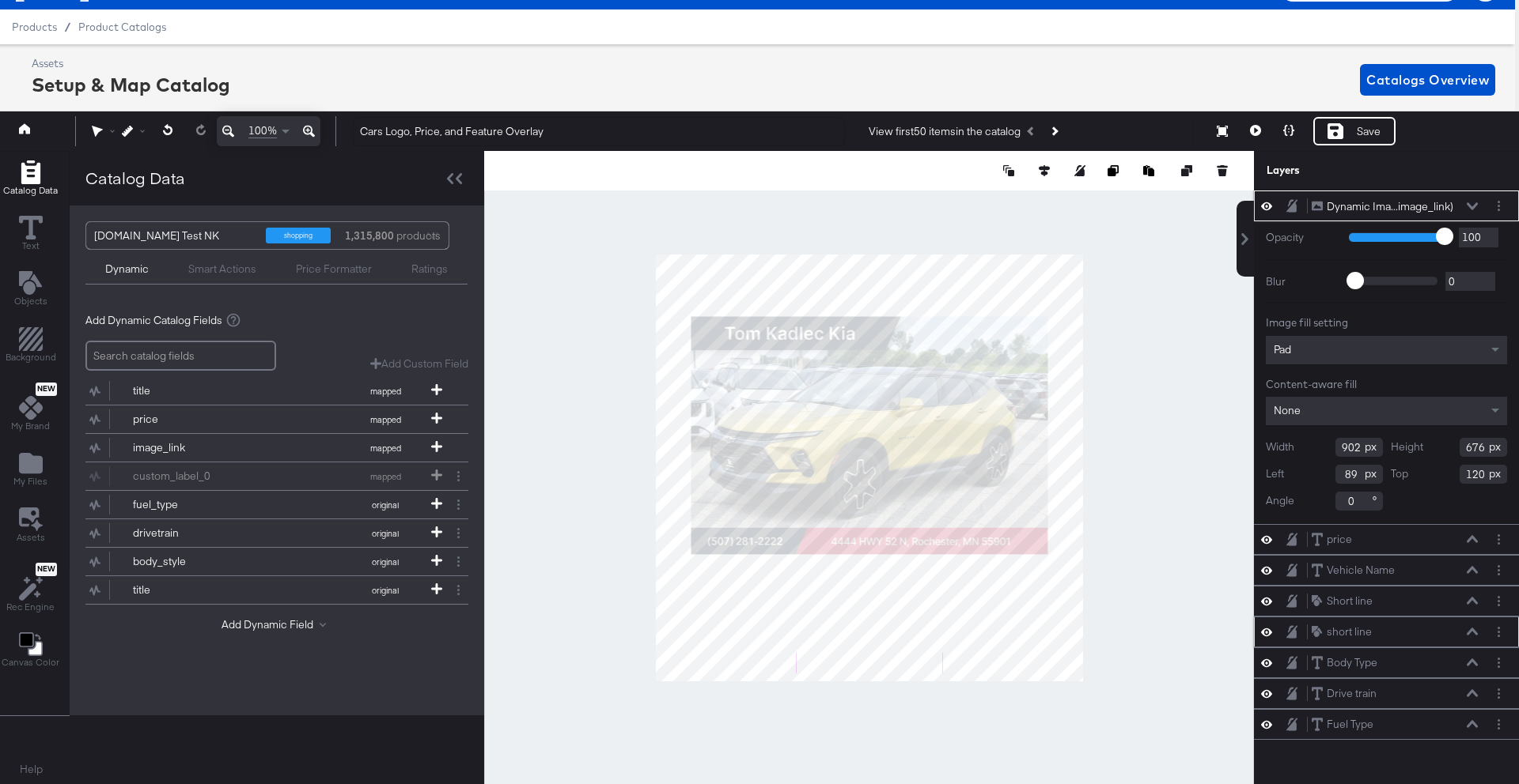
type input "89"
click at [1468, 207] on icon at bounding box center [1472, 206] width 11 height 8
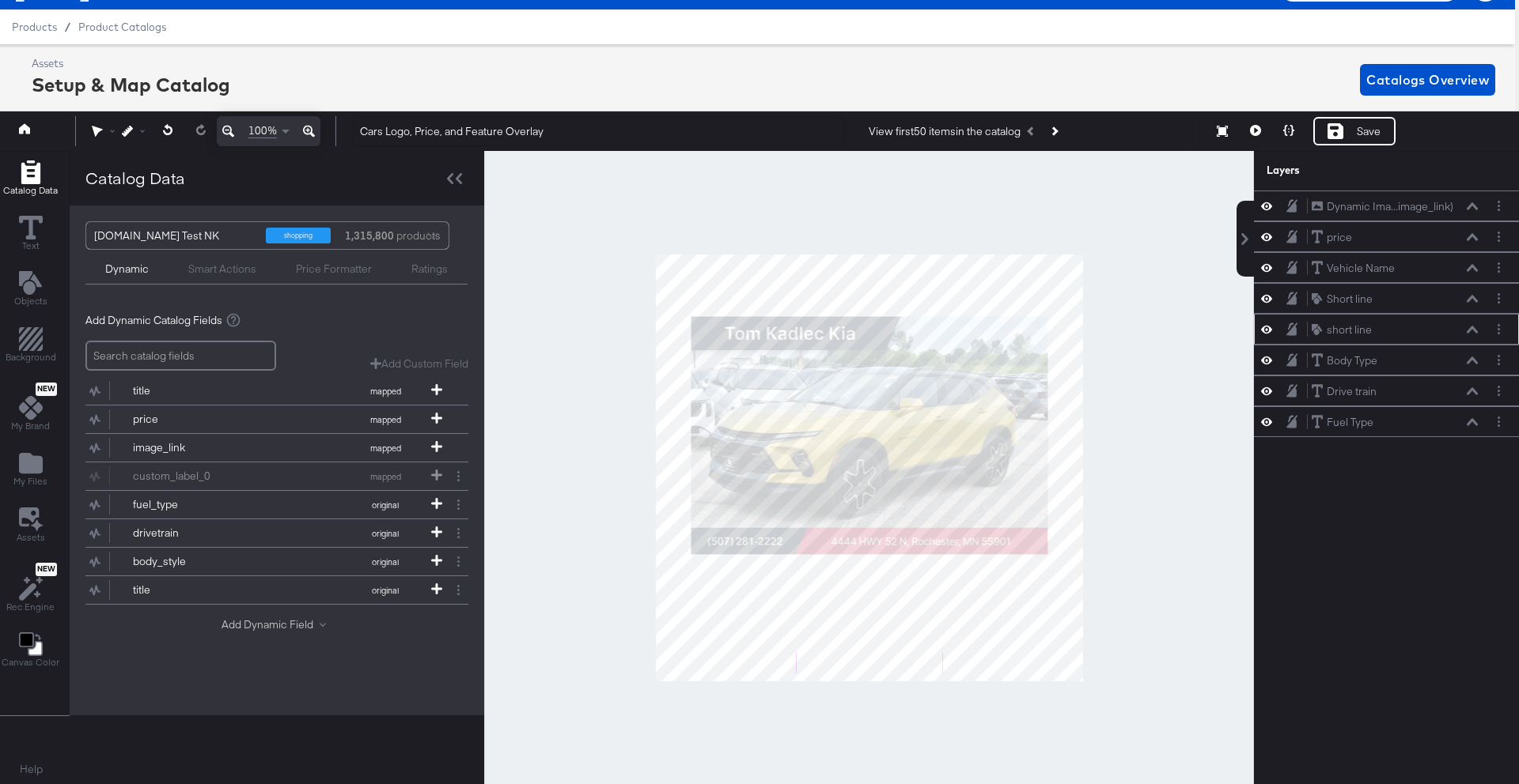
click at [248, 622] on button "Add Dynamic Field" at bounding box center [277, 625] width 111 height 15
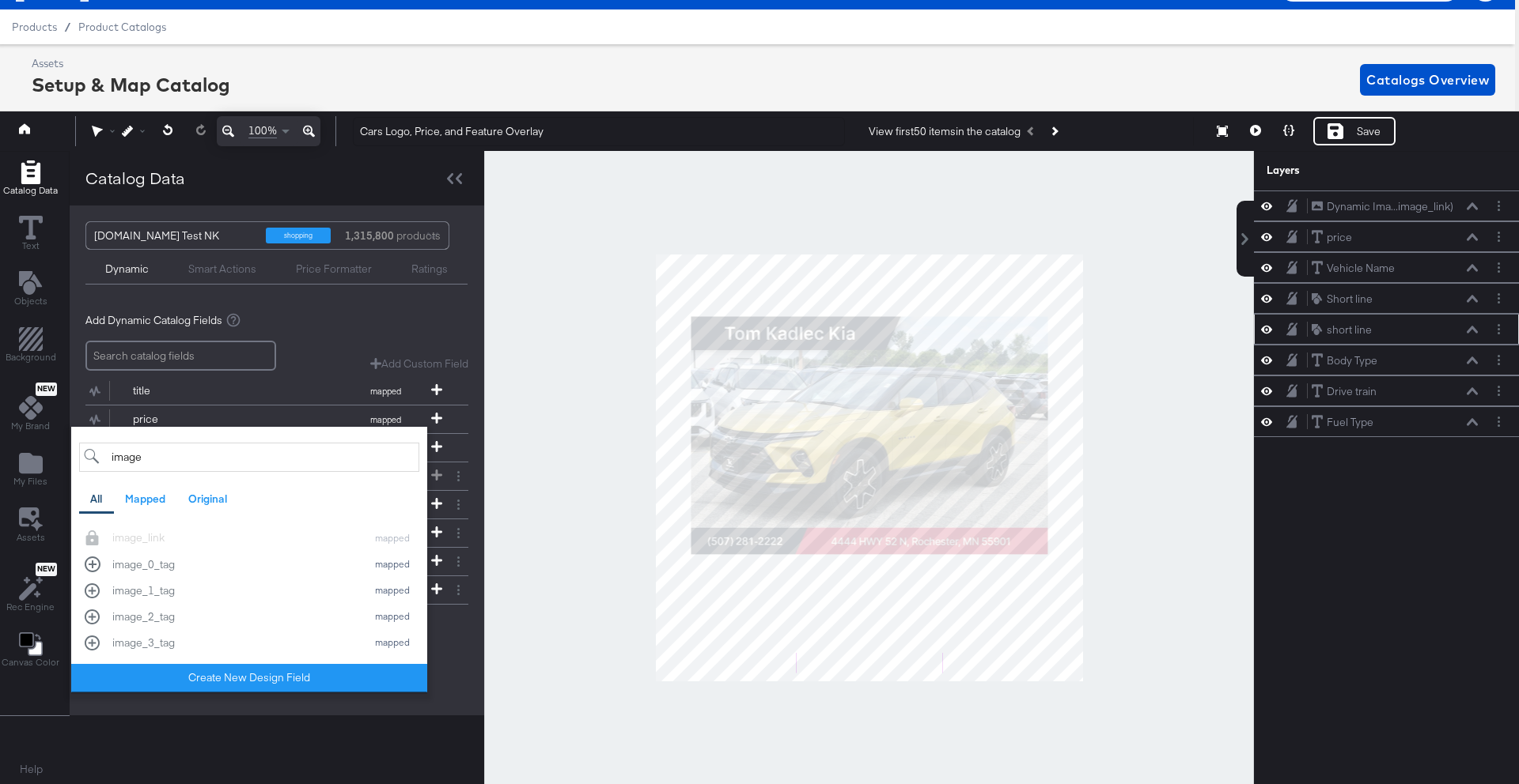
type input "image"
click at [195, 719] on div "Catalog Data Cars.com Test NK shopping 1,315,800 products Dynamic Smart Actions…" at bounding box center [277, 467] width 414 height 633
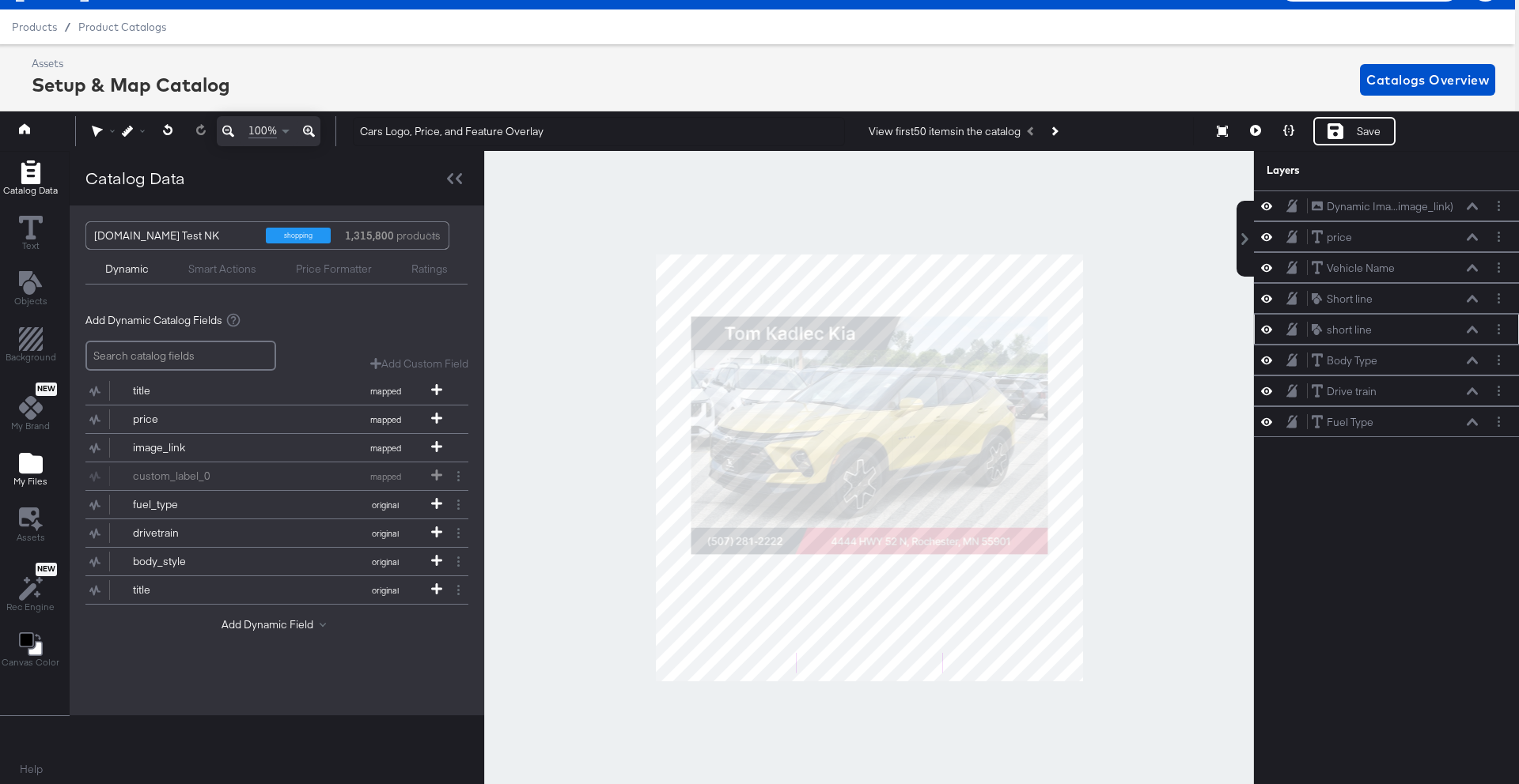
click at [39, 461] on icon "Add Files" at bounding box center [31, 463] width 24 height 21
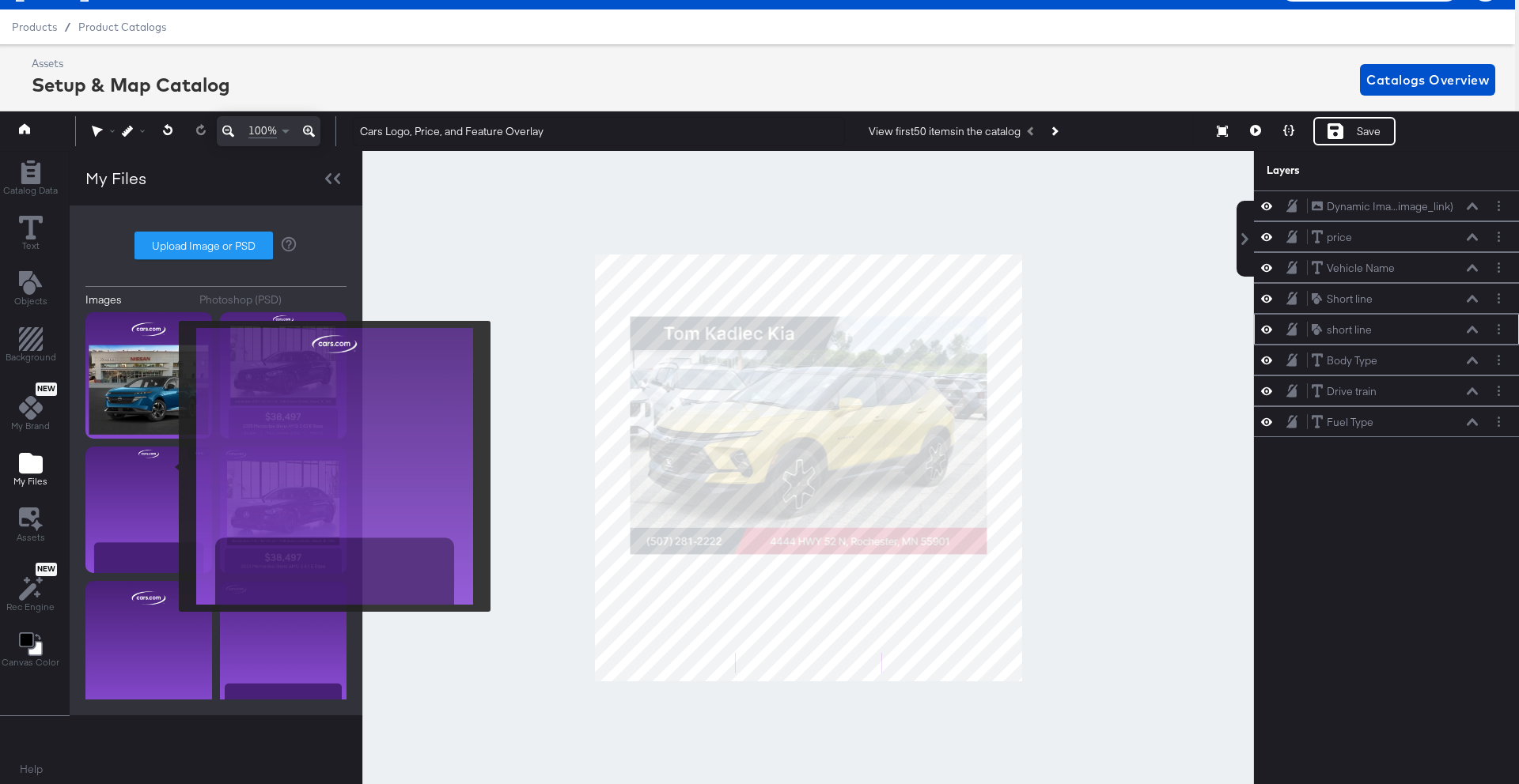
click at [168, 466] on img at bounding box center [148, 510] width 127 height 127
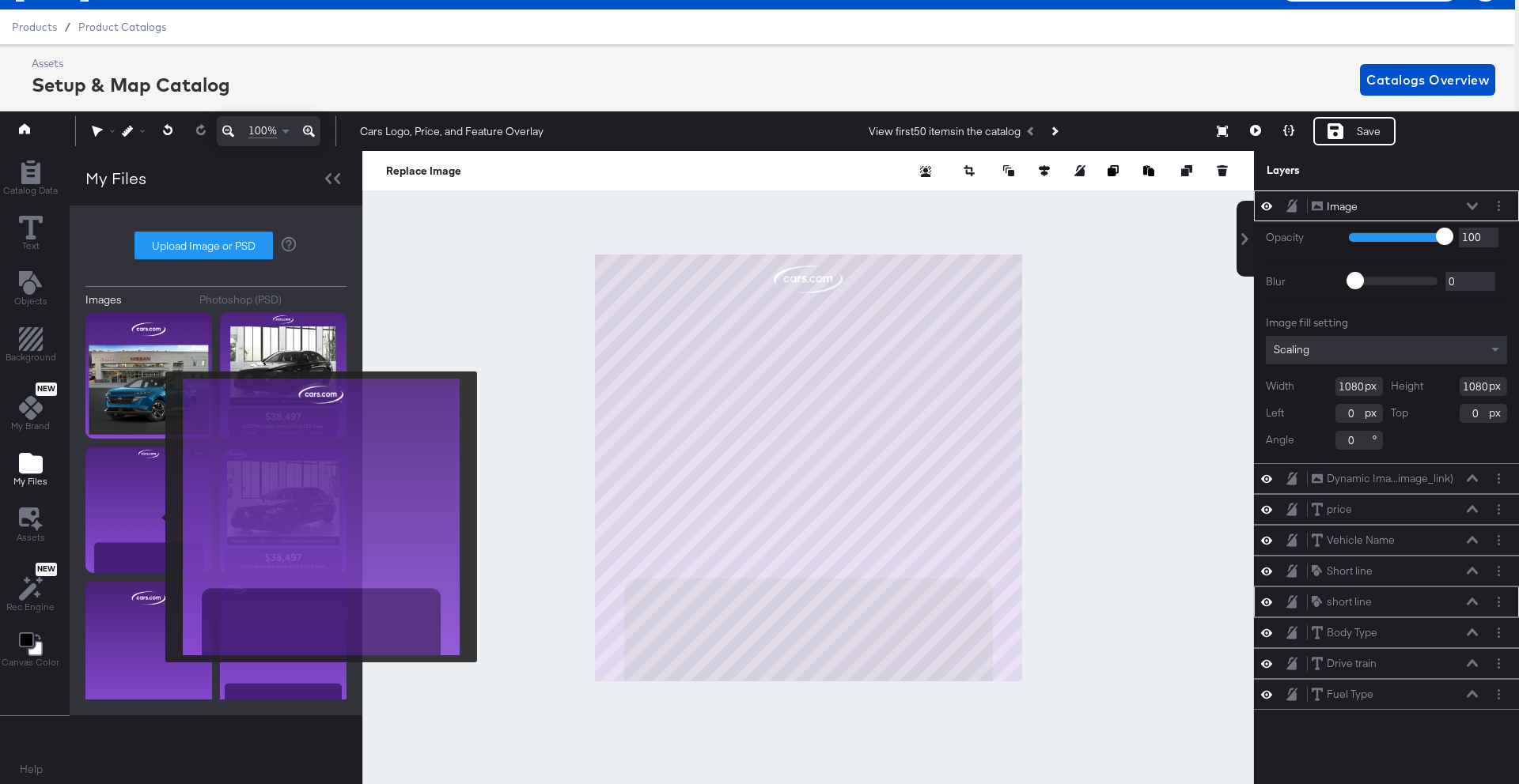
click at [155, 517] on img at bounding box center [148, 510] width 127 height 127
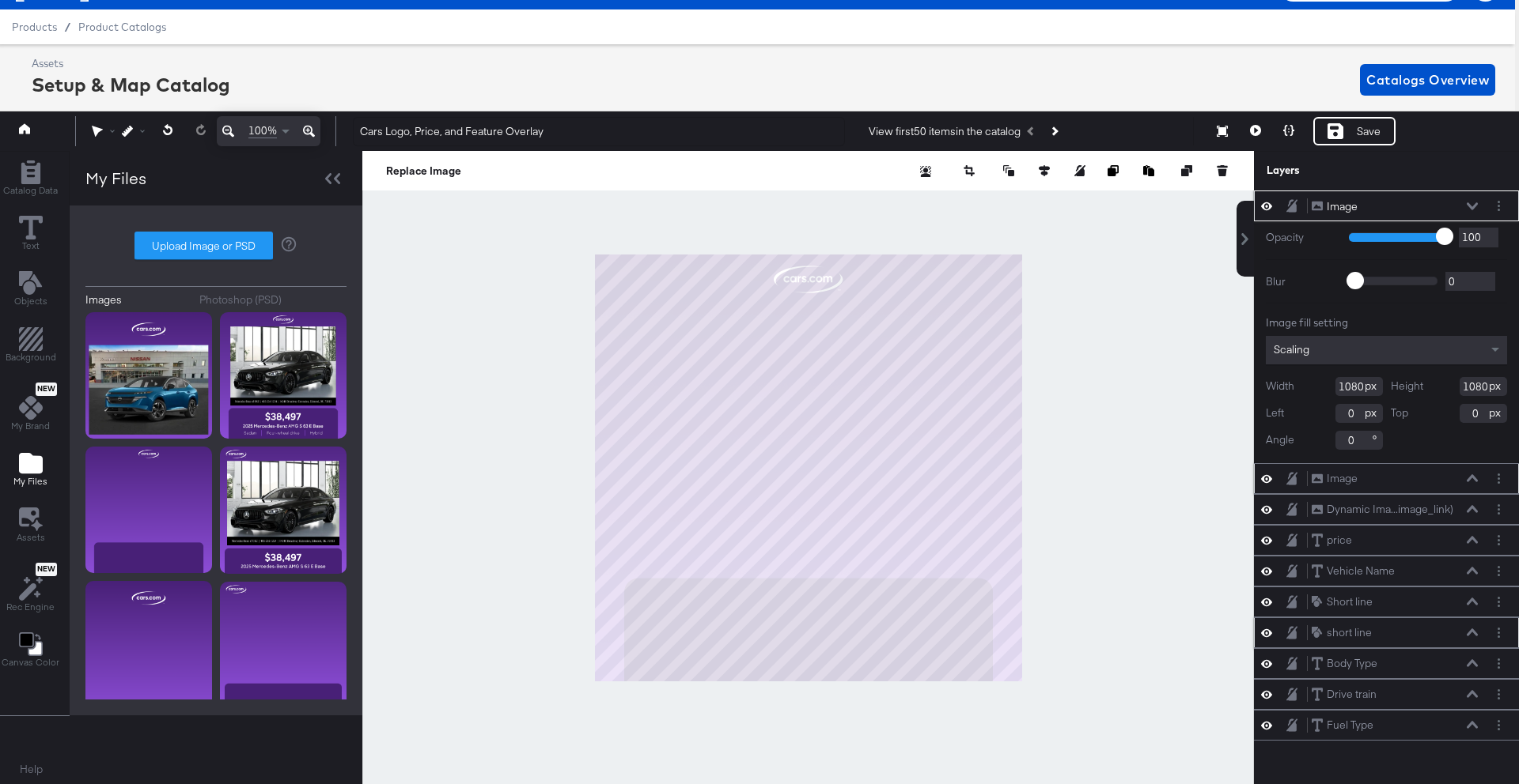
click at [1266, 479] on icon at bounding box center [1266, 479] width 11 height 8
click at [1500, 474] on button "Layer Options" at bounding box center [1498, 479] width 17 height 17
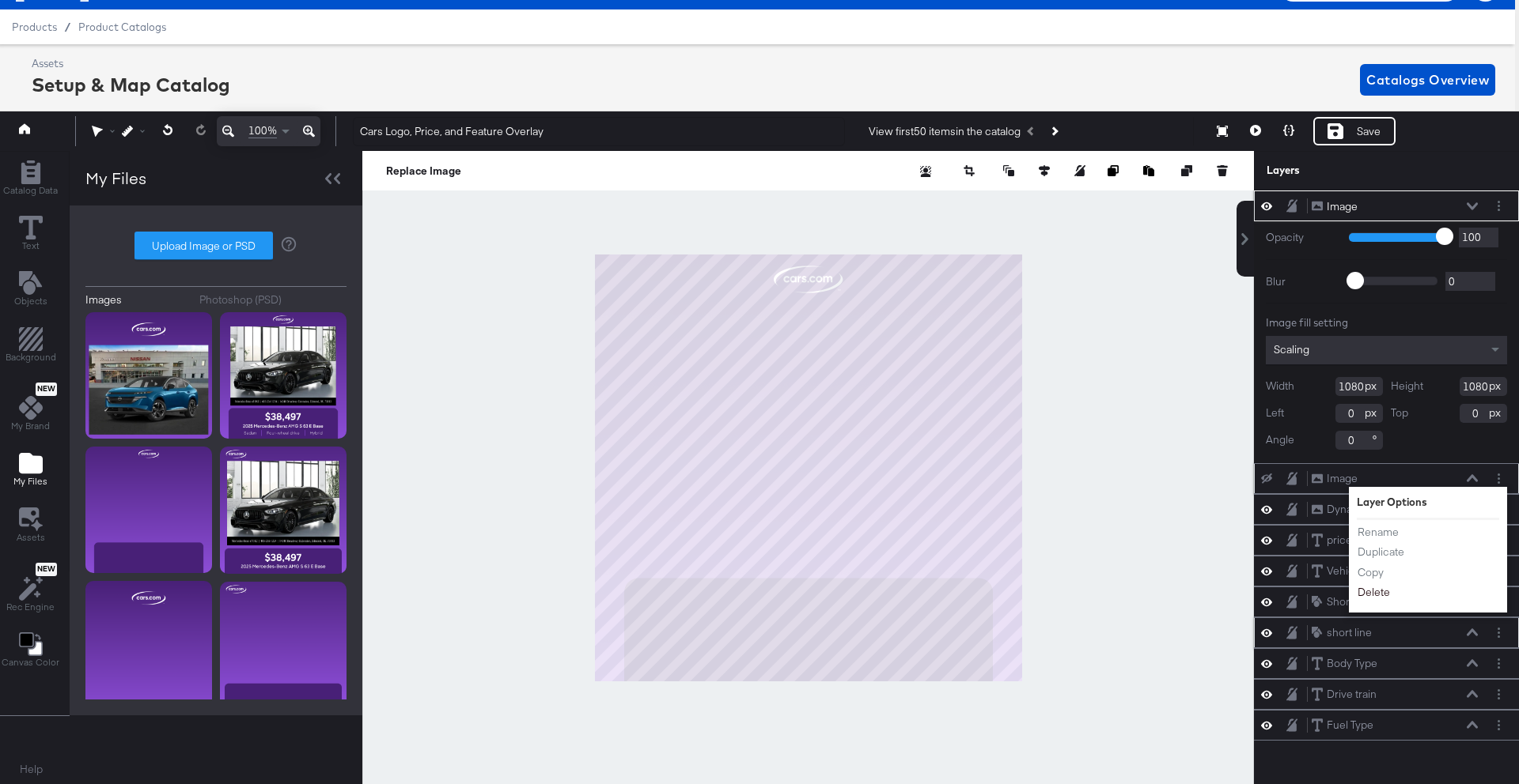
click at [1373, 592] on button "Delete" at bounding box center [1373, 593] width 34 height 17
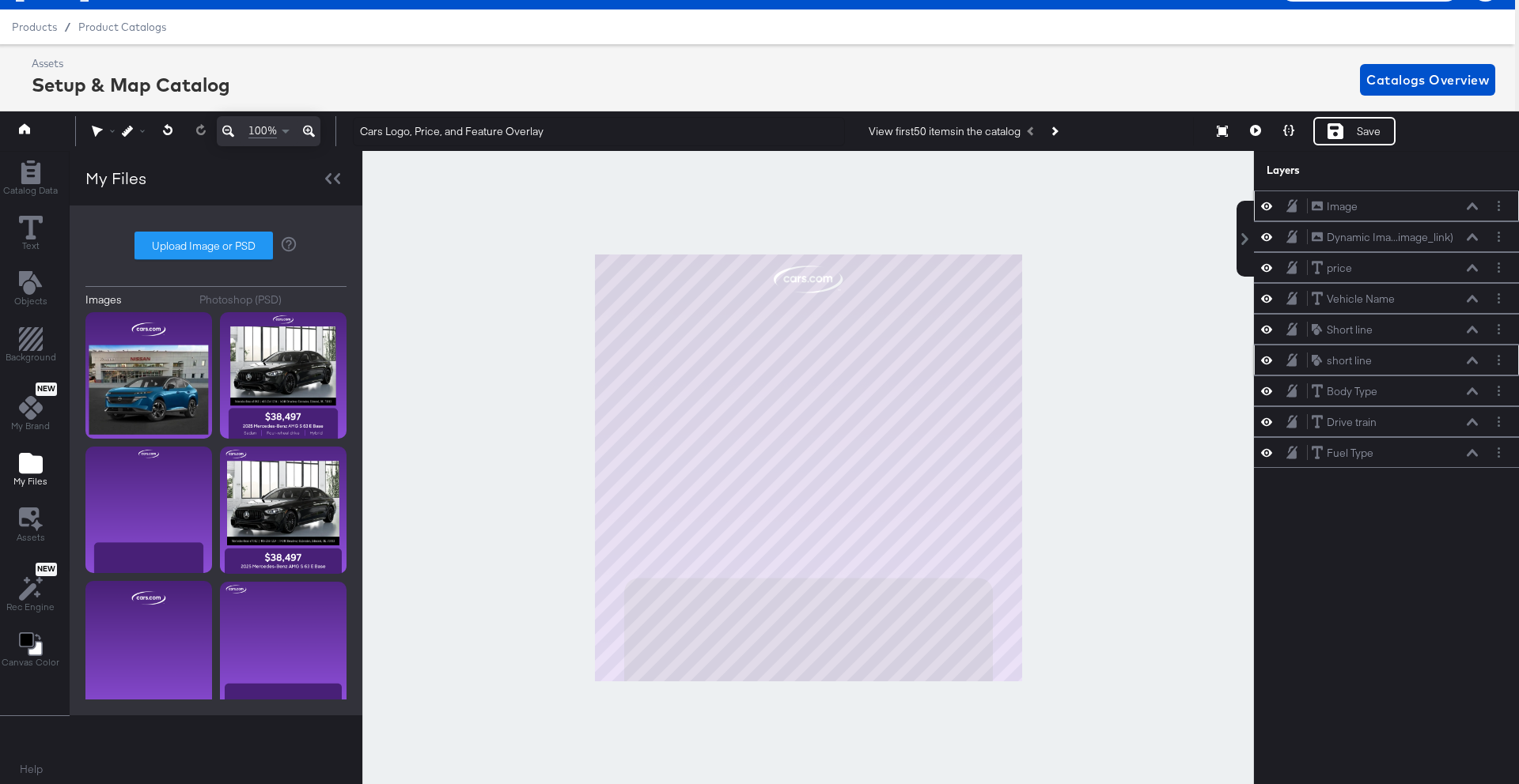
click at [1468, 204] on icon at bounding box center [1472, 206] width 11 height 8
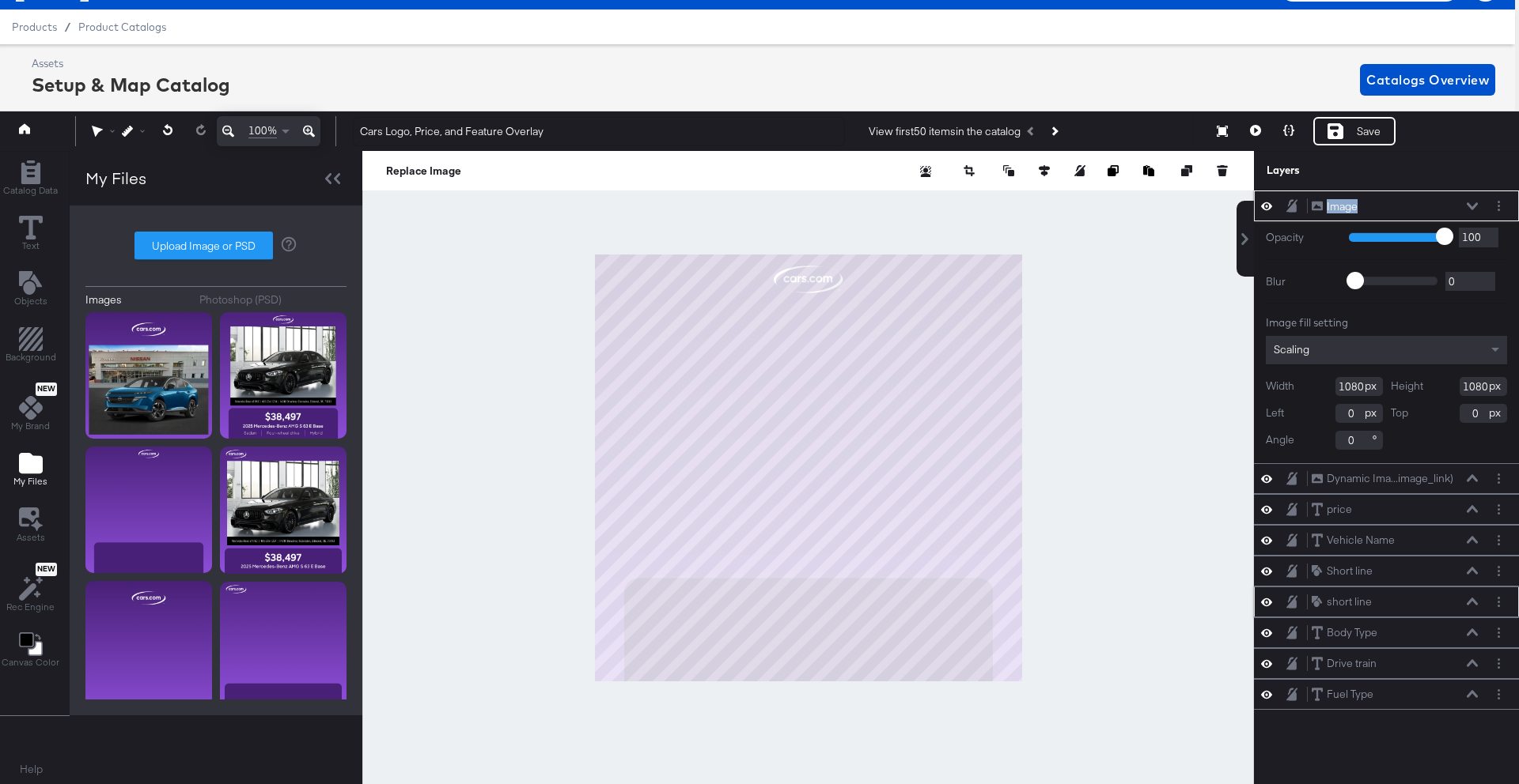
drag, startPoint x: 1282, startPoint y: 195, endPoint x: 1278, endPoint y: 230, distance: 35.2
click at [1278, 230] on div "Image Image Opacity 1 100 100 Blur 0 2000 0 Image fill setting Scaling Width 10…" at bounding box center [1386, 326] width 265 height 272
drag, startPoint x: 1423, startPoint y: 199, endPoint x: 1445, endPoint y: 203, distance: 22.4
click at [1424, 200] on div "Image Image" at bounding box center [1394, 207] width 167 height 17
click at [1478, 204] on button at bounding box center [1472, 206] width 12 height 9
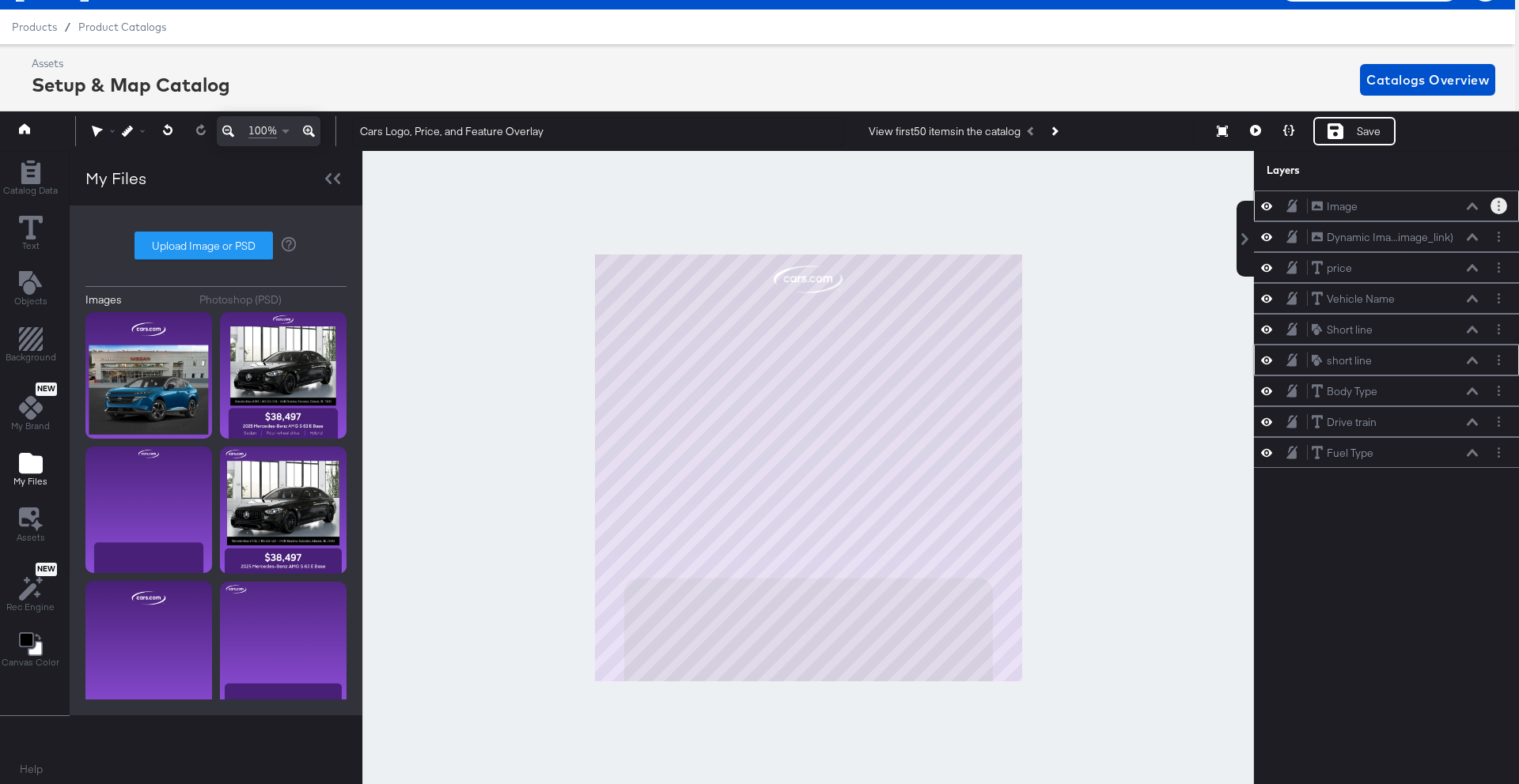
click at [1496, 205] on button "Layer Options" at bounding box center [1498, 206] width 17 height 17
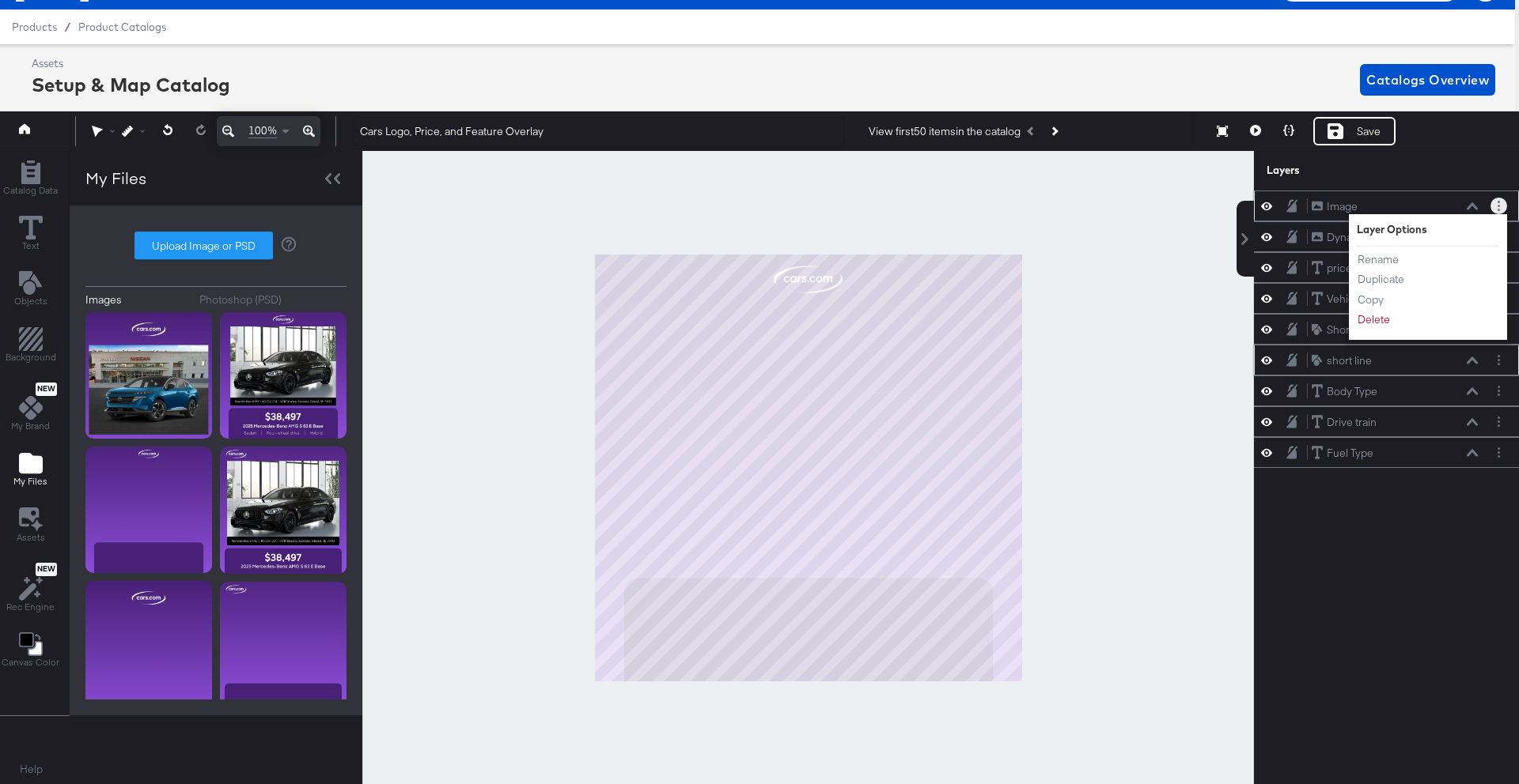
click at [1496, 205] on button "Layer Options" at bounding box center [1498, 206] width 17 height 17
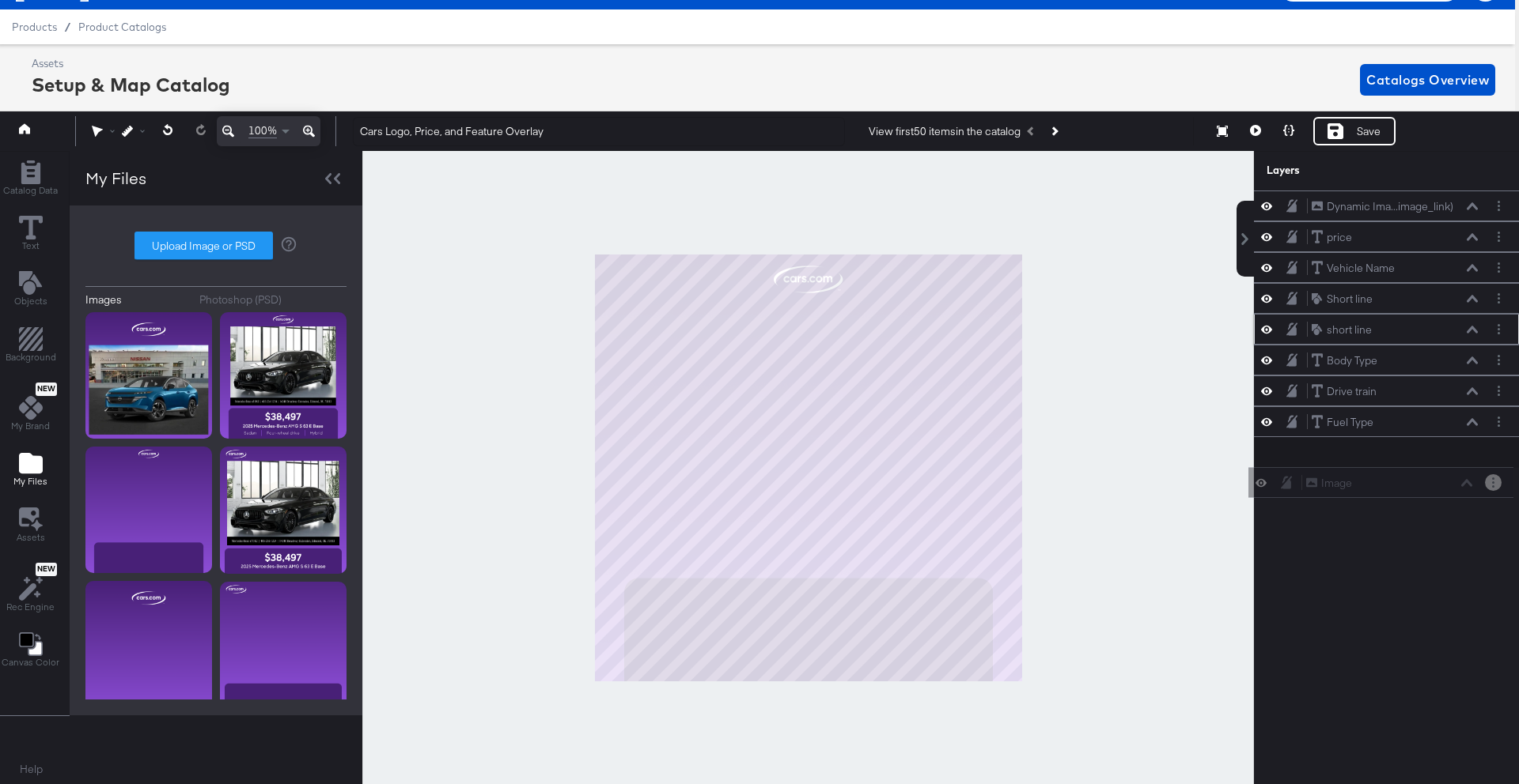
drag, startPoint x: 1512, startPoint y: 217, endPoint x: 1506, endPoint y: 488, distance: 271.1
click at [1506, 488] on div "Image Image Dynamic Ima...image_link) Dynamic Image (image_link) price price Ve…" at bounding box center [1377, 478] width 285 height 575
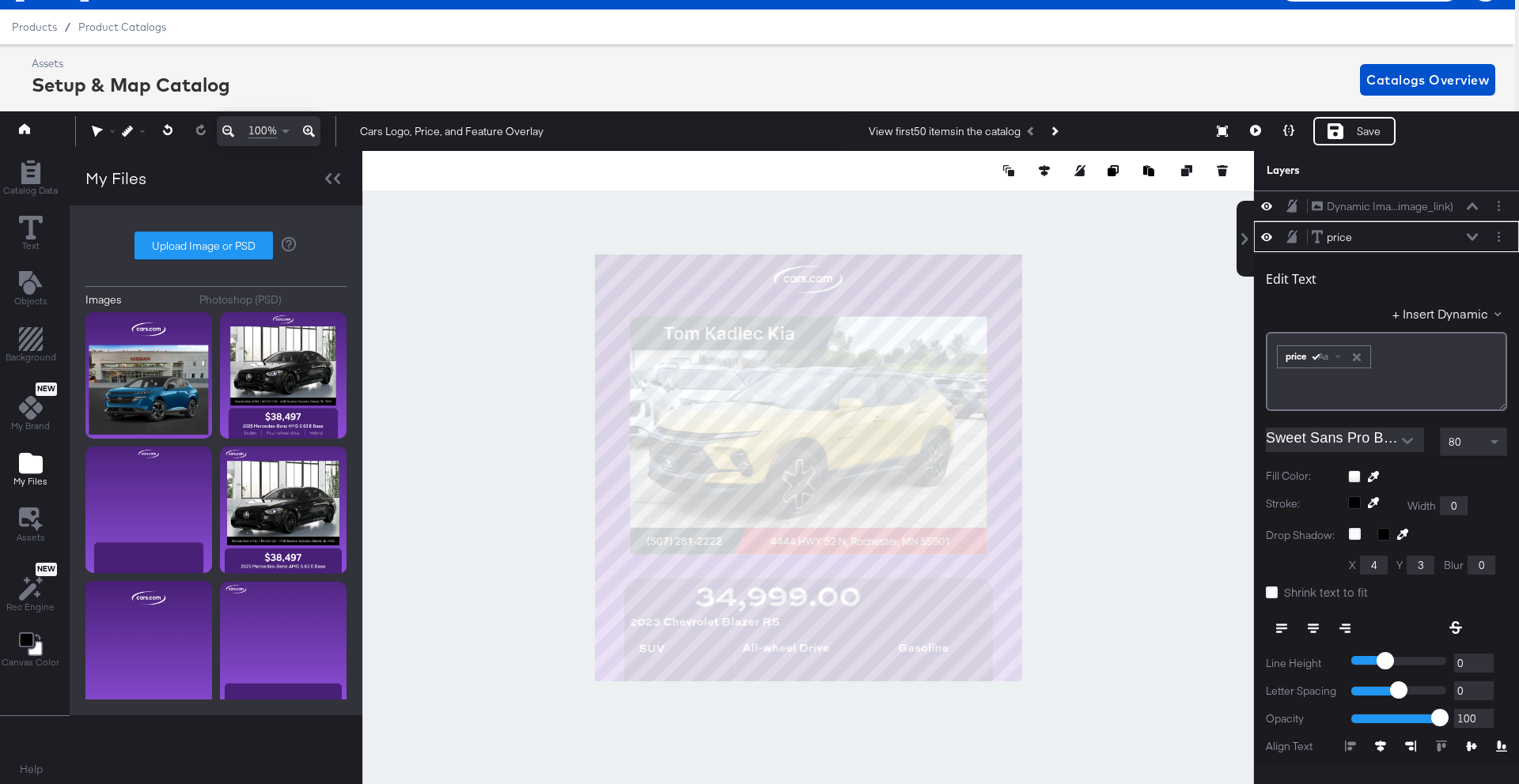
scroll to position [31, 0]
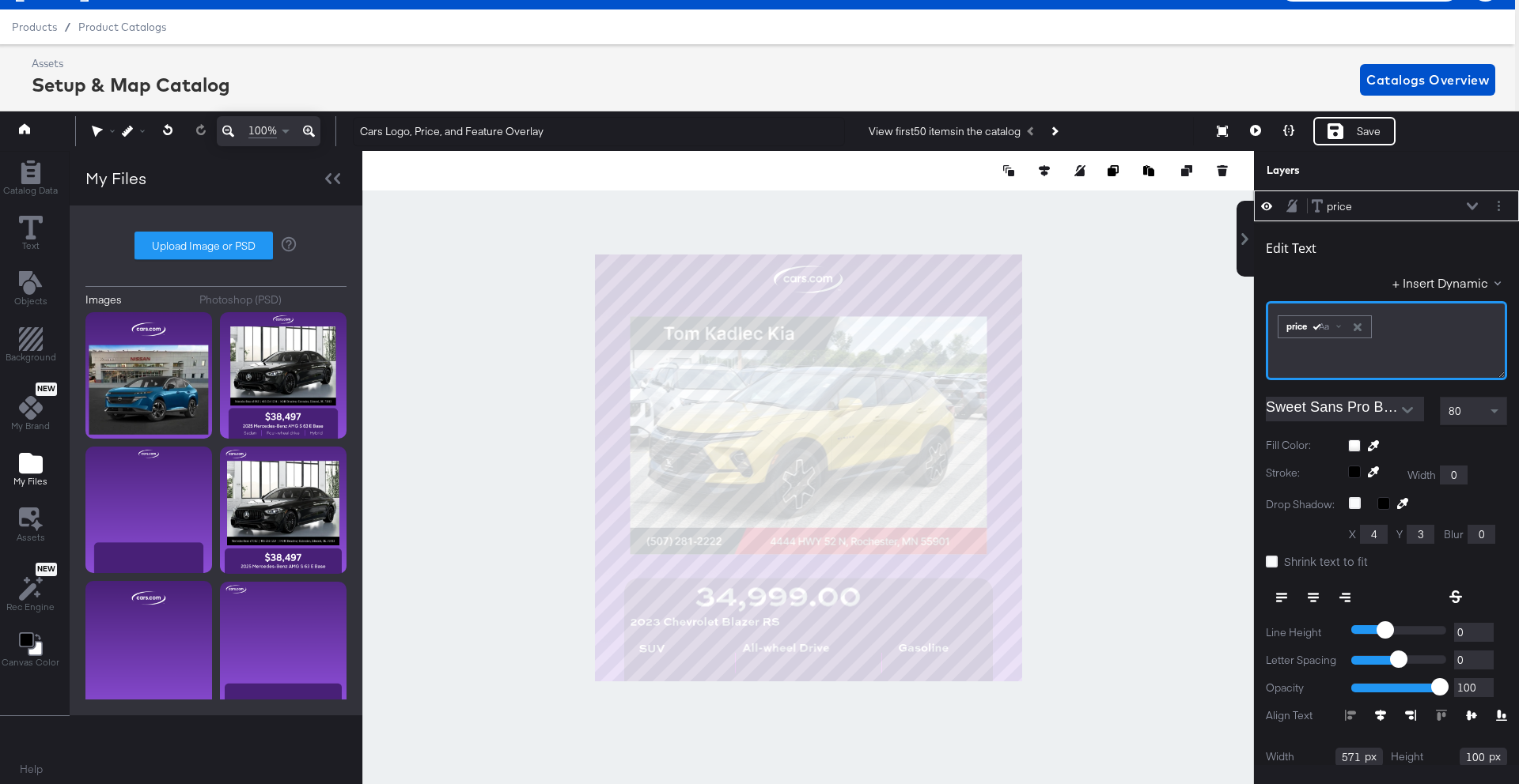
click at [1274, 320] on div "﻿ ﻿ price Aa ﻿" at bounding box center [1386, 340] width 241 height 79
click at [1322, 351] on div "$﻿ ﻿ price Aa ﻿" at bounding box center [1386, 340] width 241 height 79
click at [1309, 595] on icon at bounding box center [1313, 597] width 11 height 11
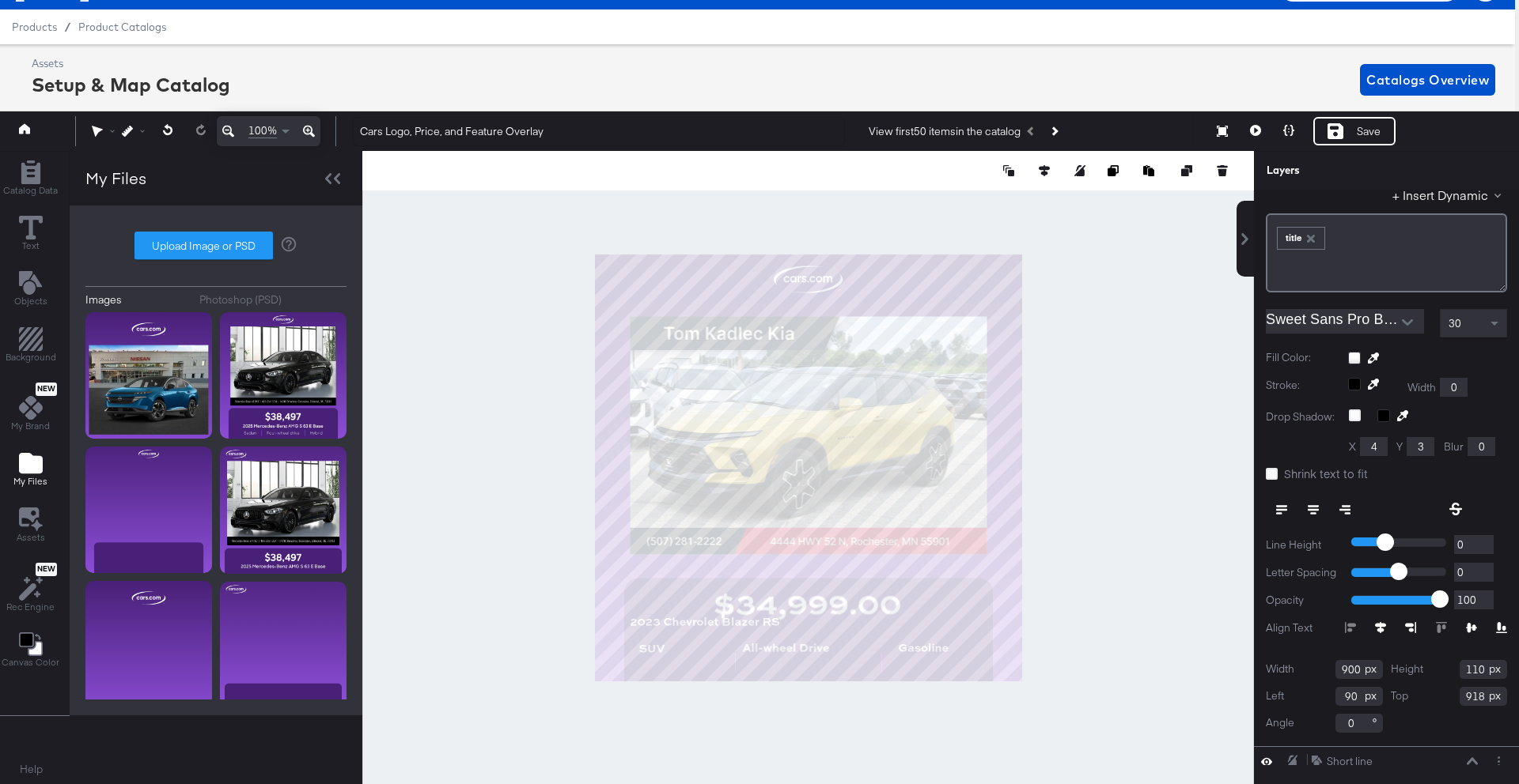
scroll to position [130, 0]
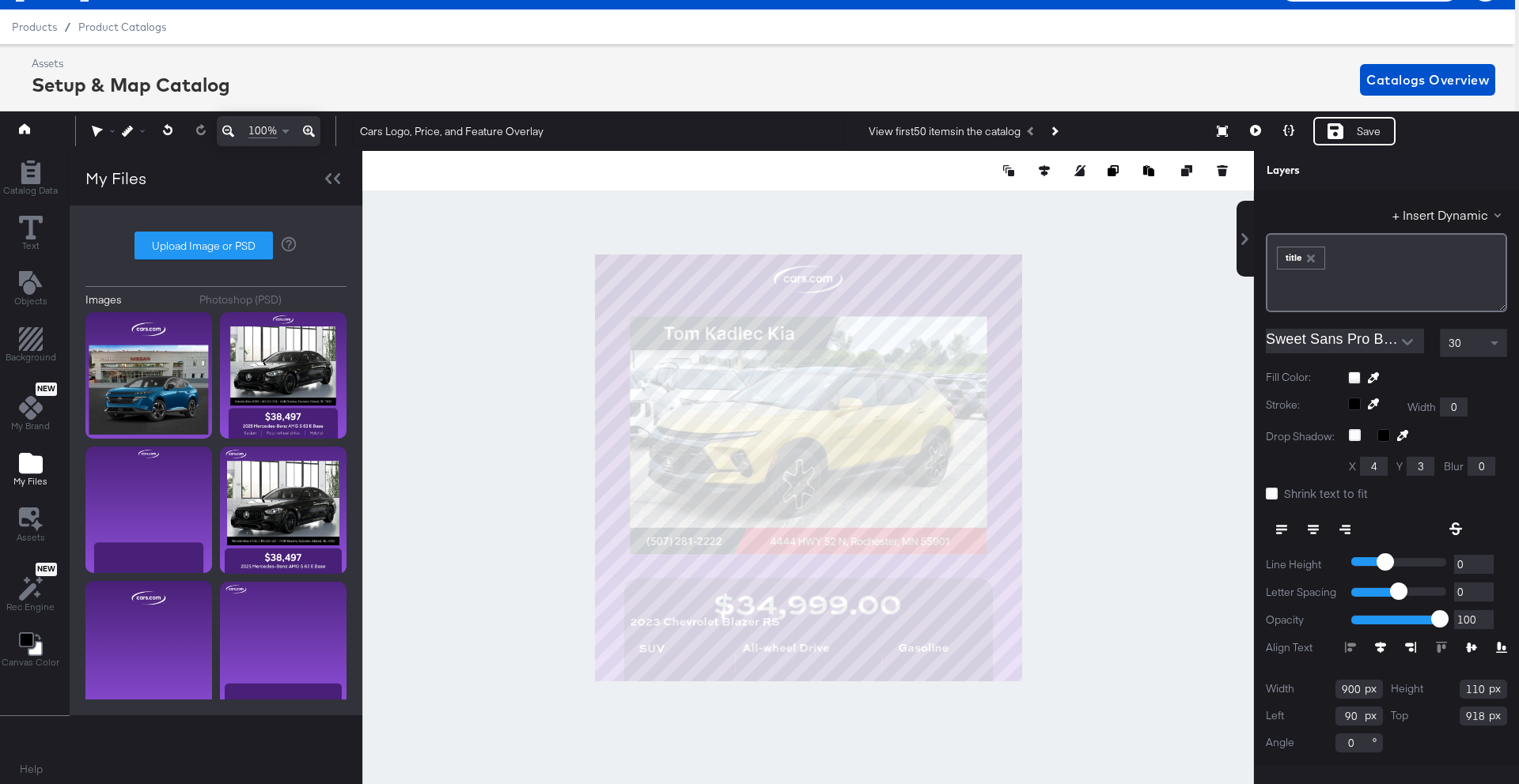
click at [1311, 529] on icon at bounding box center [1313, 529] width 11 height 11
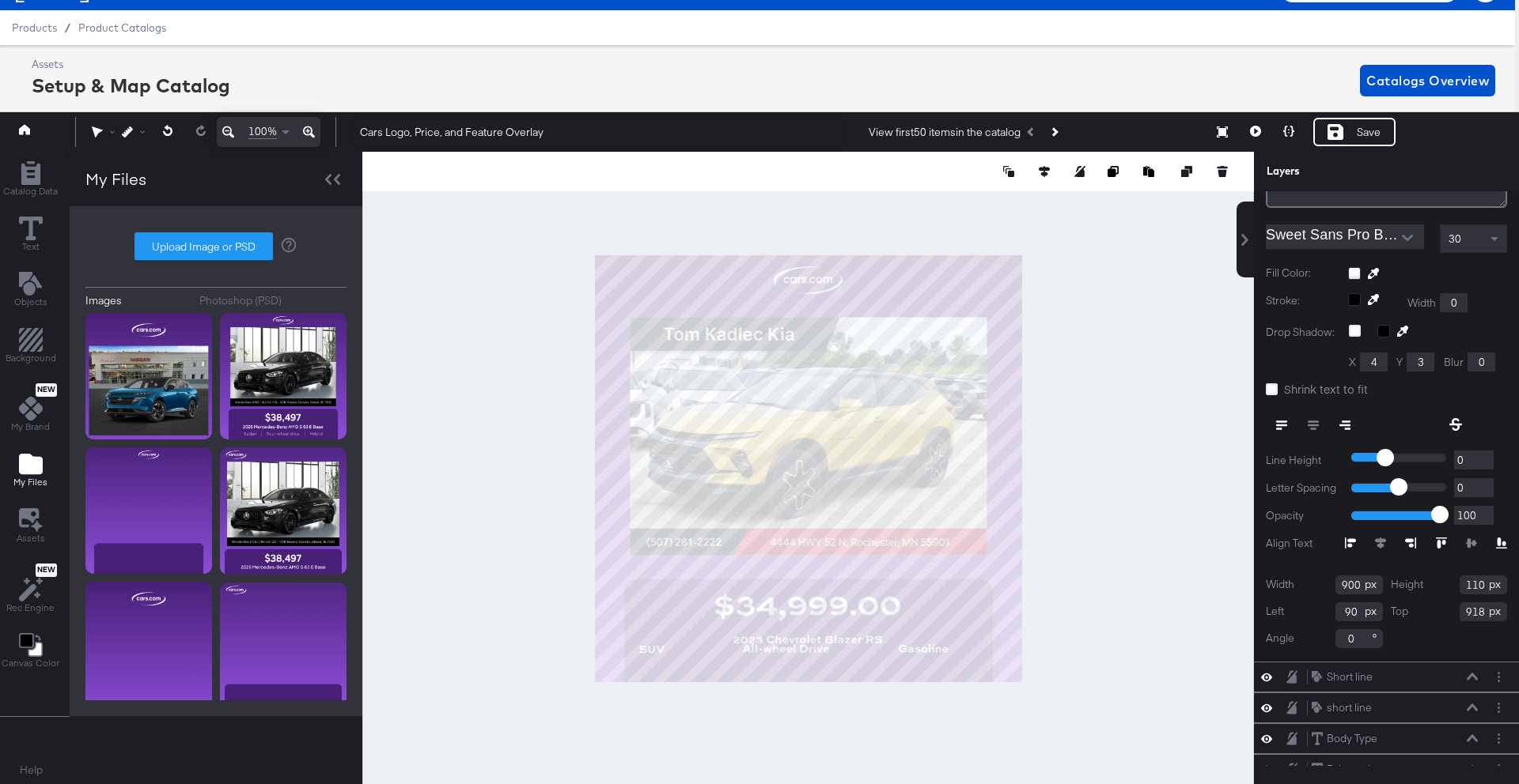
scroll to position [36, 4]
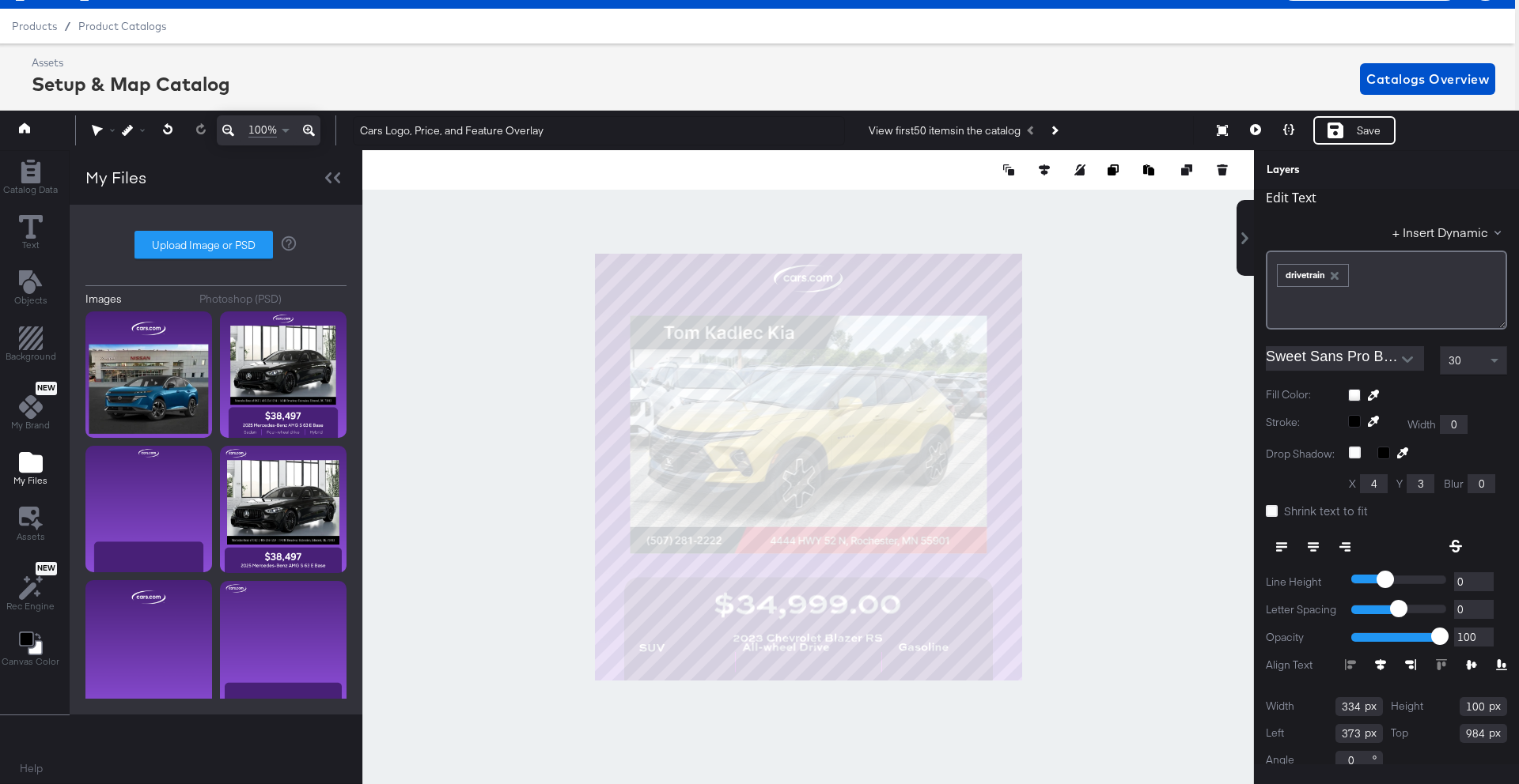
click at [1315, 542] on icon at bounding box center [1313, 546] width 11 height 11
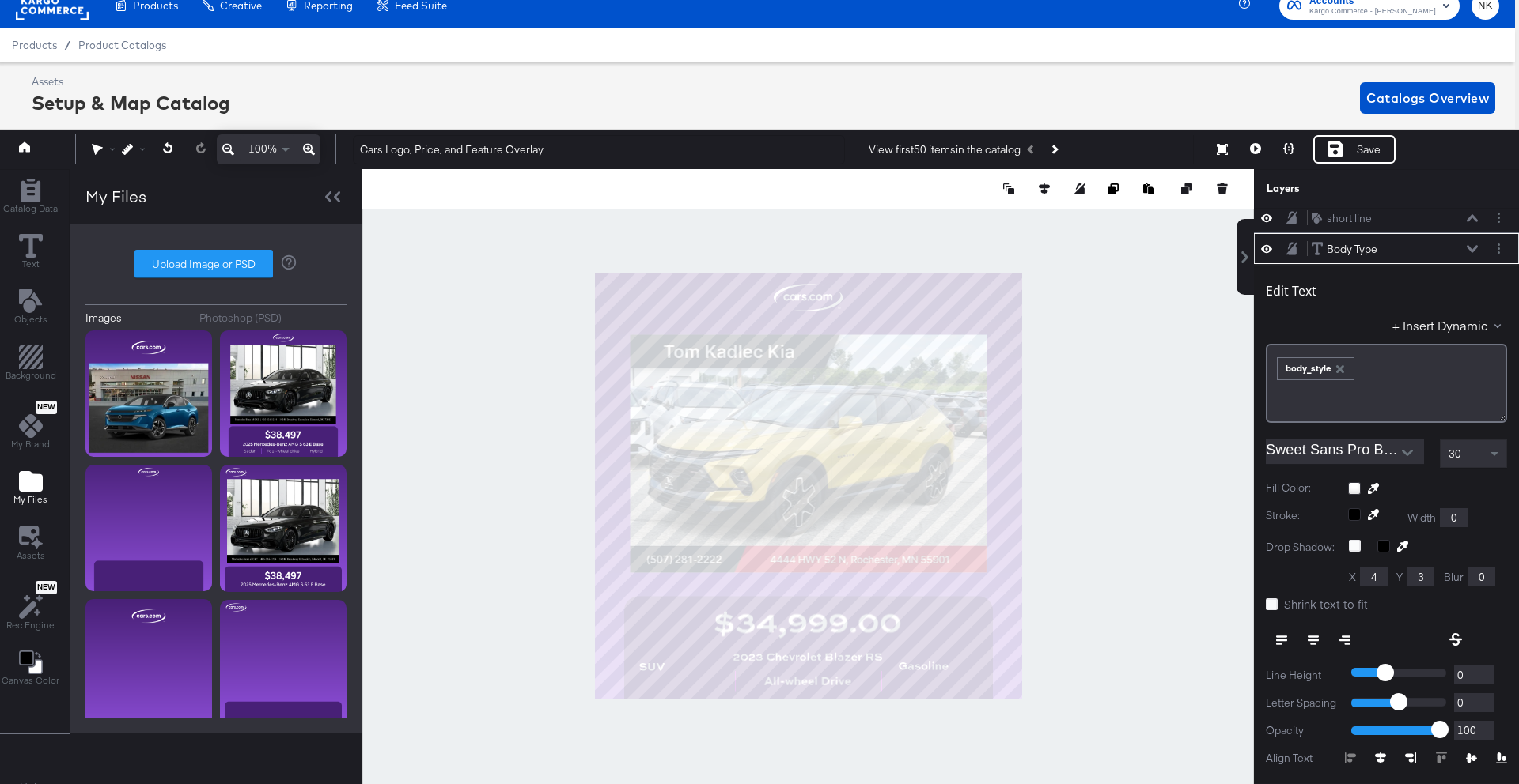
scroll to position [154, 0]
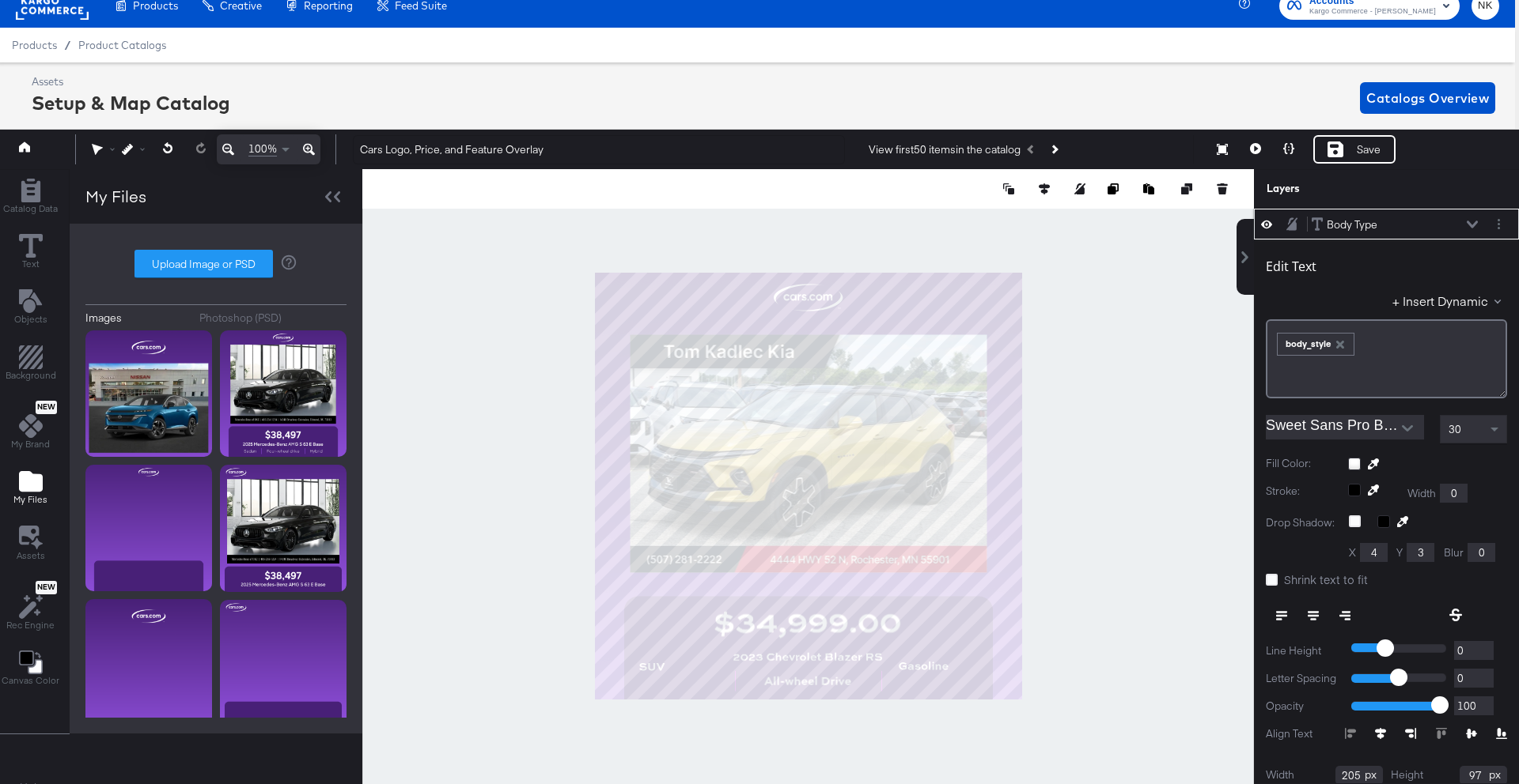
click at [1317, 608] on button at bounding box center [1313, 616] width 31 height 28
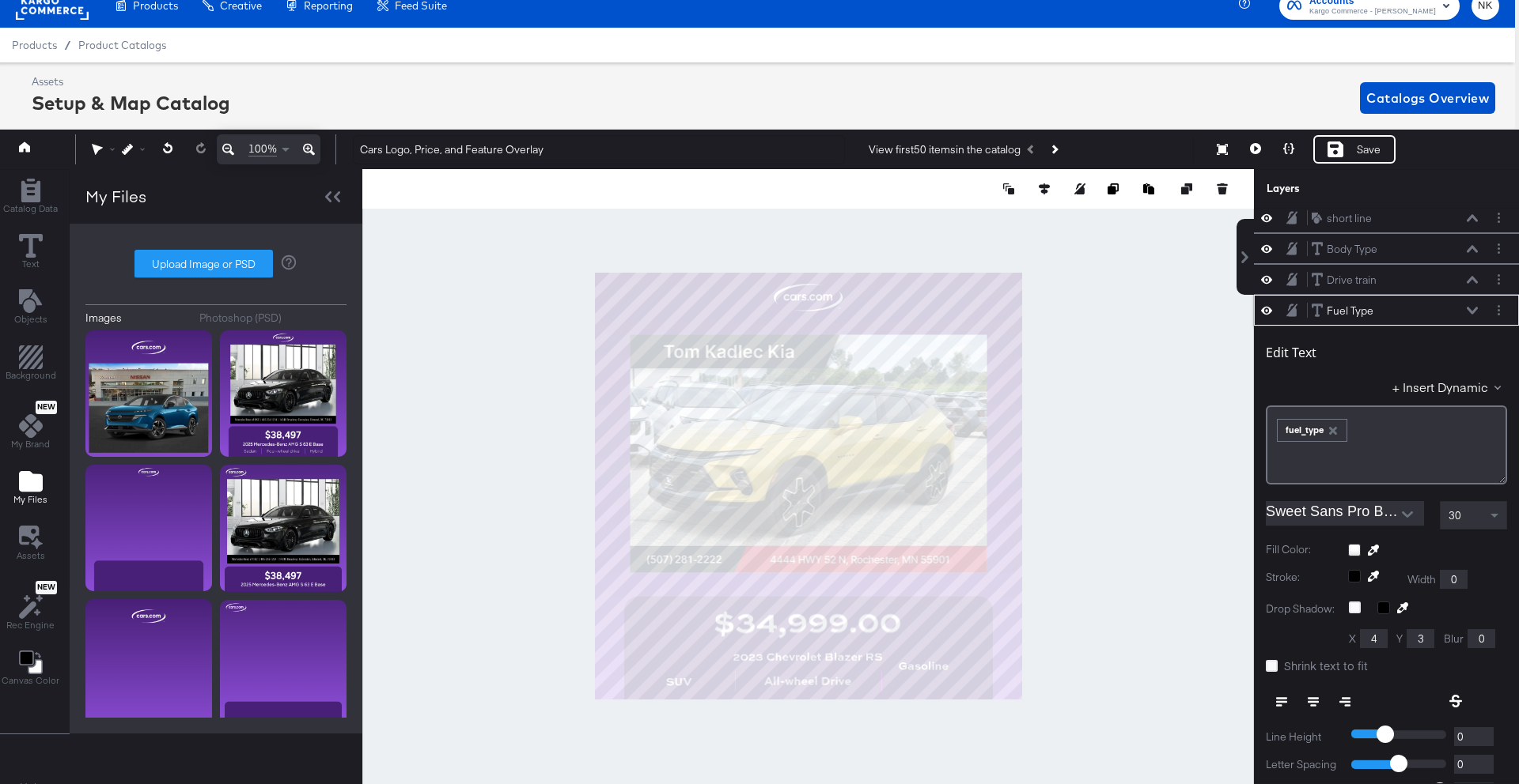
scroll to position [216, 0]
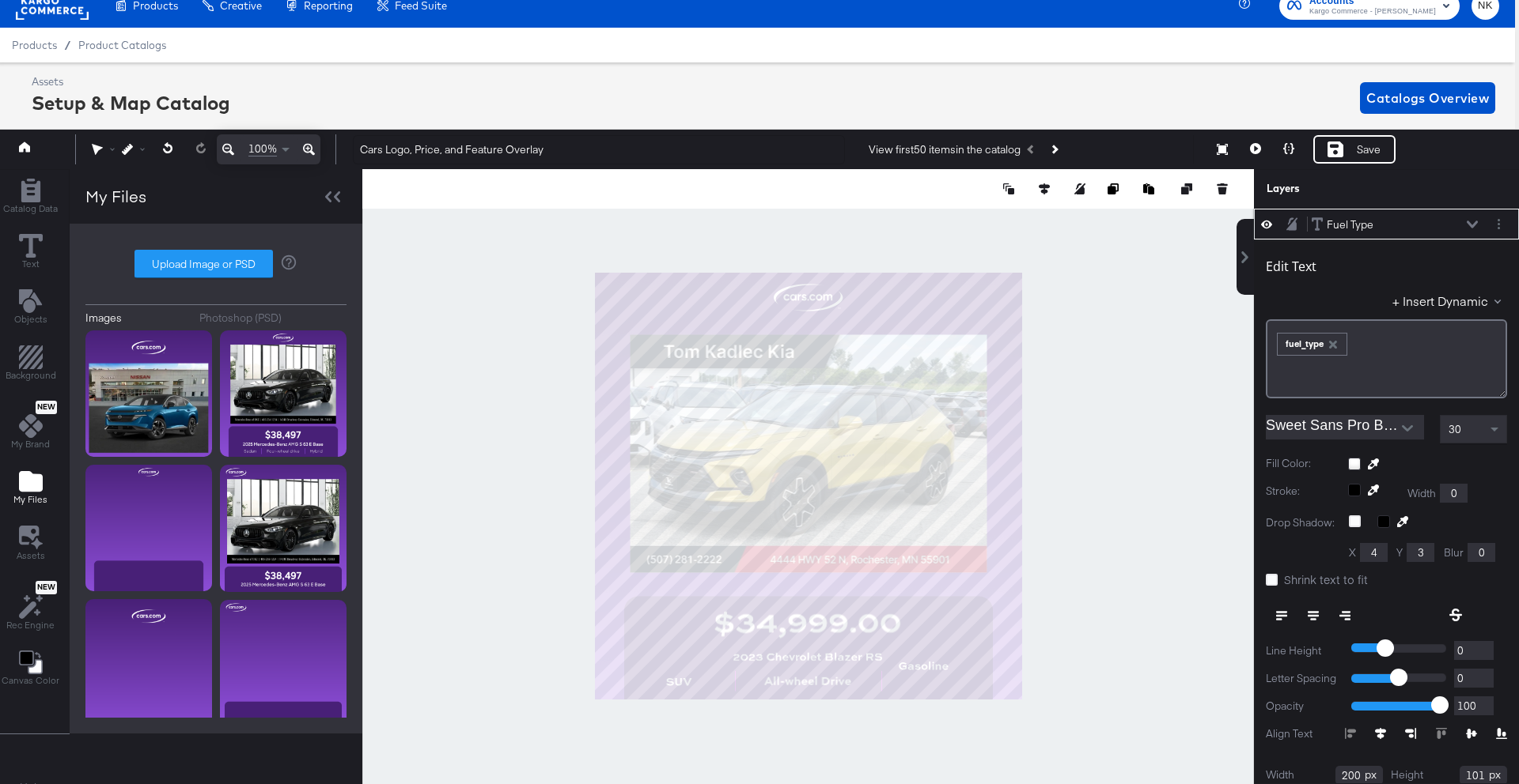
click at [1309, 608] on button at bounding box center [1313, 616] width 31 height 28
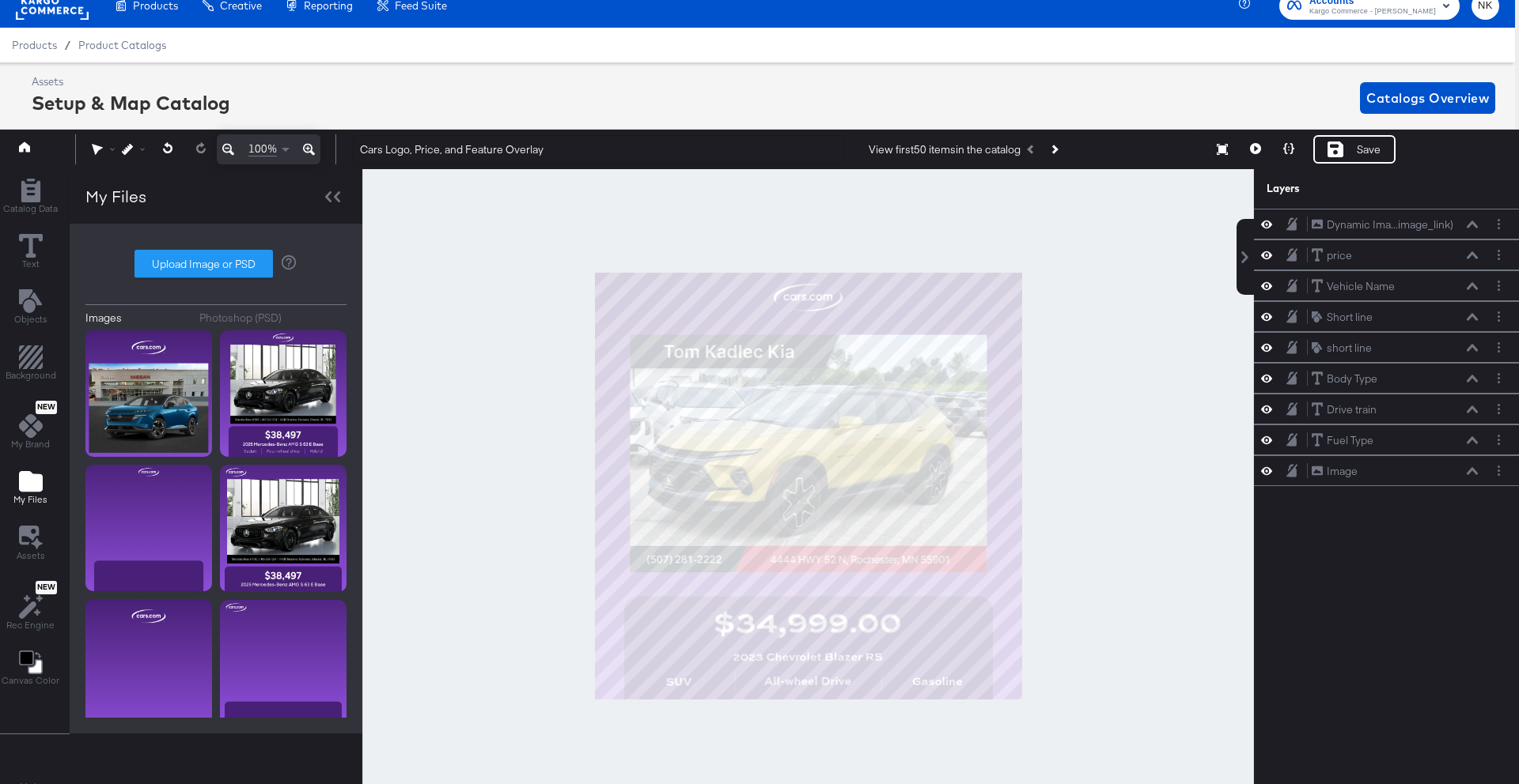
scroll to position [0, 0]
click at [1210, 570] on div at bounding box center [808, 486] width 891 height 634
click at [1343, 152] on icon at bounding box center [1334, 149] width 16 height 16
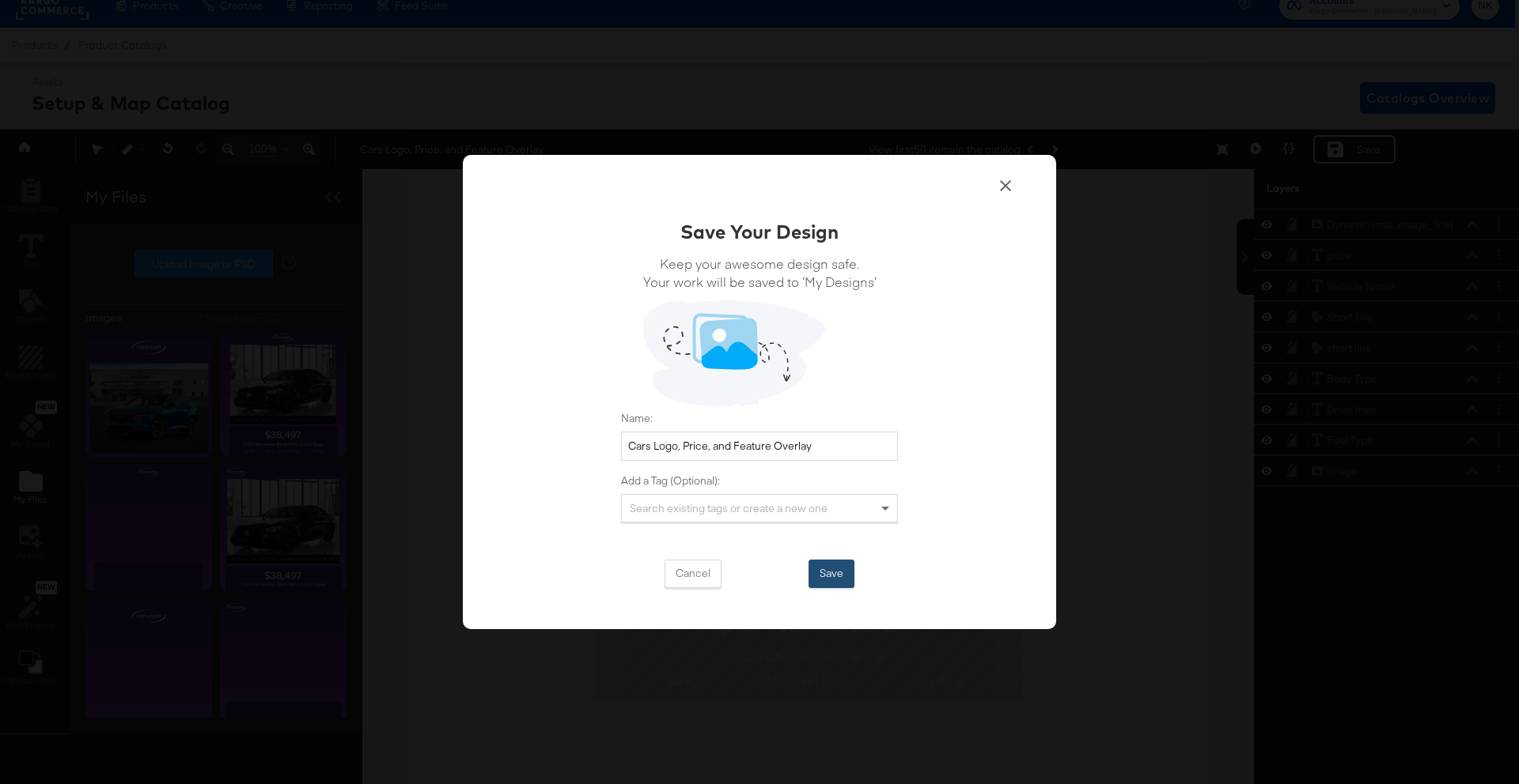
click at [847, 571] on button "Save" at bounding box center [831, 574] width 46 height 28
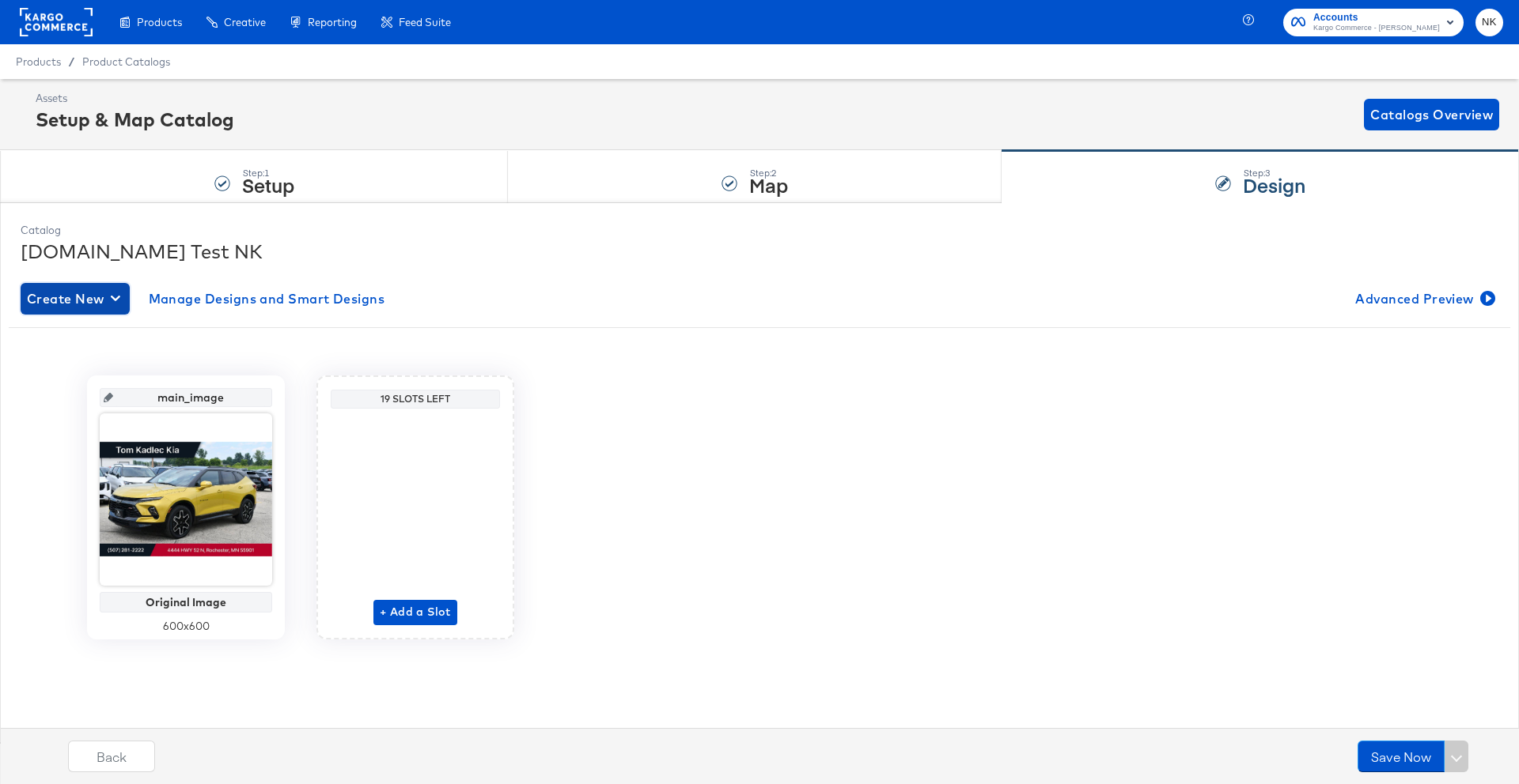
click at [114, 305] on icon "button" at bounding box center [115, 298] width 9 height 15
click at [131, 333] on div "Create New Design" at bounding box center [87, 335] width 114 height 12
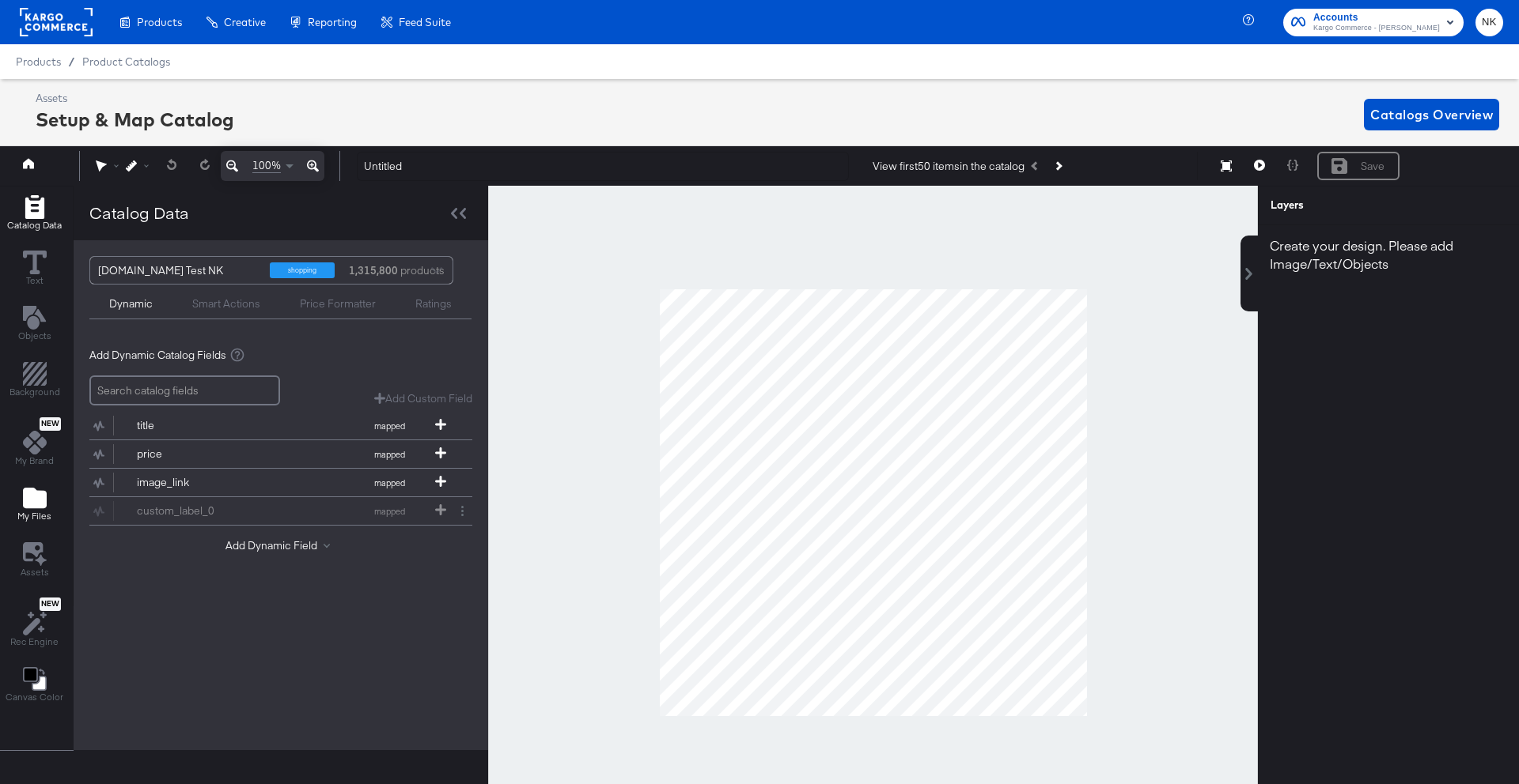
click at [31, 509] on div "My Files" at bounding box center [34, 504] width 34 height 36
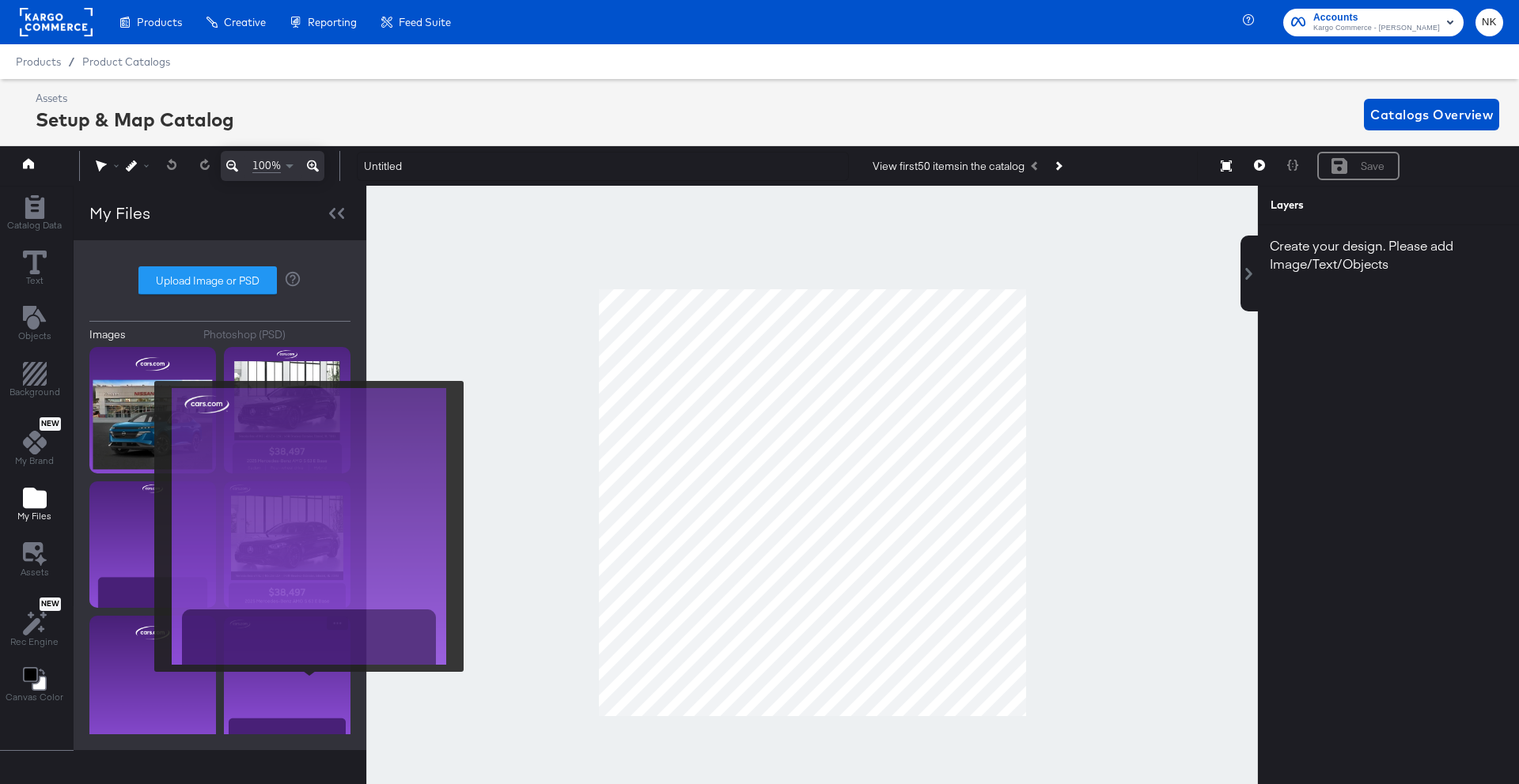
click at [308, 684] on img at bounding box center [287, 681] width 127 height 127
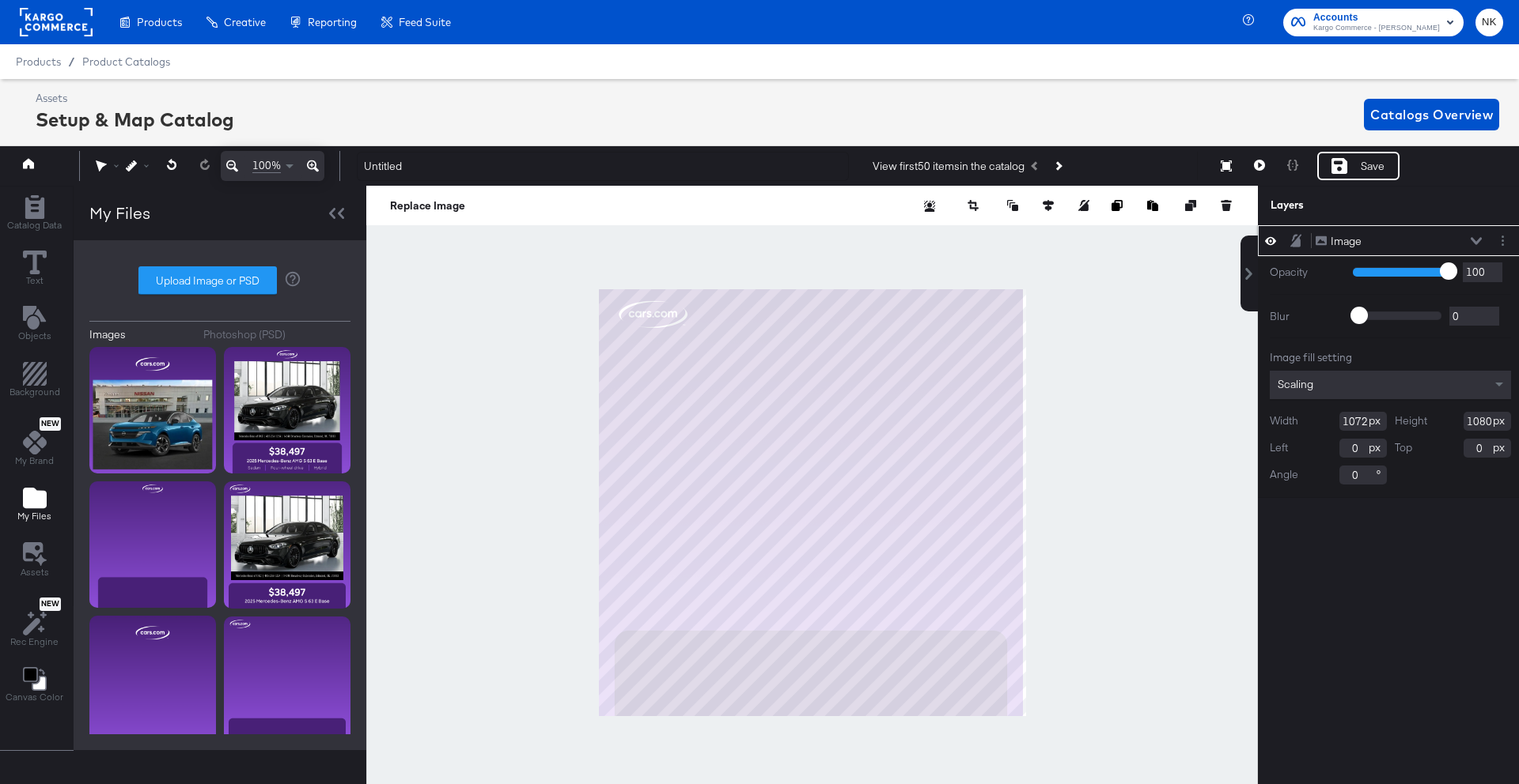
drag, startPoint x: 1363, startPoint y: 424, endPoint x: 1382, endPoint y: 418, distance: 19.9
click at [1364, 423] on div "Width 1072" at bounding box center [1328, 421] width 117 height 19
type input "1080"
click at [1383, 525] on div "Image Image Opacity 1 100 100 Blur 0 2000 0 Image fill setting Scaling Width 10…" at bounding box center [1390, 512] width 265 height 575
click at [1432, 516] on div "Image Image Opacity 1 100 100 Blur 0 2000 0 Image fill setting Scaling Width 10…" at bounding box center [1390, 512] width 265 height 575
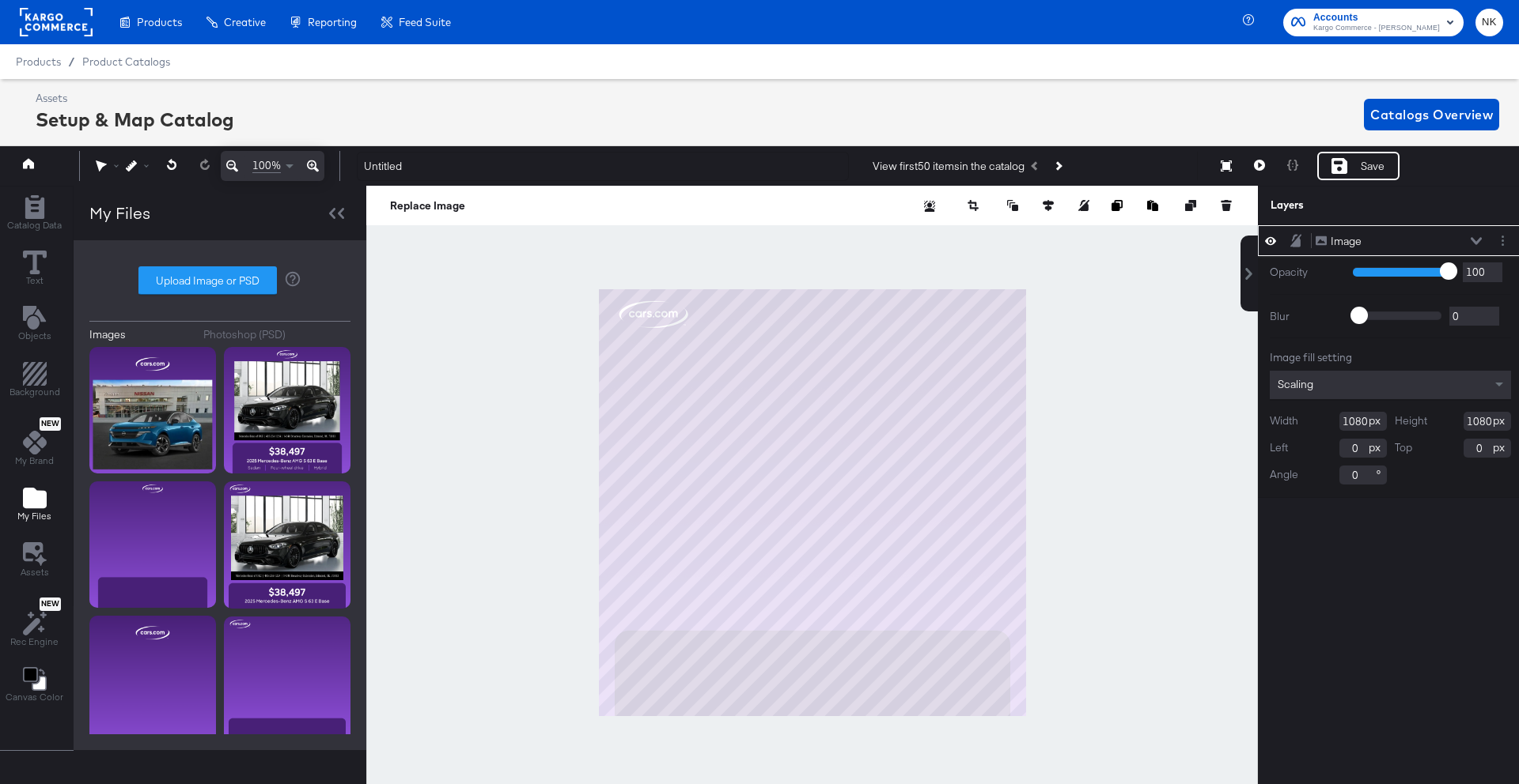
click at [1331, 211] on div "Layers" at bounding box center [1351, 205] width 162 height 15
click at [23, 267] on icon at bounding box center [35, 262] width 24 height 24
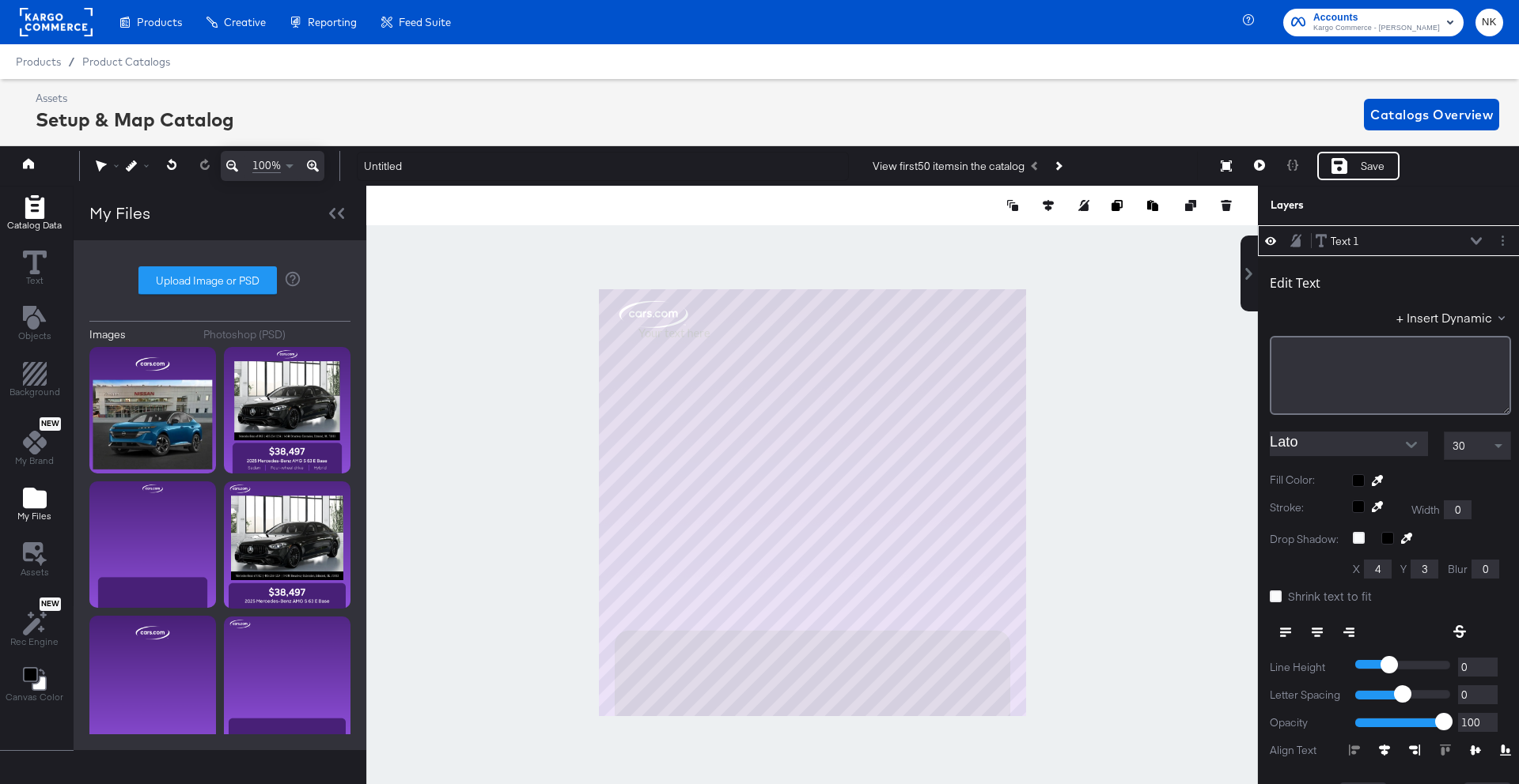
click at [32, 213] on icon "Add Rectangle" at bounding box center [34, 207] width 19 height 24
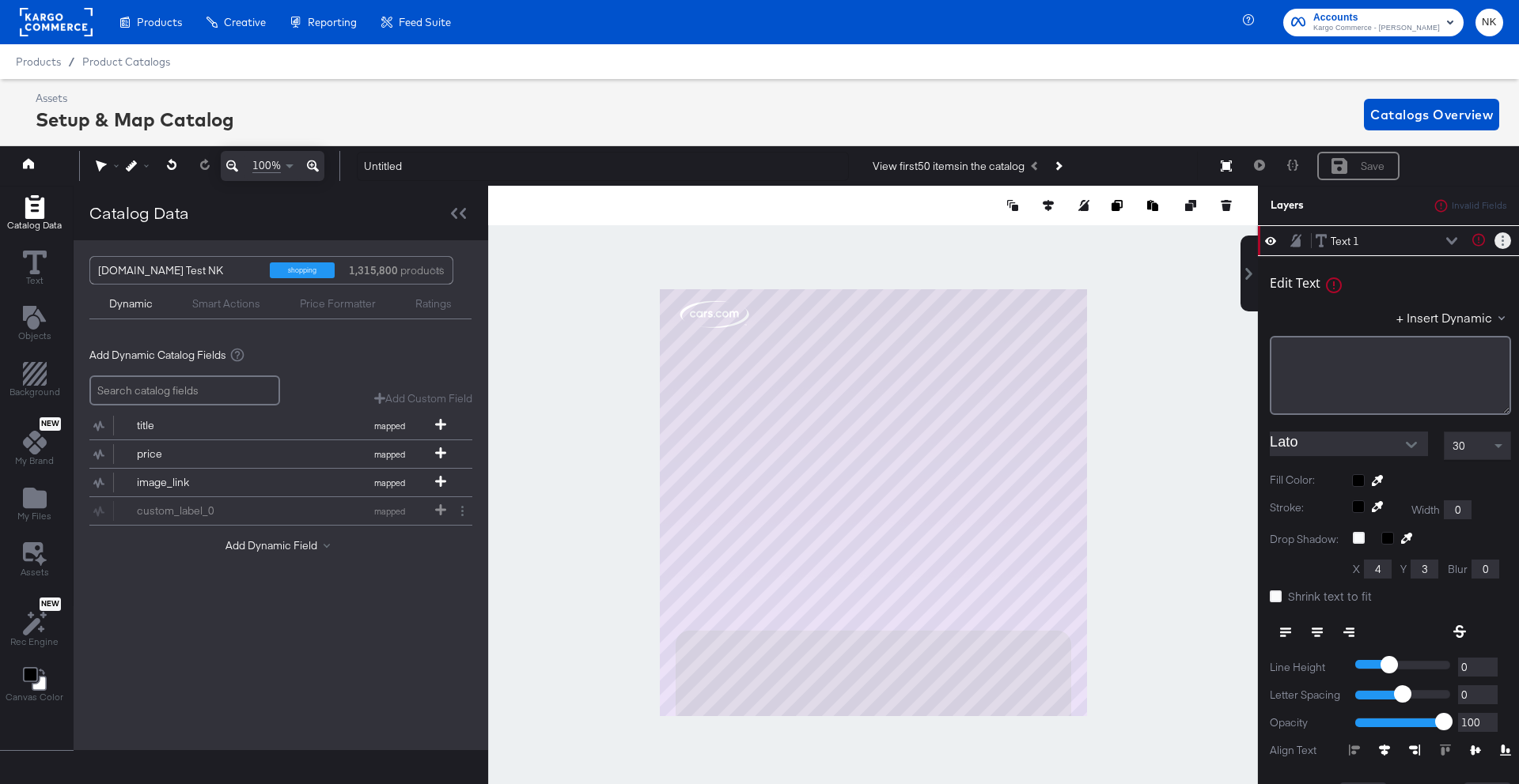
click at [1507, 244] on button "Layer Options" at bounding box center [1502, 241] width 17 height 17
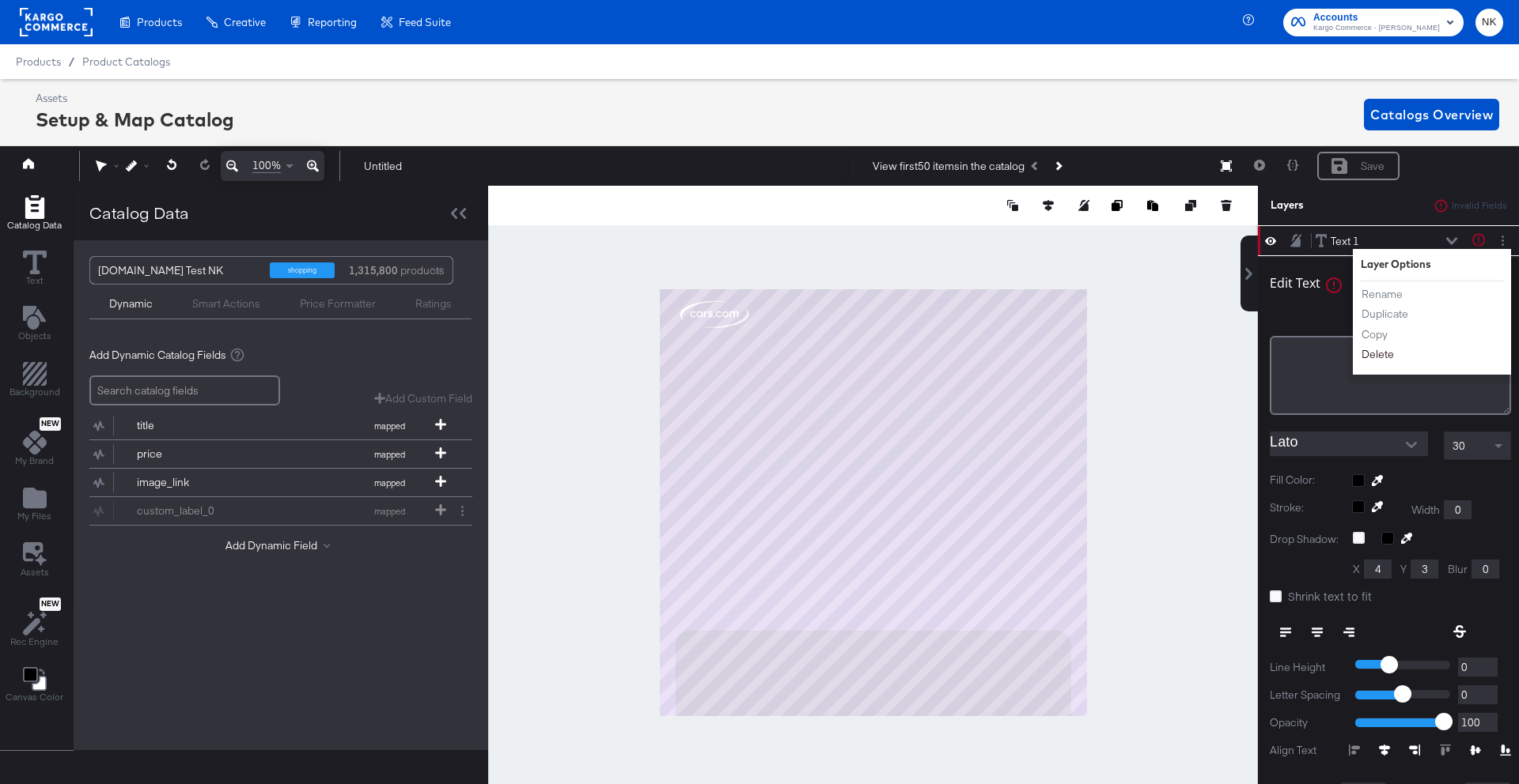
click at [1376, 350] on button "Delete" at bounding box center [1377, 355] width 34 height 17
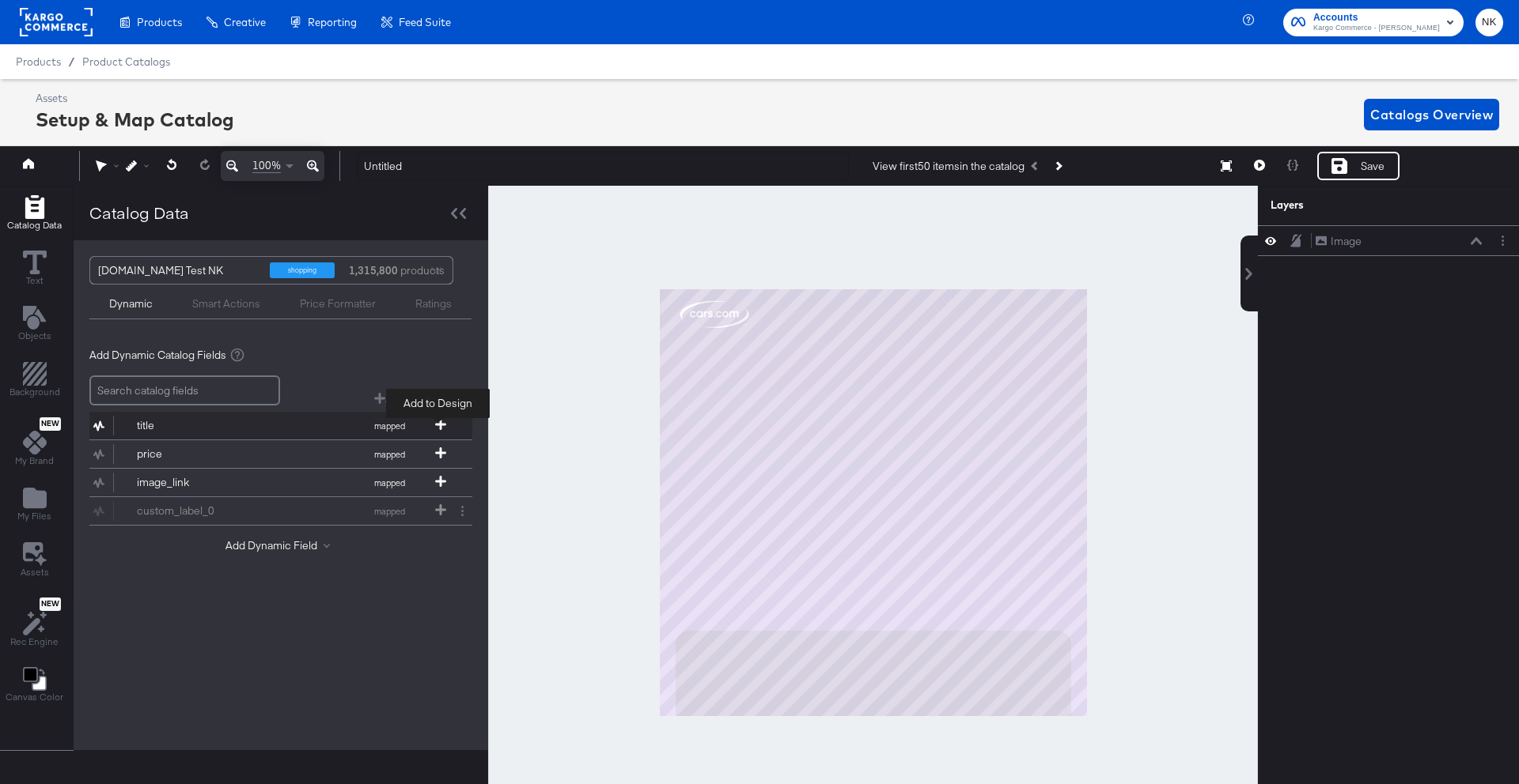
click at [435, 427] on icon at bounding box center [440, 424] width 11 height 11
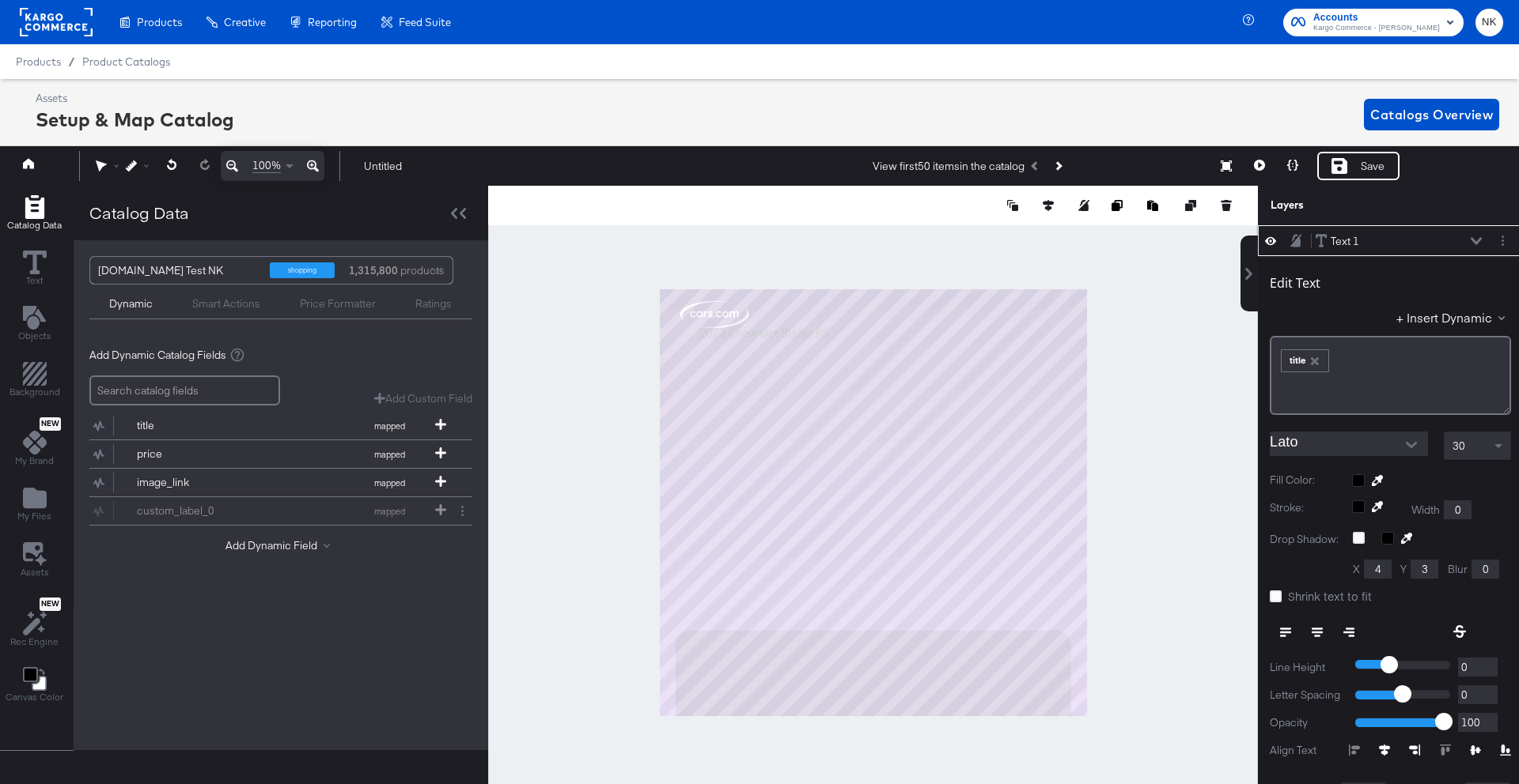
click at [1471, 450] on div "30" at bounding box center [1477, 445] width 65 height 26
click at [1369, 439] on input "Lato" at bounding box center [1337, 443] width 134 height 24
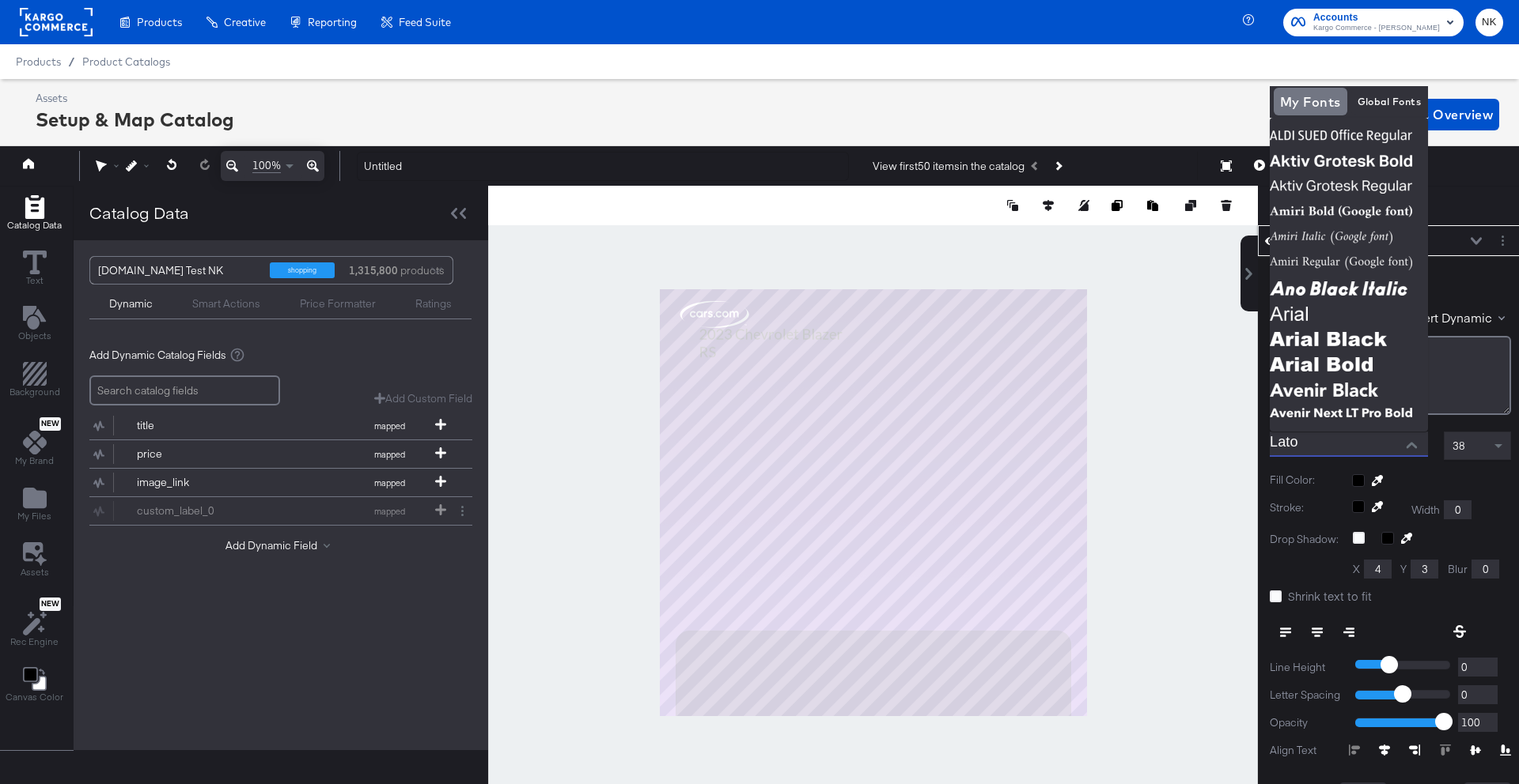
click at [1322, 452] on input "Lato" at bounding box center [1337, 443] width 134 height 24
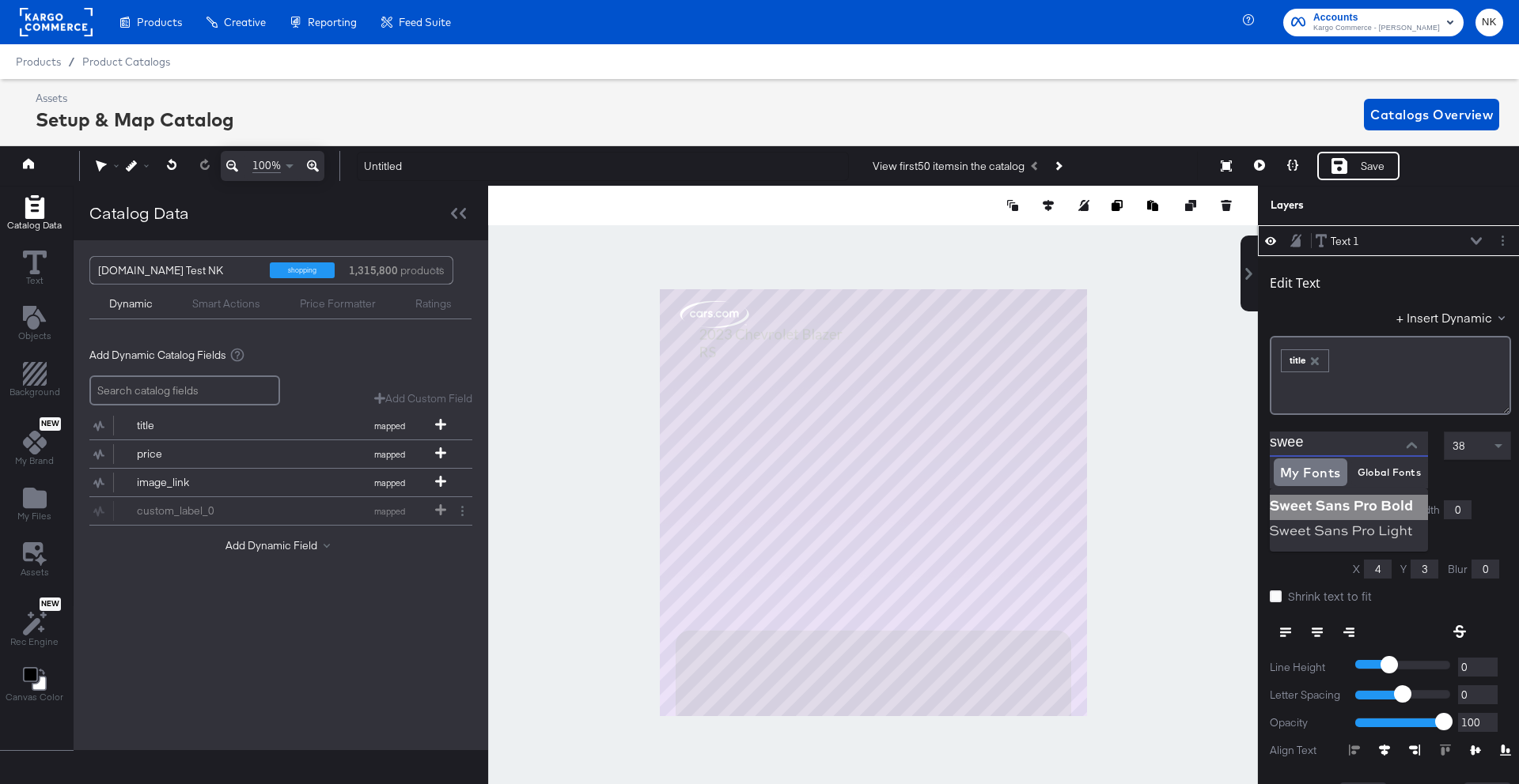
click at [1327, 501] on img at bounding box center [1348, 507] width 158 height 26
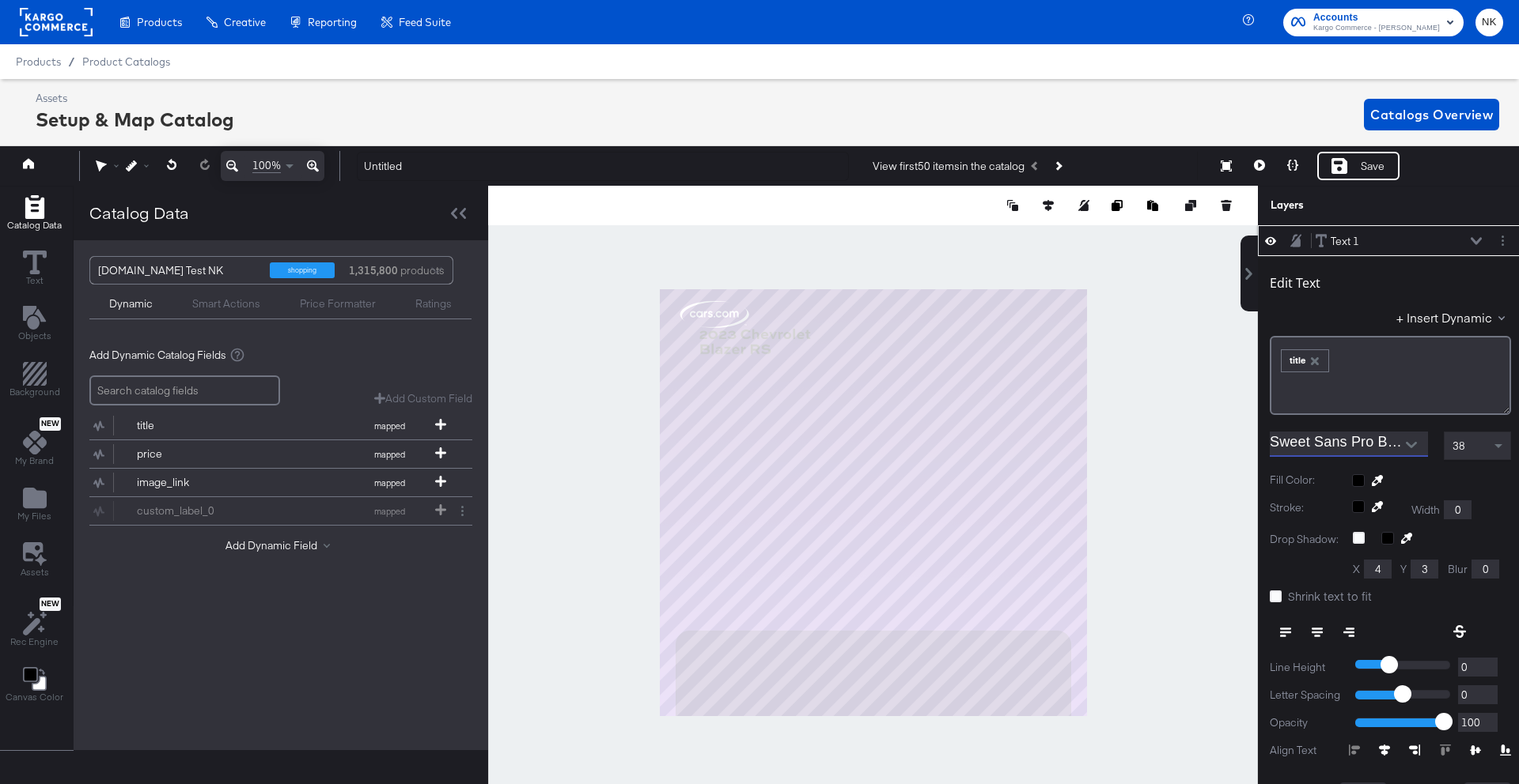
type input "Sweet Sans Pro Bold"
click at [1358, 483] on div at bounding box center [1431, 480] width 159 height 12
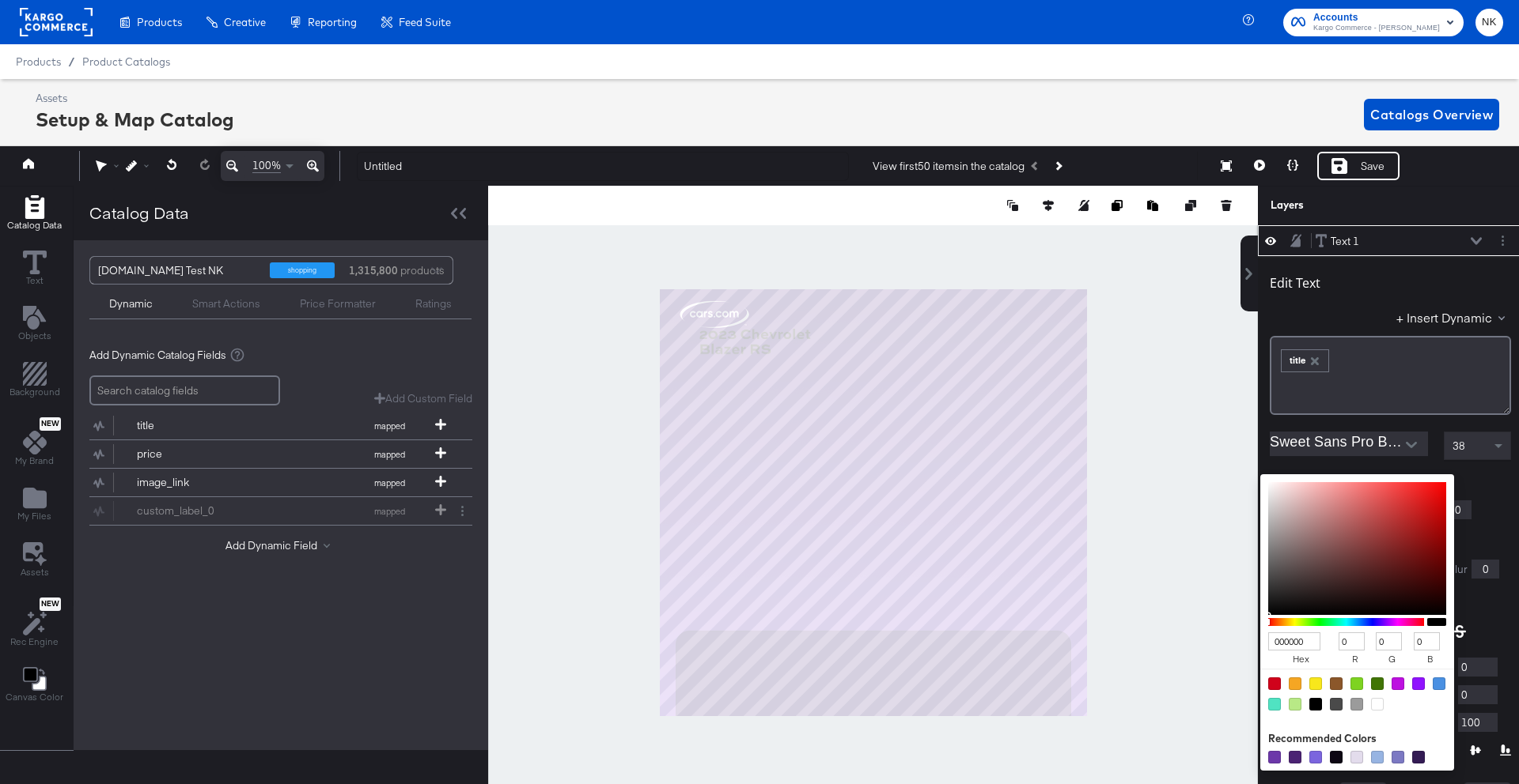
click at [1379, 704] on div at bounding box center [1377, 704] width 12 height 12
type input "FFFFFF"
type input "255"
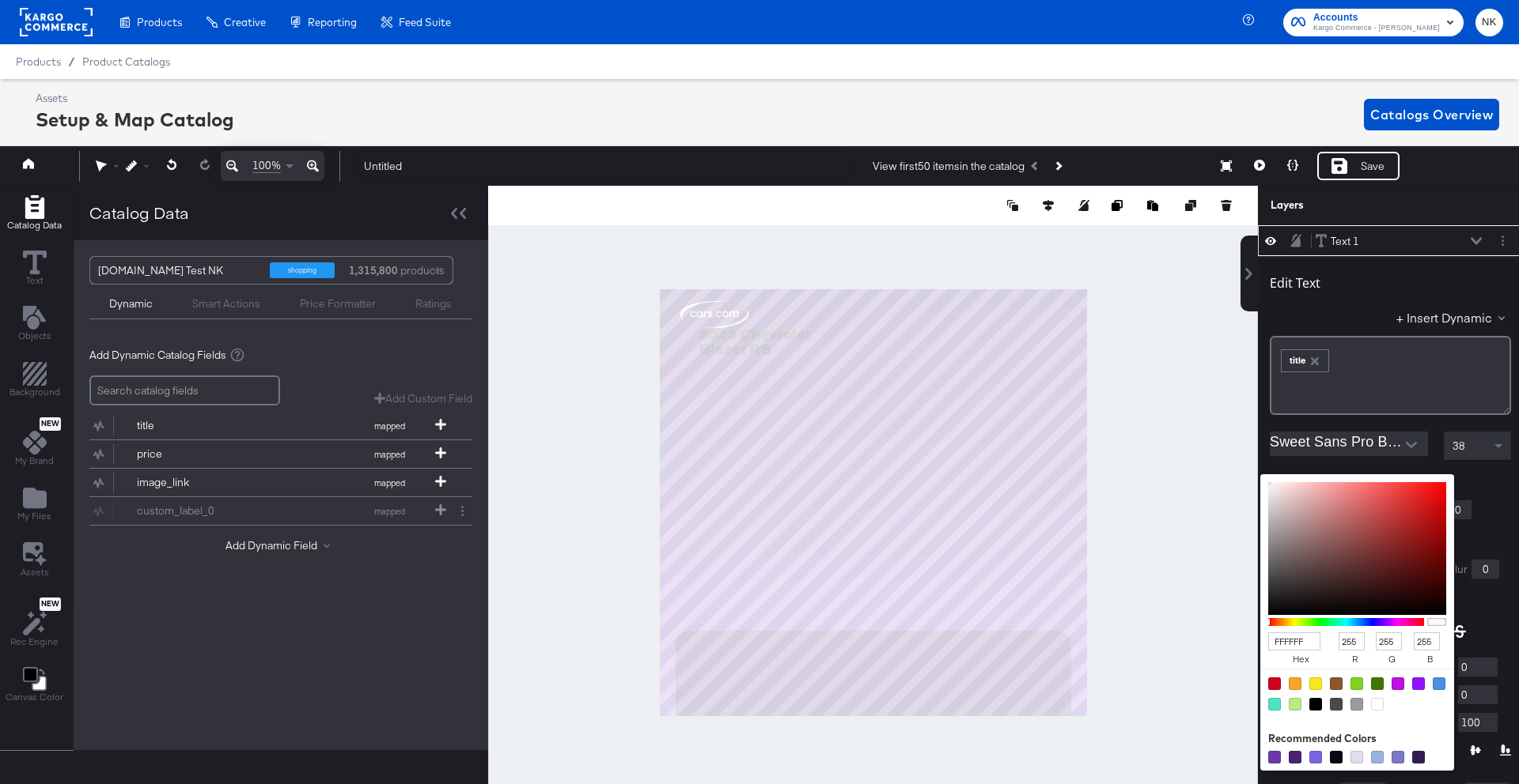
click at [1484, 514] on div "Stroke: Width 0" at bounding box center [1390, 510] width 241 height 19
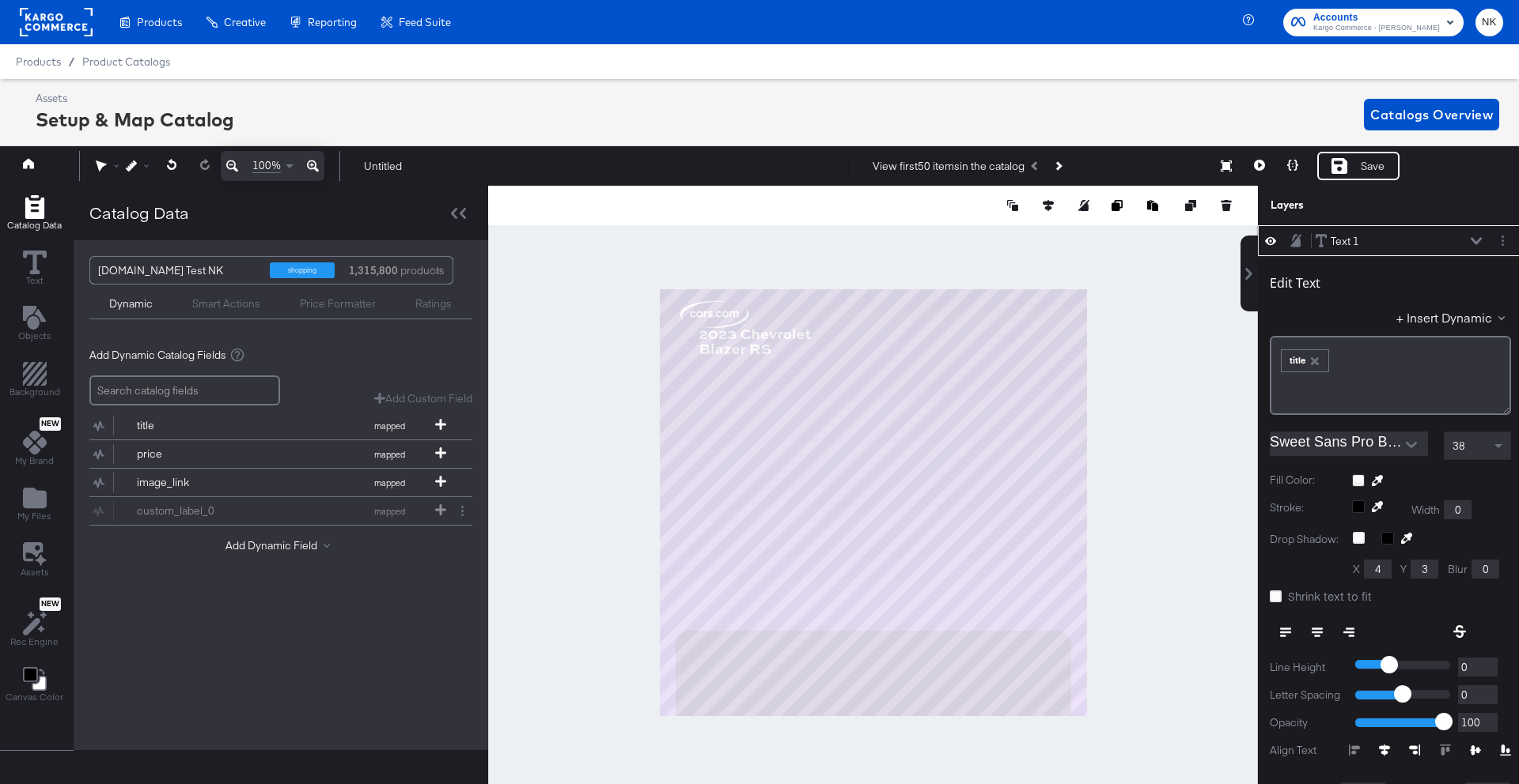
click at [1317, 632] on icon at bounding box center [1316, 632] width 11 height 2
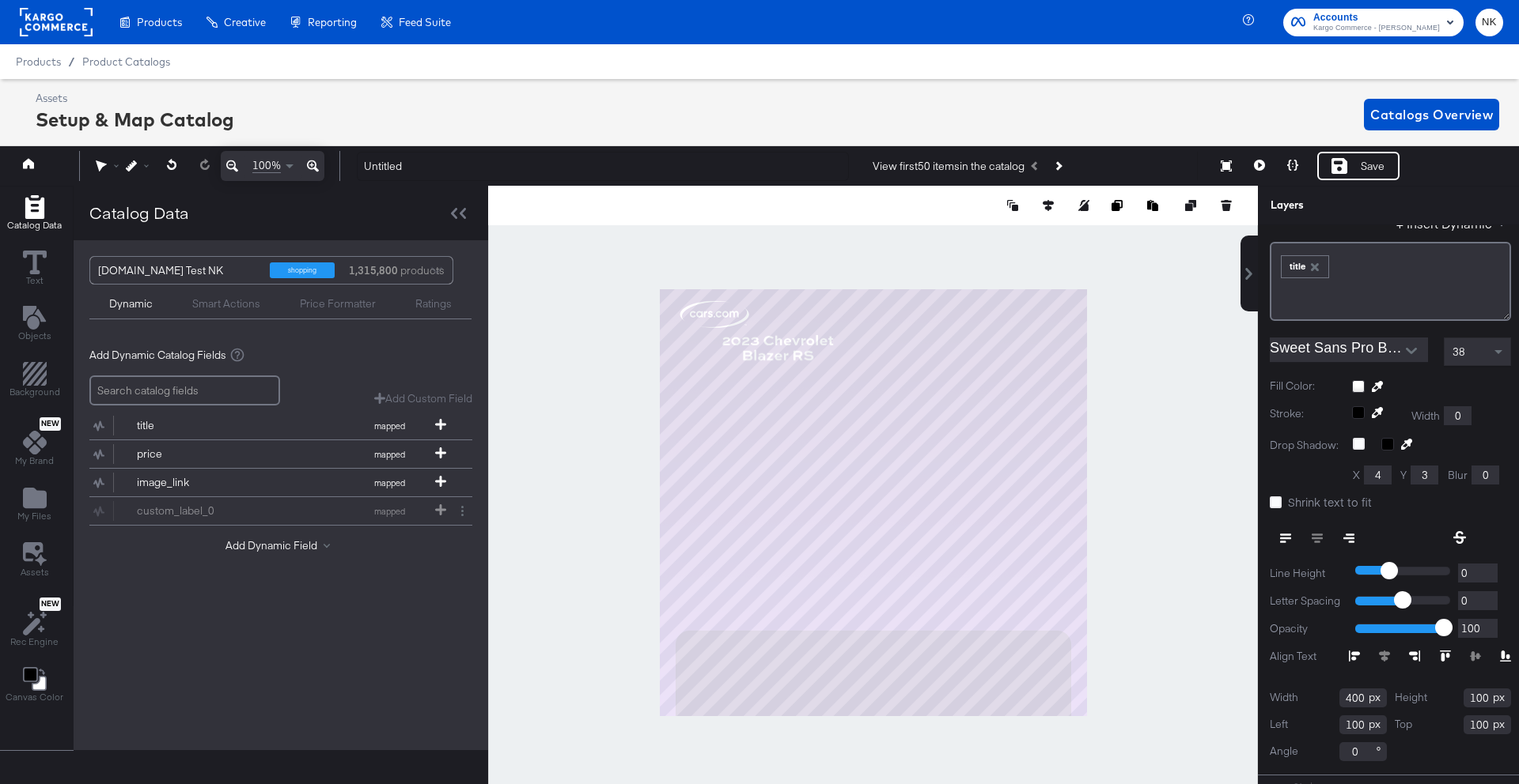
scroll to position [99, 0]
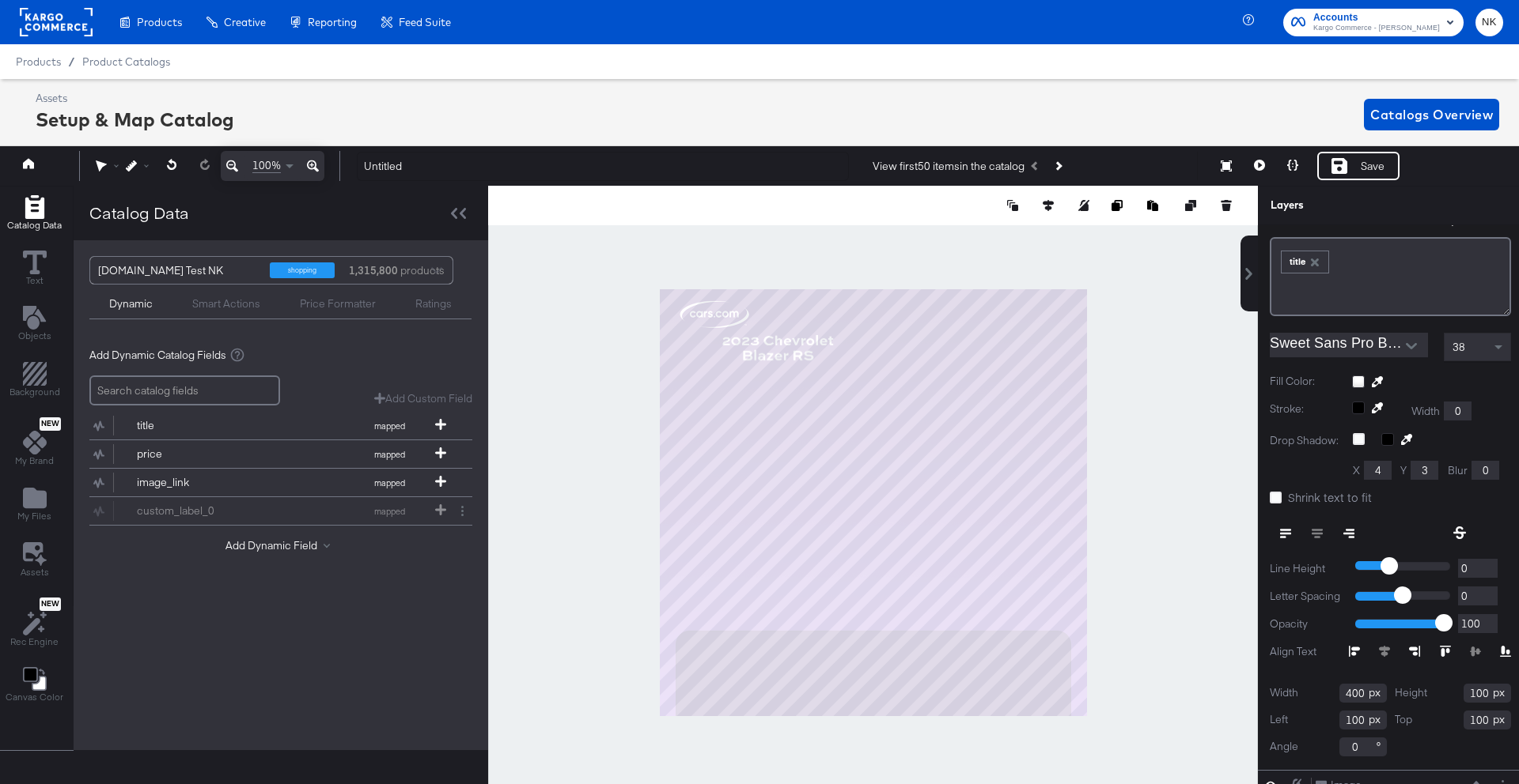
drag, startPoint x: 1362, startPoint y: 689, endPoint x: 1390, endPoint y: 688, distance: 28.0
click at [1362, 689] on input "400" at bounding box center [1362, 693] width 47 height 19
type input "4"
type input "922"
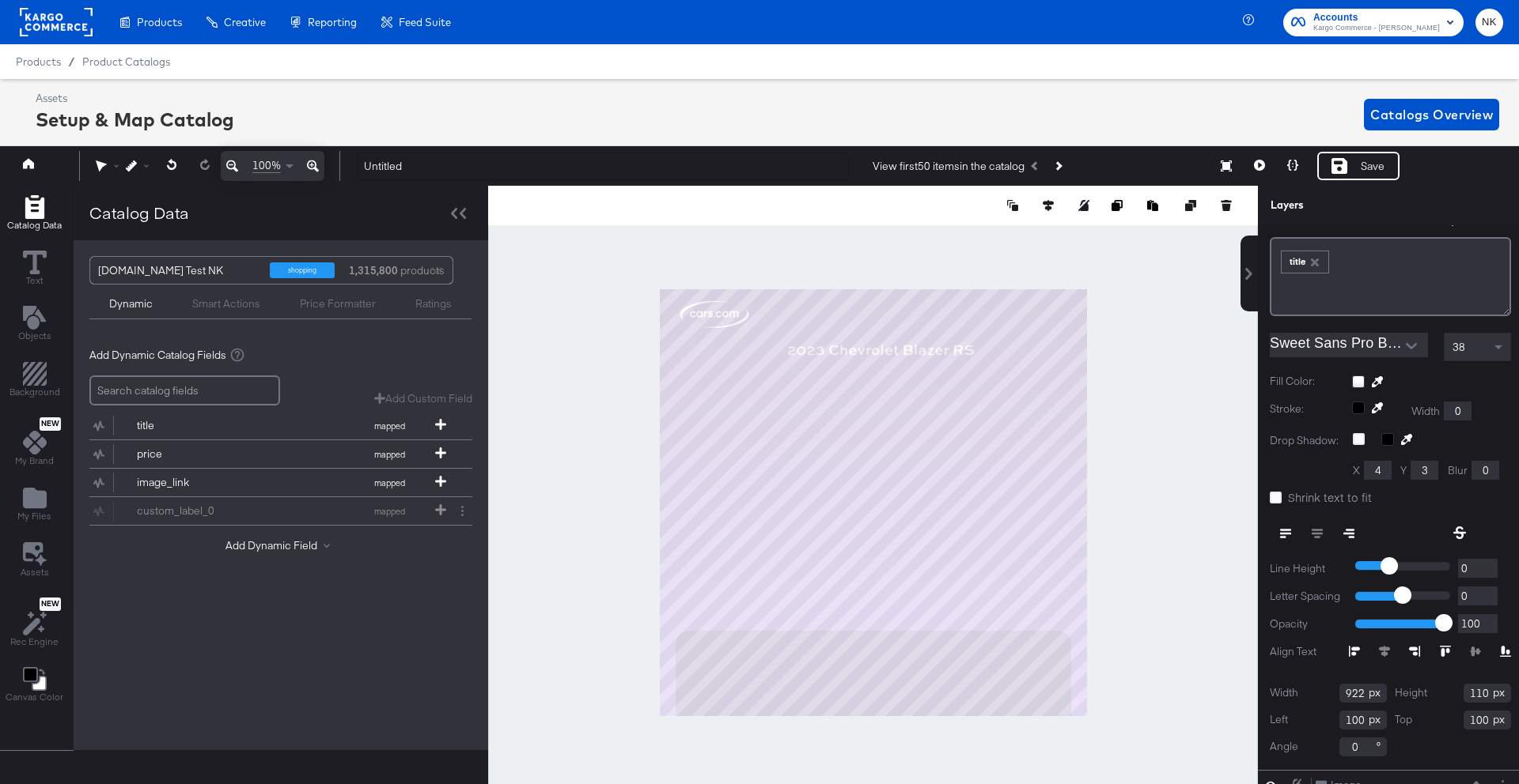
type input "110"
type input "79"
type input "970"
click at [1434, 732] on div "Width 922 Height 110 Left 79 Top 970 Angle 0" at bounding box center [1390, 720] width 241 height 73
click at [432, 454] on span at bounding box center [440, 455] width 16 height 13
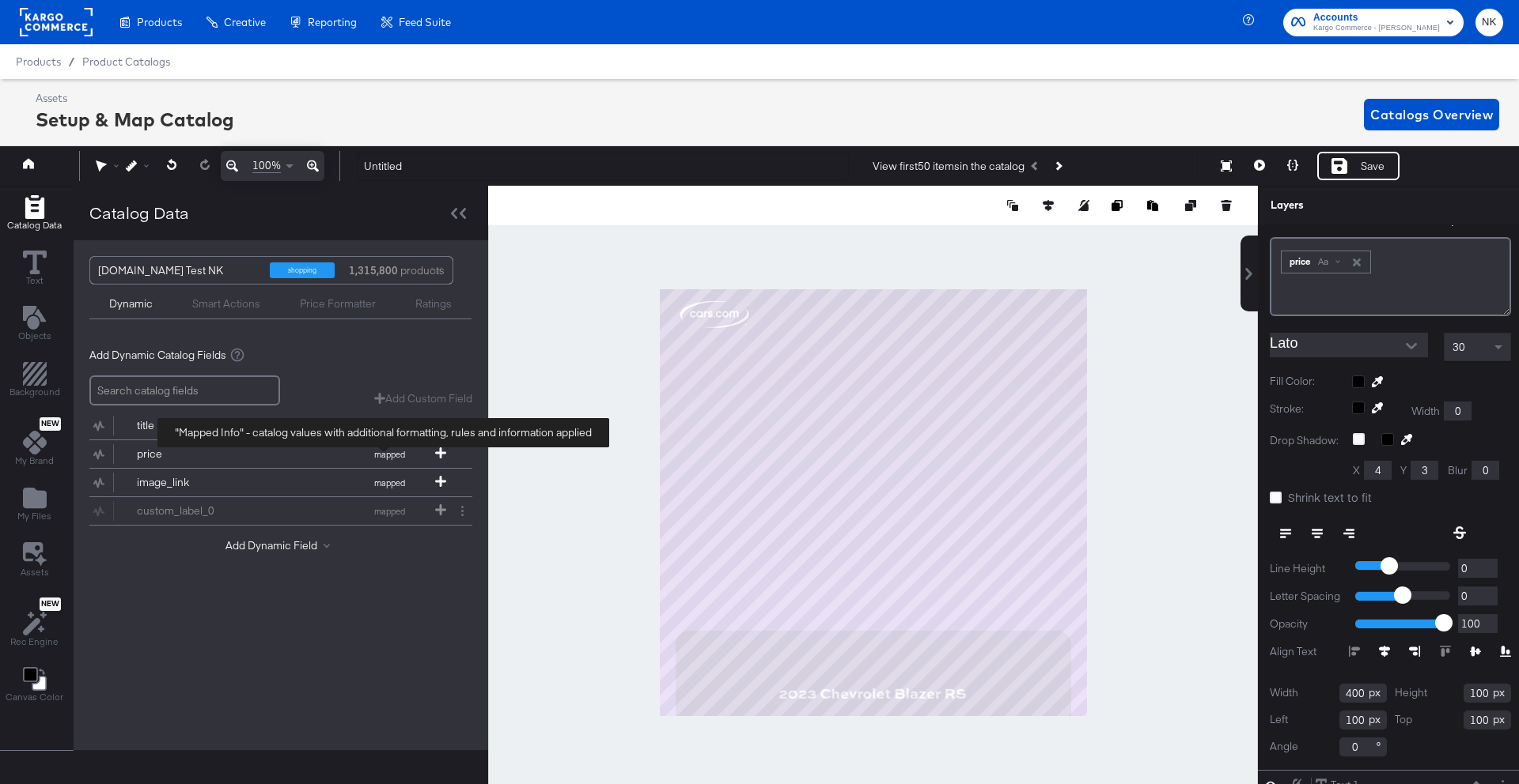
scroll to position [0, 0]
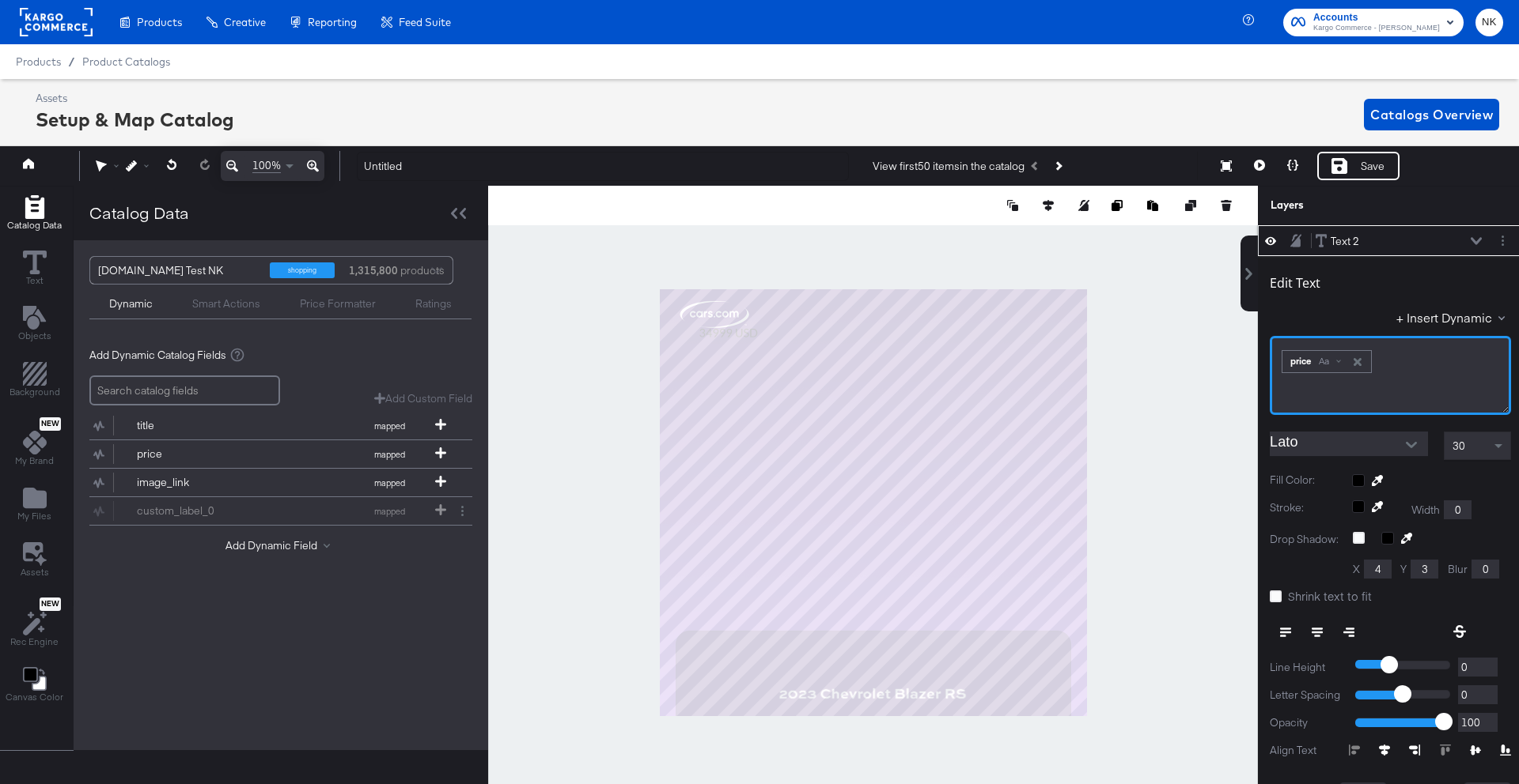
click at [1278, 361] on div "﻿ ﻿ price Aa ﻿" at bounding box center [1390, 375] width 241 height 79
click at [1277, 362] on div "﻿ ﻿ price Aa ﻿" at bounding box center [1390, 375] width 241 height 79
click at [1346, 365] on div "Aa" at bounding box center [1335, 361] width 37 height 12
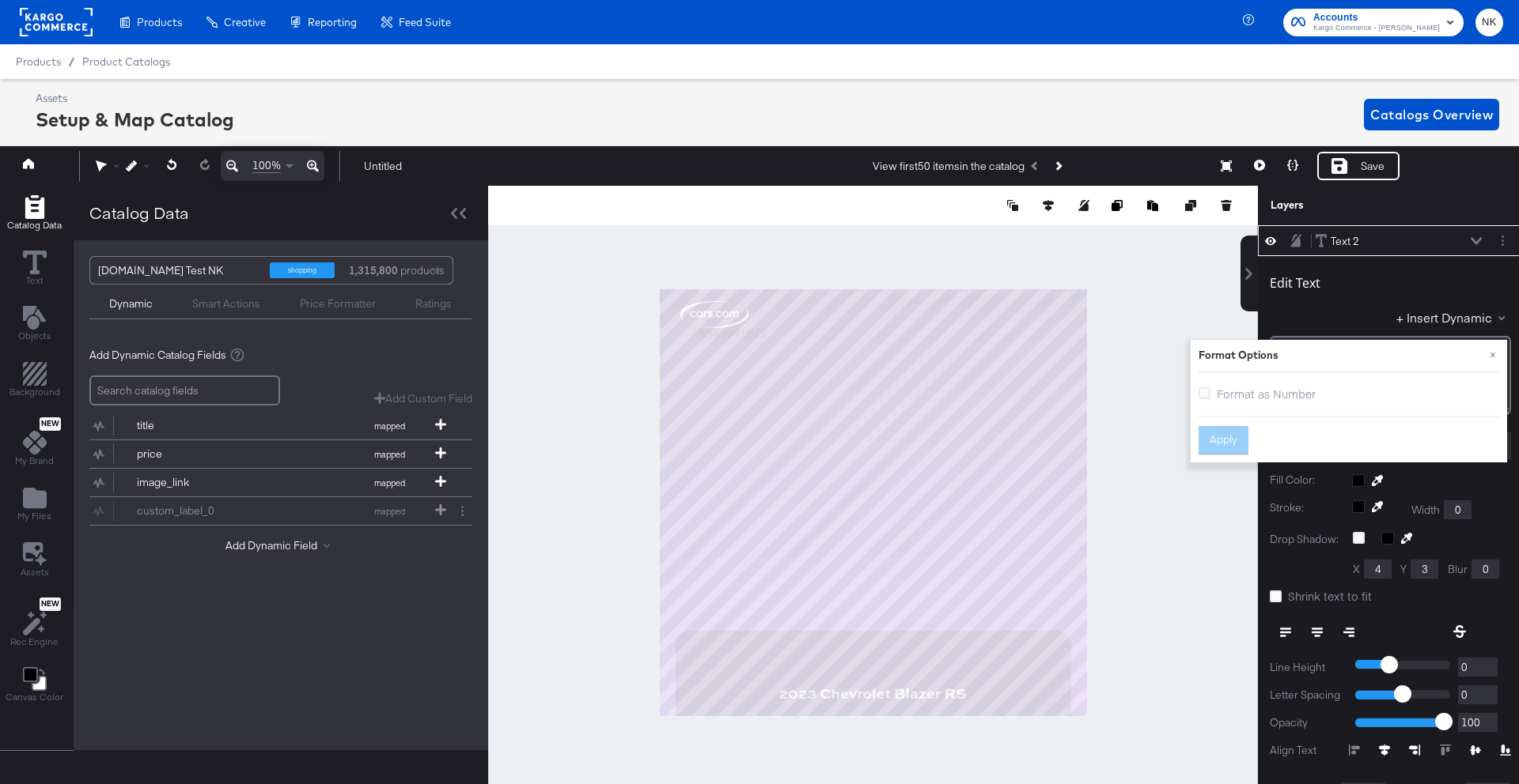
click at [1230, 395] on span "Format as Number" at bounding box center [1266, 393] width 99 height 16
click at [0, 0] on input "Format as Number" at bounding box center [0, 0] width 0 height 0
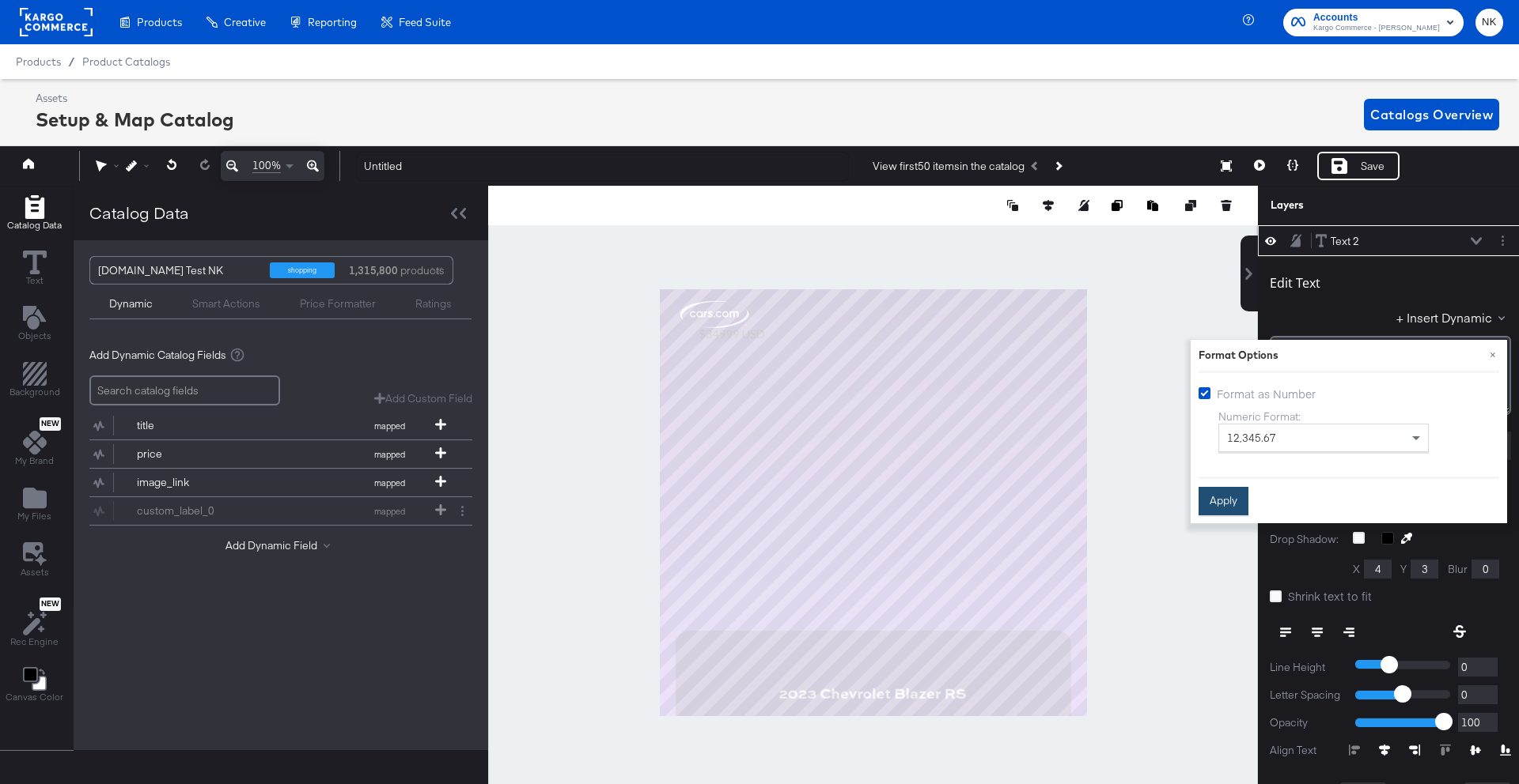
click at [1227, 500] on button "Apply" at bounding box center [1223, 502] width 50 height 28
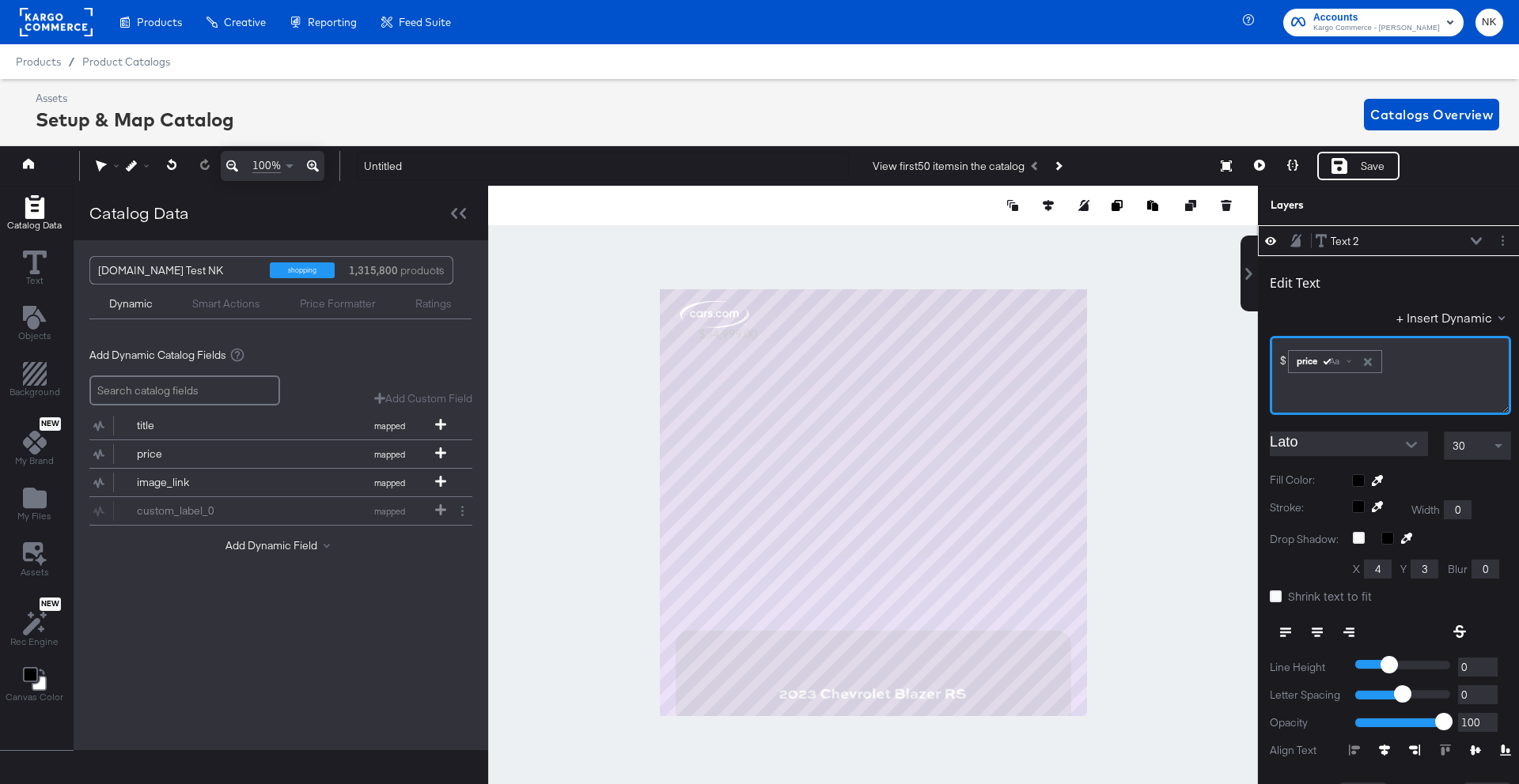
click at [1403, 448] on button "Open" at bounding box center [1410, 445] width 24 height 24
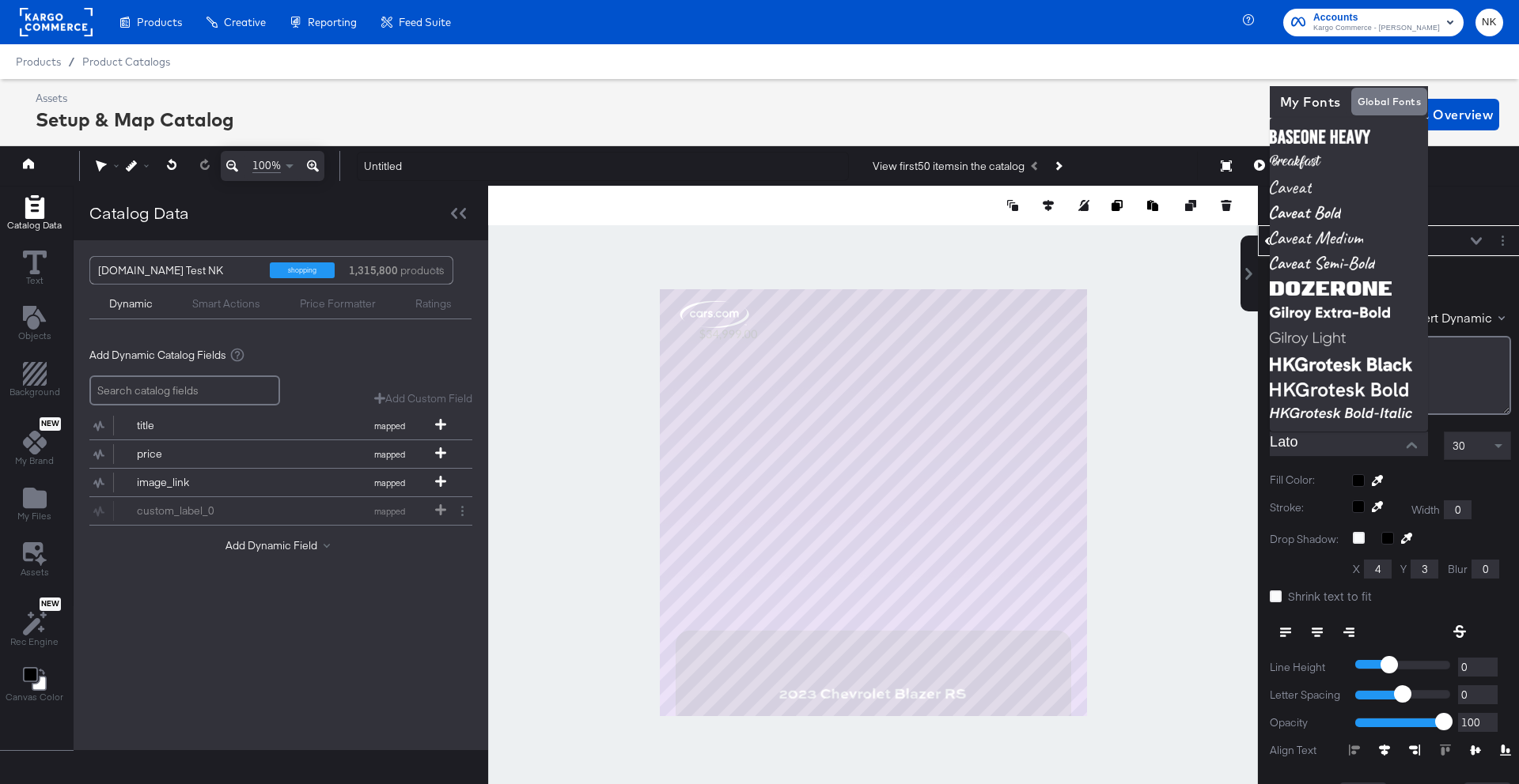
click at [1362, 438] on input "Lato" at bounding box center [1337, 443] width 134 height 24
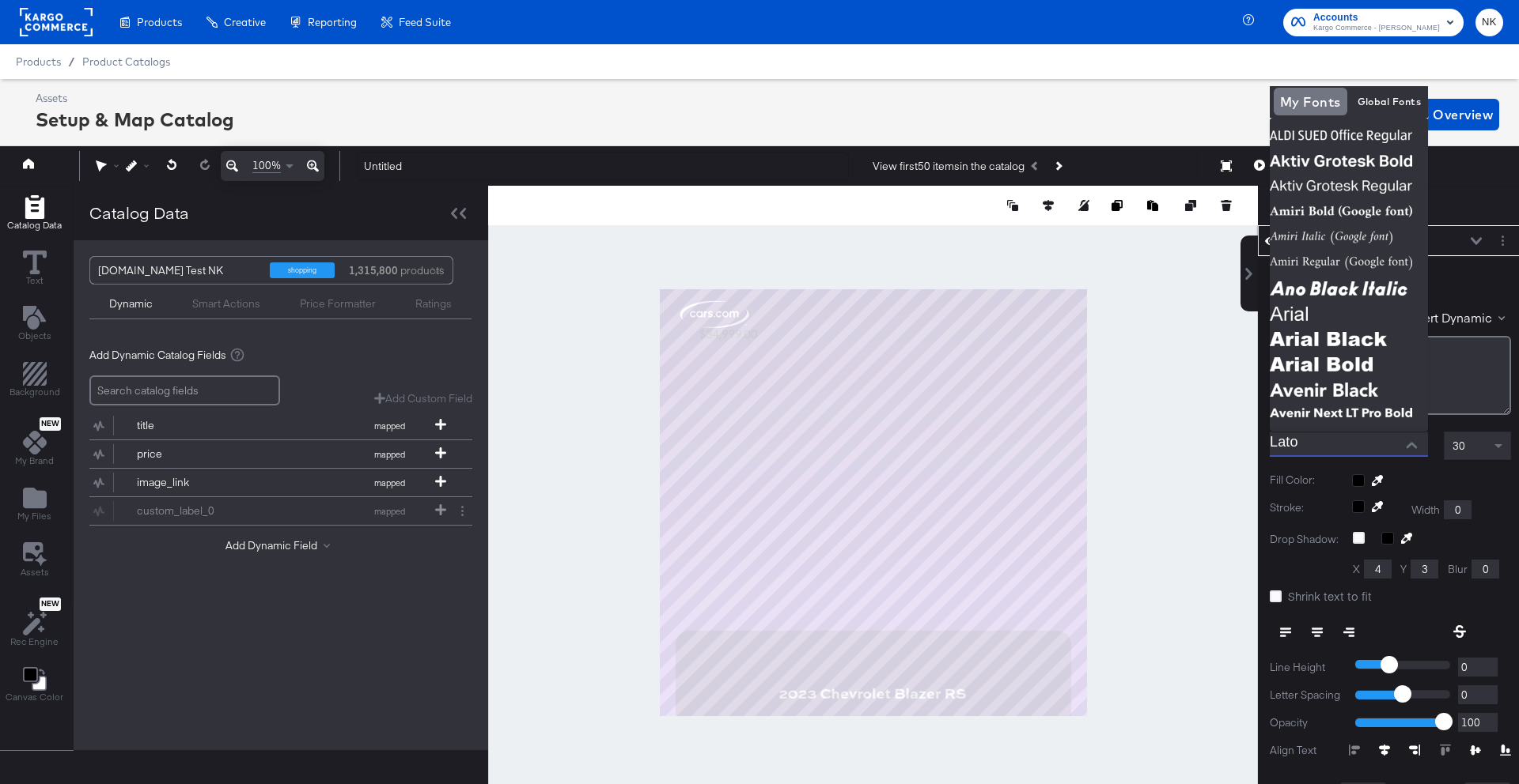
click at [1329, 432] on input "Lato" at bounding box center [1337, 443] width 134 height 24
click at [1327, 436] on input "Lato" at bounding box center [1337, 443] width 134 height 24
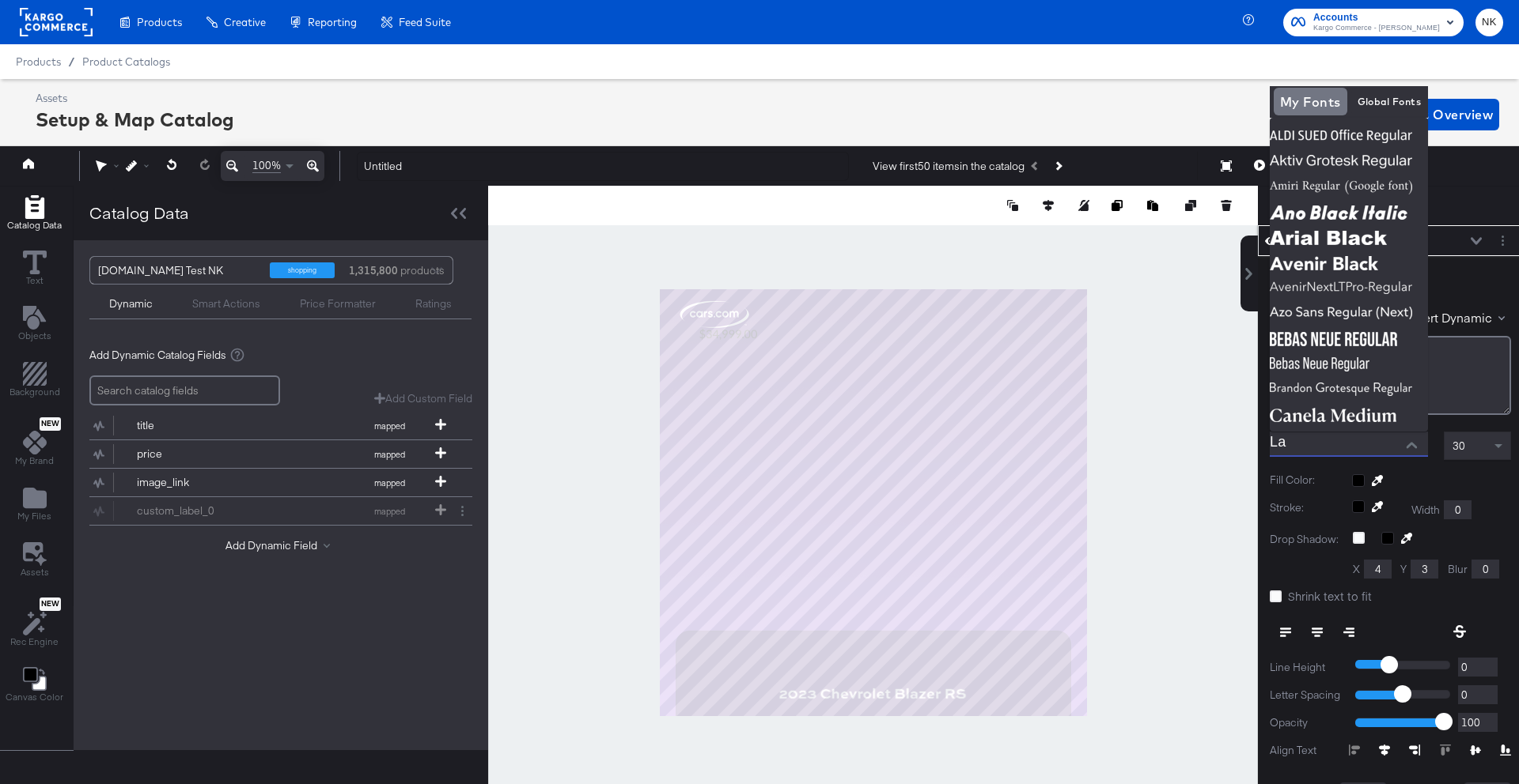
type input "L"
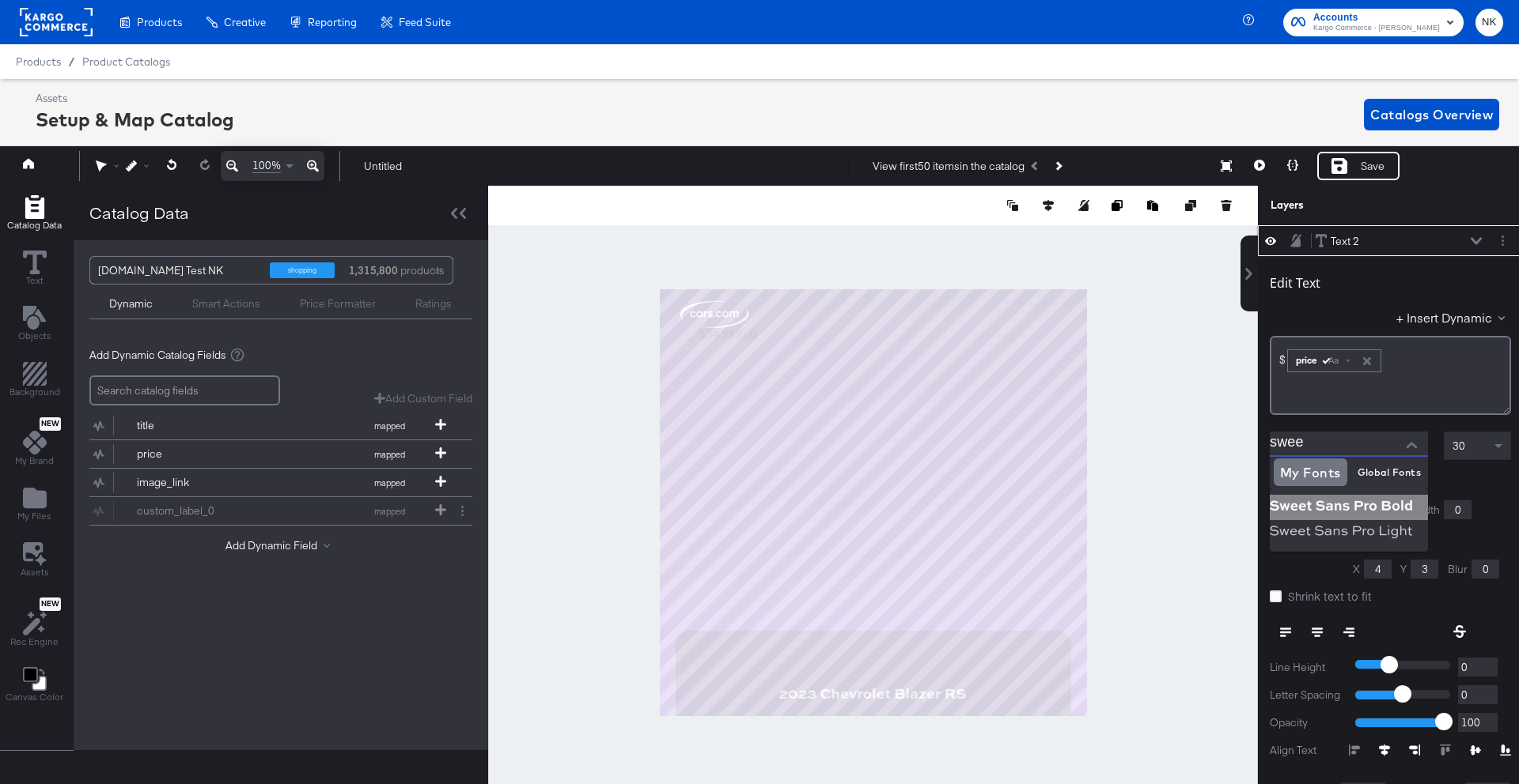
click at [1335, 507] on img at bounding box center [1348, 507] width 158 height 26
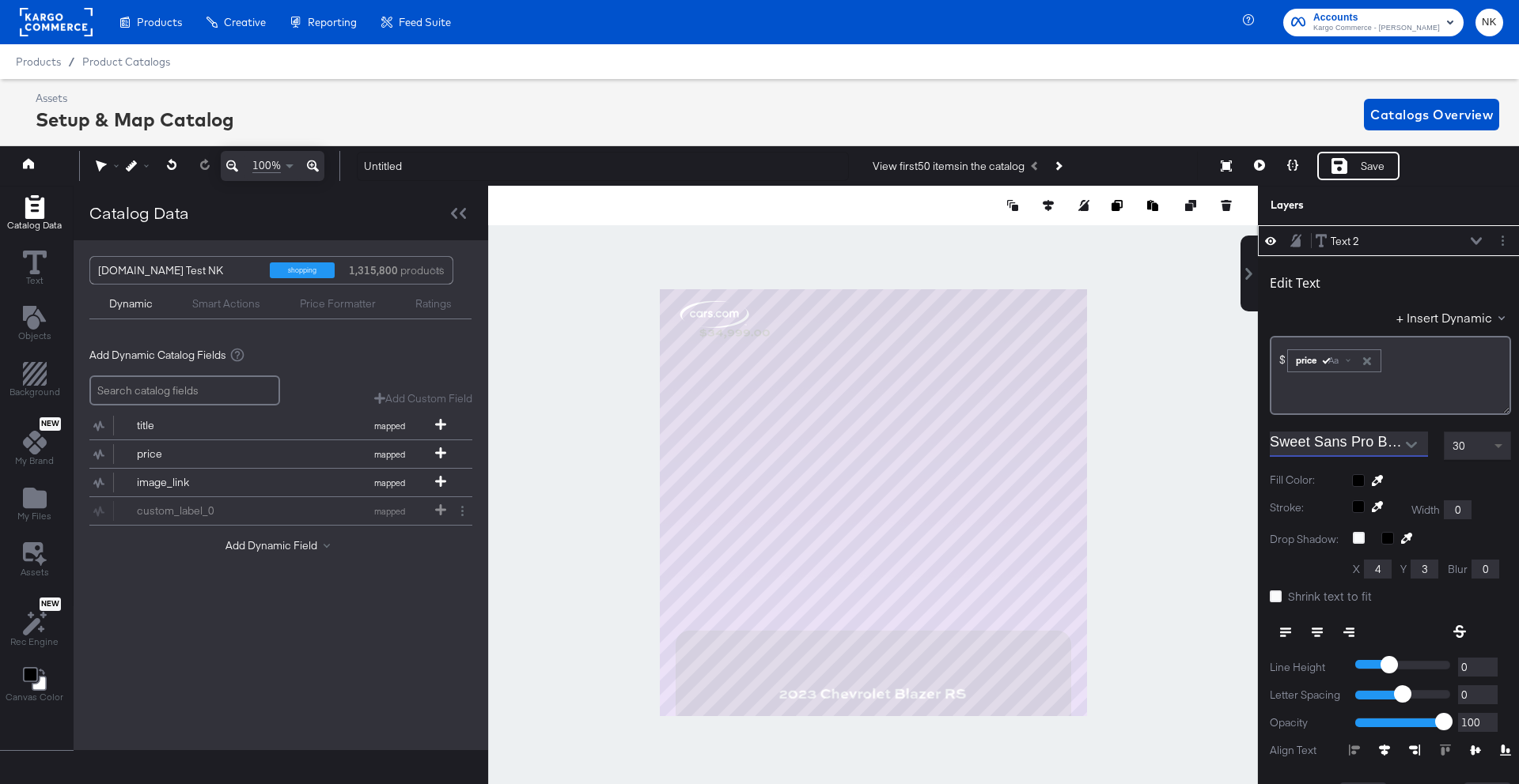
type input "Sweet Sans Pro Bold"
click at [1497, 452] on span at bounding box center [1500, 445] width 20 height 26
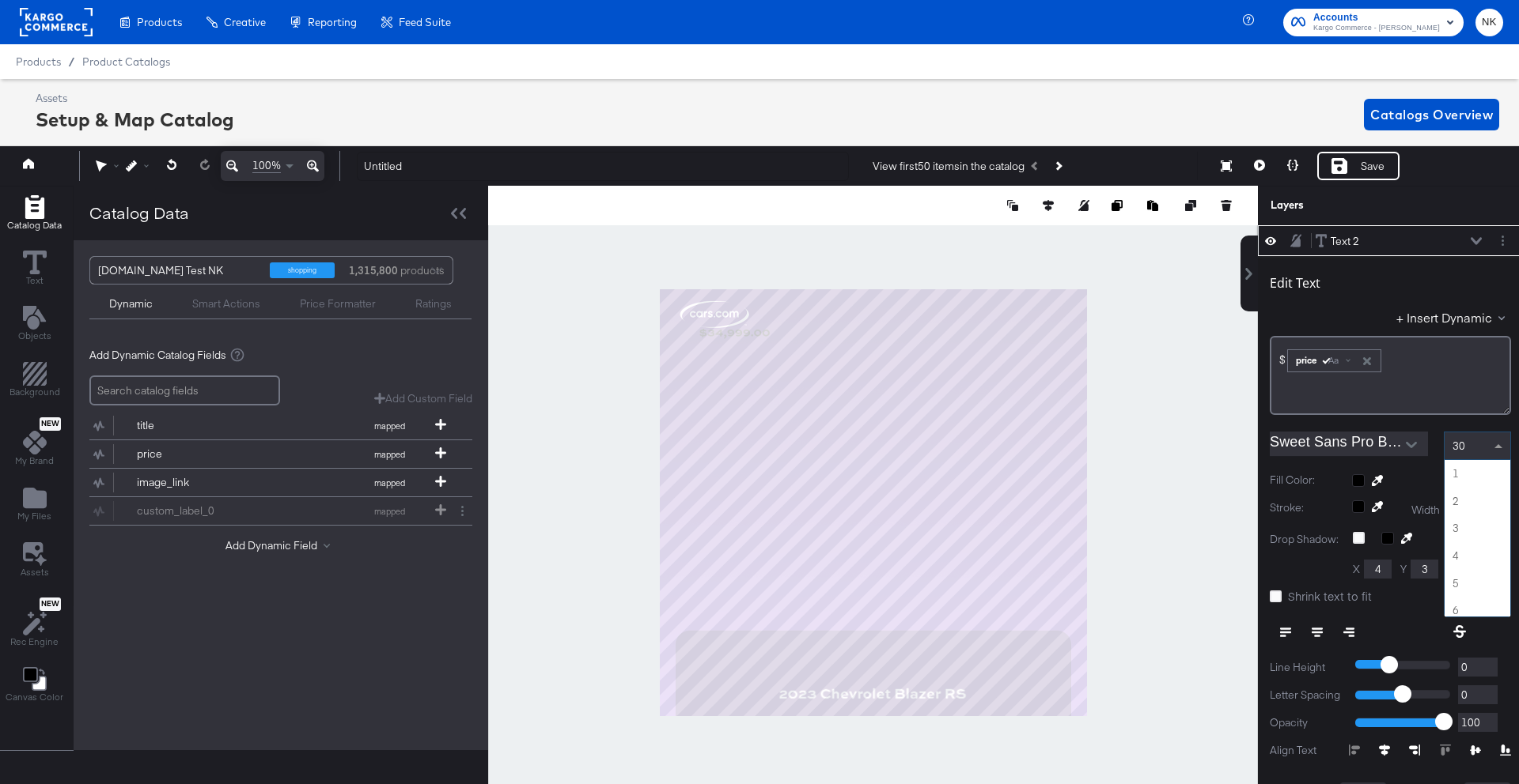
scroll to position [792, 0]
type input "82"
click at [1362, 483] on div at bounding box center [1431, 480] width 159 height 12
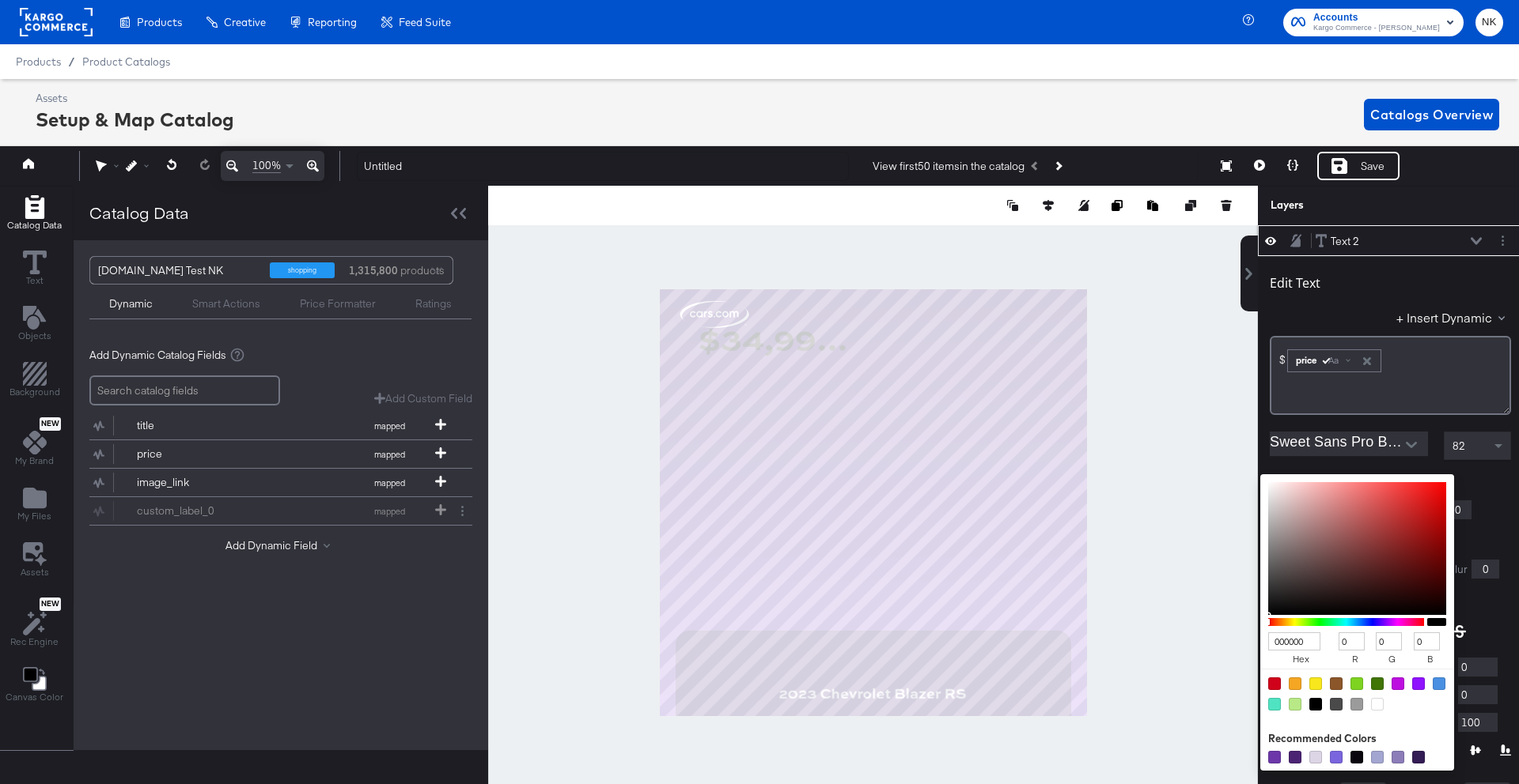
click at [1377, 705] on div at bounding box center [1377, 704] width 12 height 12
type input "FFFFFF"
type input "255"
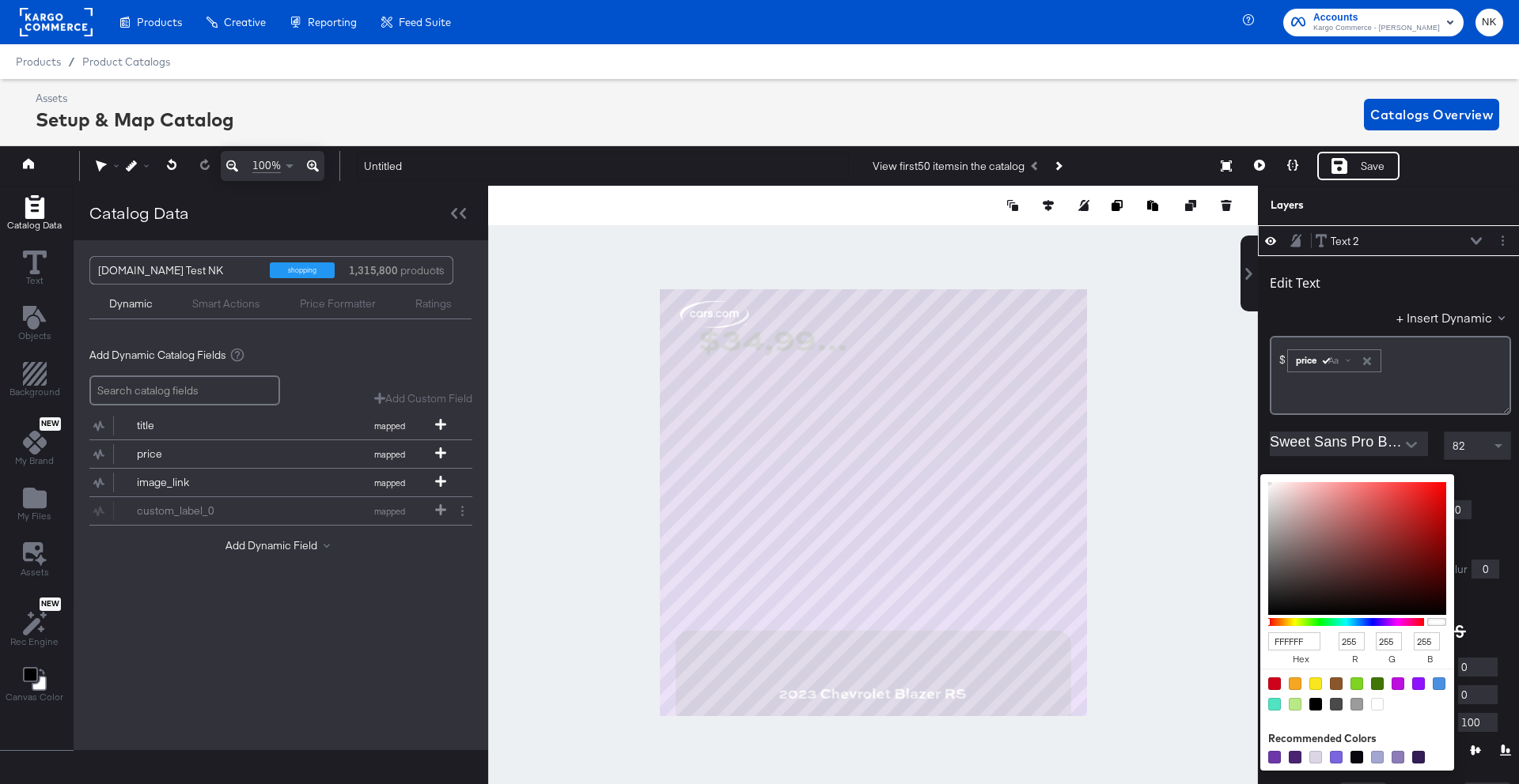
click at [1509, 502] on div "Stroke: Width 0" at bounding box center [1390, 510] width 241 height 19
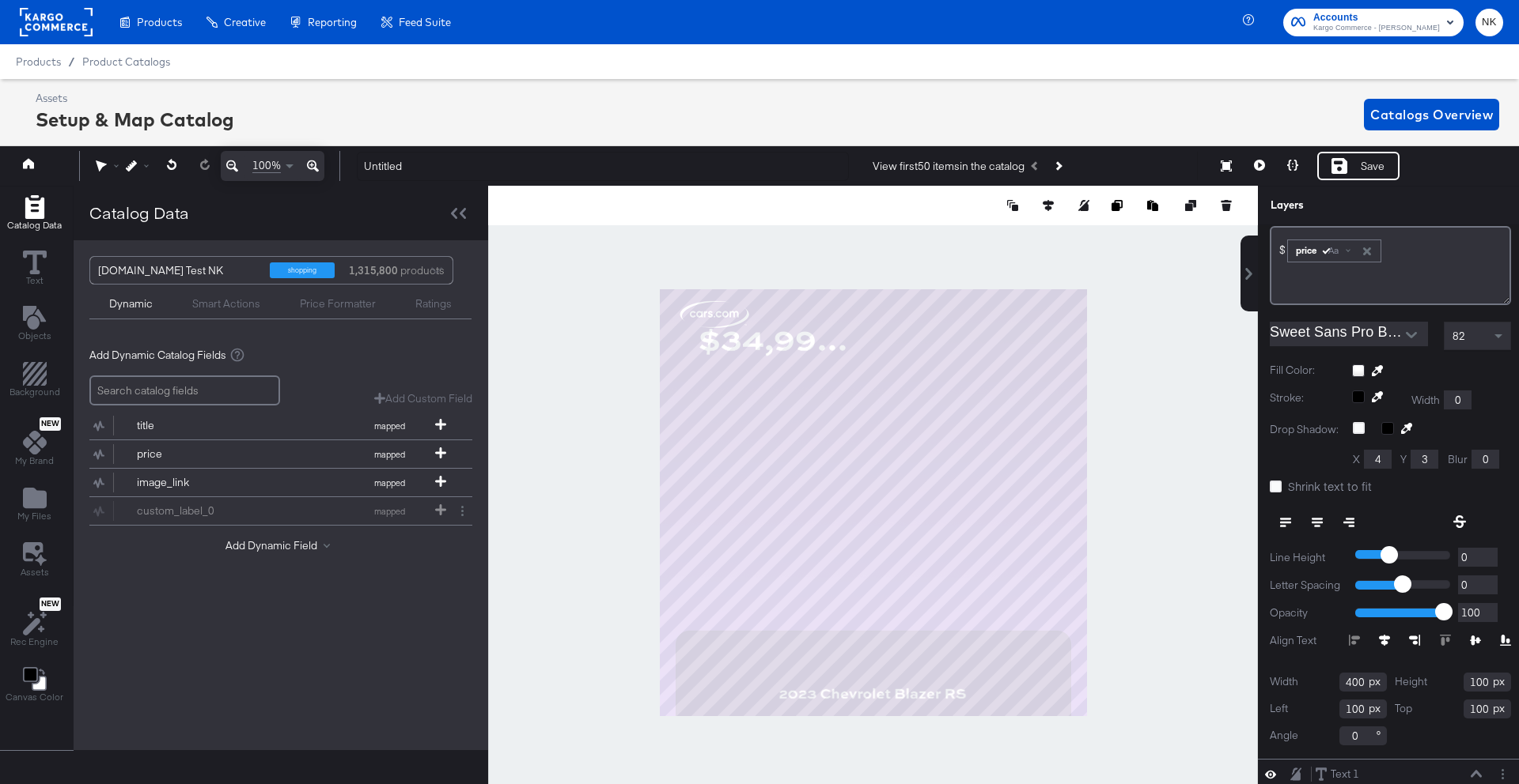
scroll to position [112, 0]
click at [1318, 524] on icon at bounding box center [1317, 525] width 7 height 2
click at [1362, 680] on input "400" at bounding box center [1362, 681] width 47 height 19
type input "4"
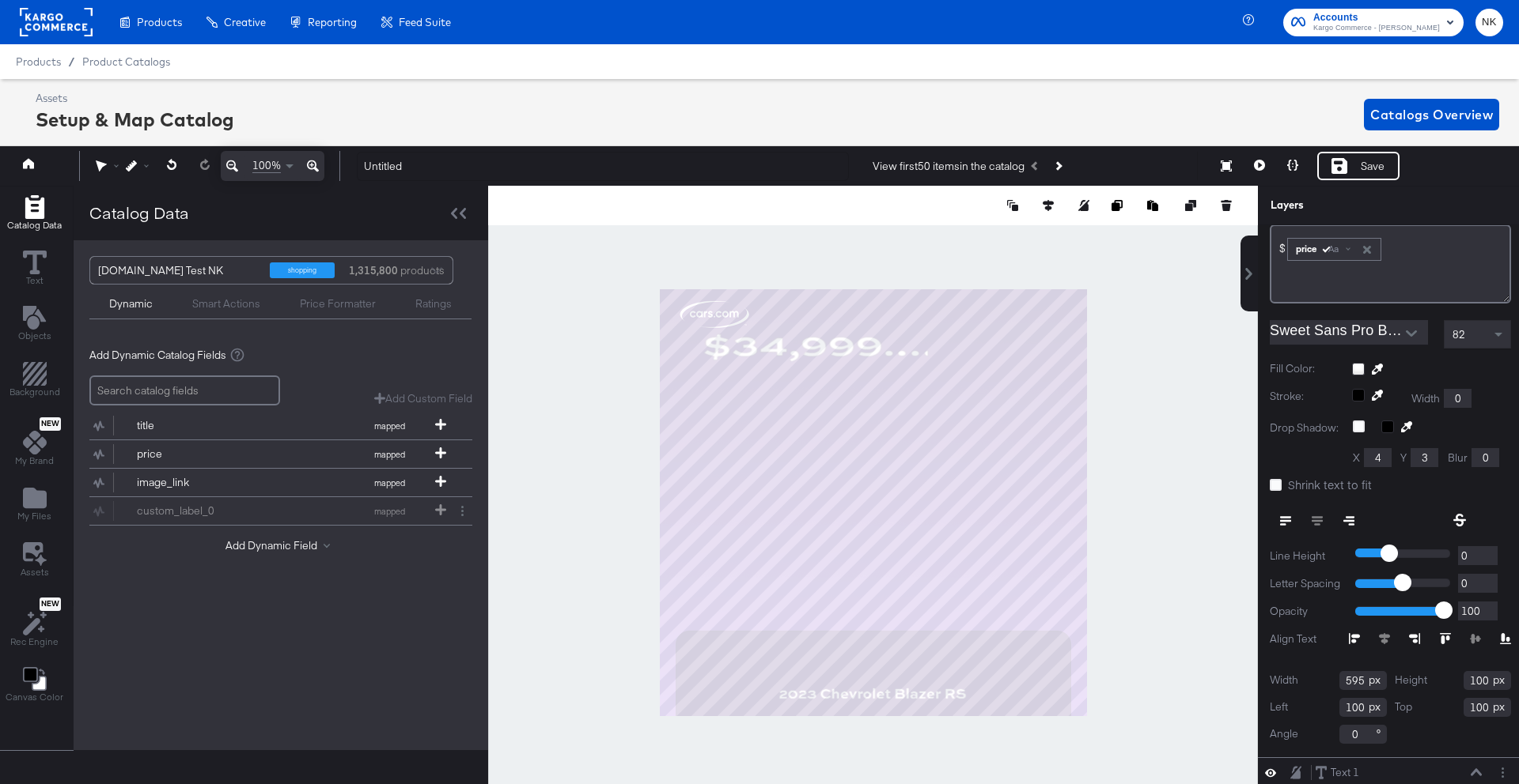
type input "595"
type input "110"
type input "246"
type input "886"
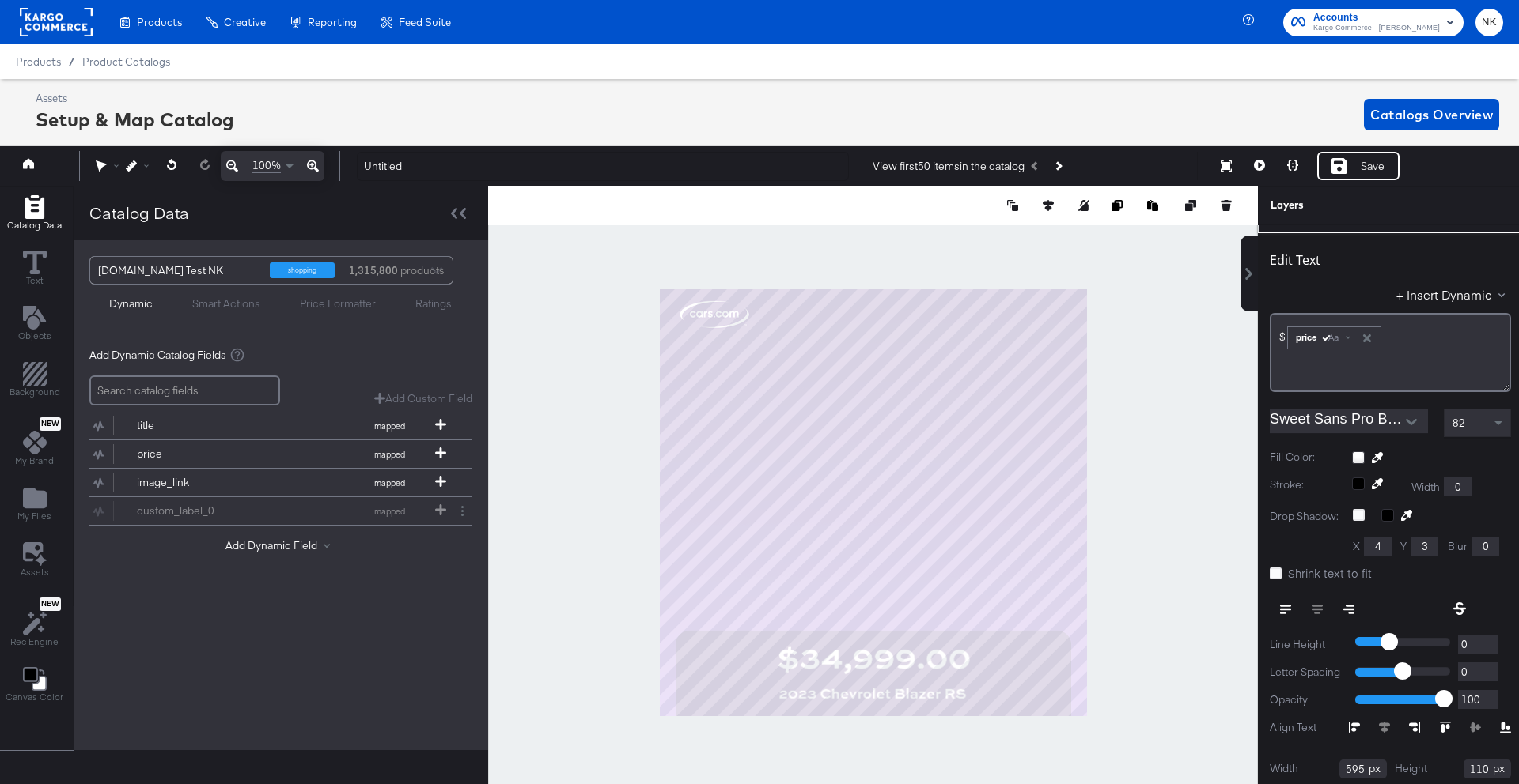
scroll to position [0, 0]
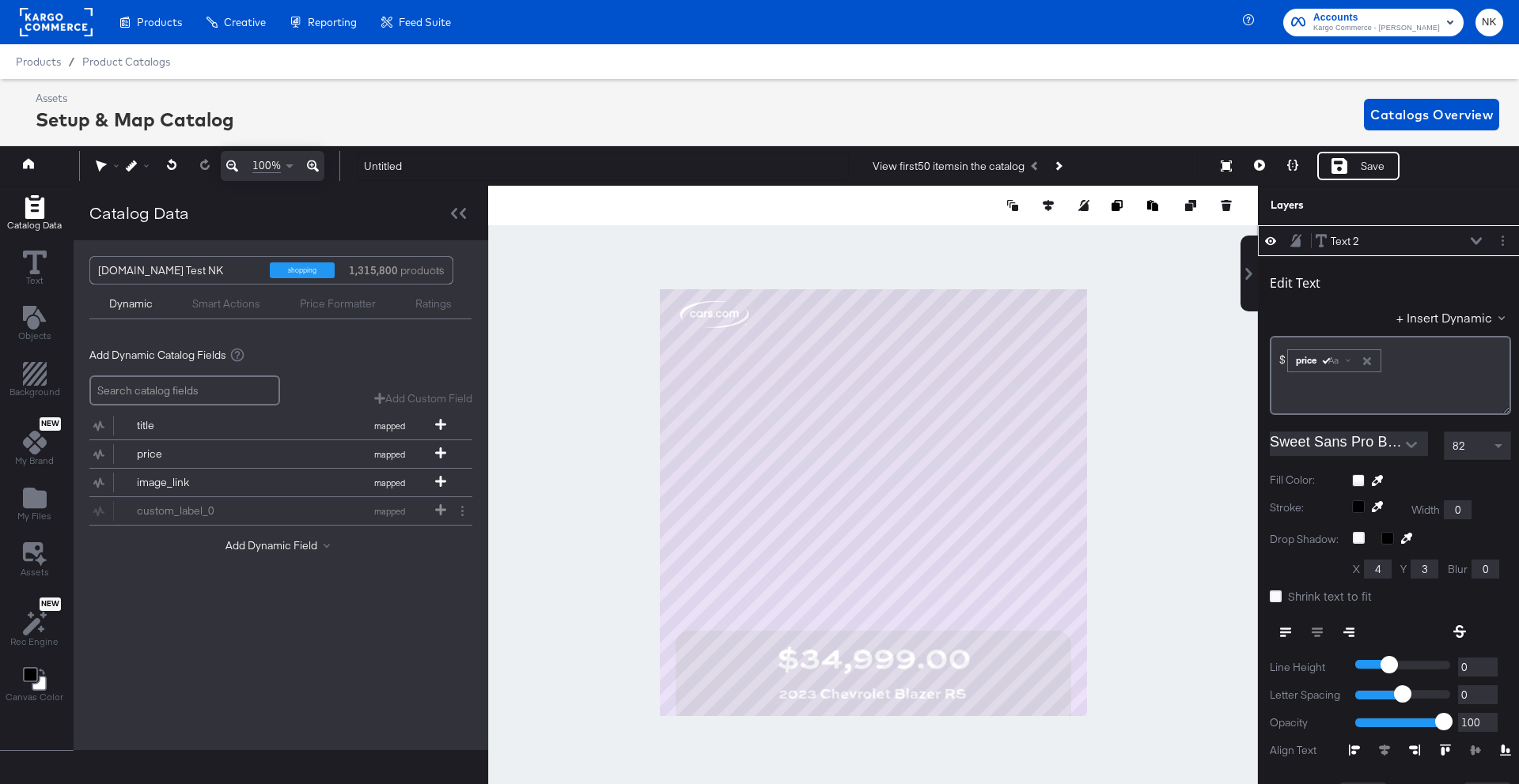
click at [1478, 239] on icon at bounding box center [1475, 241] width 11 height 8
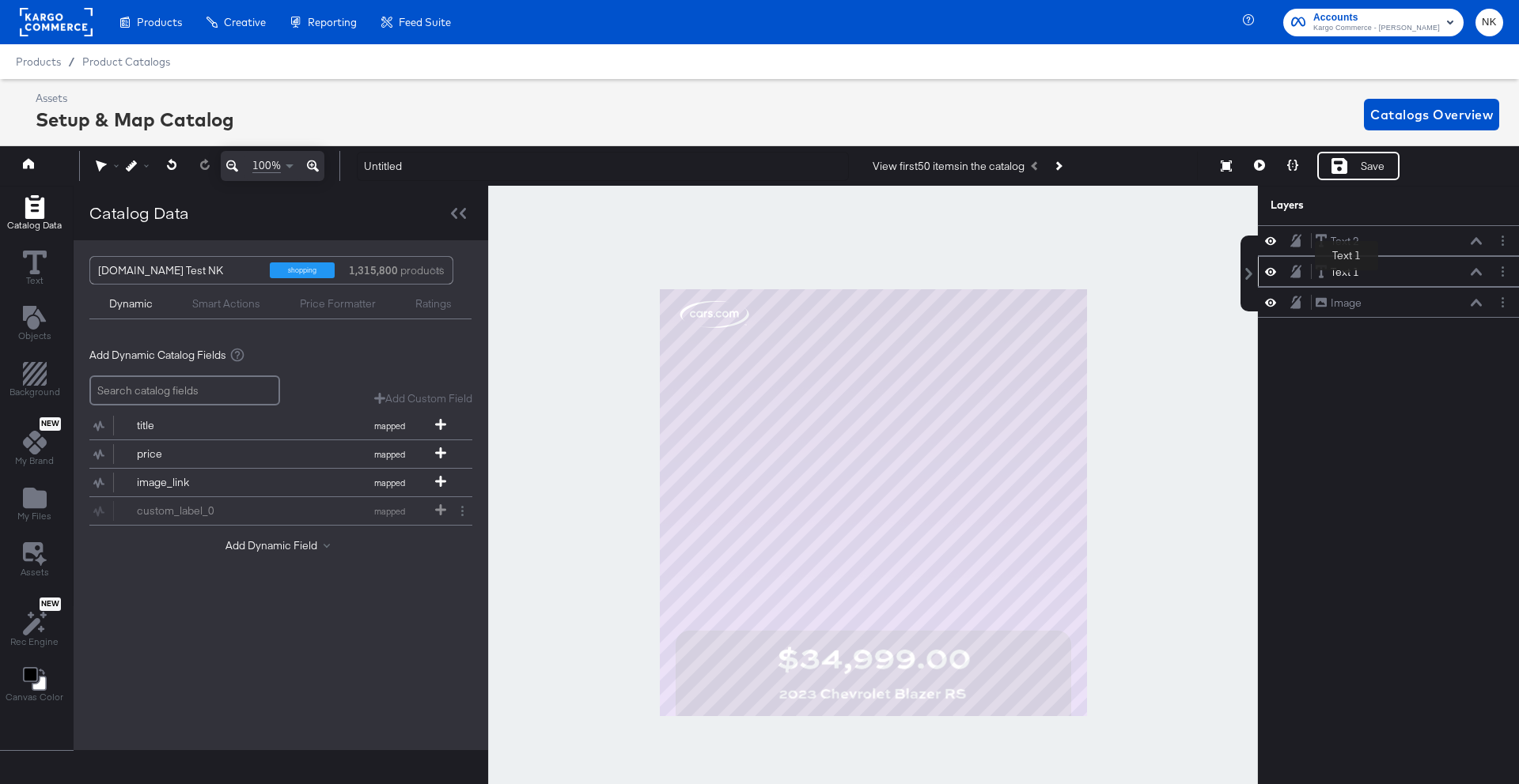
click at [1346, 273] on div "Text 1" at bounding box center [1344, 272] width 28 height 15
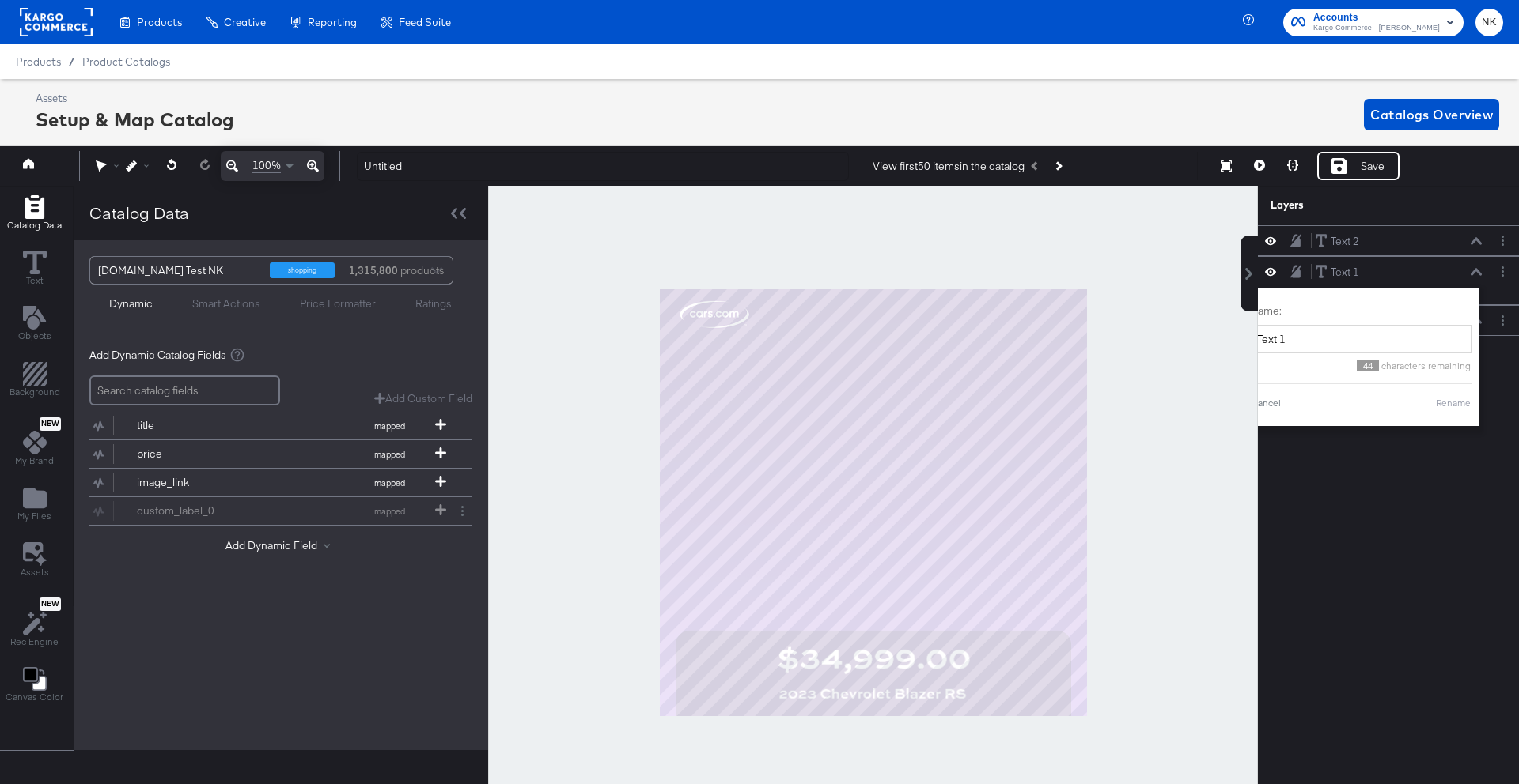
click at [1461, 434] on div "Text 2 Text 2 Text 1 Text 1 Name: Text 1 44 characters remaining Cancel Rename …" at bounding box center [1390, 512] width 265 height 575
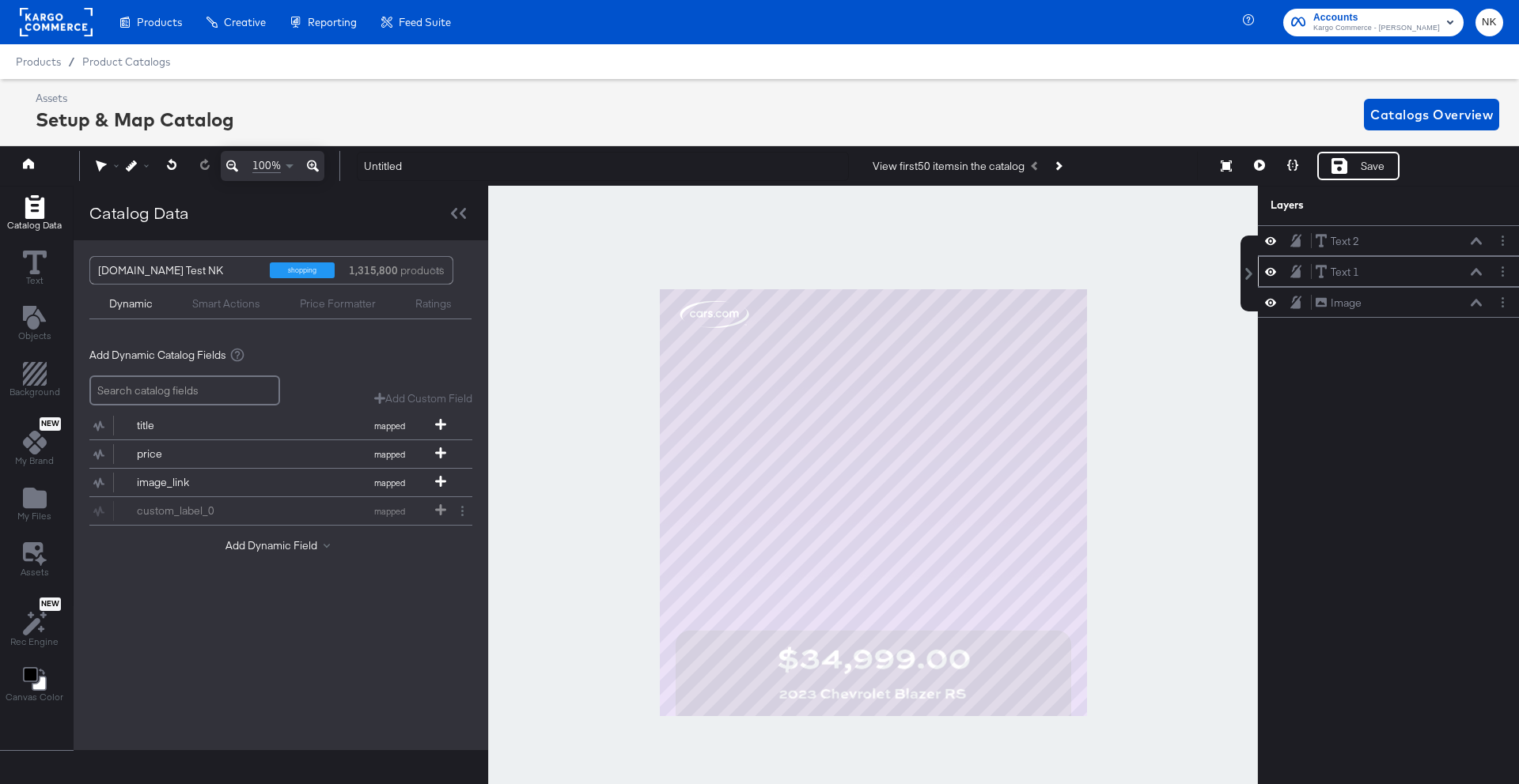
click at [1473, 273] on icon at bounding box center [1475, 272] width 11 height 8
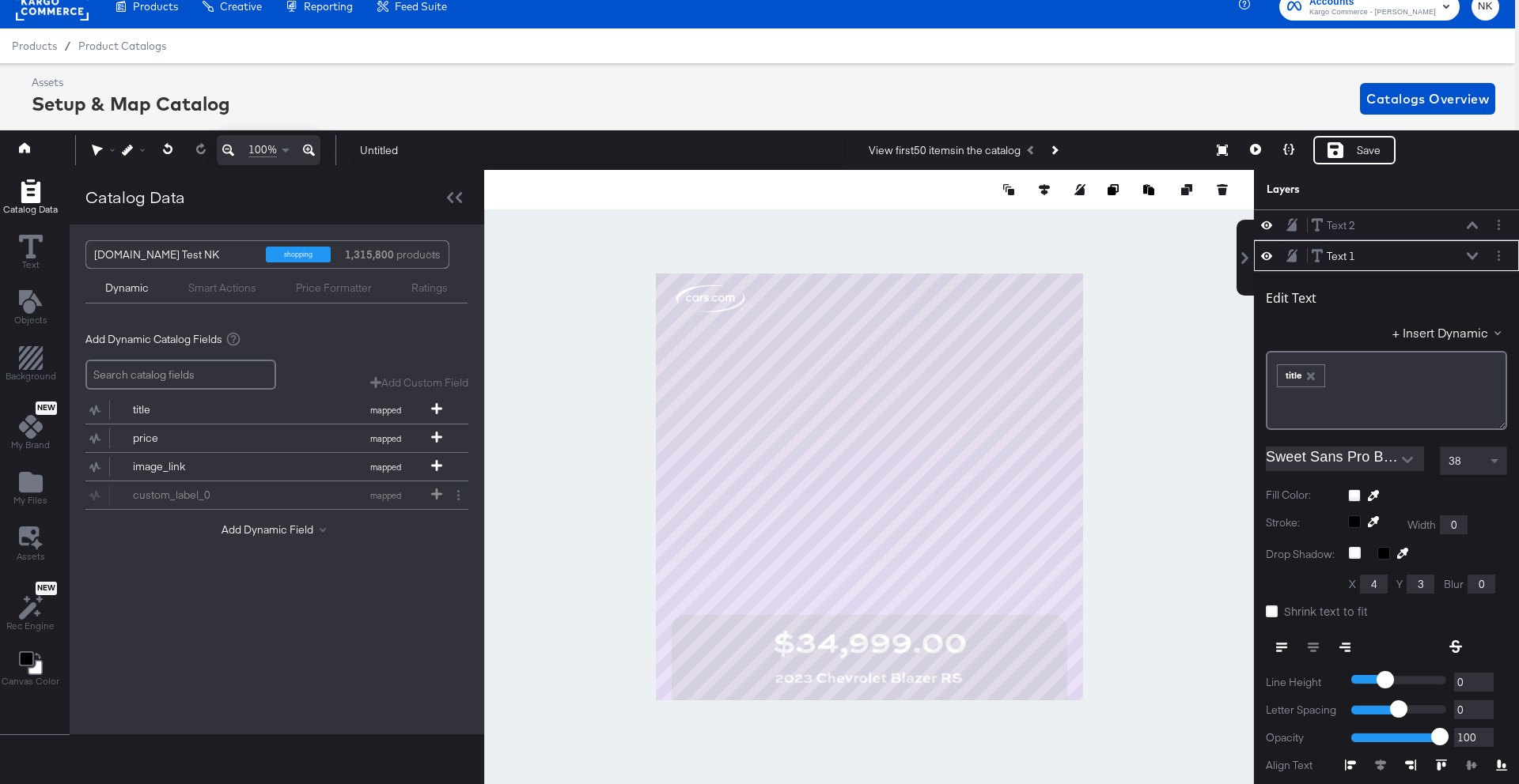
scroll to position [31, 0]
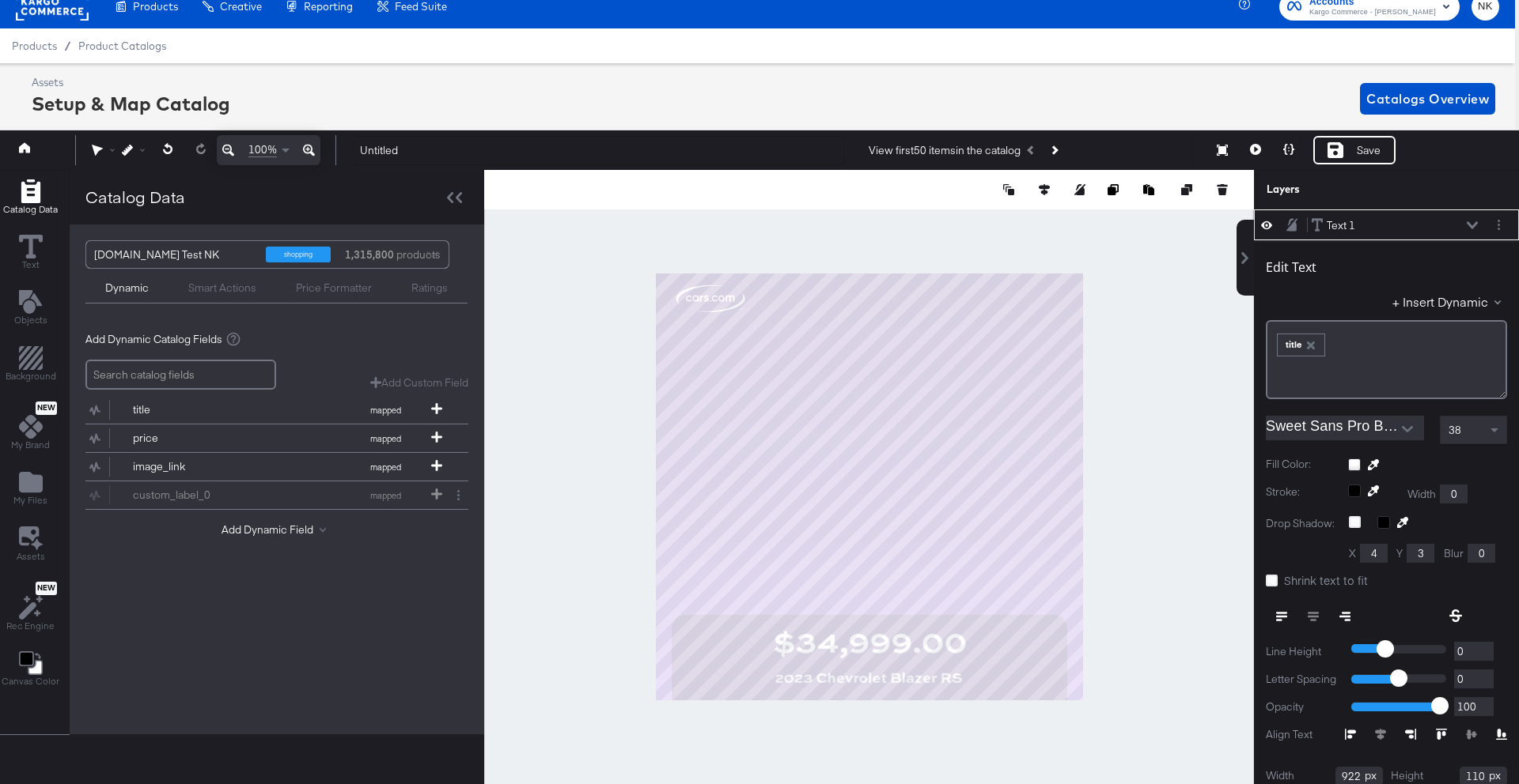
click at [1473, 225] on icon at bounding box center [1472, 224] width 11 height 7
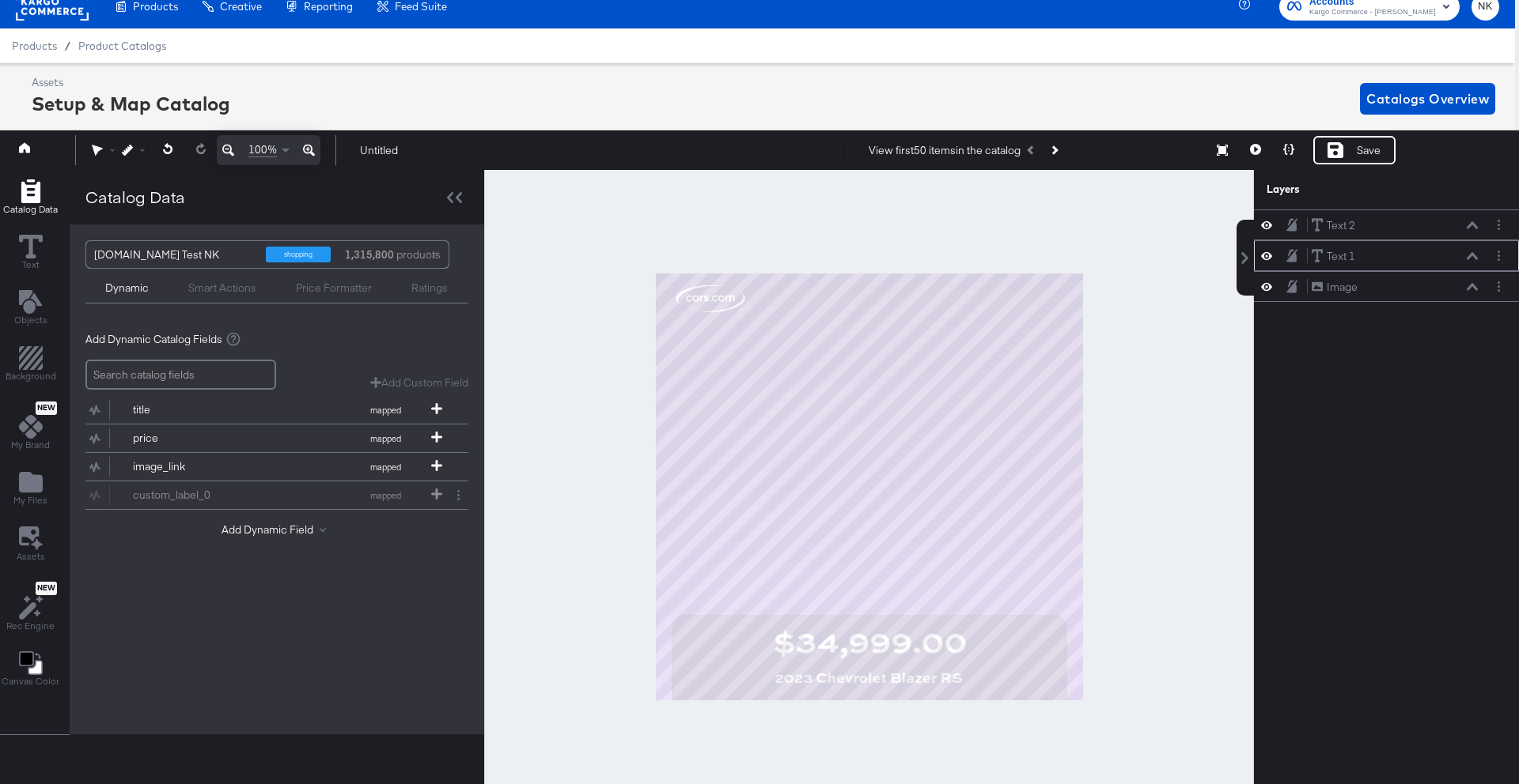
click at [1470, 259] on icon at bounding box center [1472, 257] width 11 height 8
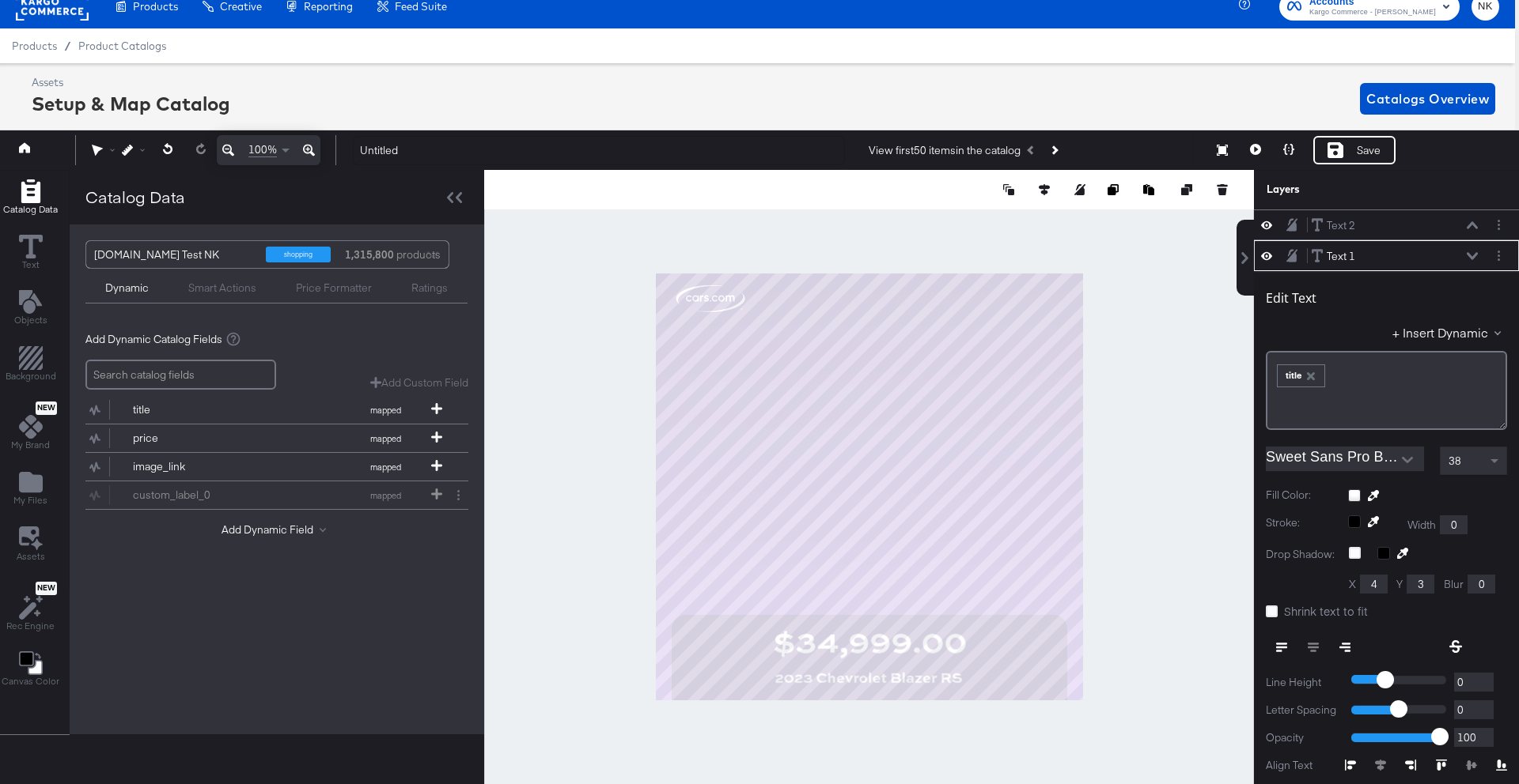
scroll to position [31, 0]
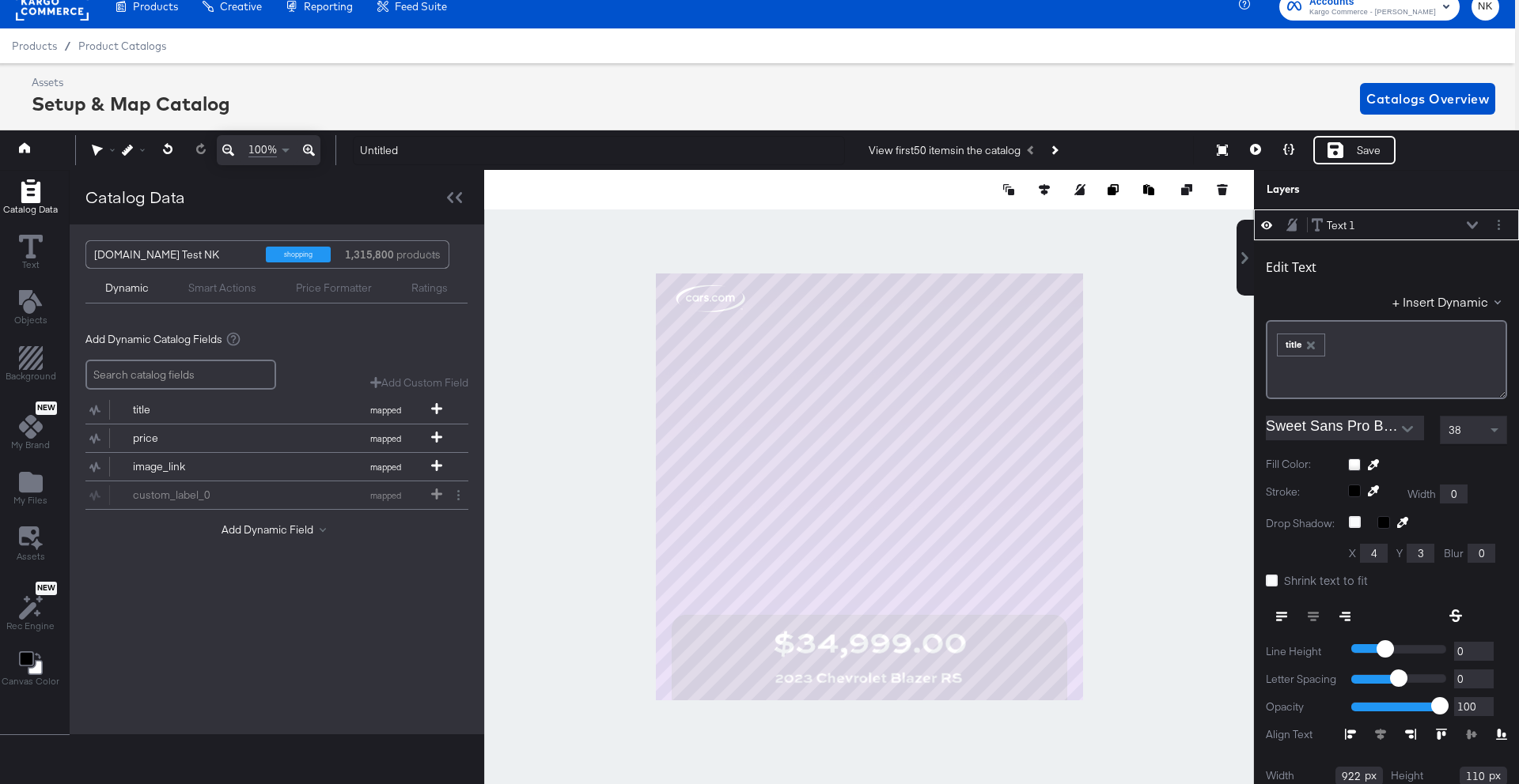
click at [1473, 228] on icon at bounding box center [1472, 224] width 11 height 7
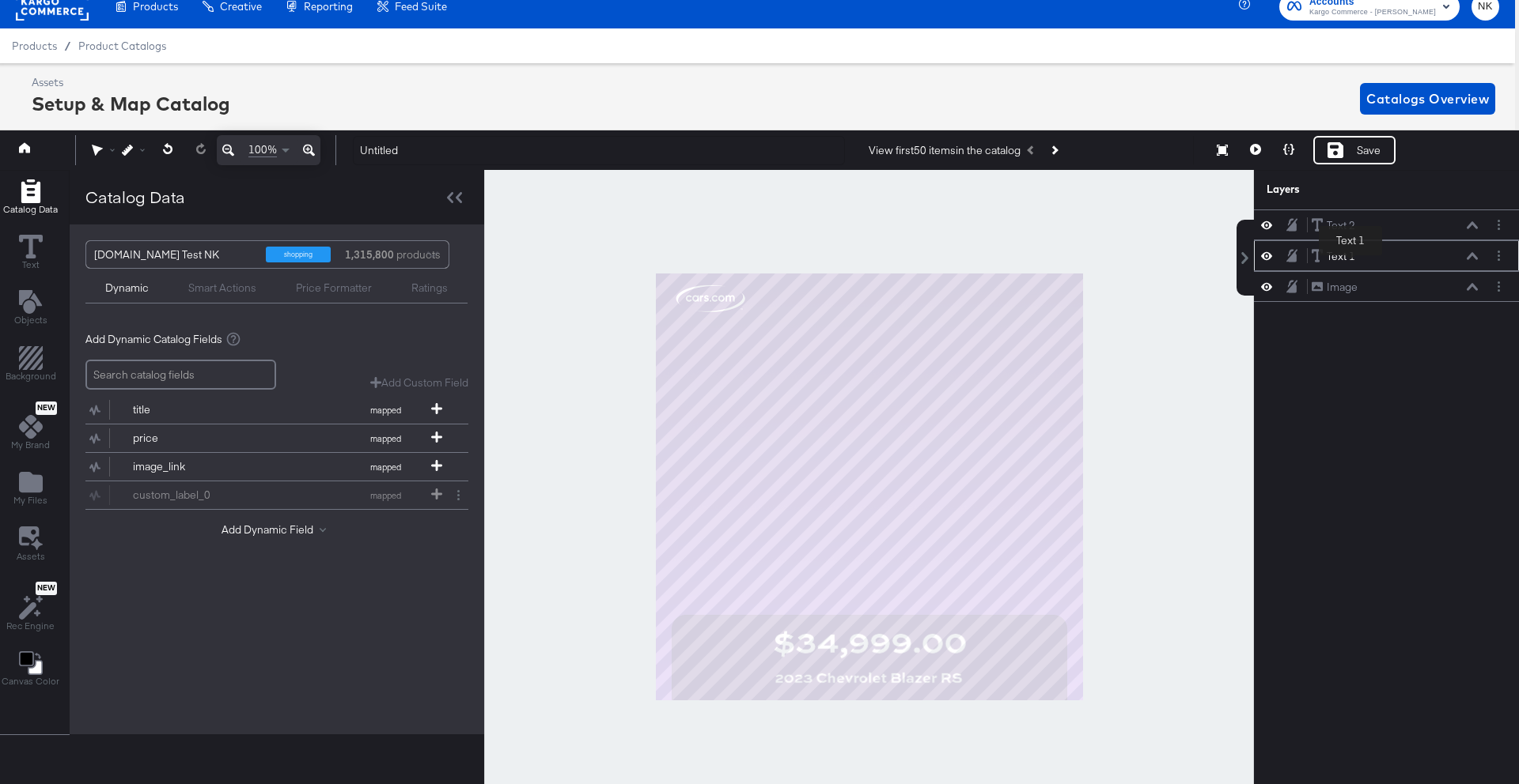
click at [1350, 258] on div "Text 1" at bounding box center [1341, 257] width 28 height 15
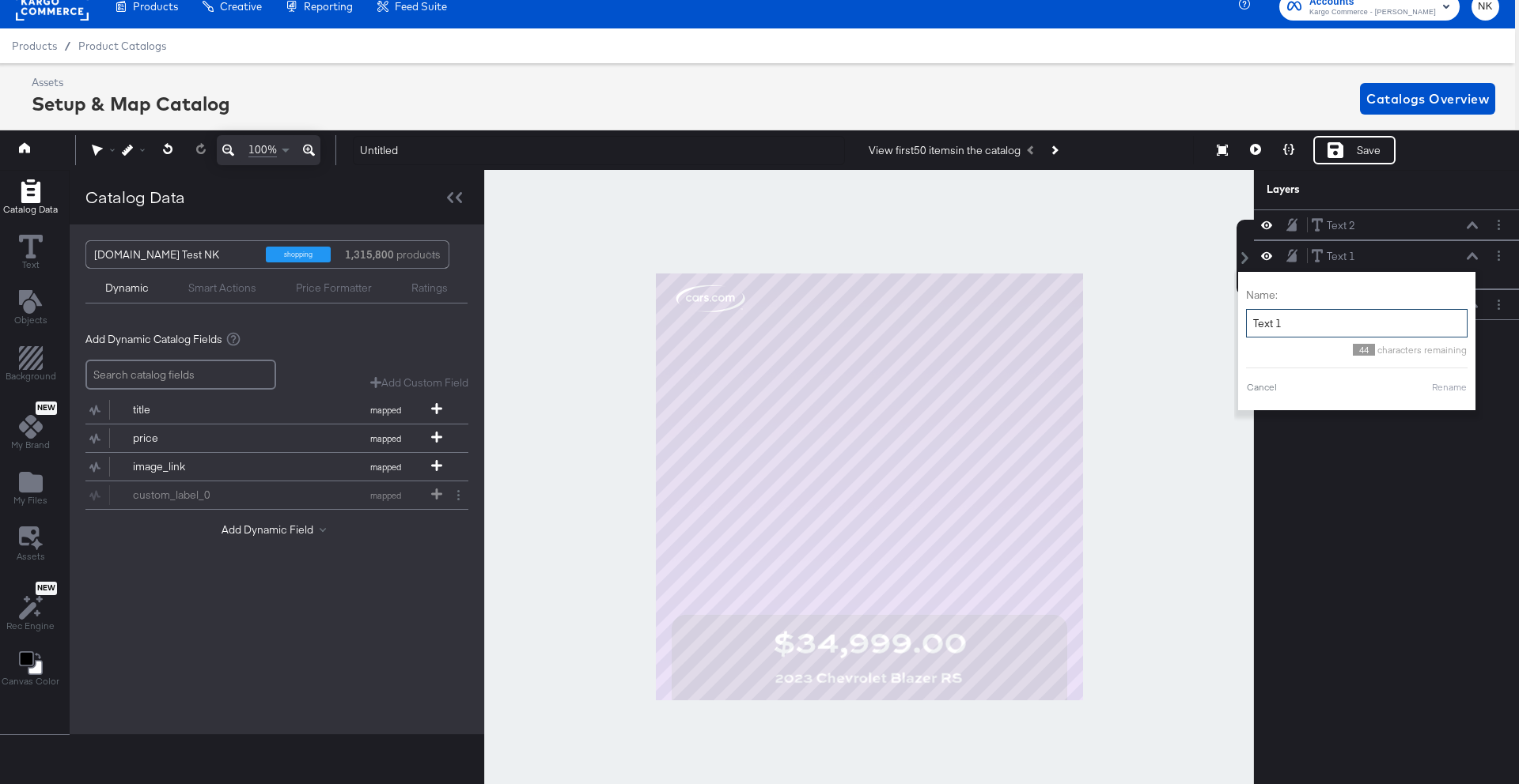
drag, startPoint x: 1325, startPoint y: 321, endPoint x: 1236, endPoint y: 321, distance: 89.0
click at [1236, 321] on div "Text 2 Text 2 Text 1 Text 1 Name: Text 1 44 characters remaining Cancel Rename …" at bounding box center [1377, 497] width 285 height 575
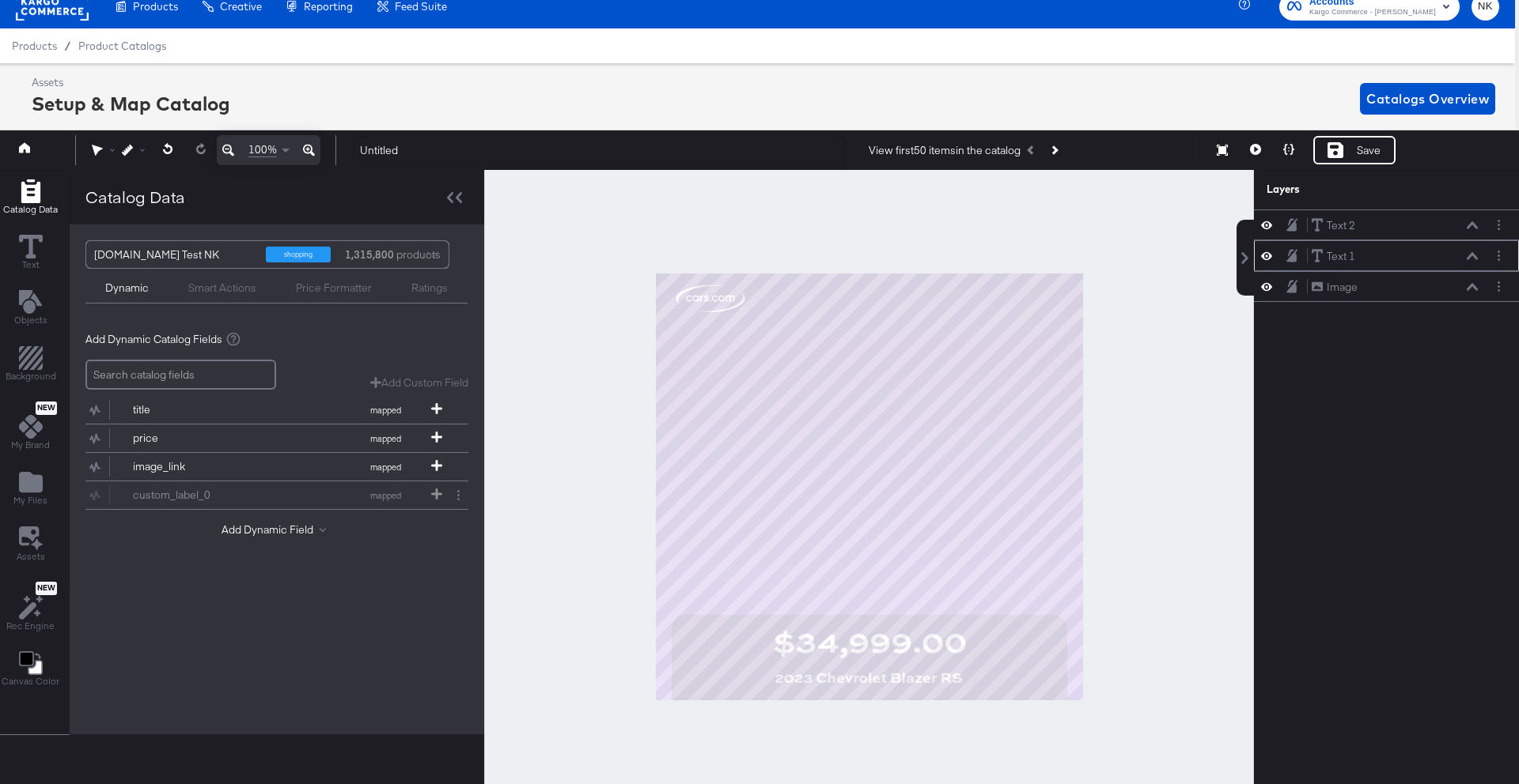
click at [1467, 255] on icon at bounding box center [1472, 257] width 11 height 8
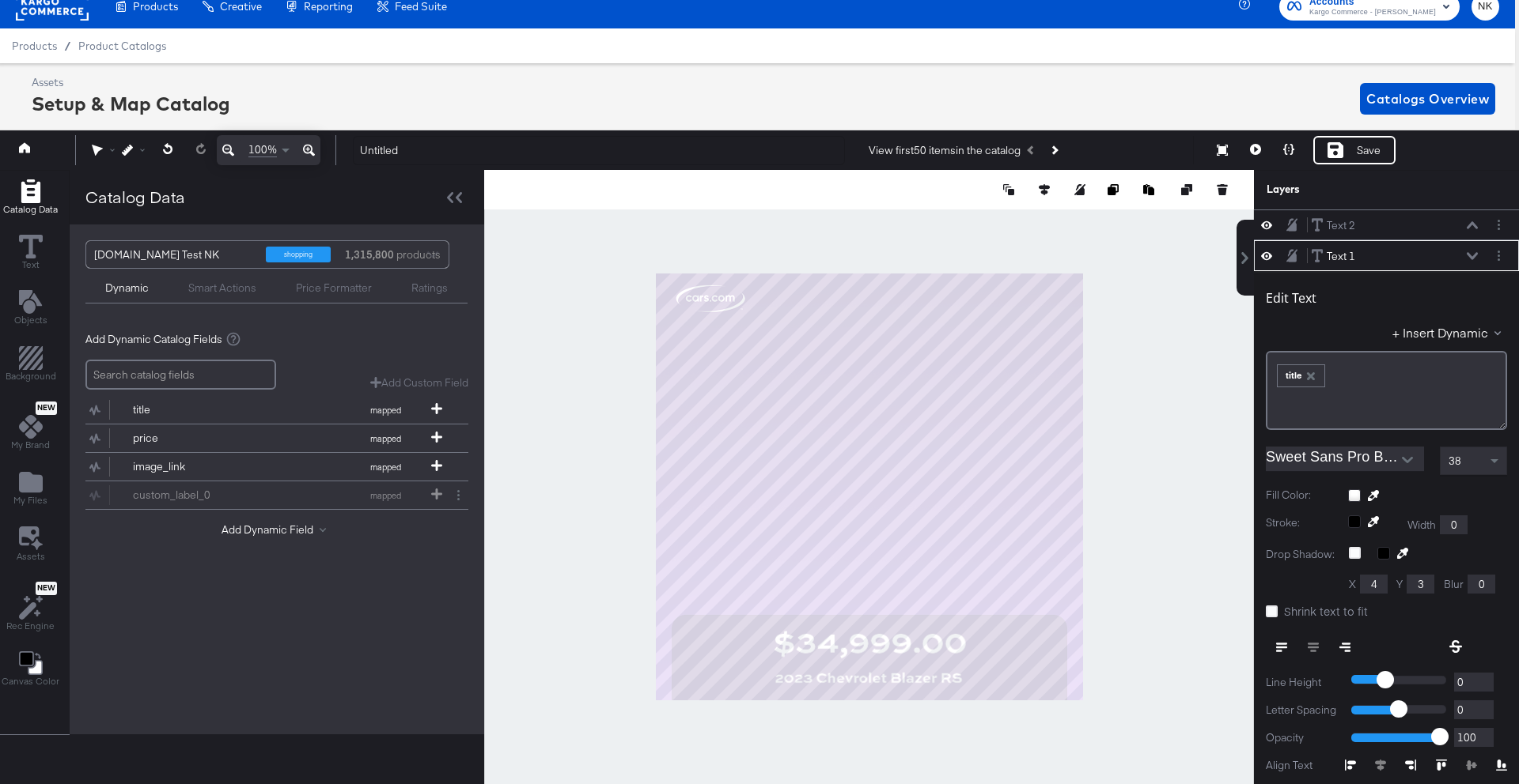
scroll to position [31, 0]
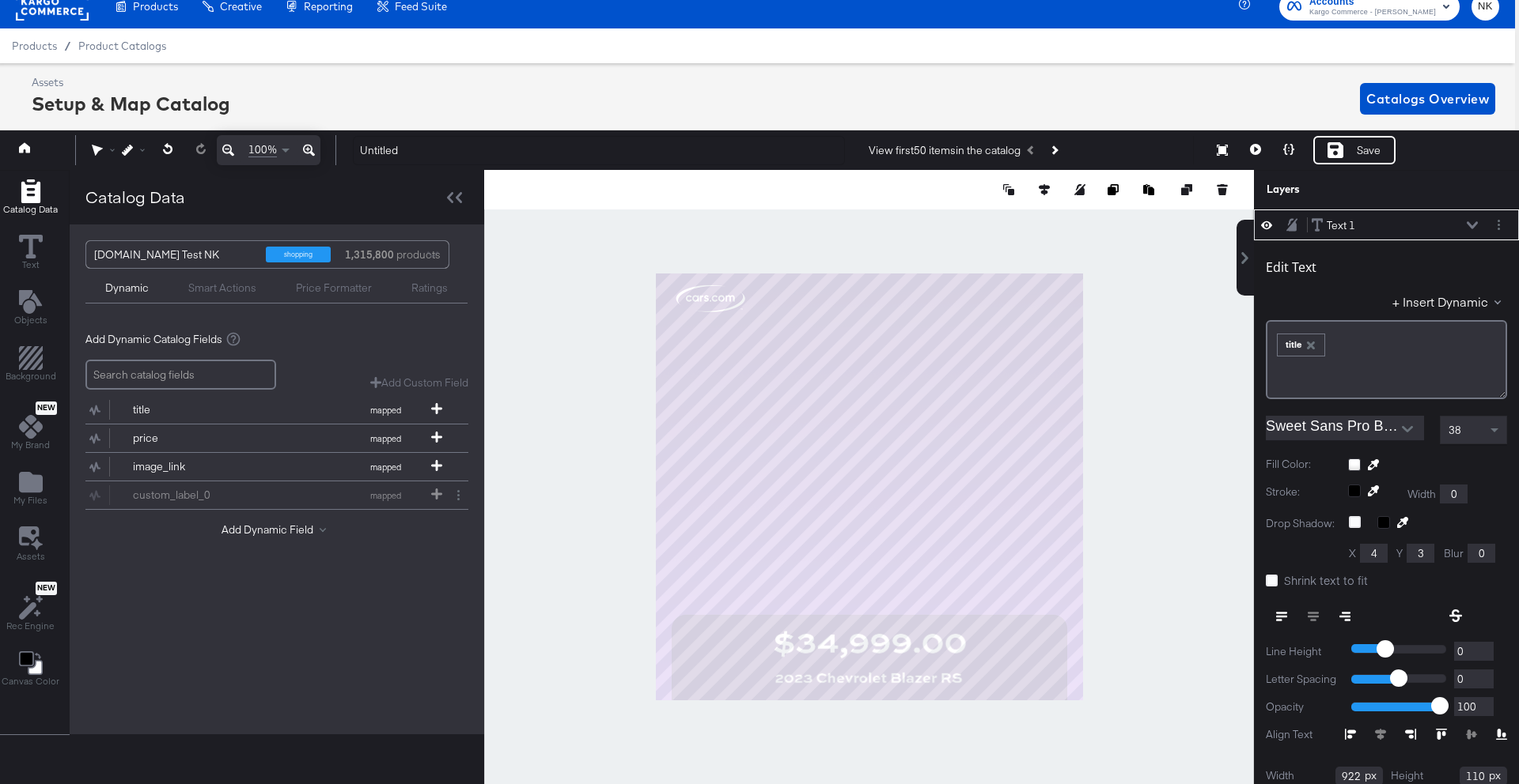
click at [1468, 224] on icon at bounding box center [1472, 224] width 11 height 7
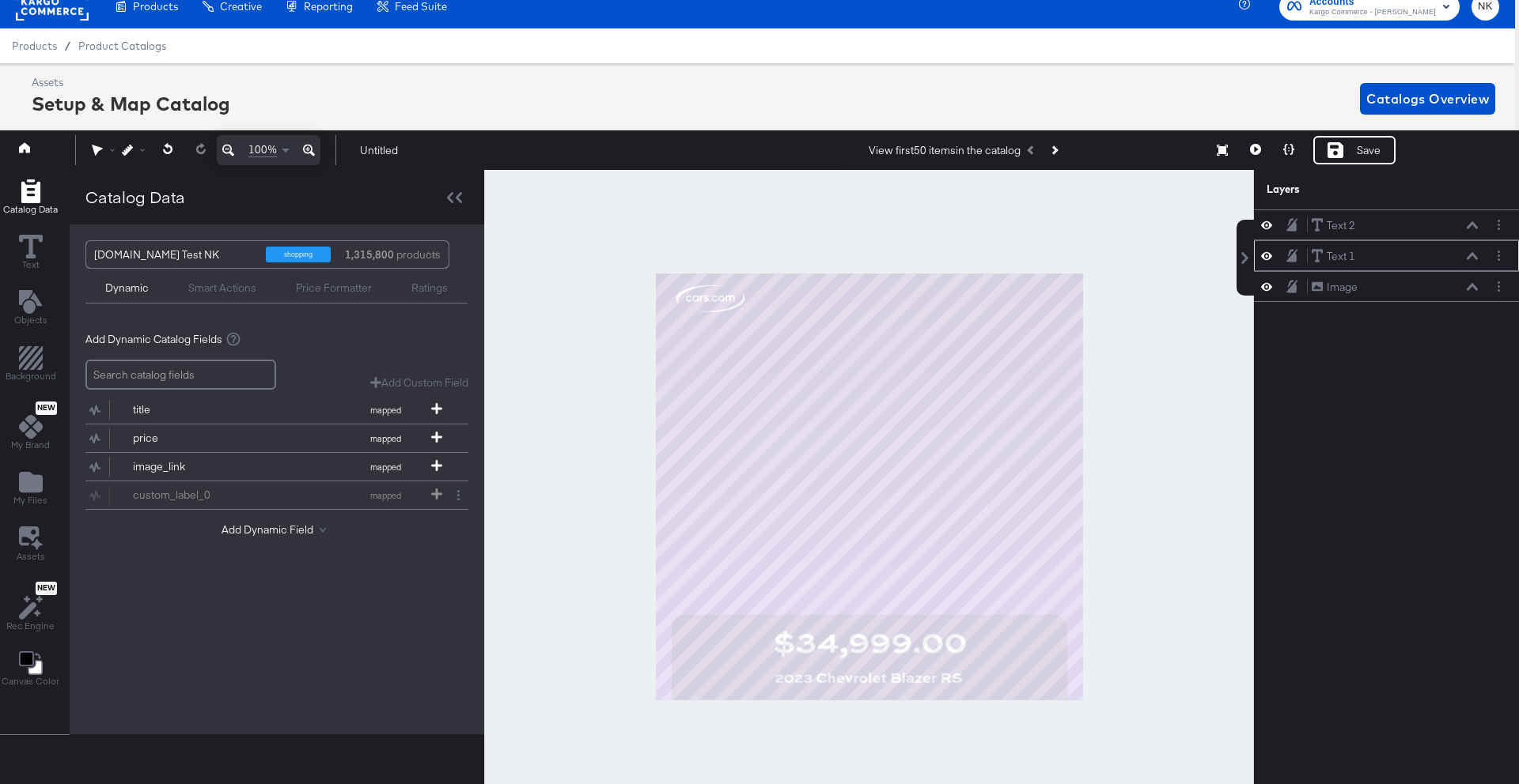
click at [1387, 262] on div "Text 1 Text 1" at bounding box center [1394, 257] width 167 height 17
click at [1347, 258] on div "Text 1" at bounding box center [1341, 257] width 28 height 15
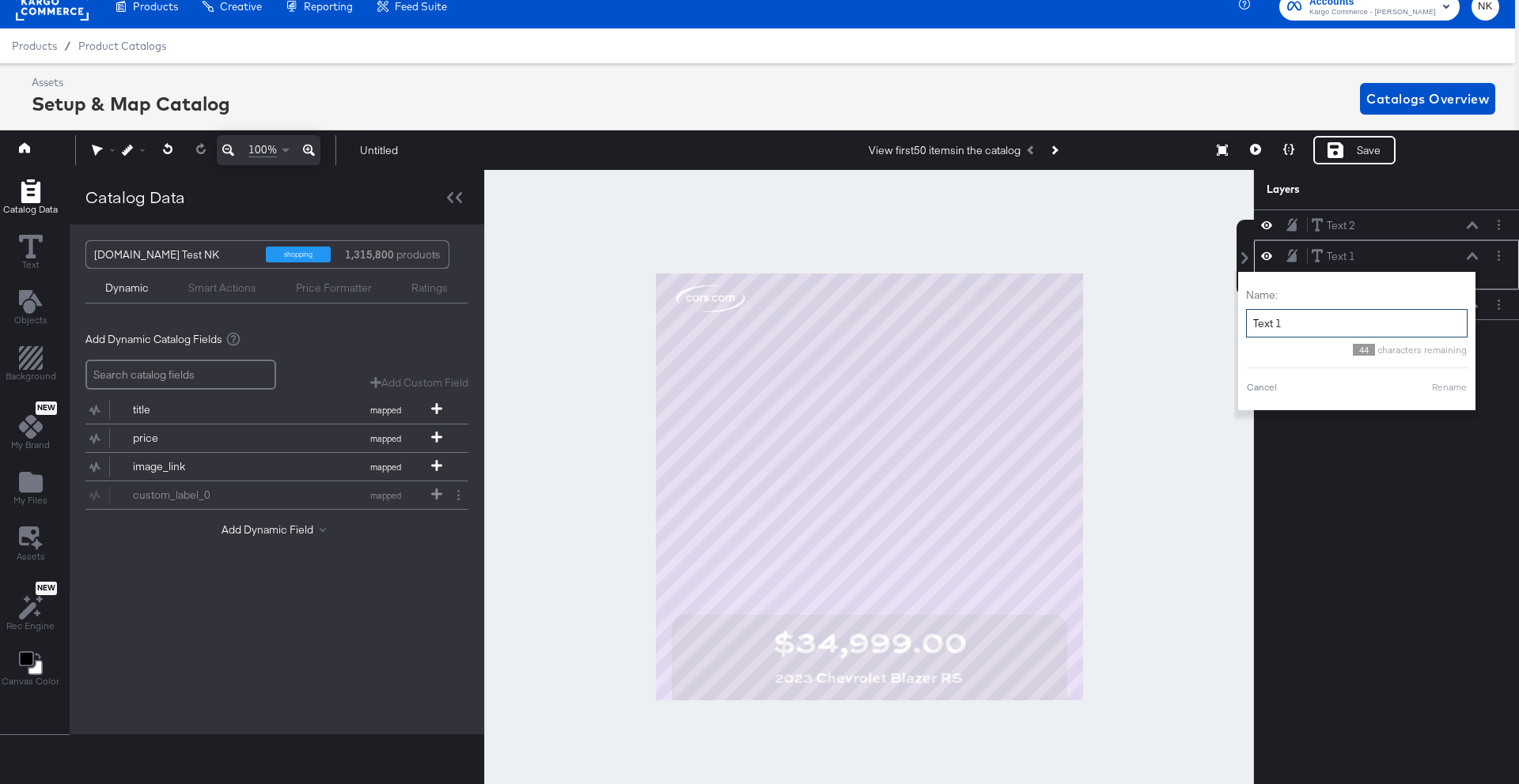
click at [1343, 320] on input "Text 1" at bounding box center [1356, 323] width 221 height 29
type input "T"
click at [1447, 397] on div "Name: vehicle name 38 characters remaining Cancel Rename" at bounding box center [1356, 341] width 221 height 123
type input "vehicle name"
click at [1446, 392] on button "Rename" at bounding box center [1449, 387] width 36 height 14
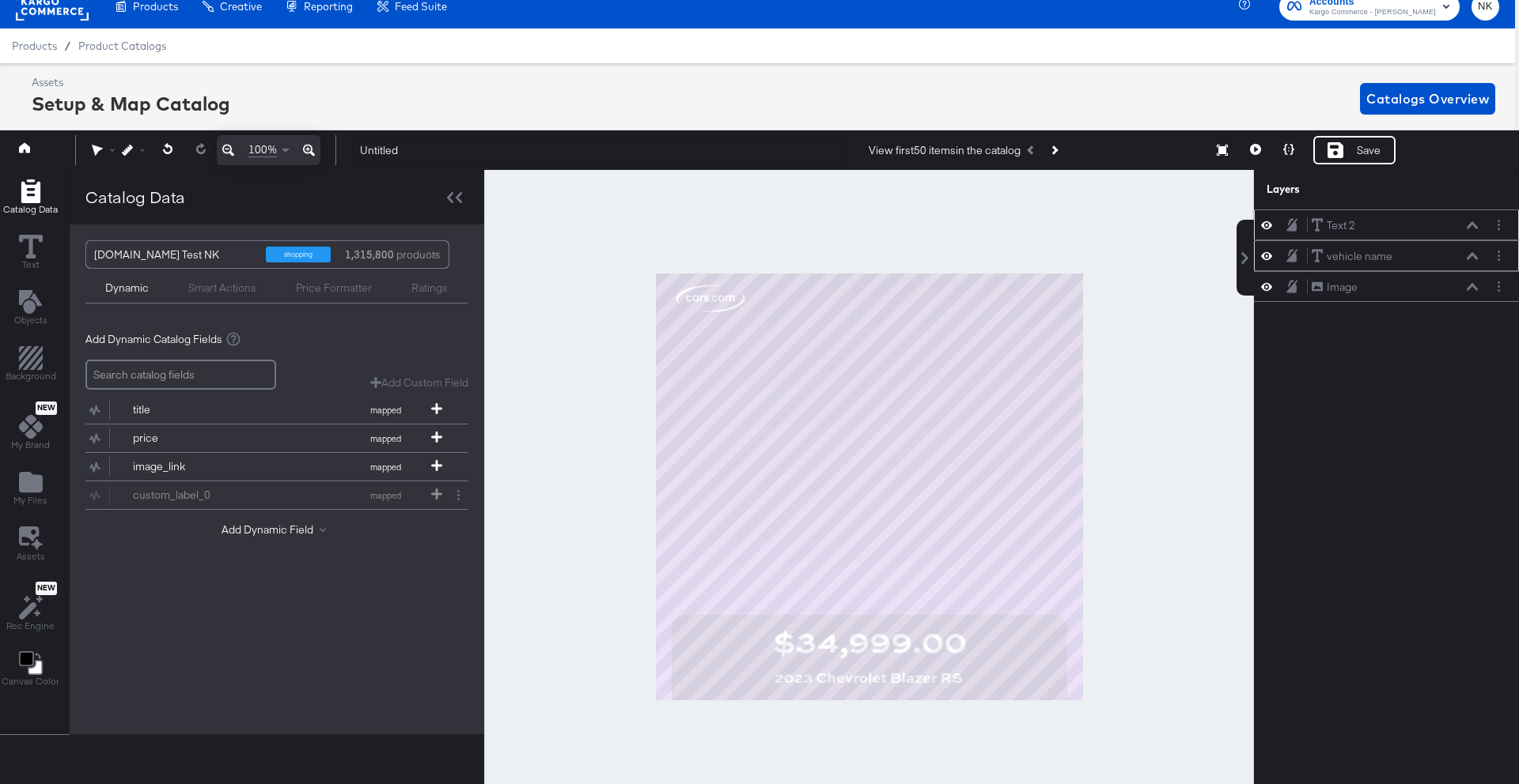
click at [1415, 228] on div "Text 2 Text 2" at bounding box center [1394, 226] width 167 height 17
click at [1336, 227] on div "Text 2" at bounding box center [1341, 226] width 28 height 15
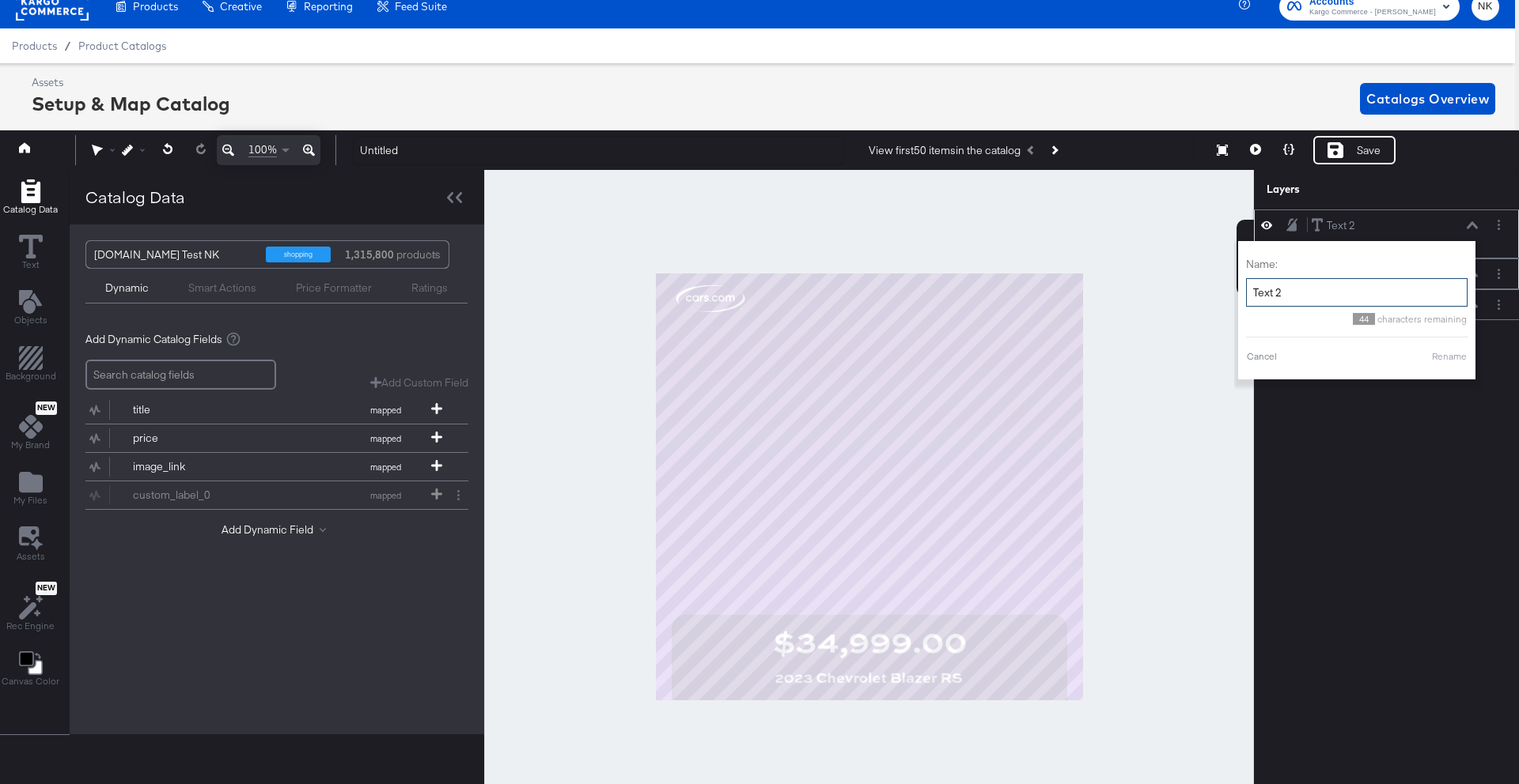
click at [1338, 291] on input "Text 2" at bounding box center [1356, 292] width 221 height 29
drag, startPoint x: 1338, startPoint y: 291, endPoint x: 1247, endPoint y: 288, distance: 91.0
click at [1247, 288] on input "Text 2" at bounding box center [1356, 292] width 221 height 29
type input "price"
click at [1440, 356] on button "Rename" at bounding box center [1449, 356] width 36 height 14
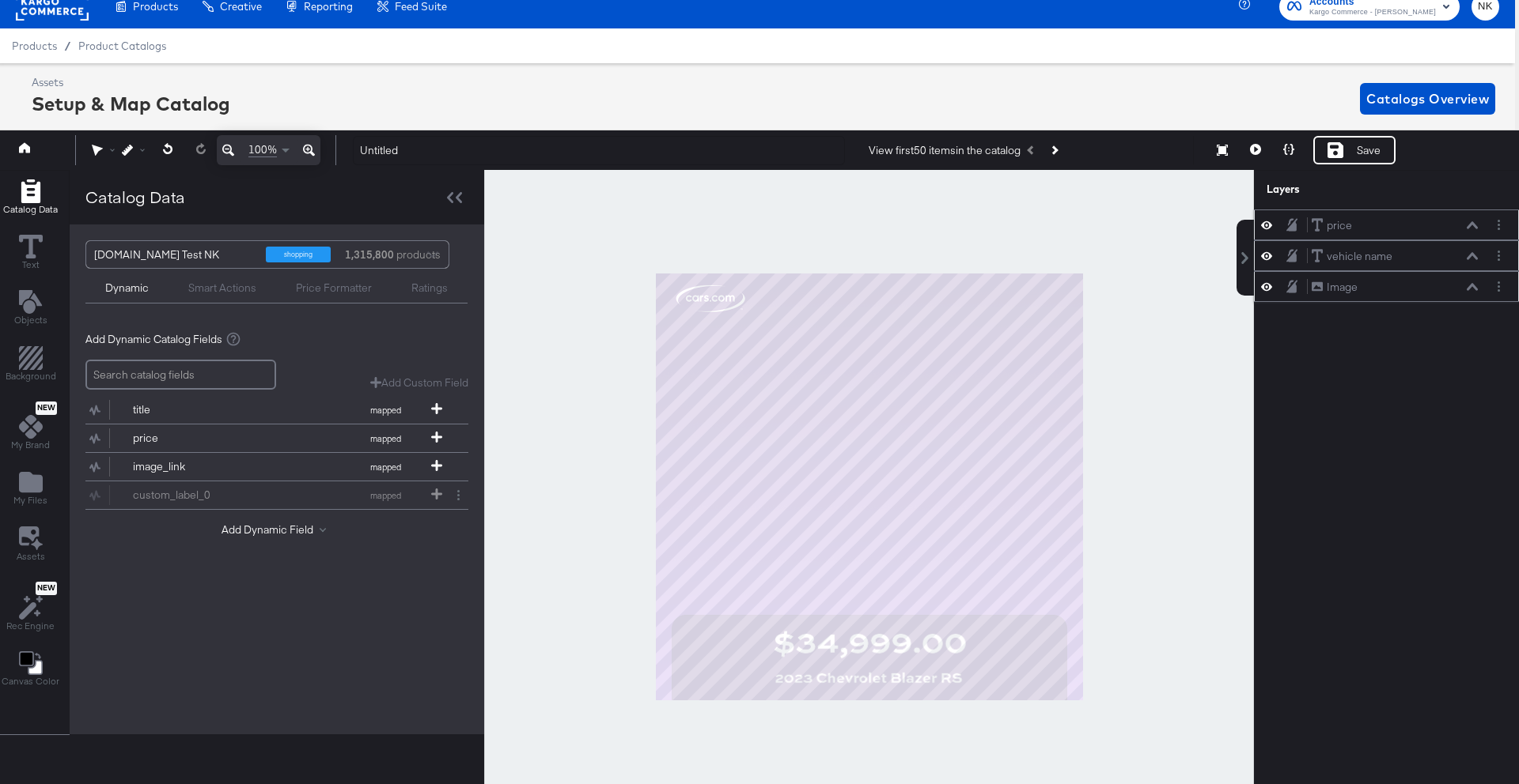
click at [1468, 284] on icon at bounding box center [1472, 287] width 11 height 8
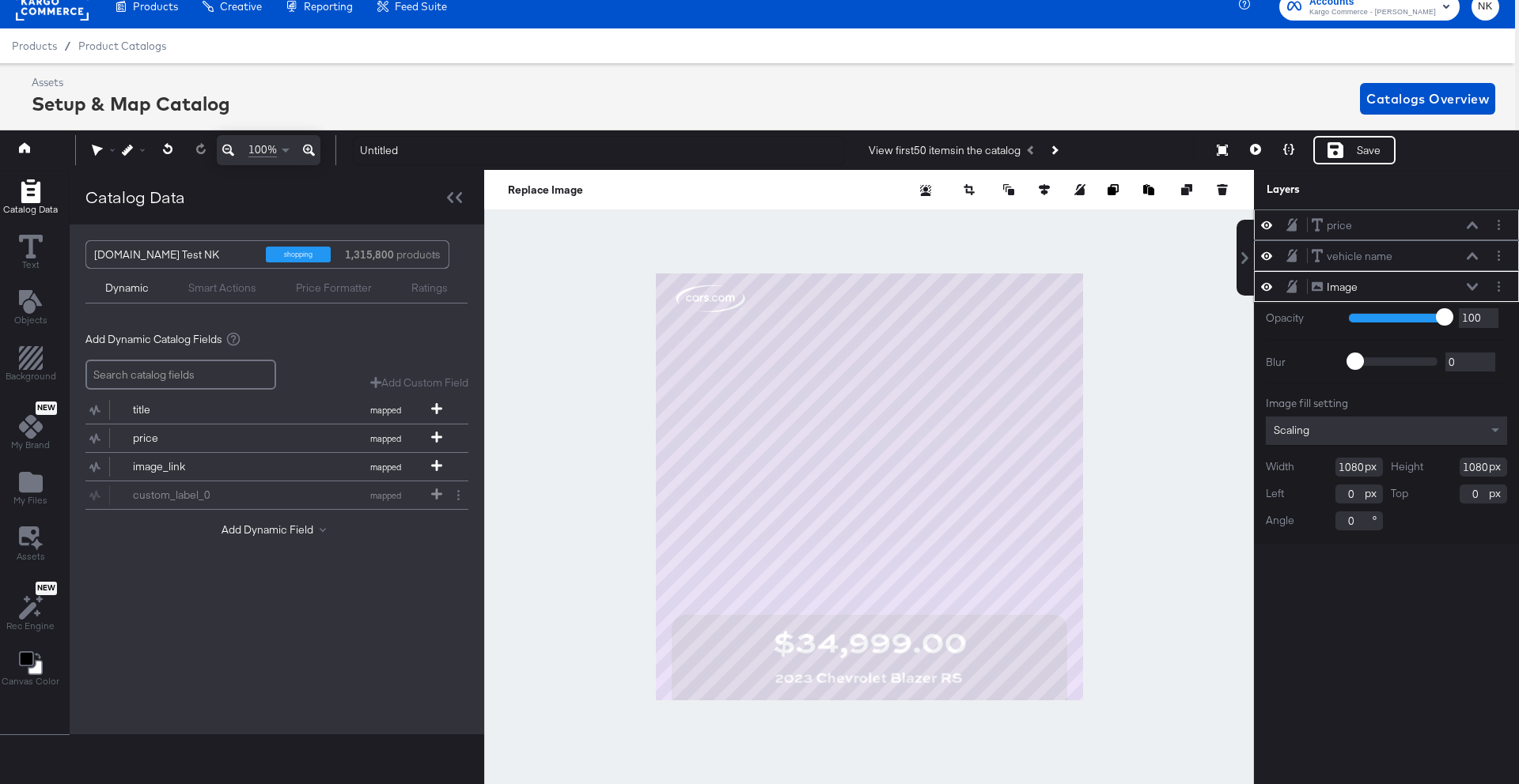
click at [1468, 286] on icon at bounding box center [1472, 286] width 11 height 7
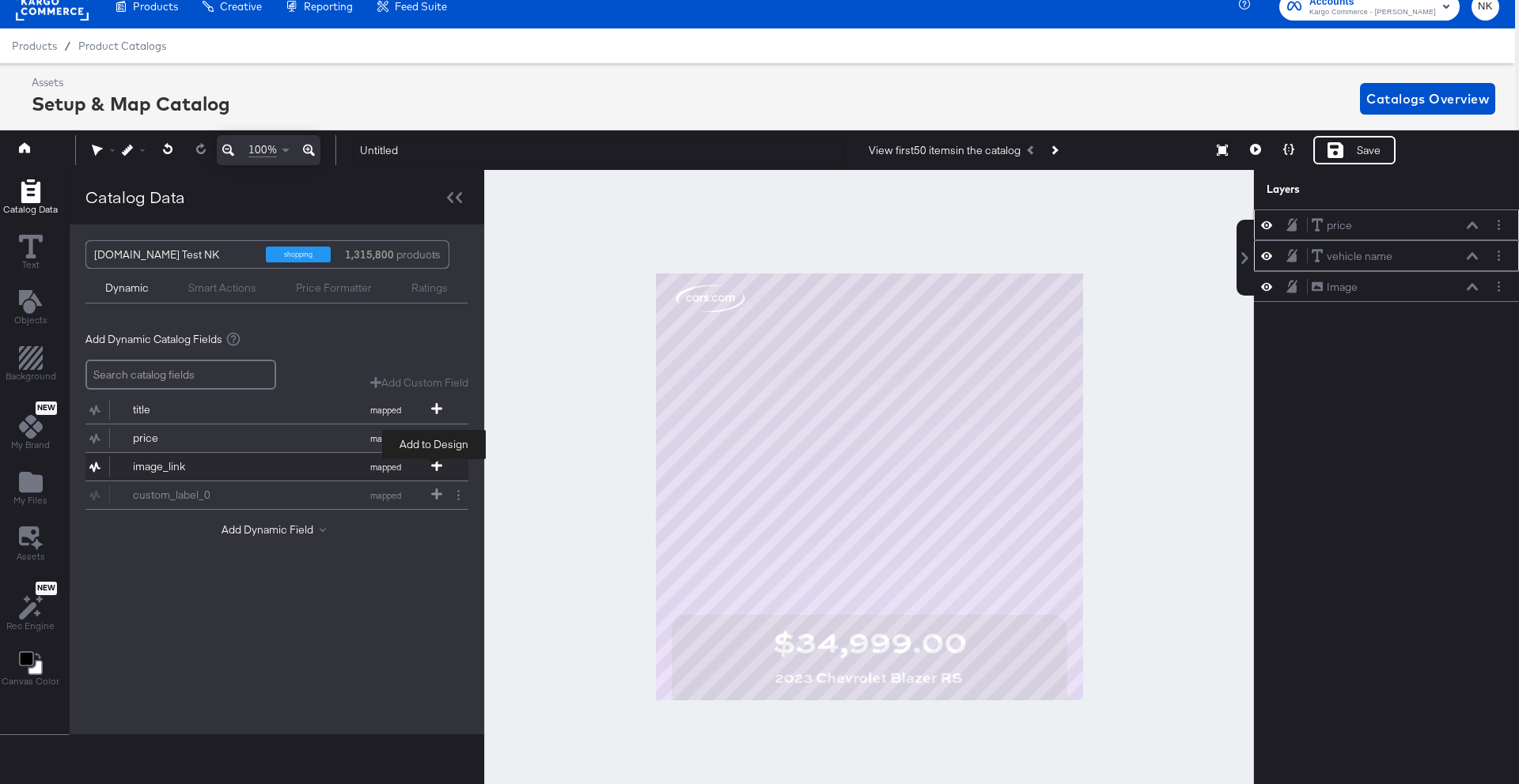
click at [433, 467] on icon at bounding box center [436, 465] width 11 height 11
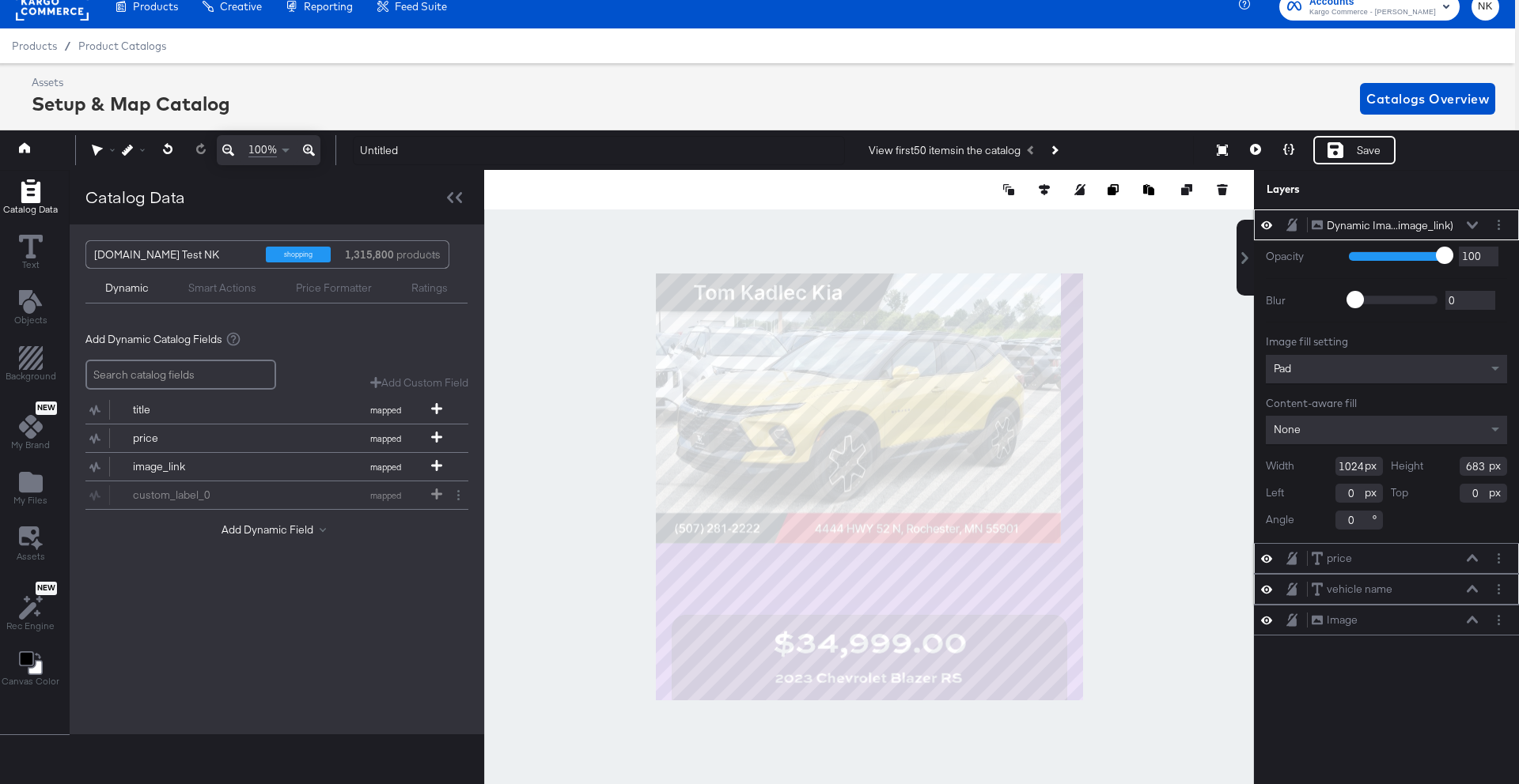
click at [1362, 464] on div "Width 1024" at bounding box center [1324, 466] width 117 height 19
type input "1"
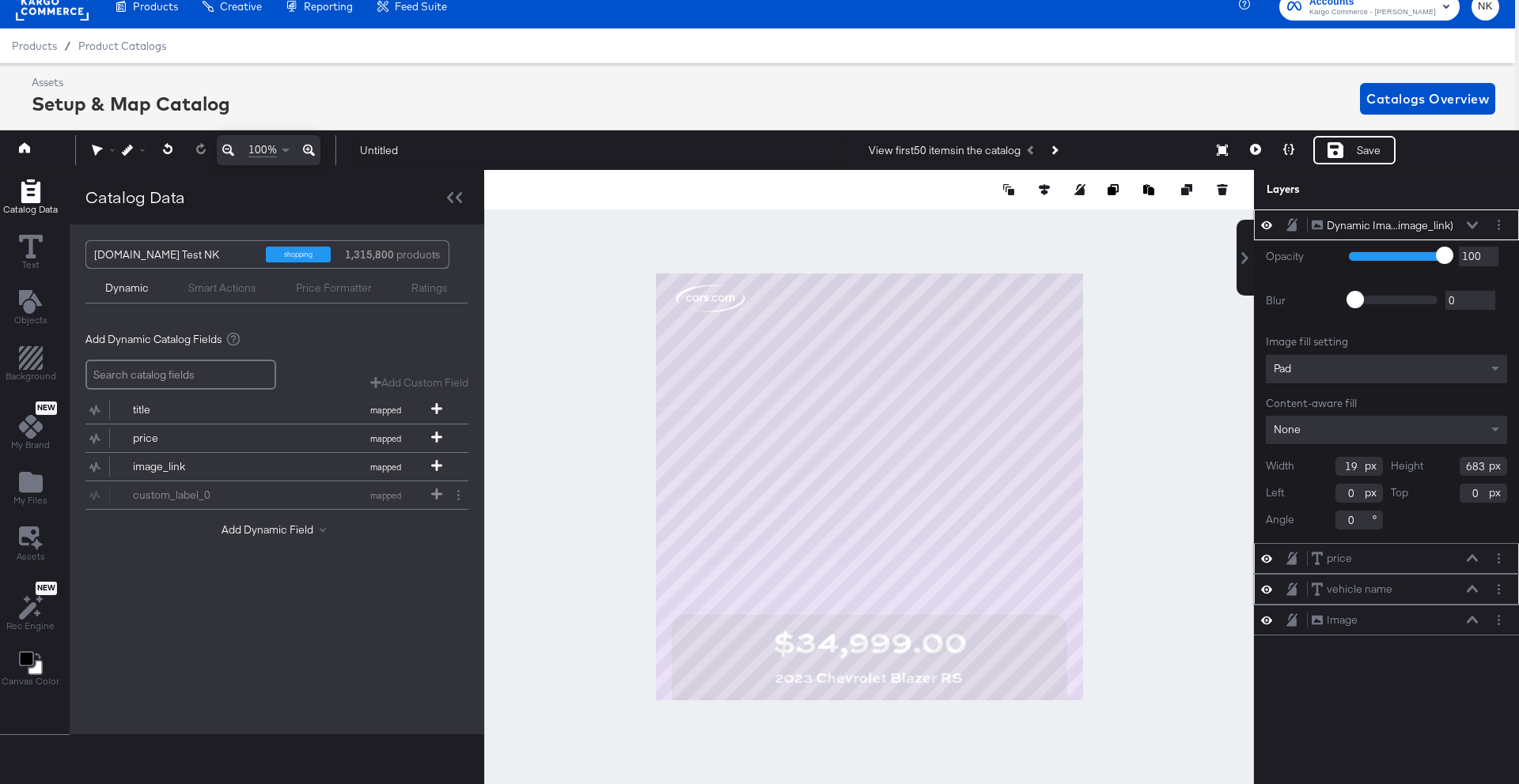
type input "1"
type input "964"
type input "716"
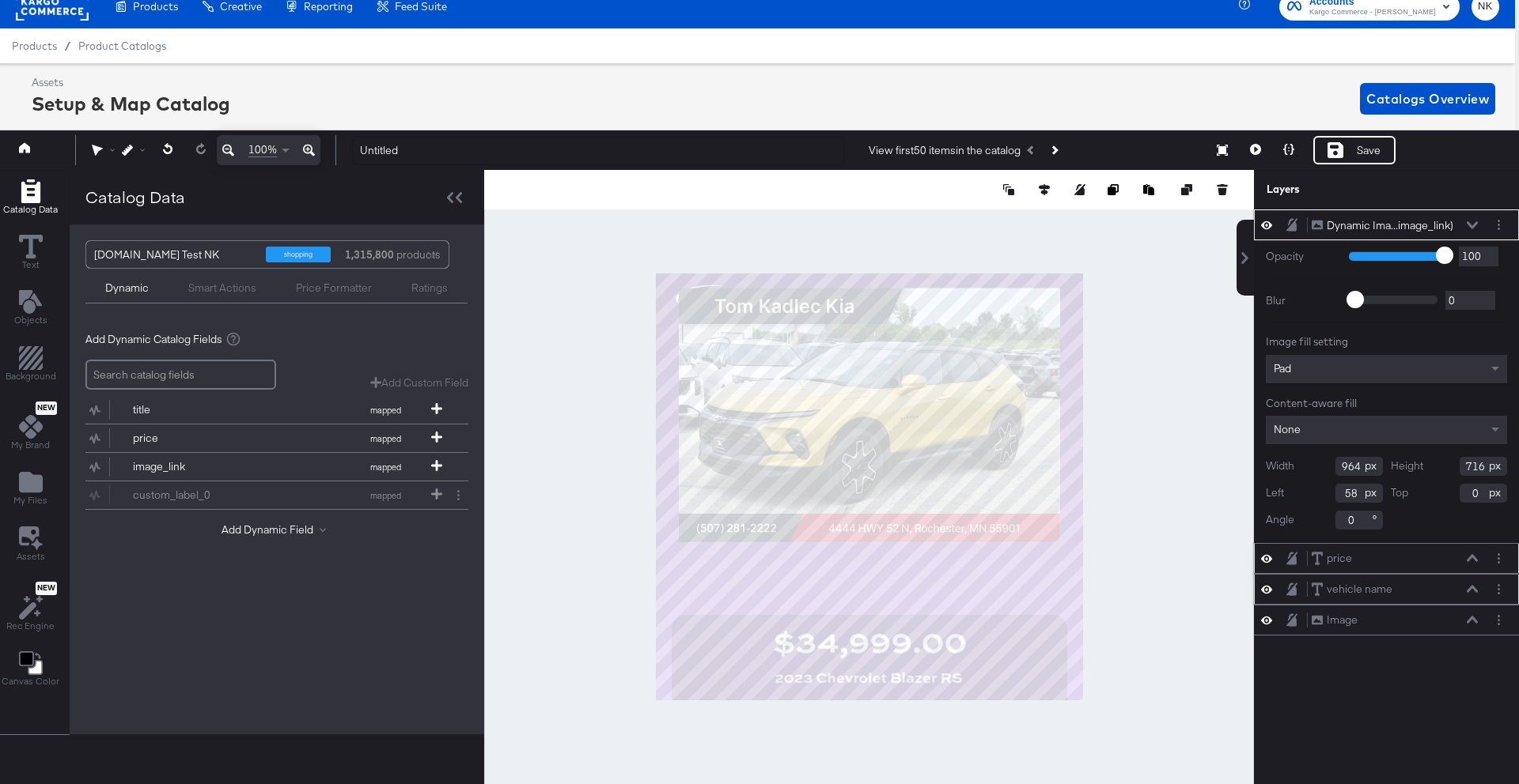
type input "58"
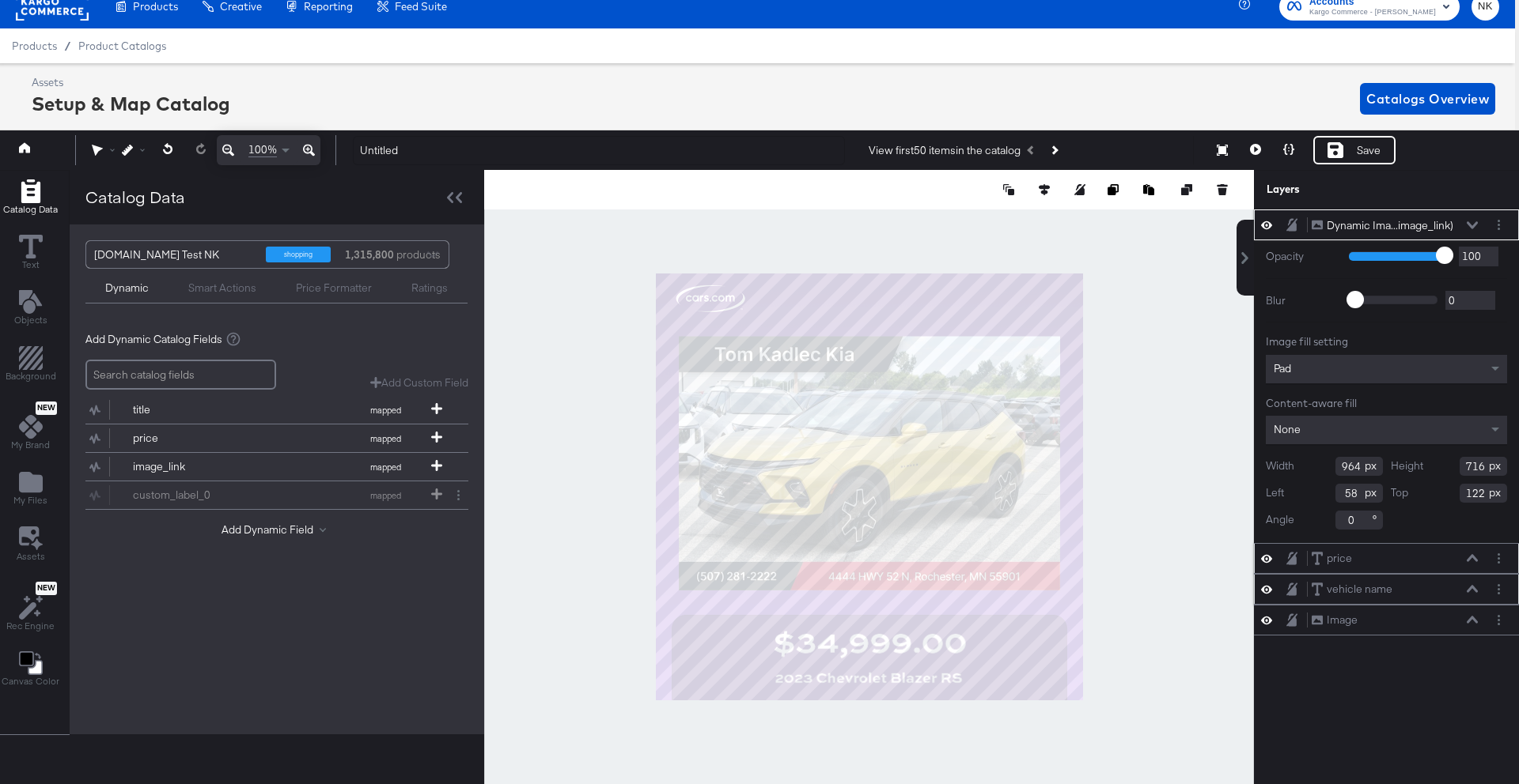
type input "122"
click at [1398, 662] on div "Dynamic Ima...image_link) Dynamic Image (image_link) Opacity 1 100 100 Blur 0 2…" at bounding box center [1386, 497] width 265 height 575
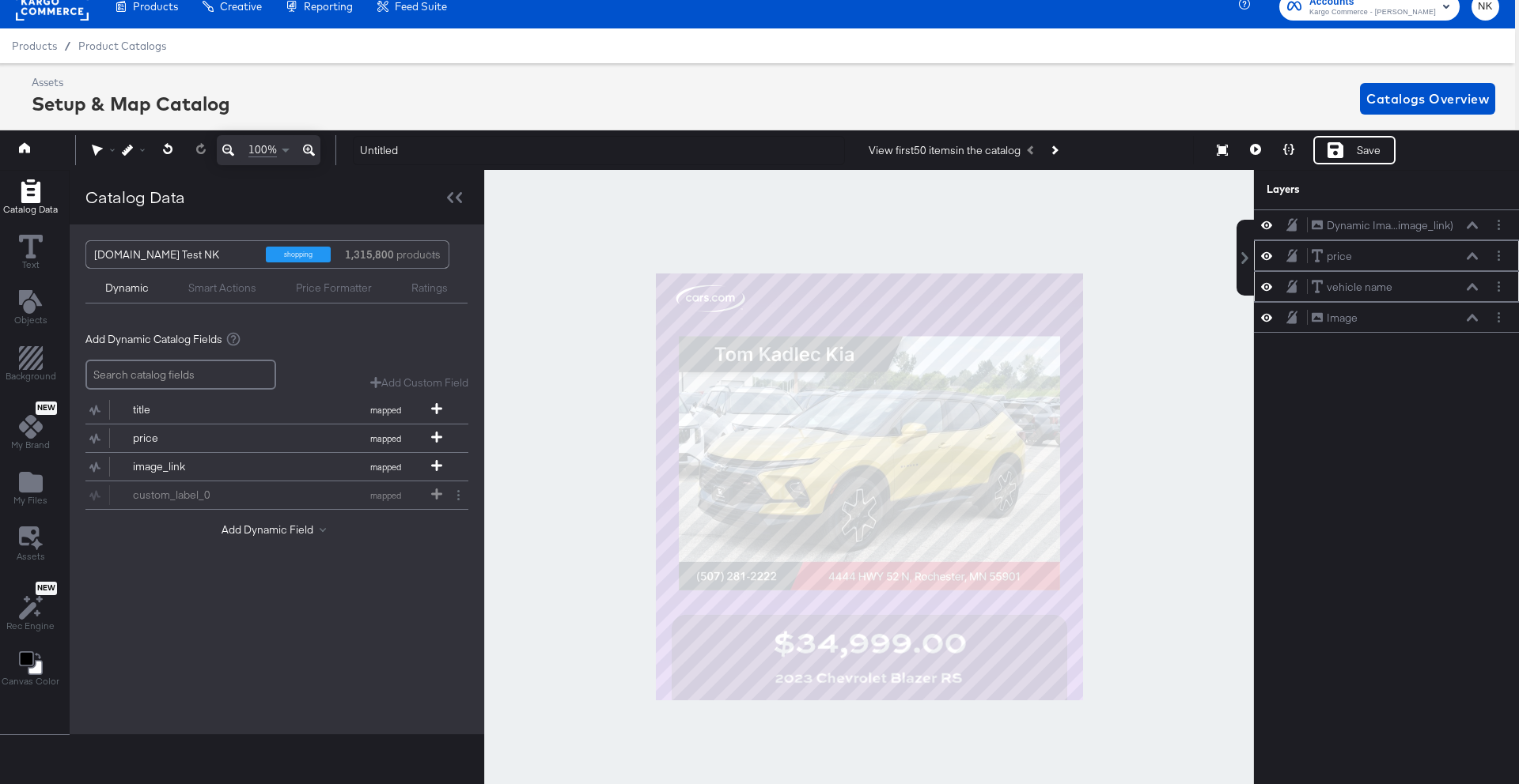
click at [1136, 571] on div at bounding box center [868, 487] width 769 height 634
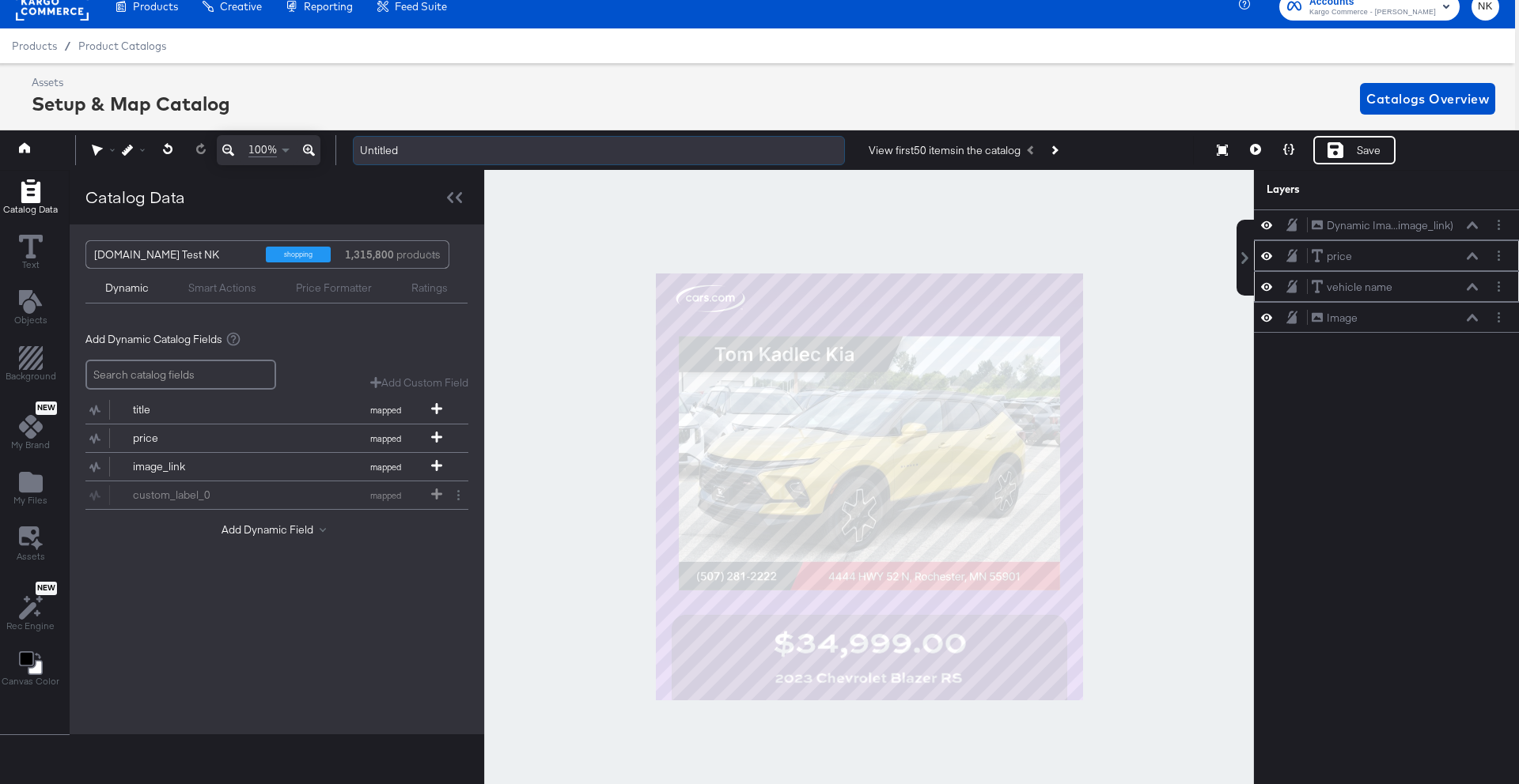
click at [473, 150] on input "Untitled" at bounding box center [599, 150] width 492 height 29
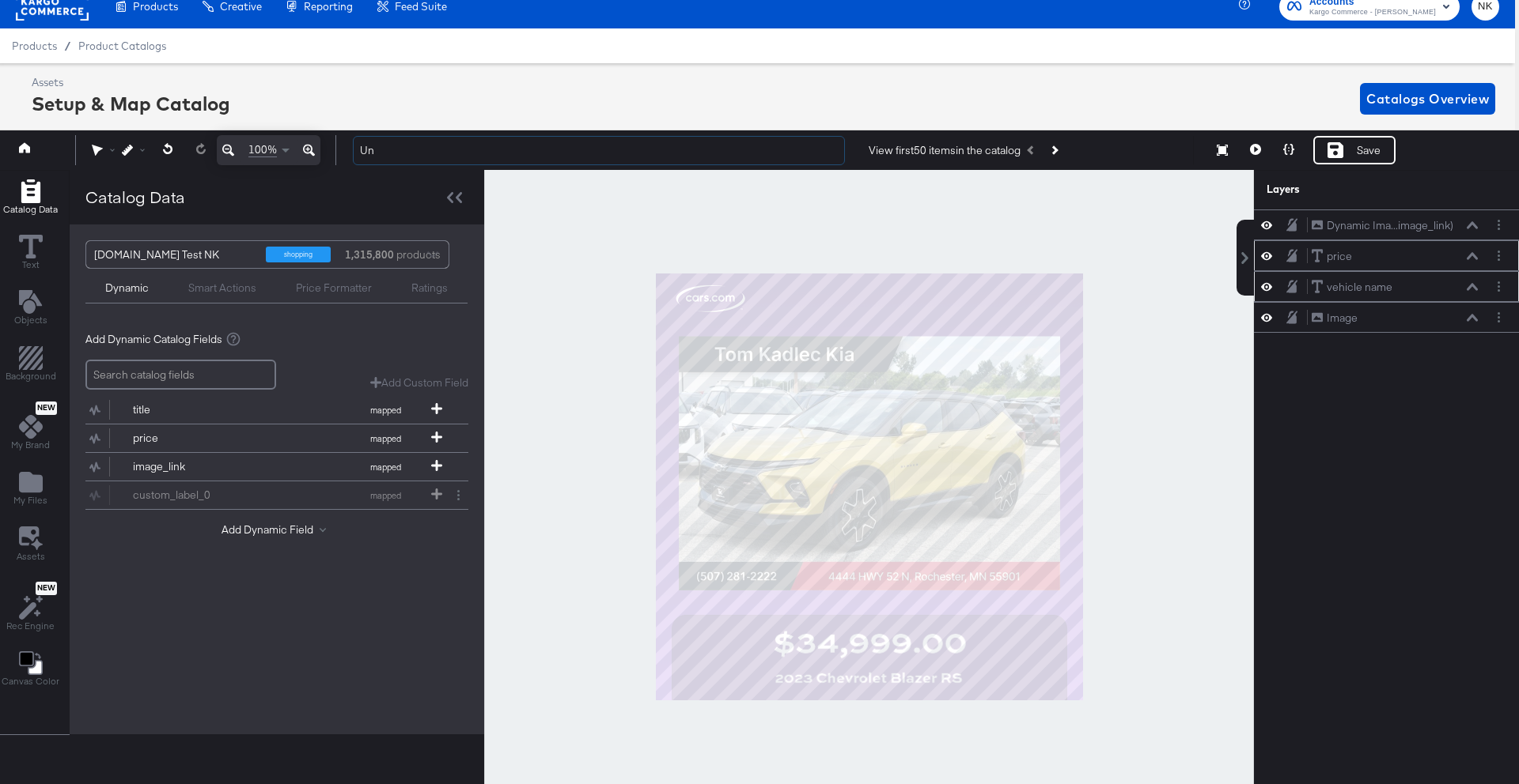
type input "U"
type input "C"
type input "Cars Logo and Price Overlay"
click at [1353, 144] on div "Save" at bounding box center [1353, 150] width 82 height 28
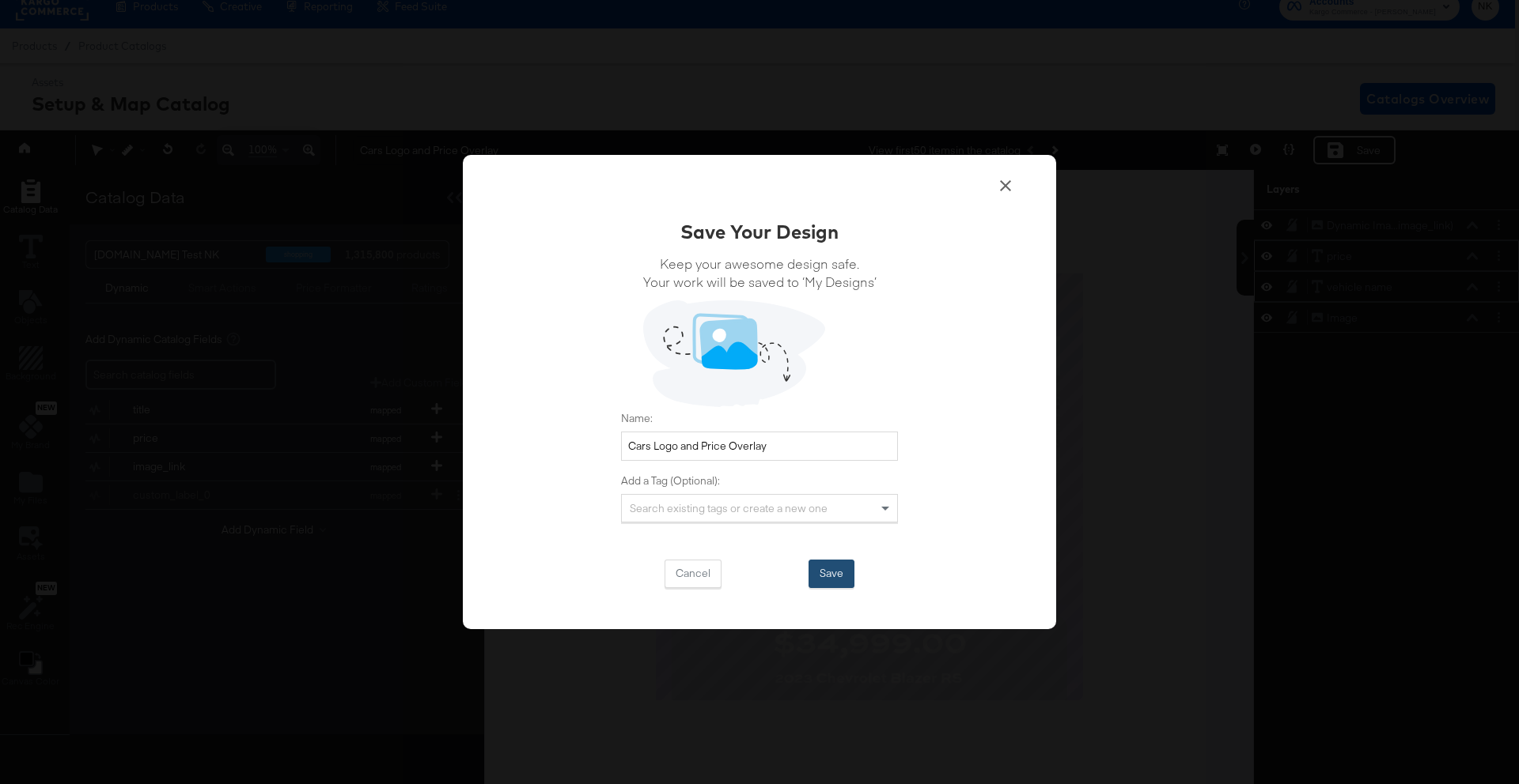
click at [817, 578] on button "Save" at bounding box center [831, 574] width 46 height 28
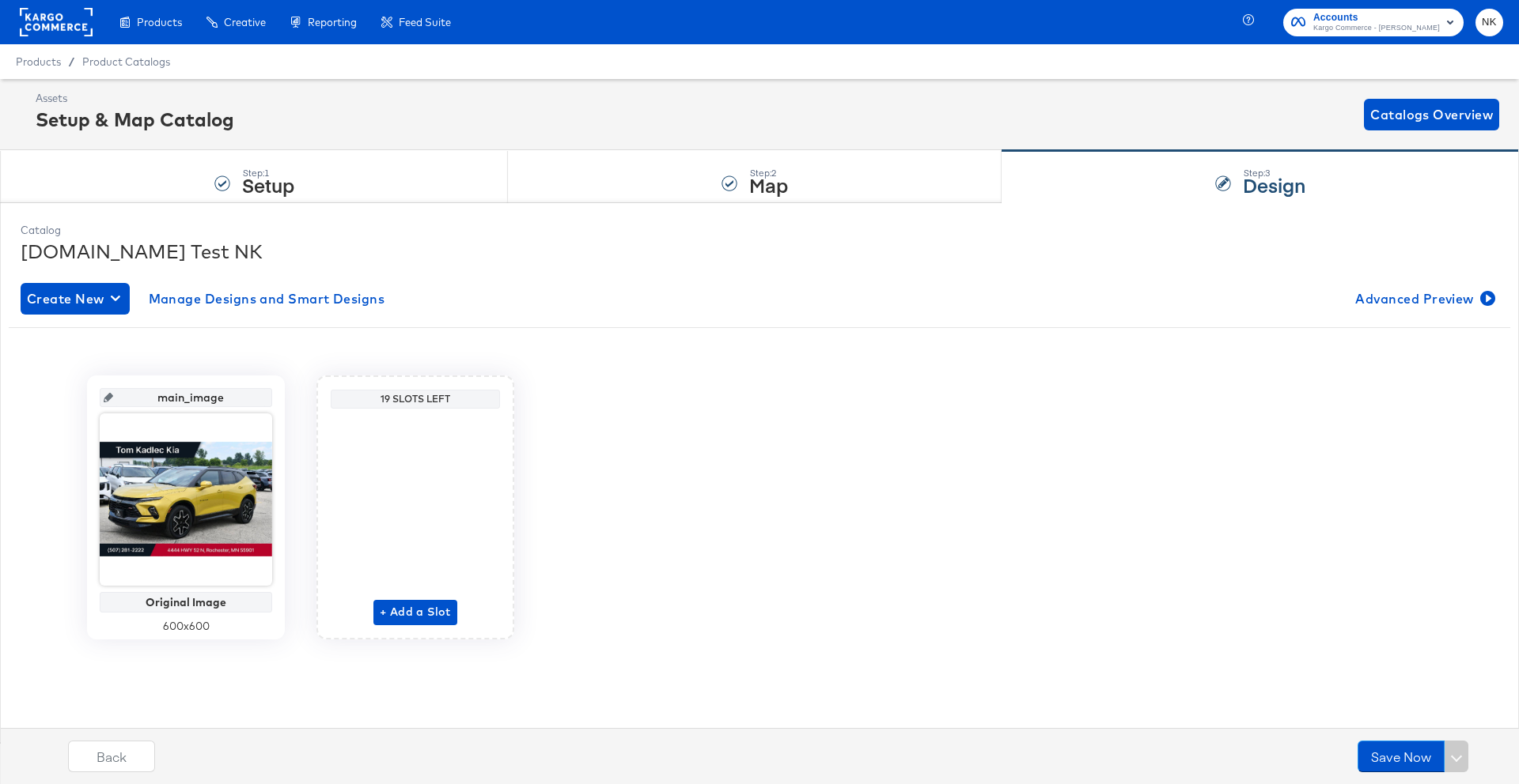
click at [44, 27] on rect at bounding box center [56, 22] width 73 height 28
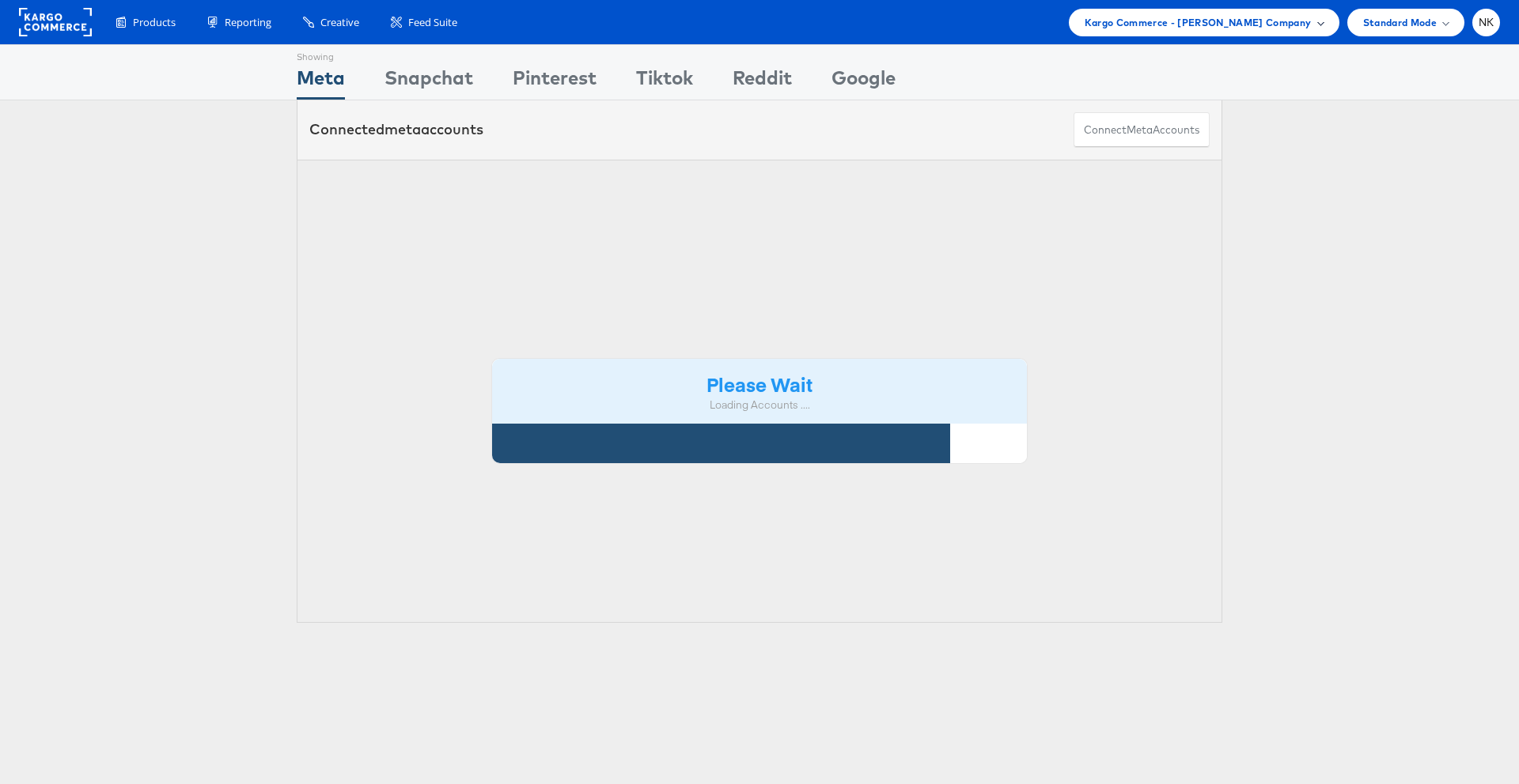
click at [1237, 25] on span "Kargo Commerce - [PERSON_NAME] Company" at bounding box center [1198, 22] width 227 height 17
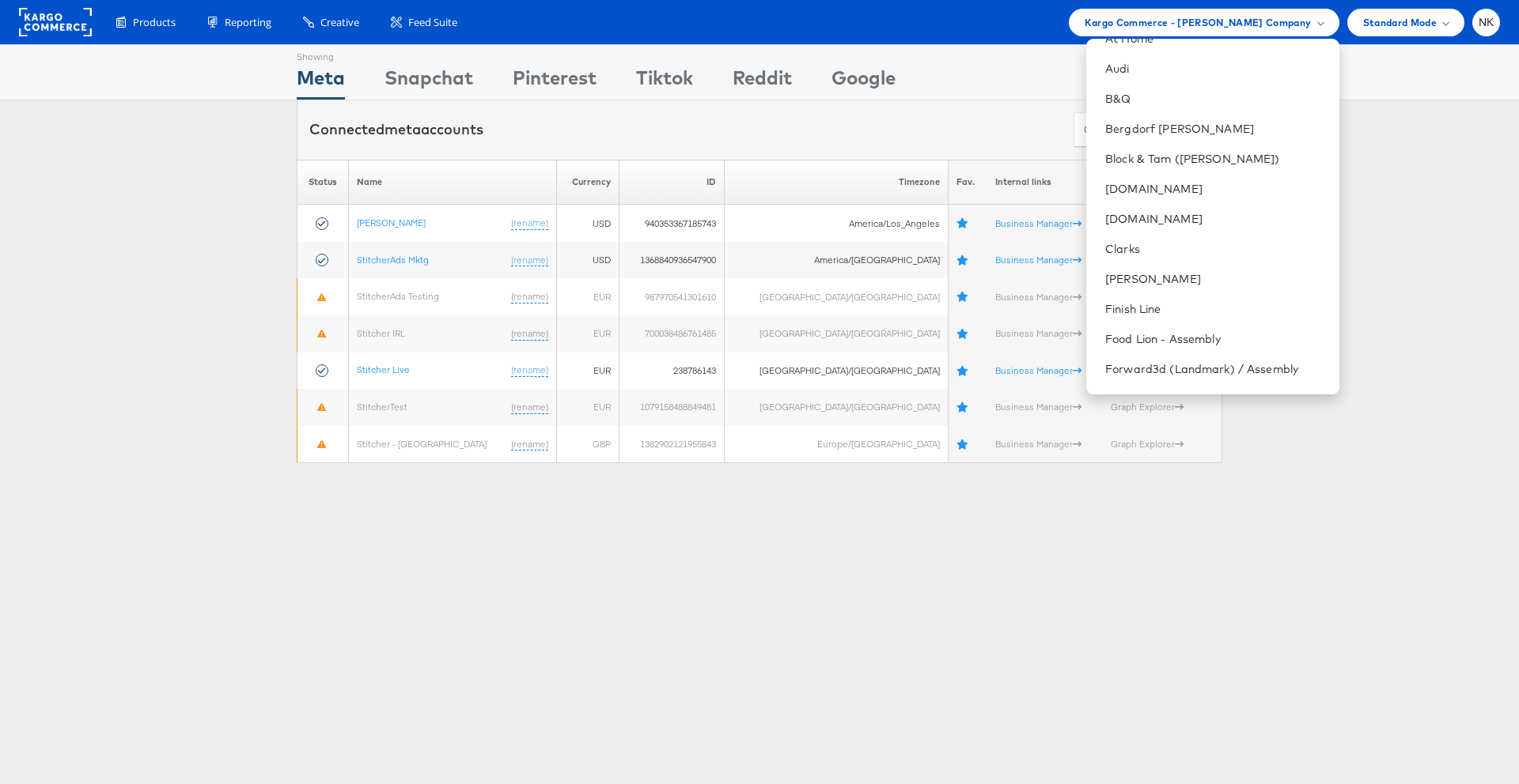
scroll to position [334, 0]
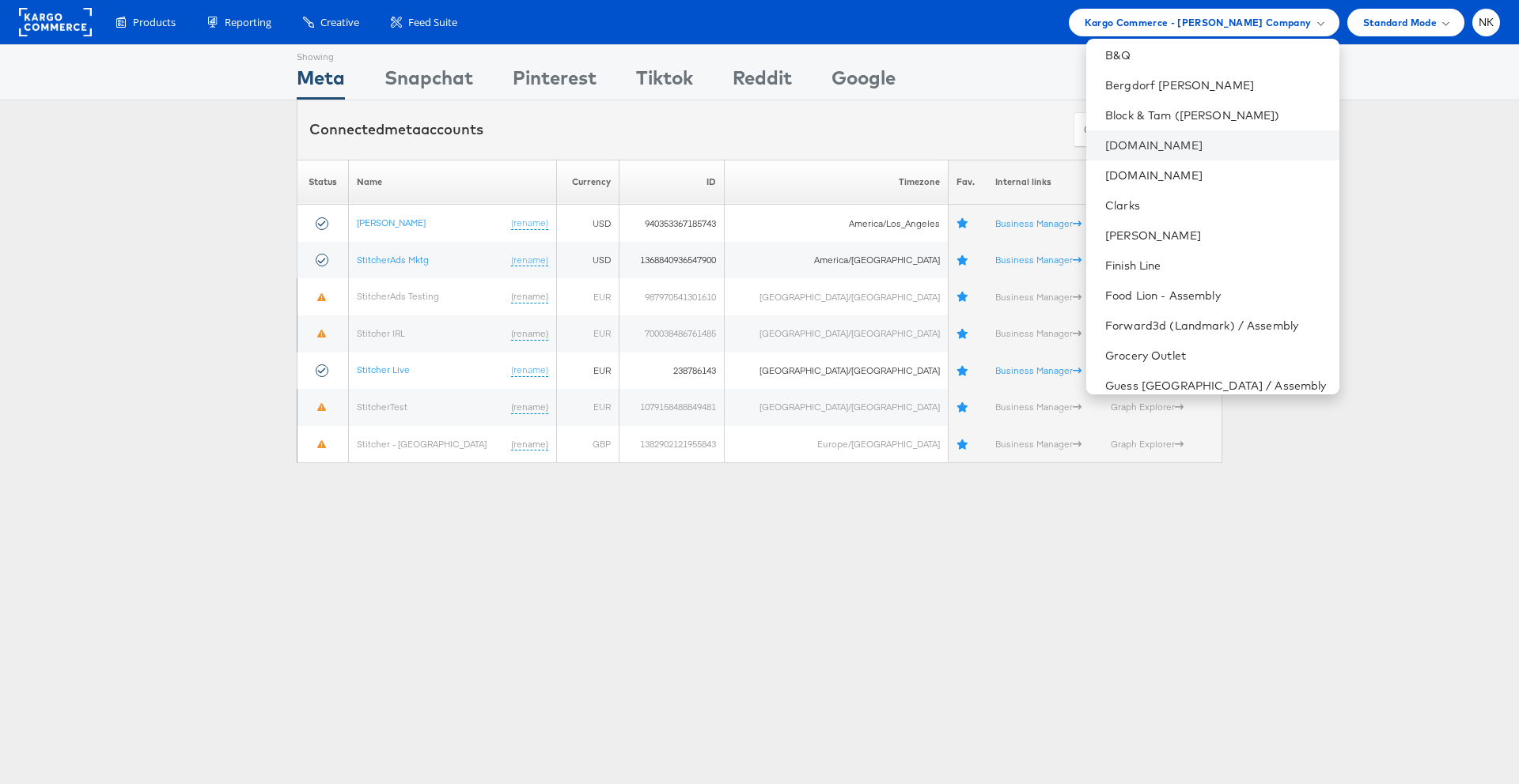
click at [1175, 152] on li "[DOMAIN_NAME]" at bounding box center [1212, 146] width 253 height 30
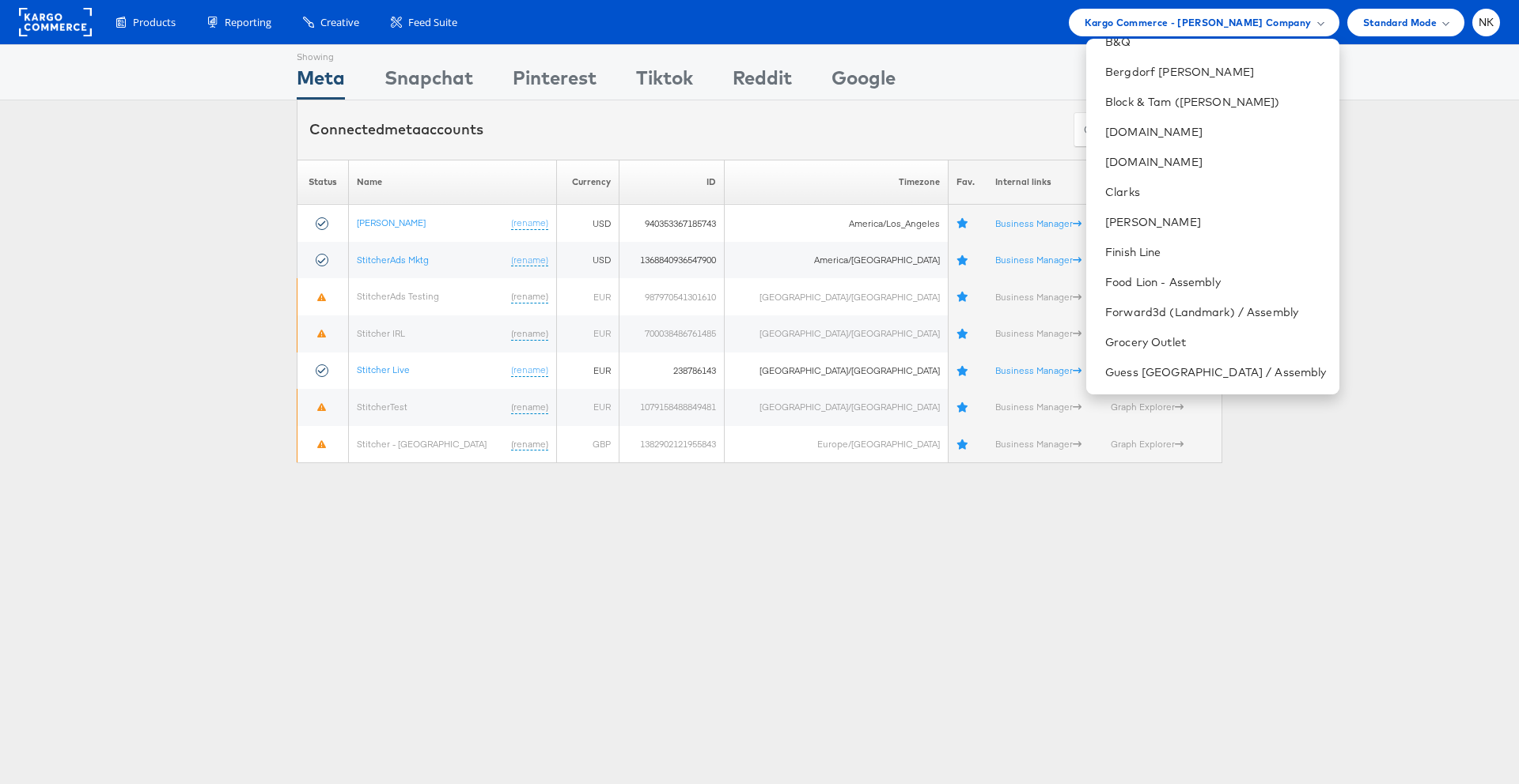
scroll to position [2, 0]
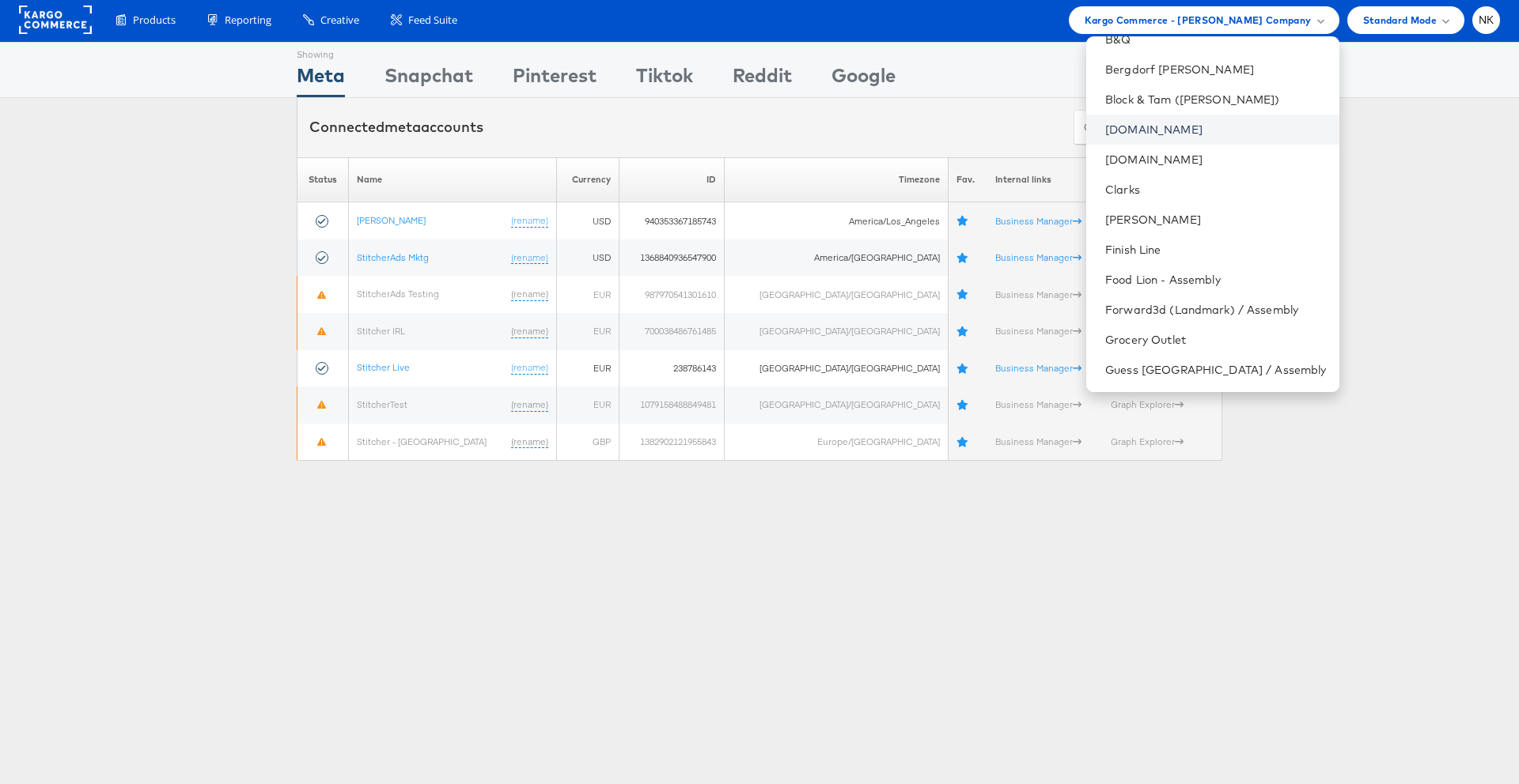
click at [1155, 134] on link "[DOMAIN_NAME]" at bounding box center [1215, 129] width 220 height 16
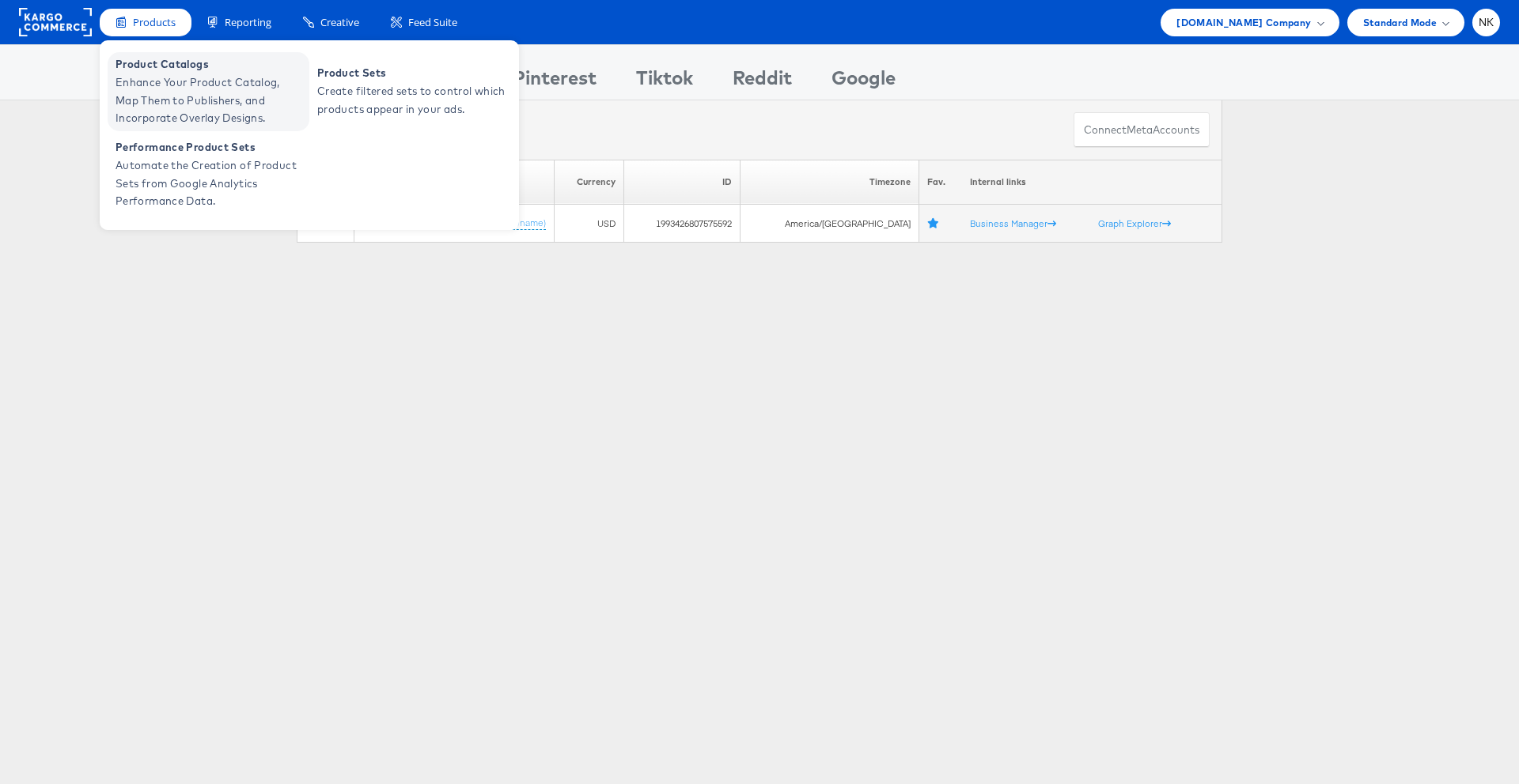
click at [166, 75] on span "Enhance Your Product Catalog, Map Them to Publishers, and Incorporate Overlay D…" at bounding box center [210, 100] width 190 height 54
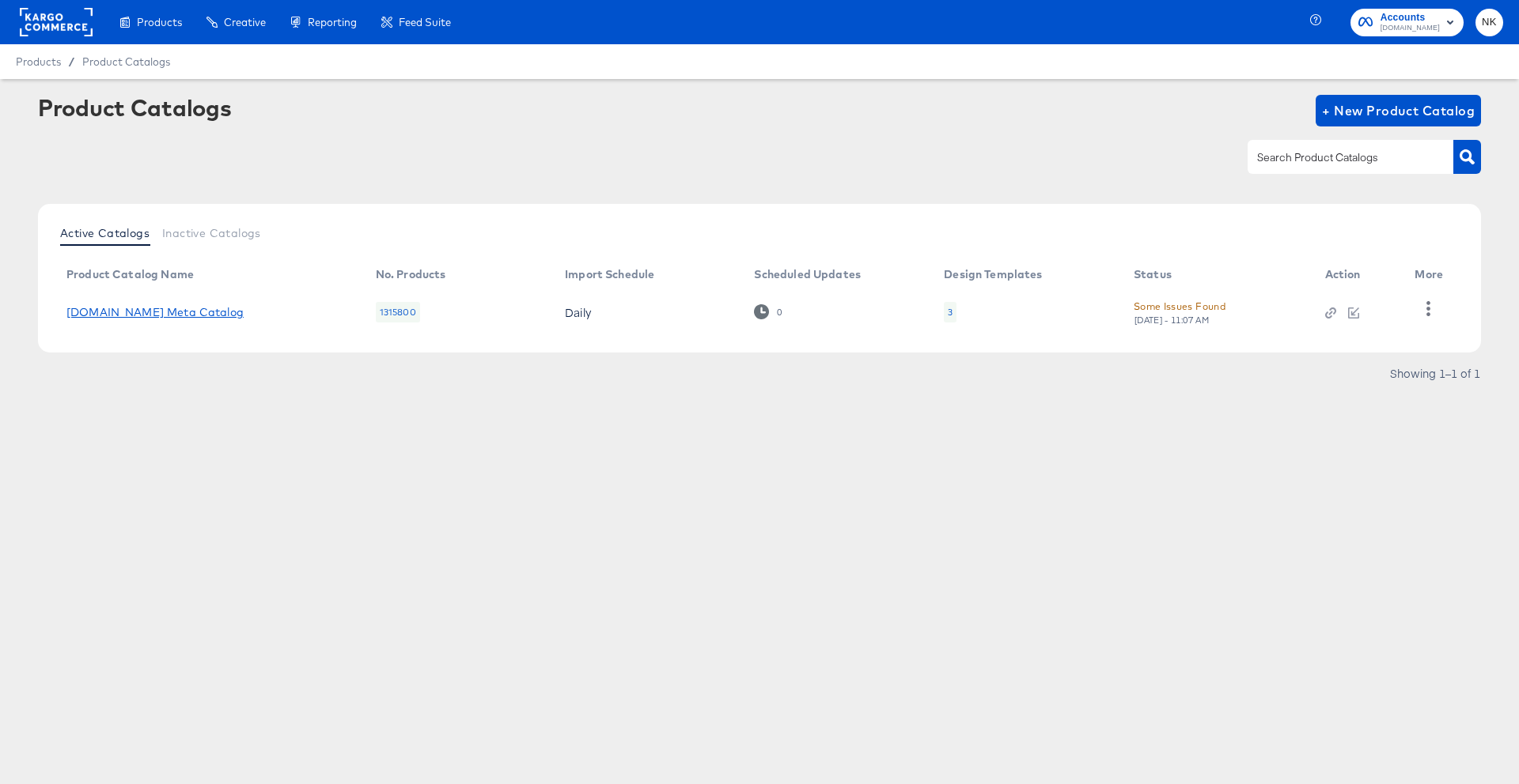
click at [152, 316] on link "[DOMAIN_NAME] Meta Catalog" at bounding box center [155, 312] width 177 height 12
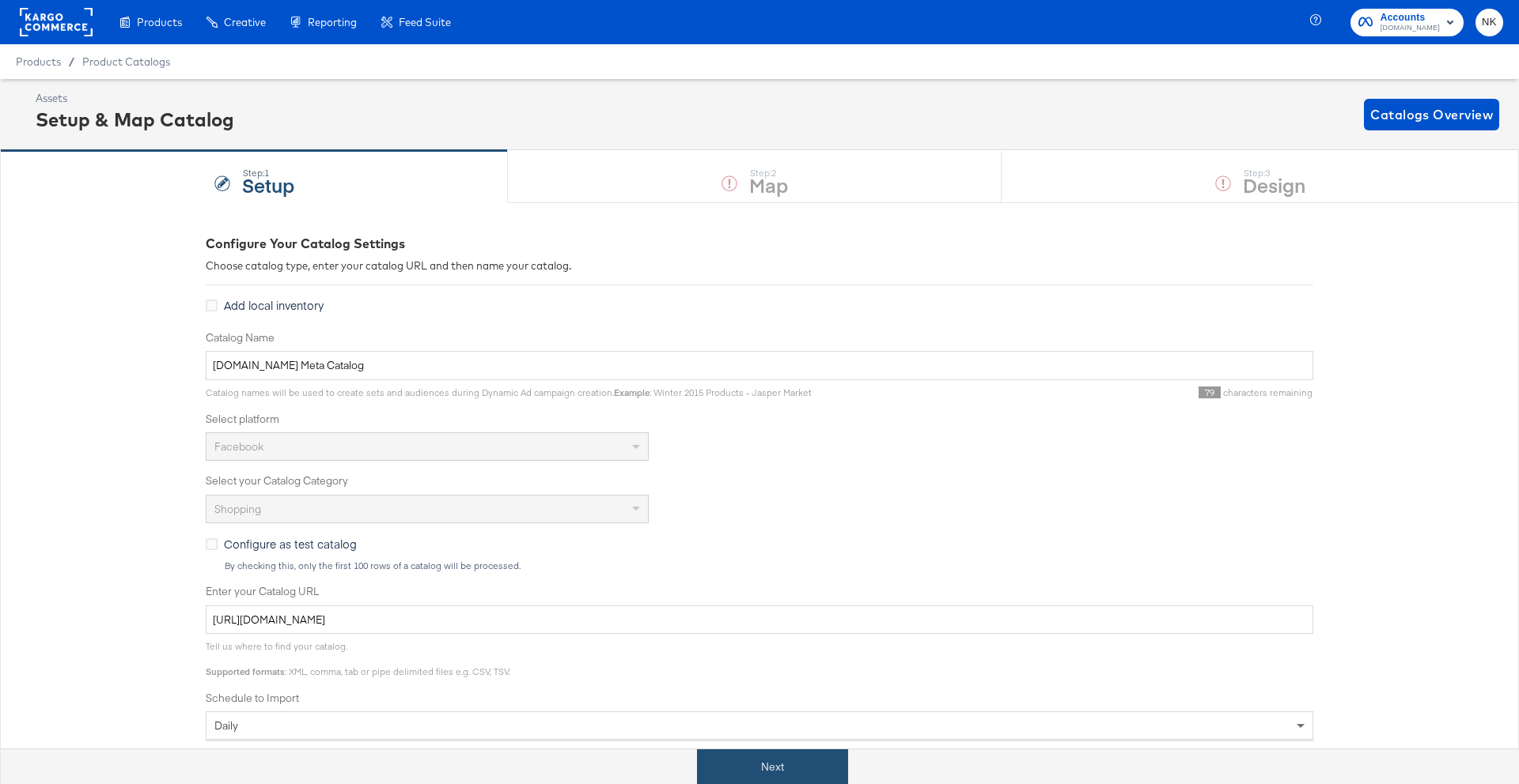
click at [792, 755] on button "Next" at bounding box center [772, 767] width 151 height 36
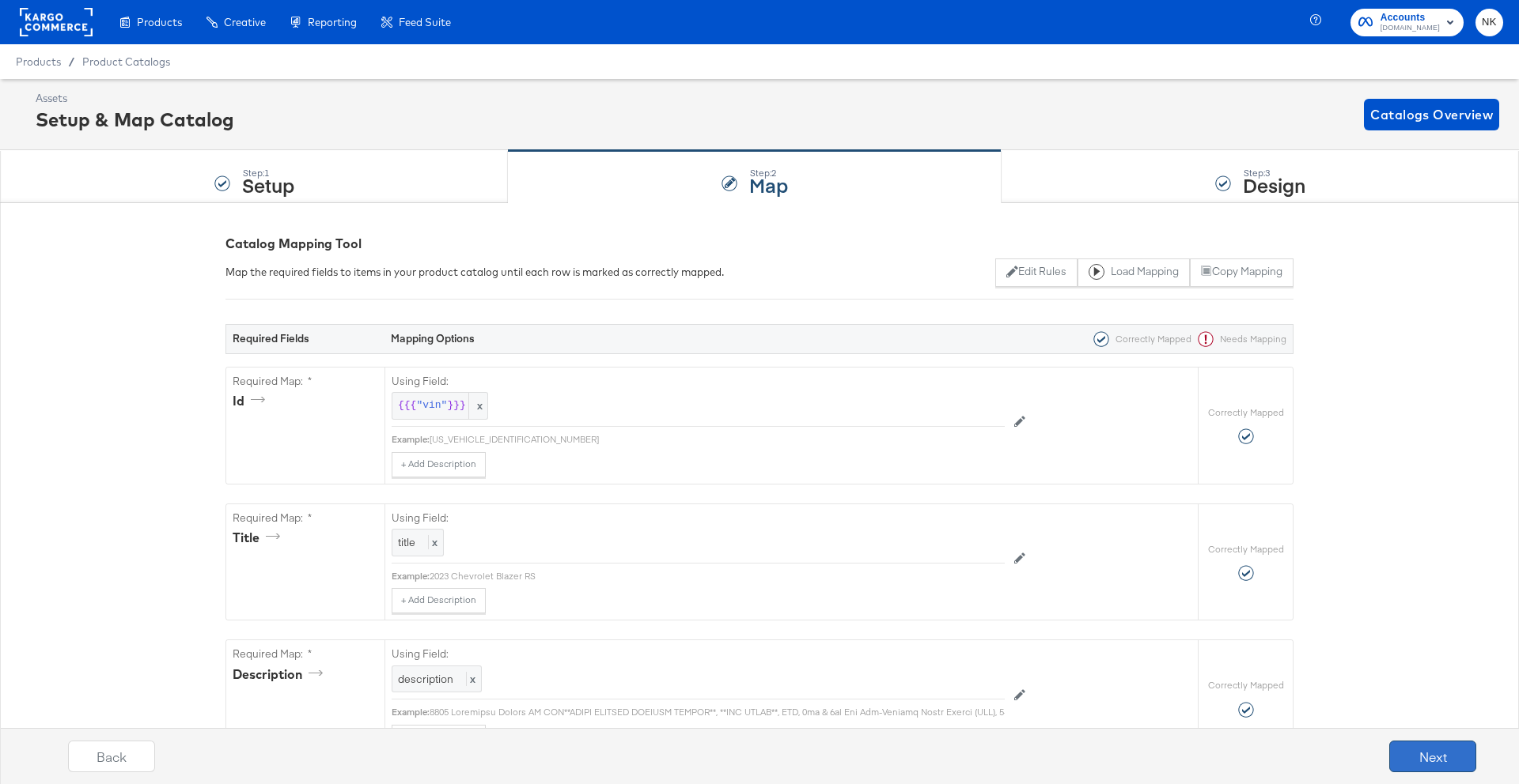
click at [1444, 756] on button "Next" at bounding box center [1432, 757] width 87 height 31
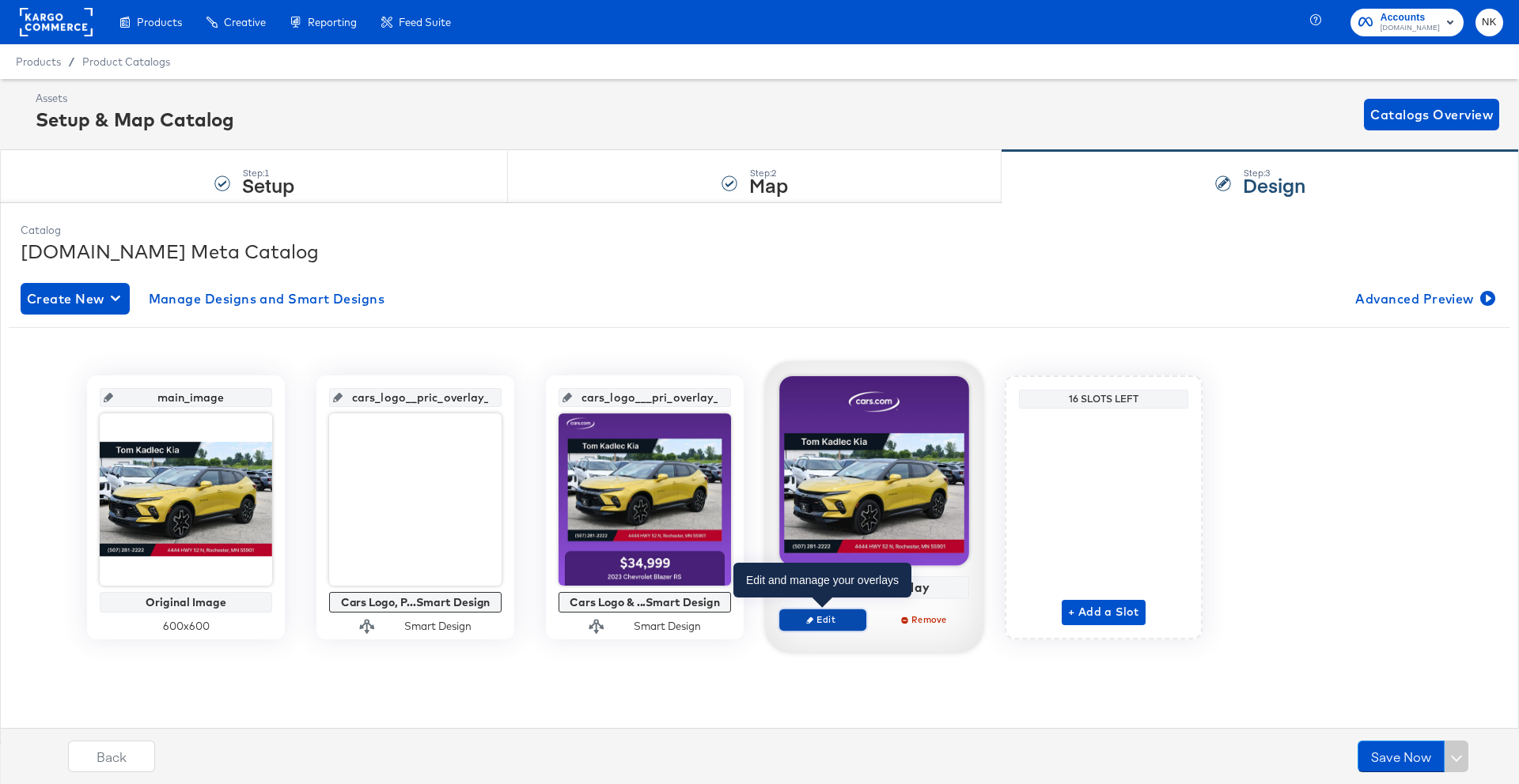
click at [829, 628] on button "Edit" at bounding box center [822, 619] width 87 height 22
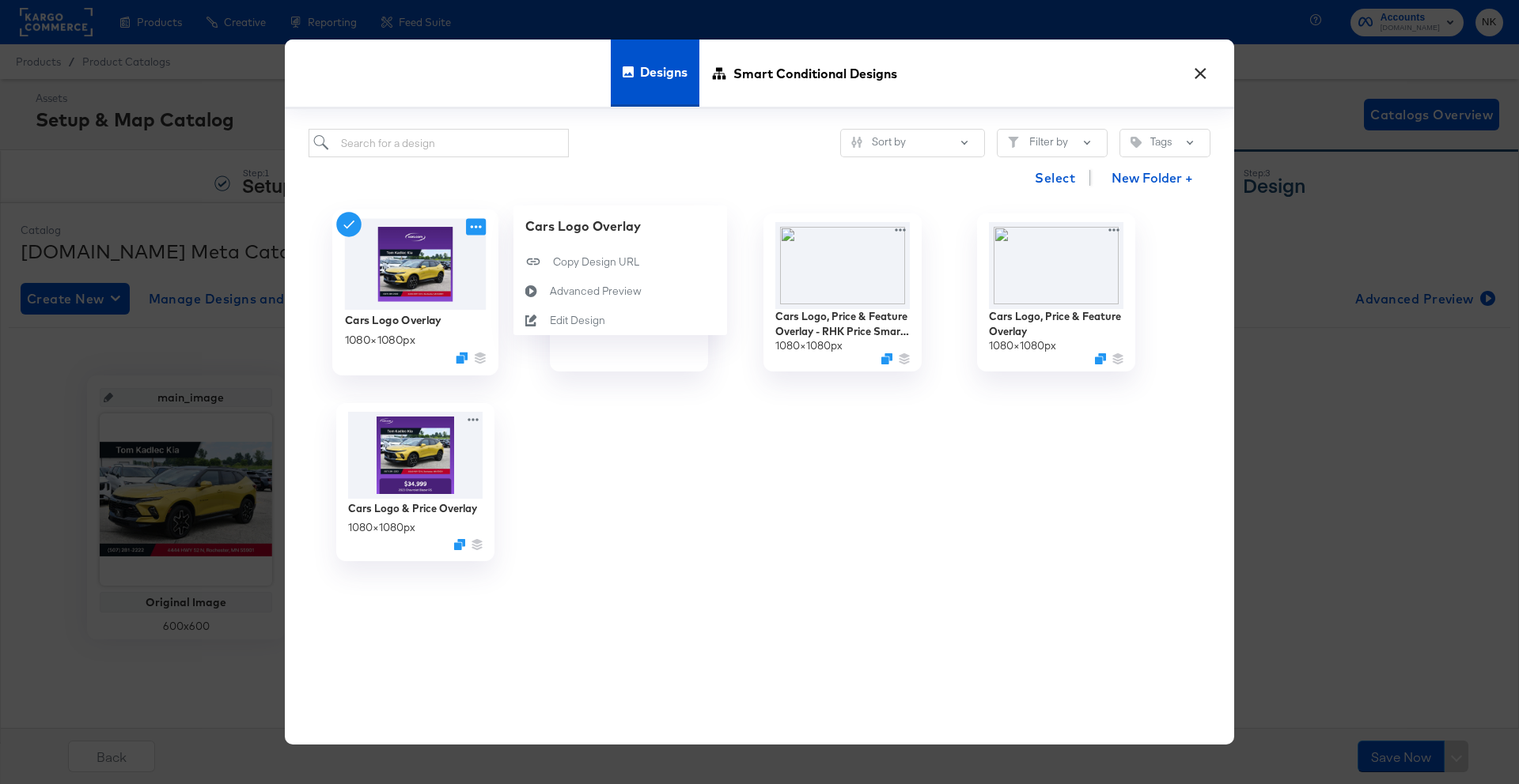
click at [469, 228] on icon at bounding box center [475, 227] width 20 height 17
click at [550, 320] on div "Edit Design Edit Design" at bounding box center [550, 320] width 0 height 0
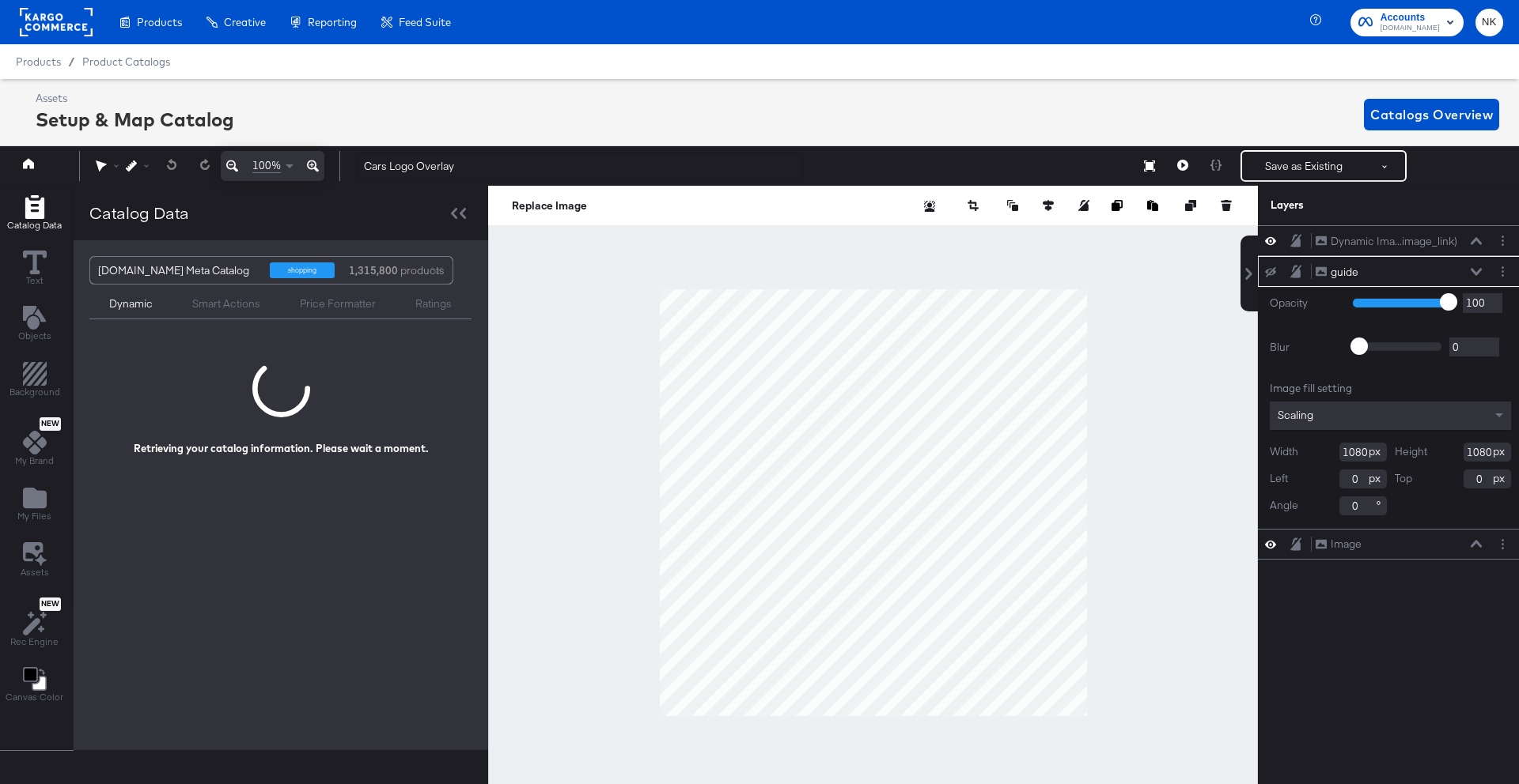
scroll to position [0, 4]
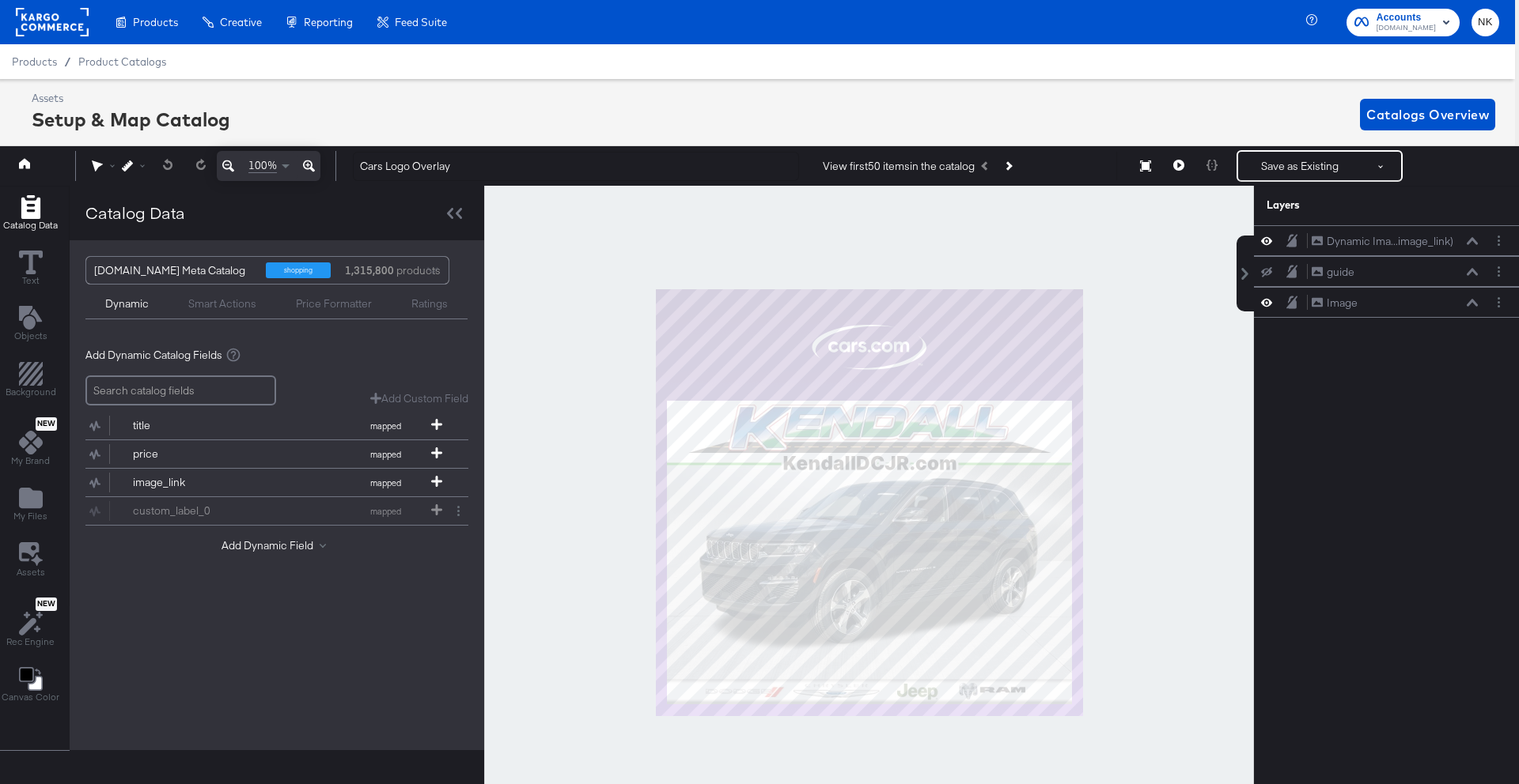
click at [62, 18] on rect at bounding box center [52, 22] width 73 height 28
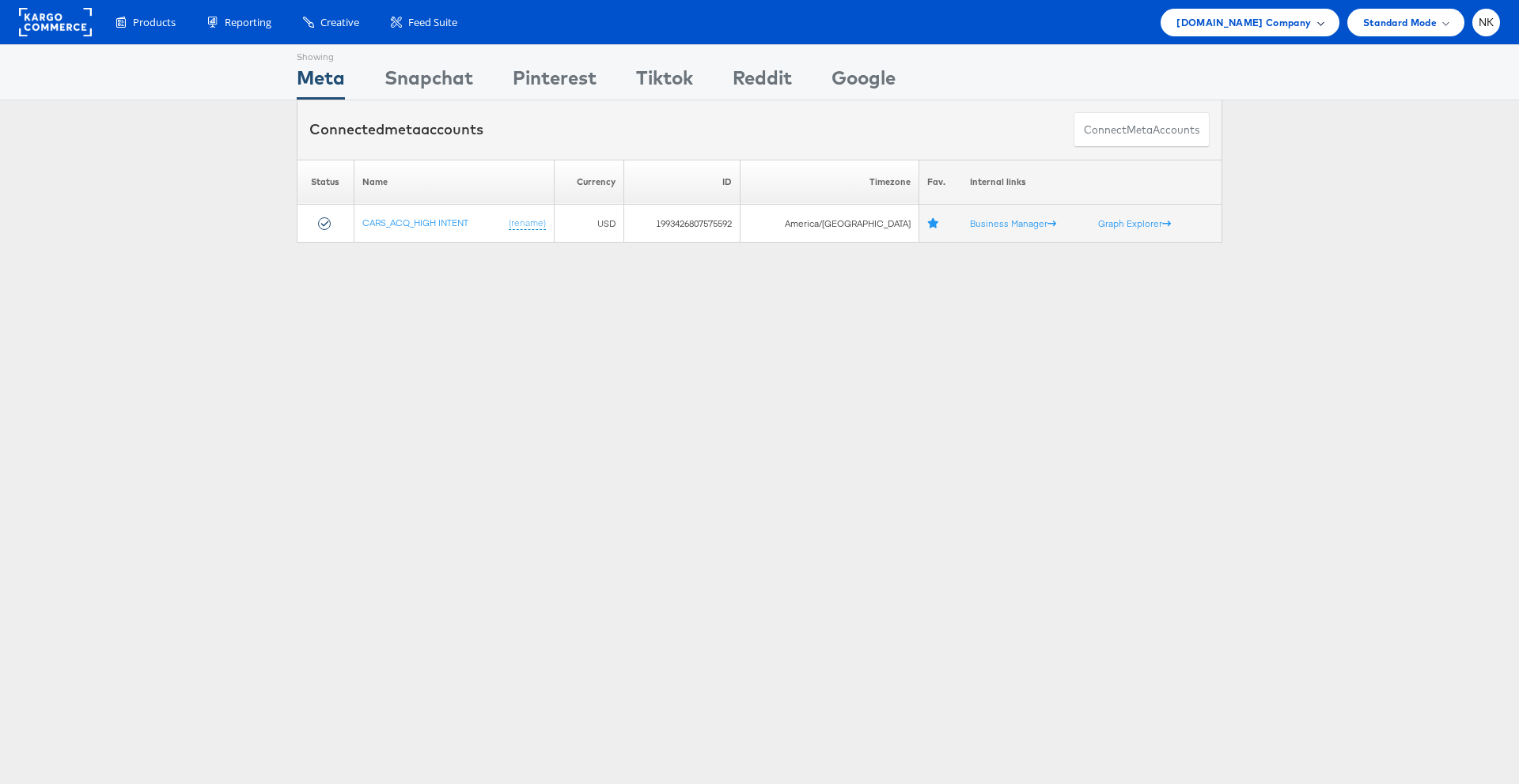
click at [1268, 31] on div "[DOMAIN_NAME] Company" at bounding box center [1249, 22] width 178 height 27
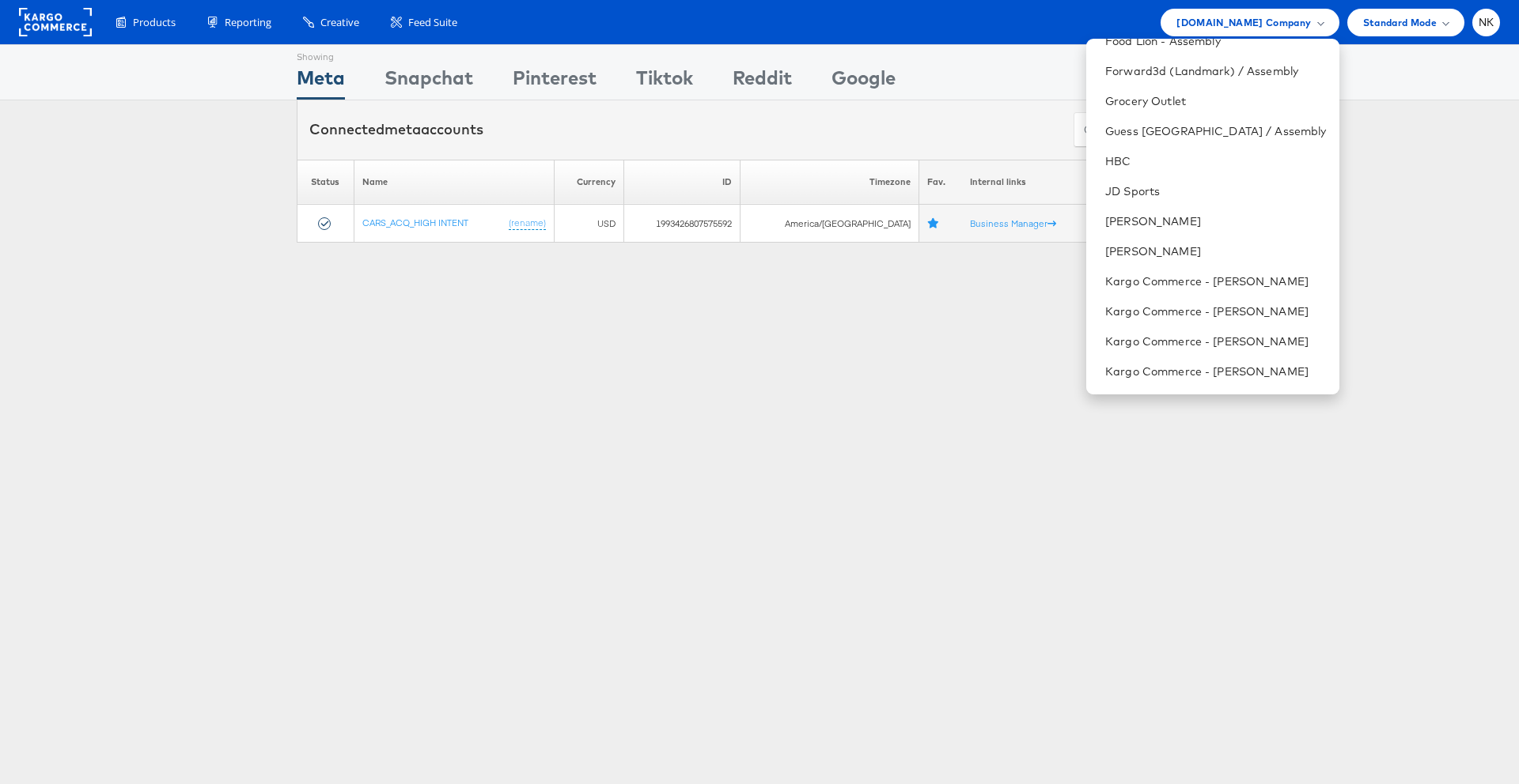
scroll to position [673, 0]
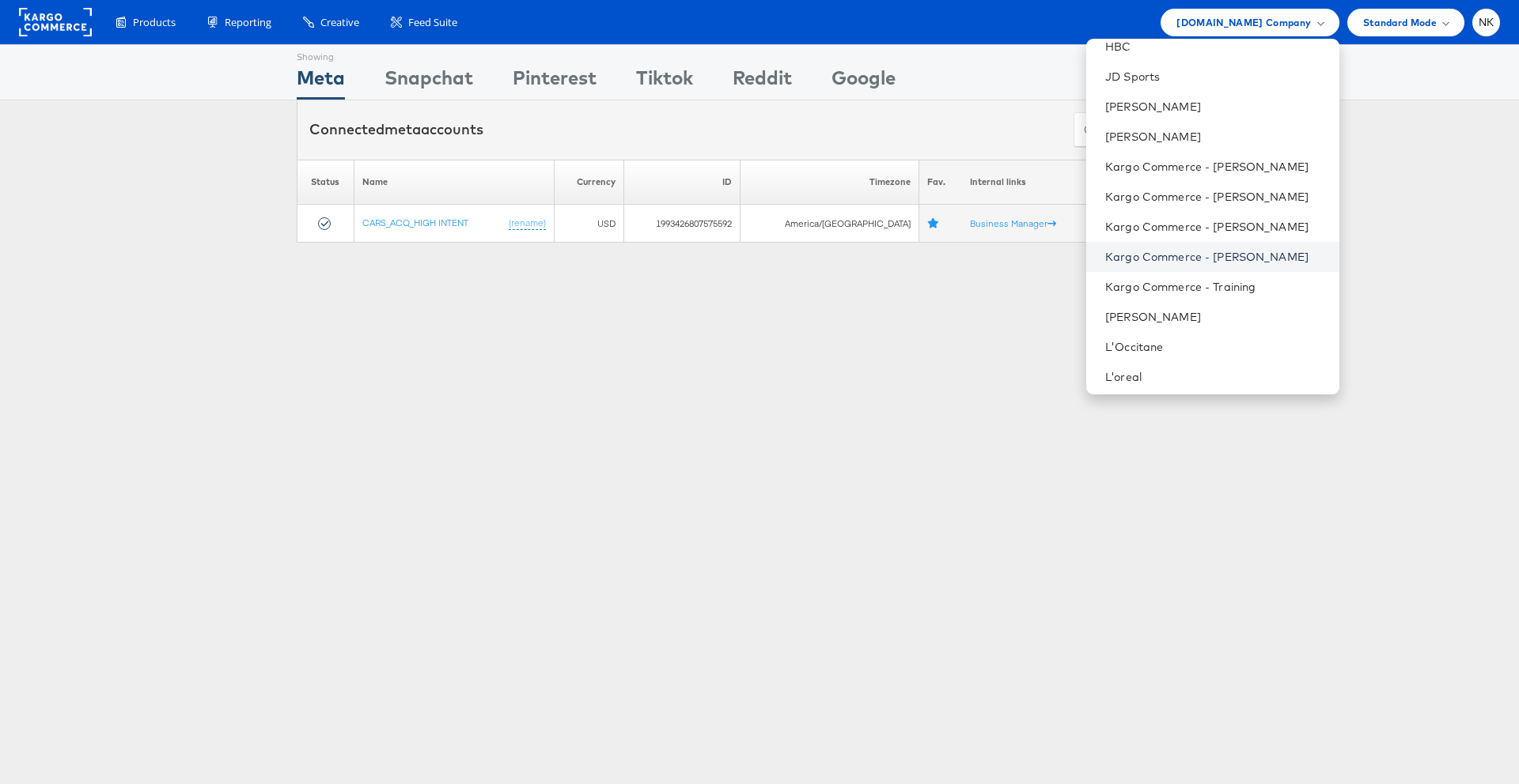
click at [1232, 258] on link "Kargo Commerce - [PERSON_NAME]" at bounding box center [1215, 257] width 220 height 16
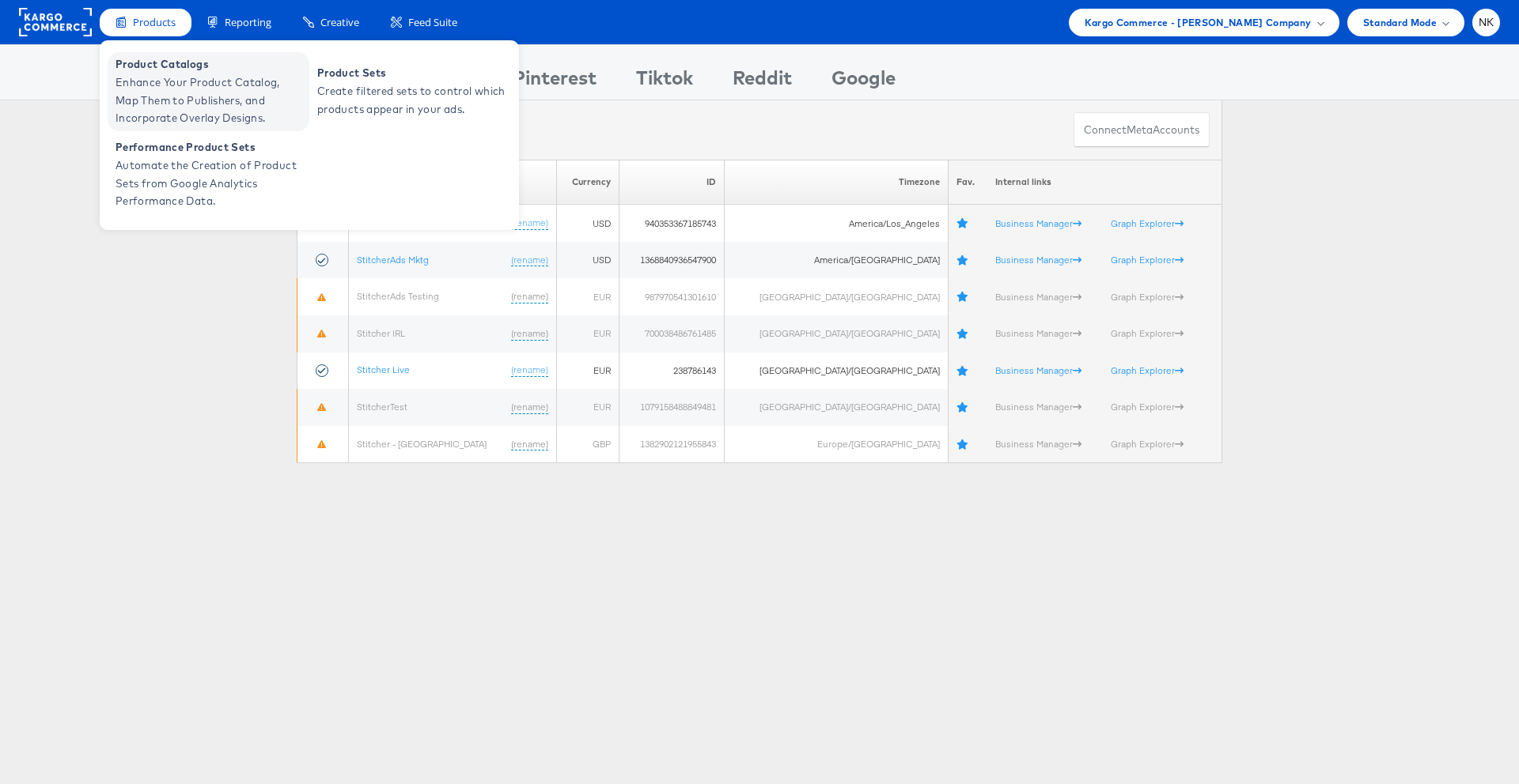
click at [146, 66] on span "Product Catalogs" at bounding box center [210, 65] width 190 height 18
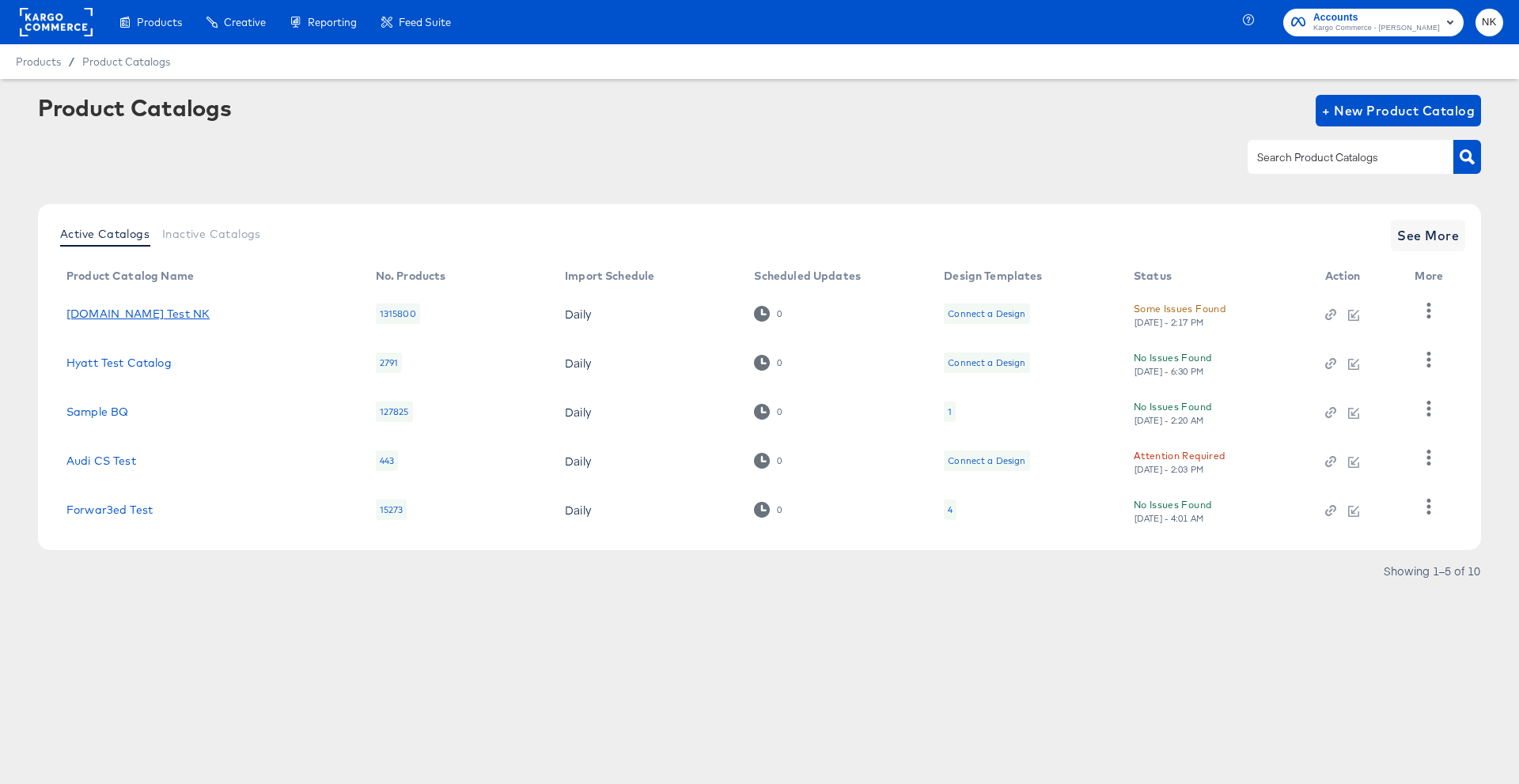
click at [73, 319] on link "[DOMAIN_NAME] Test NK" at bounding box center [137, 313] width 143 height 12
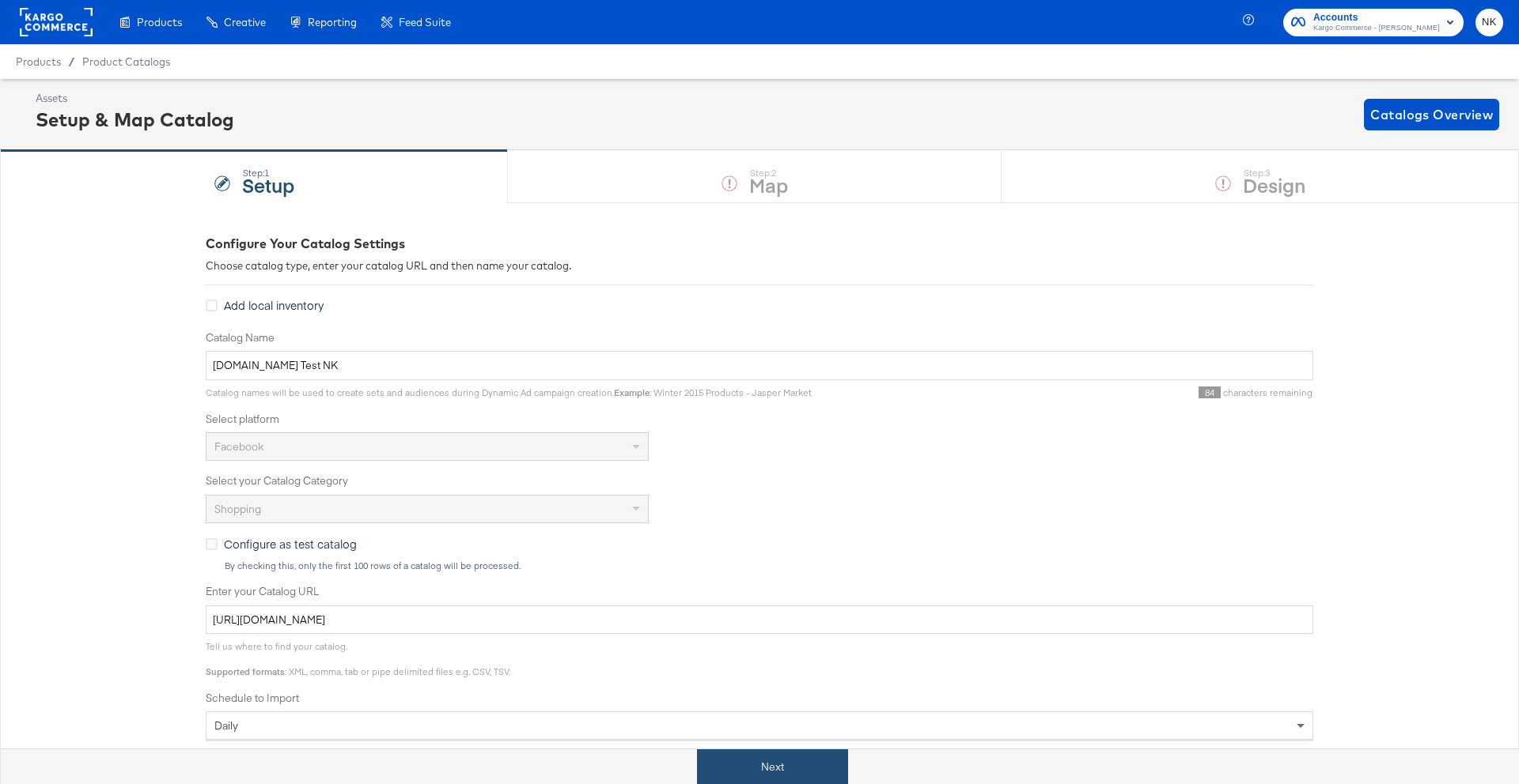
click at [806, 763] on button "Next" at bounding box center [772, 767] width 151 height 36
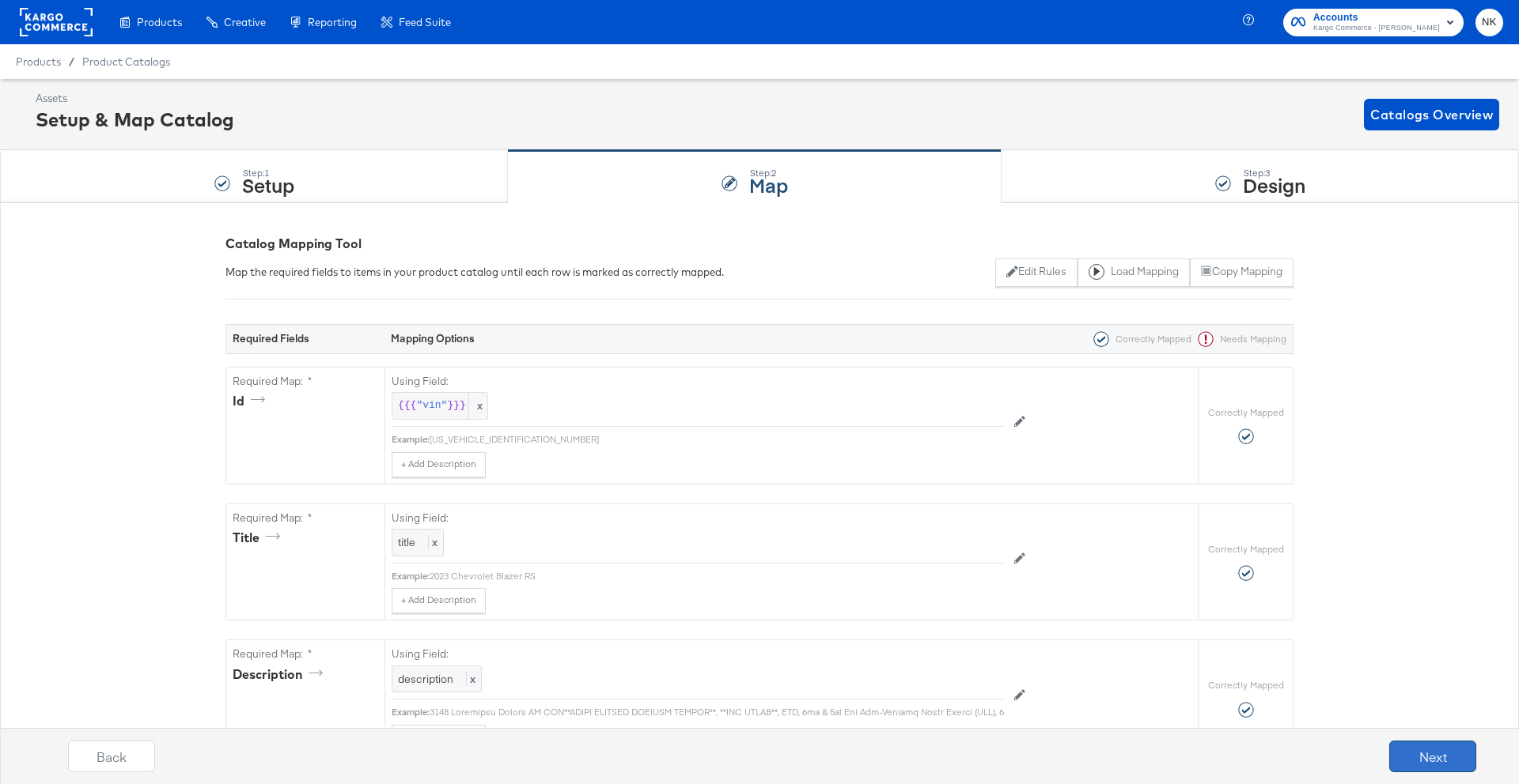
click at [1407, 748] on button "Next" at bounding box center [1432, 757] width 87 height 31
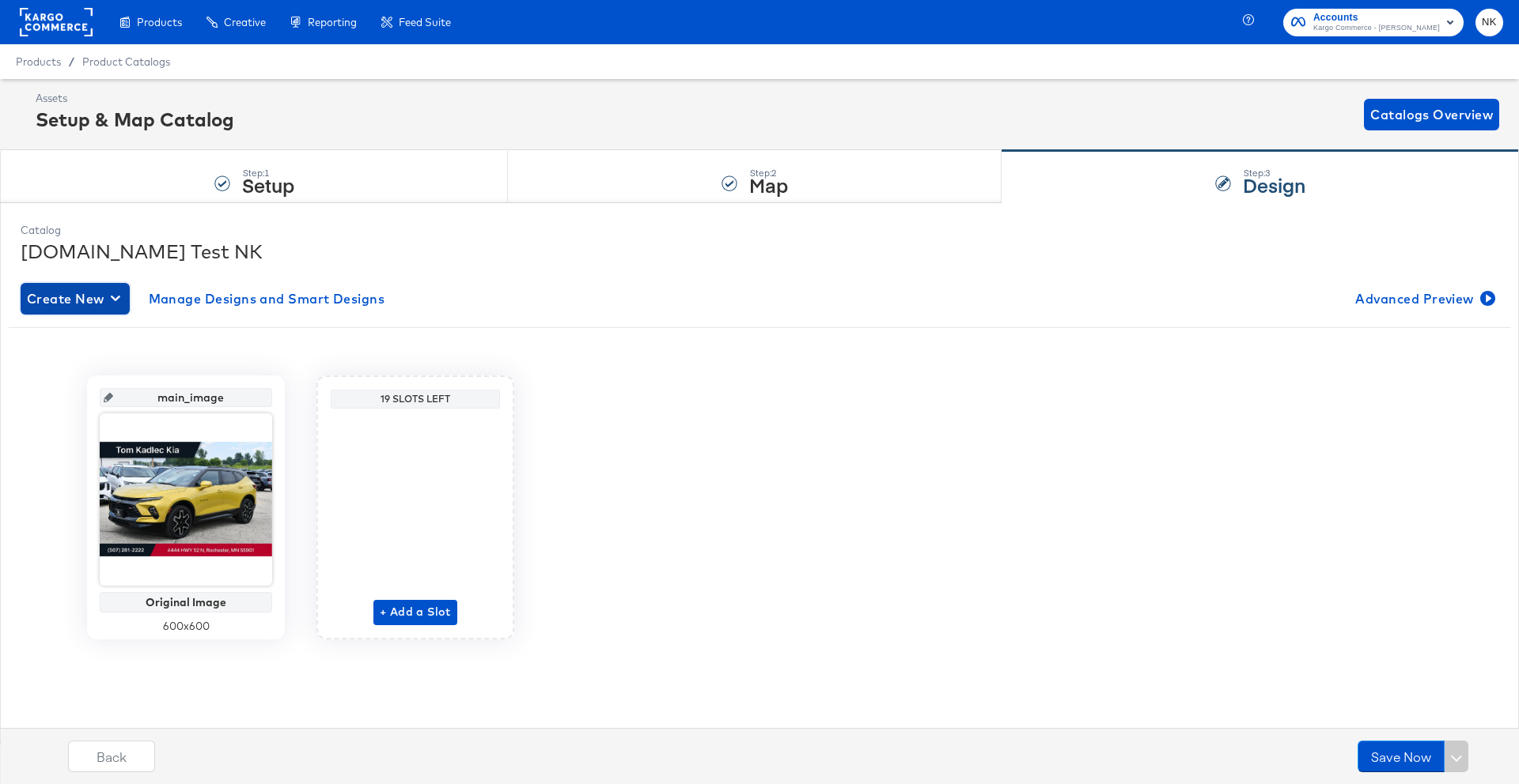
click at [105, 310] on button "Create New" at bounding box center [75, 299] width 109 height 31
click at [133, 331] on div "Create New Design" at bounding box center [87, 335] width 114 height 12
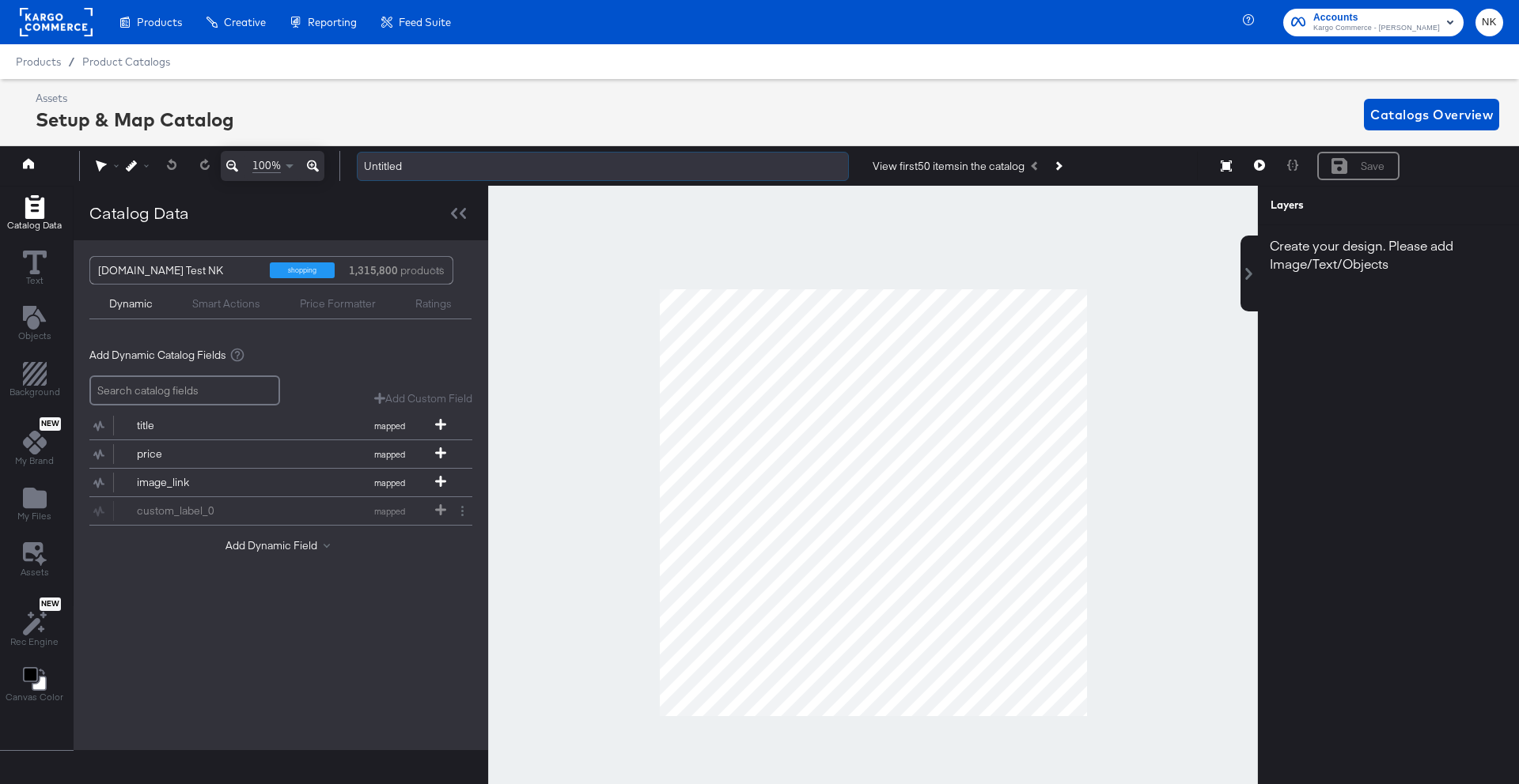
click at [392, 170] on input "Untitled" at bounding box center [603, 166] width 492 height 29
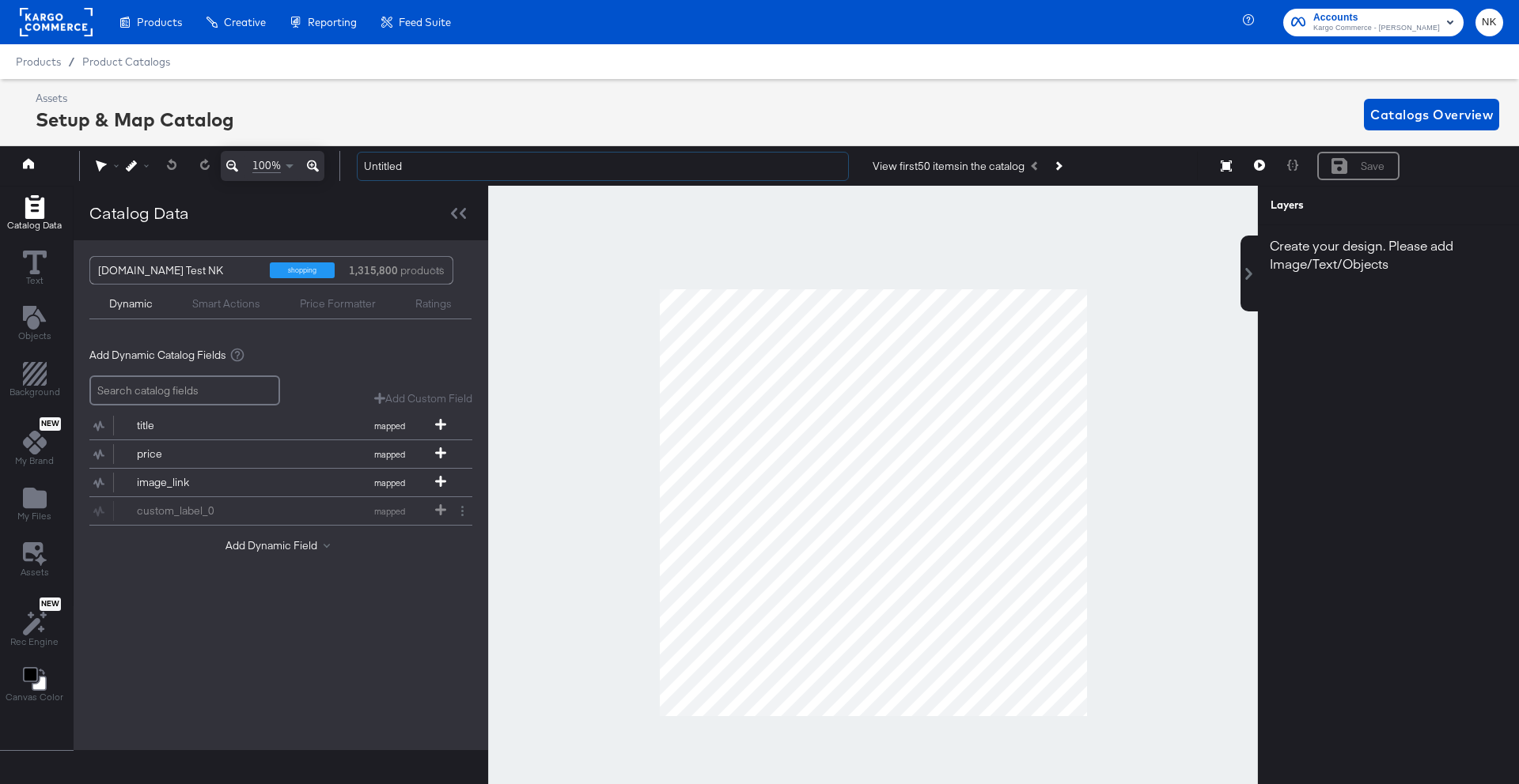
drag, startPoint x: 362, startPoint y: 166, endPoint x: 352, endPoint y: 165, distance: 10.0
click at [352, 165] on div "Untitled View first 50 items in the catalog Save" at bounding box center [925, 166] width 1163 height 30
type input "Cars Logo Overlay"
click at [44, 493] on icon "Add Files" at bounding box center [35, 498] width 24 height 21
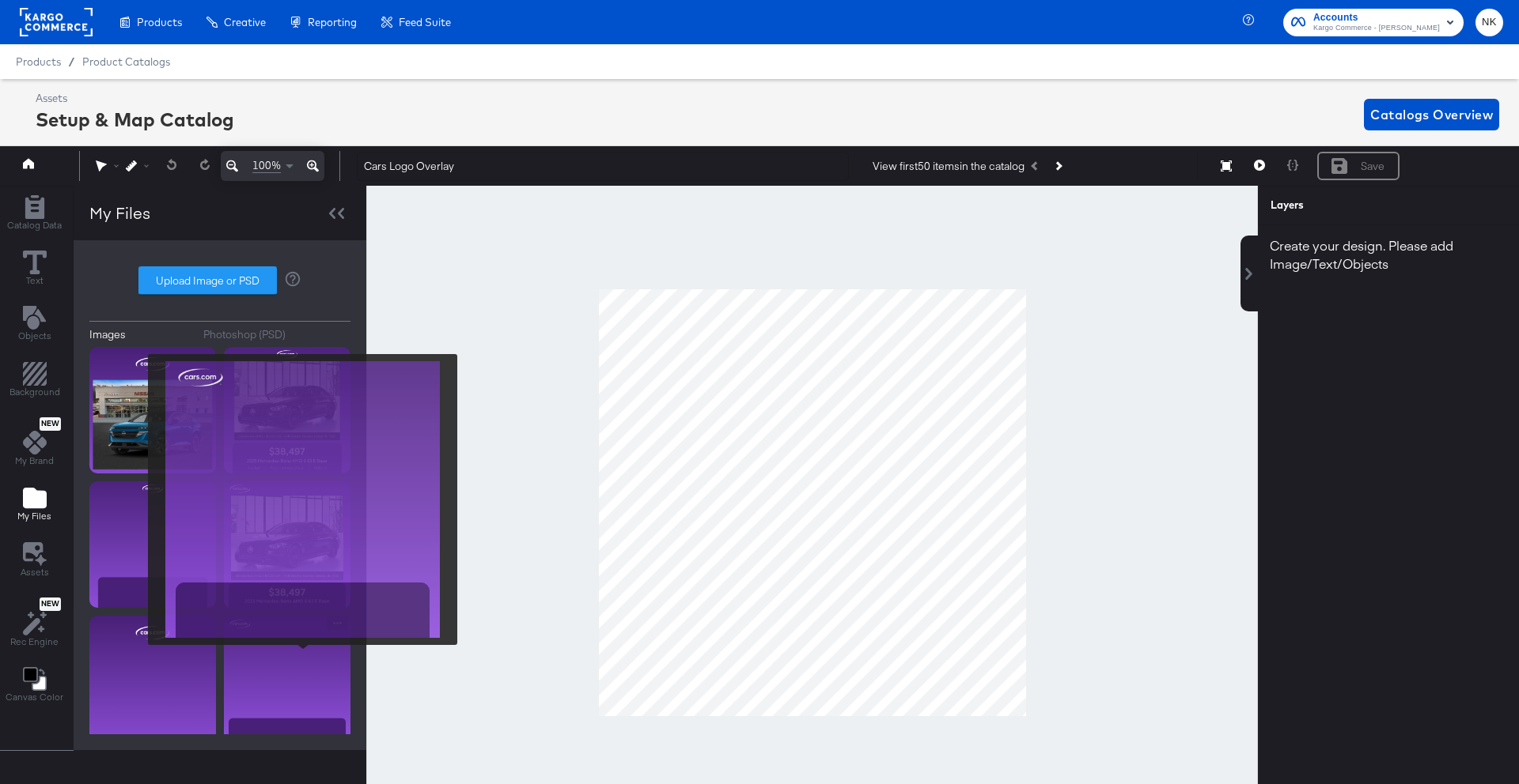
scroll to position [17, 0]
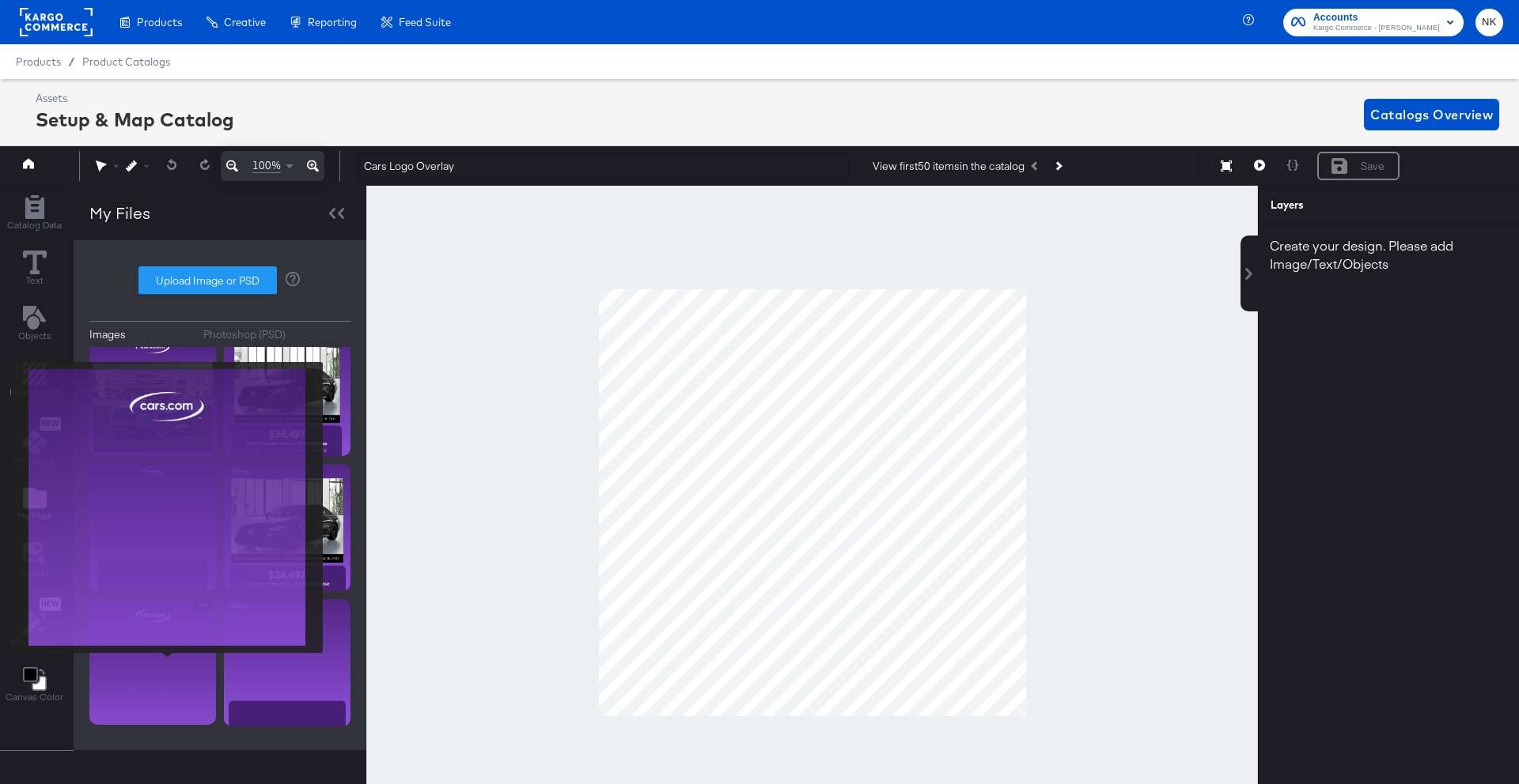
click at [167, 665] on img at bounding box center [152, 661] width 127 height 127
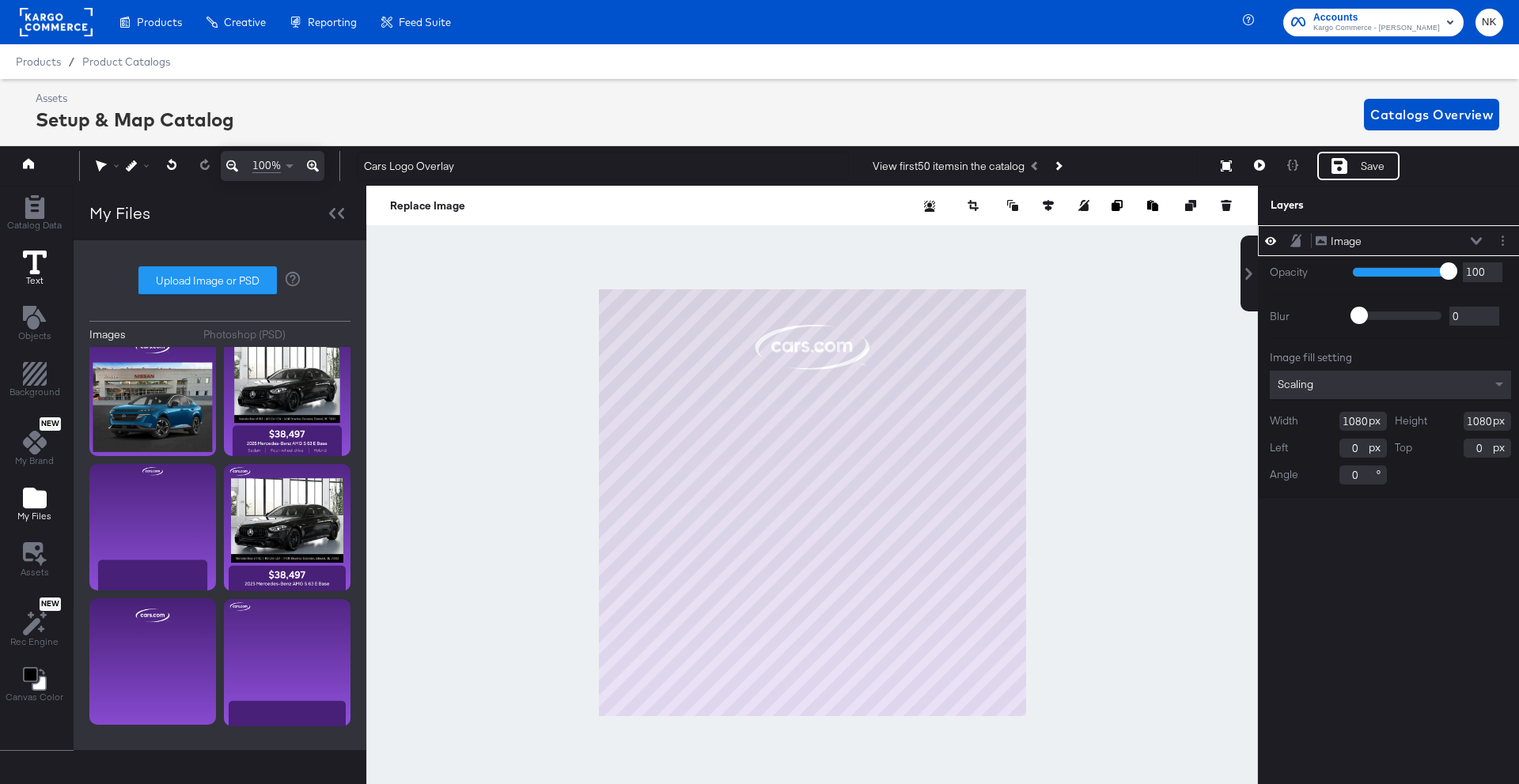
click at [38, 270] on icon at bounding box center [35, 262] width 24 height 24
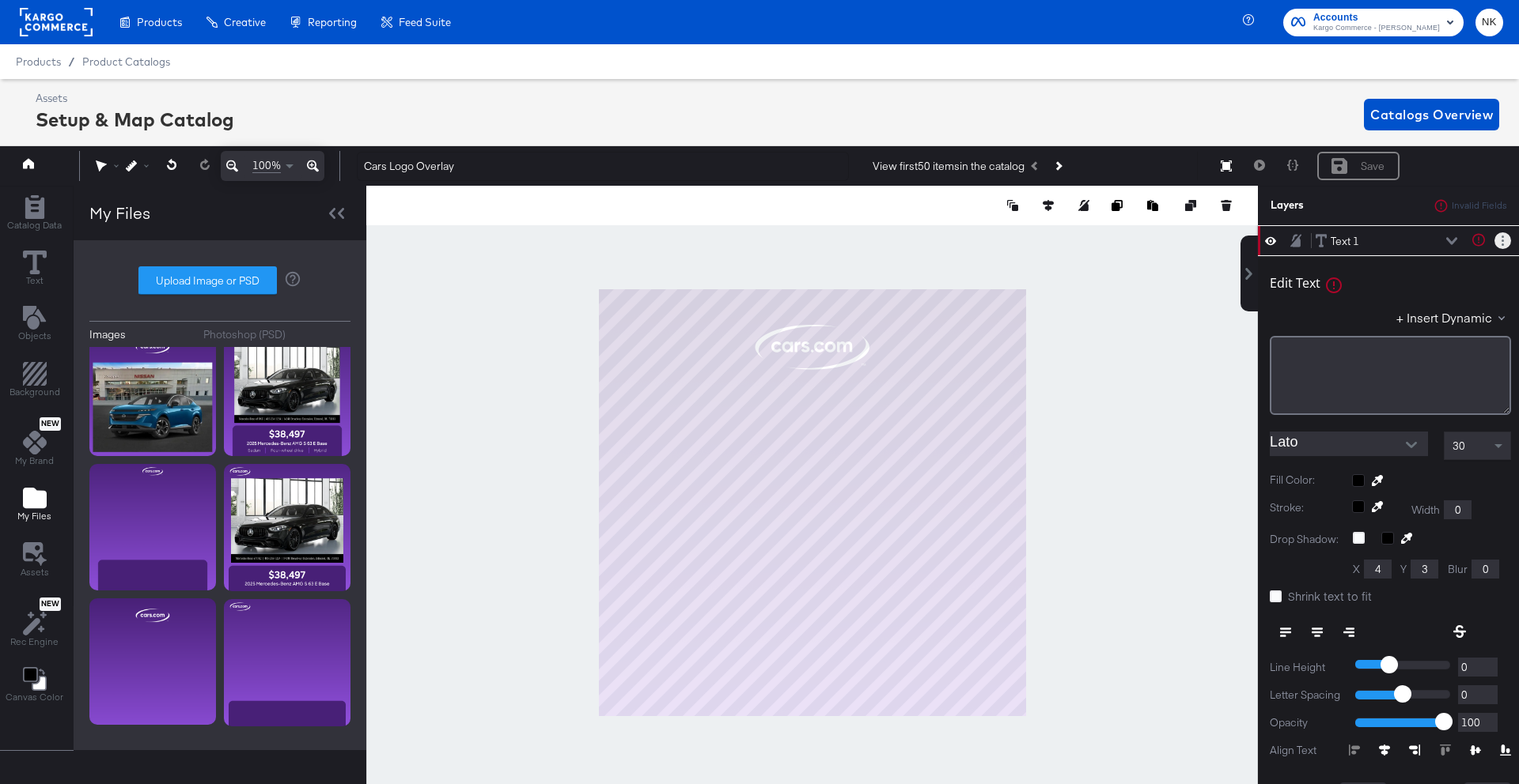
click at [1502, 246] on button "Layer Options" at bounding box center [1502, 241] width 17 height 17
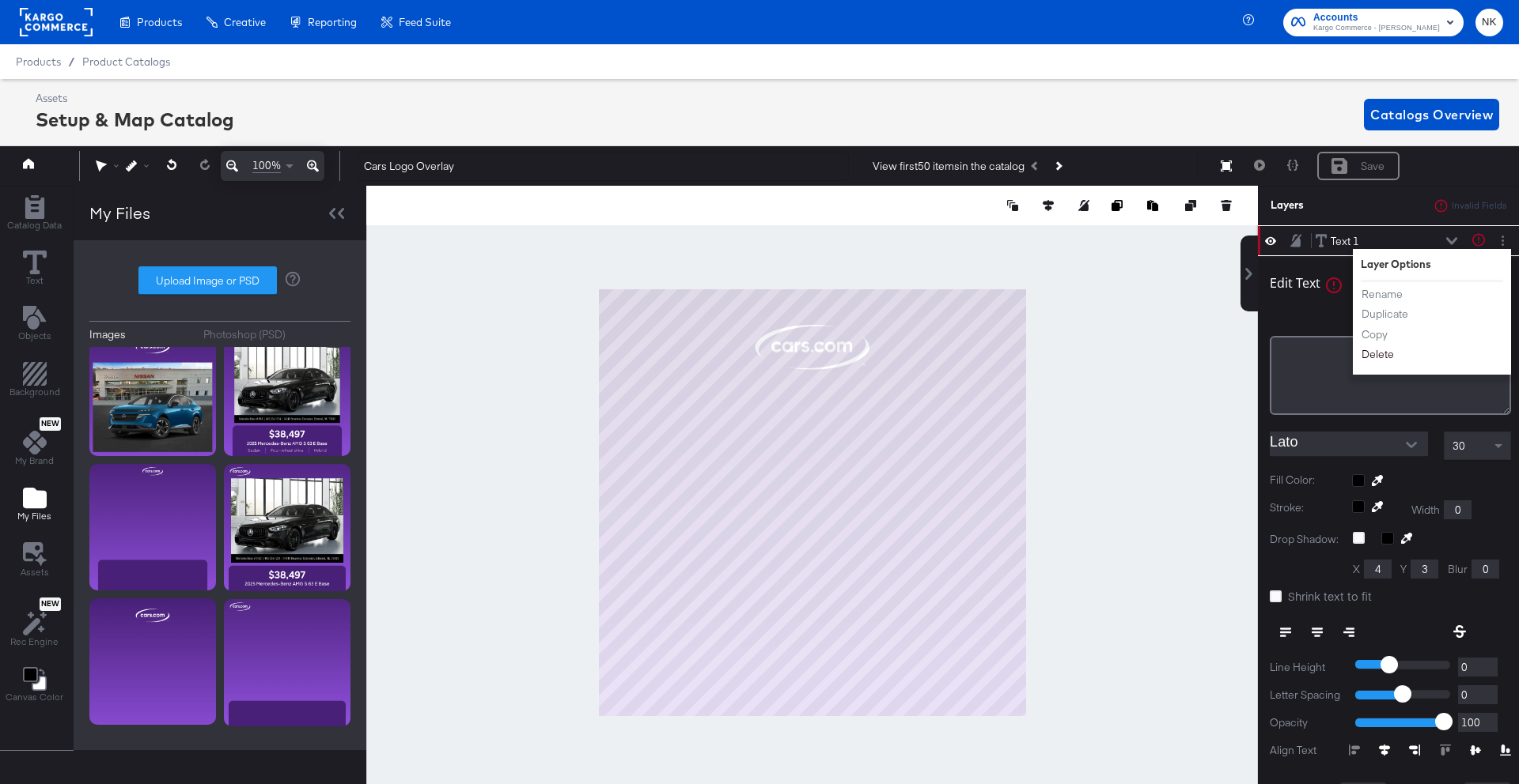
click at [1383, 351] on button "Delete" at bounding box center [1377, 355] width 34 height 17
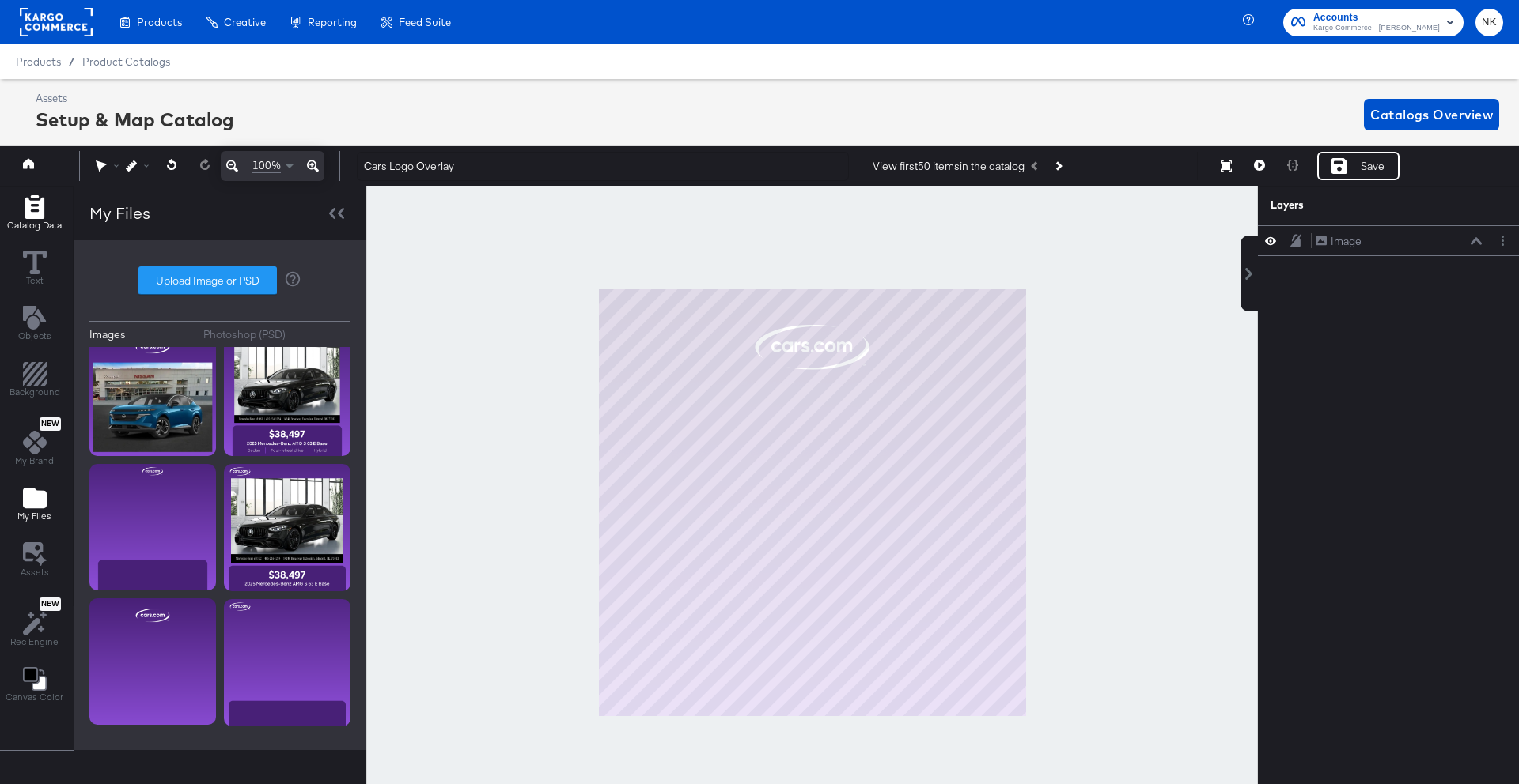
click at [24, 206] on icon "Add Rectangle" at bounding box center [35, 207] width 24 height 24
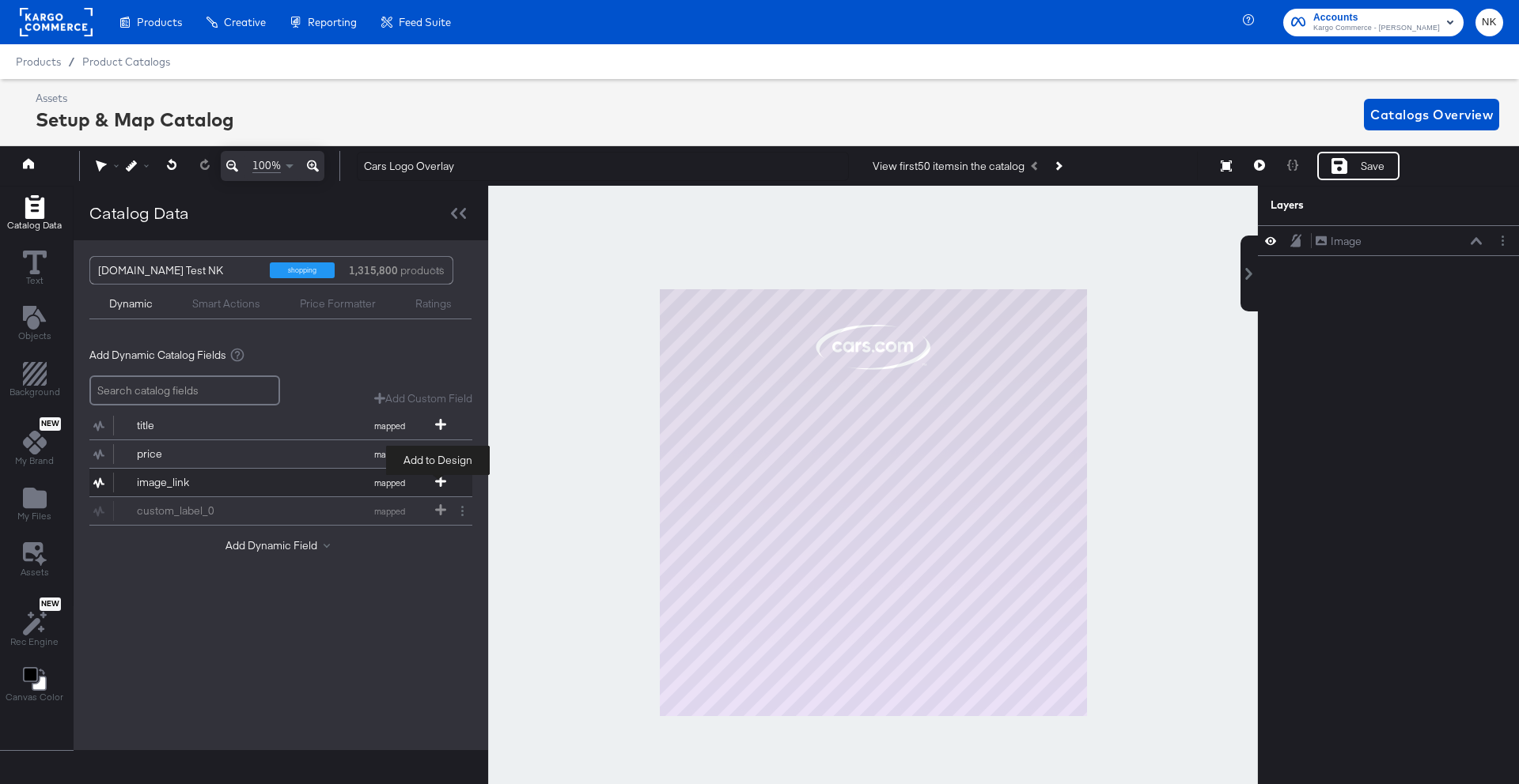
click at [436, 481] on icon at bounding box center [440, 481] width 11 height 11
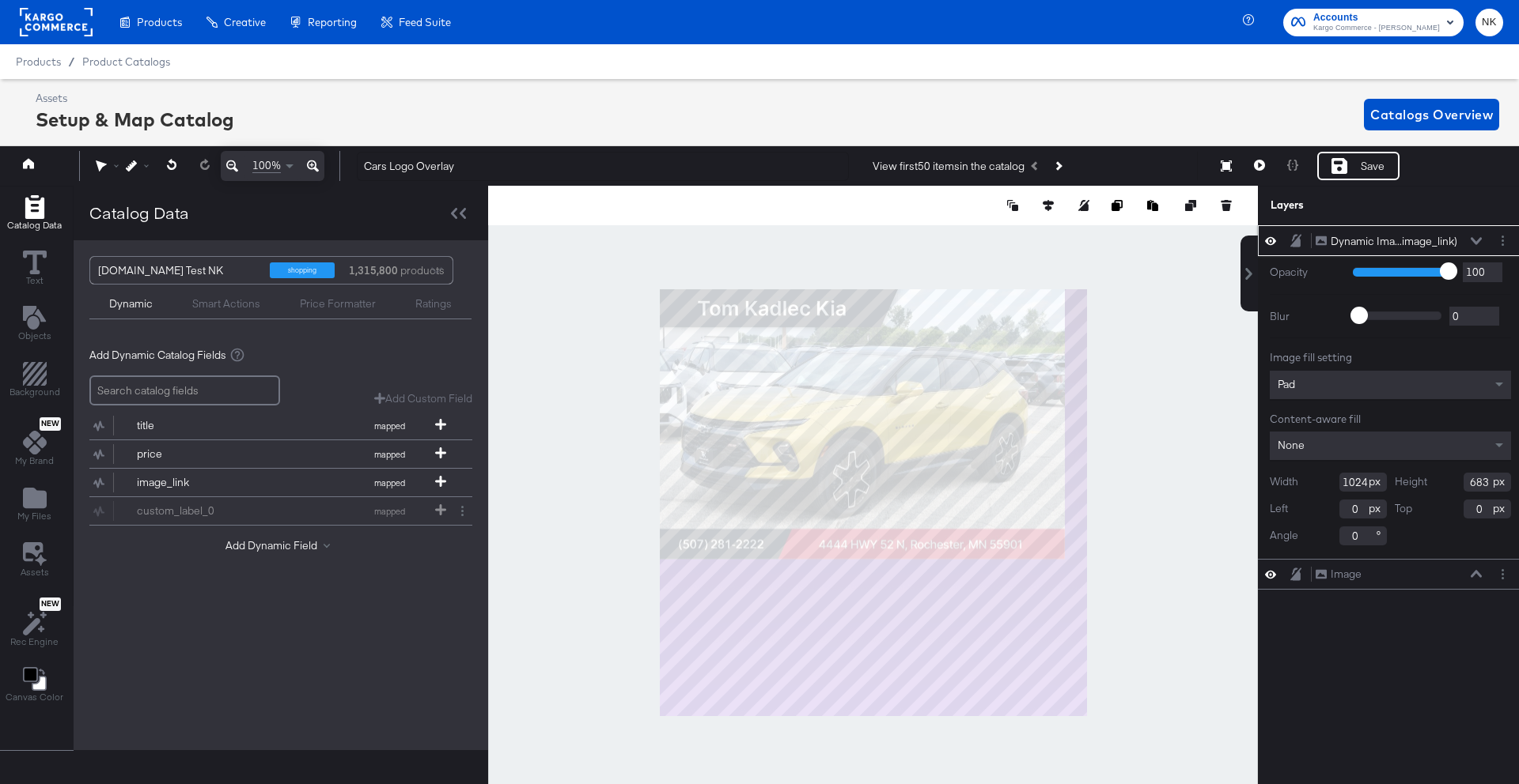
drag, startPoint x: 1485, startPoint y: 482, endPoint x: 1516, endPoint y: 481, distance: 31.0
click at [1486, 482] on input "683" at bounding box center [1487, 482] width 47 height 19
type input "6"
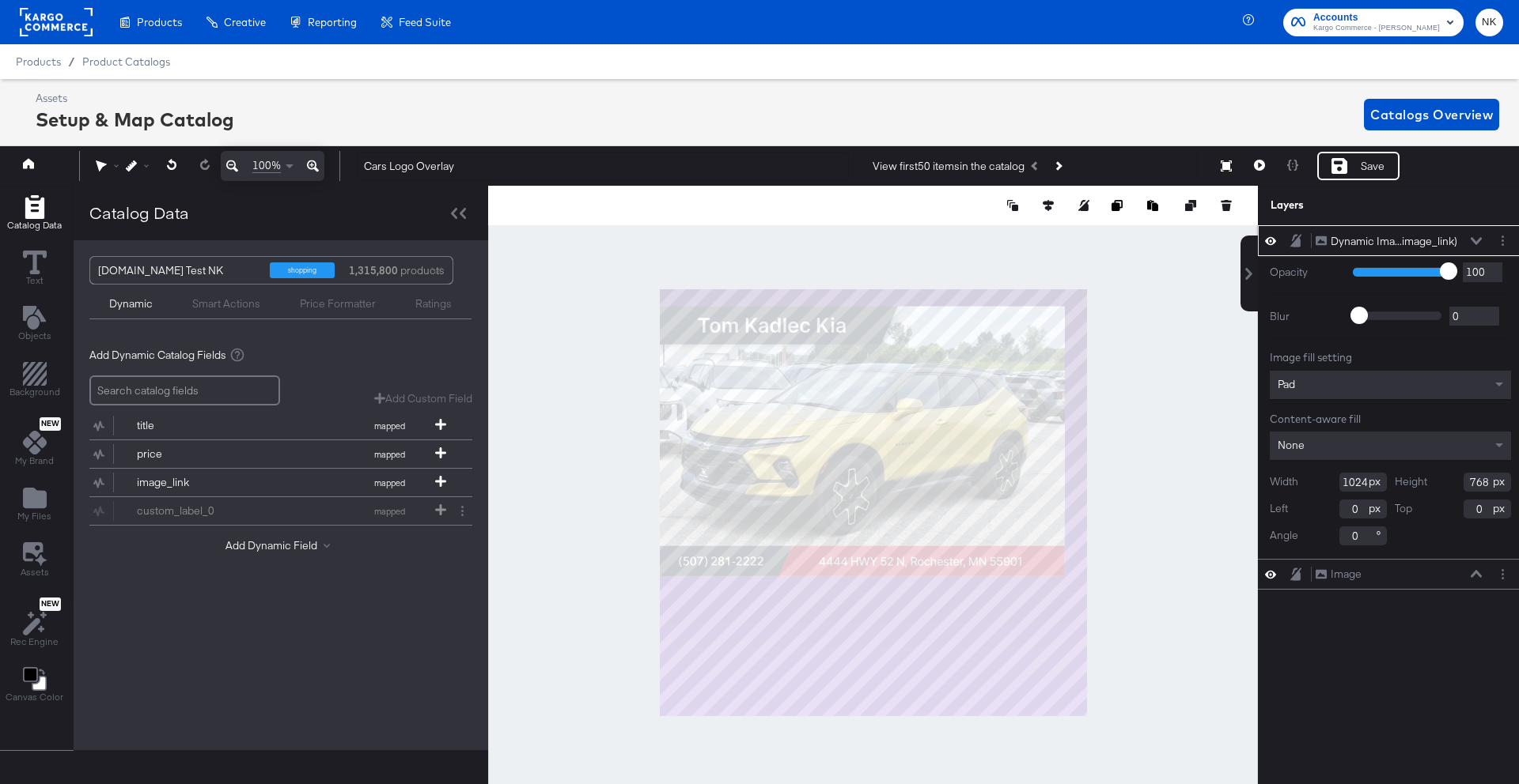
type input "768"
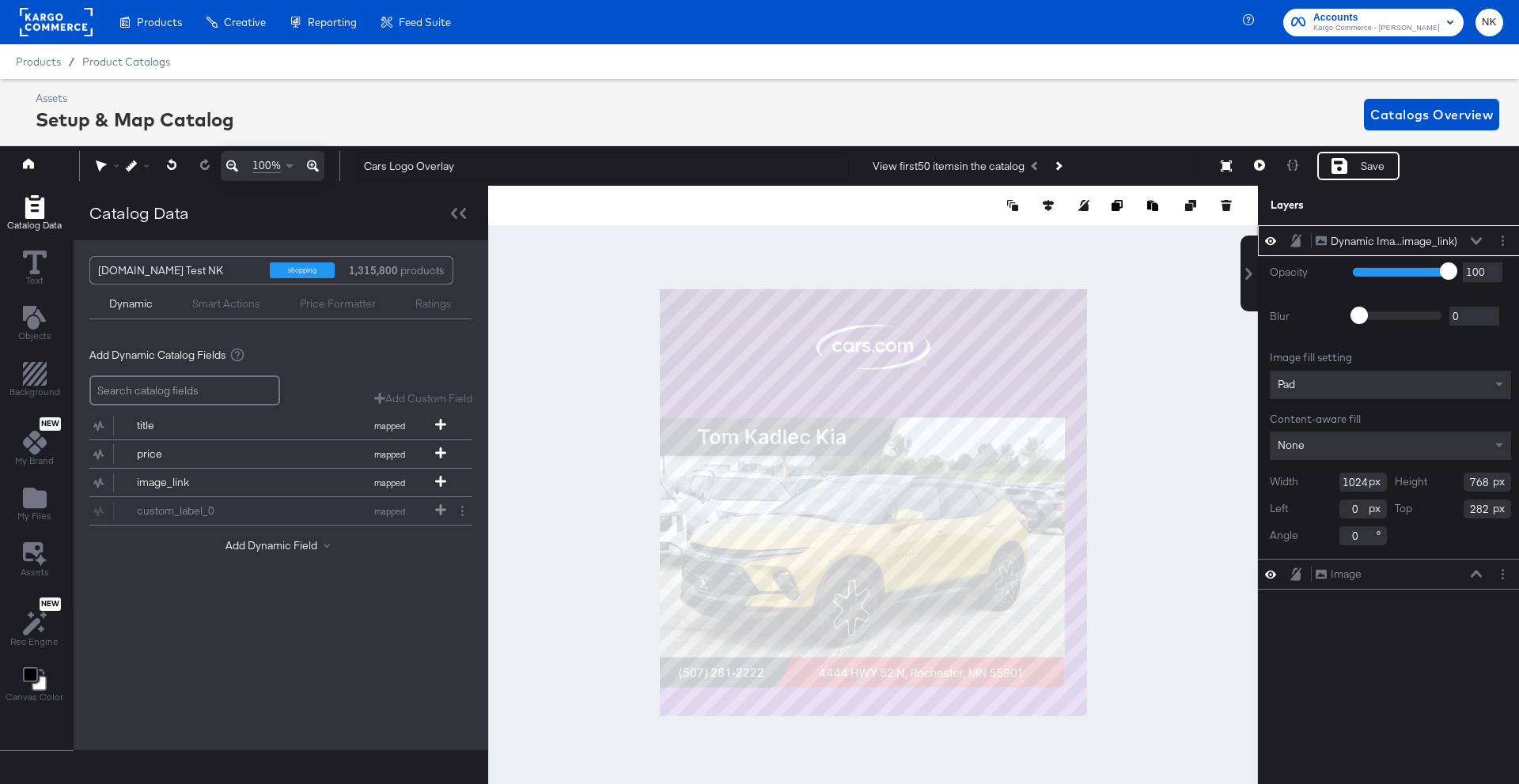
type input "282"
type input "28"
click at [1439, 527] on div "Width 1024 Height 768 Left 28 Top 282 Angle 0" at bounding box center [1390, 509] width 241 height 73
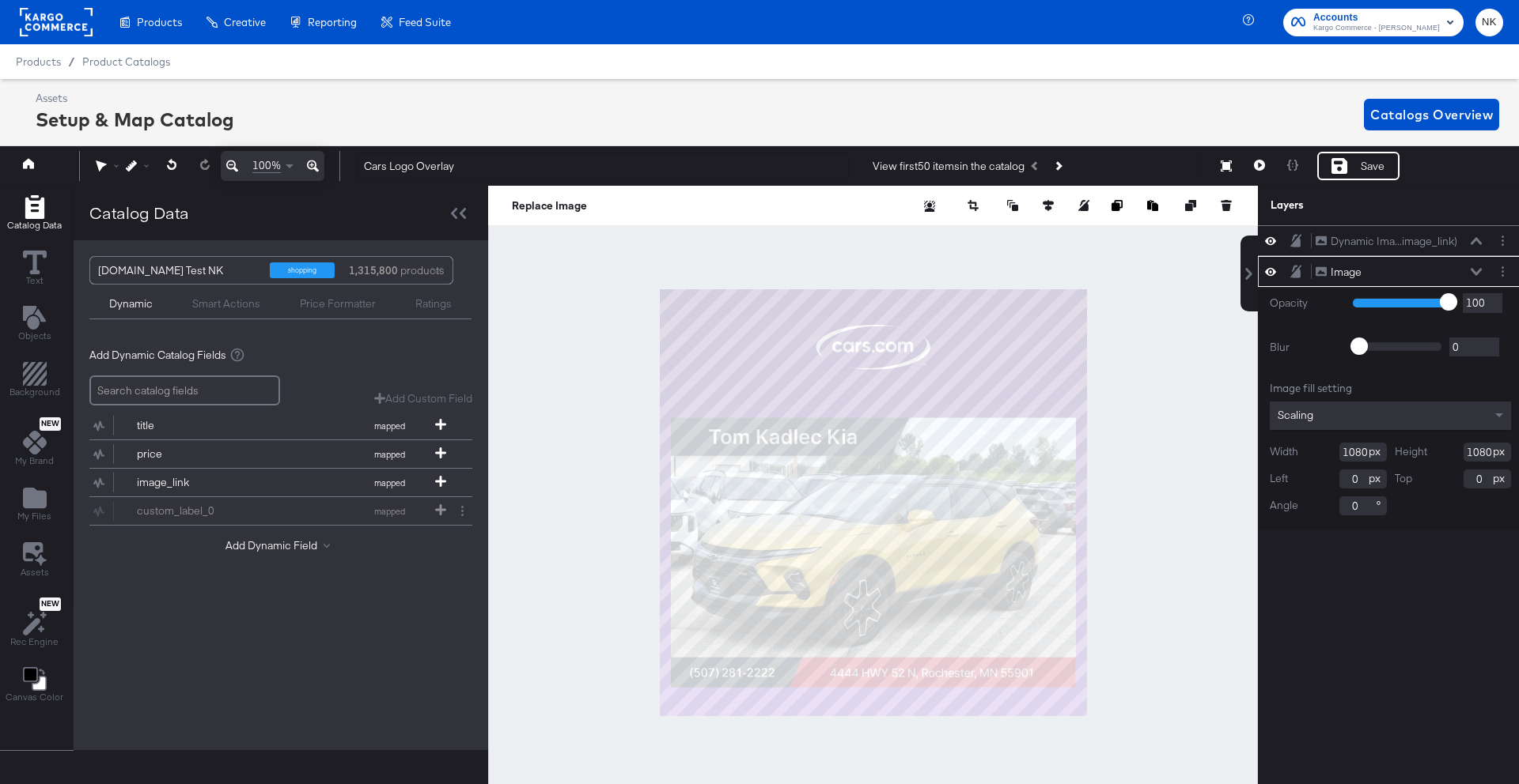
scroll to position [0, 4]
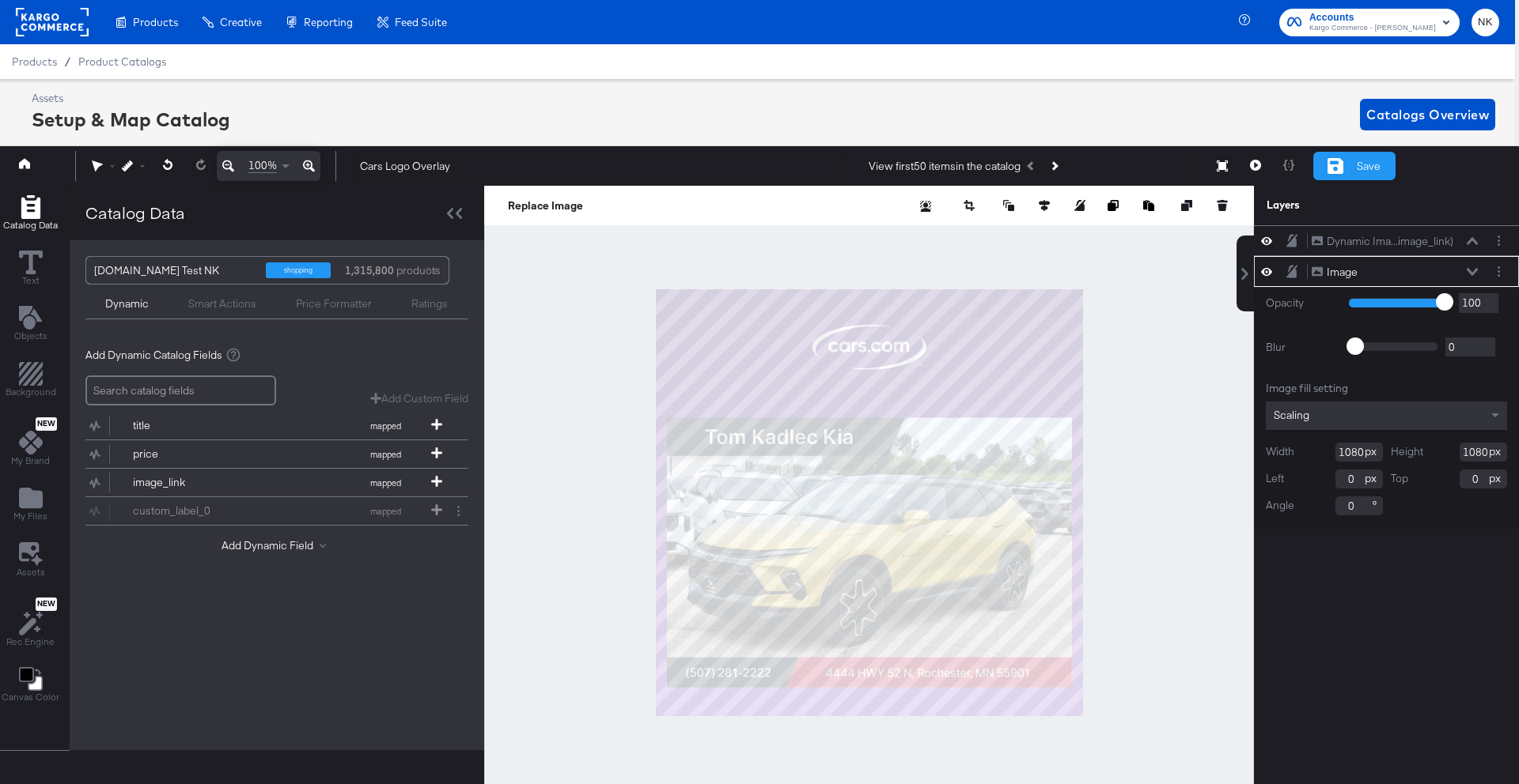
click at [1337, 175] on div "Save" at bounding box center [1353, 166] width 82 height 28
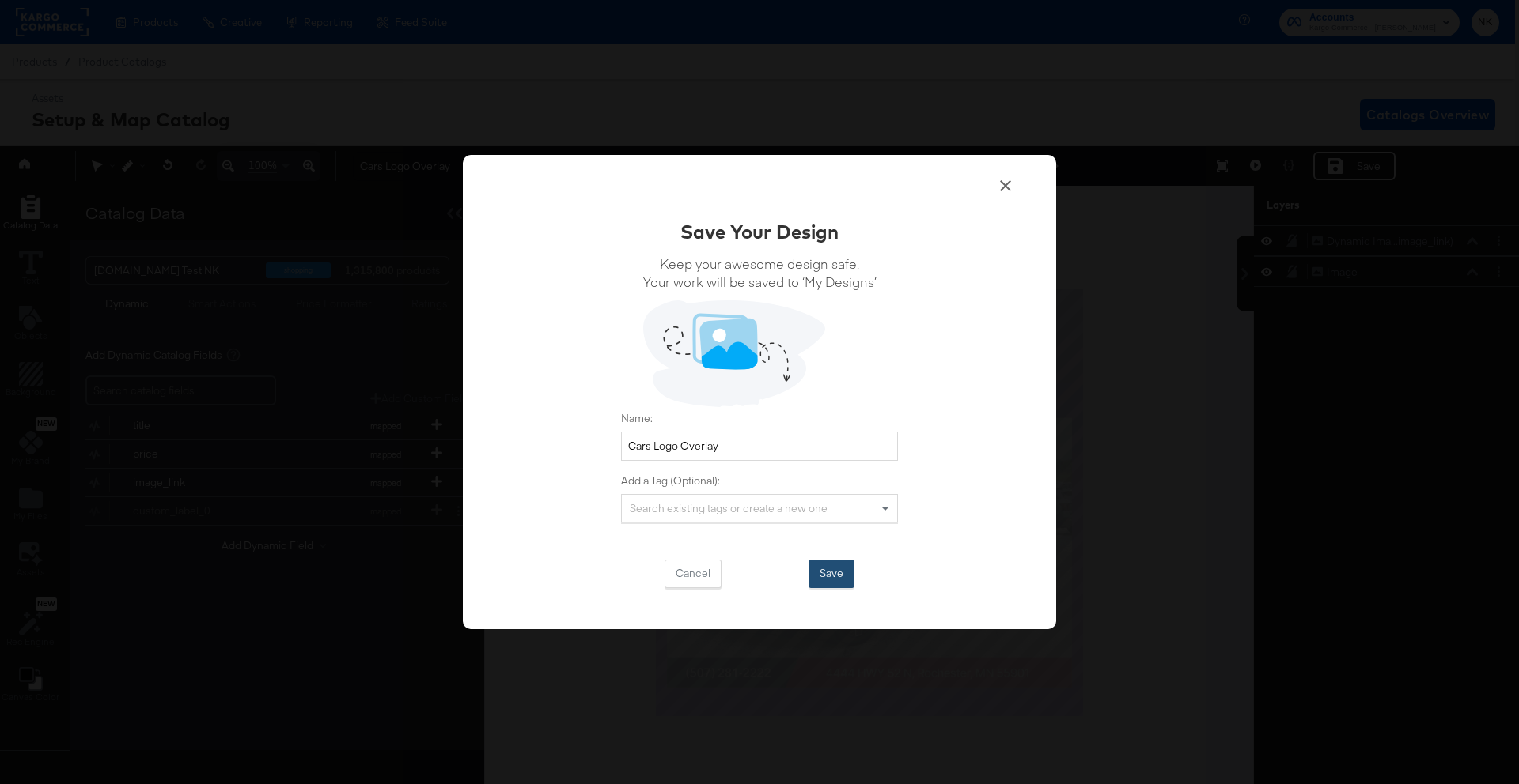
click at [832, 570] on button "Save" at bounding box center [831, 574] width 46 height 28
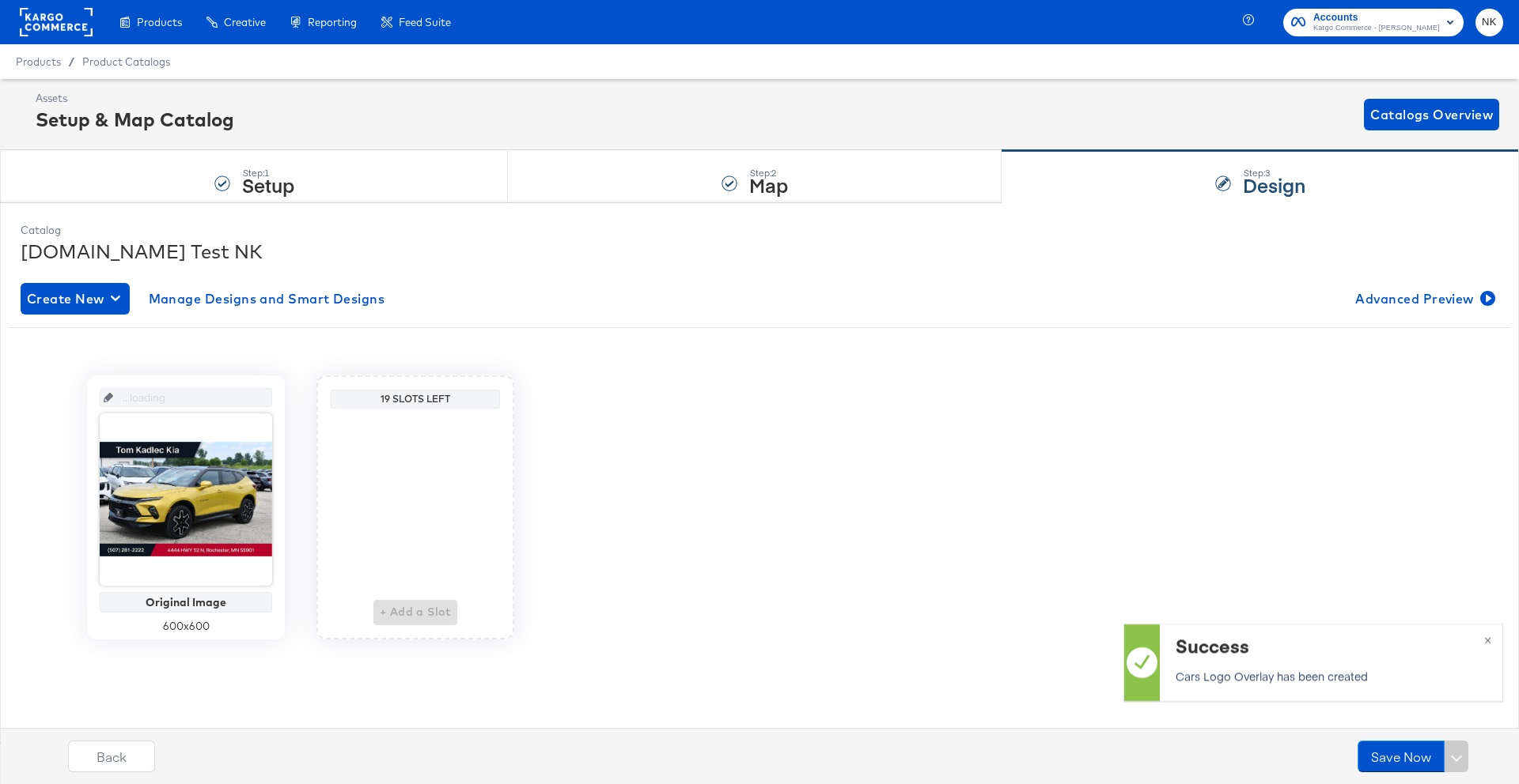
scroll to position [0, 0]
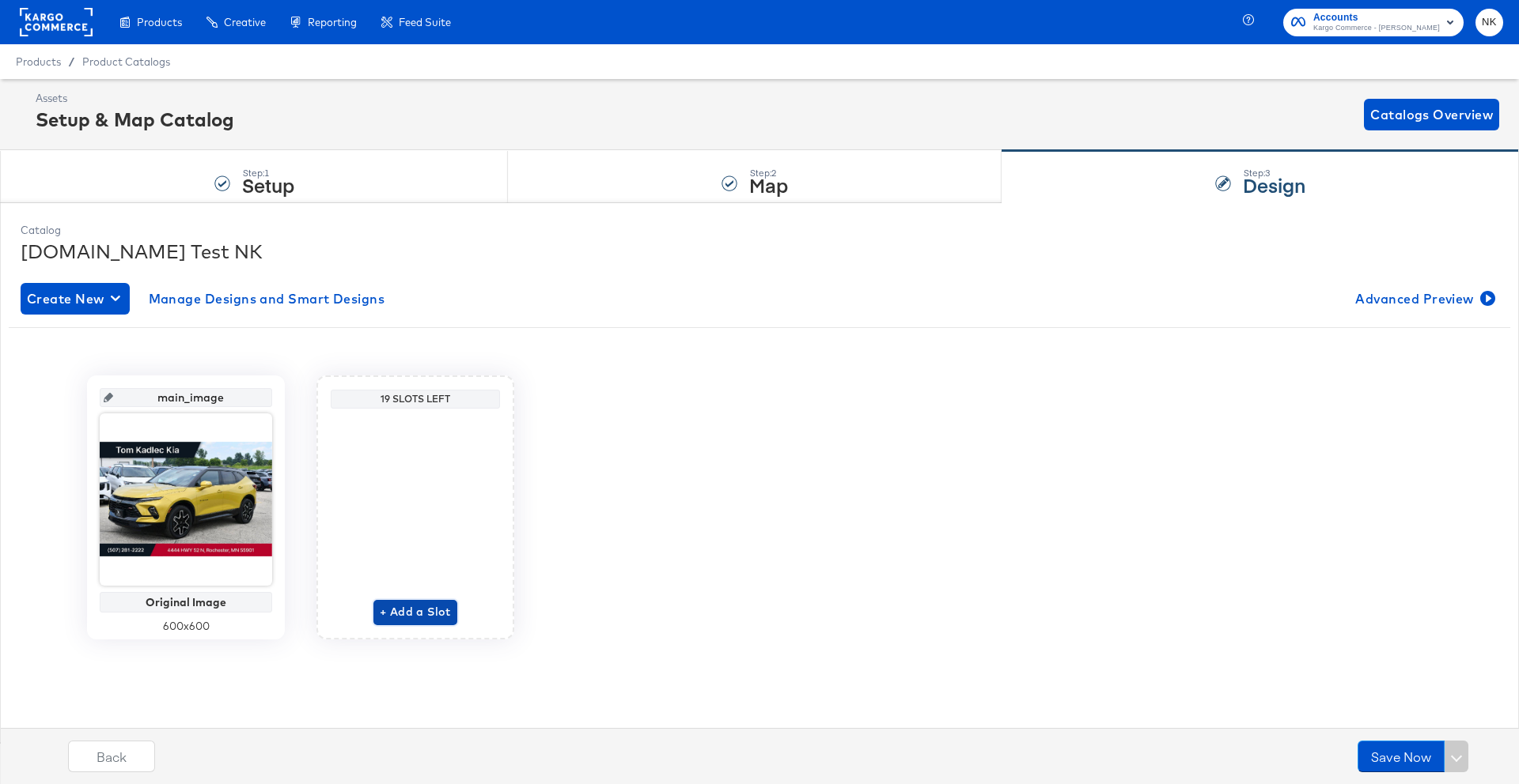
click at [407, 606] on span "+ Add a Slot" at bounding box center [415, 613] width 71 height 20
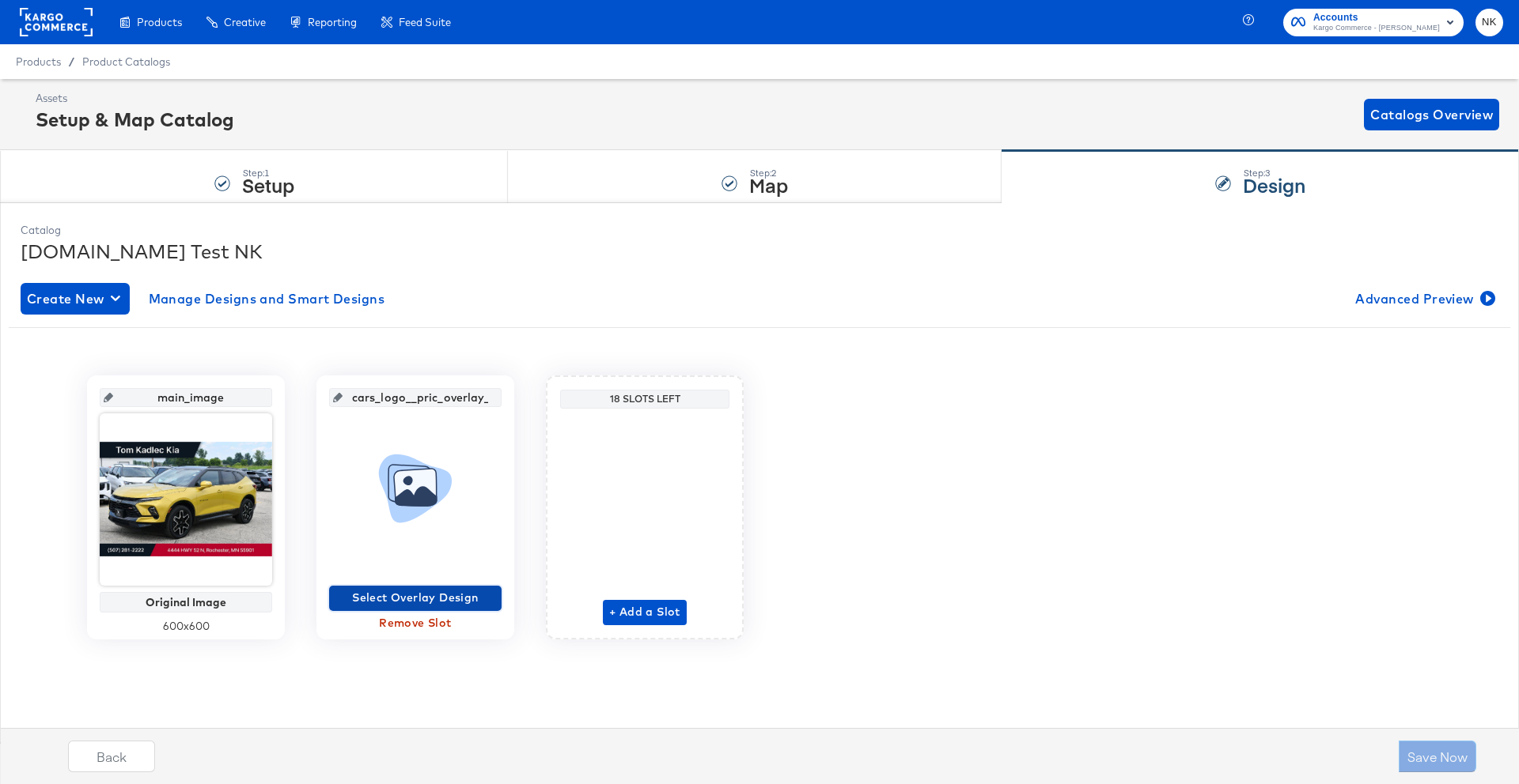
click at [419, 600] on span "Select Overlay Design" at bounding box center [415, 599] width 160 height 20
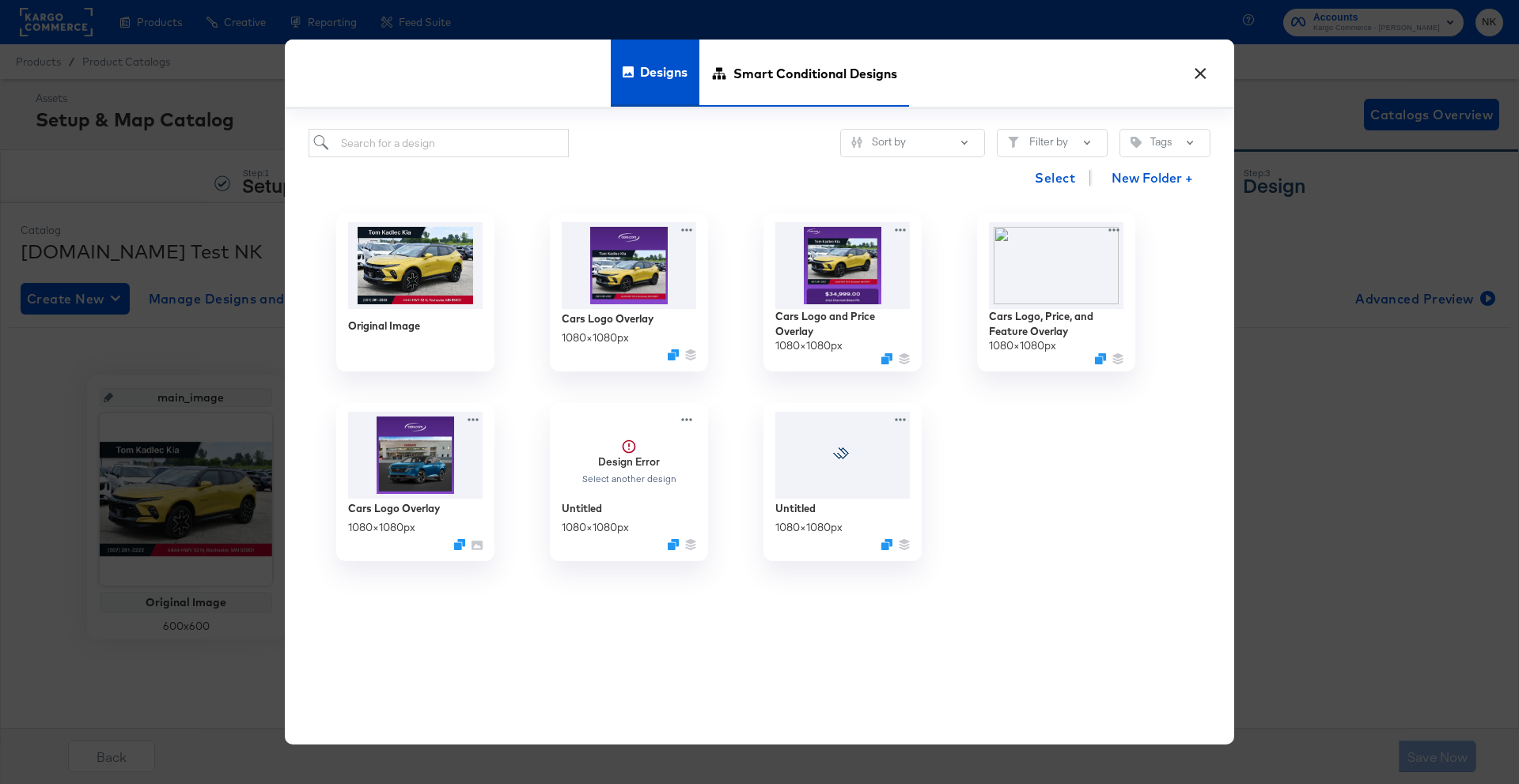
click at [873, 95] on span "Smart Conditional Designs" at bounding box center [815, 73] width 164 height 70
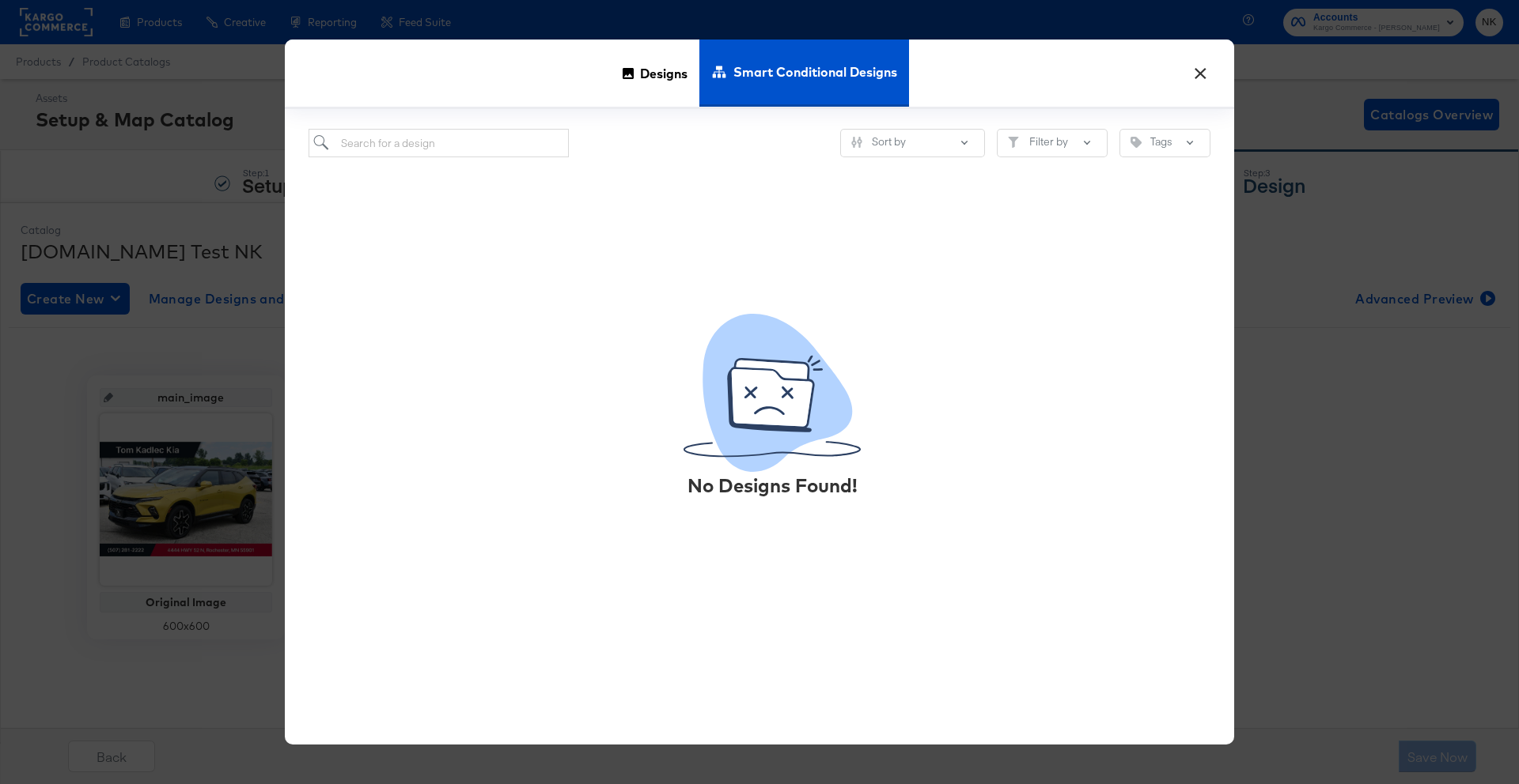
click at [1206, 65] on button "×" at bounding box center [1200, 70] width 28 height 28
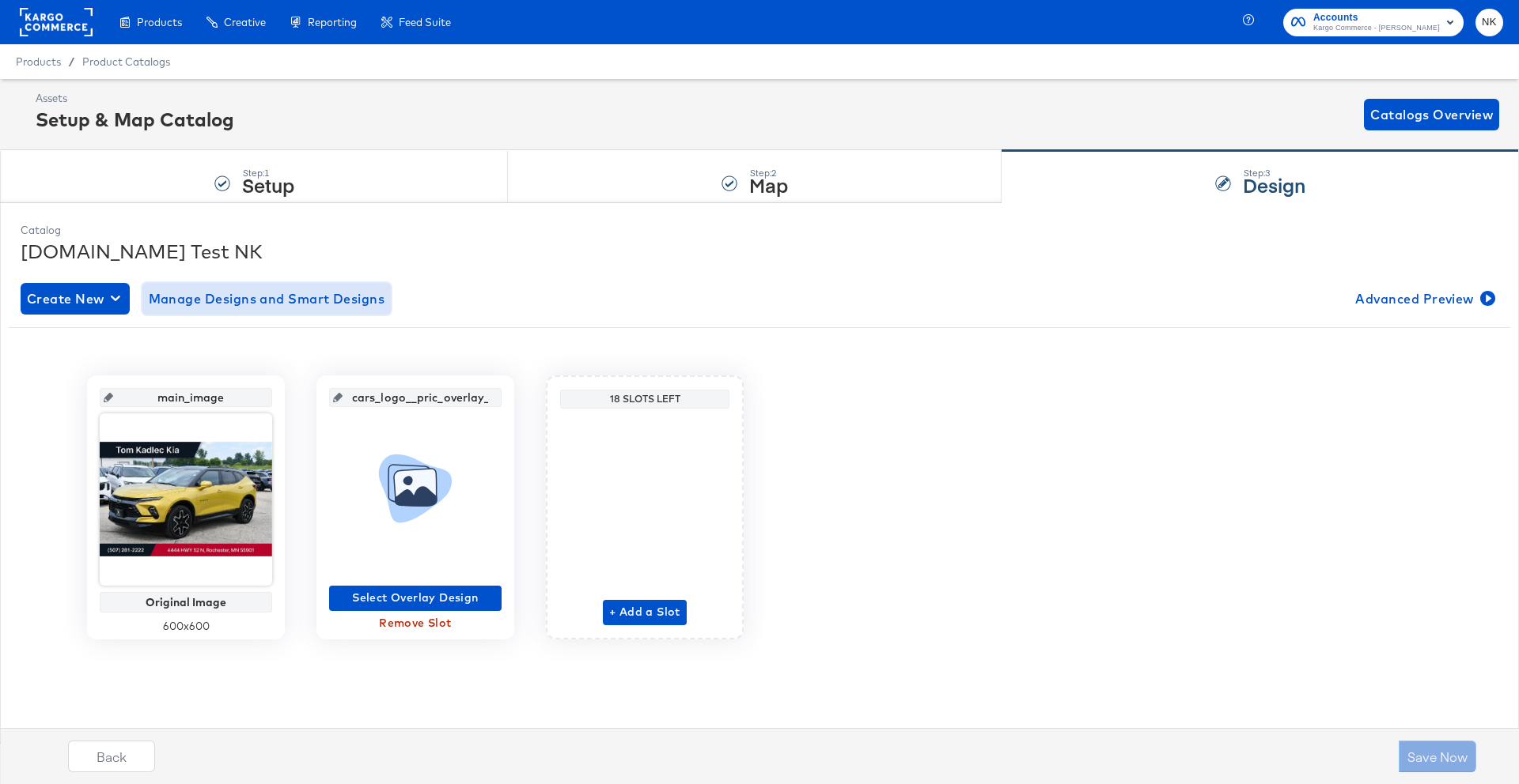
click at [376, 298] on span "Manage Designs and Smart Designs" at bounding box center [268, 299] width 237 height 22
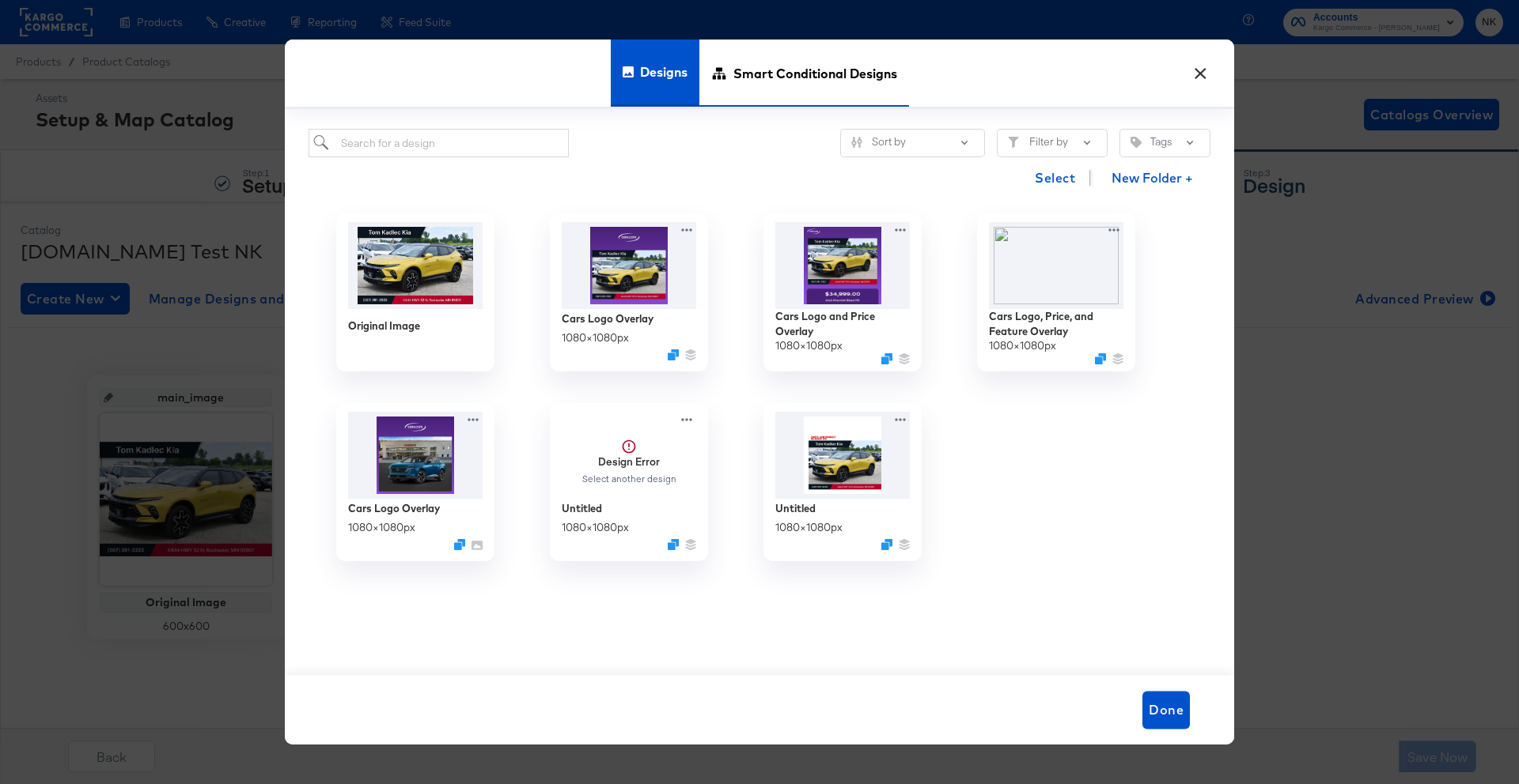
click at [776, 89] on span "Smart Conditional Designs" at bounding box center [815, 73] width 164 height 70
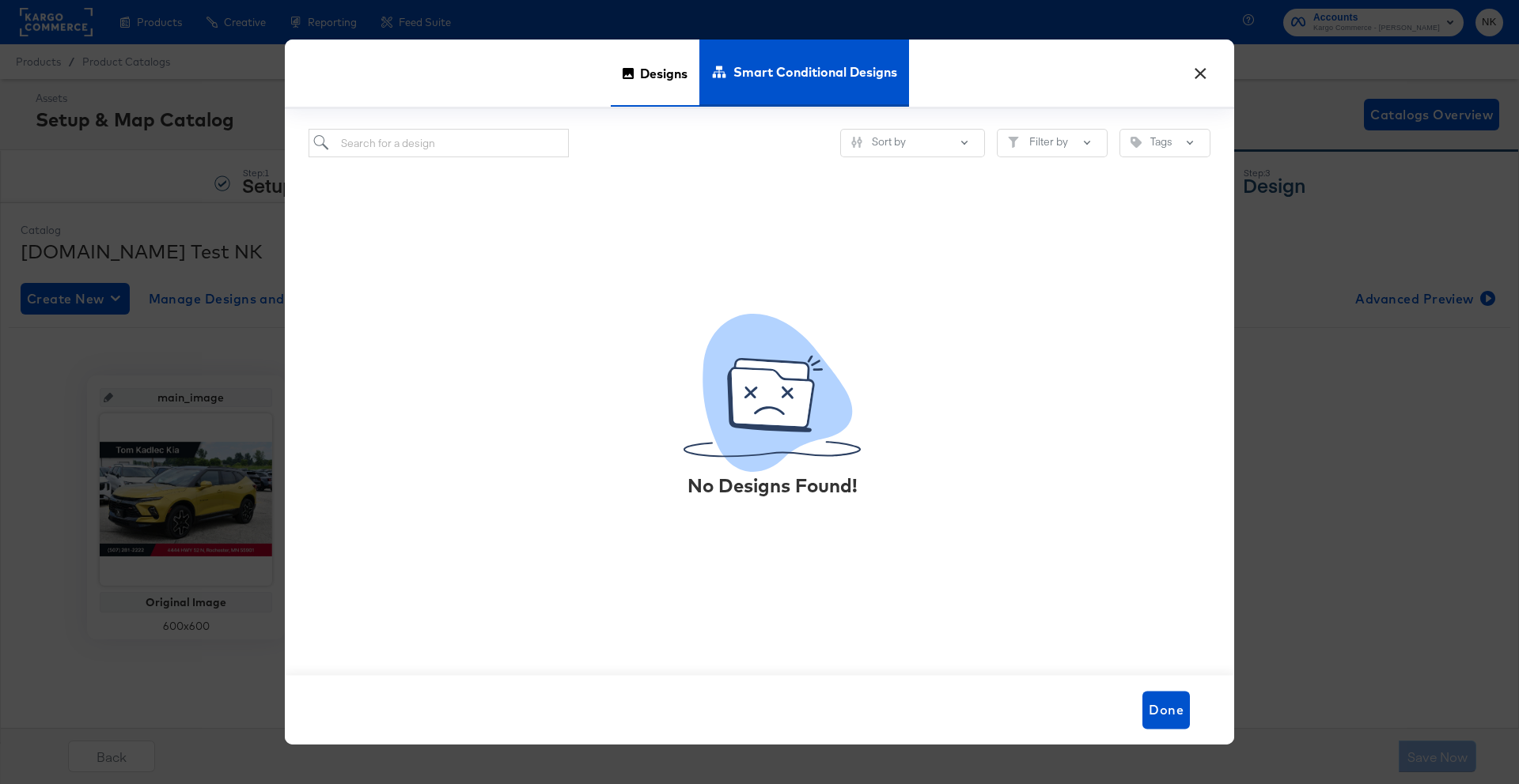
click at [677, 87] on span "Designs" at bounding box center [663, 73] width 47 height 70
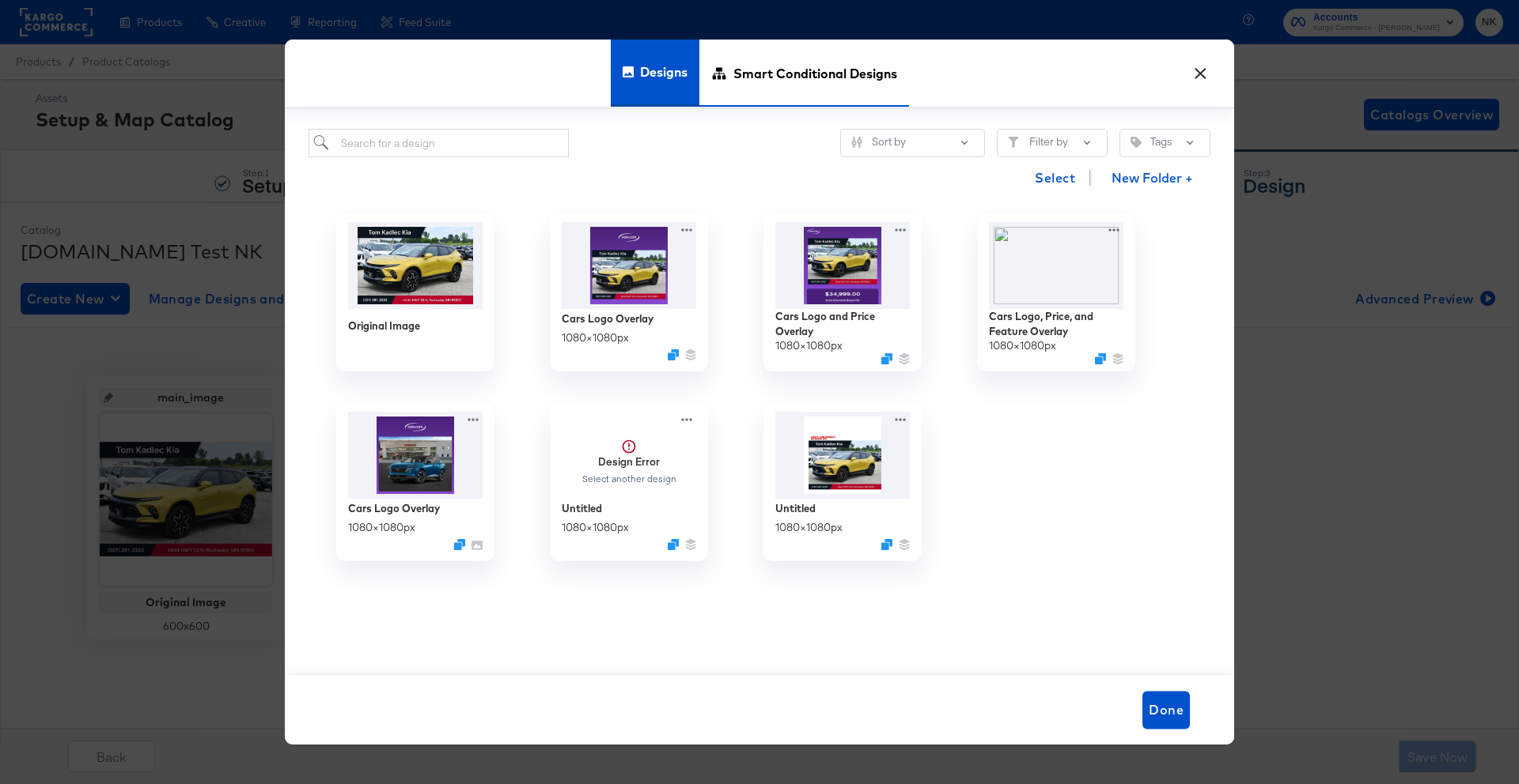
click at [716, 84] on div "Smart Conditional Designs" at bounding box center [803, 73] width 210 height 67
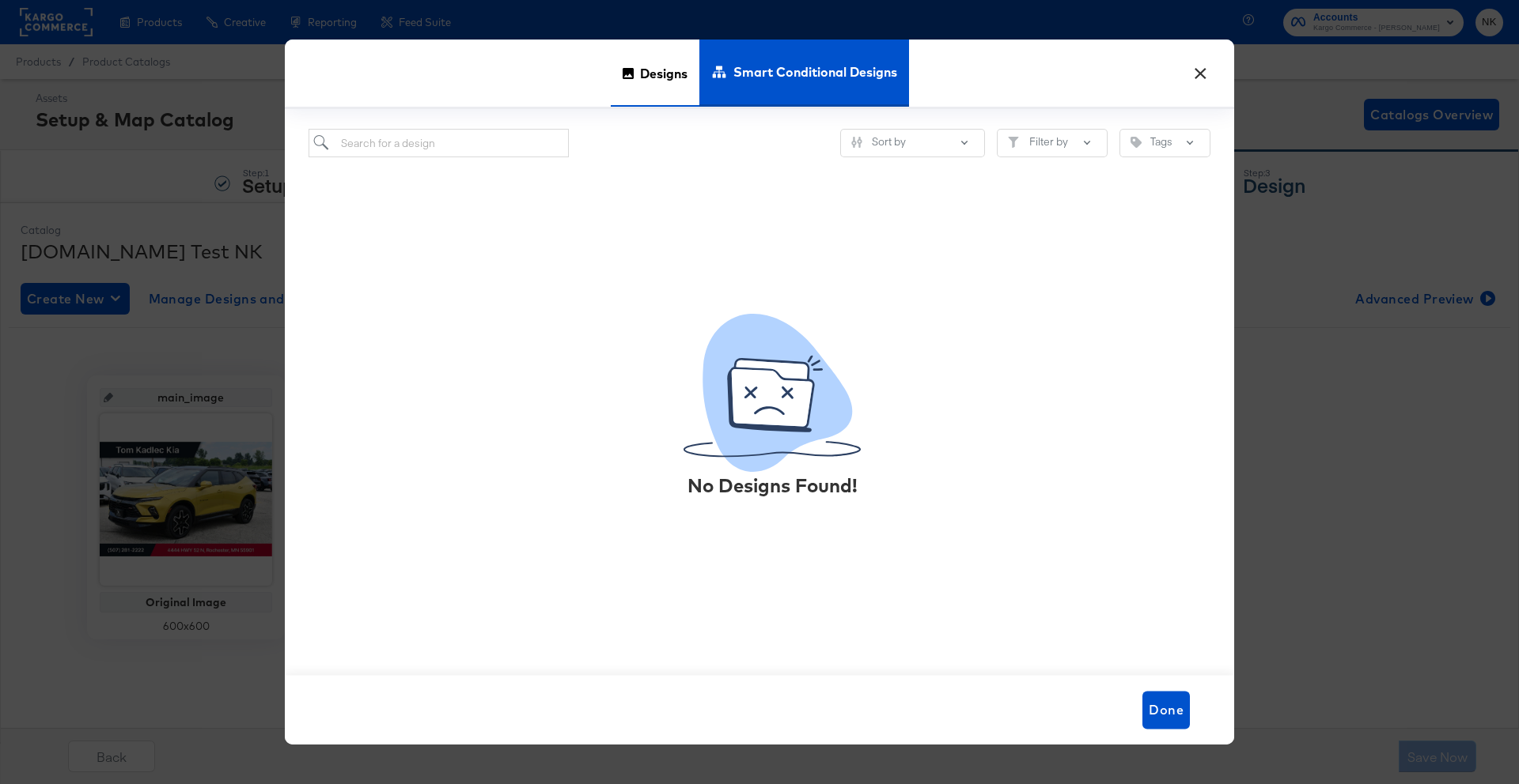
click at [673, 80] on span "Designs" at bounding box center [663, 73] width 47 height 70
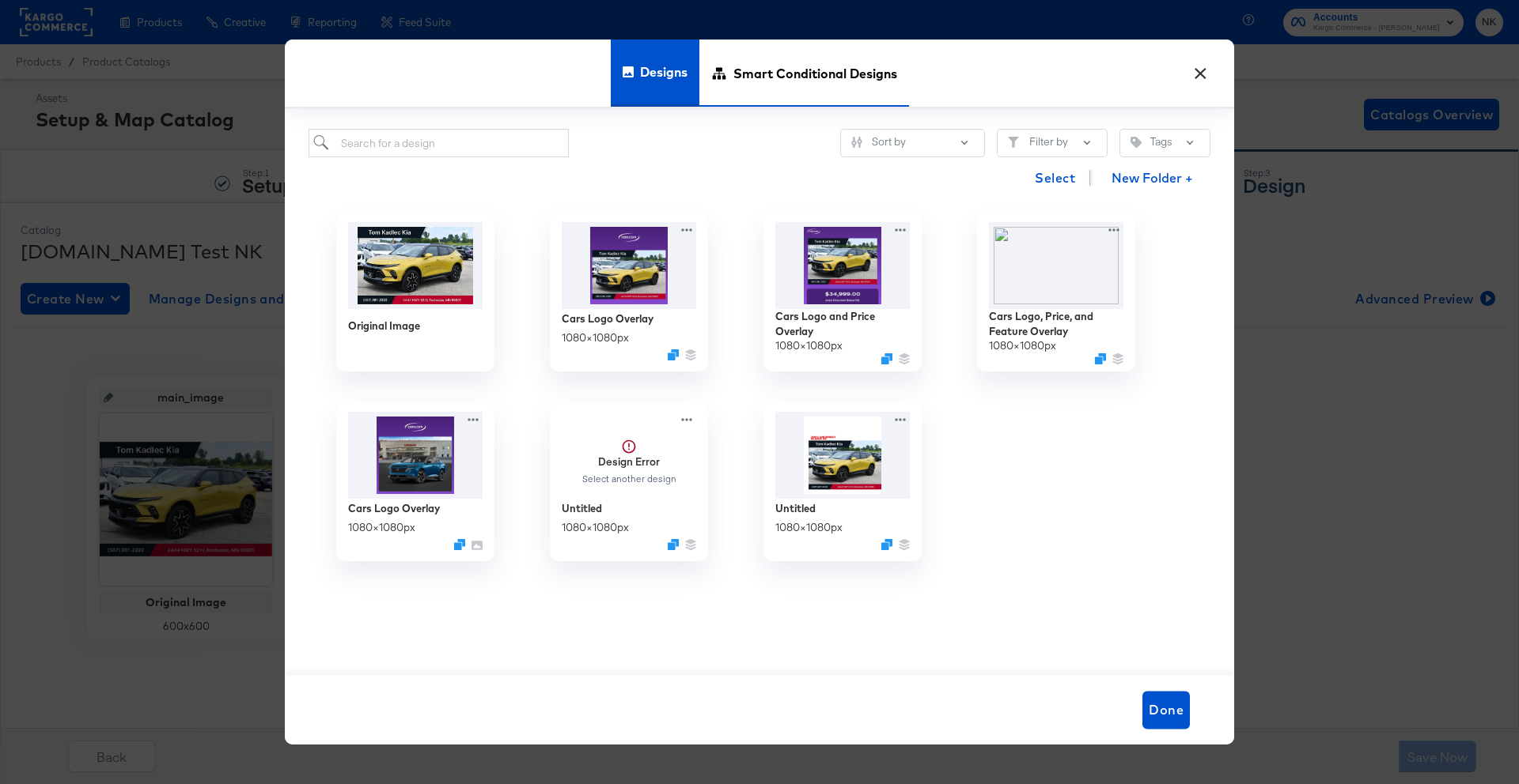
click at [745, 84] on span "Smart Conditional Designs" at bounding box center [815, 73] width 164 height 70
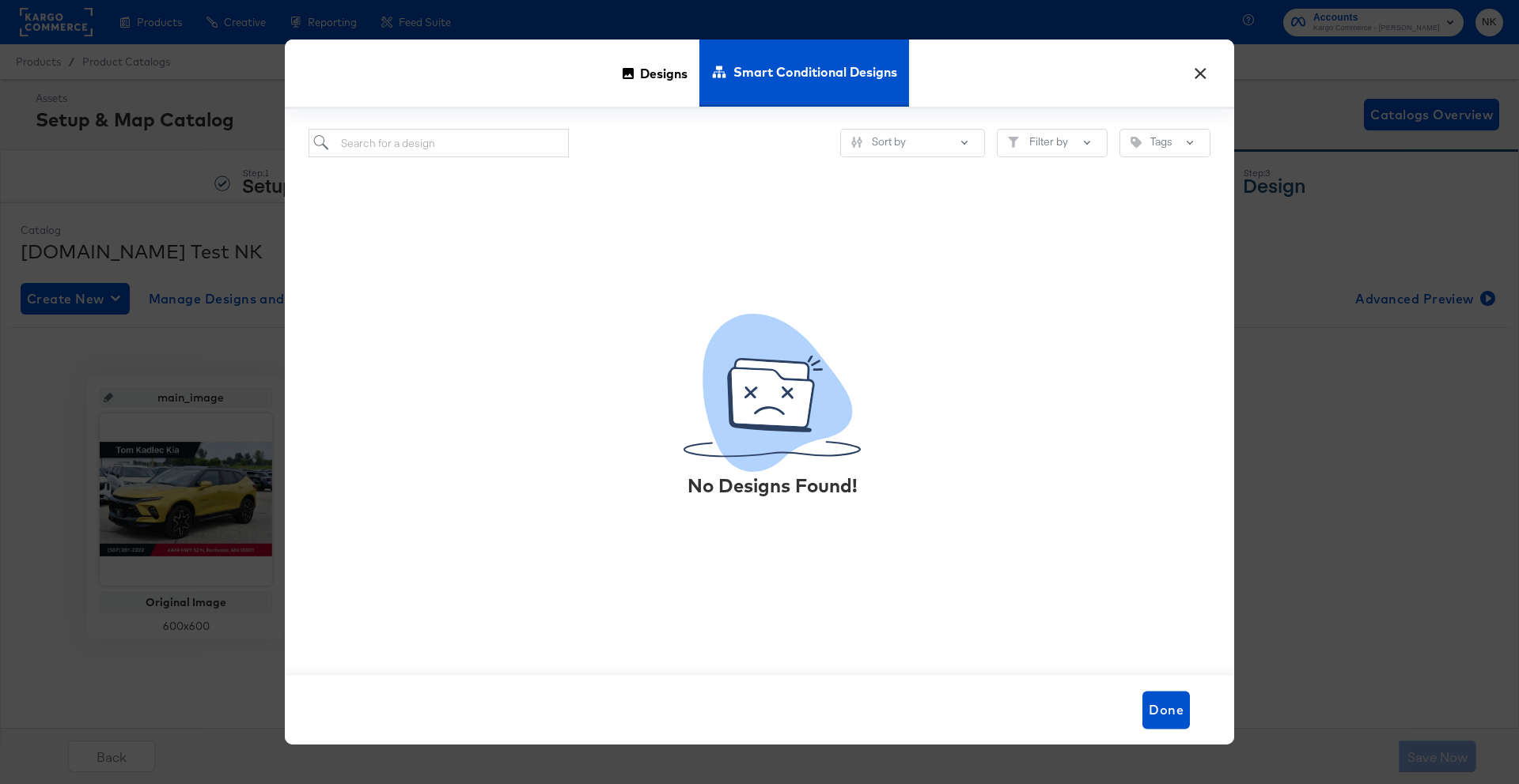
click at [1193, 74] on button "×" at bounding box center [1200, 70] width 28 height 28
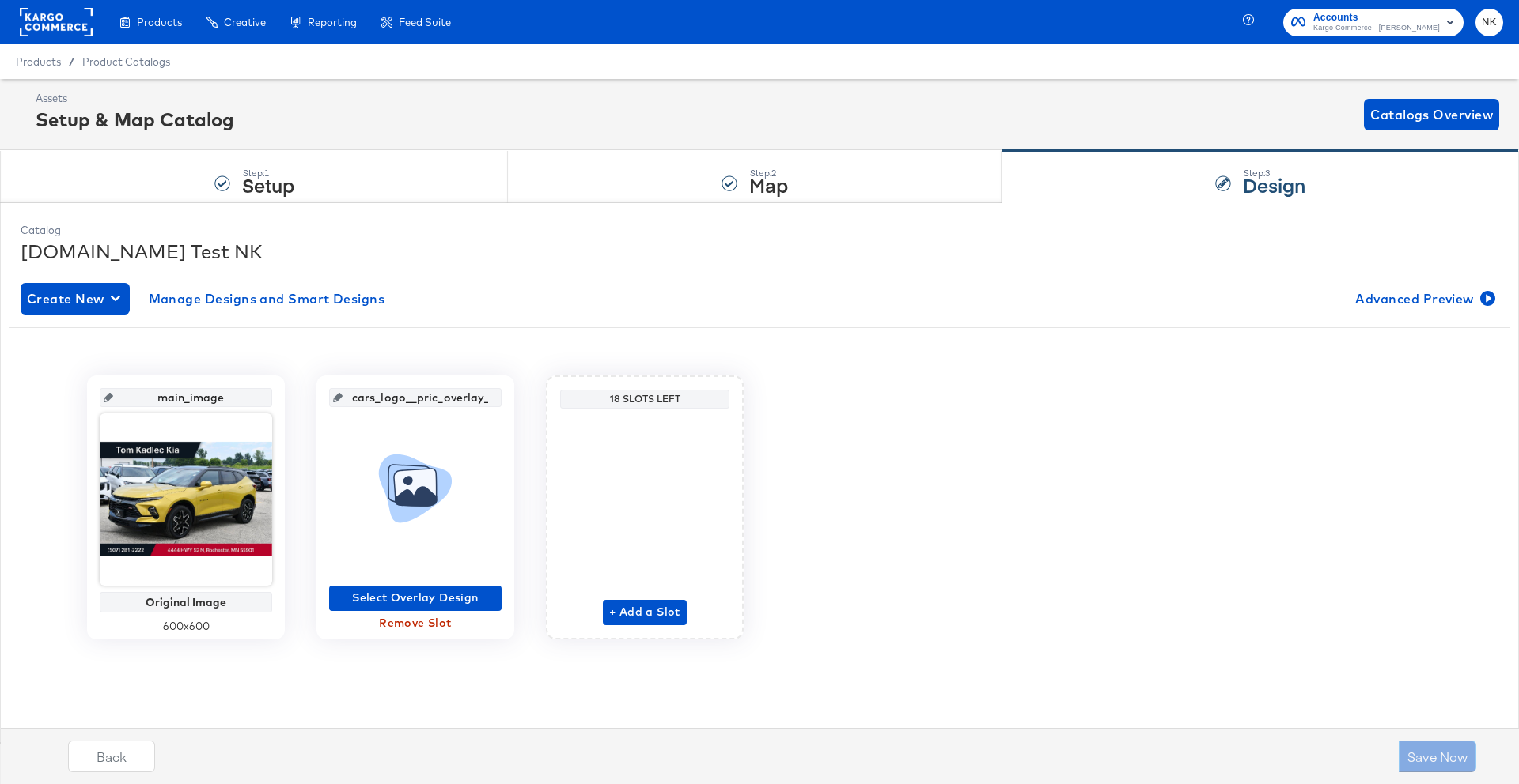
click at [412, 626] on span "Remove Slot" at bounding box center [415, 623] width 160 height 20
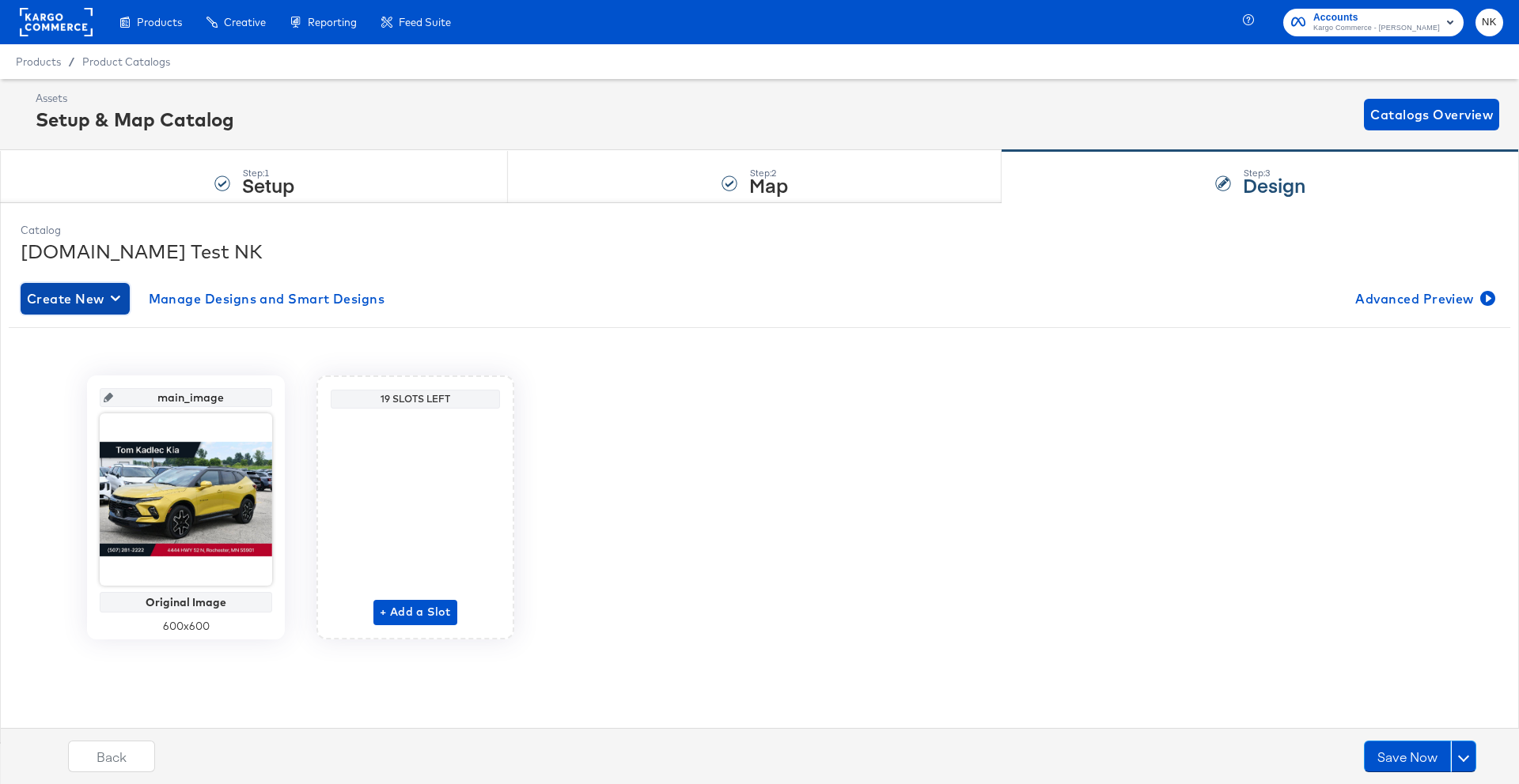
click at [108, 298] on span "Create New" at bounding box center [75, 299] width 97 height 22
click at [159, 359] on div "Create New Smart Design" at bounding box center [104, 363] width 150 height 12
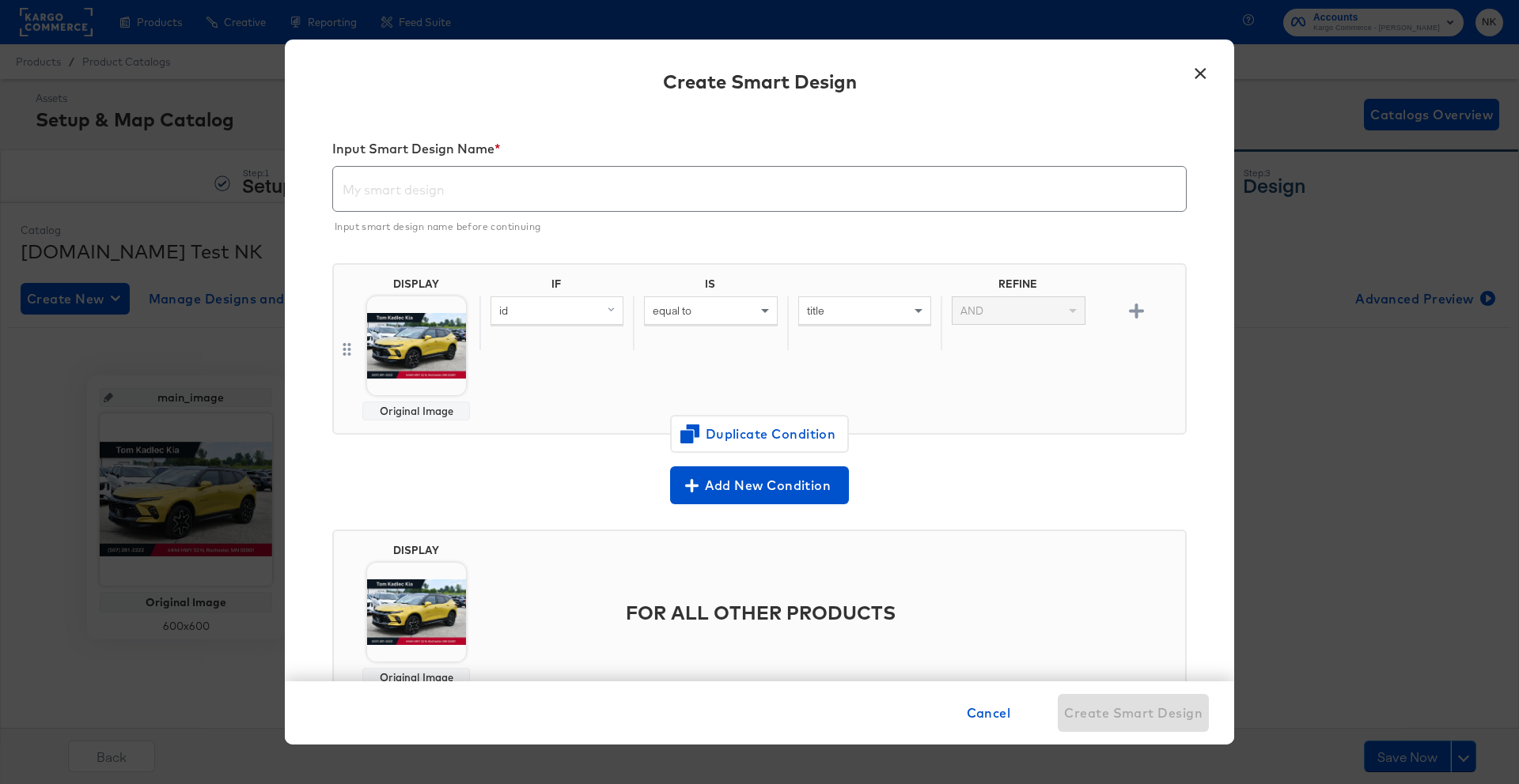
click at [576, 320] on div "id" at bounding box center [557, 310] width 132 height 26
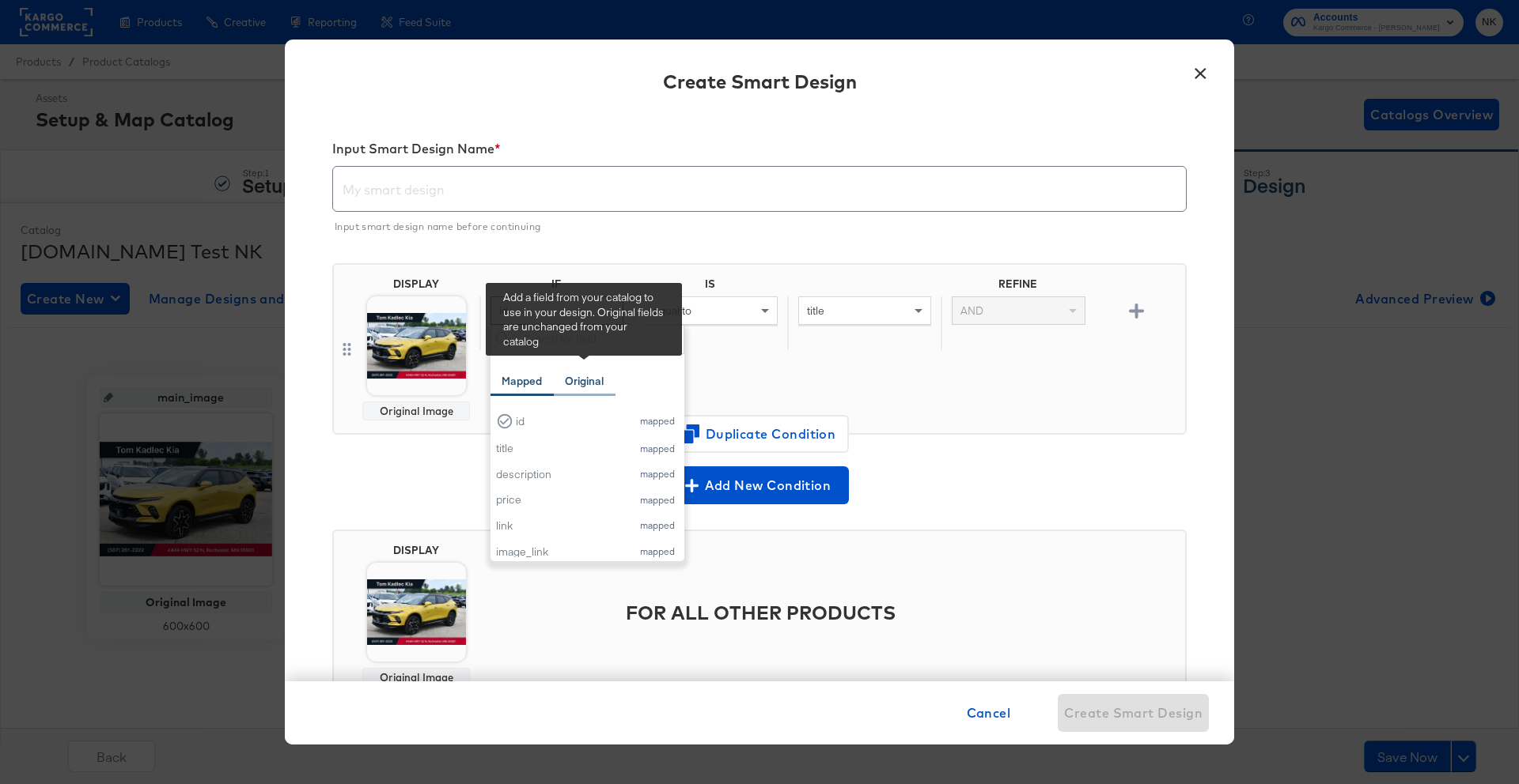
click at [581, 386] on div "Original" at bounding box center [584, 382] width 39 height 15
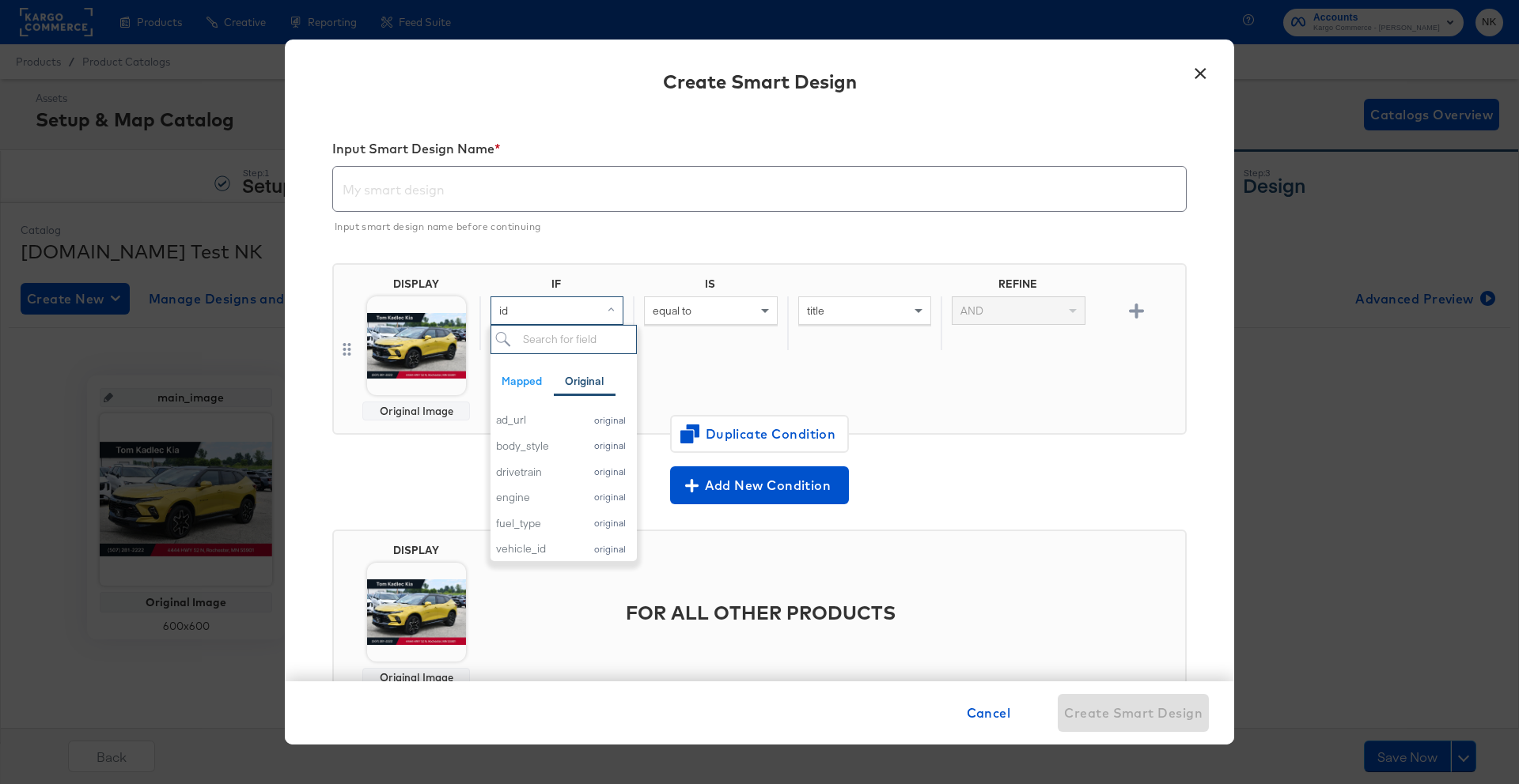
click at [555, 338] on input "search" at bounding box center [563, 339] width 147 height 29
type input "price"
click at [505, 415] on div "price" at bounding box center [529, 420] width 66 height 15
click at [678, 316] on span "equal to" at bounding box center [672, 310] width 39 height 14
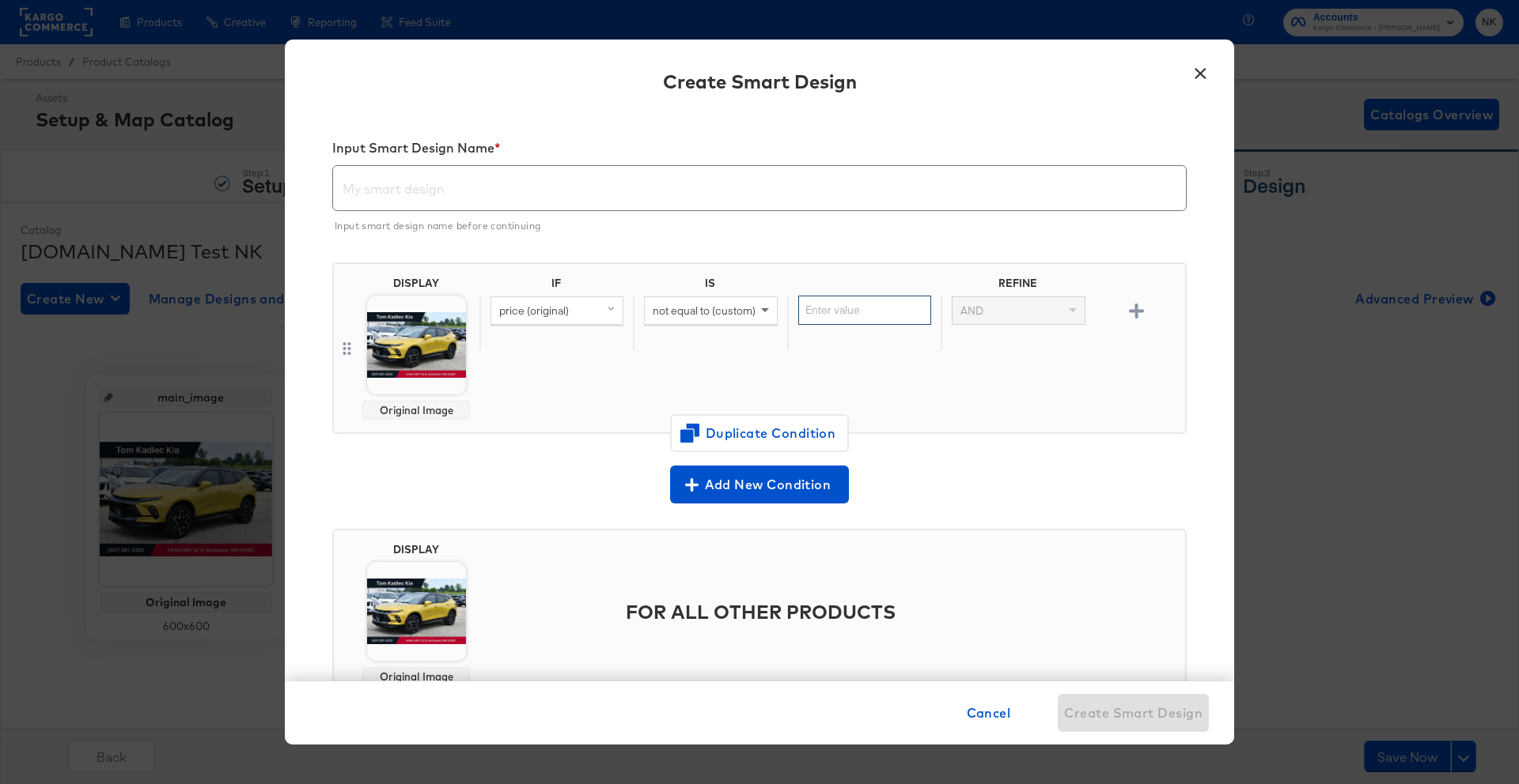
click at [837, 296] on input "text" at bounding box center [865, 310] width 133 height 29
type input "0"
click at [861, 351] on div "IF IS REFINE price (original) not equal to (custom) 0 AND" at bounding box center [829, 348] width 699 height 143
click at [394, 406] on div "Original Image" at bounding box center [416, 410] width 94 height 12
click at [398, 387] on img at bounding box center [416, 344] width 99 height 99
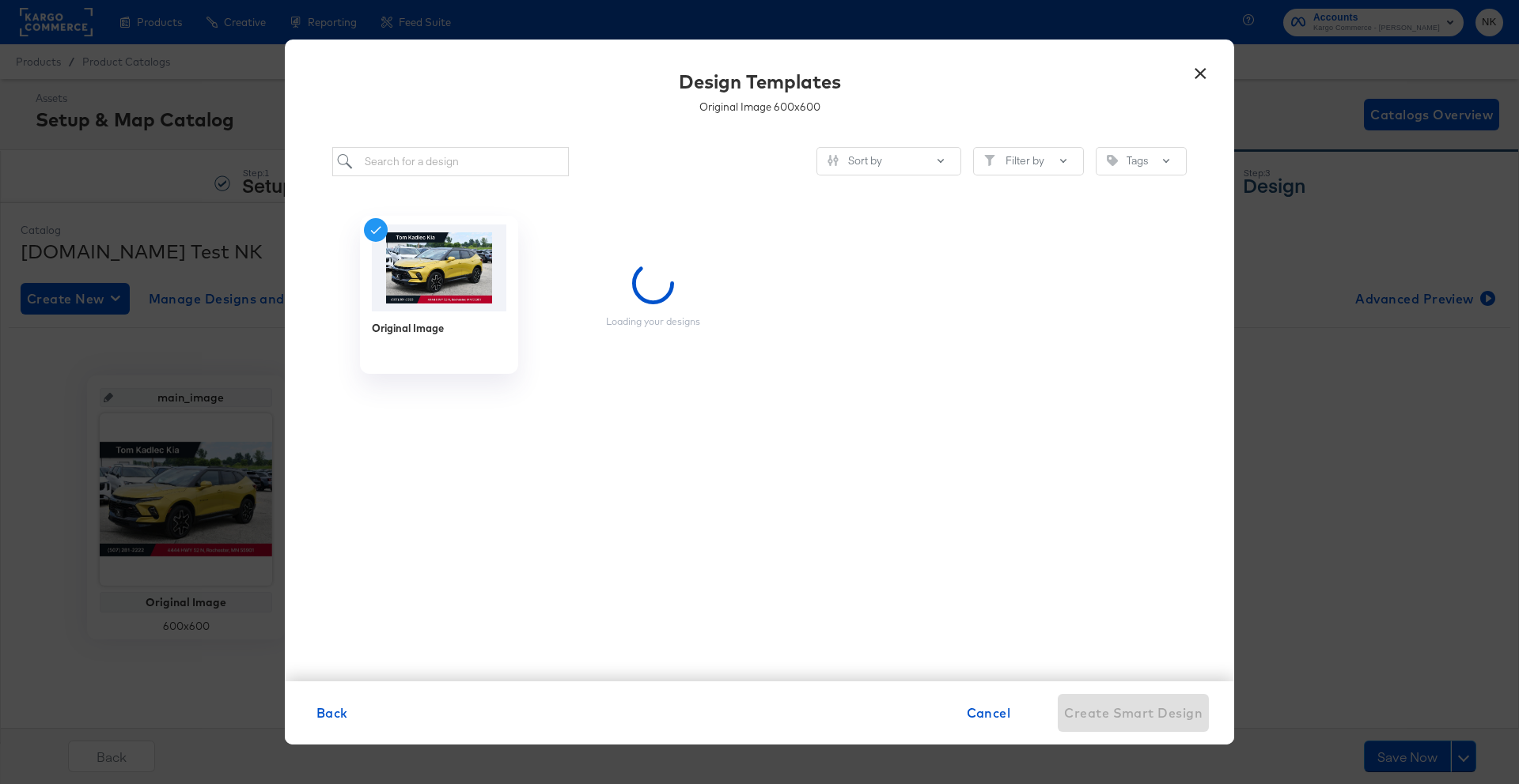
scroll to position [0, 0]
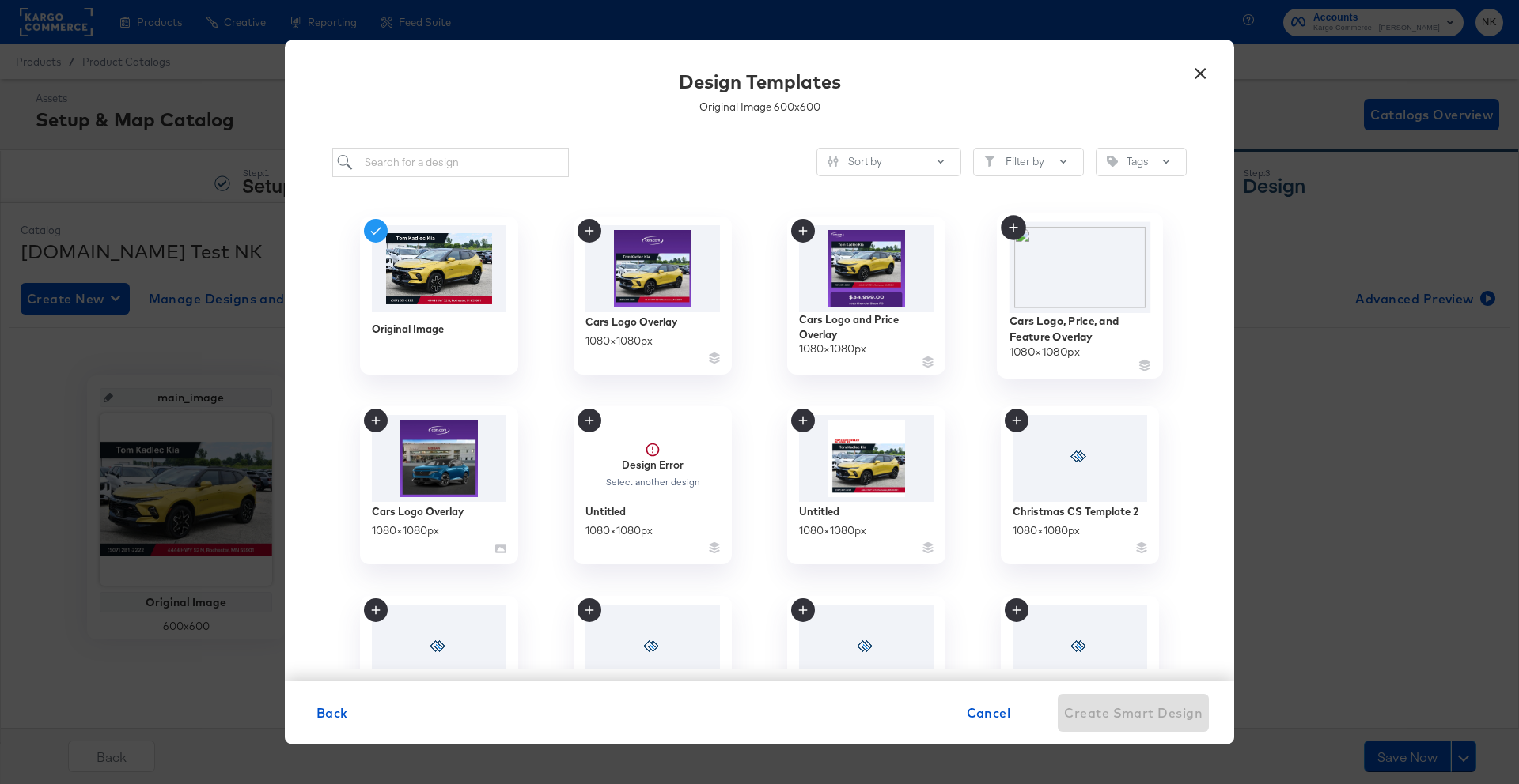
click at [1063, 286] on img at bounding box center [1080, 267] width 142 height 91
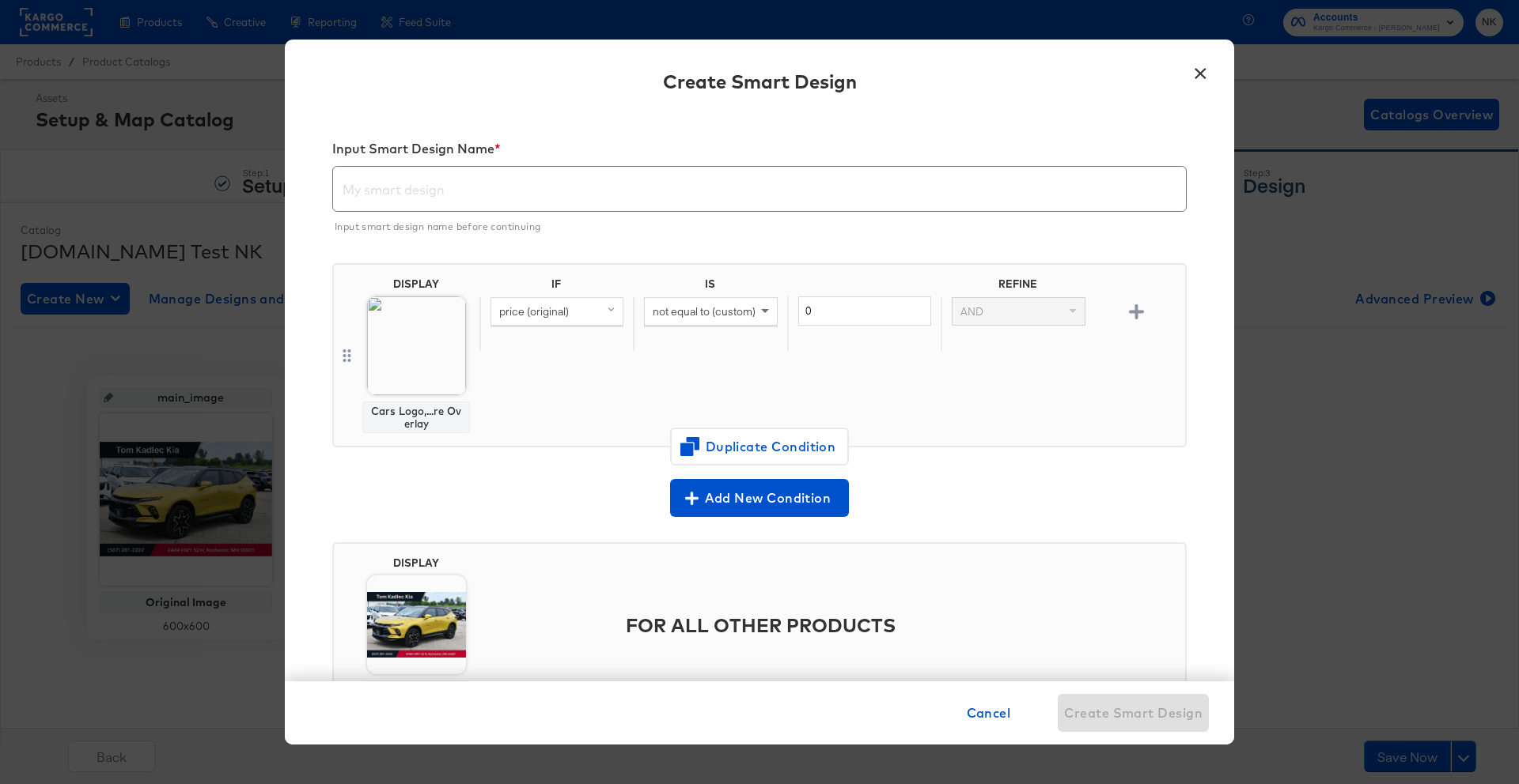
scroll to position [1, 0]
click at [599, 196] on input "text" at bounding box center [759, 181] width 852 height 44
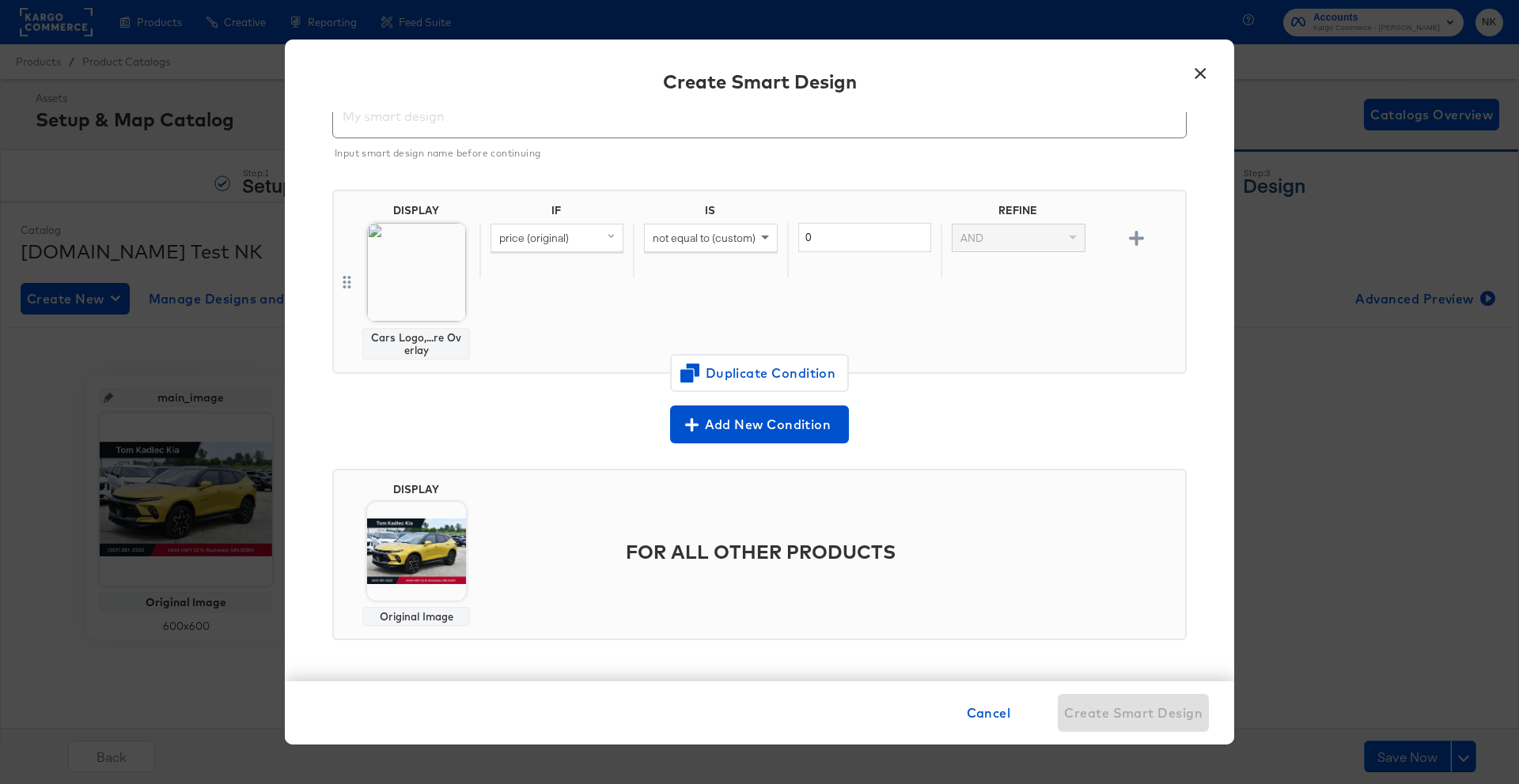
click at [435, 583] on img at bounding box center [416, 551] width 99 height 99
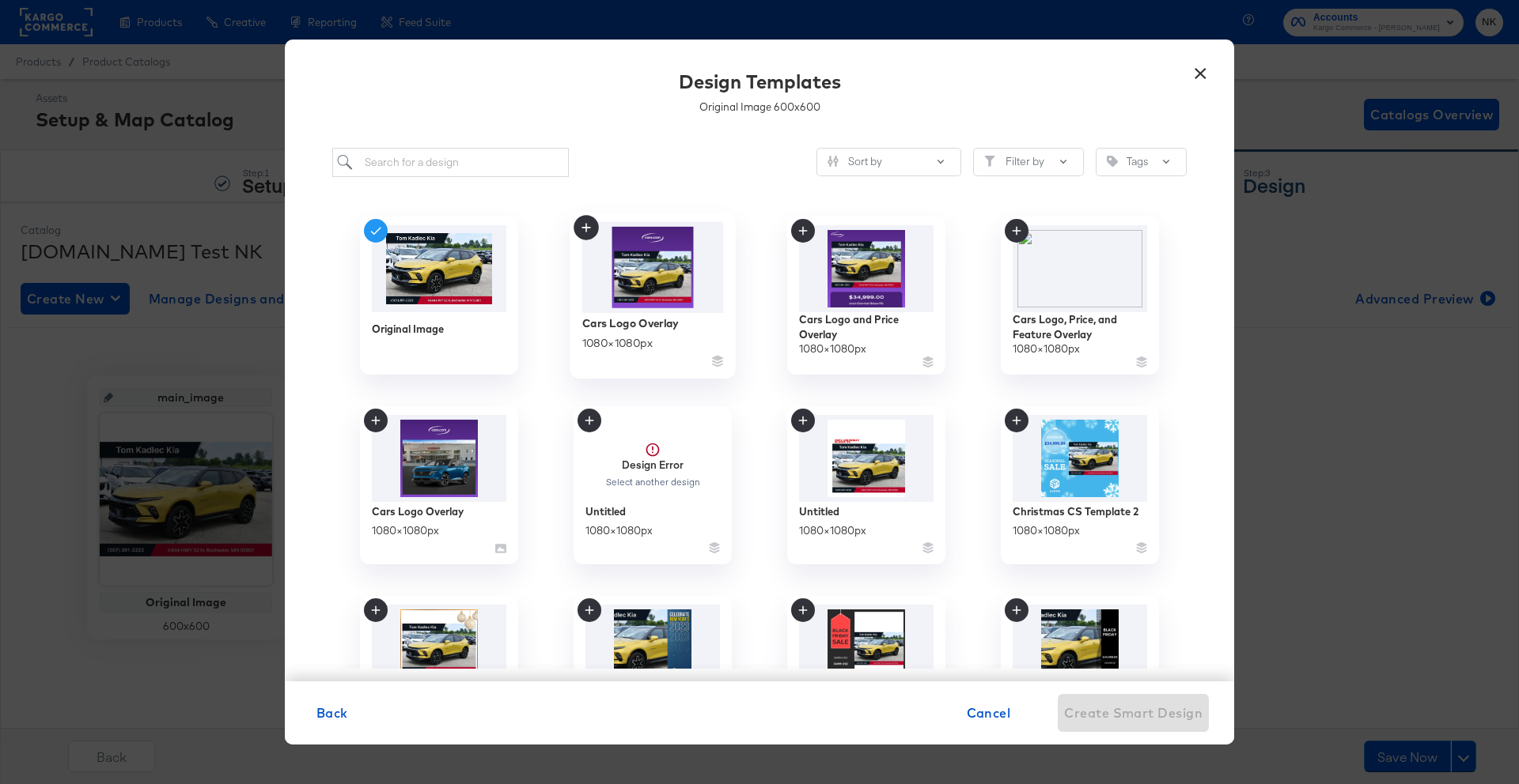
click at [642, 301] on img at bounding box center [653, 267] width 142 height 91
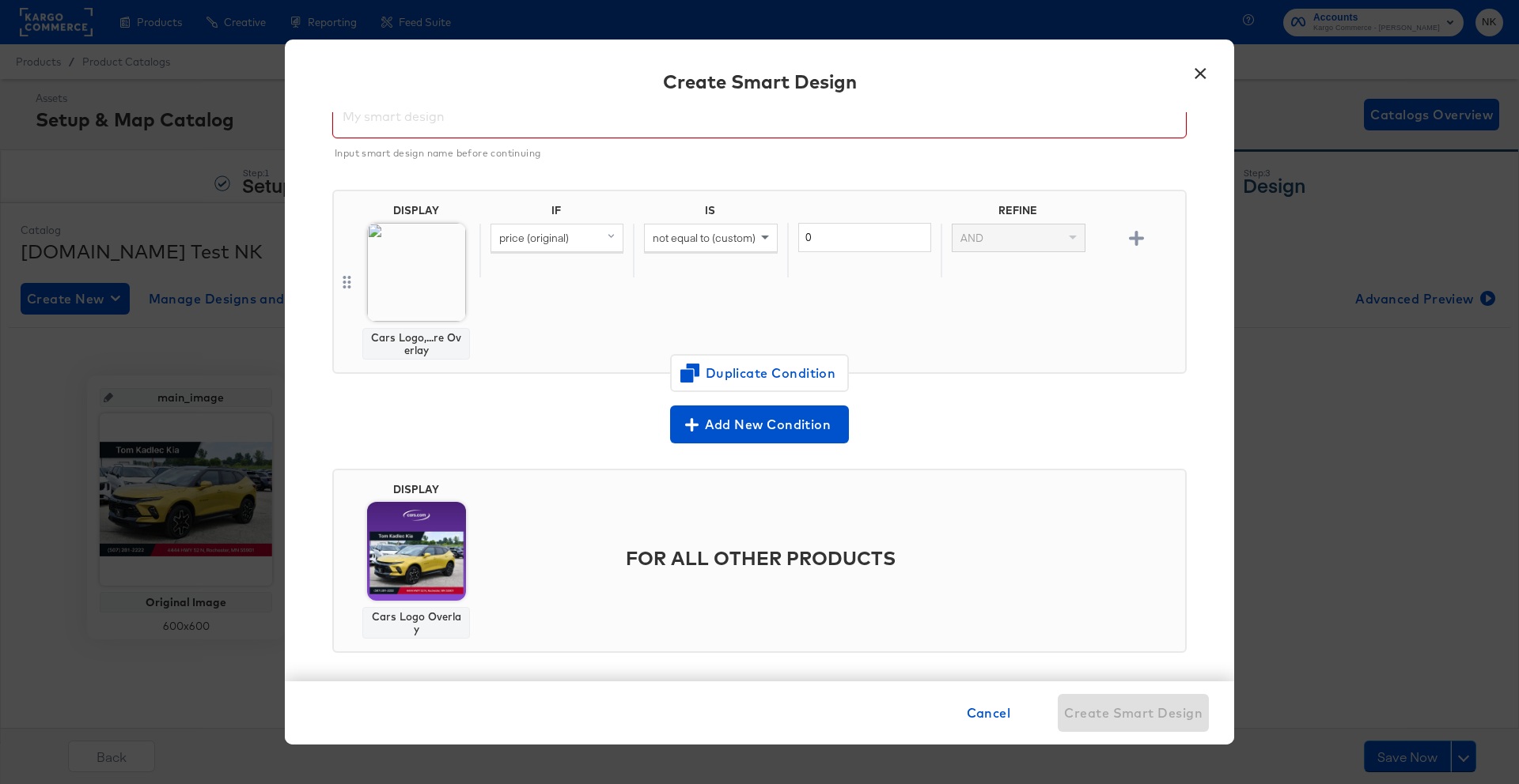
click at [489, 132] on input "text" at bounding box center [759, 108] width 852 height 44
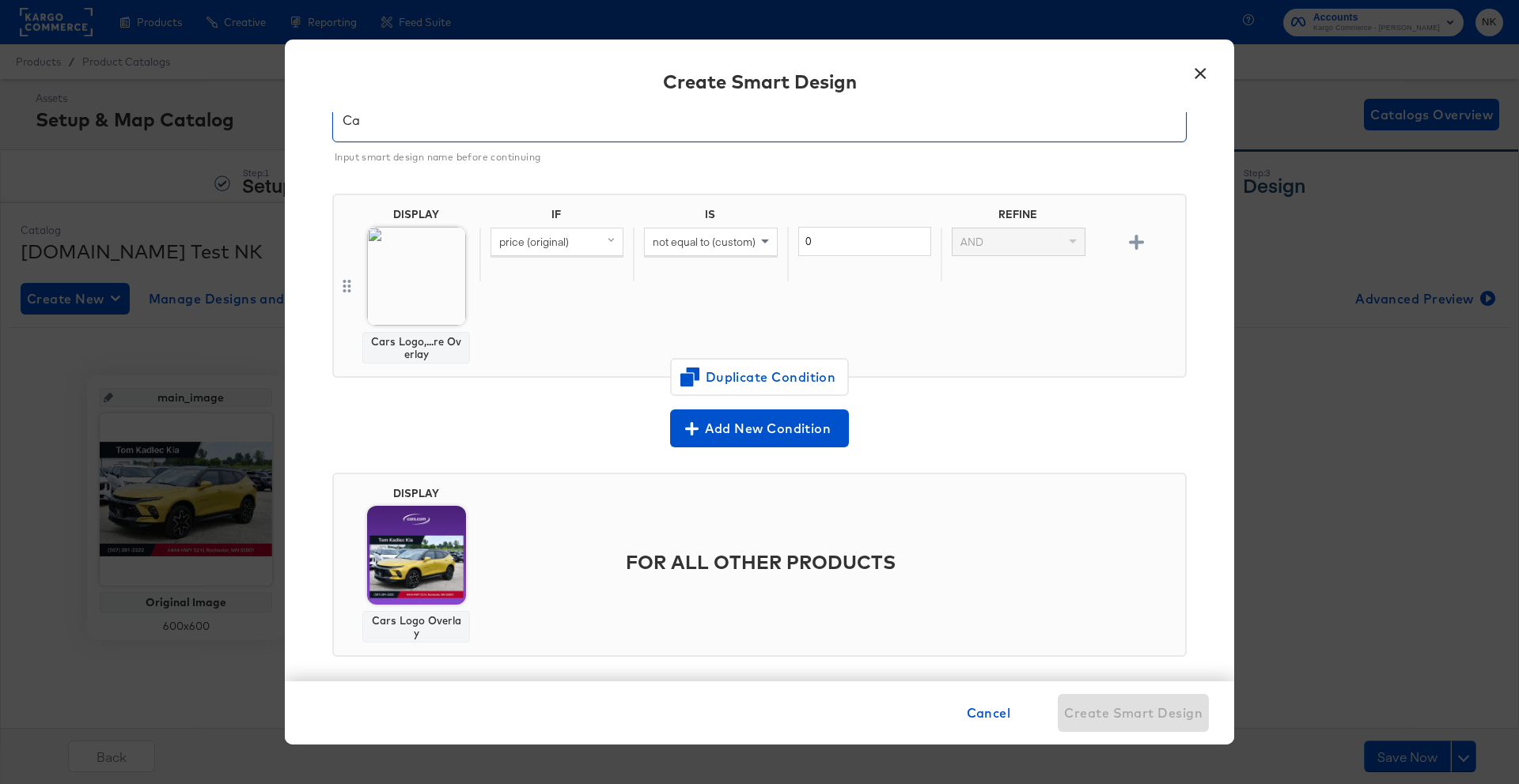
scroll to position [63, 0]
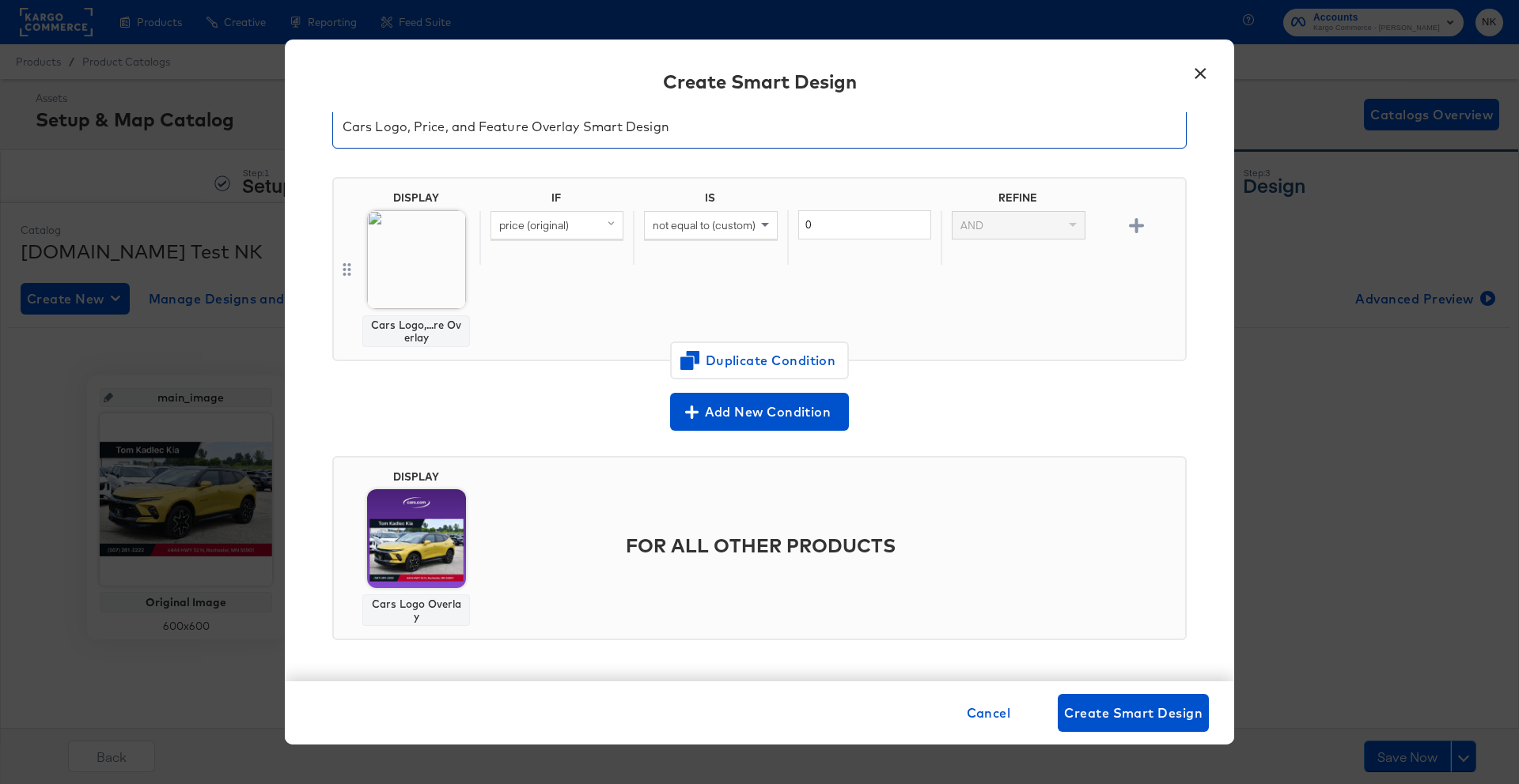
type input "Cars Logo, Price, and Feature Overlay Smart Design"
click at [589, 288] on div "IF IS REFINE price (original) not equal to (custom) 0 AND" at bounding box center [829, 269] width 699 height 156
click at [1097, 695] on button "Create Smart Design" at bounding box center [1133, 713] width 151 height 38
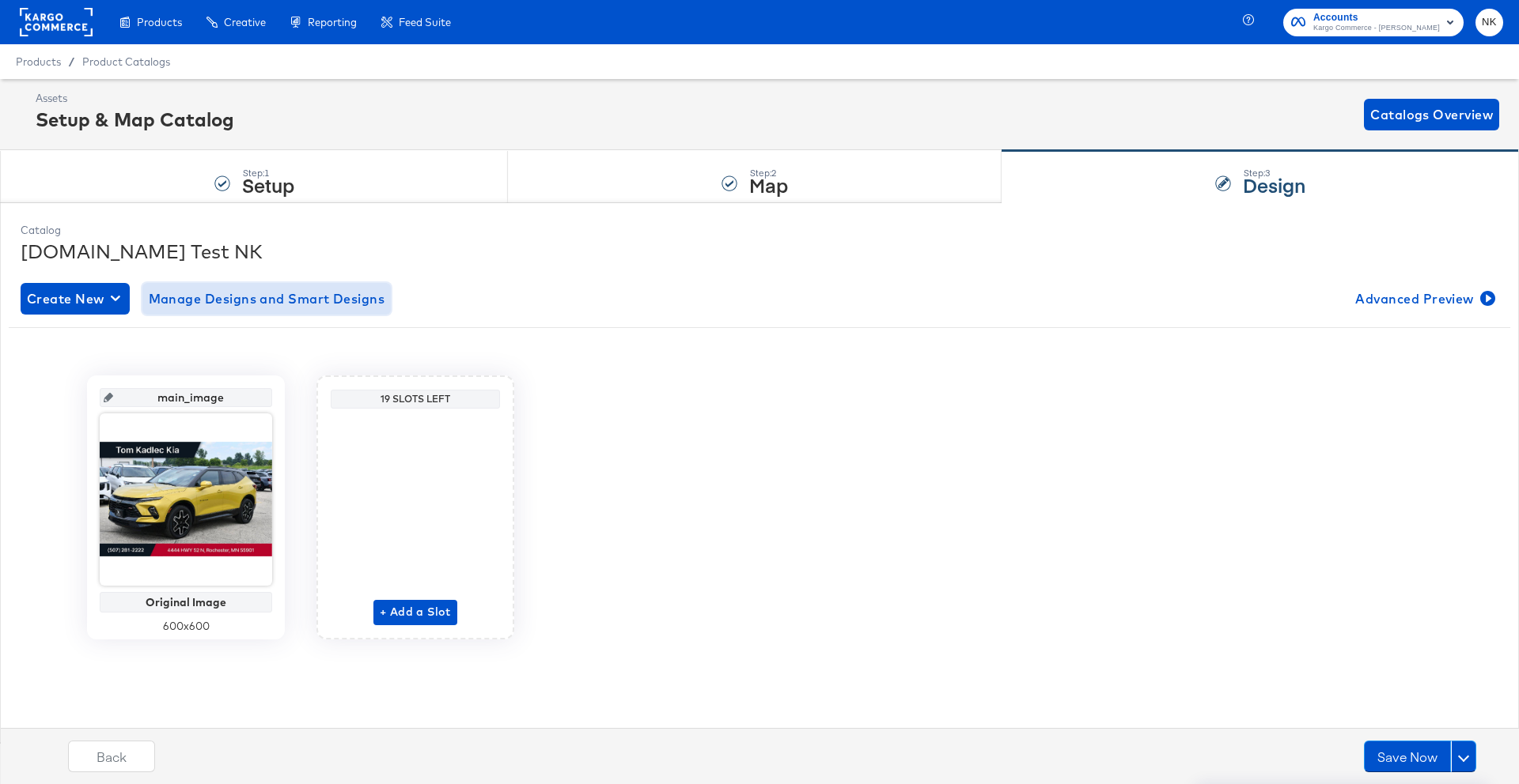
click at [272, 303] on span "Manage Designs and Smart Designs" at bounding box center [268, 299] width 237 height 22
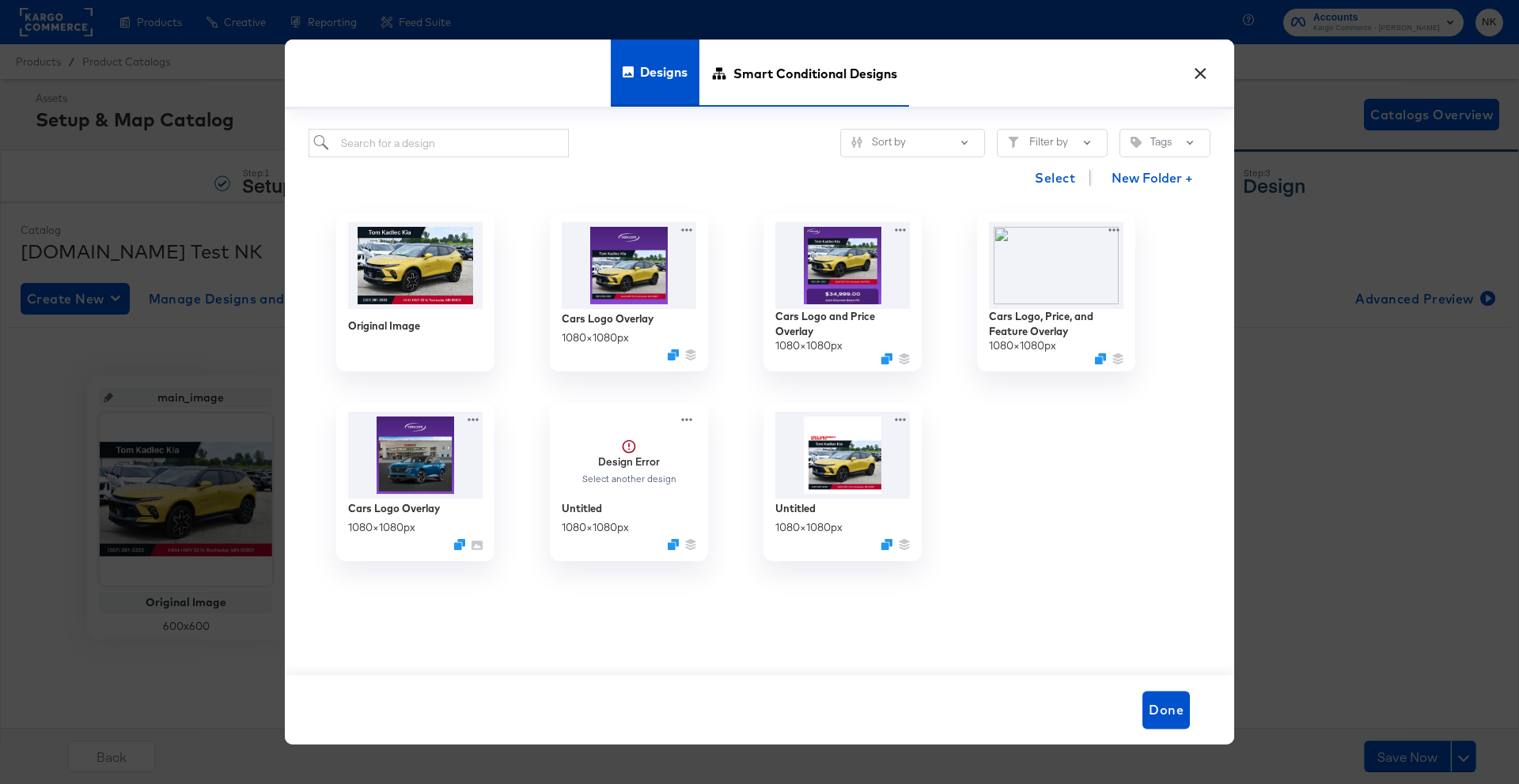
click at [762, 83] on span "Smart Conditional Designs" at bounding box center [815, 73] width 164 height 70
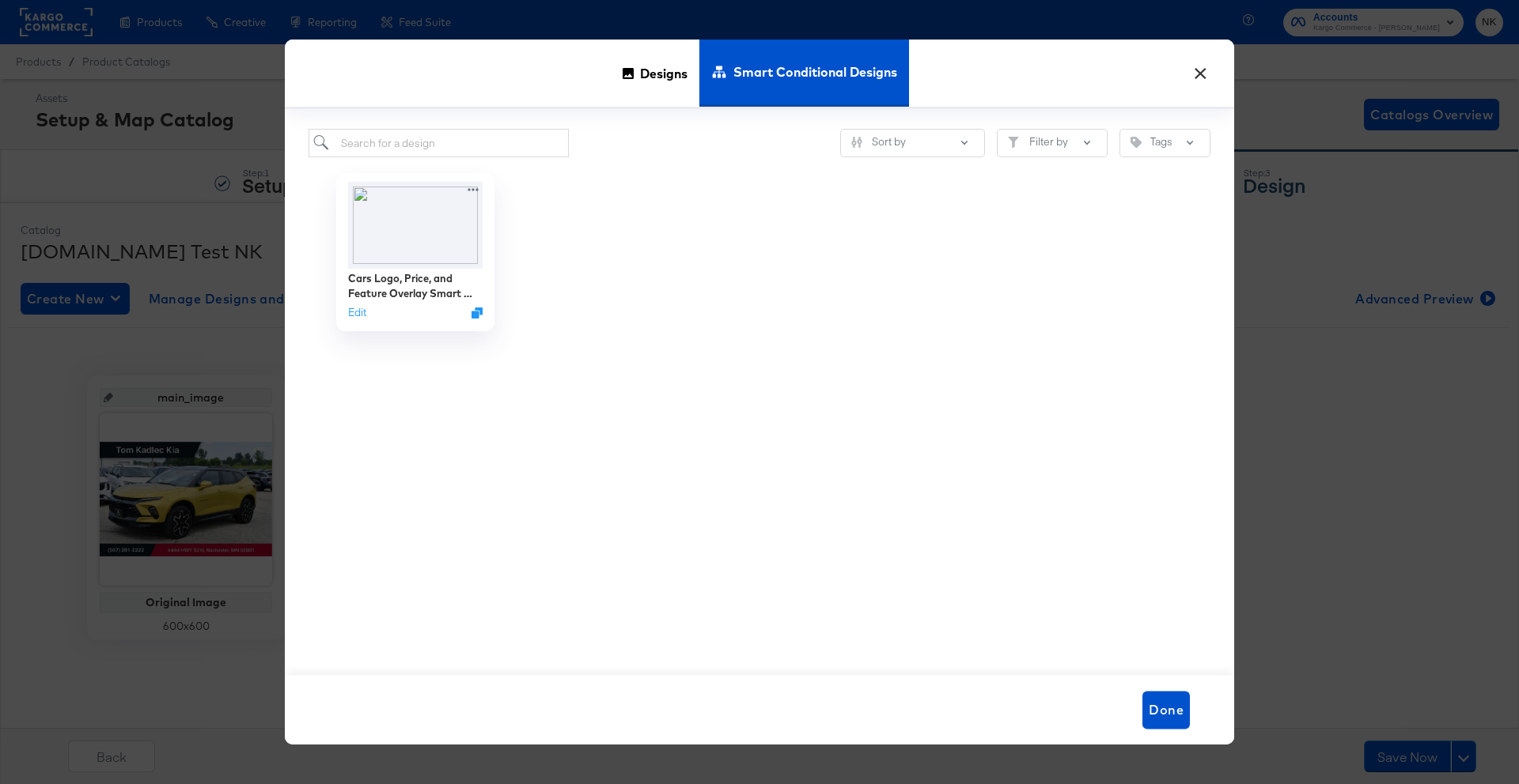
drag, startPoint x: 1201, startPoint y: 75, endPoint x: 1204, endPoint y: 84, distance: 9.5
click at [1203, 75] on button "×" at bounding box center [1200, 70] width 28 height 28
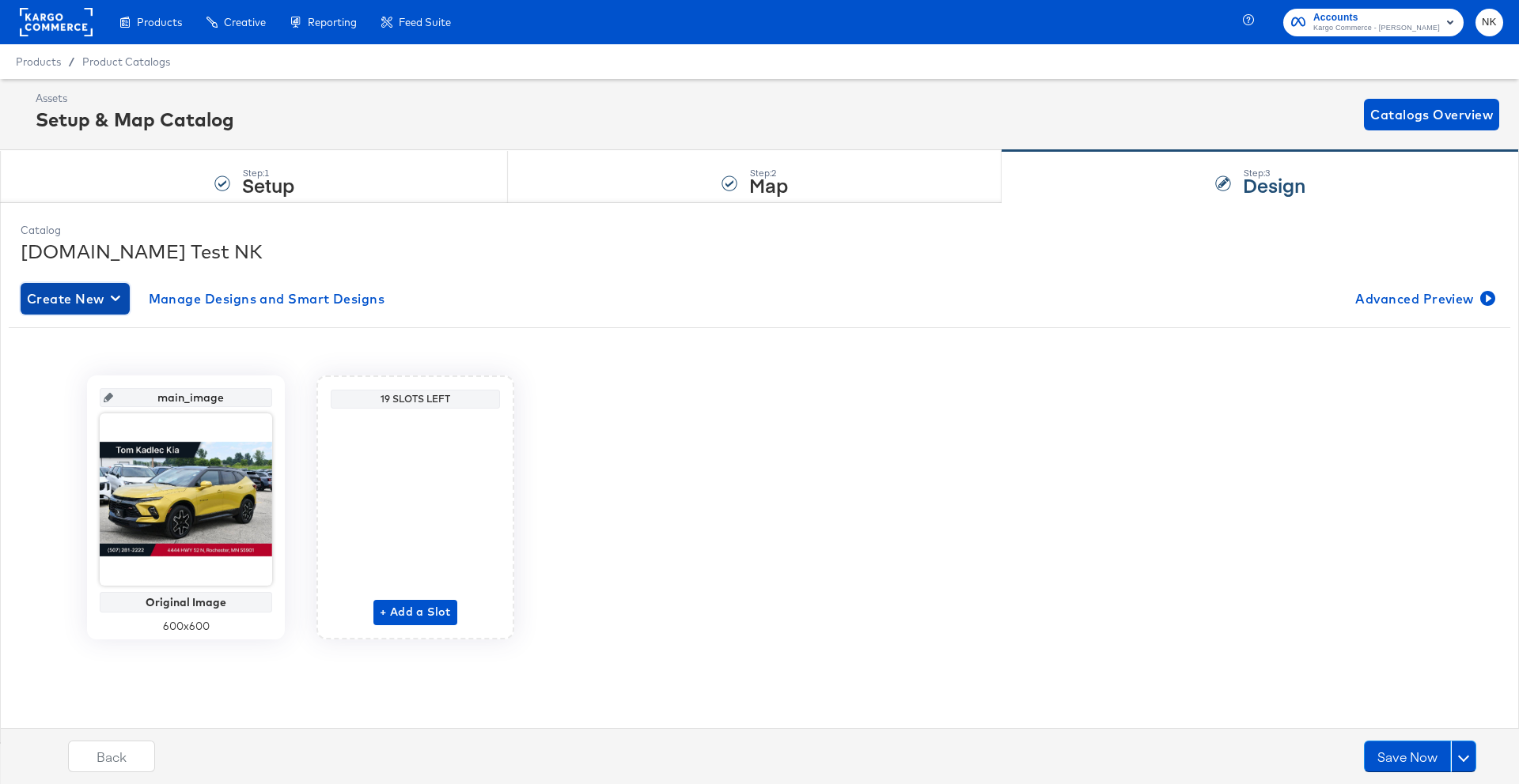
drag, startPoint x: 101, startPoint y: 299, endPoint x: 122, endPoint y: 310, distance: 23.7
click at [104, 300] on span "Create New" at bounding box center [75, 299] width 97 height 22
click at [152, 363] on div "Create New Smart Design" at bounding box center [104, 363] width 150 height 12
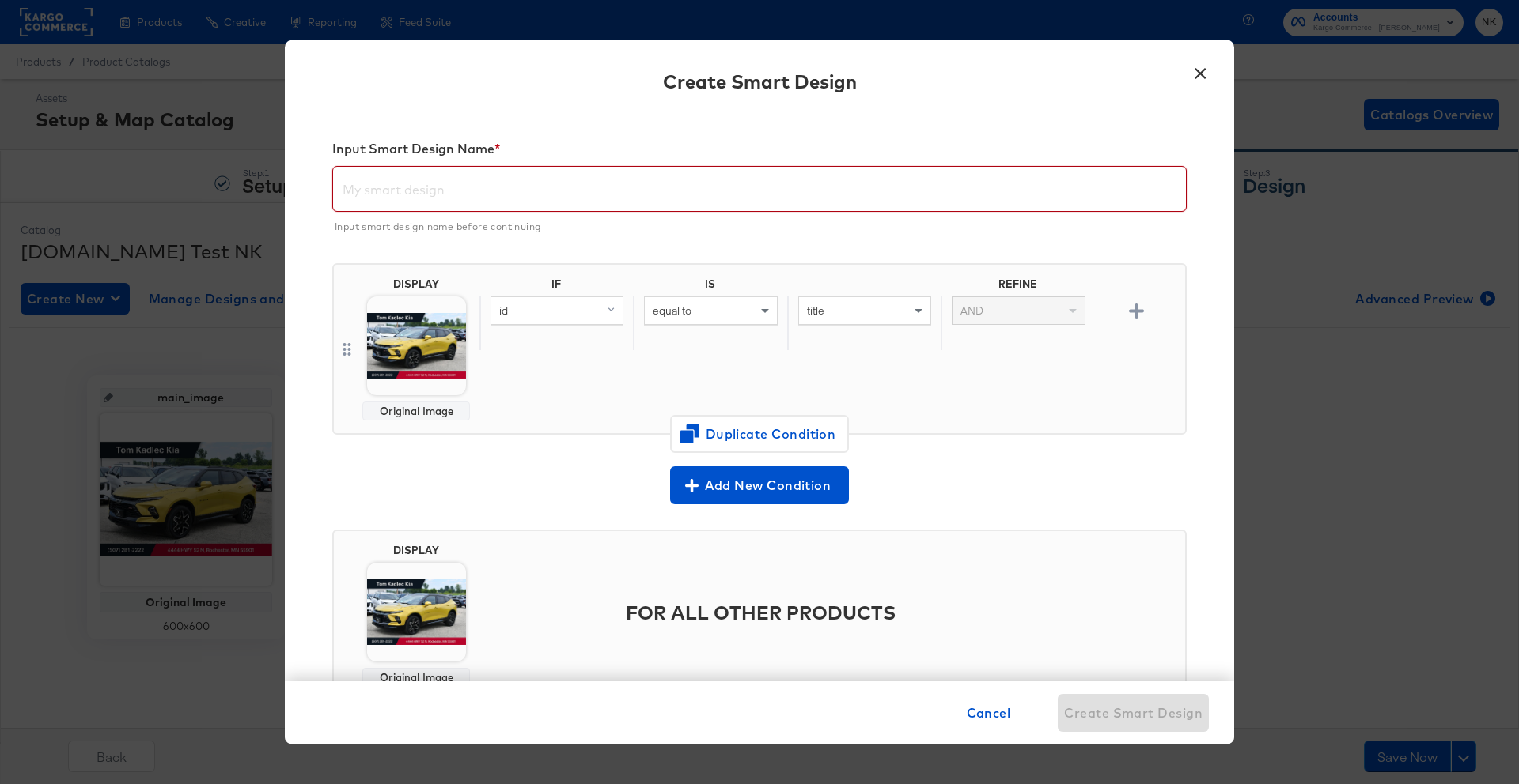
click at [433, 201] on input "text" at bounding box center [759, 182] width 852 height 44
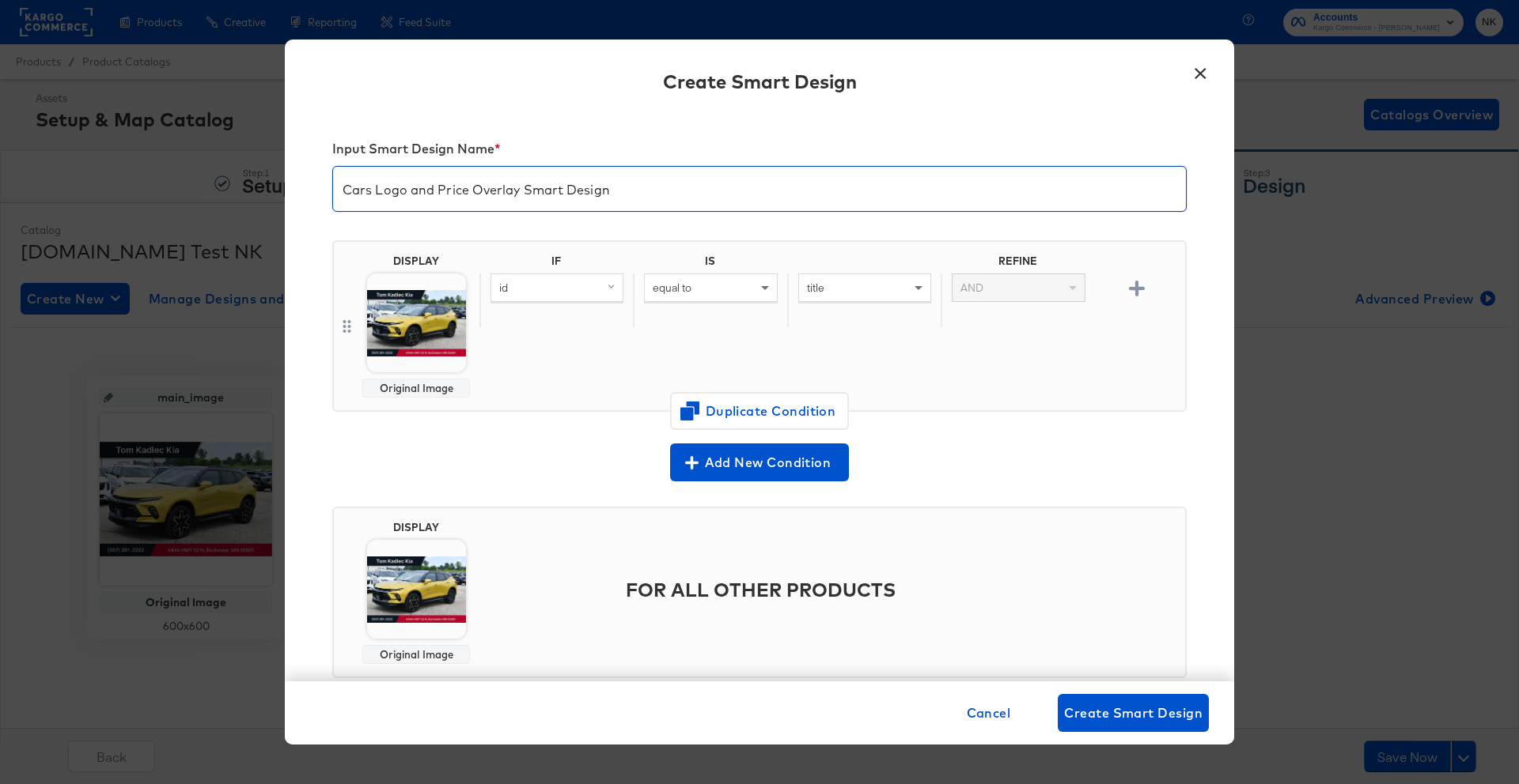
type input "Cars Logo and Price Overlay Smart Design"
click at [394, 387] on div "Original Image" at bounding box center [416, 387] width 94 height 12
click at [402, 371] on img at bounding box center [416, 322] width 99 height 99
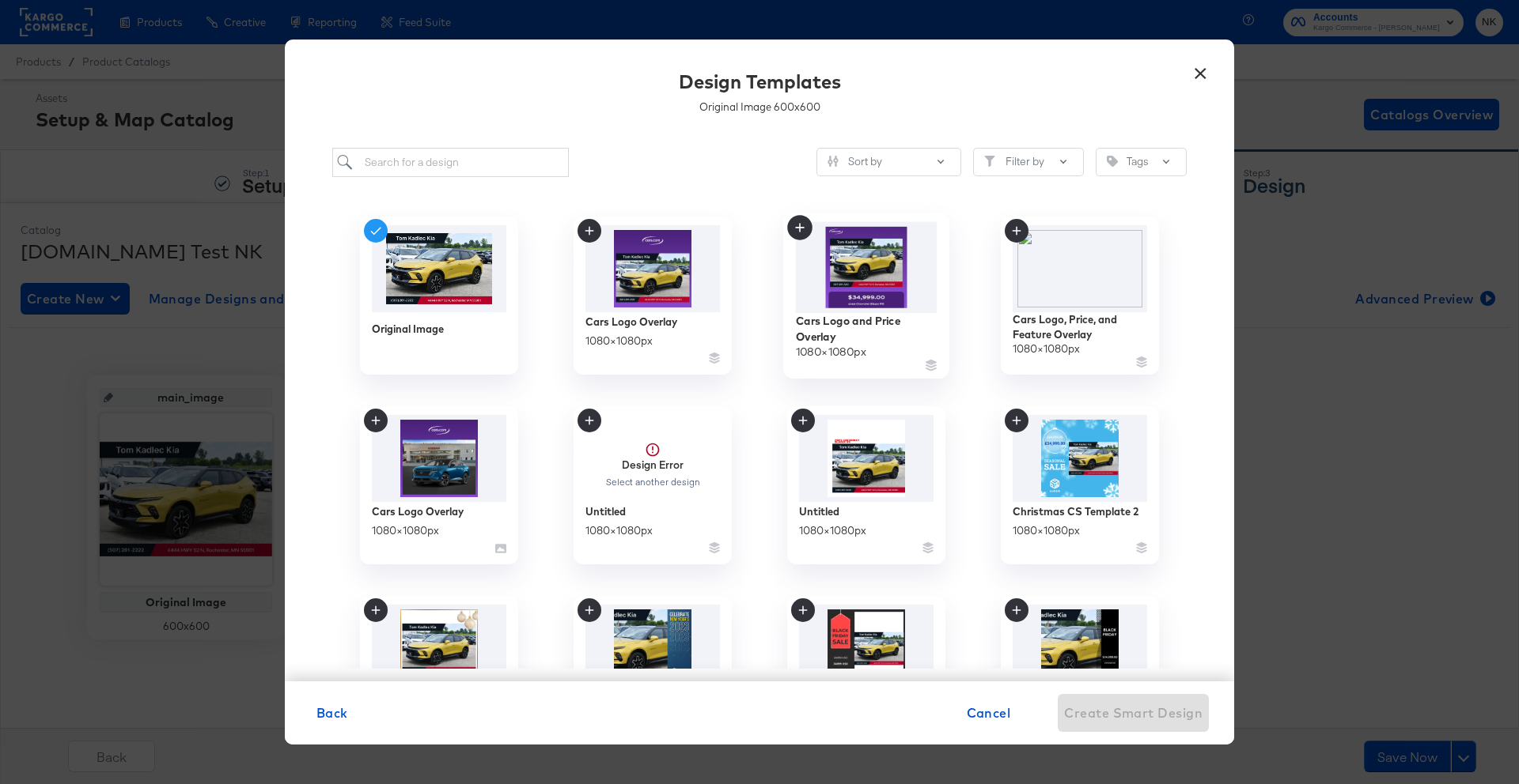
click at [890, 283] on img at bounding box center [866, 267] width 142 height 91
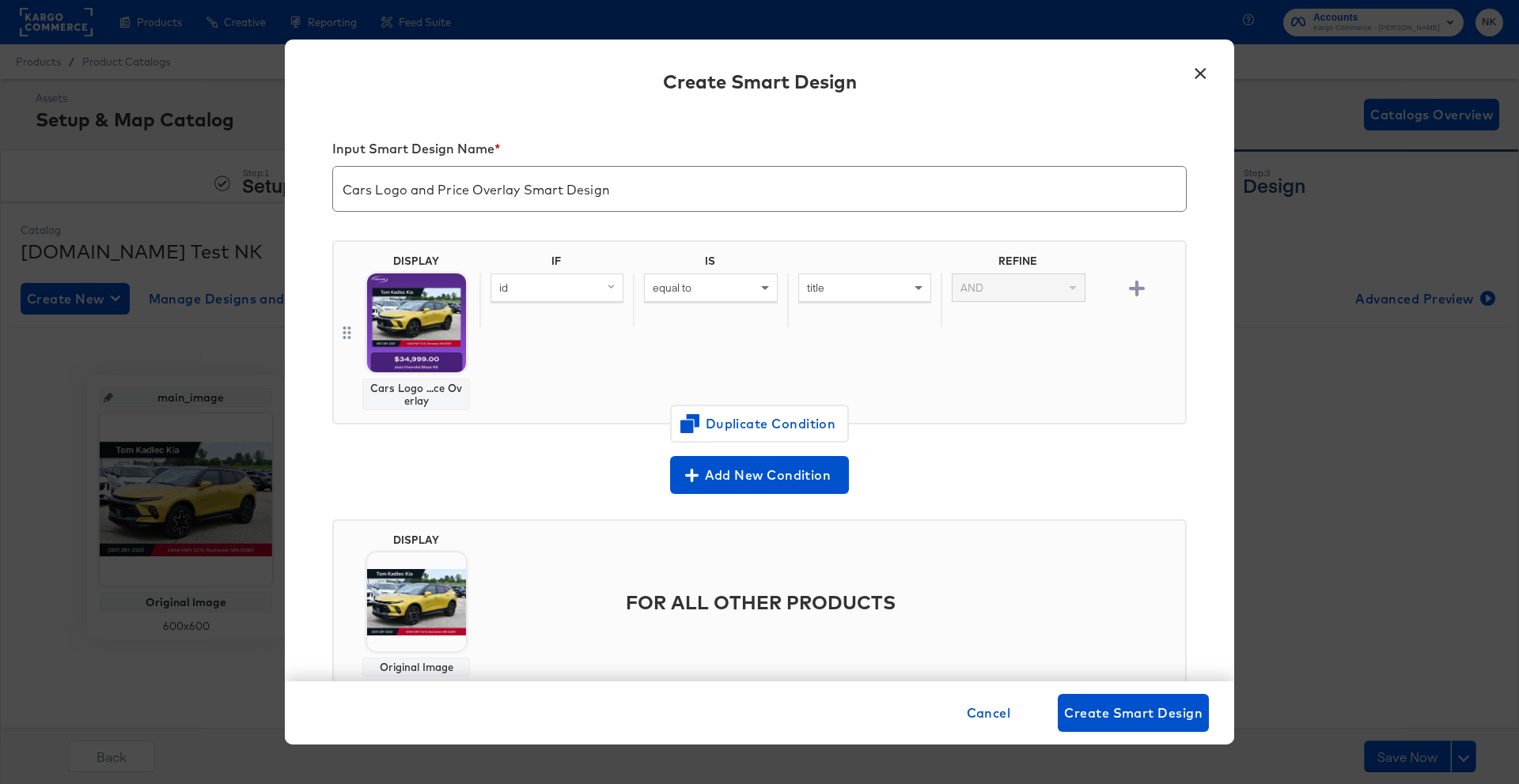
click at [435, 597] on img at bounding box center [416, 602] width 99 height 99
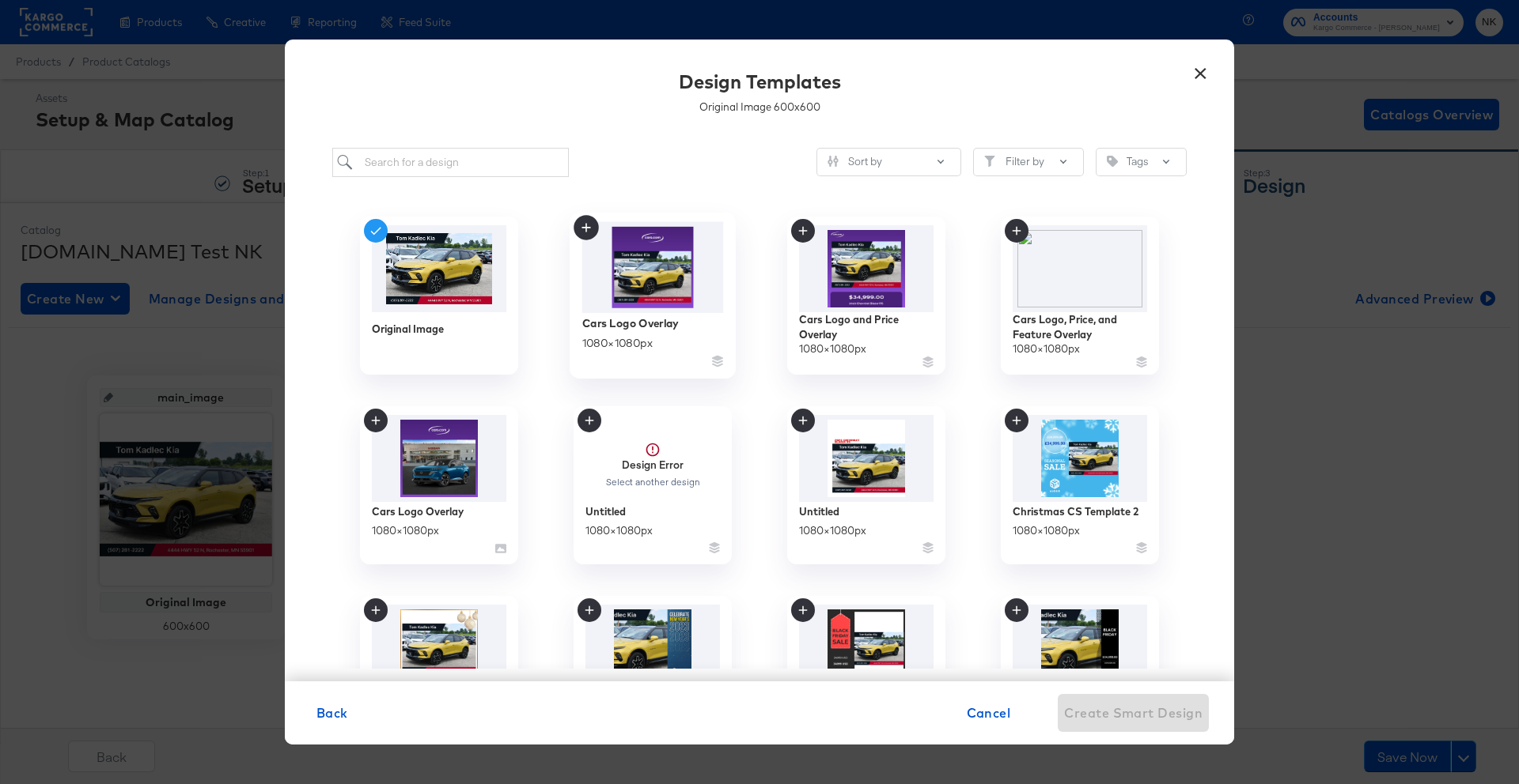
click at [678, 275] on img at bounding box center [653, 267] width 142 height 91
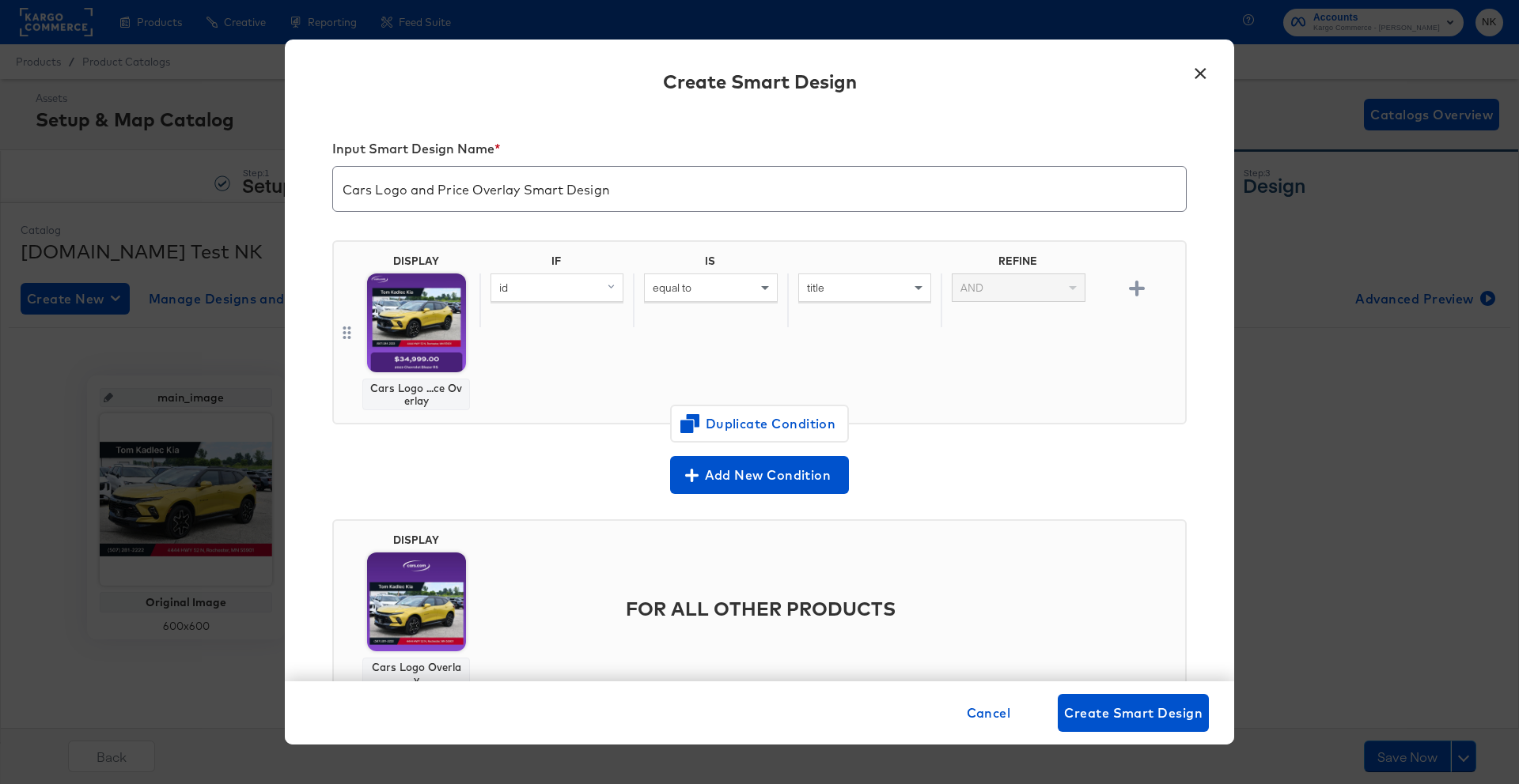
click at [572, 290] on div "id" at bounding box center [557, 287] width 132 height 26
type input "pri"
click at [551, 396] on div "price" at bounding box center [541, 398] width 90 height 15
click at [719, 291] on div "equal to" at bounding box center [710, 287] width 132 height 26
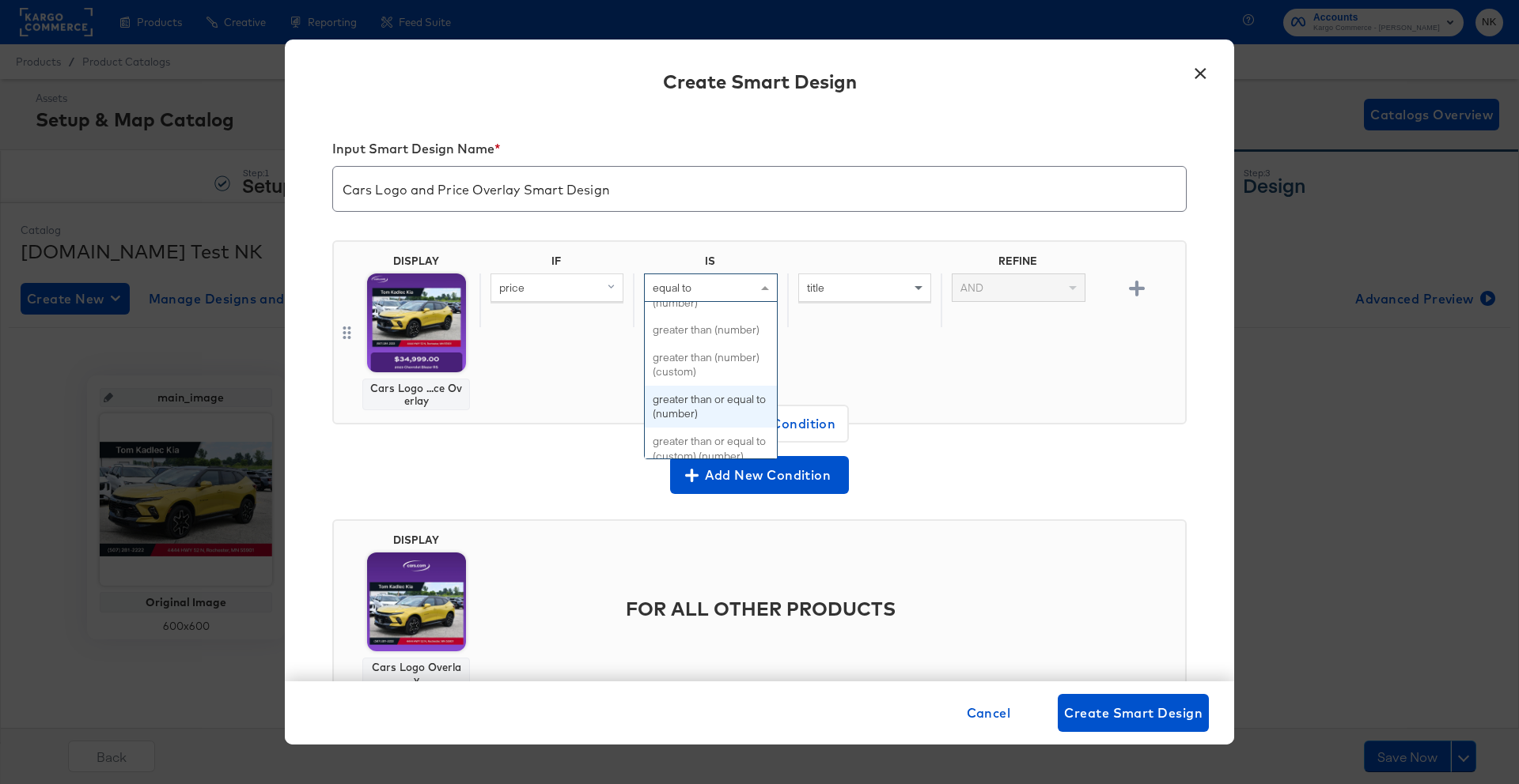
type input "c"
type input "not"
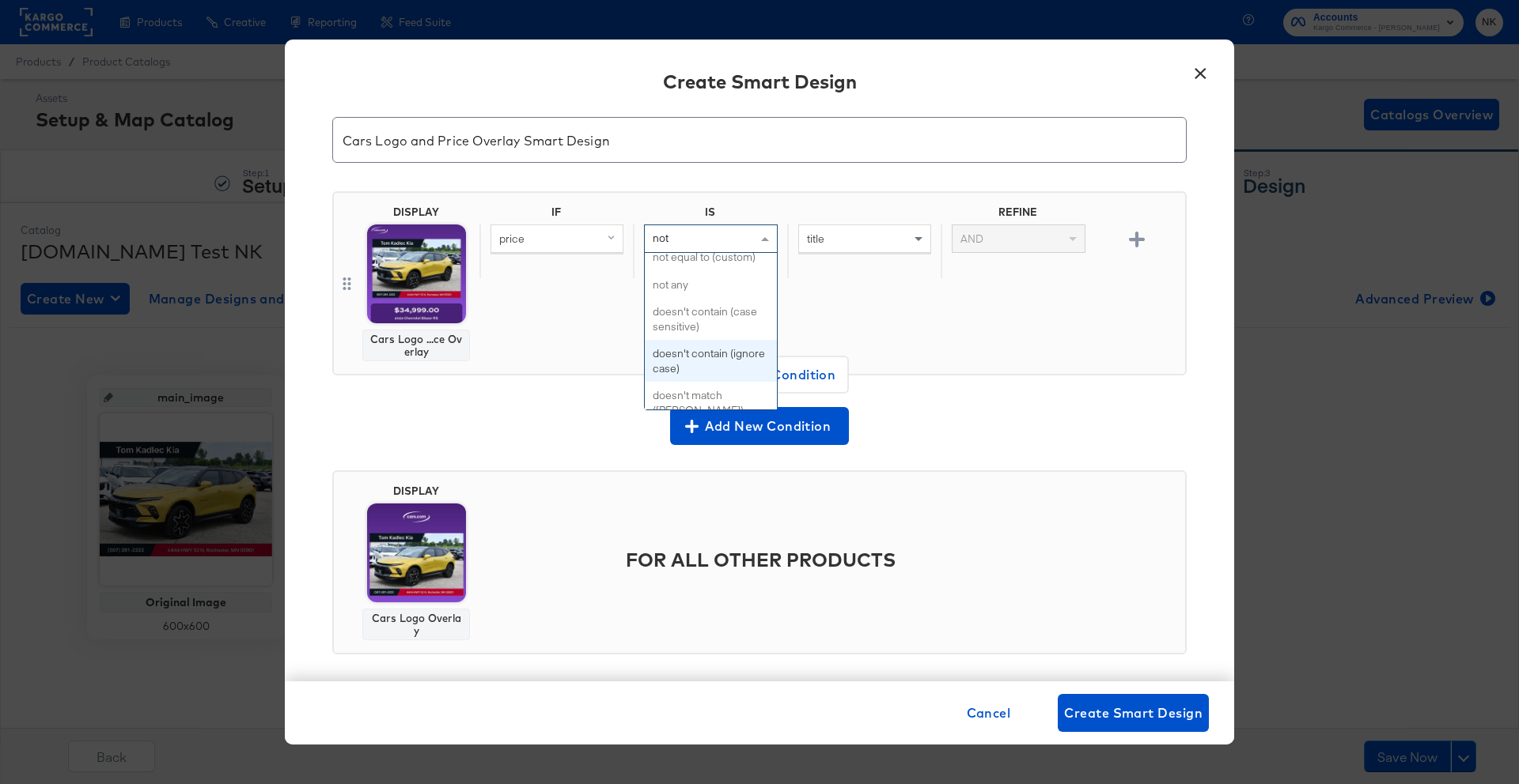
scroll to position [0, 0]
click at [834, 243] on input "text" at bounding box center [865, 238] width 133 height 29
type input "0"
click at [840, 277] on div "0" at bounding box center [863, 252] width 153 height 55
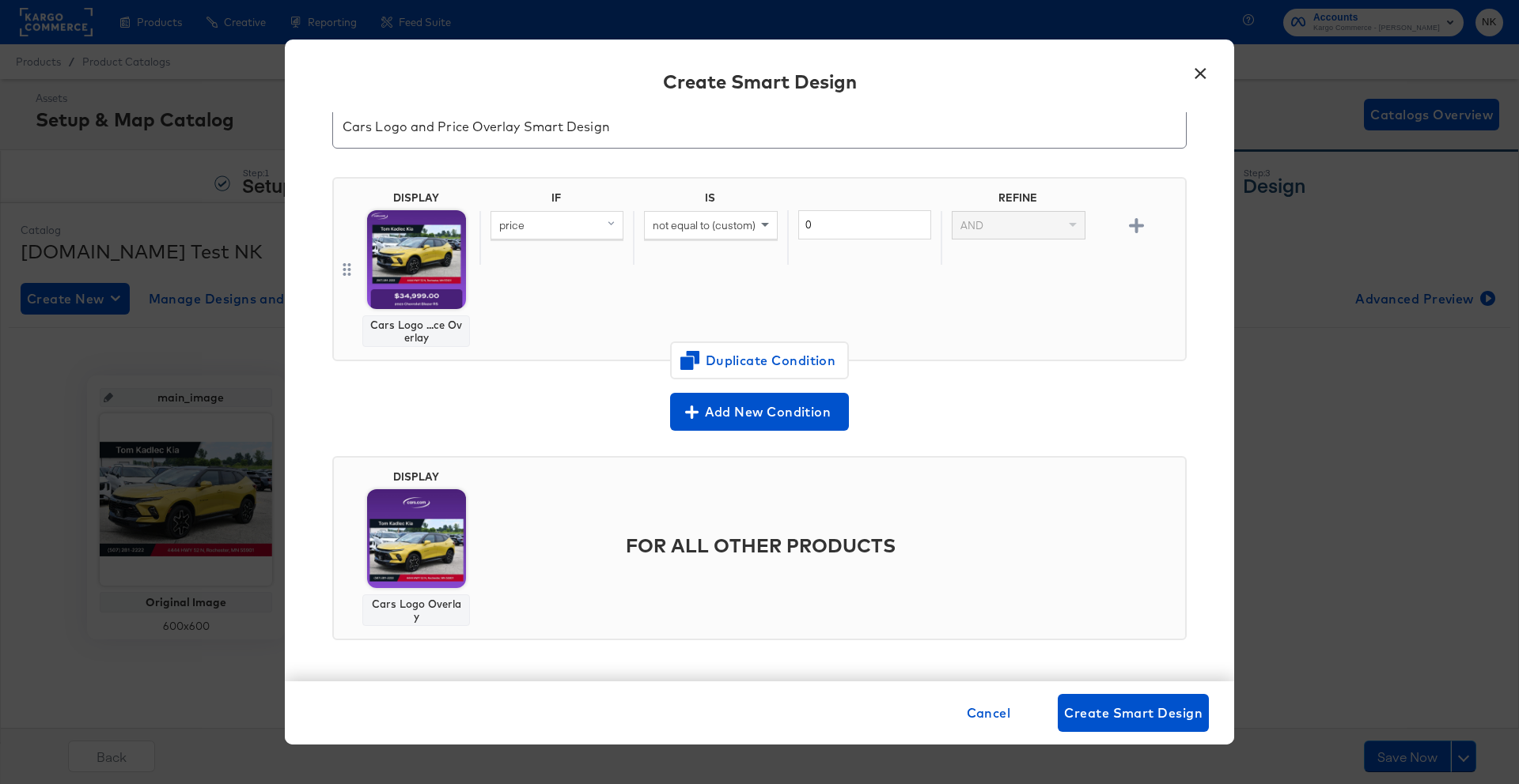
click at [966, 424] on div "Add New Condition" at bounding box center [759, 412] width 854 height 38
click at [1125, 709] on span "Create Smart Design" at bounding box center [1132, 713] width 138 height 22
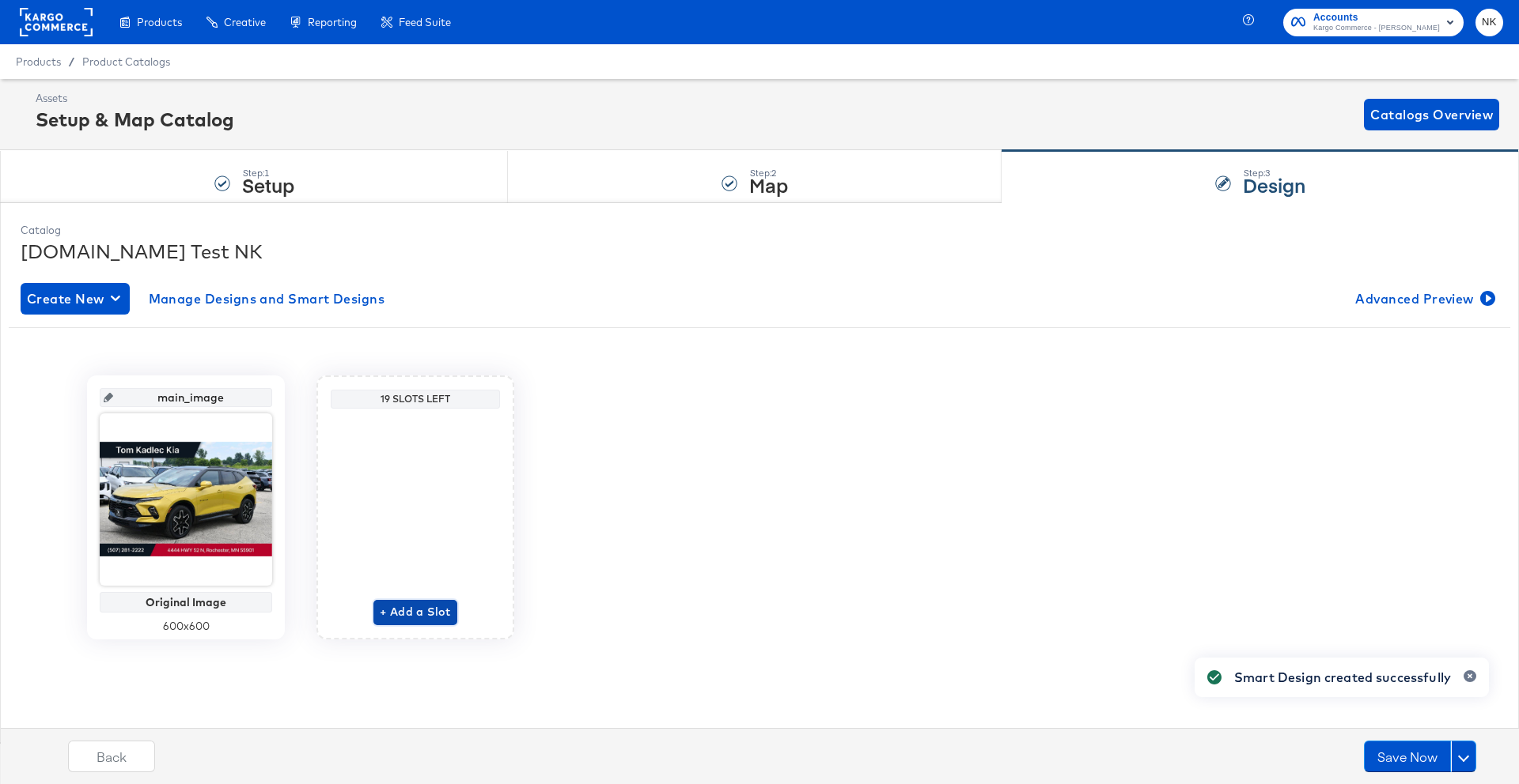
click at [423, 604] on span "+ Add a Slot" at bounding box center [415, 613] width 71 height 20
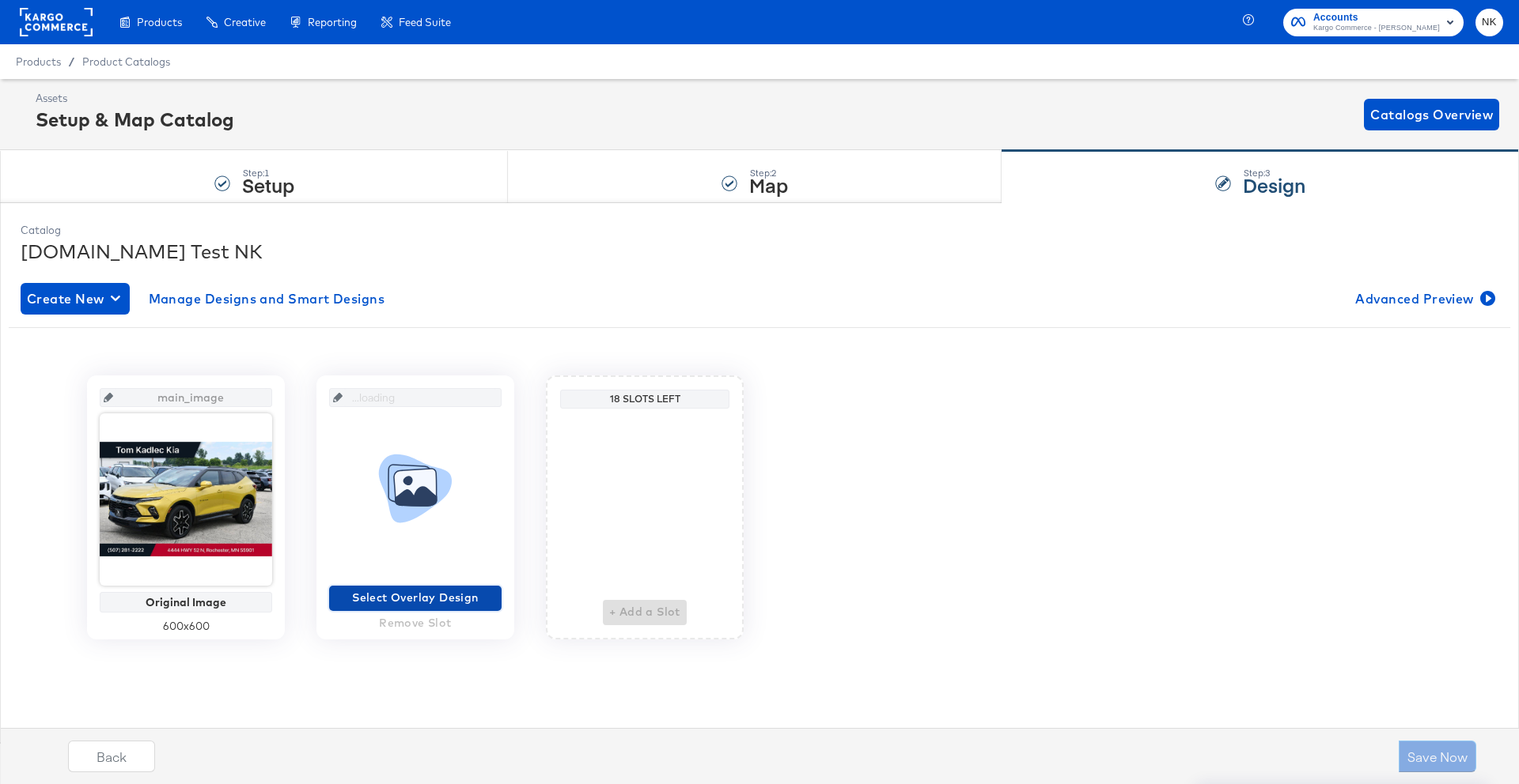
click at [434, 600] on span "Select Overlay Design" at bounding box center [415, 599] width 160 height 20
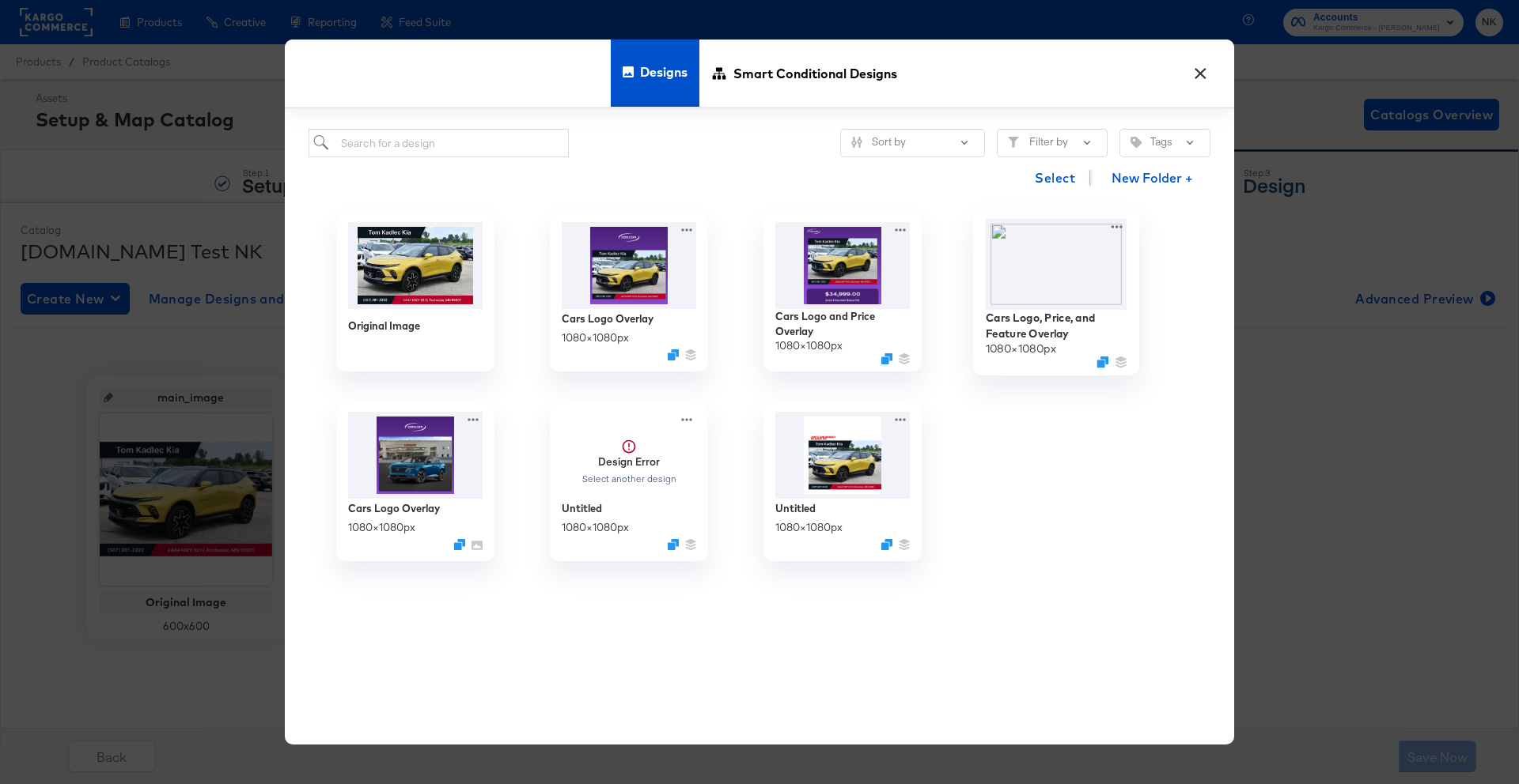
click at [1017, 279] on img at bounding box center [1056, 264] width 142 height 91
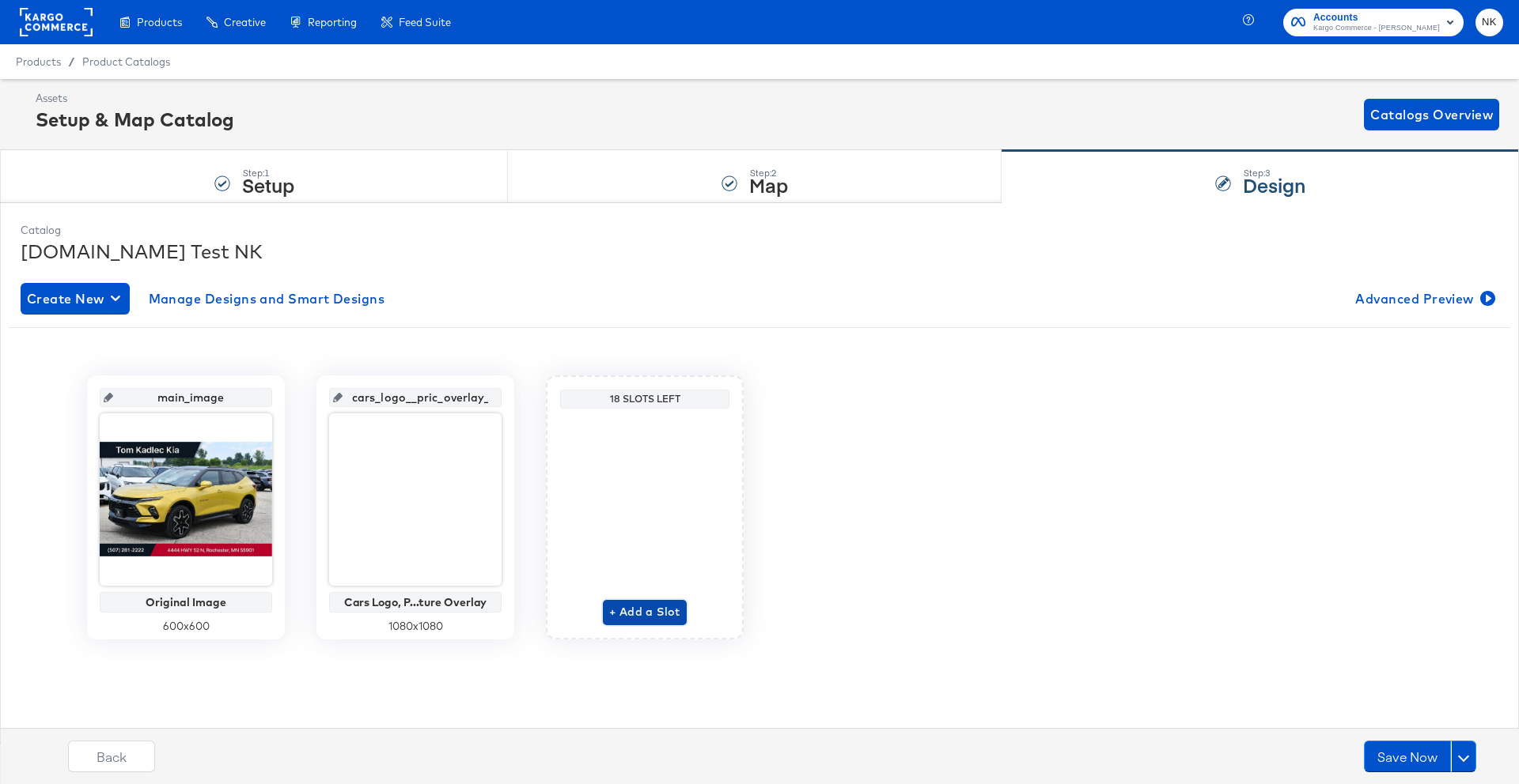
click at [639, 605] on span "+ Add a Slot" at bounding box center [644, 613] width 71 height 20
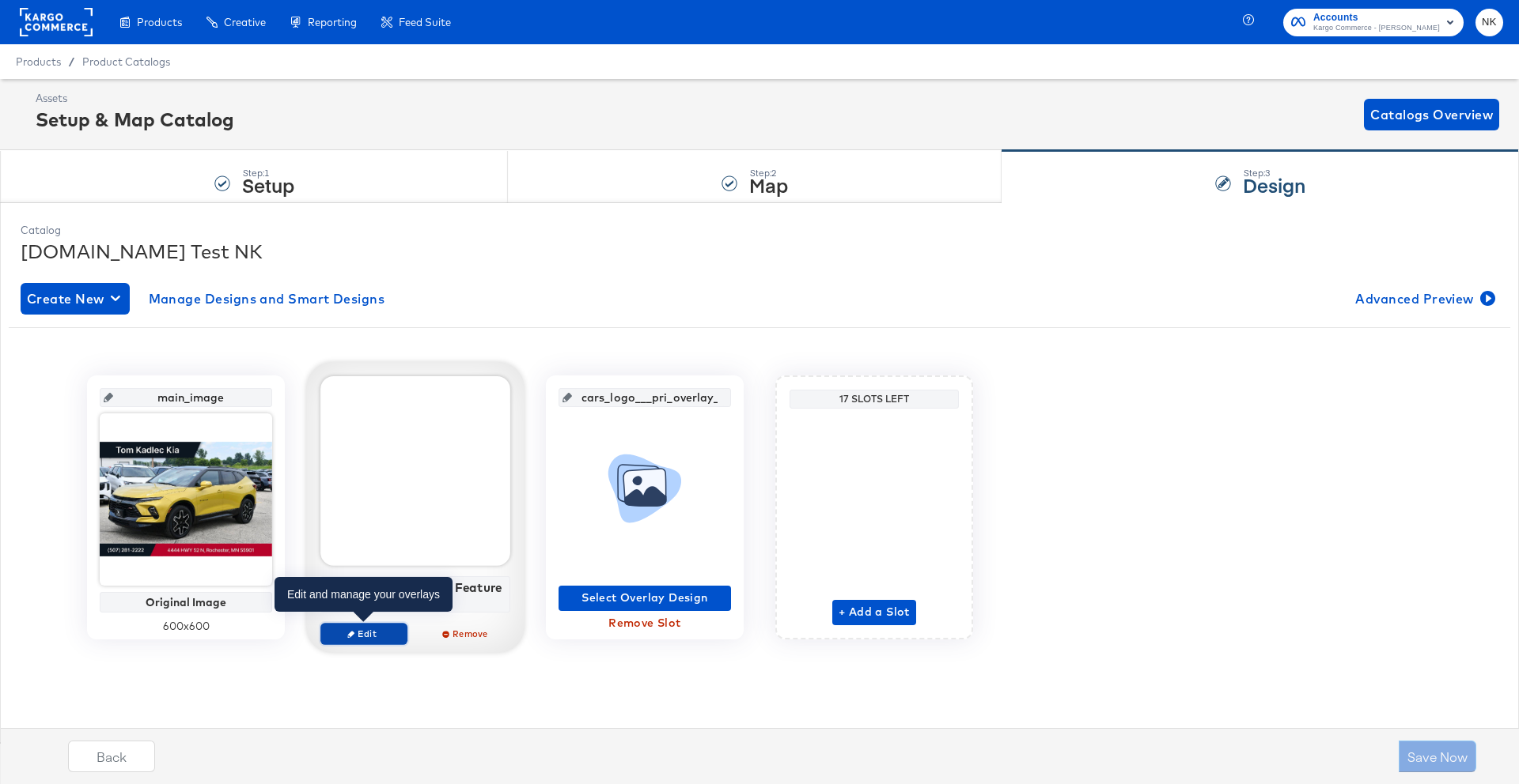
click at [378, 625] on button "Edit" at bounding box center [364, 634] width 87 height 22
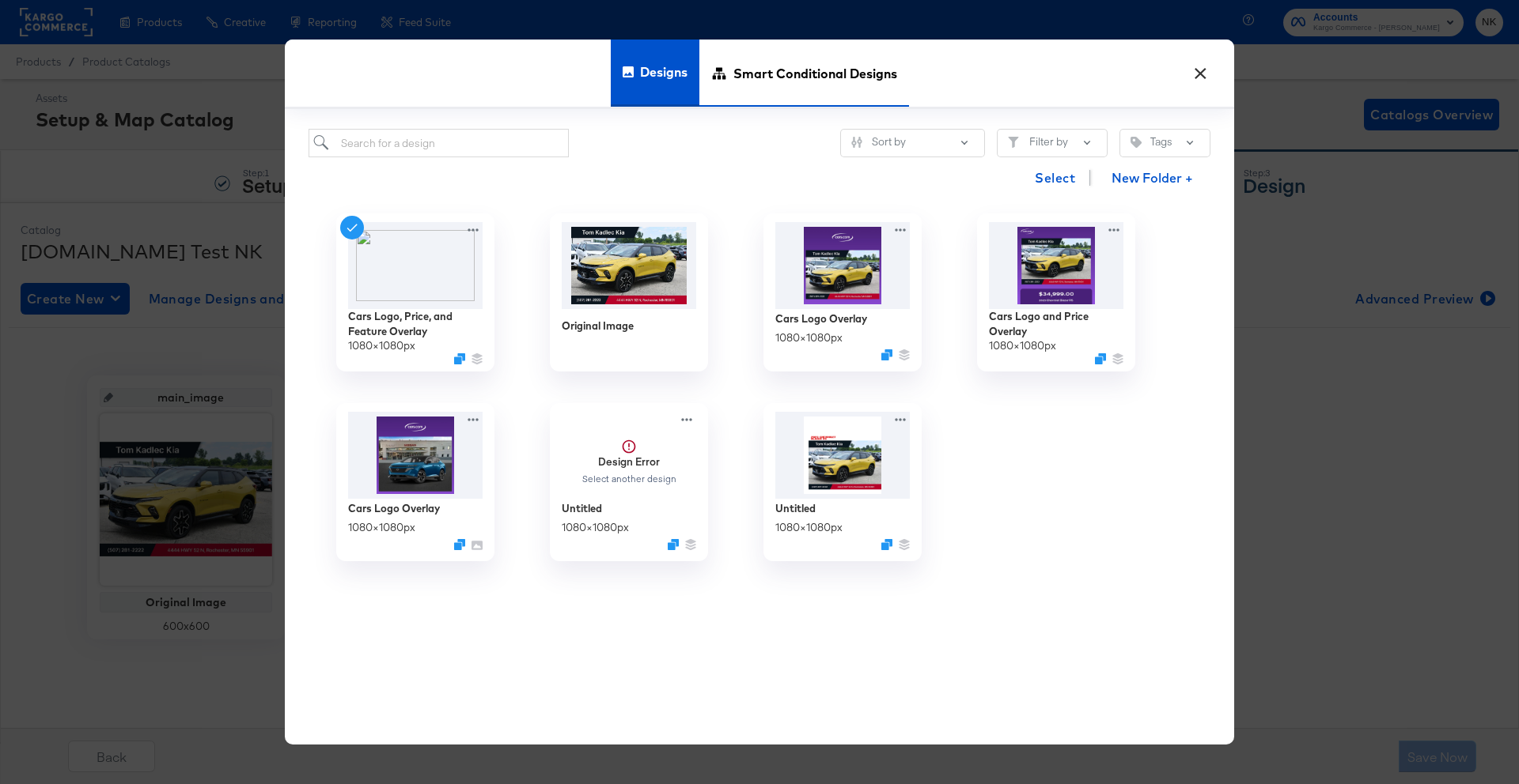
click at [841, 78] on span "Smart Conditional Designs" at bounding box center [815, 73] width 164 height 70
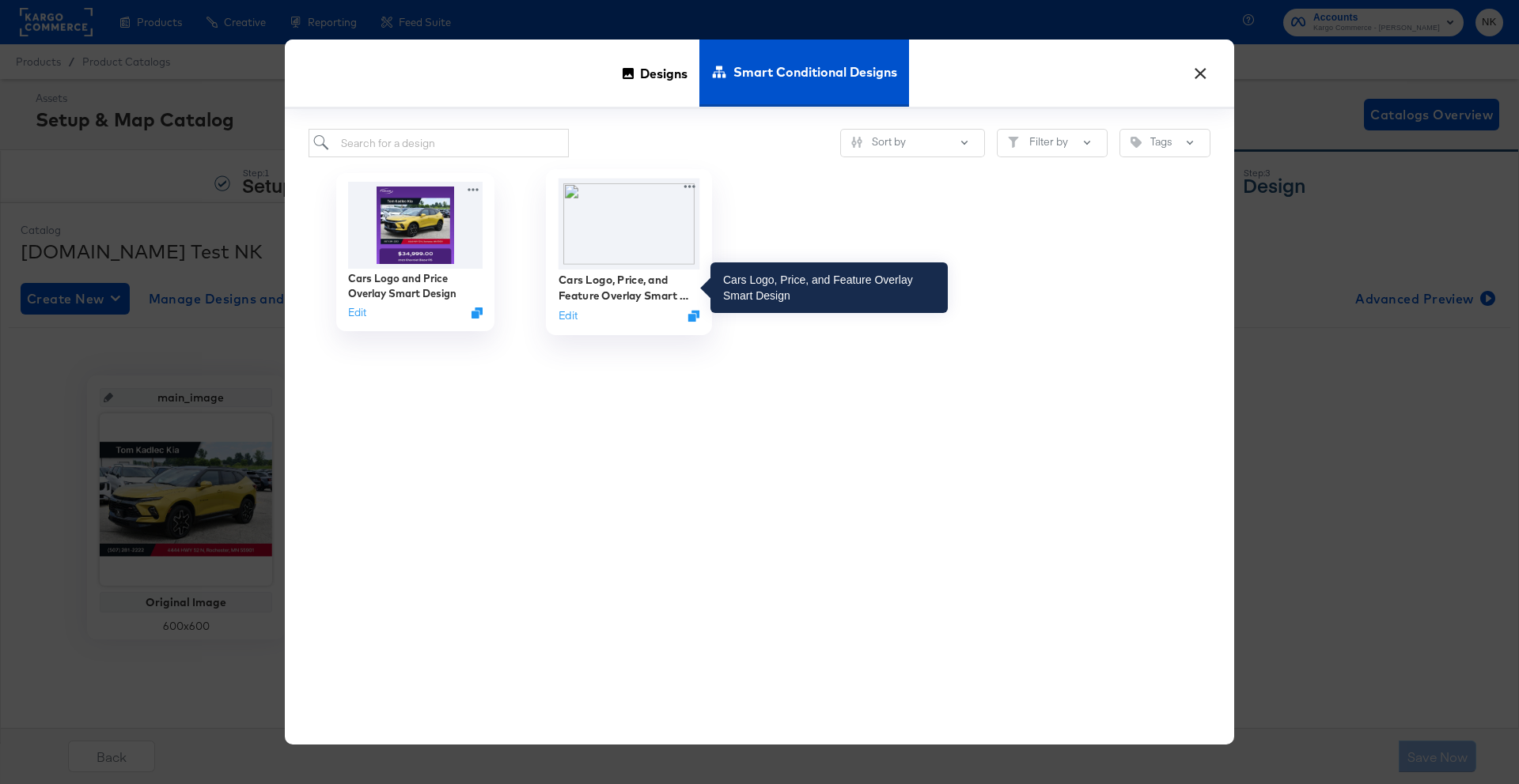
click at [586, 274] on div "Cars Logo, Price, and Feature Overlay Smart Design" at bounding box center [629, 287] width 142 height 31
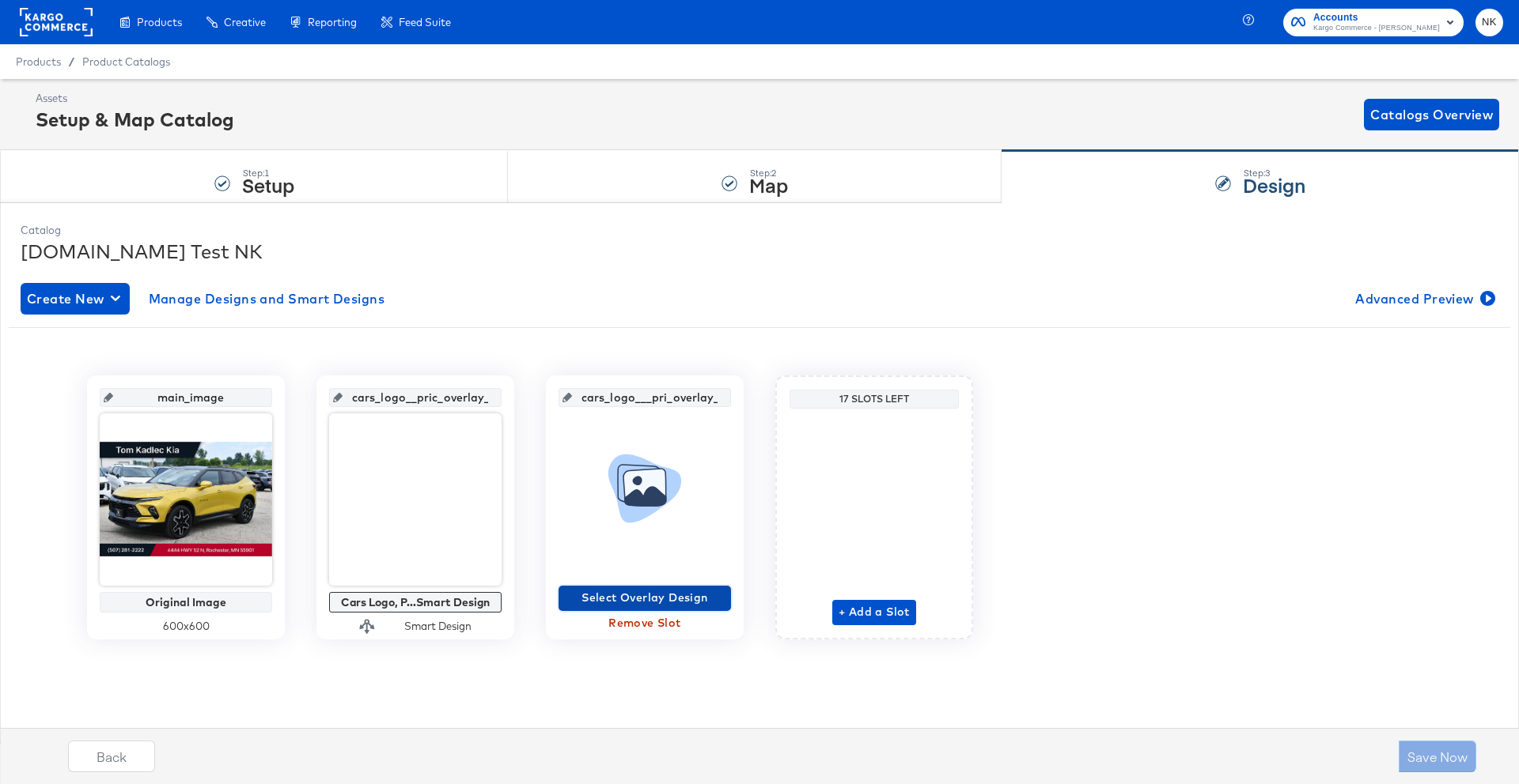
click at [627, 606] on span "Select Overlay Design" at bounding box center [644, 599] width 160 height 20
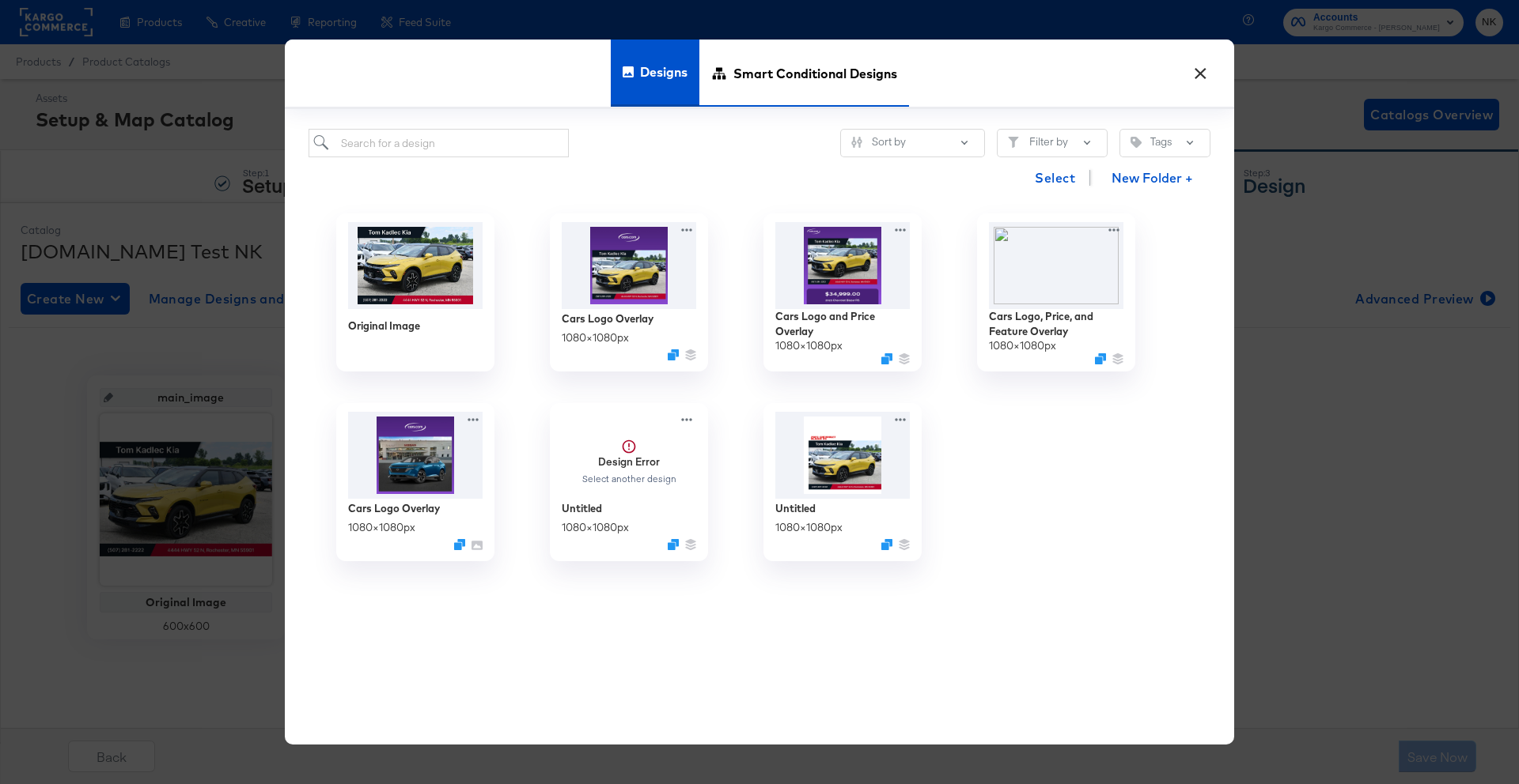
click at [813, 65] on span "Smart Conditional Designs" at bounding box center [815, 73] width 164 height 70
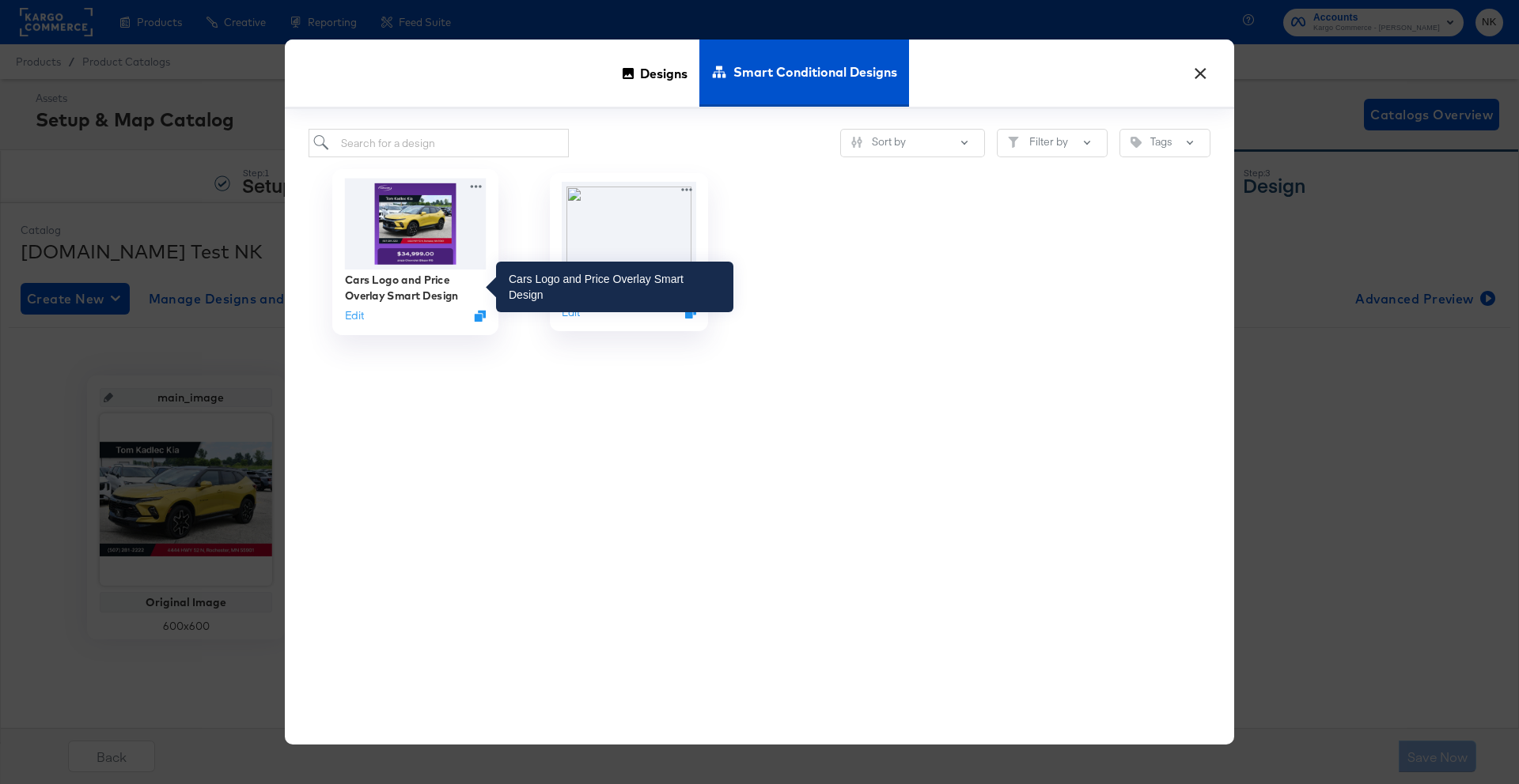
click at [444, 273] on div "Cars Logo and Price Overlay Smart Design" at bounding box center [415, 287] width 142 height 31
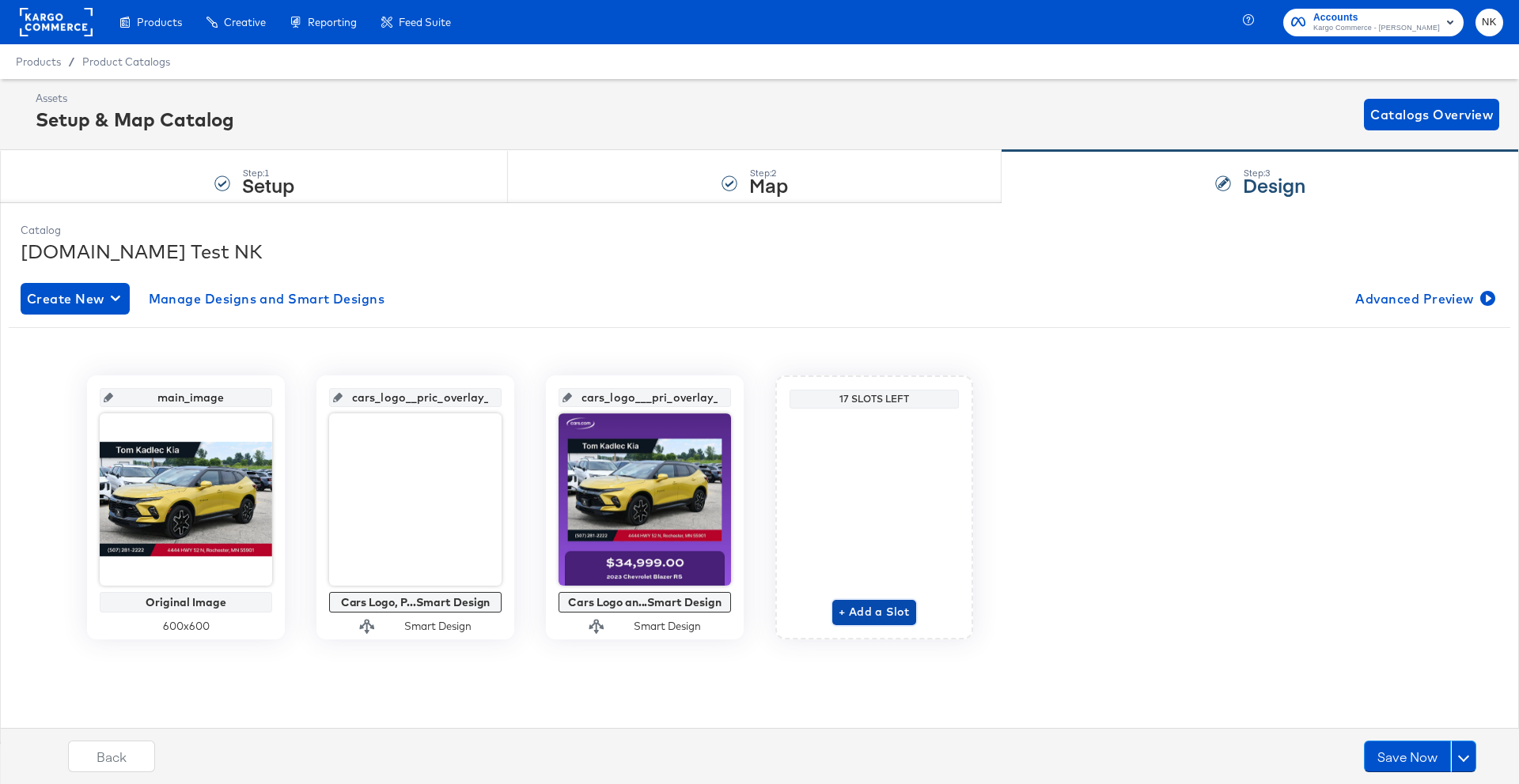
click at [859, 607] on span "+ Add a Slot" at bounding box center [874, 613] width 71 height 20
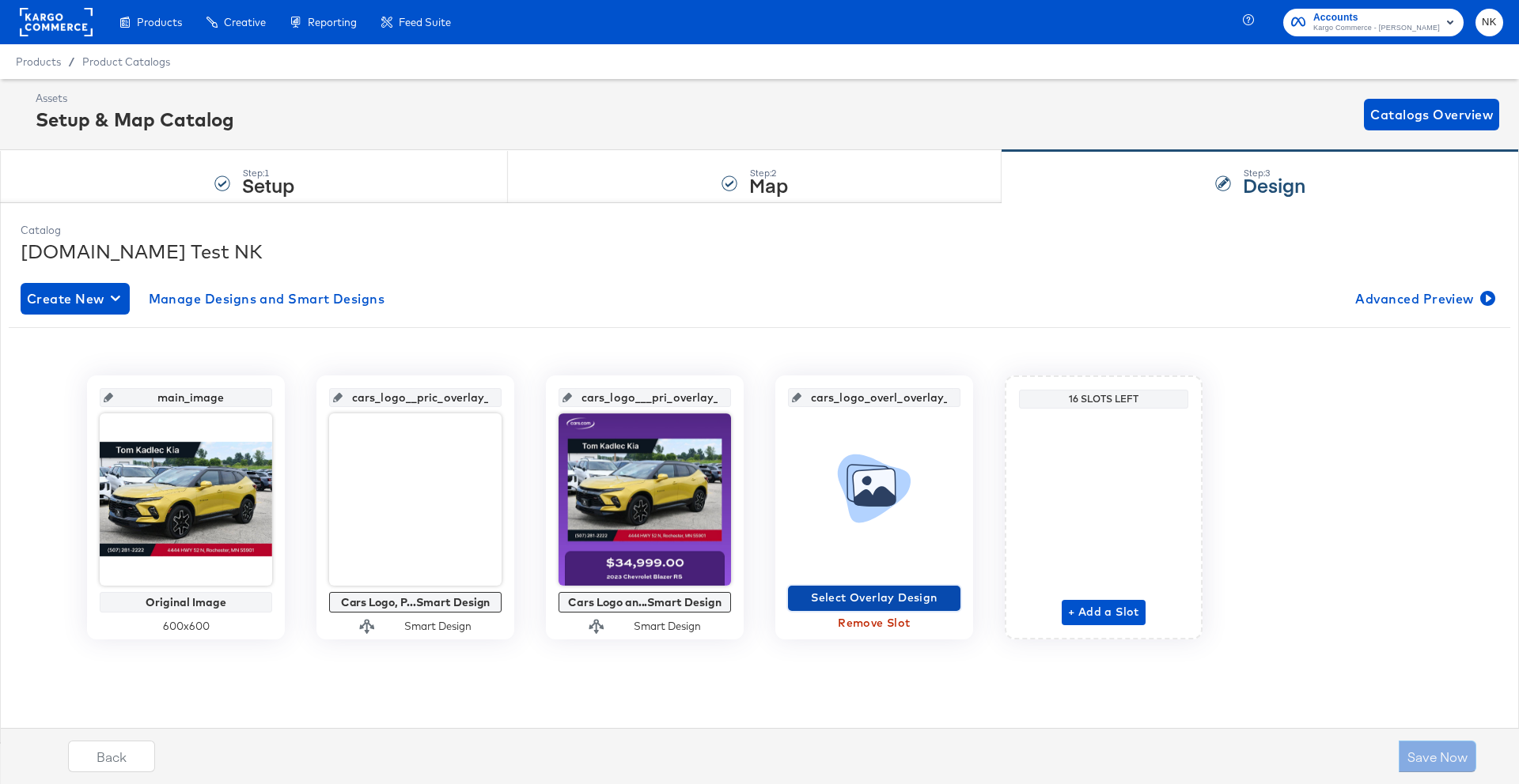
click at [852, 600] on span "Select Overlay Design" at bounding box center [874, 599] width 160 height 20
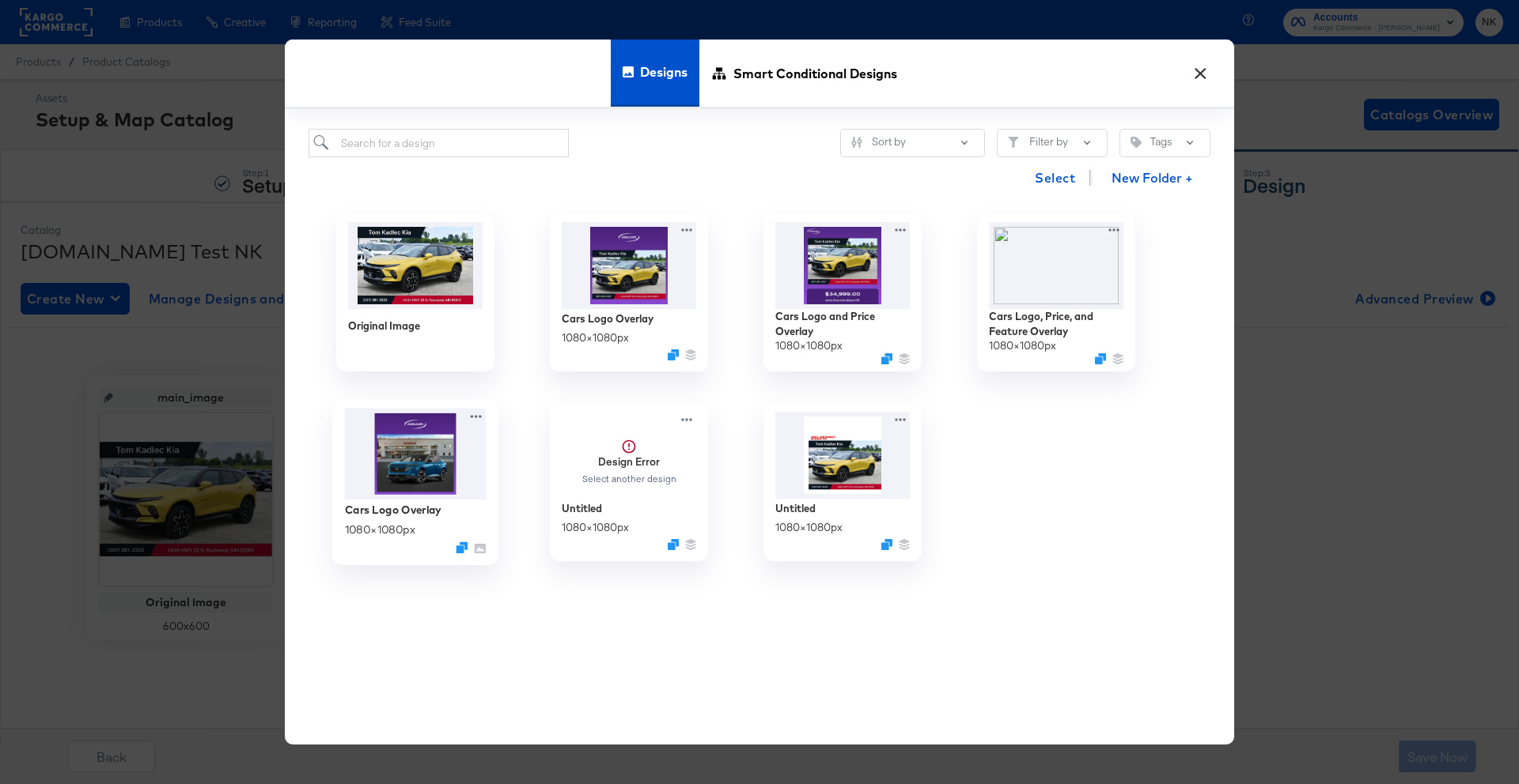
click at [454, 445] on img at bounding box center [415, 454] width 142 height 92
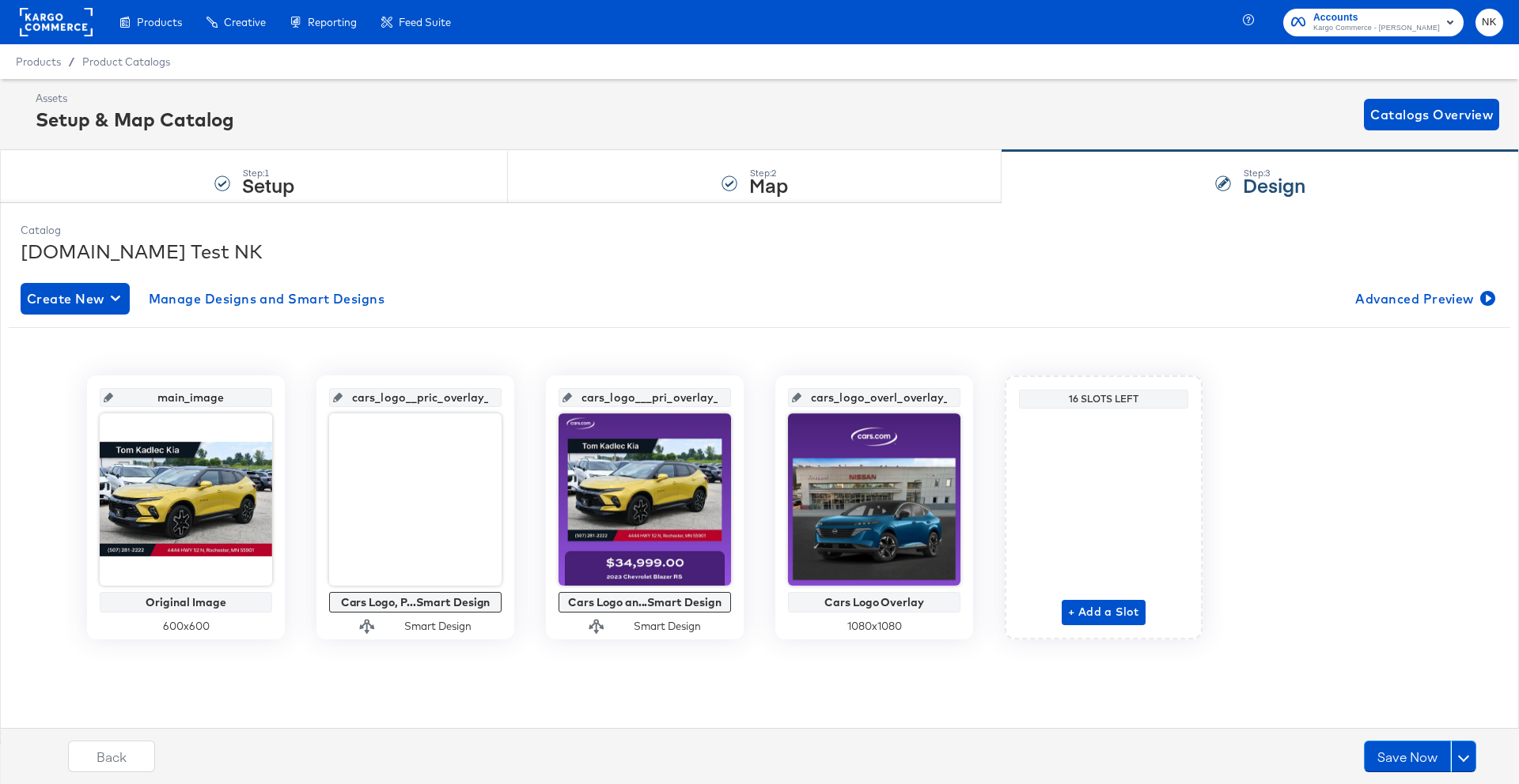
click at [706, 292] on div "Create New Manage Designs and Smart Designs Advanced Preview" at bounding box center [760, 299] width 1478 height 31
click at [1413, 756] on button "Save Now" at bounding box center [1406, 757] width 87 height 31
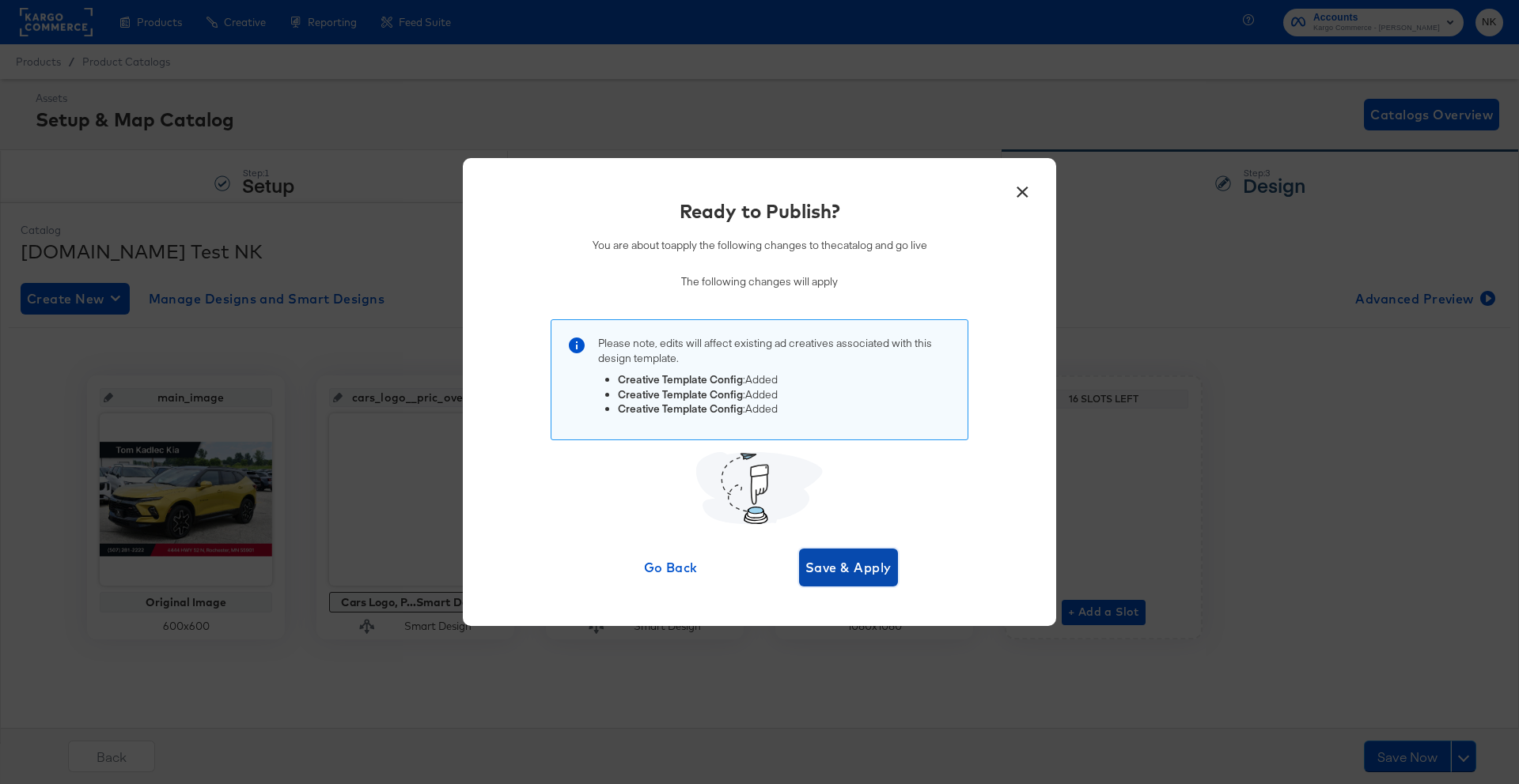
click at [878, 573] on span "Save & Apply" at bounding box center [848, 567] width 86 height 22
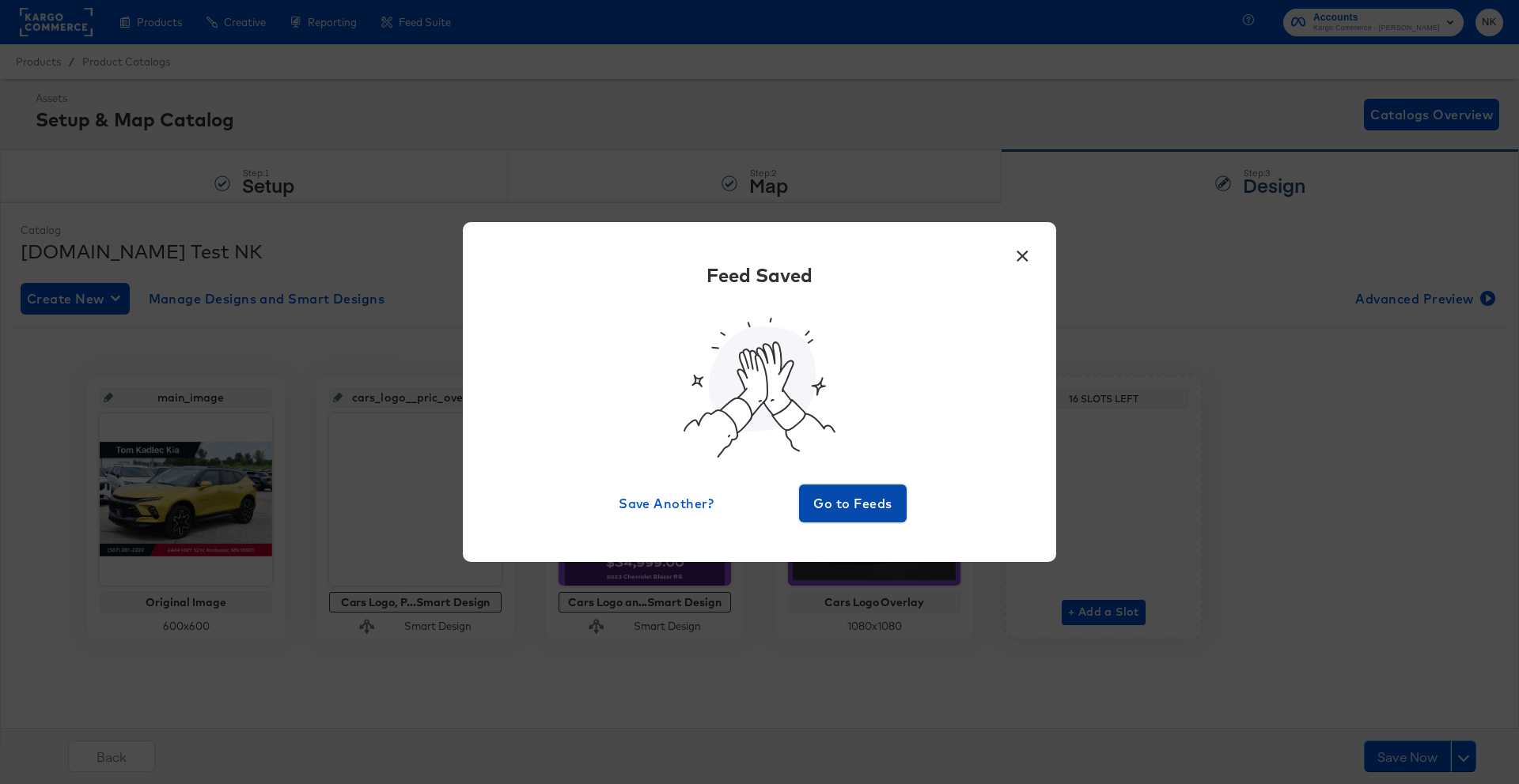
click at [875, 519] on button "Go to Feeds" at bounding box center [853, 503] width 108 height 38
